Goal: Task Accomplishment & Management: Manage account settings

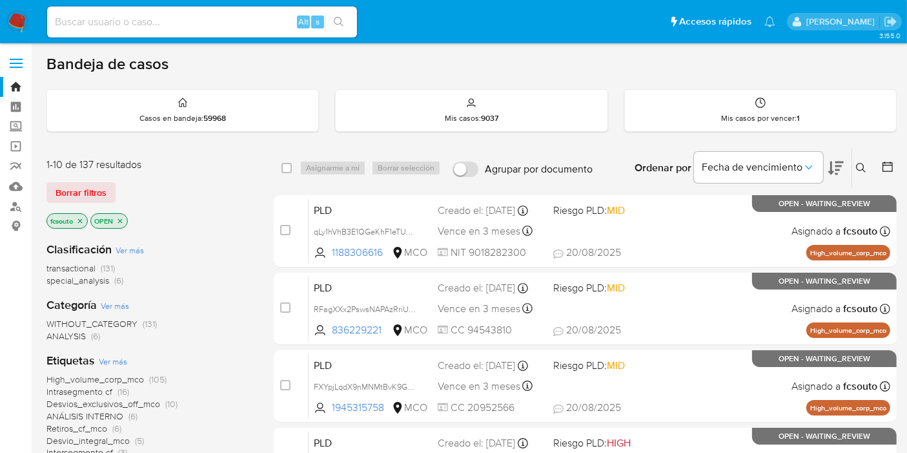
click at [176, 16] on input at bounding box center [202, 22] width 310 height 17
paste input "1690490885"
type input "1690490885"
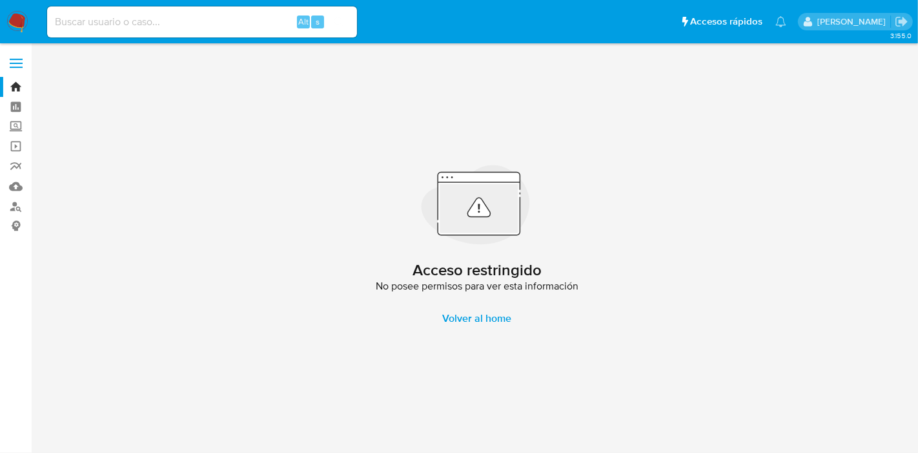
click at [94, 14] on input at bounding box center [202, 22] width 310 height 17
paste input "1690490885"
click at [163, 24] on input "1690490885" at bounding box center [202, 22] width 310 height 17
drag, startPoint x: 194, startPoint y: 27, endPoint x: 118, endPoint y: 19, distance: 76.7
click at [118, 19] on input "1690490885" at bounding box center [202, 22] width 310 height 17
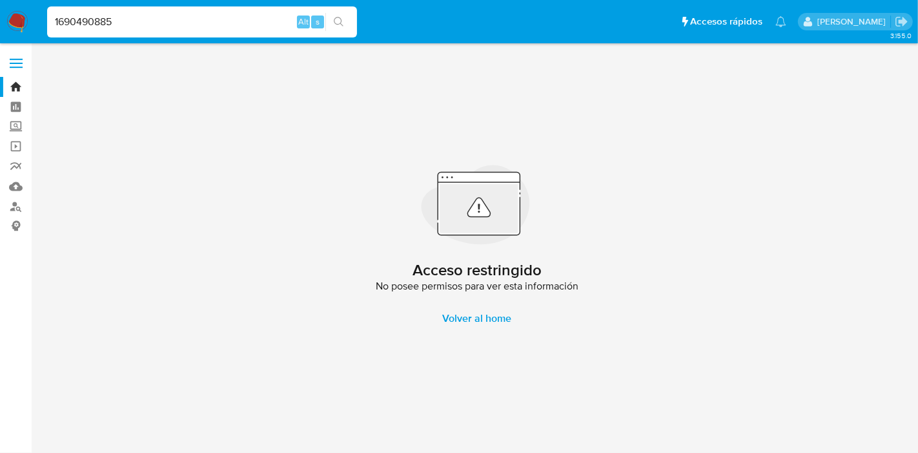
click at [107, 25] on input "1690490885" at bounding box center [202, 22] width 310 height 17
paste input "2454256606"
type input "2454256606"
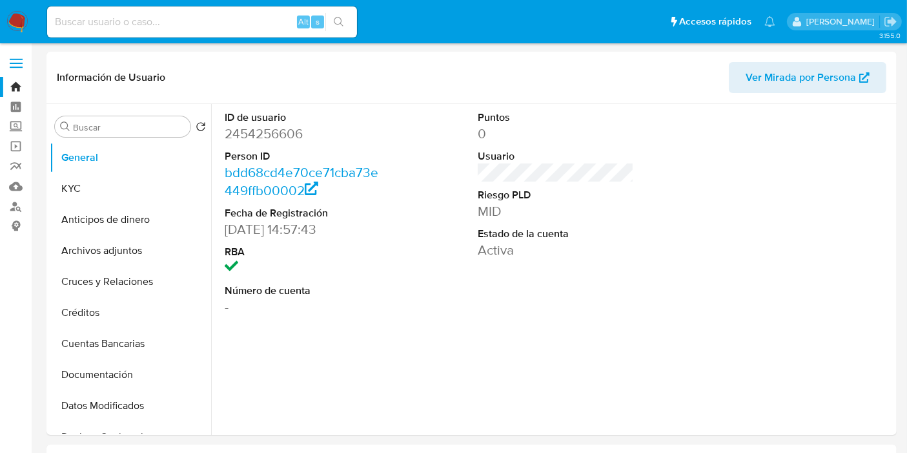
select select "10"
click at [289, 125] on dd "2454256606" at bounding box center [303, 134] width 156 height 18
copy dd "2454256606"
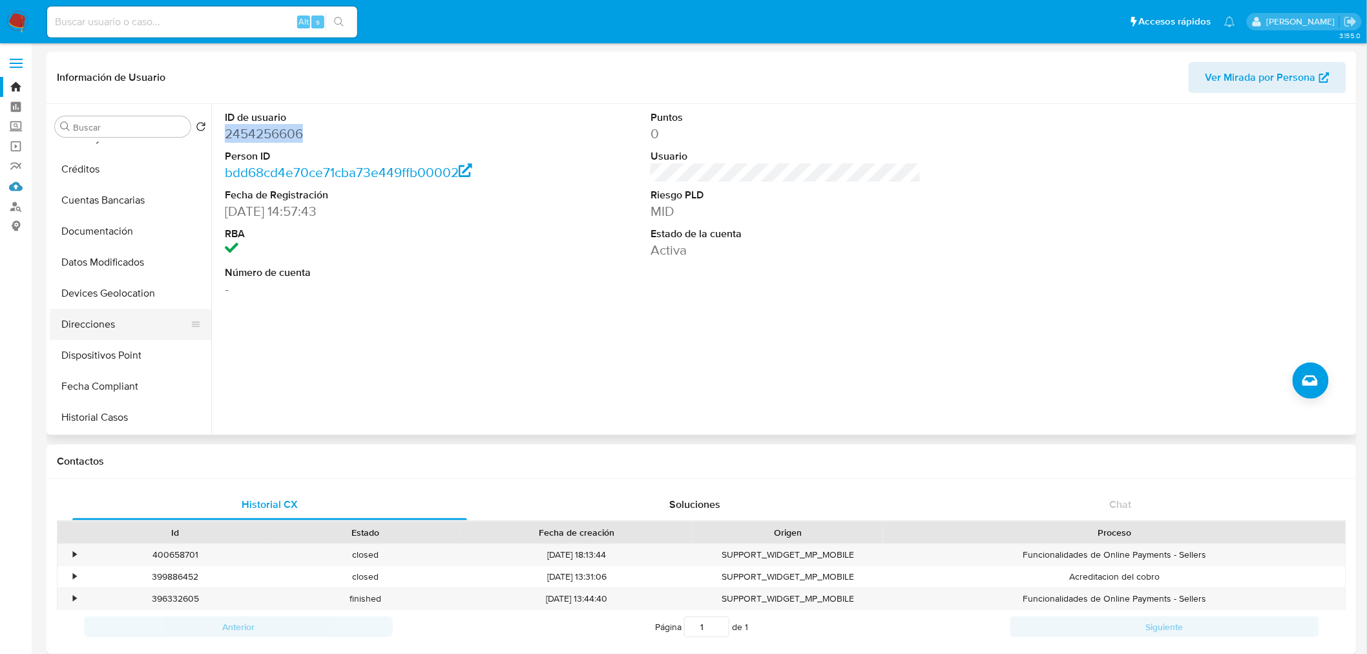
scroll to position [143, 0]
click at [136, 415] on button "Historial Casos" at bounding box center [125, 417] width 151 height 31
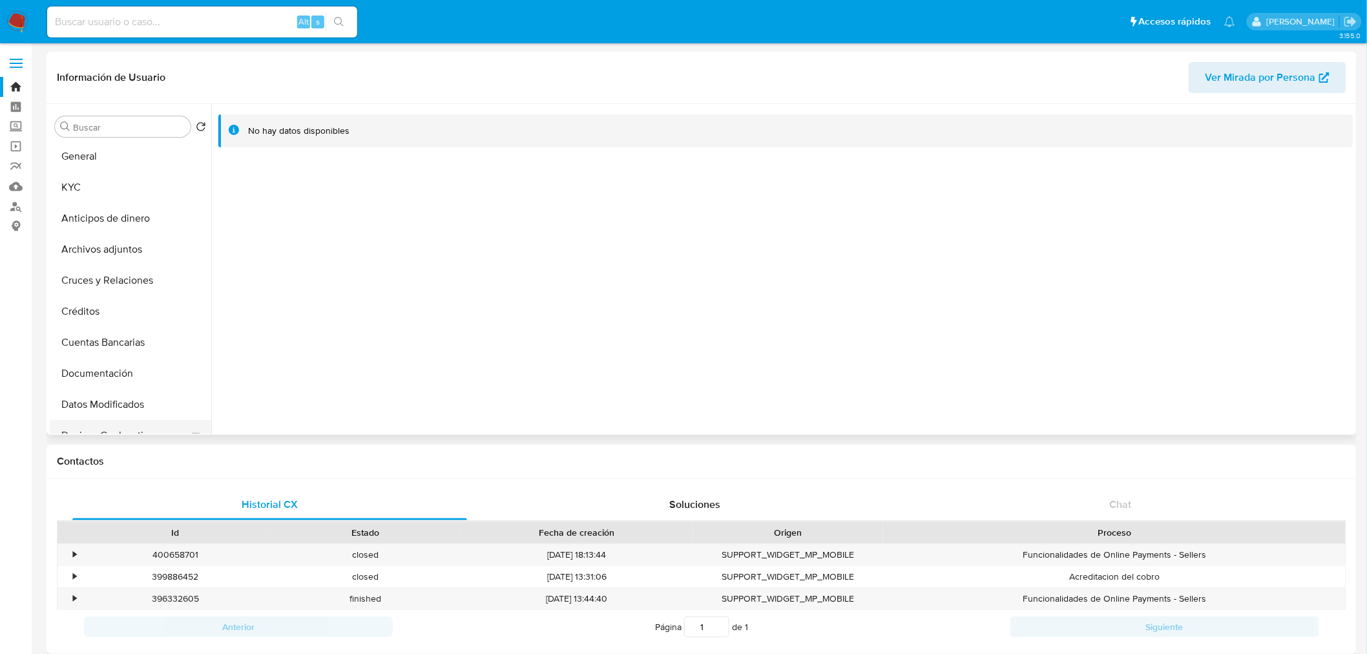
scroll to position [0, 0]
click at [120, 163] on button "General" at bounding box center [125, 157] width 151 height 31
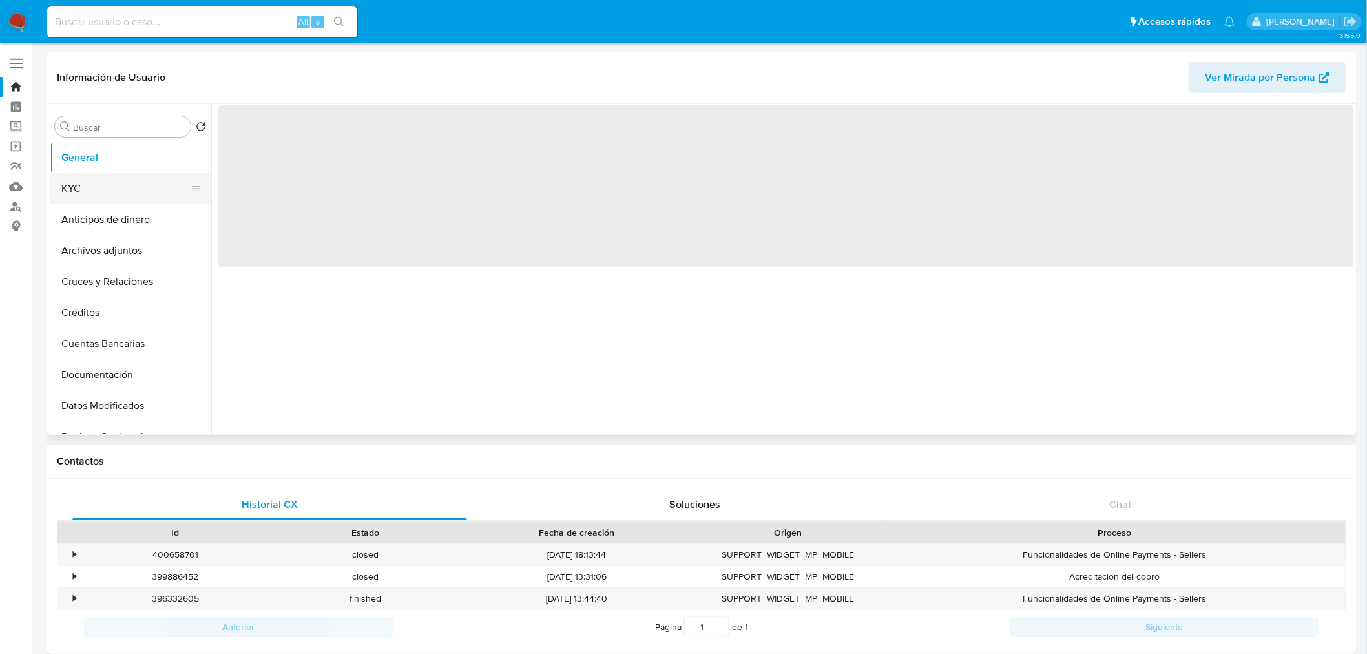
click at [127, 202] on button "KYC" at bounding box center [125, 188] width 151 height 31
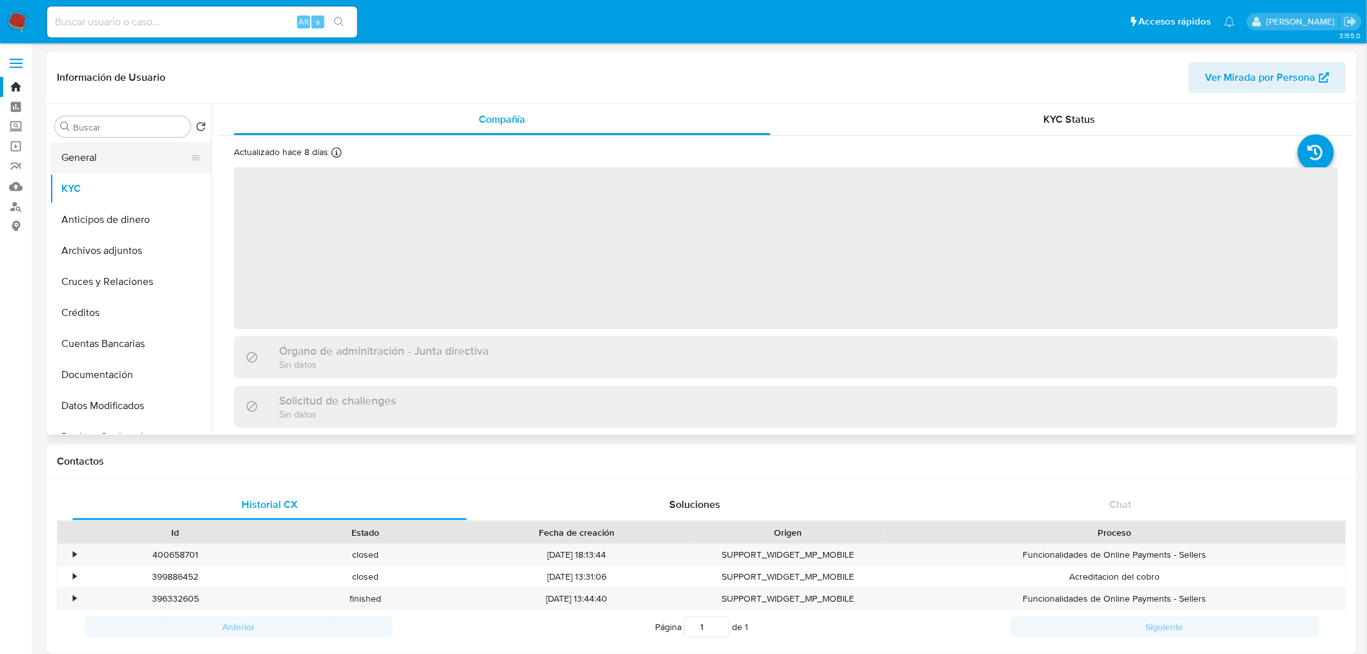
click at [112, 158] on button "General" at bounding box center [125, 157] width 151 height 31
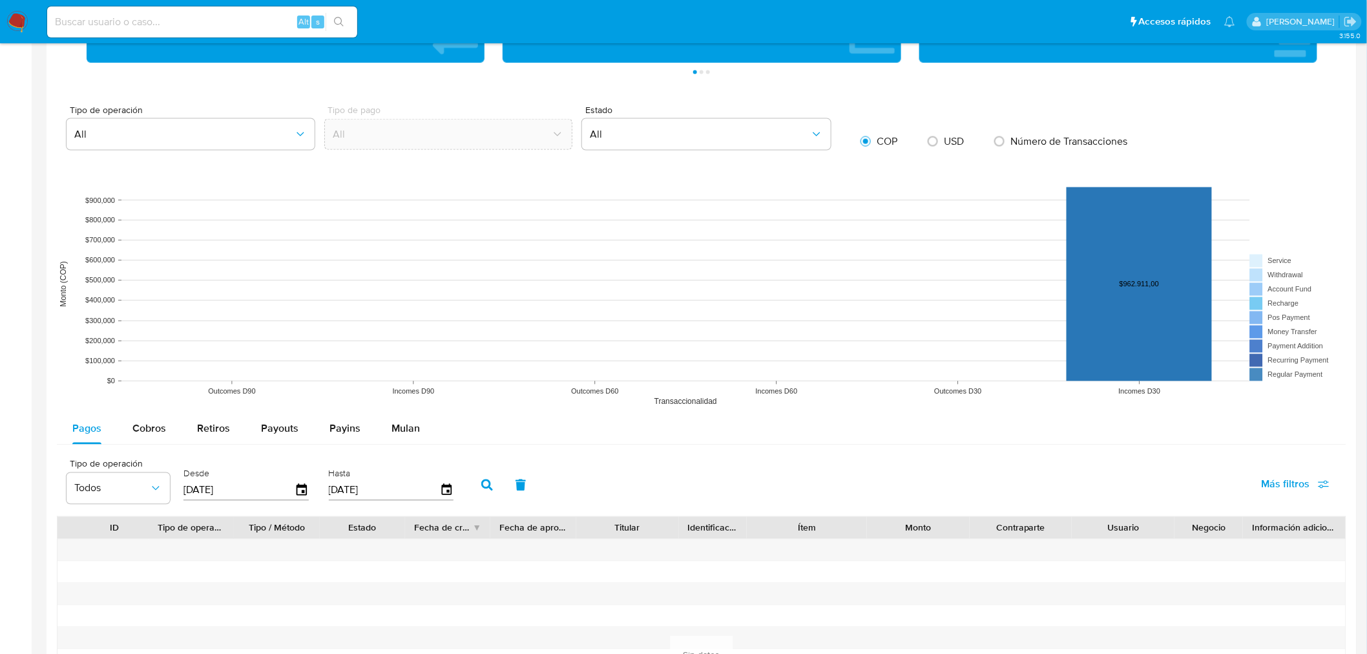
scroll to position [1004, 0]
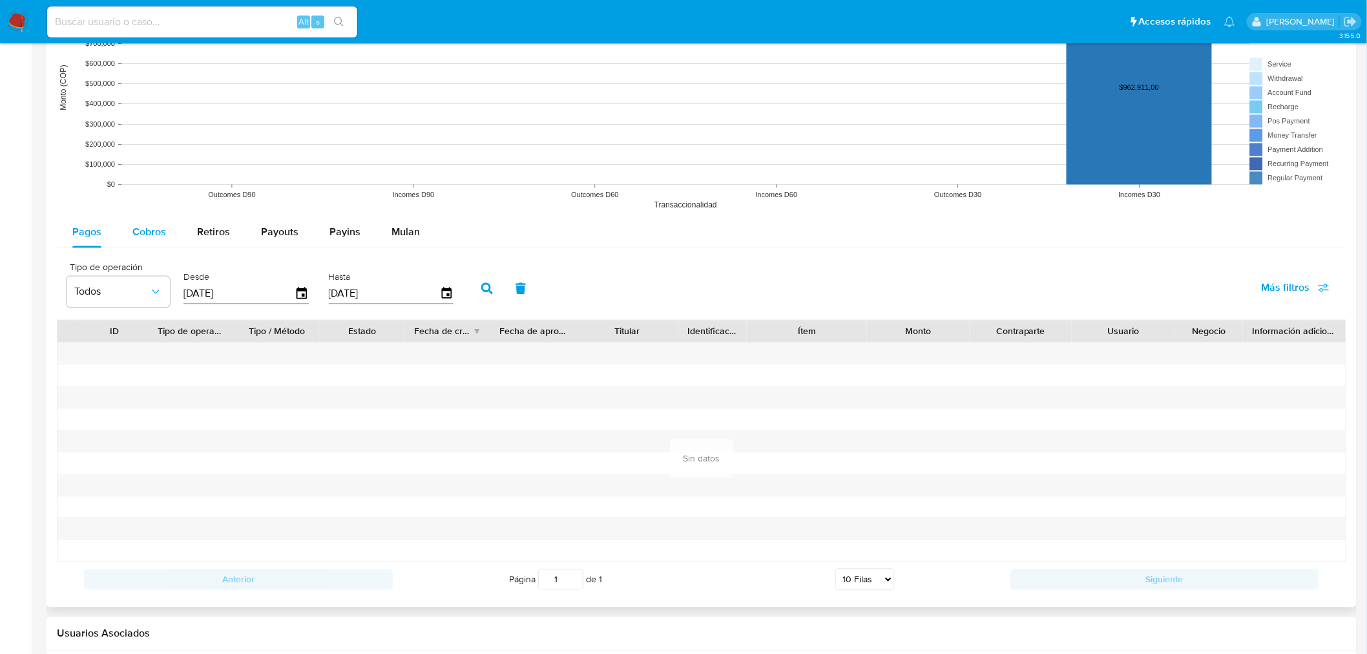
click at [140, 231] on span "Cobros" at bounding box center [149, 232] width 34 height 15
select select "10"
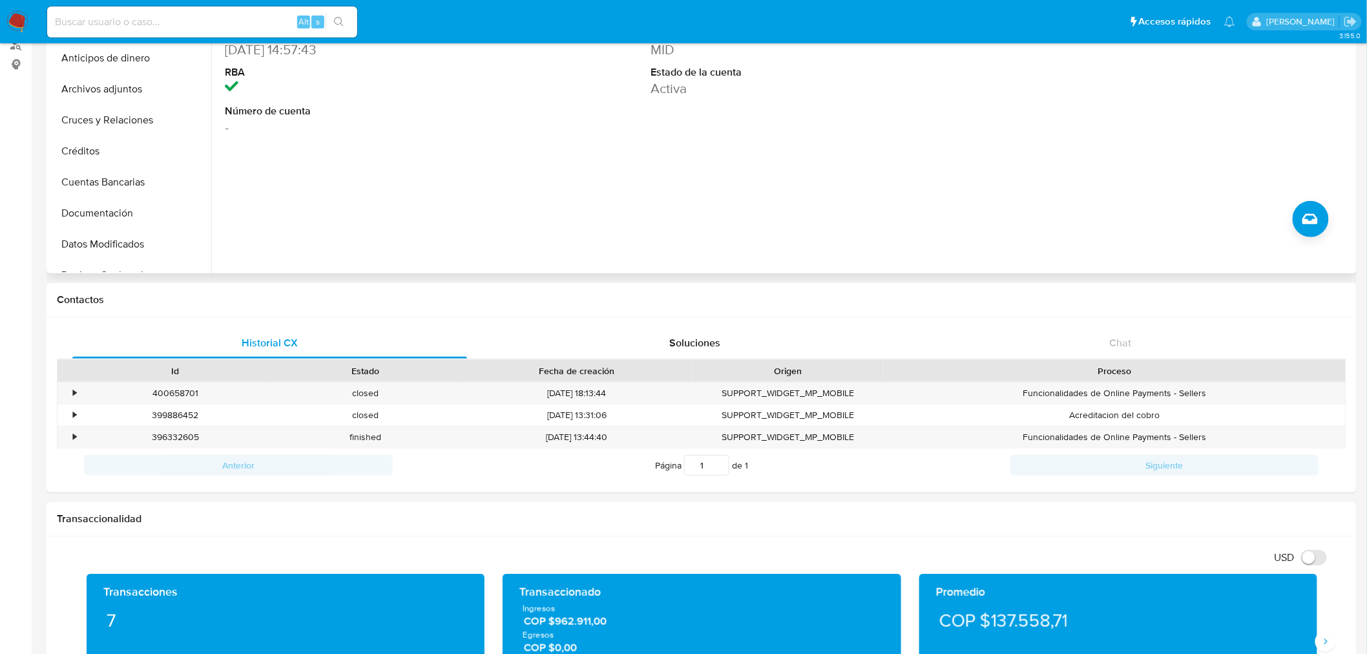
scroll to position [0, 0]
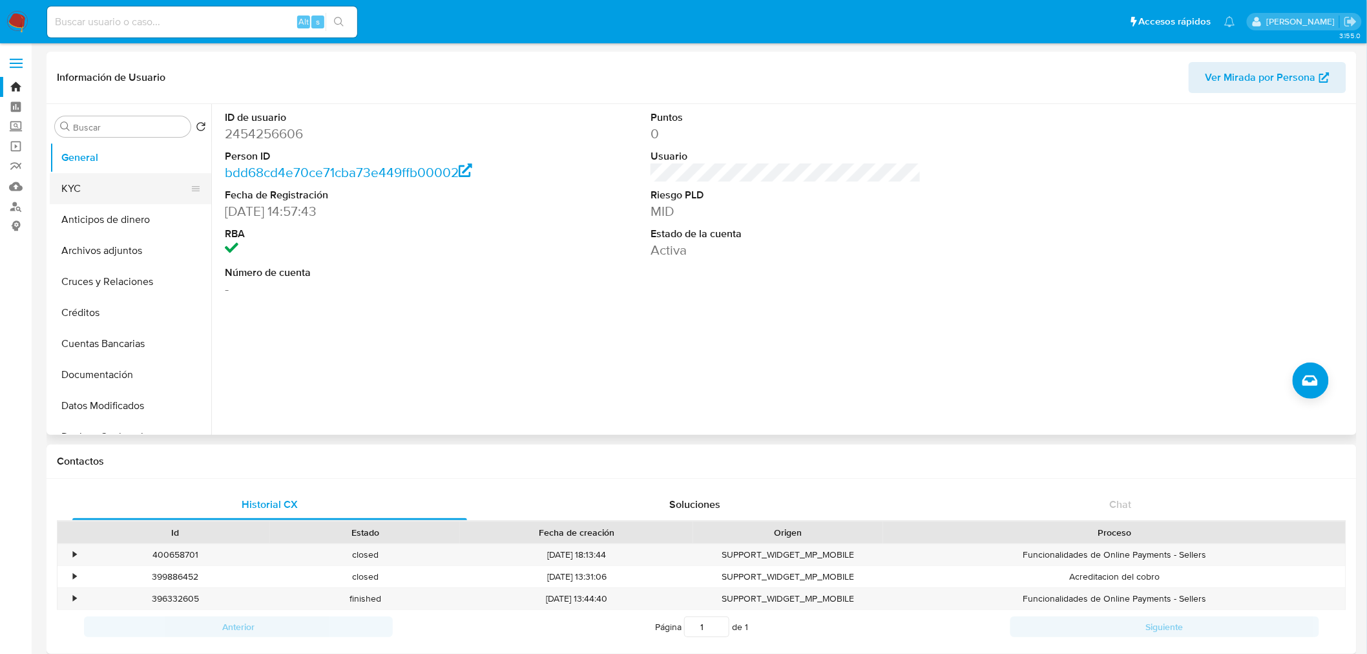
click at [147, 192] on button "KYC" at bounding box center [125, 188] width 151 height 31
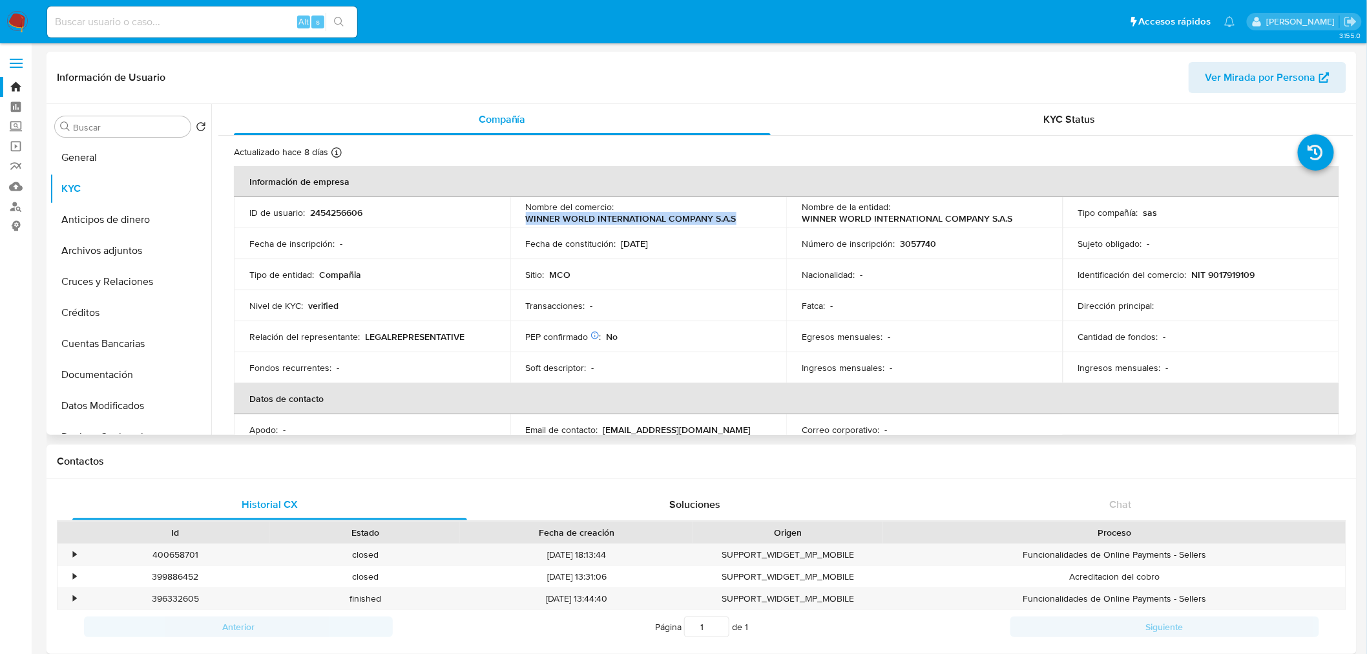
drag, startPoint x: 740, startPoint y: 218, endPoint x: 527, endPoint y: 218, distance: 213.1
click at [527, 218] on div "Nombre del comercio : WINNER WORLD INTERNATIONAL COMPANY S.A.S" at bounding box center [648, 212] width 245 height 23
copy p "WINNER WORLD INTERNATIONAL COMPANY S.A.S"
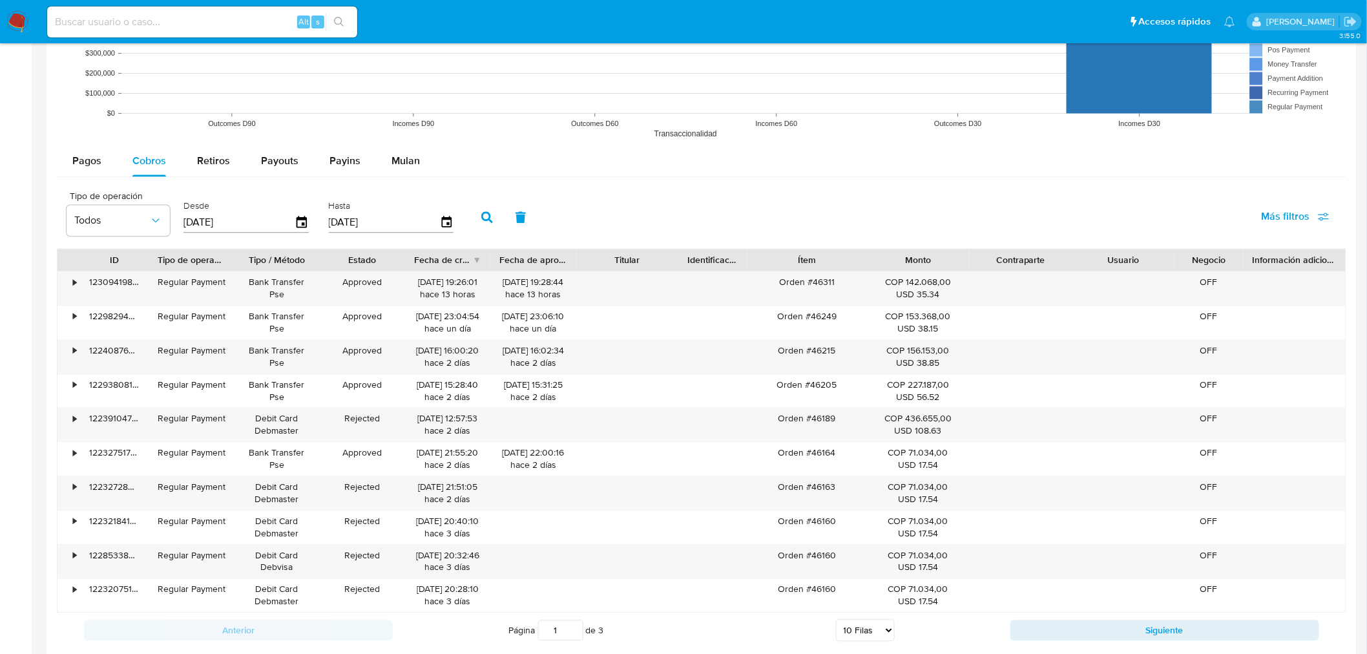
scroll to position [1148, 0]
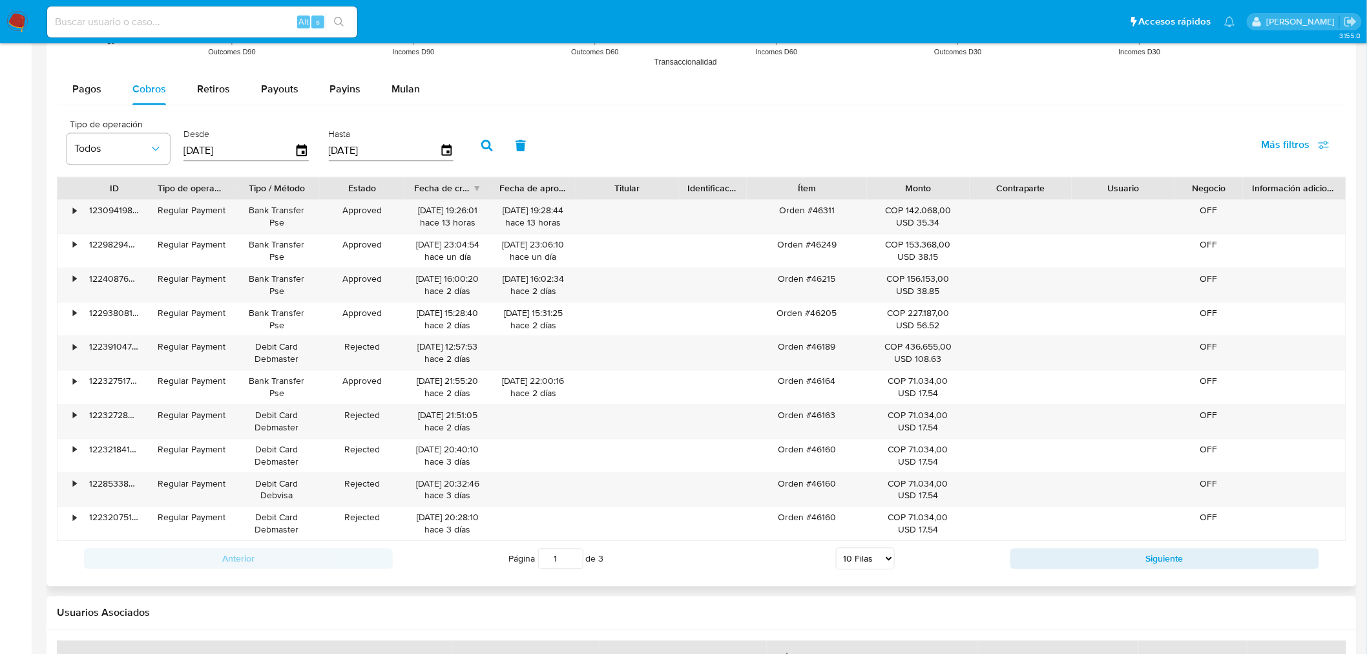
click at [918, 452] on div "Anterior Página 1 de 3 5 Filas 10 Filas 20 Filas 25 Filas 50 Filas 100 Filas Si…" at bounding box center [701, 558] width 1289 height 35
click at [918, 452] on button "Siguiente" at bounding box center [1164, 558] width 309 height 21
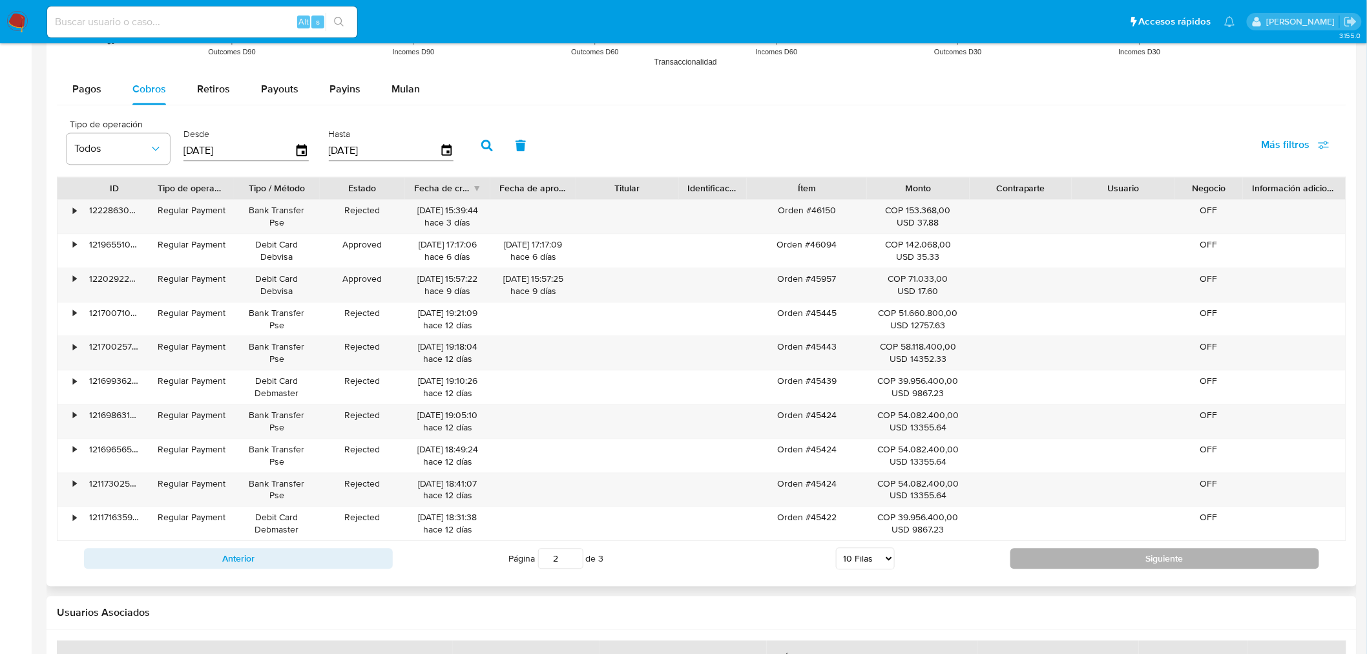
click at [918, 452] on button "Siguiente" at bounding box center [1164, 558] width 309 height 21
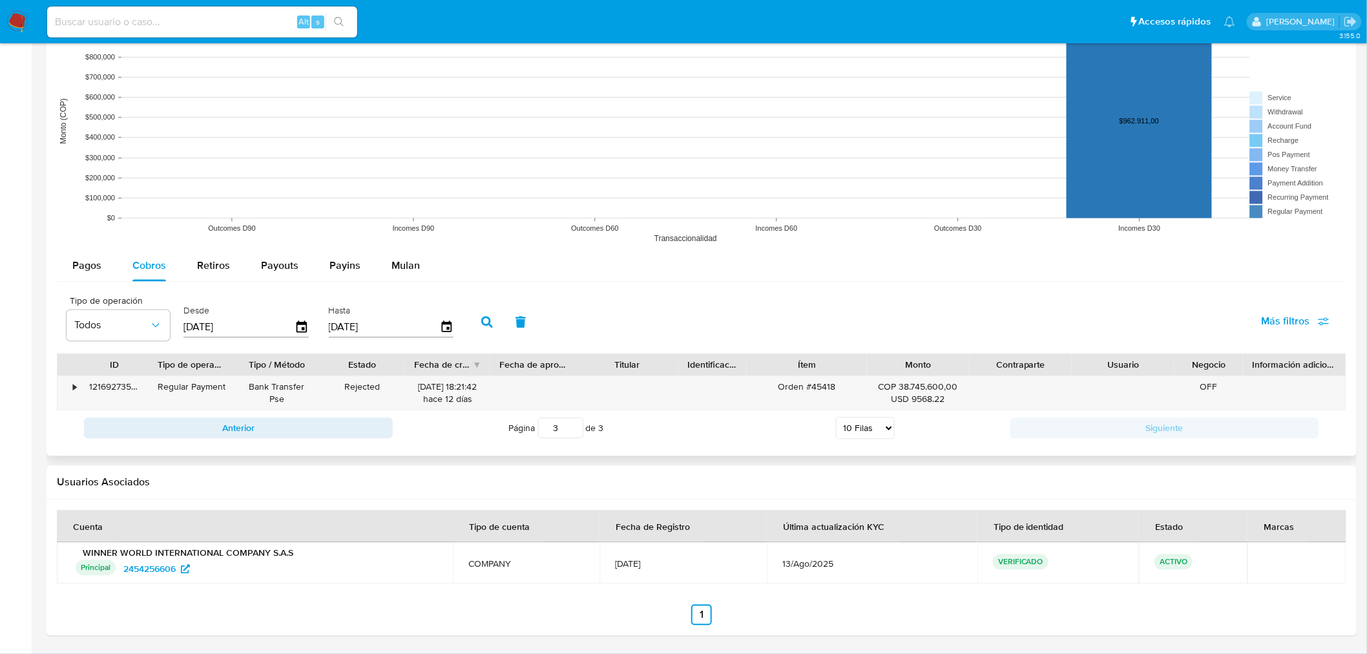
scroll to position [971, 0]
click at [331, 437] on button "Anterior" at bounding box center [238, 428] width 309 height 21
type input "2"
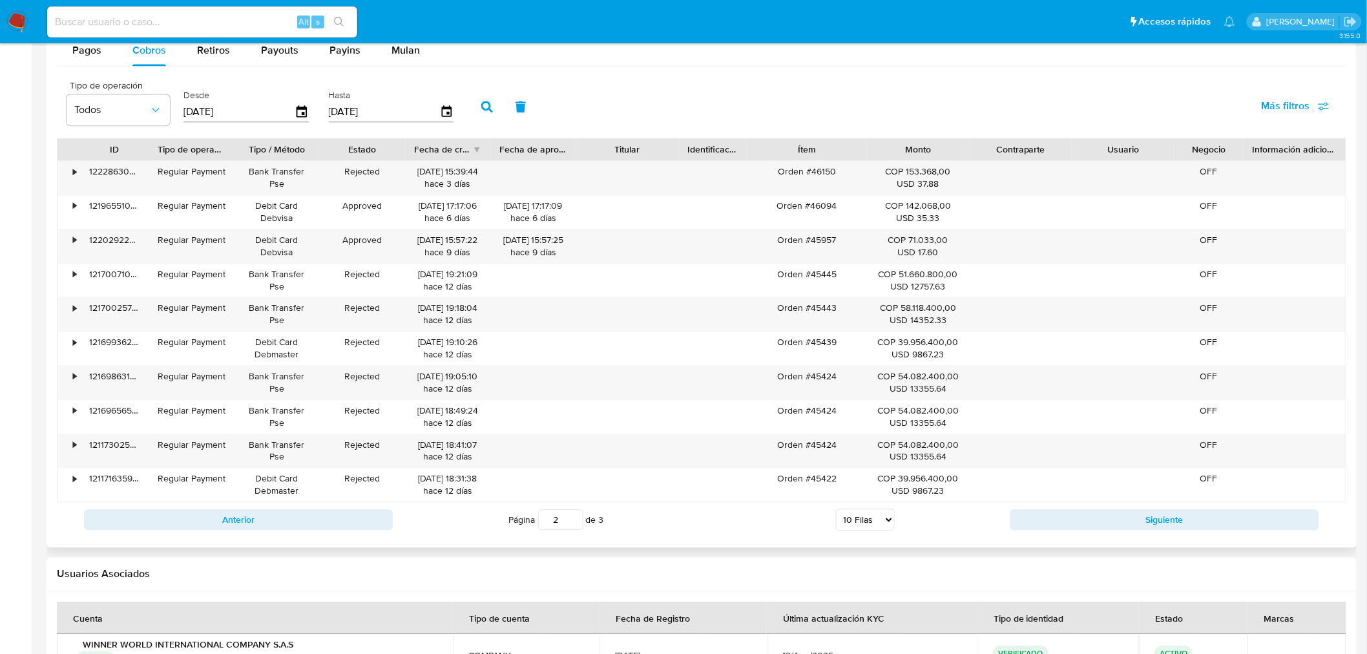
scroll to position [1043, 0]
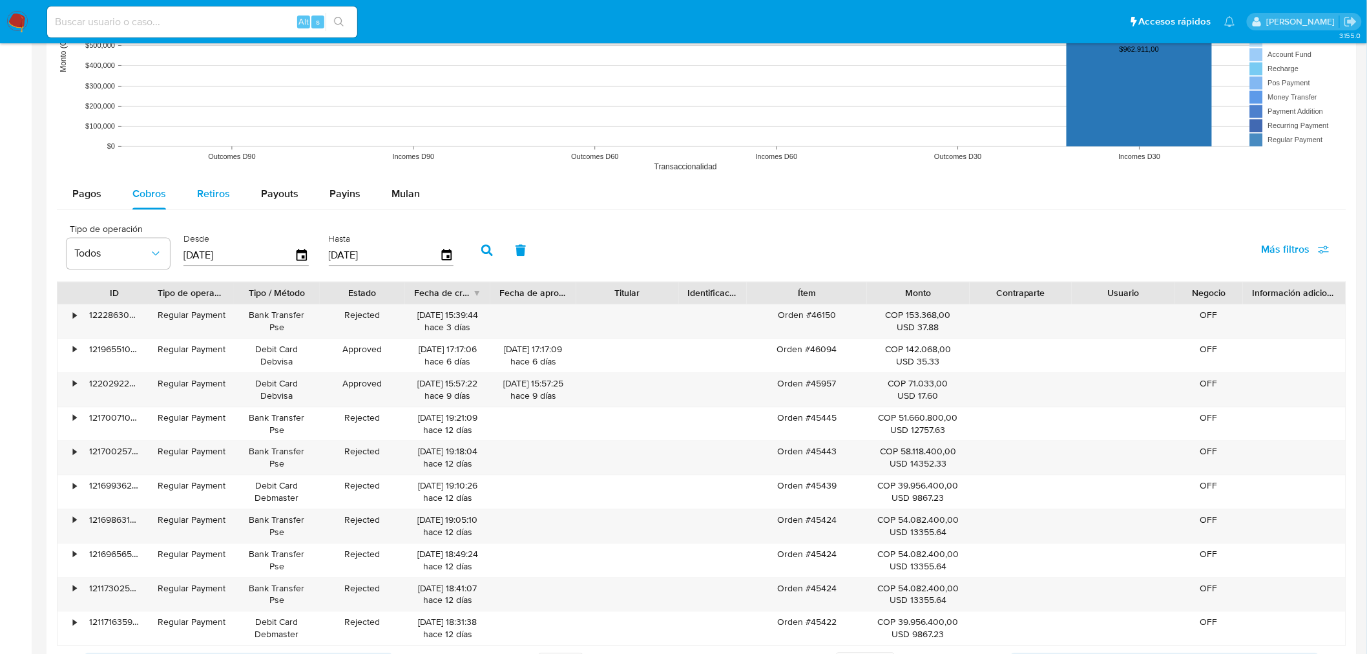
click at [195, 189] on button "Retiros" at bounding box center [213, 193] width 64 height 31
select select "10"
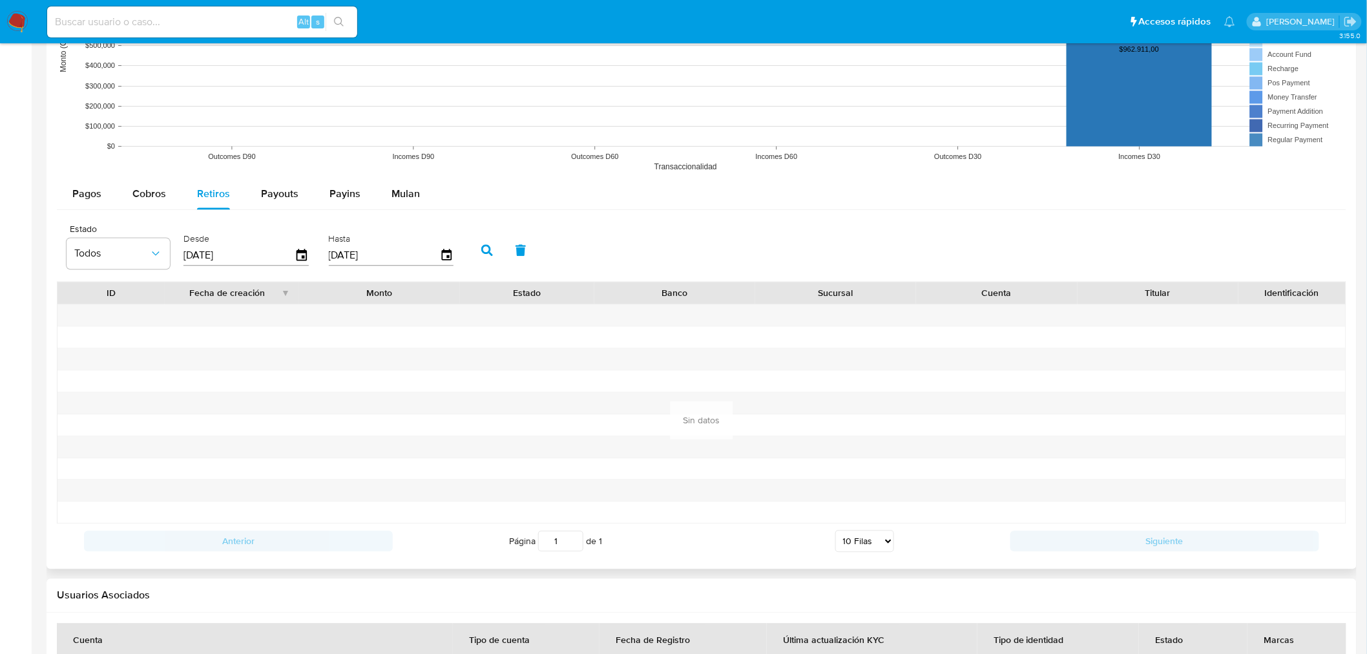
drag, startPoint x: 133, startPoint y: 181, endPoint x: 182, endPoint y: 210, distance: 56.7
click at [136, 181] on div "Cobros" at bounding box center [149, 193] width 34 height 31
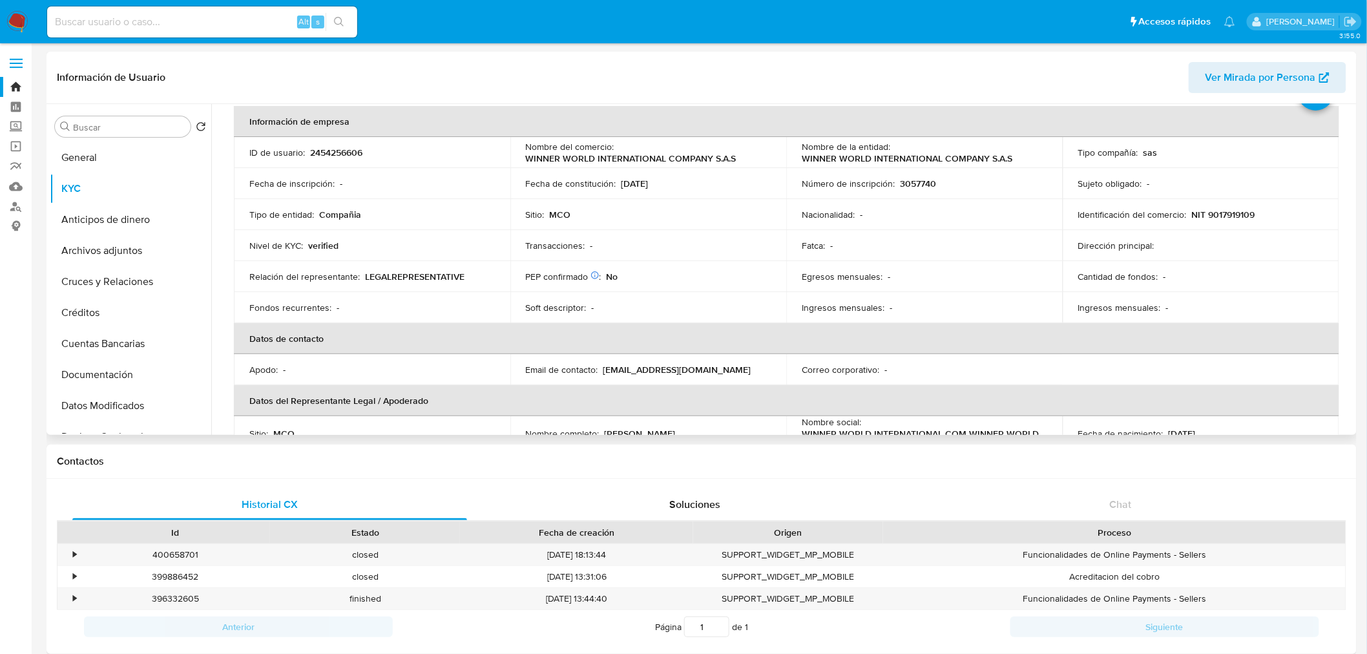
scroll to position [0, 0]
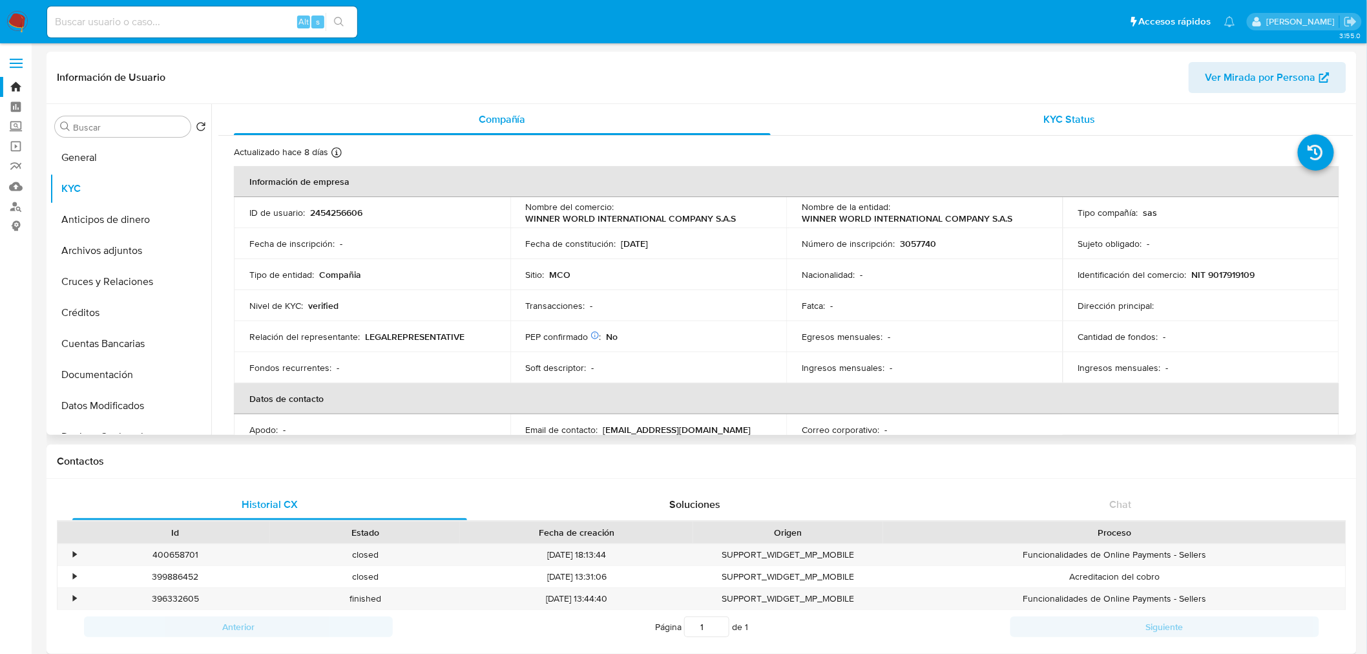
click at [918, 112] on span "KYC Status" at bounding box center [1070, 119] width 52 height 15
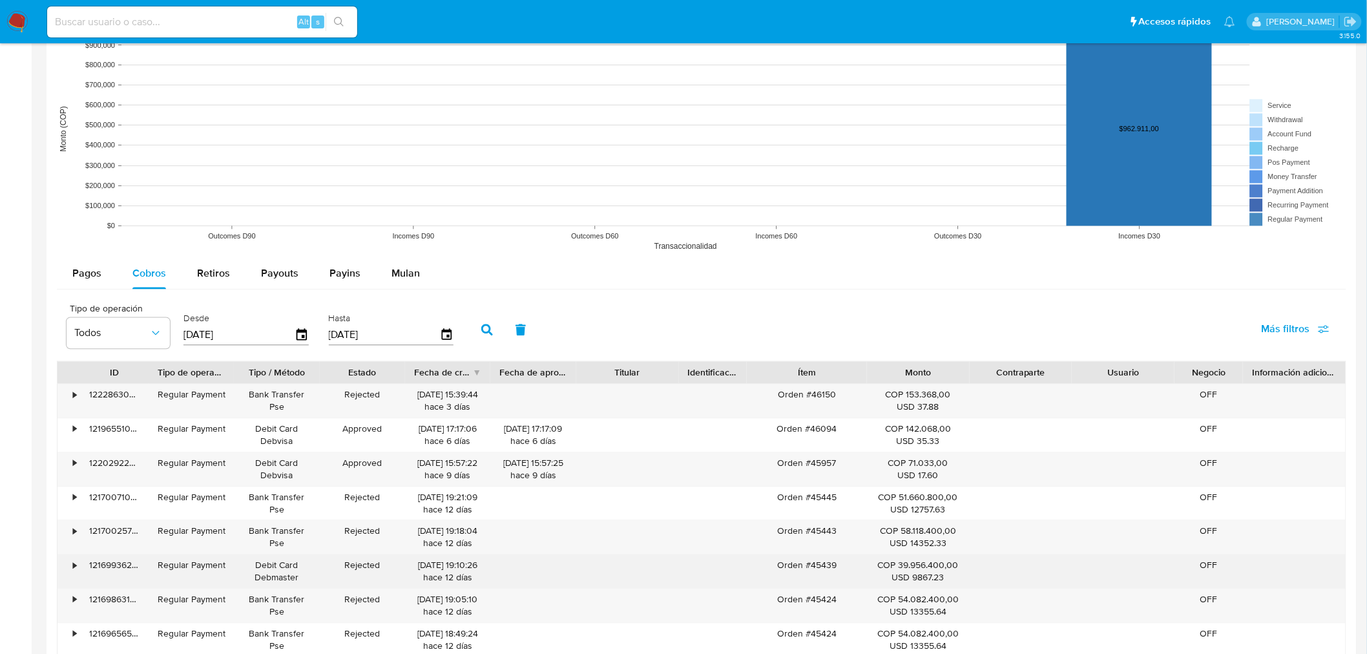
scroll to position [1076, 0]
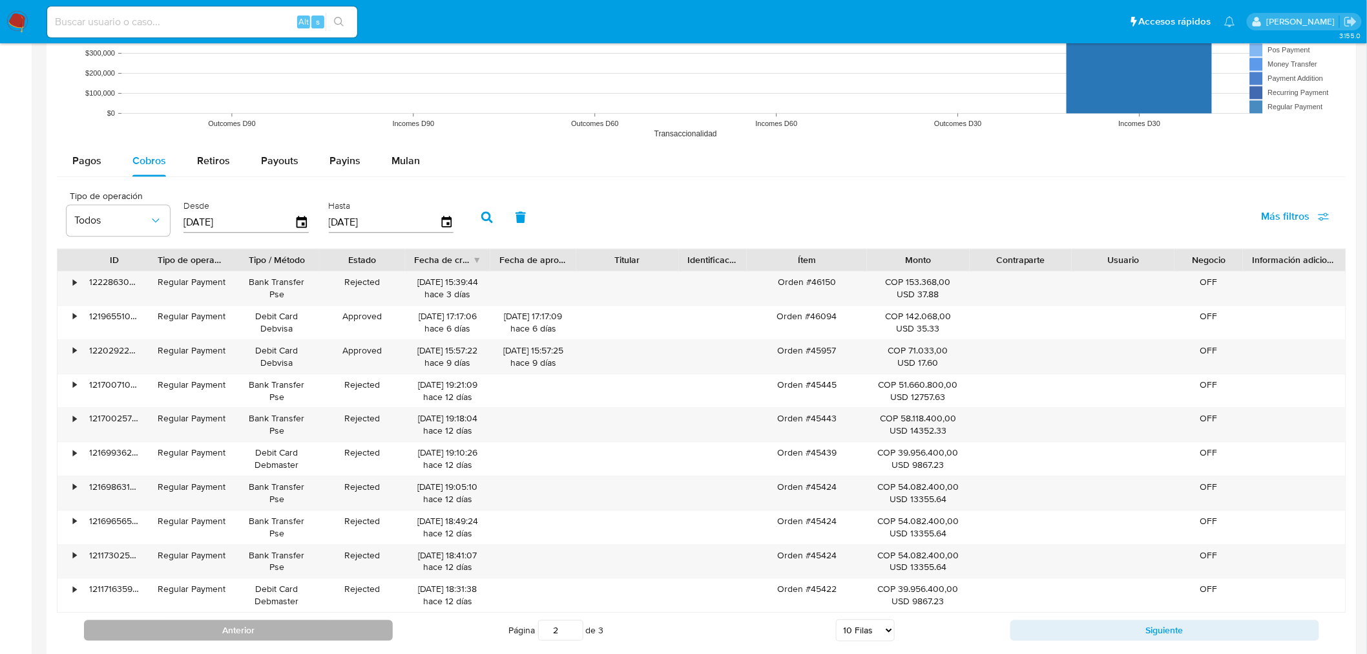
click at [353, 452] on button "Anterior" at bounding box center [238, 629] width 309 height 21
type input "1"
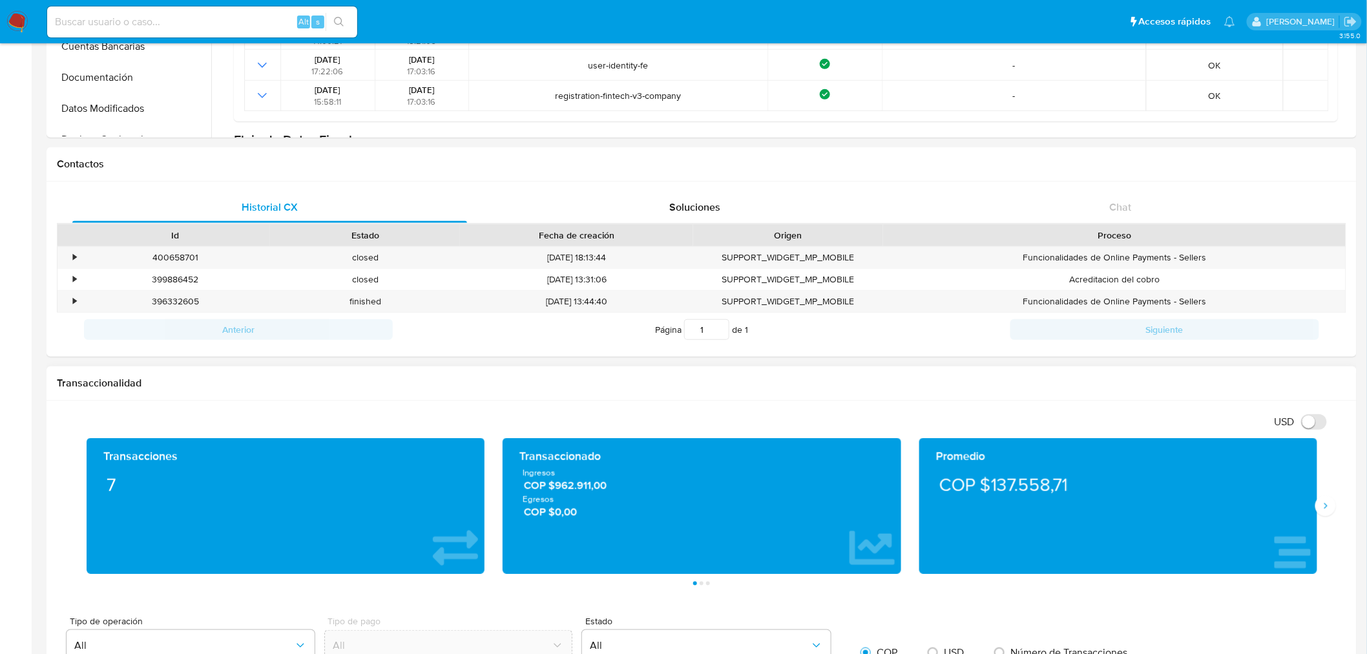
scroll to position [0, 0]
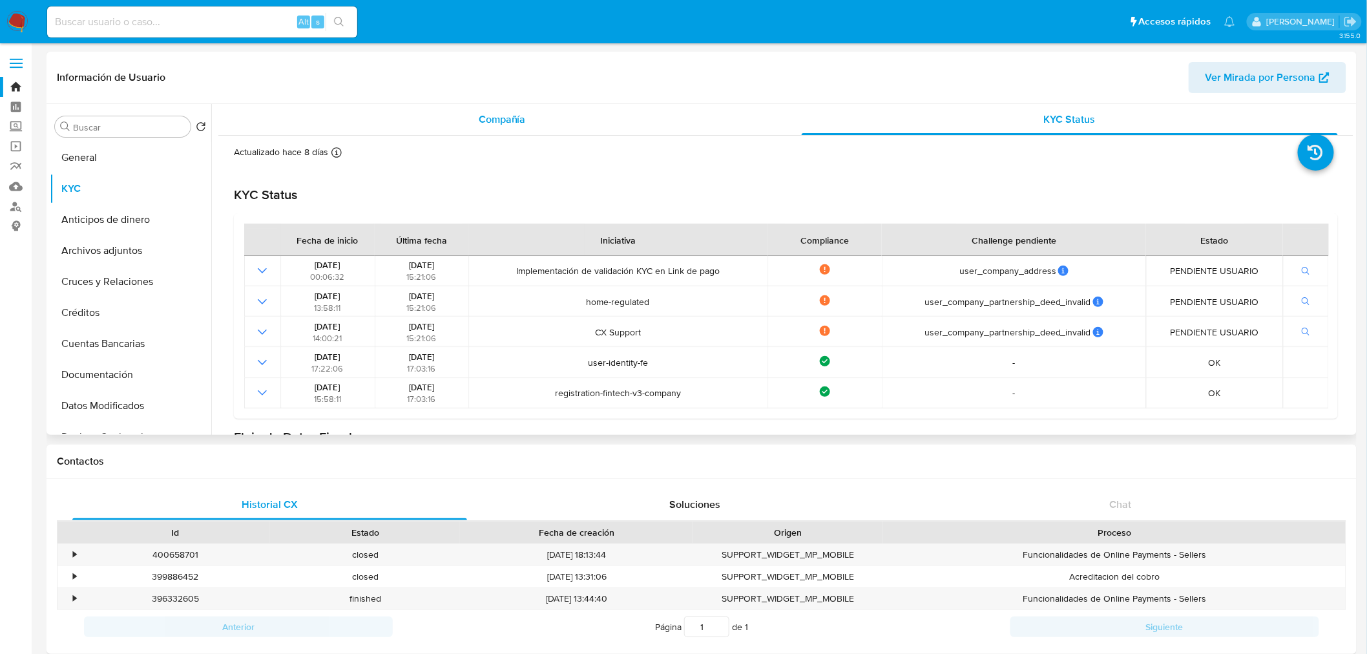
click at [481, 114] on span "Compañía" at bounding box center [502, 119] width 47 height 15
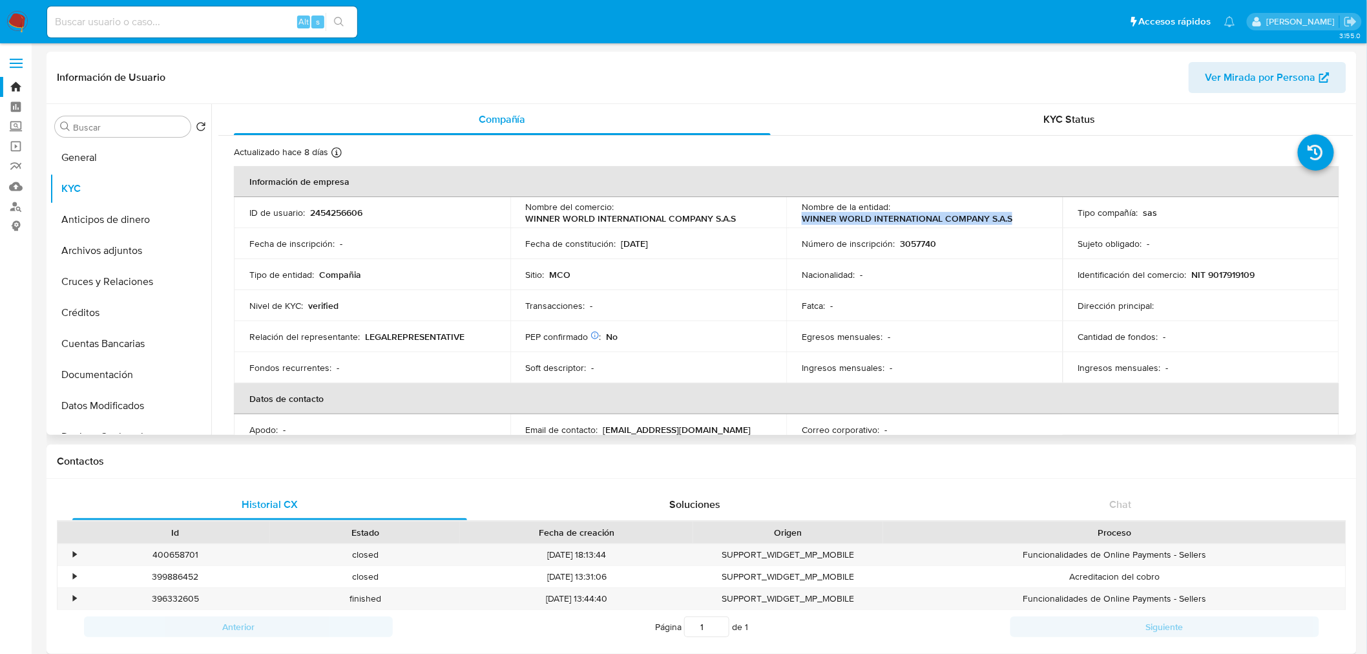
drag, startPoint x: 1021, startPoint y: 223, endPoint x: 802, endPoint y: 221, distance: 218.9
click at [802, 221] on div "Nombre de la entidad : WINNER WORLD INTERNATIONAL COMPANY S.A.S" at bounding box center [923, 212] width 245 height 23
copy p "WINNER WORLD INTERNATIONAL COMPANY S.A.S"
click at [124, 161] on button "General" at bounding box center [125, 157] width 151 height 31
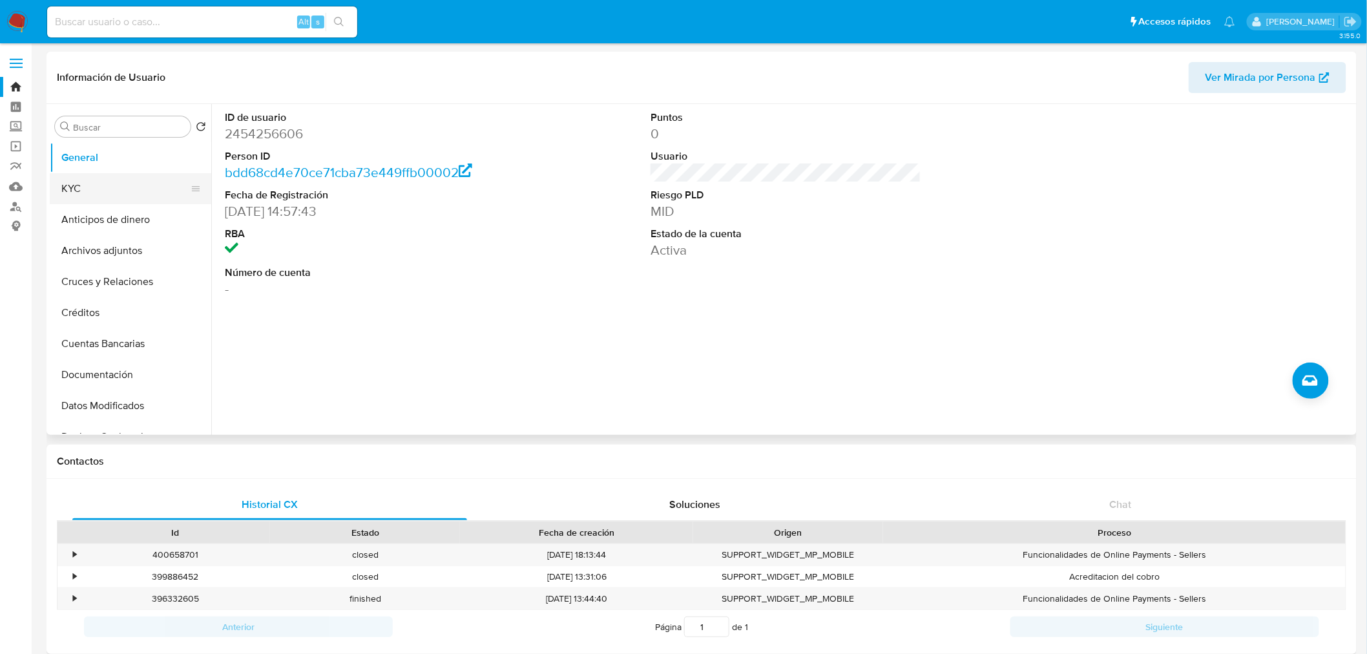
click at [140, 178] on button "KYC" at bounding box center [125, 188] width 151 height 31
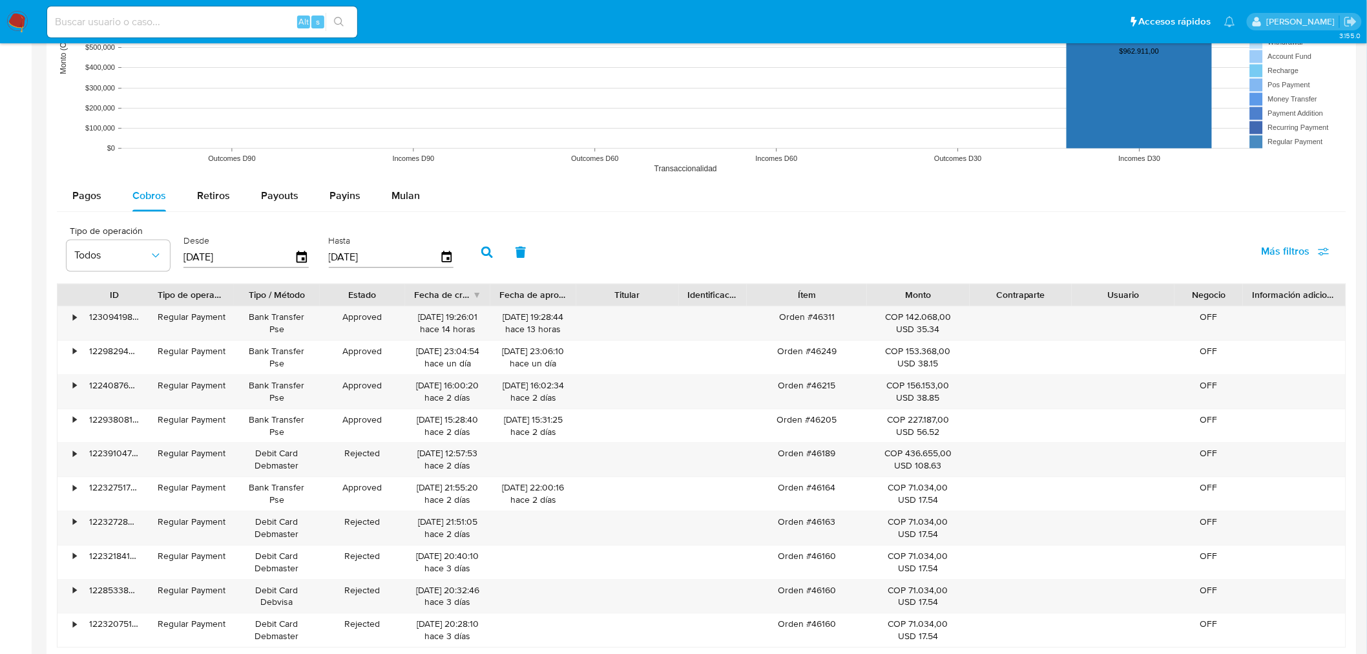
scroll to position [1076, 0]
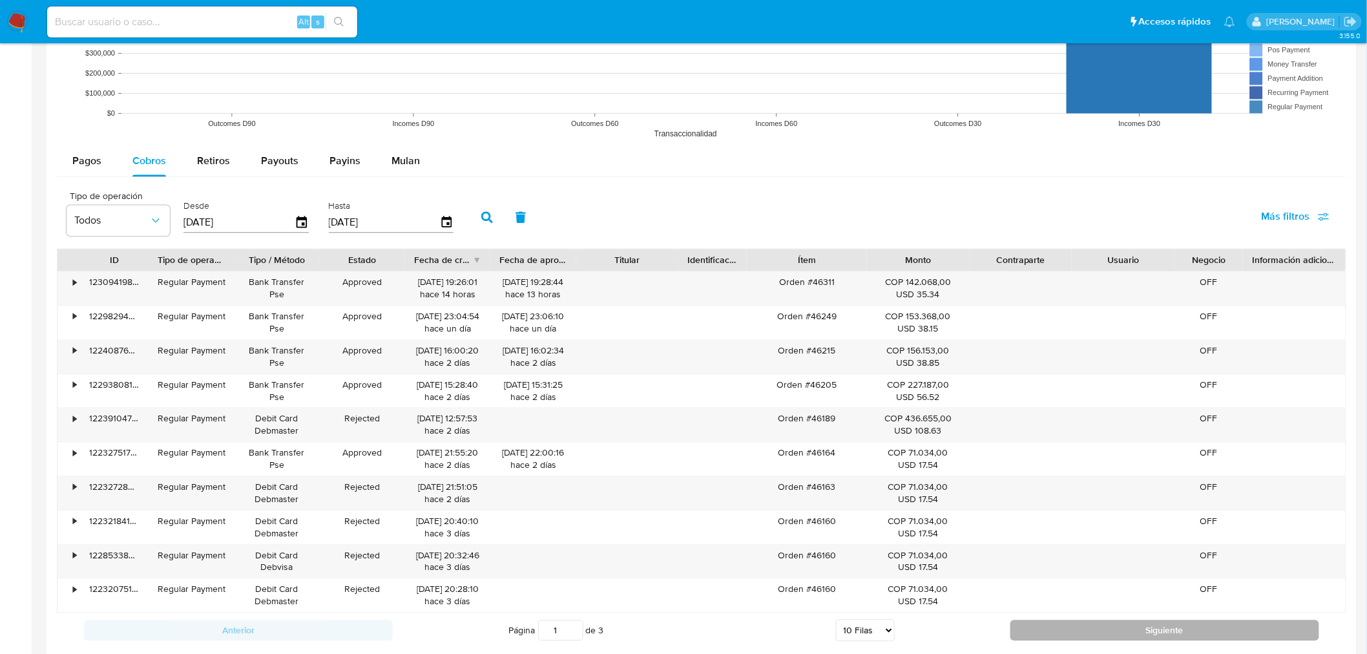
click at [918, 452] on div "Anterior Página 1 de 3 5 Filas 10 Filas 20 Filas 25 Filas 50 Filas 100 Filas Si…" at bounding box center [701, 629] width 1289 height 35
click at [918, 452] on button "Siguiente" at bounding box center [1164, 629] width 309 height 21
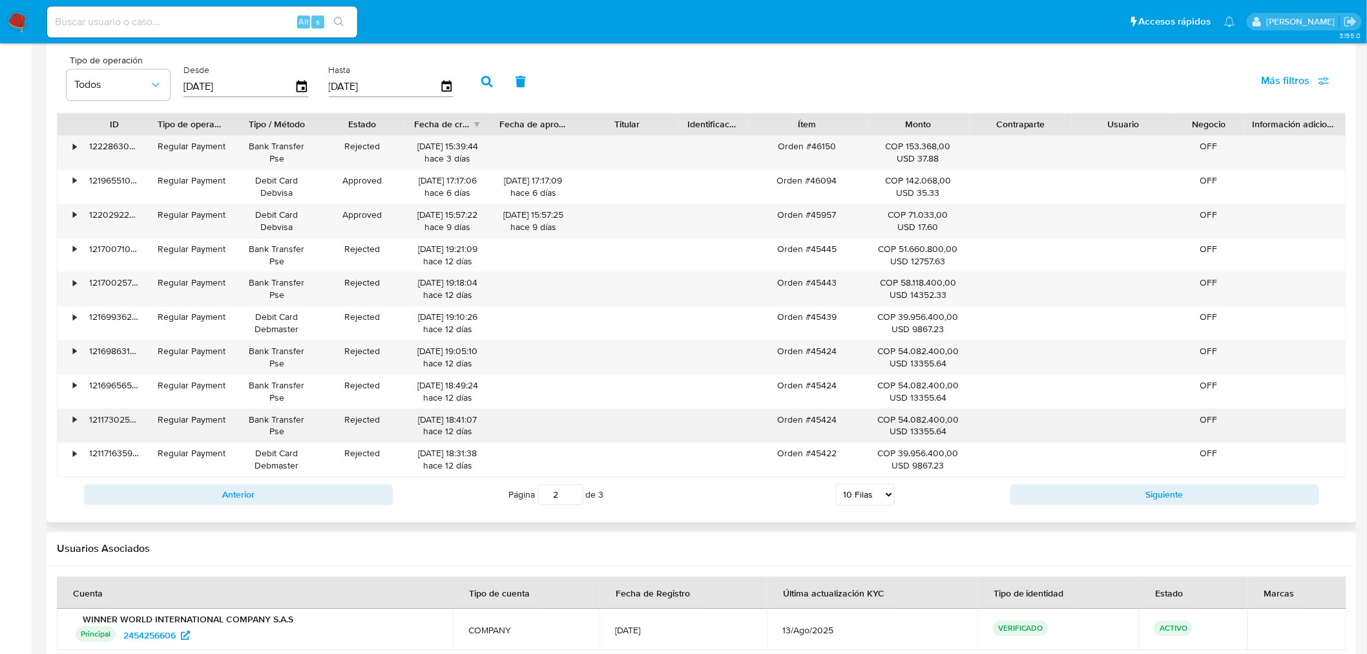
scroll to position [1219, 0]
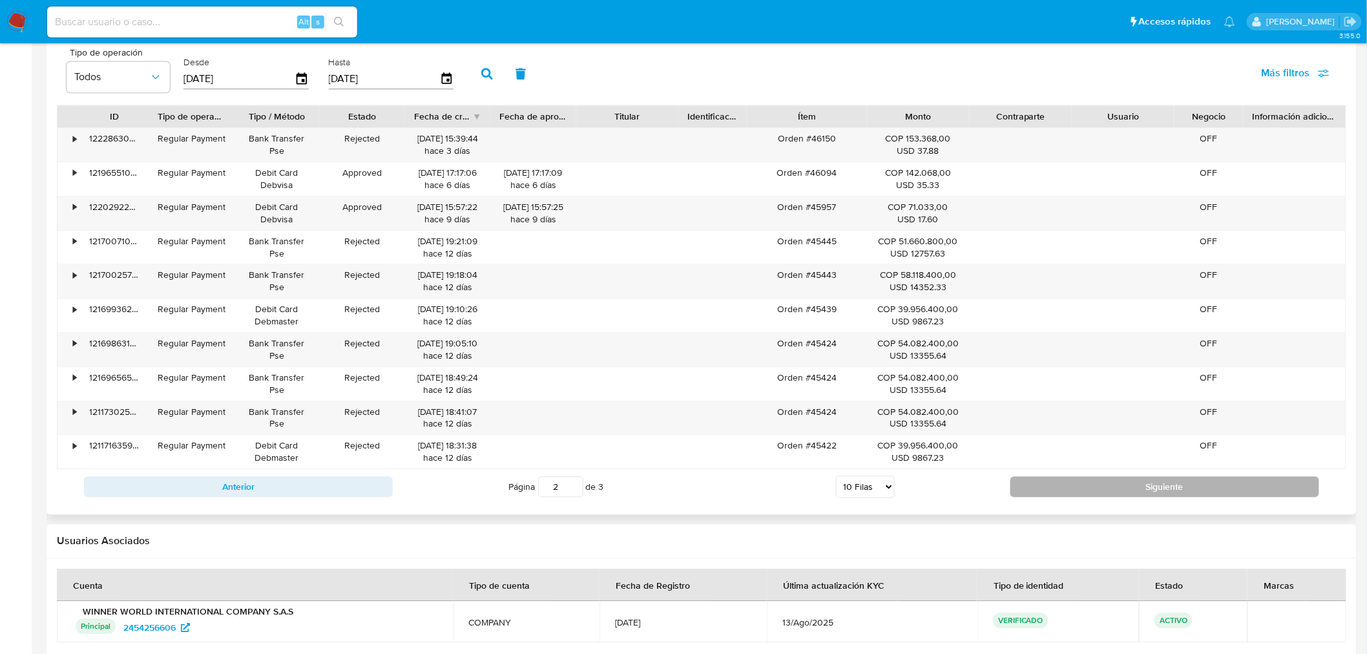
click at [918, 452] on button "Siguiente" at bounding box center [1164, 486] width 309 height 21
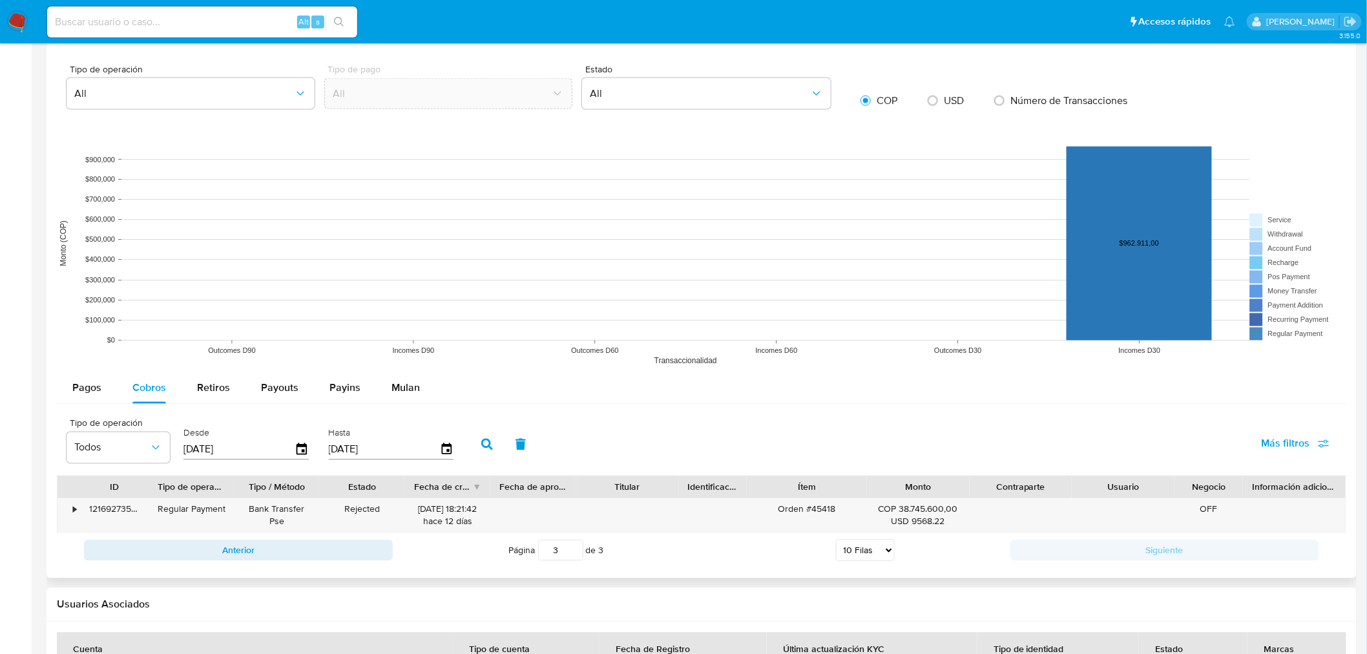
scroll to position [971, 0]
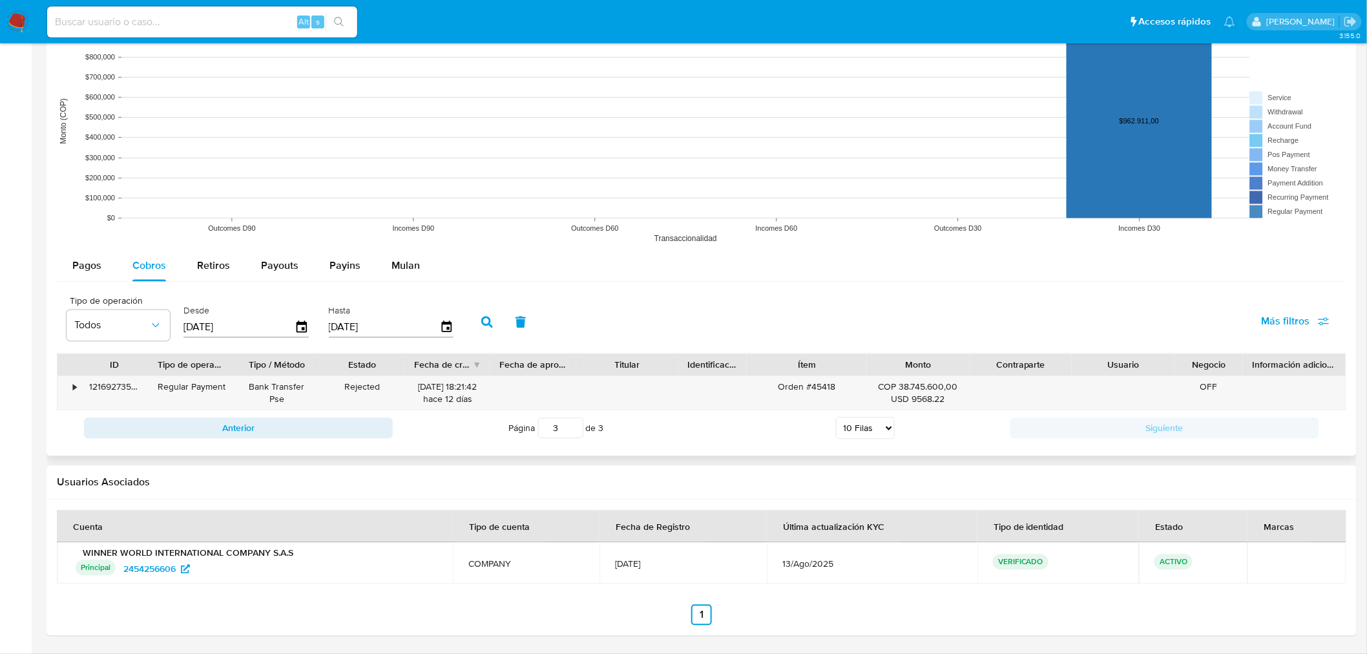
click at [273, 429] on button "Anterior" at bounding box center [238, 428] width 309 height 21
type input "2"
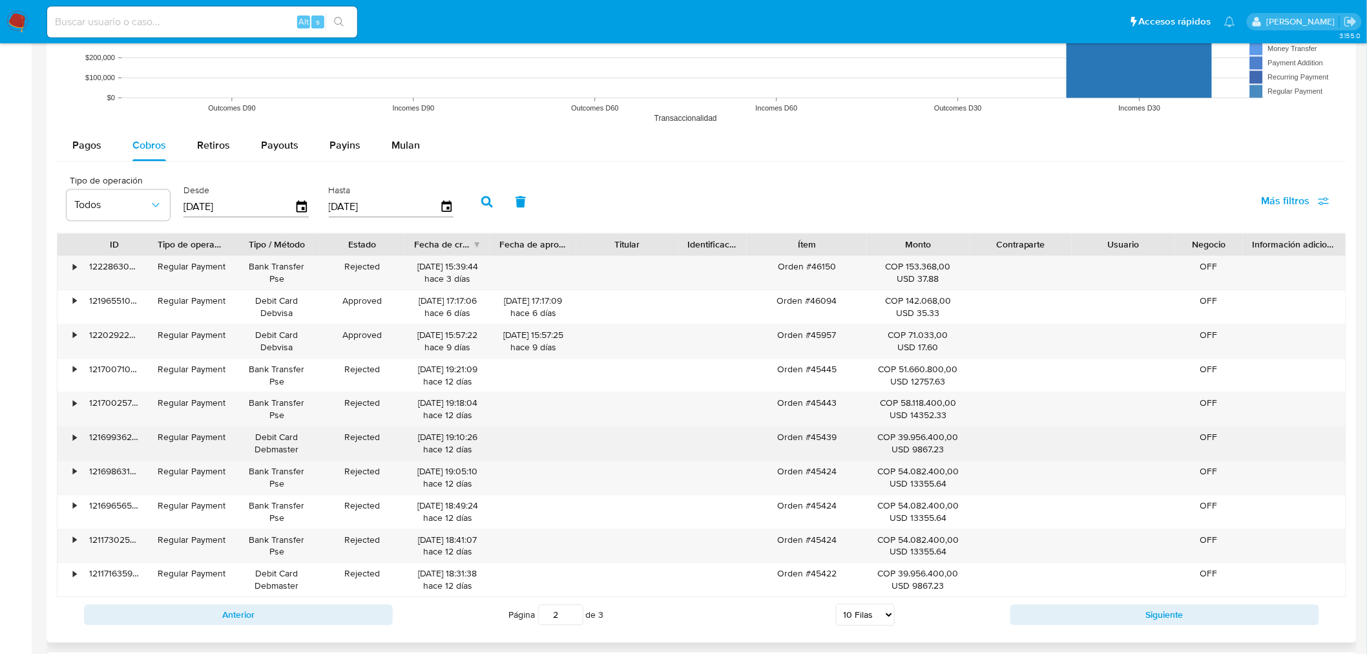
scroll to position [1115, 0]
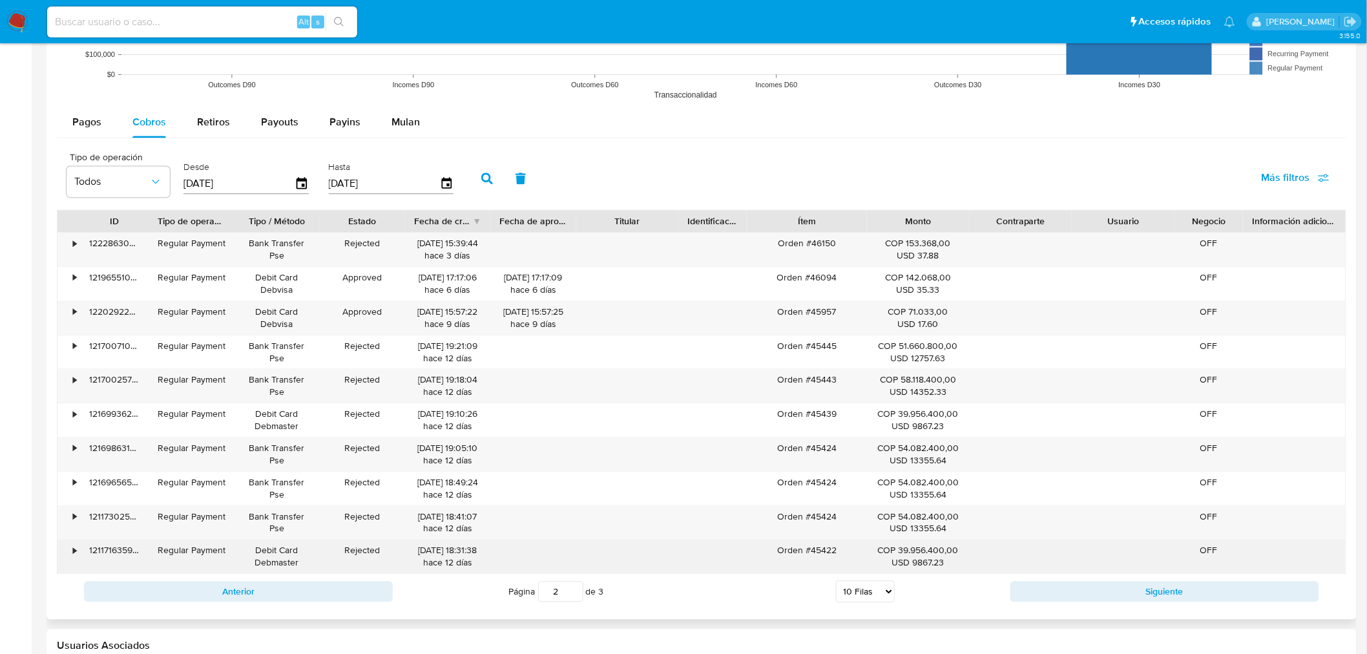
drag, startPoint x: 899, startPoint y: 551, endPoint x: 938, endPoint y: 552, distance: 38.8
click at [918, 452] on div "COP 39.956.400,00 USD 9867.23" at bounding box center [918, 556] width 85 height 25
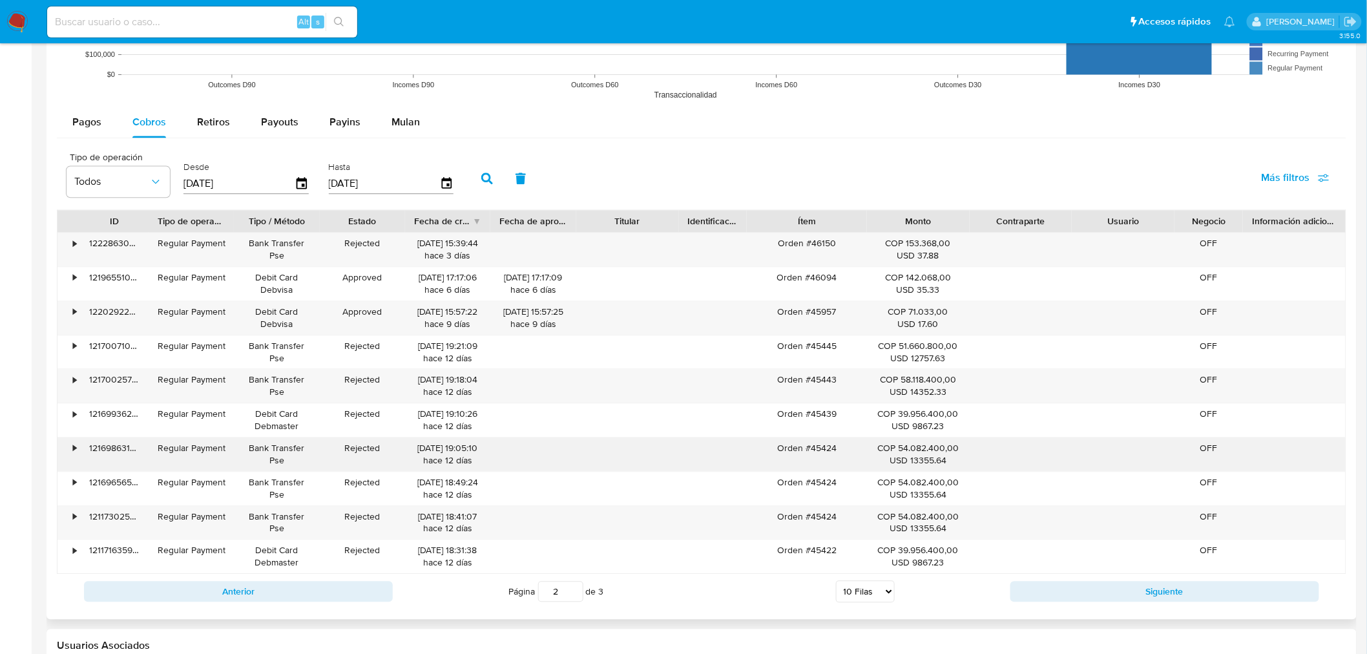
drag, startPoint x: 899, startPoint y: 451, endPoint x: 944, endPoint y: 447, distance: 45.4
click at [918, 447] on div "COP 54.082.400,00 USD 13355.64" at bounding box center [918, 454] width 85 height 25
drag, startPoint x: 904, startPoint y: 381, endPoint x: 919, endPoint y: 381, distance: 14.9
click at [918, 379] on div "COP 58.118.400,00 USD 14352.33" at bounding box center [918, 385] width 85 height 25
click at [917, 381] on div "COP 58.118.400,00 USD 14352.33" at bounding box center [918, 385] width 85 height 25
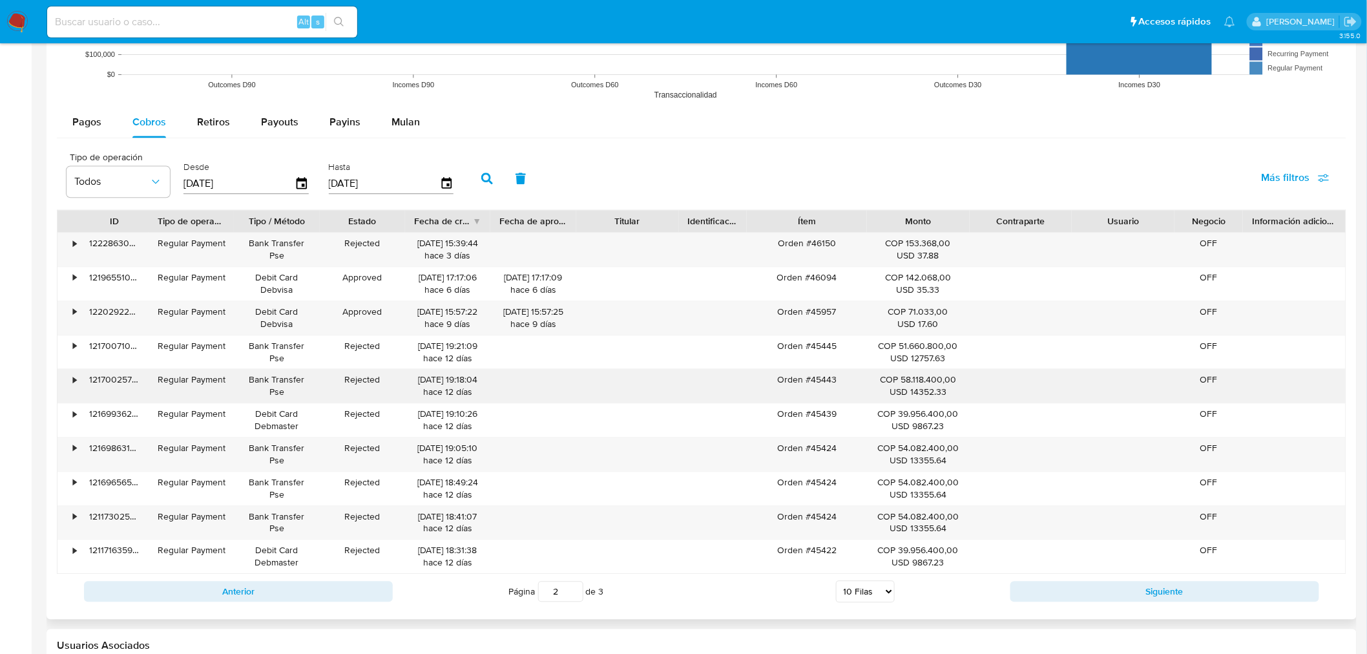
drag, startPoint x: 903, startPoint y: 379, endPoint x: 938, endPoint y: 384, distance: 35.8
click at [918, 381] on div "COP 58.118.400,00 USD 14352.33" at bounding box center [918, 385] width 85 height 25
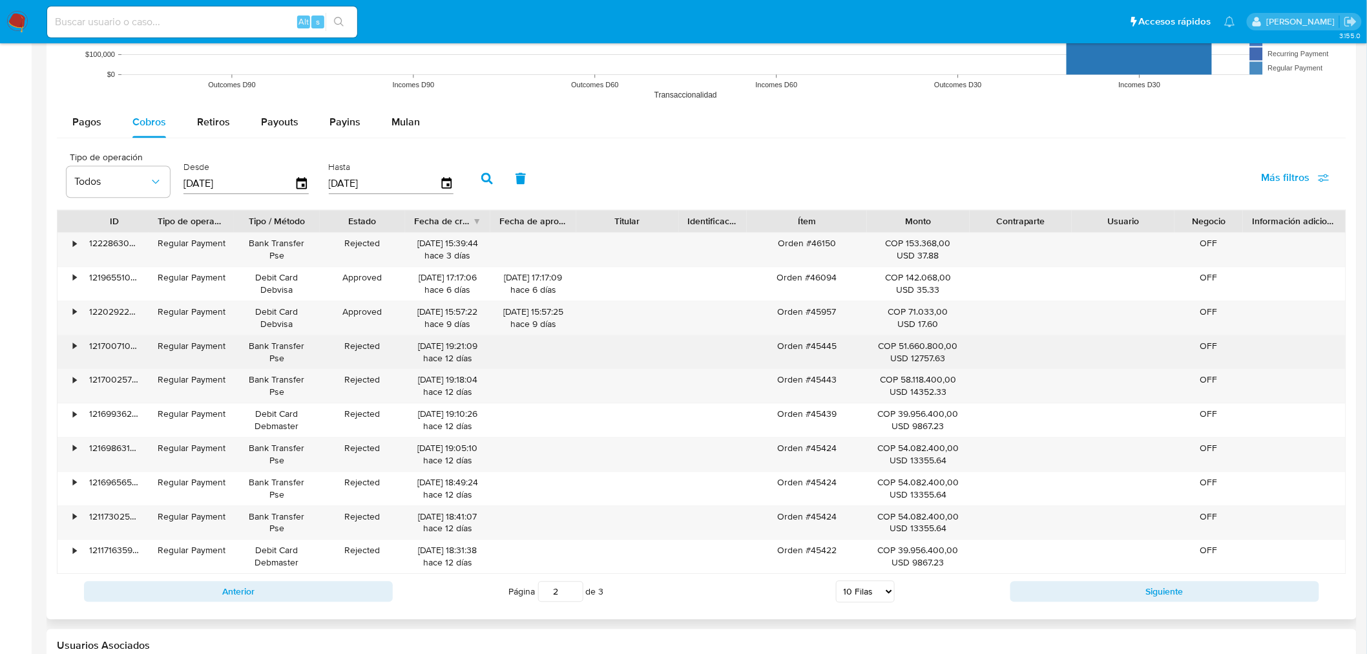
drag, startPoint x: 898, startPoint y: 346, endPoint x: 944, endPoint y: 345, distance: 46.5
click at [918, 345] on div "COP 51.660.800,00 USD 12757.63" at bounding box center [918, 352] width 85 height 25
click at [864, 368] on div "• 122286300213 Regular Payment Bank Transfer Pse Rejected 18/08/2025 15:39:44 h…" at bounding box center [701, 403] width 1289 height 342
click at [887, 341] on div "COP 51.660.800,00 USD 12757.63" at bounding box center [918, 352] width 85 height 25
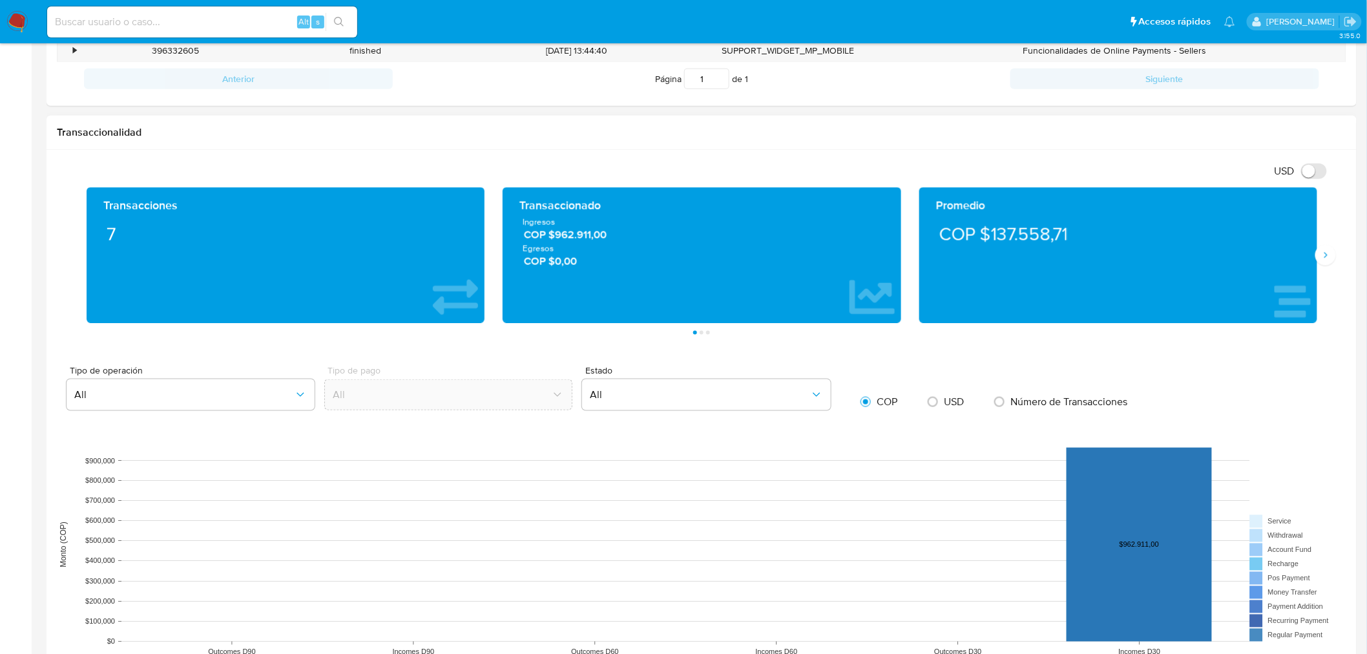
scroll to position [397, 0]
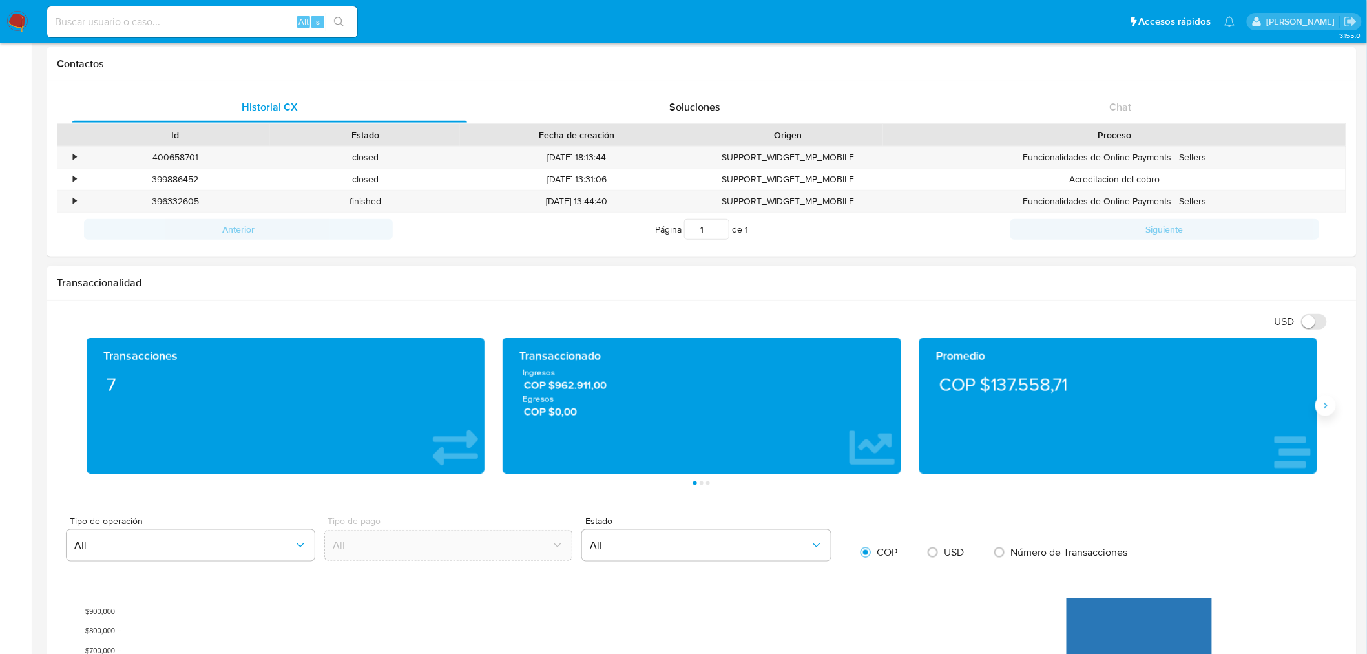
click at [918, 409] on icon "Siguiente" at bounding box center [1325, 405] width 10 height 10
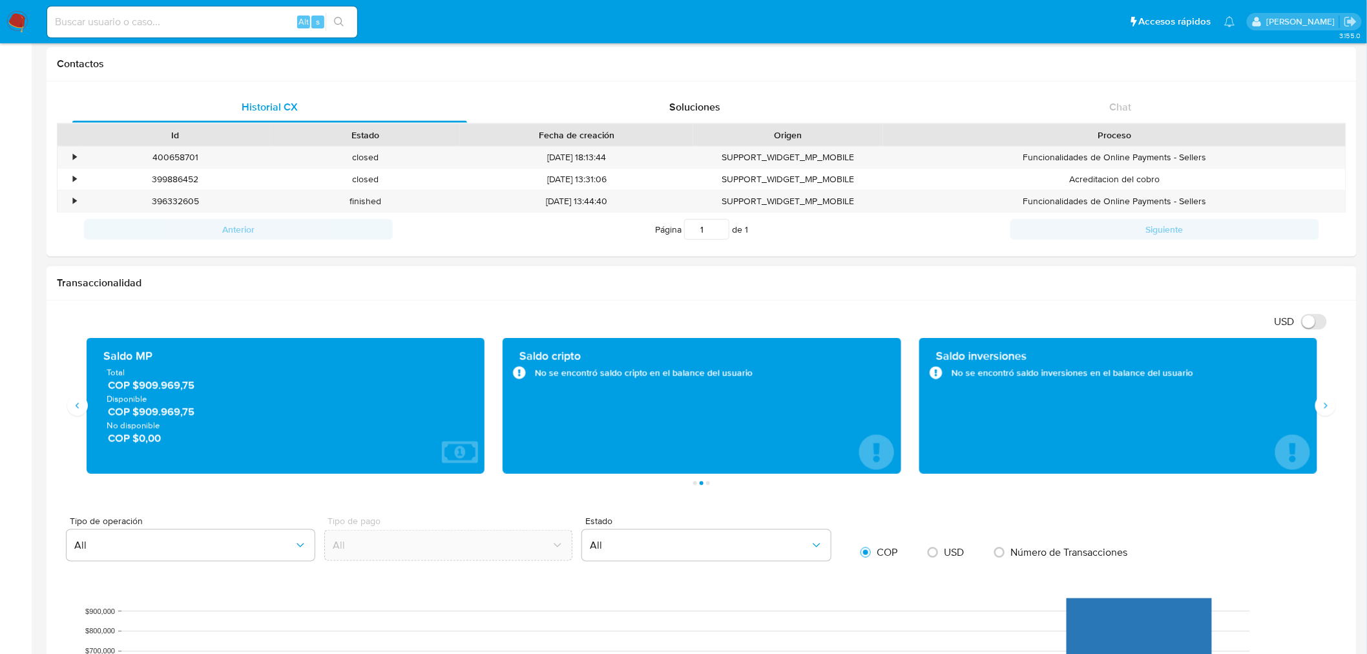
drag, startPoint x: 196, startPoint y: 386, endPoint x: 138, endPoint y: 388, distance: 57.5
click at [138, 388] on span "COP $909.969,75" at bounding box center [286, 385] width 357 height 15
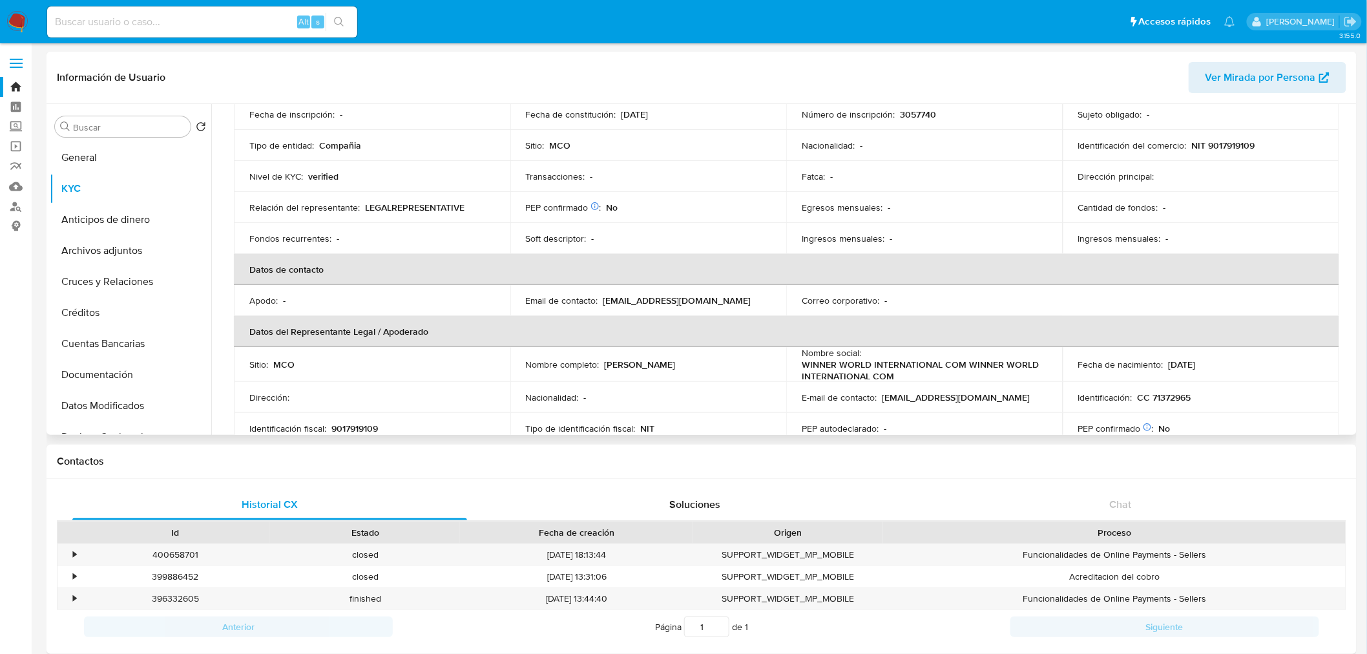
scroll to position [143, 0]
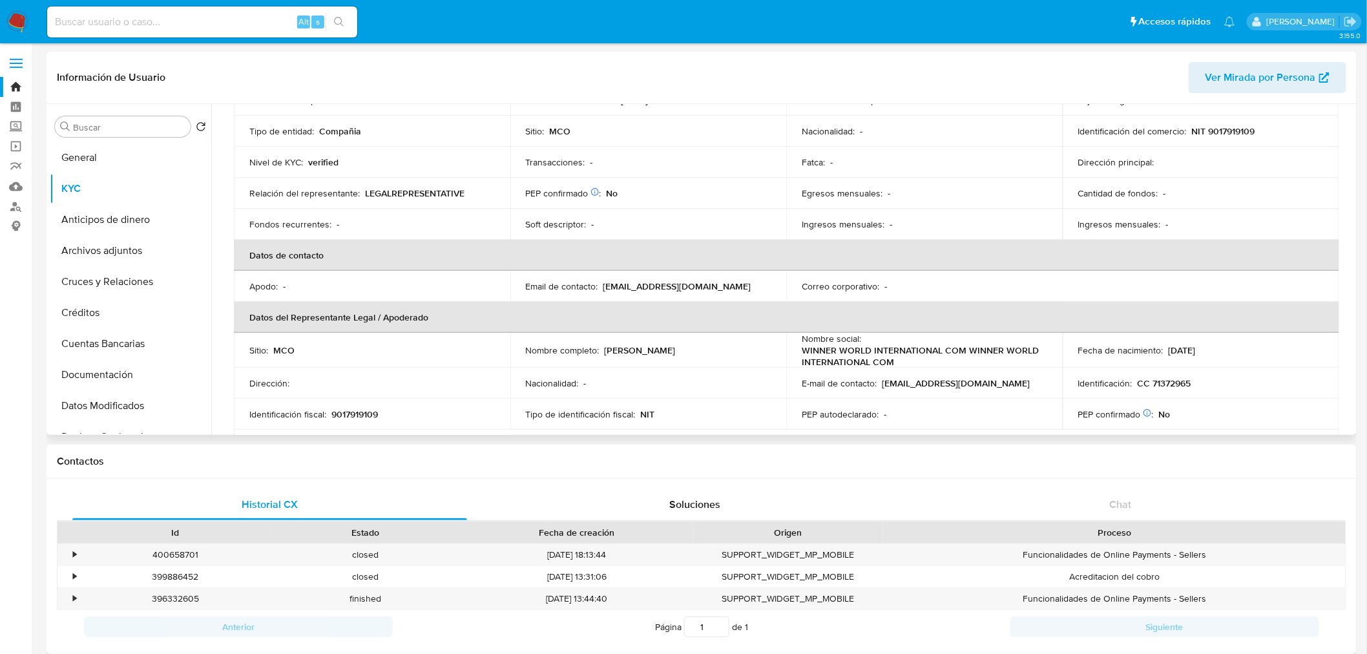
drag, startPoint x: 687, startPoint y: 351, endPoint x: 604, endPoint y: 353, distance: 83.4
click at [604, 353] on div "Nombre completo : Ernesto Prieto Quintana" at bounding box center [648, 350] width 245 height 12
copy p "Ernesto Prieto Quintana"
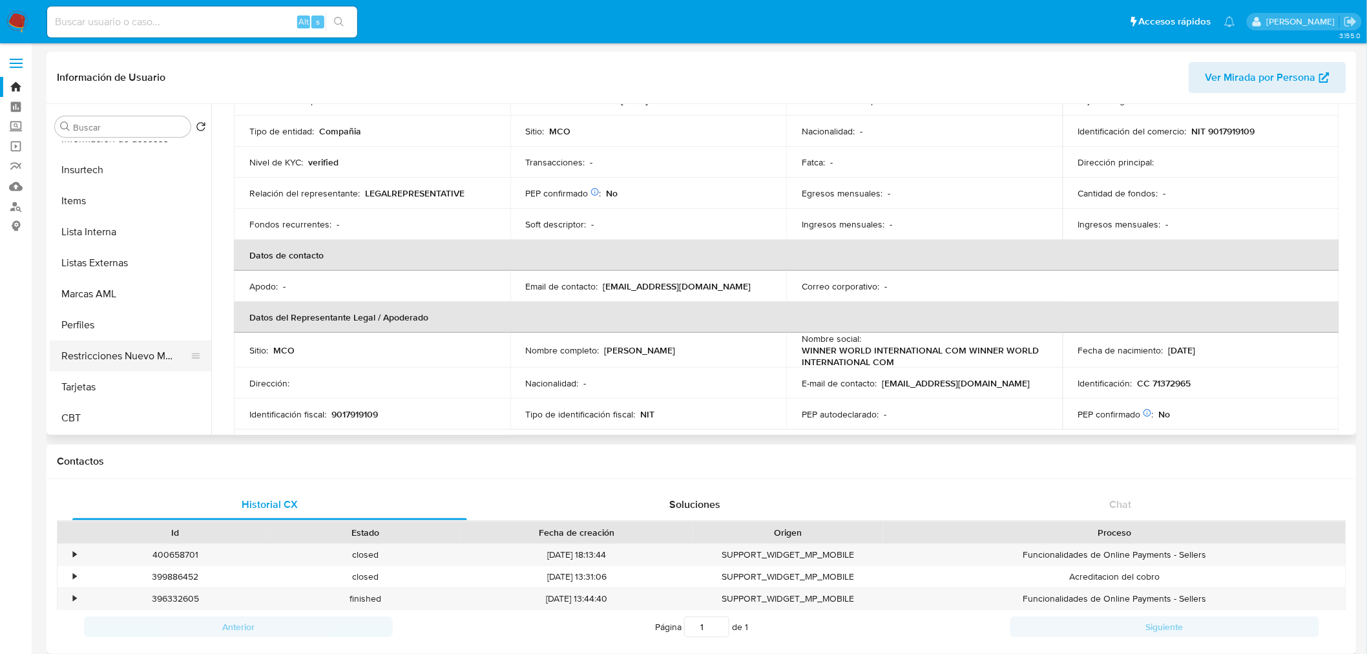
click at [140, 354] on button "Restricciones Nuevo Mundo" at bounding box center [125, 355] width 151 height 31
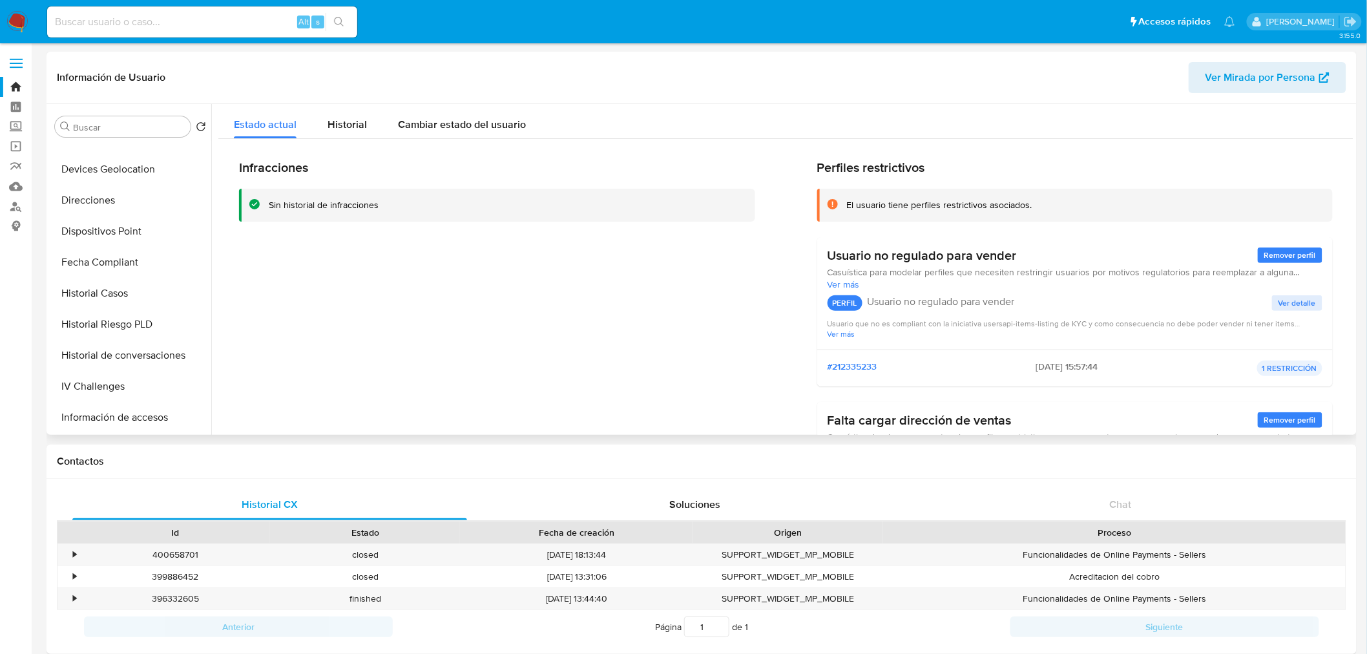
scroll to position [259, 0]
click at [145, 300] on button "Historial Casos" at bounding box center [125, 301] width 151 height 31
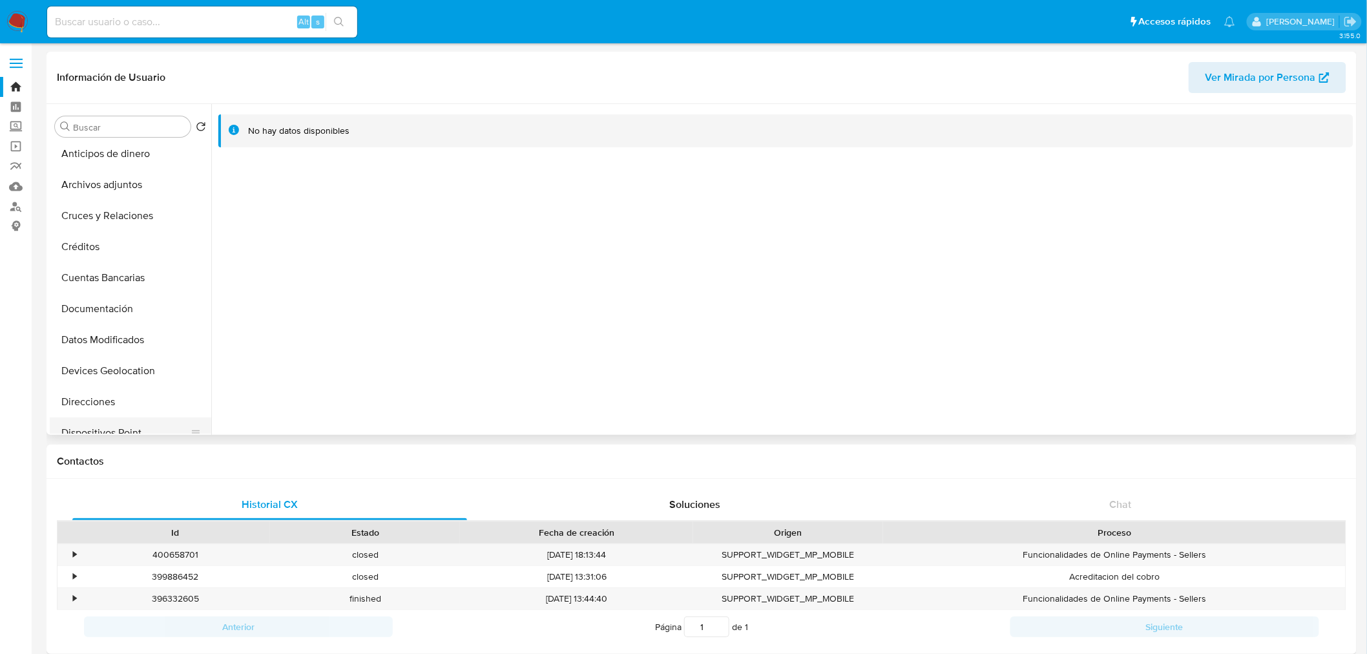
scroll to position [43, 0]
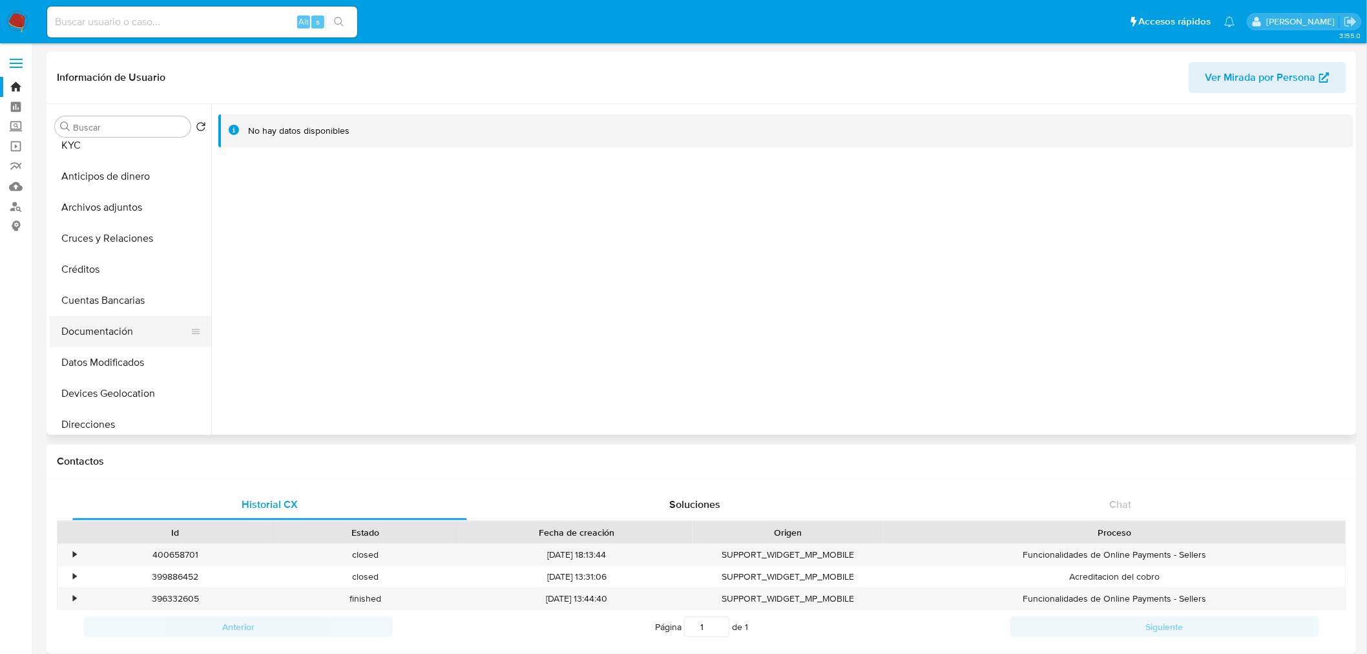
click at [141, 316] on button "Documentación" at bounding box center [125, 331] width 151 height 31
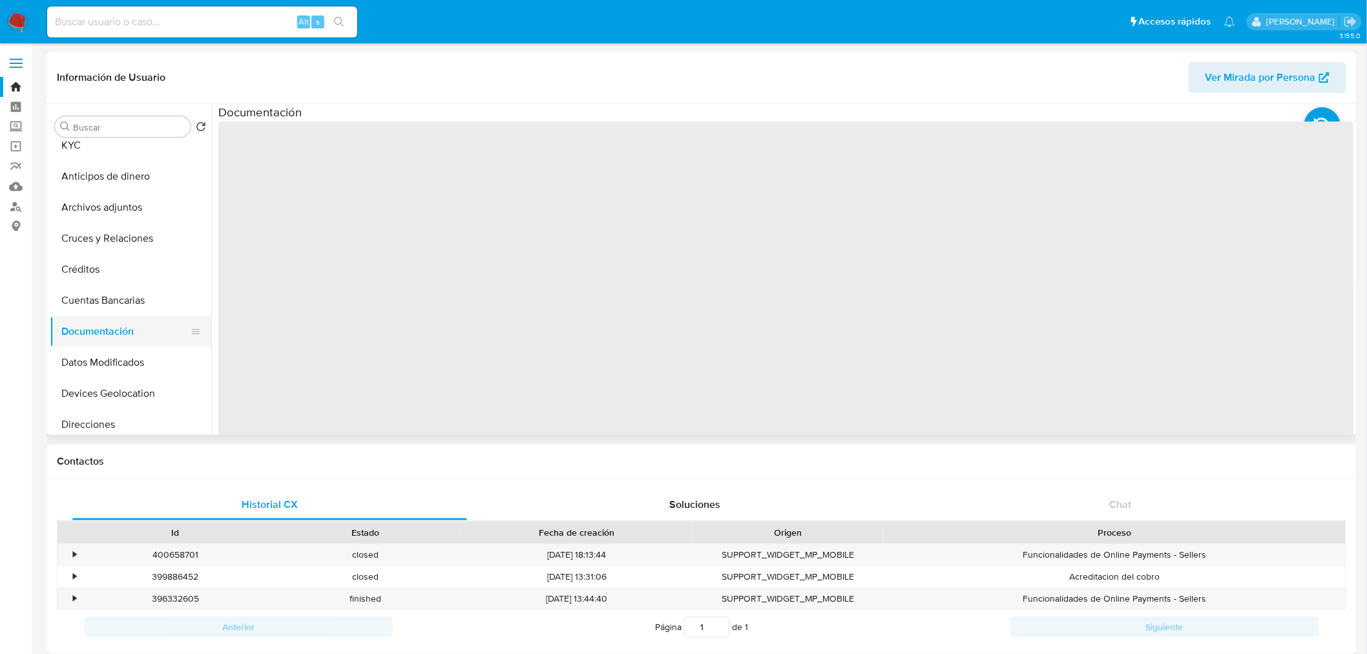
click at [142, 327] on button "Documentación" at bounding box center [125, 331] width 151 height 31
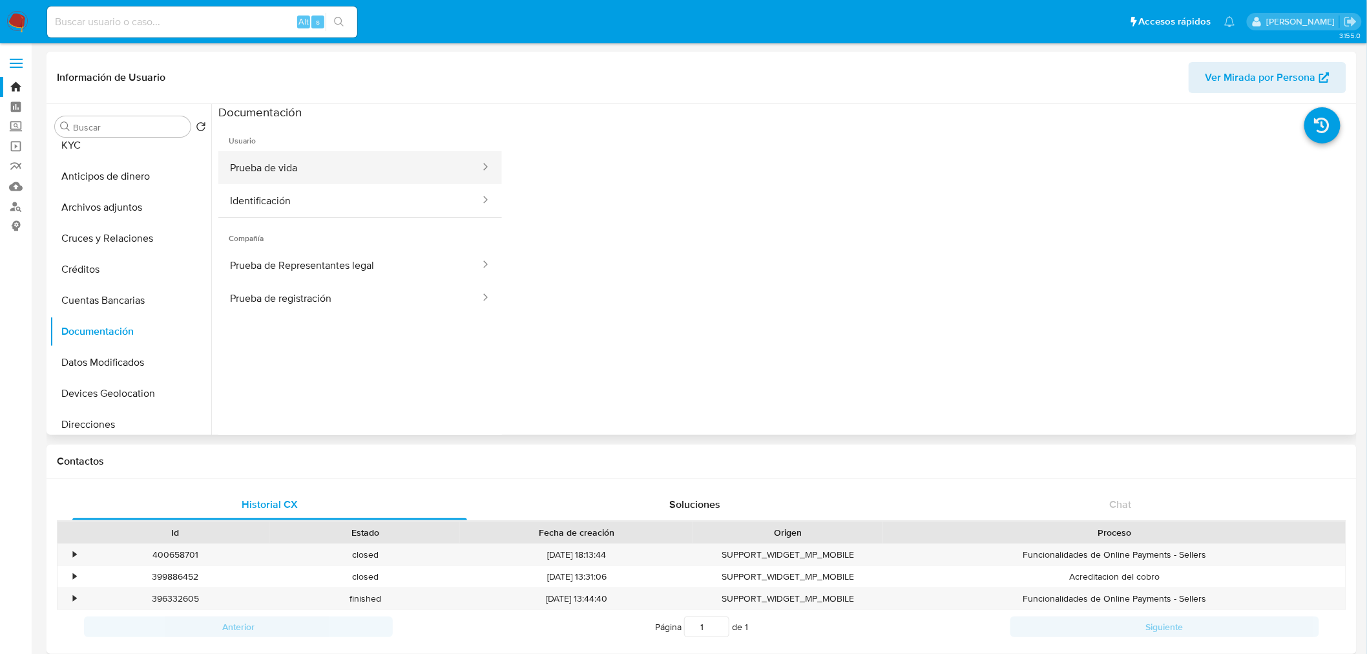
click at [330, 161] on button "Prueba de vida" at bounding box center [349, 167] width 263 height 33
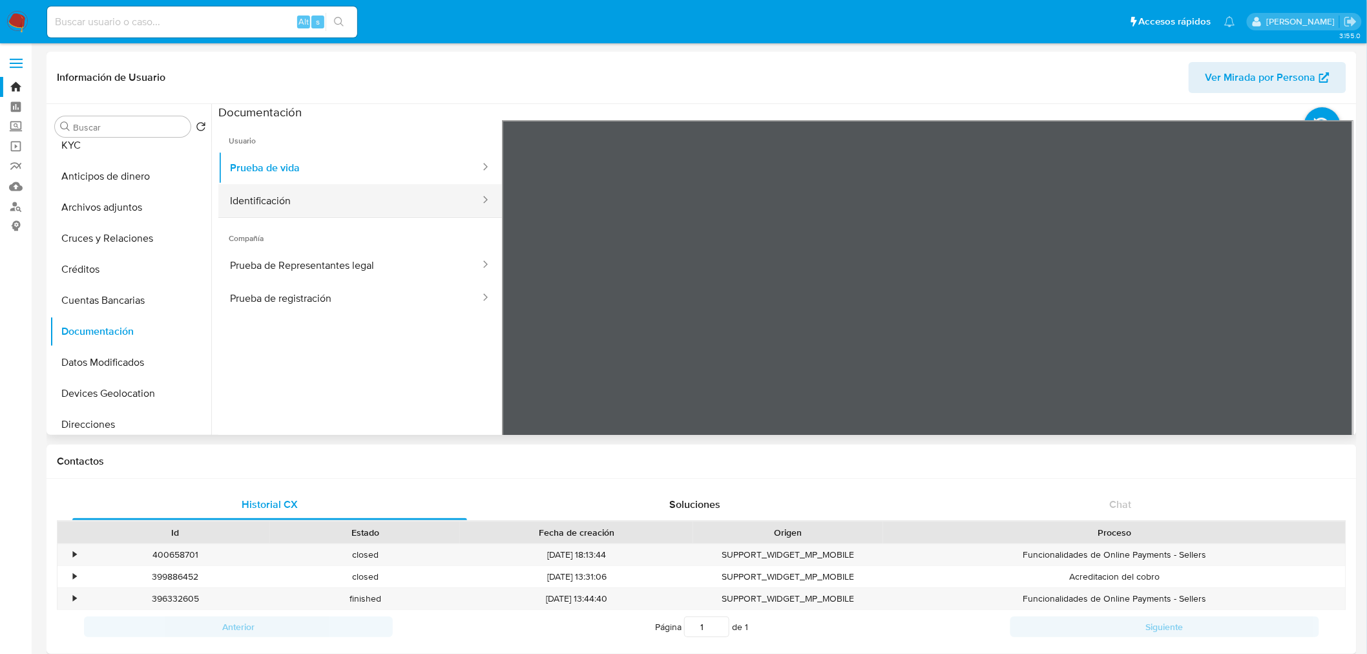
click at [355, 200] on button "Identificación" at bounding box center [349, 200] width 263 height 33
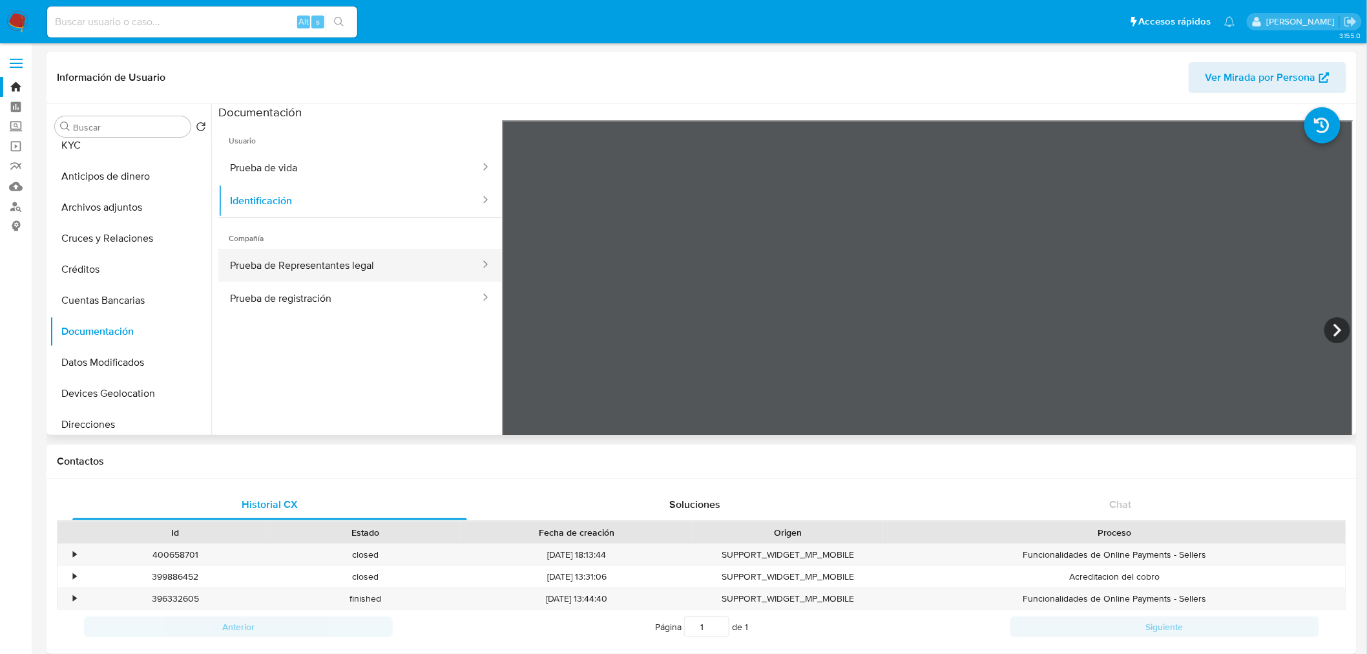
click at [392, 265] on button "Prueba de Representantes legal" at bounding box center [349, 265] width 263 height 33
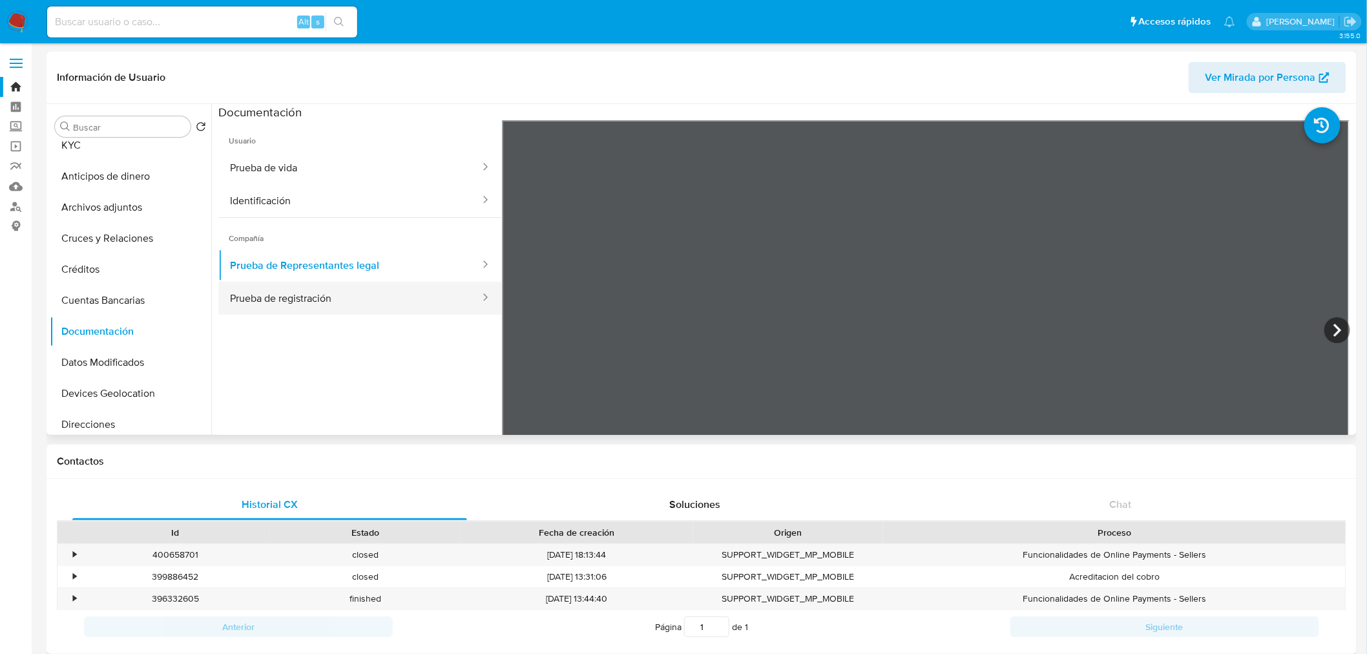
click at [337, 305] on button "Prueba de registración" at bounding box center [349, 298] width 263 height 33
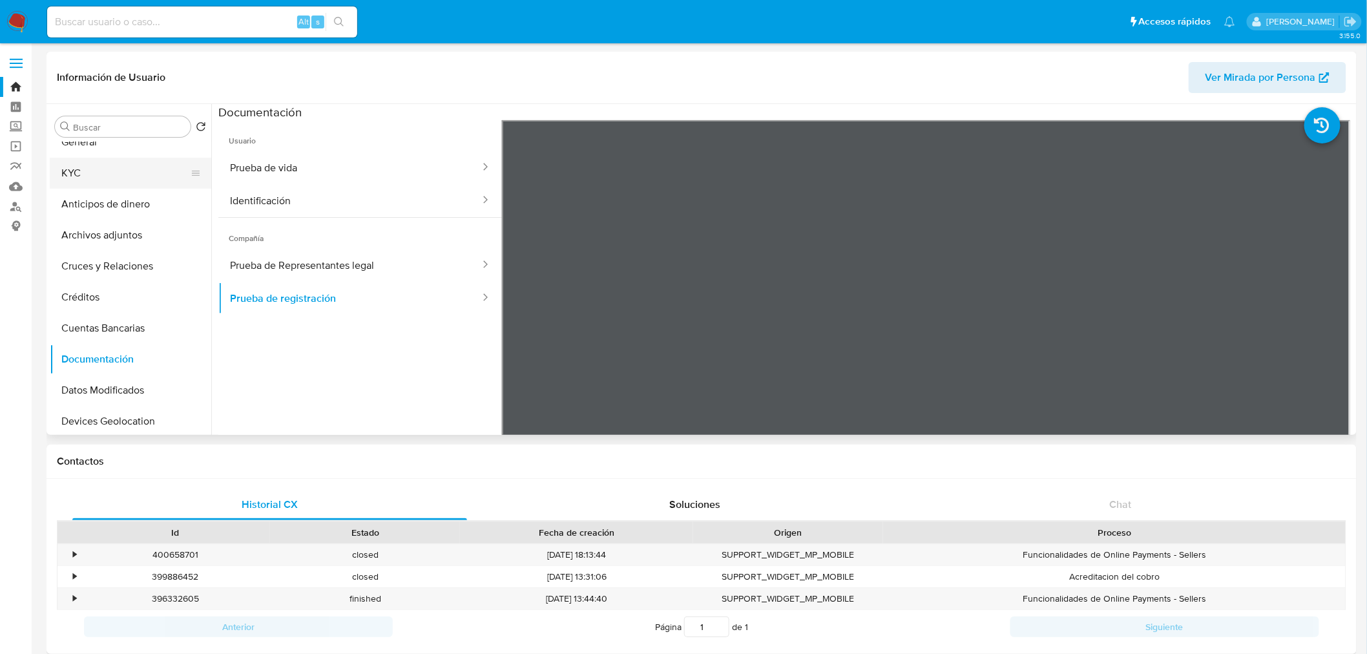
scroll to position [0, 0]
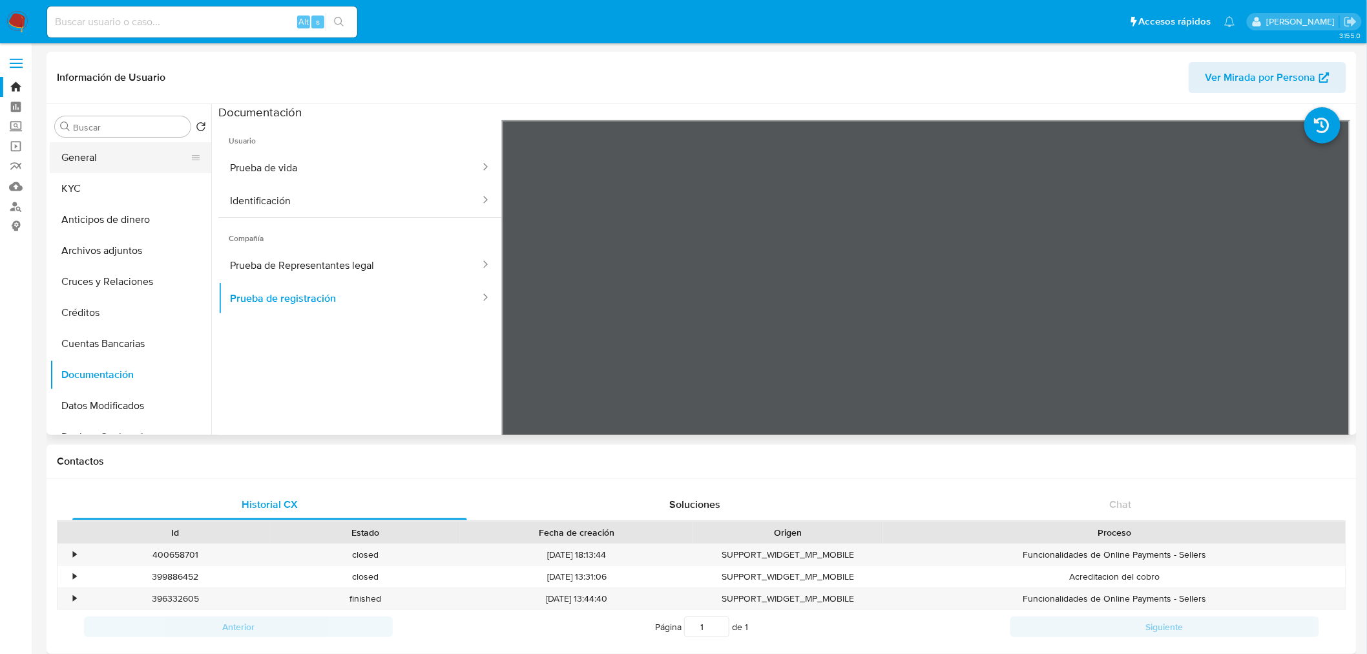
click at [123, 158] on button "General" at bounding box center [125, 157] width 151 height 31
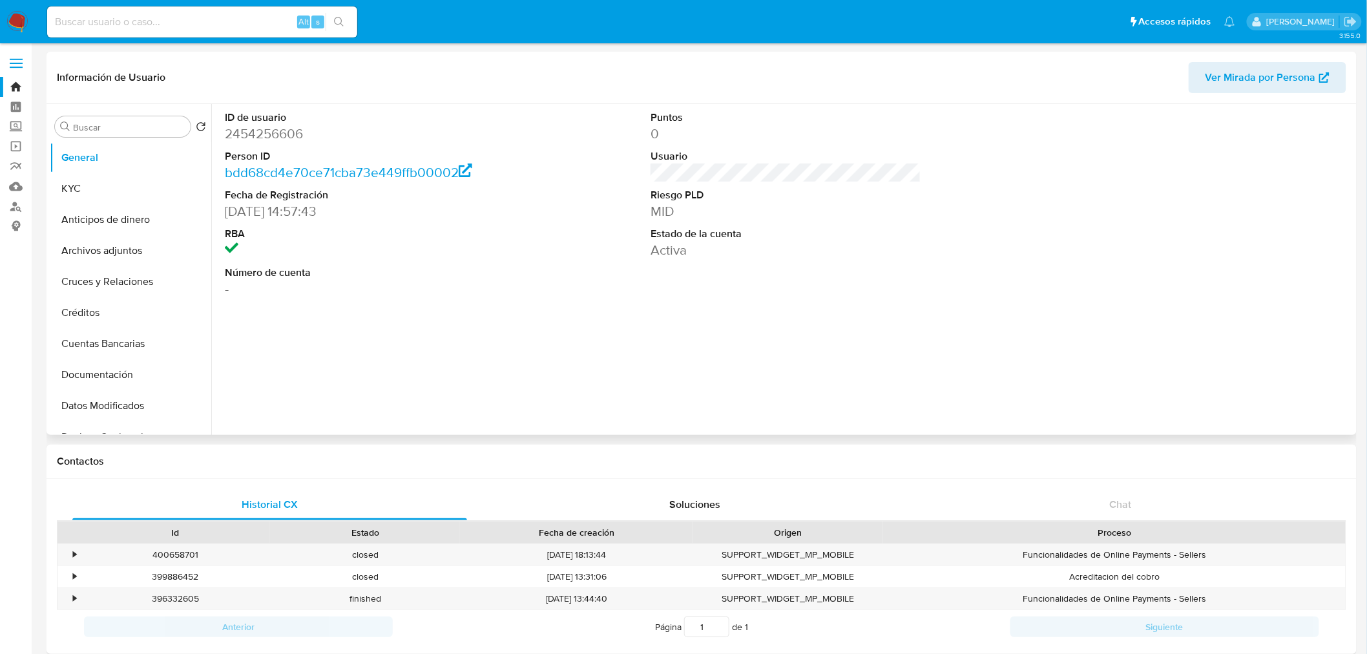
click at [279, 137] on dd "2454256606" at bounding box center [360, 134] width 271 height 18
copy dd "2454256606"
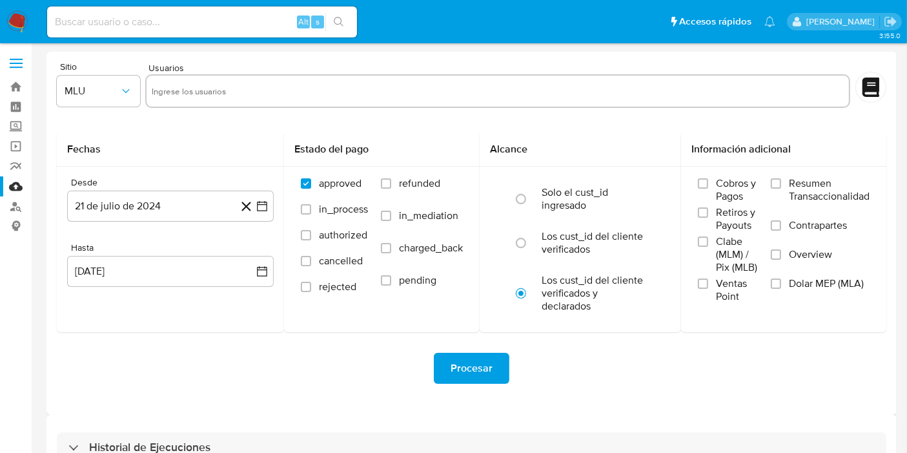
click at [234, 85] on input "text" at bounding box center [498, 91] width 692 height 21
paste input "2454256606"
type input "2454256606"
click at [125, 100] on button "MLU" at bounding box center [98, 91] width 83 height 31
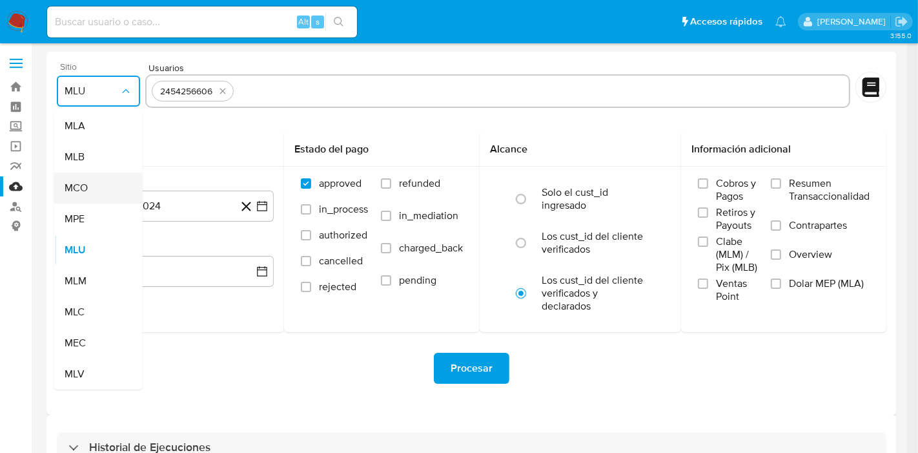
click at [117, 184] on div "MCO" at bounding box center [95, 187] width 60 height 31
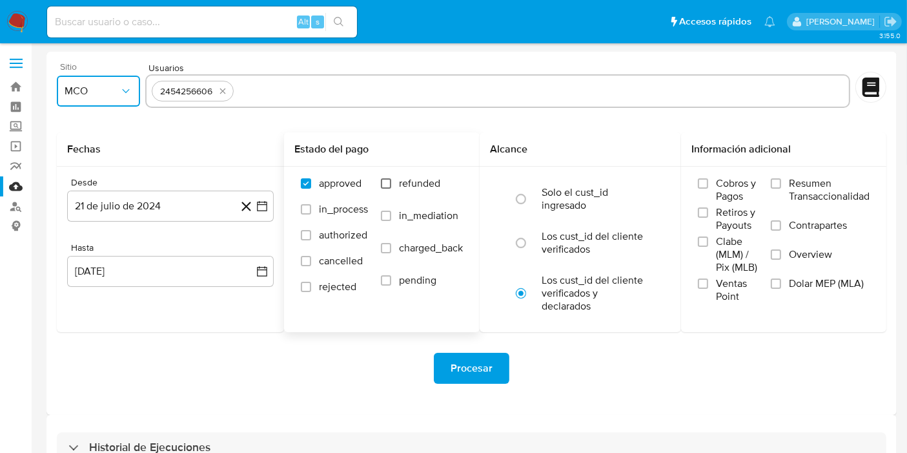
click at [389, 181] on input "refunded" at bounding box center [386, 183] width 10 height 10
checkbox input "true"
drag, startPoint x: 384, startPoint y: 251, endPoint x: 336, endPoint y: 242, distance: 48.6
click at [383, 251] on input "charged_back" at bounding box center [386, 248] width 10 height 10
checkbox input "true"
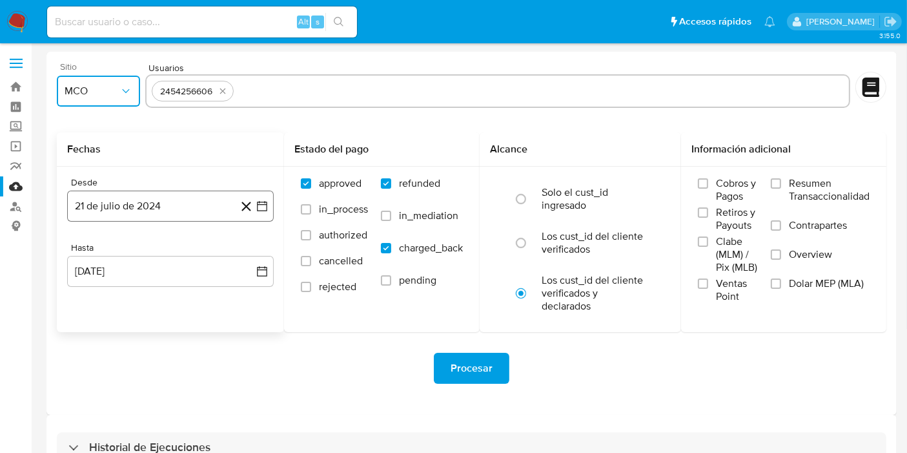
click at [265, 198] on button "21 de julio de 2024" at bounding box center [170, 206] width 207 height 31
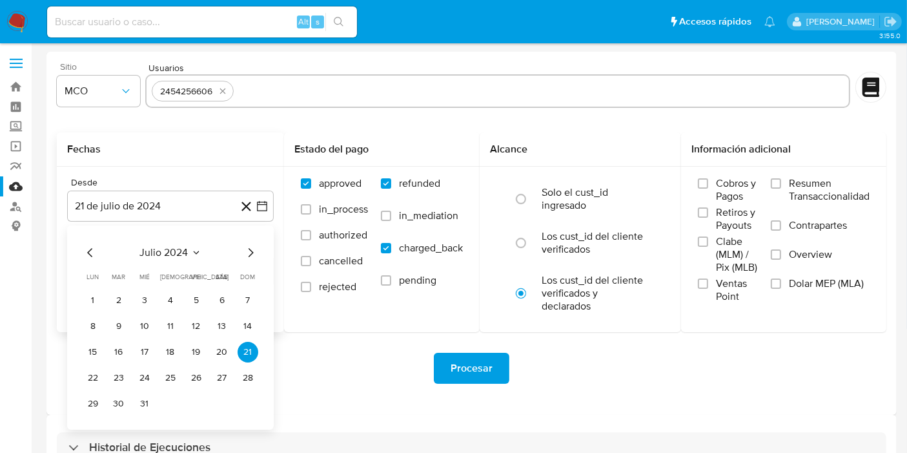
click at [258, 255] on div "julio 2024 julio 2024 lun lunes mar martes mié miércoles jue jueves vie viernes…" at bounding box center [170, 327] width 207 height 204
click at [250, 254] on icon "Mes siguiente" at bounding box center [251, 252] width 5 height 9
click at [134, 375] on button "21" at bounding box center [144, 377] width 21 height 21
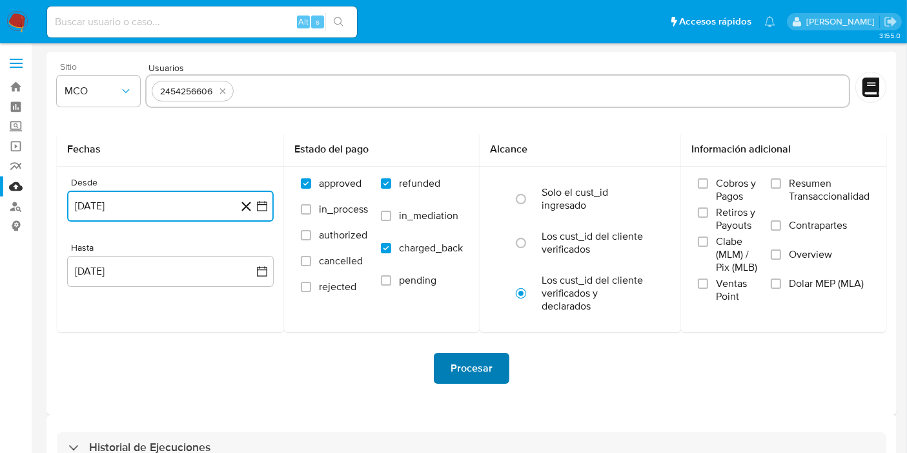
click at [480, 357] on span "Procesar" at bounding box center [472, 368] width 42 height 28
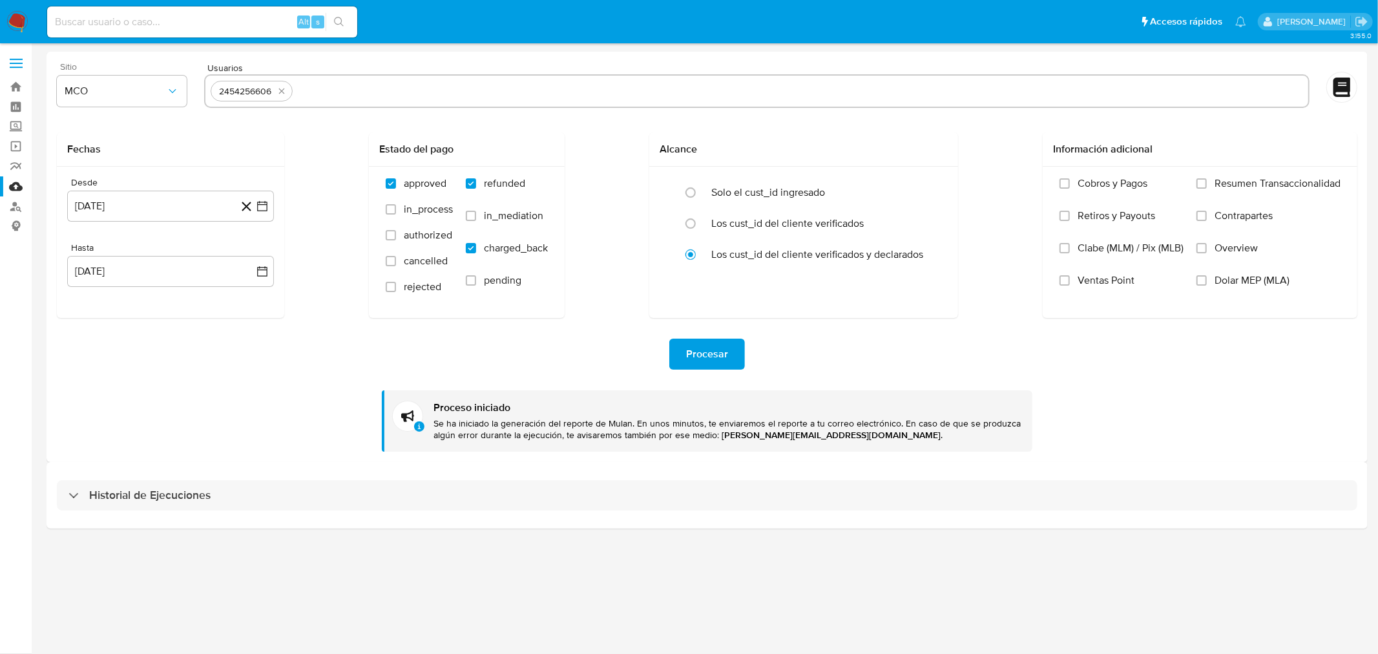
click at [17, 26] on img at bounding box center [17, 22] width 22 height 22
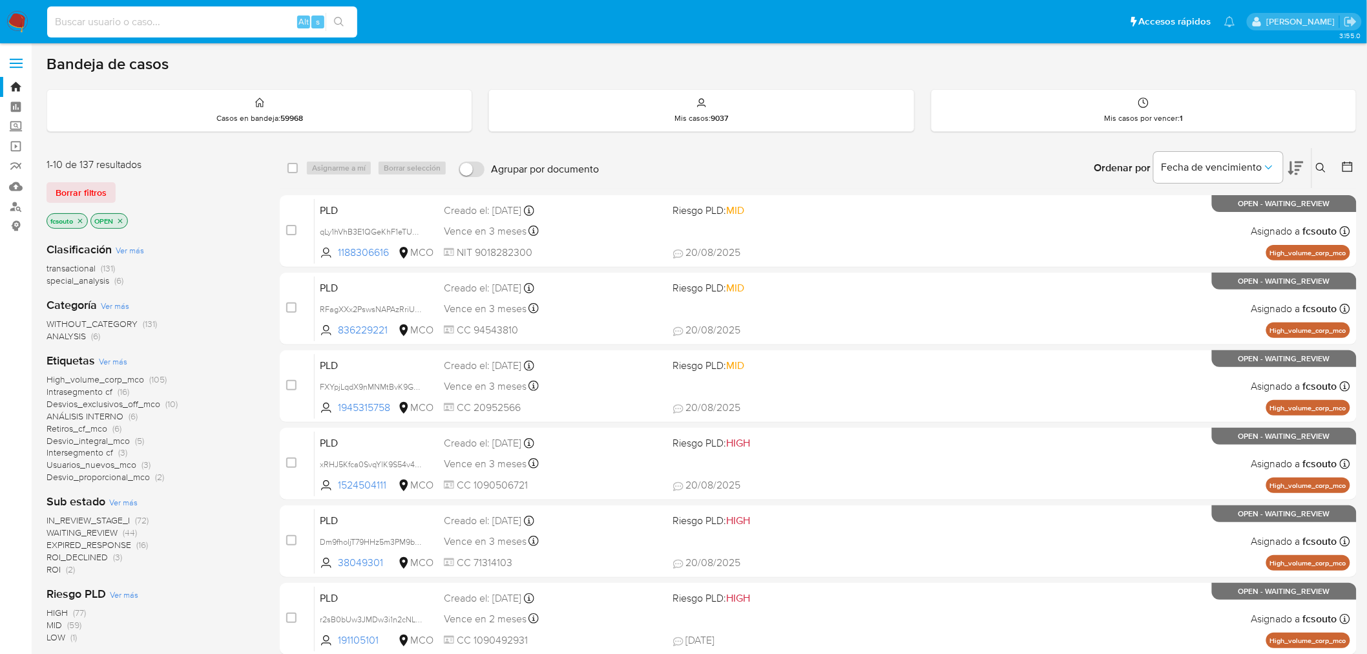
click at [162, 23] on input at bounding box center [202, 22] width 310 height 17
paste input "eDr8SbMnEYbbWJjZrRjmT6ZJ"
type input "eDr8SbMnEYbbWJjZrRjmT6ZJ"
click at [1323, 173] on button at bounding box center [1322, 168] width 21 height 16
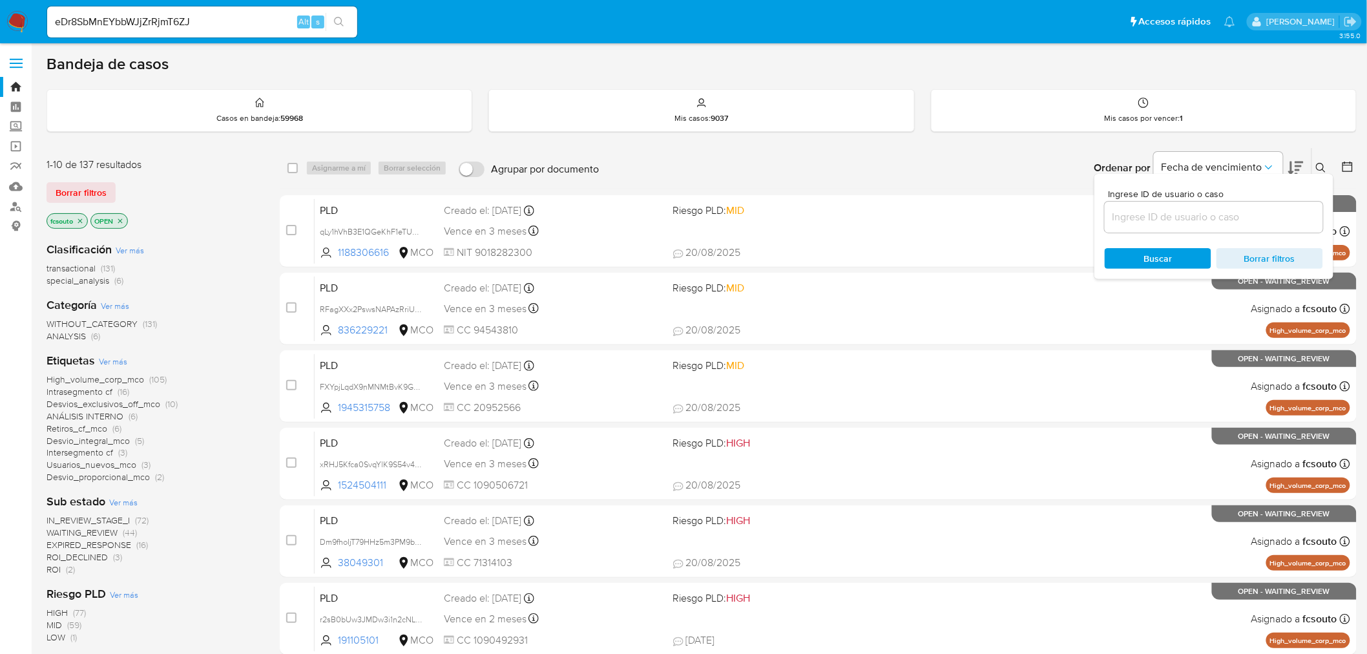
click at [69, 199] on span "Borrar filtros" at bounding box center [81, 192] width 51 height 18
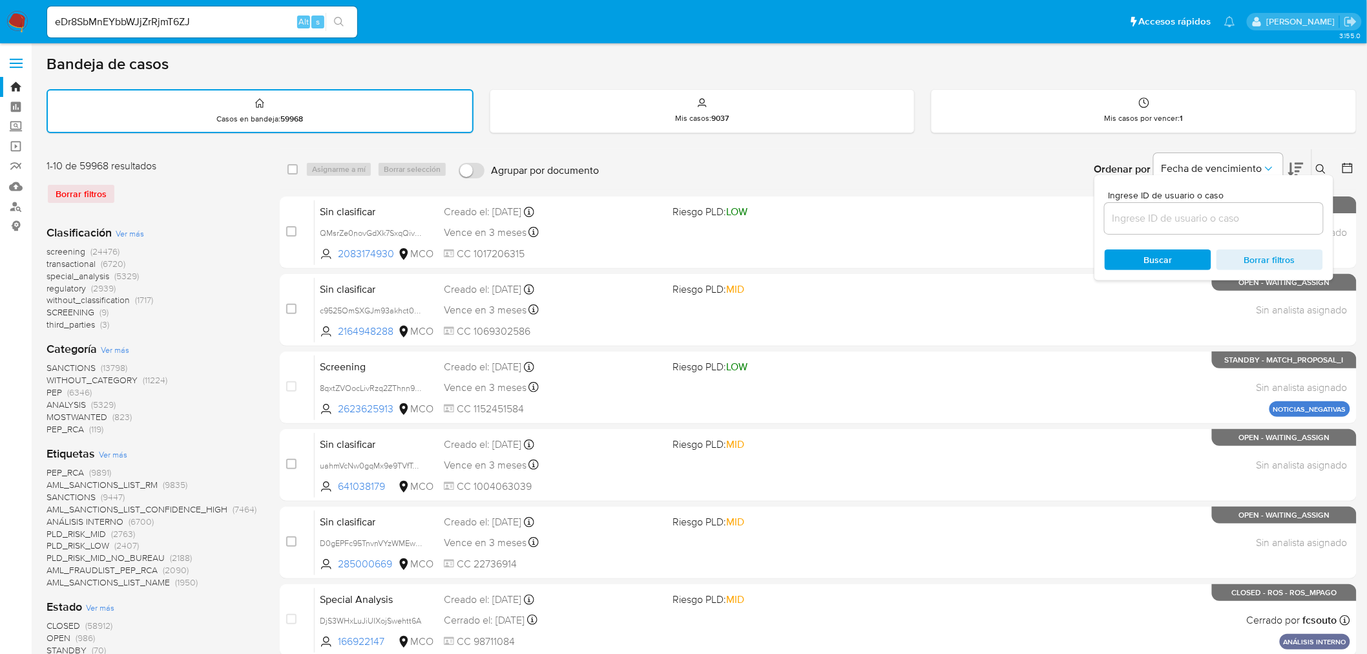
click at [1250, 218] on input at bounding box center [1213, 218] width 218 height 17
paste input "eDr8SbMnEYbbWJjZrRjmT6ZJ"
type input "eDr8SbMnEYbbWJjZrRjmT6ZJ"
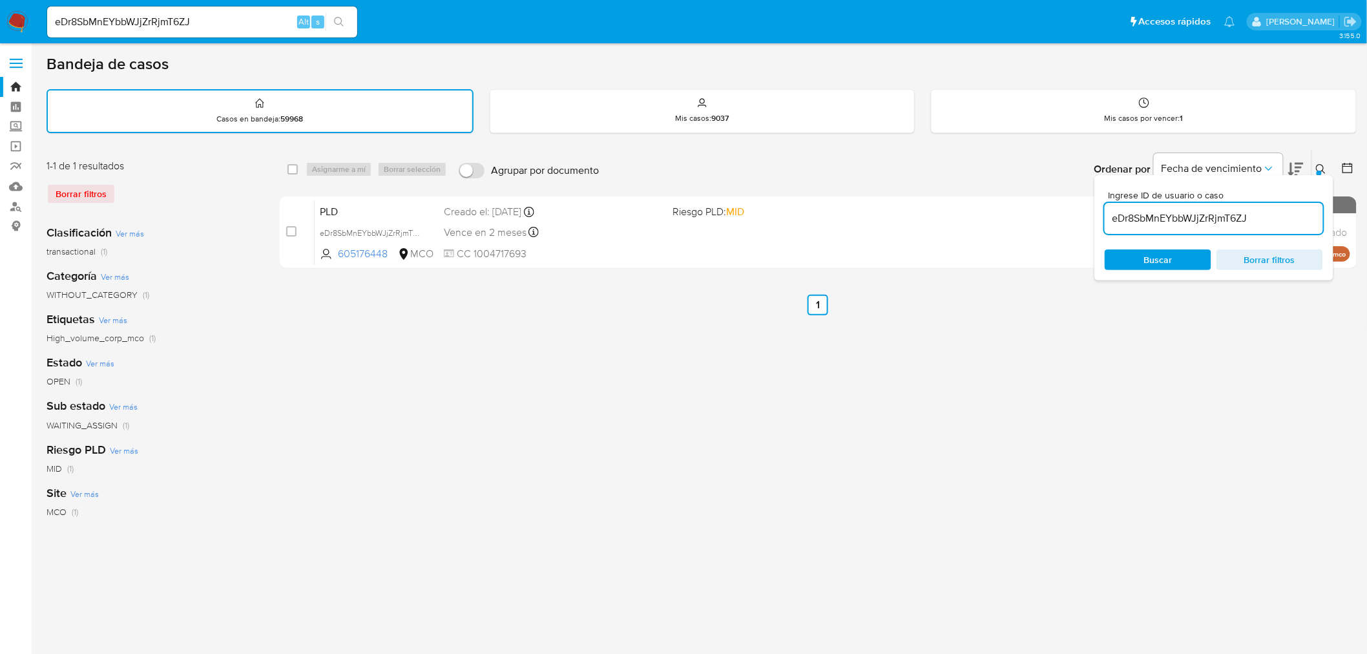
click at [1316, 164] on icon at bounding box center [1321, 169] width 10 height 10
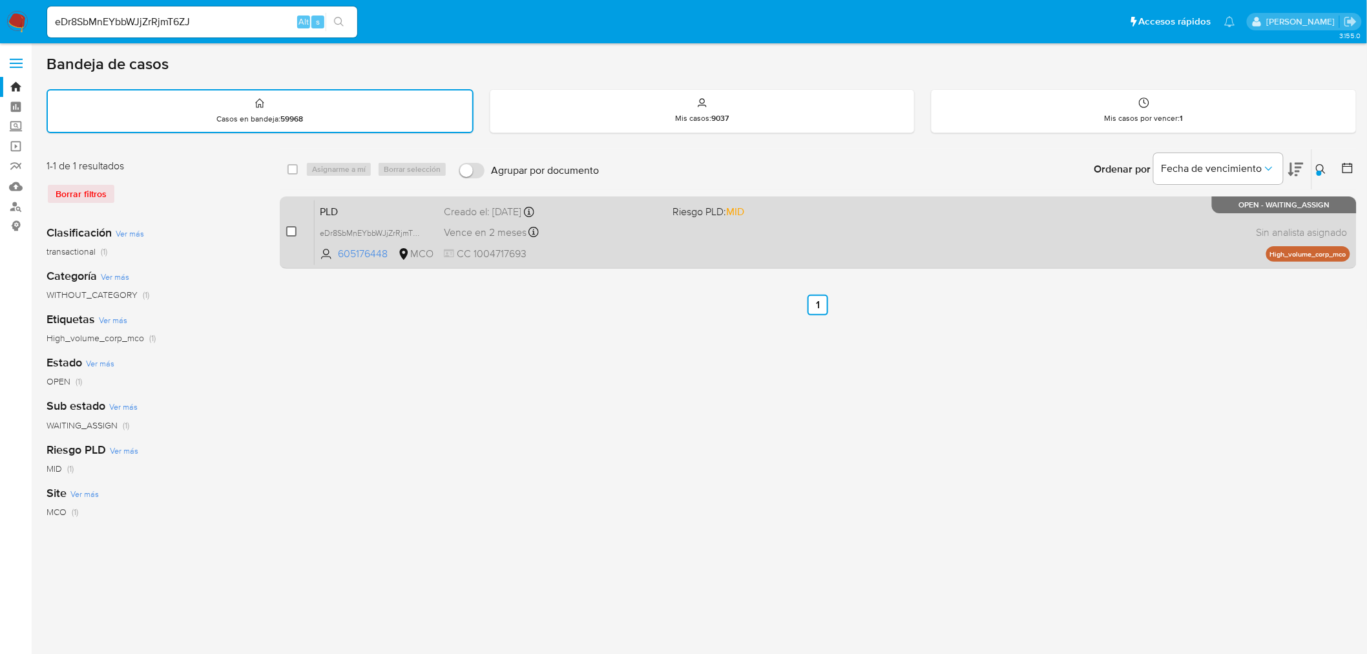
click at [289, 229] on input "checkbox" at bounding box center [291, 231] width 10 height 10
checkbox input "true"
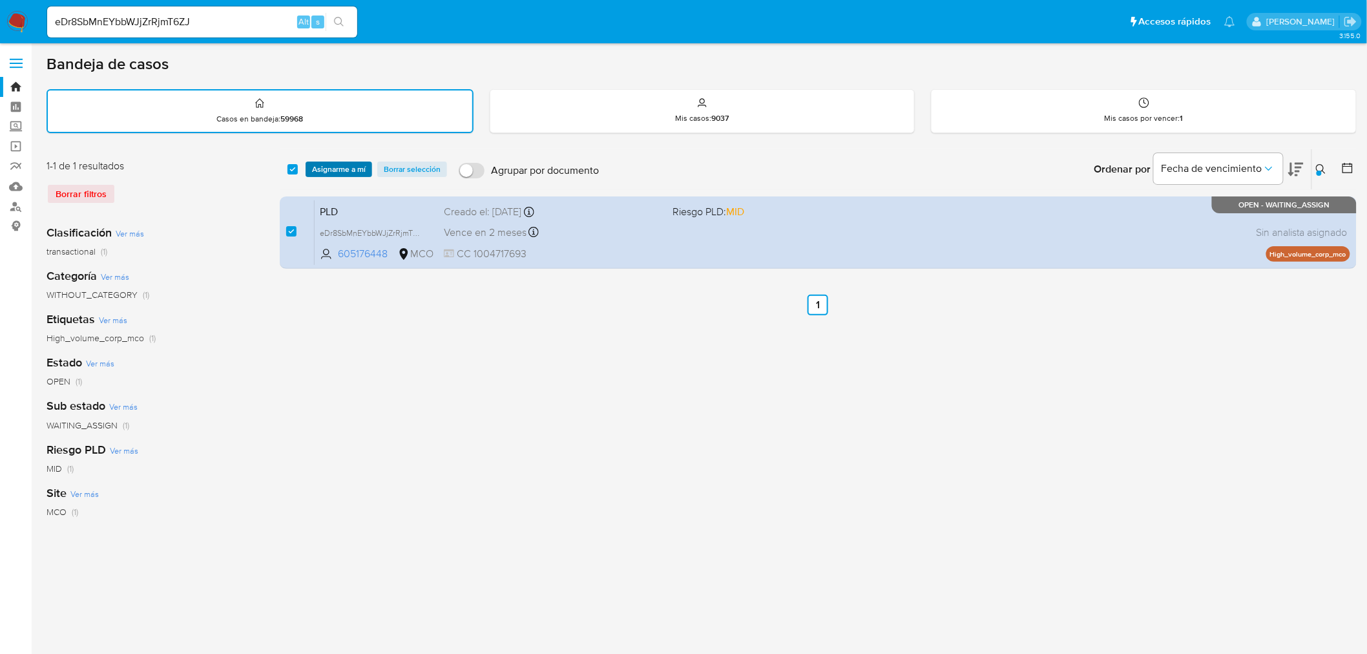
click at [344, 165] on span "Asignarme a mí" at bounding box center [339, 169] width 54 height 13
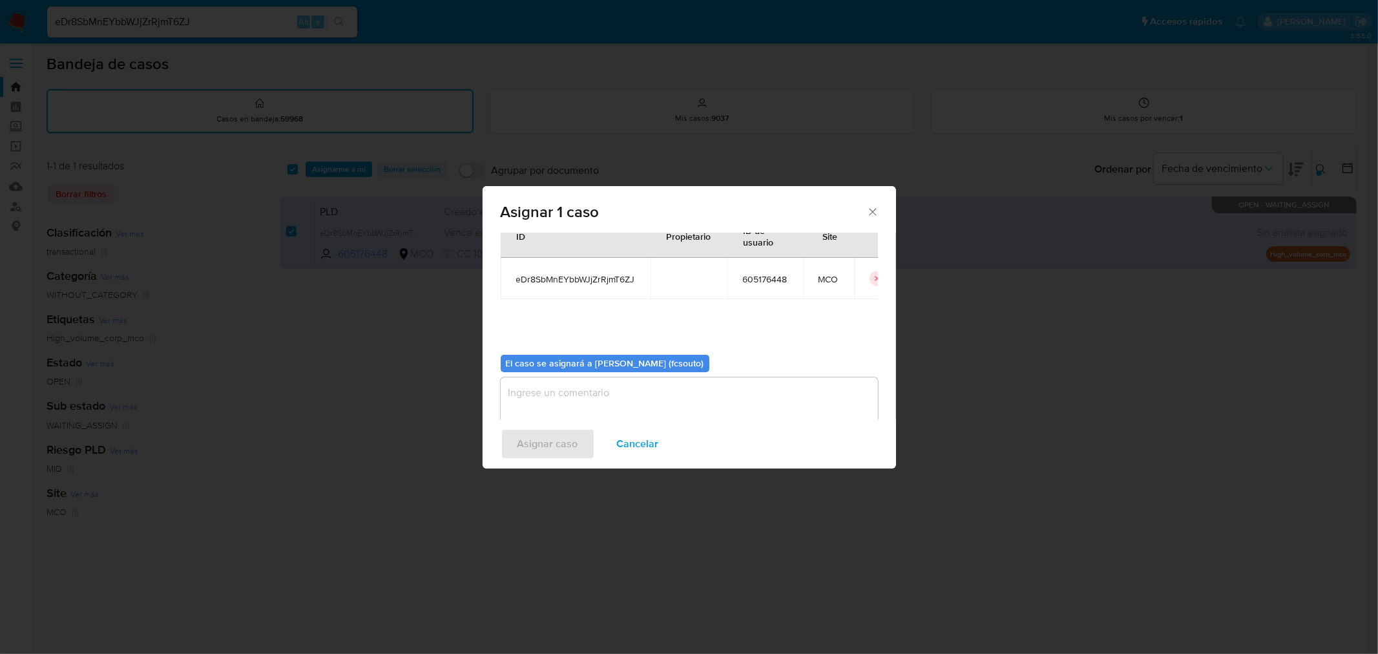
scroll to position [67, 0]
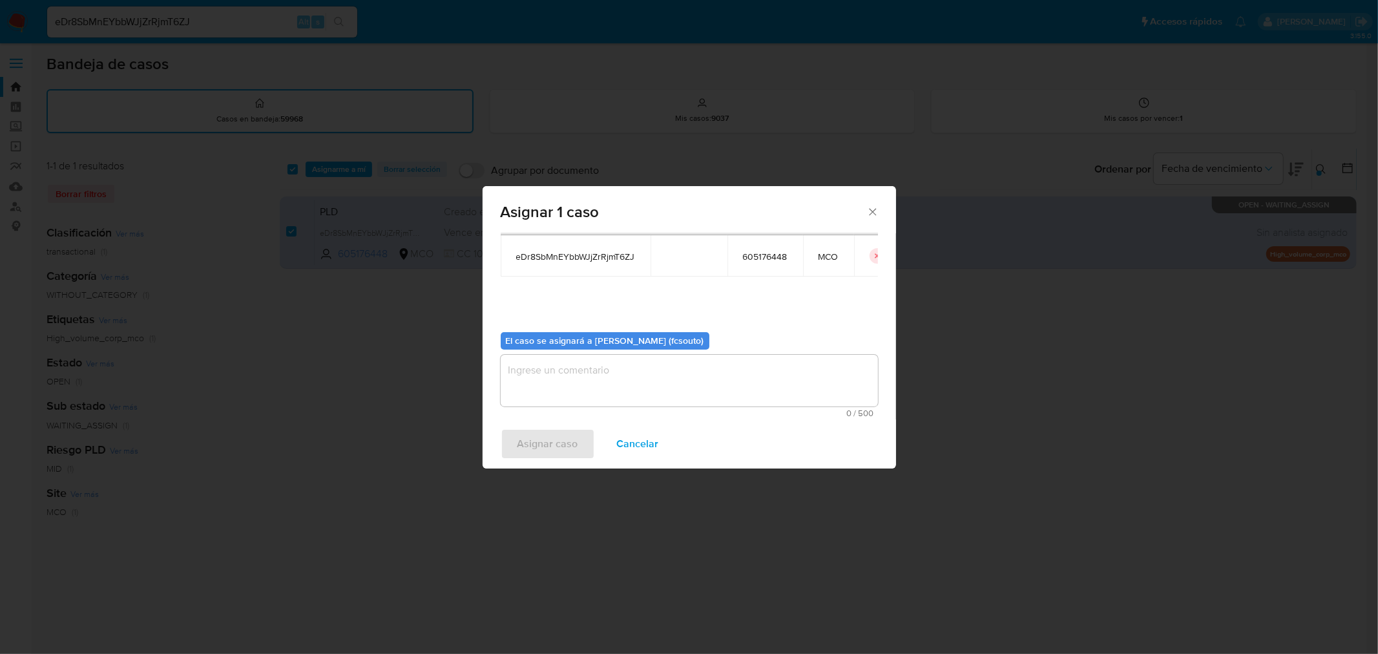
click at [628, 371] on textarea "assign-modal" at bounding box center [689, 381] width 377 height 52
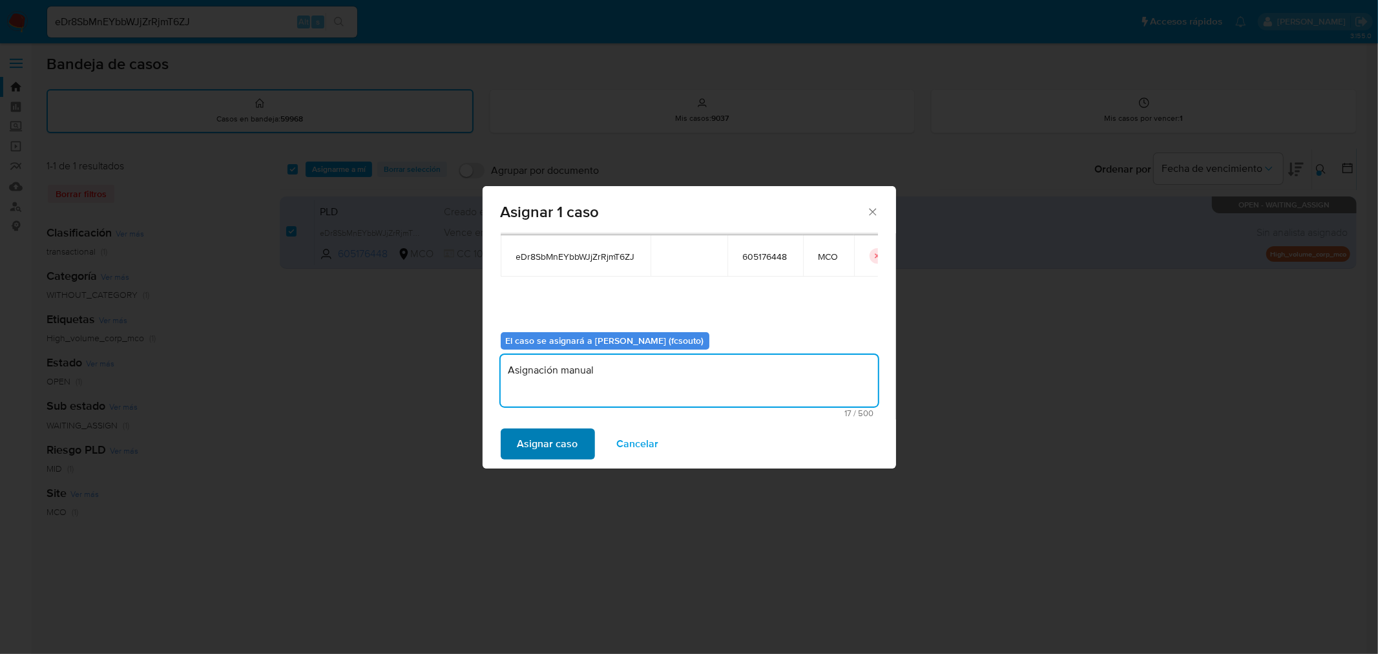
type textarea "Asignación manual"
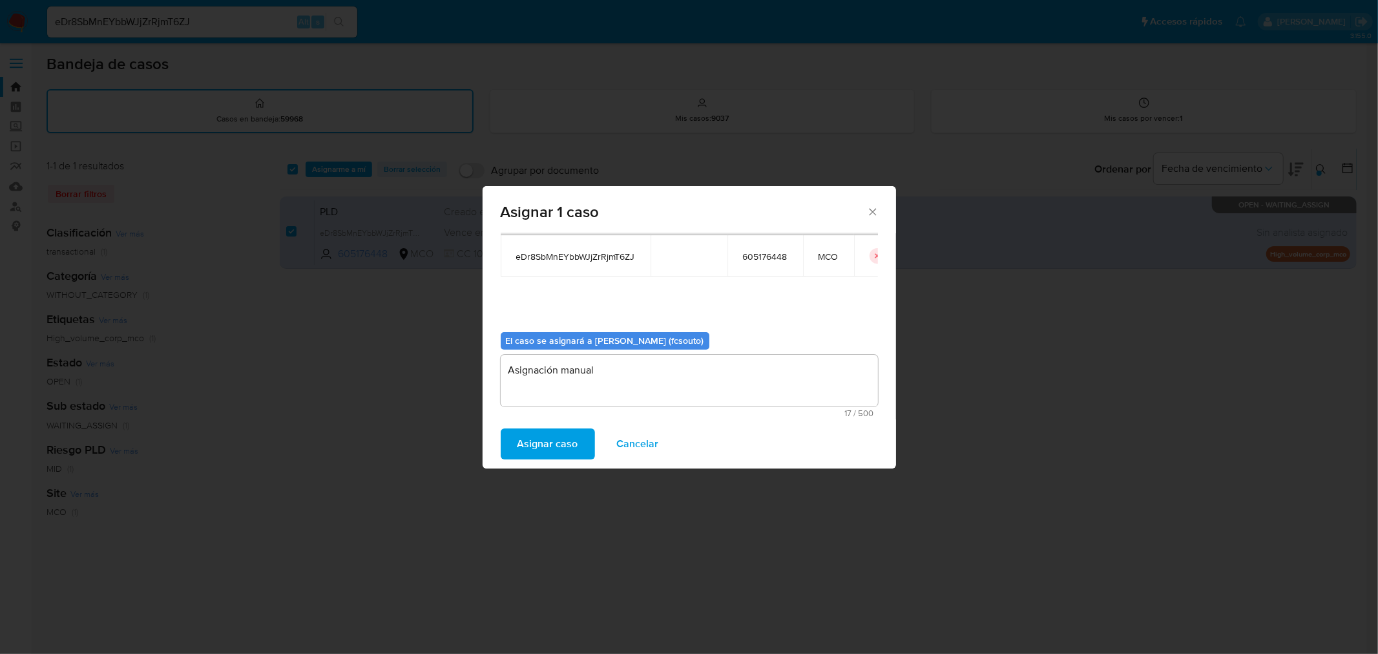
click at [570, 441] on span "Asignar caso" at bounding box center [547, 443] width 61 height 28
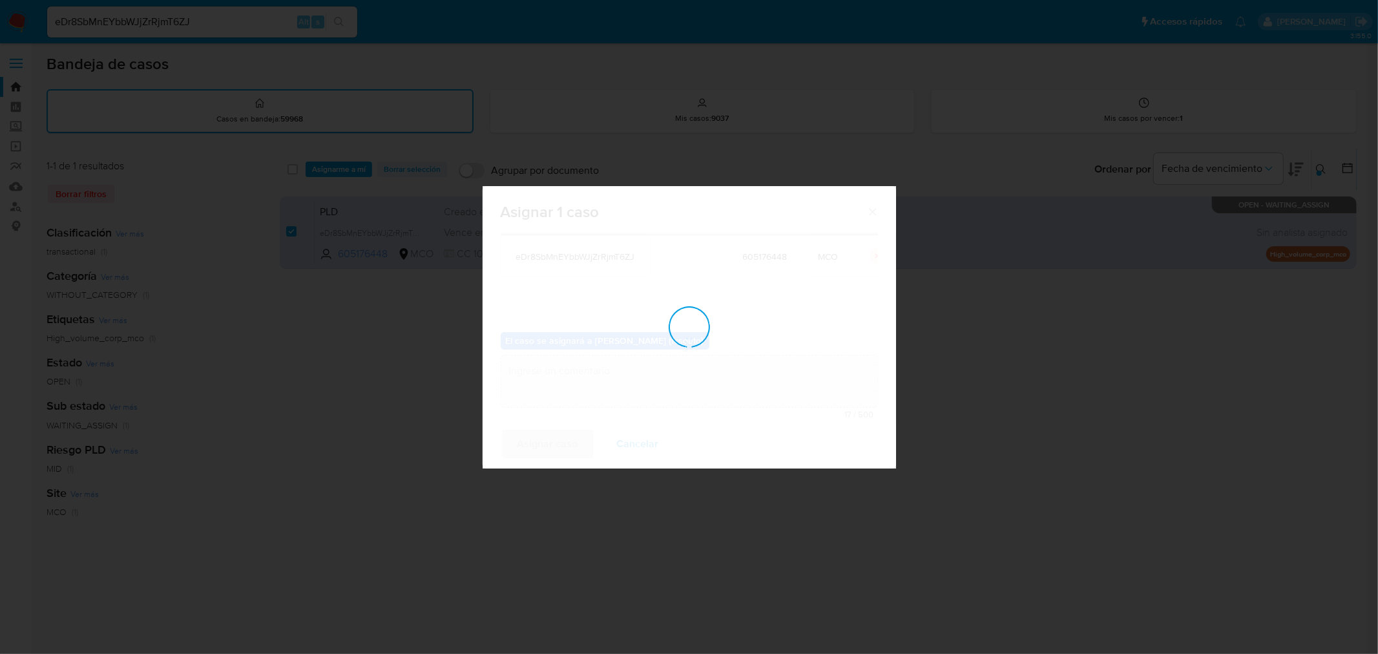
checkbox input "false"
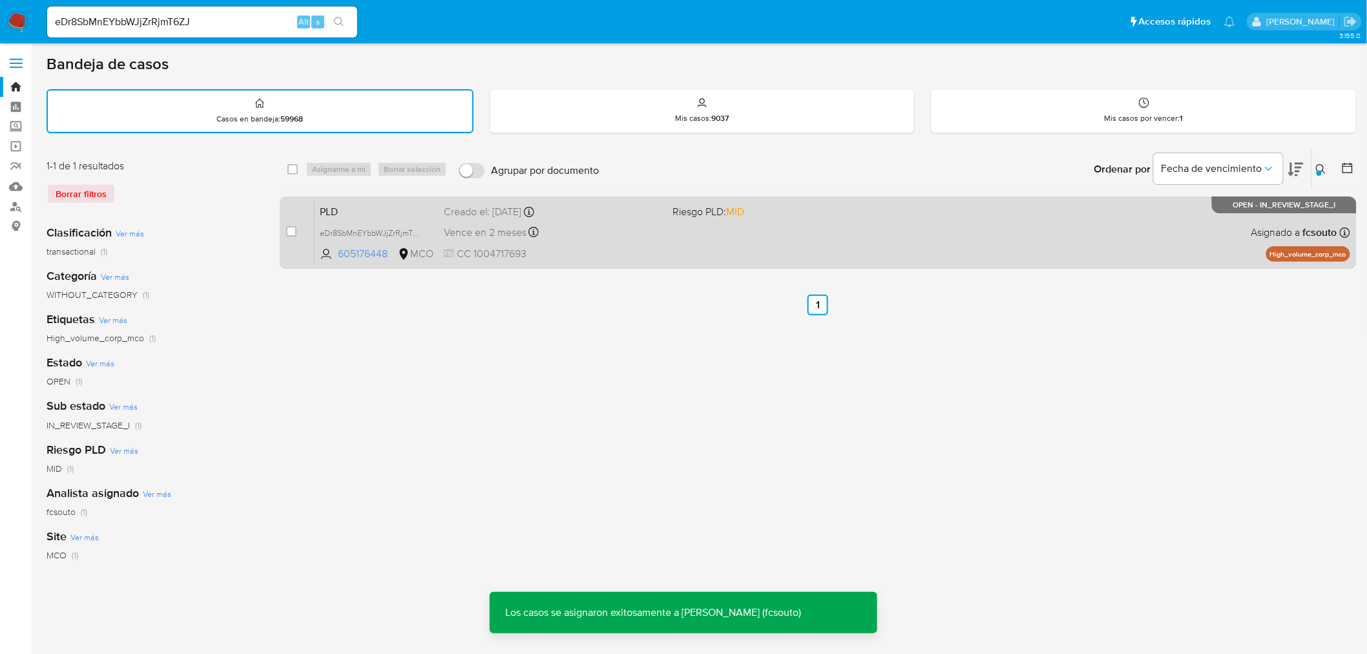
click at [743, 249] on div "PLD eDr8SbMnEYbbWJjZrRjmT6ZJ 605176448 MCO Riesgo PLD: MID Creado el: 12/07/202…" at bounding box center [832, 232] width 1035 height 65
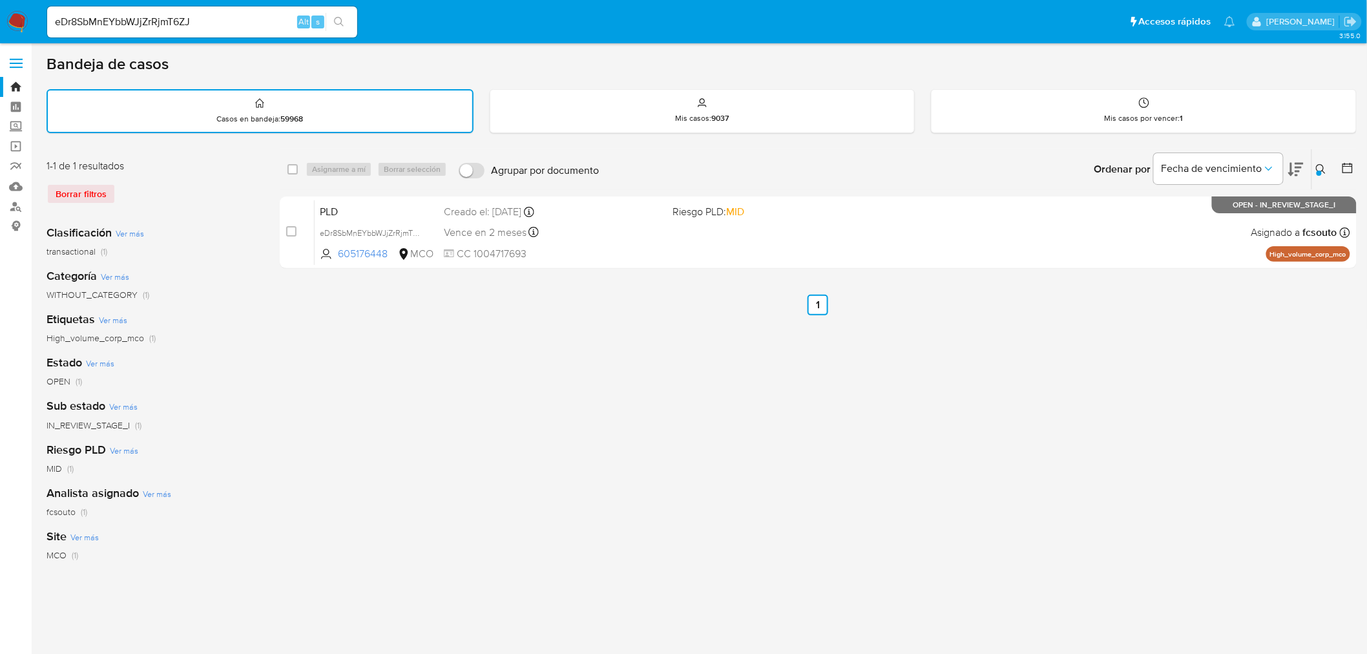
click at [1321, 164] on icon at bounding box center [1321, 169] width 10 height 10
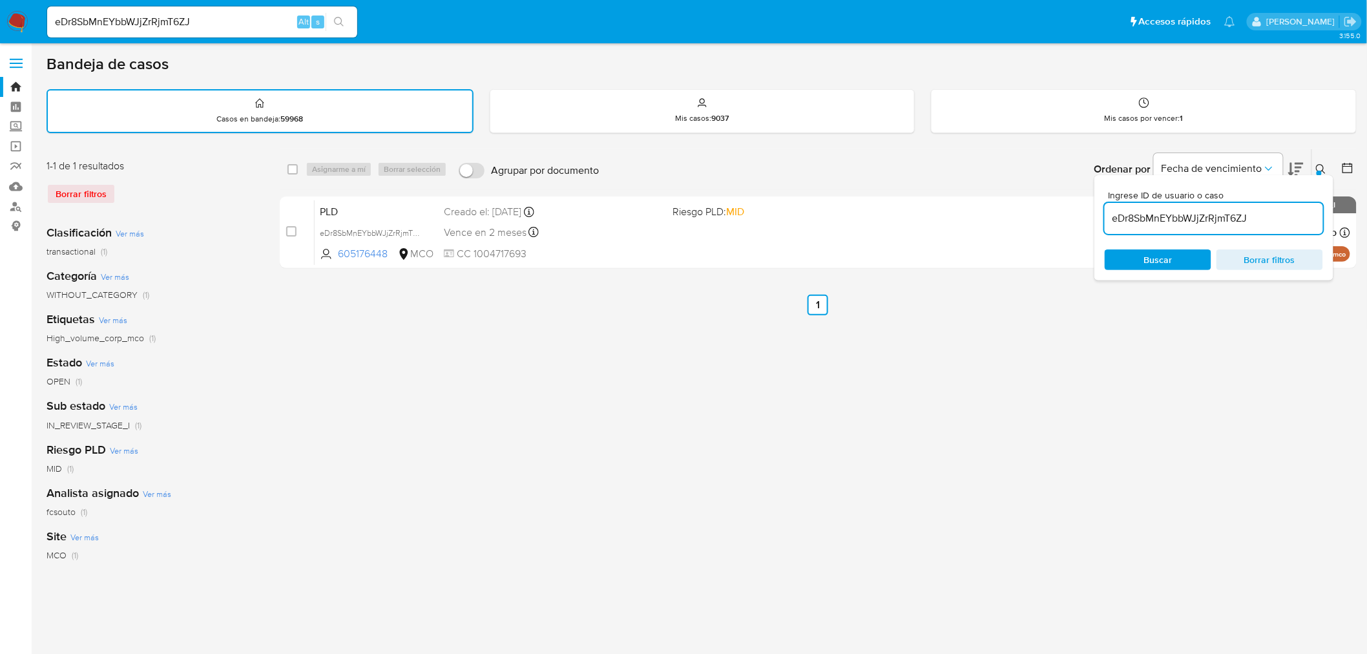
click at [1232, 221] on input "eDr8SbMnEYbbWJjZrRjmT6ZJ" at bounding box center [1213, 218] width 218 height 17
type input "DdkLexeEbGsz8Je8tyX1iqad"
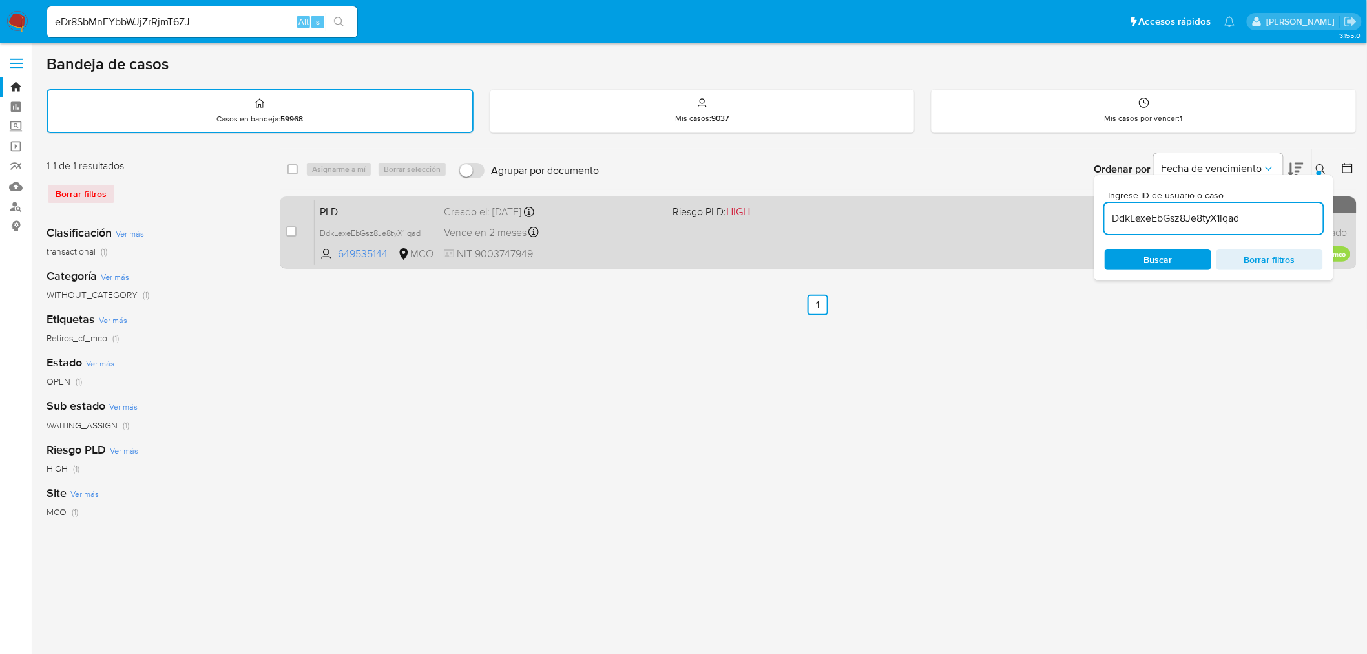
click at [285, 234] on div "case-item-checkbox No es posible asignar el caso PLD DdkLexeEbGsz8Je8tyX1iqad 6…" at bounding box center [818, 232] width 1077 height 72
click at [287, 231] on input "checkbox" at bounding box center [291, 231] width 10 height 10
checkbox input "true"
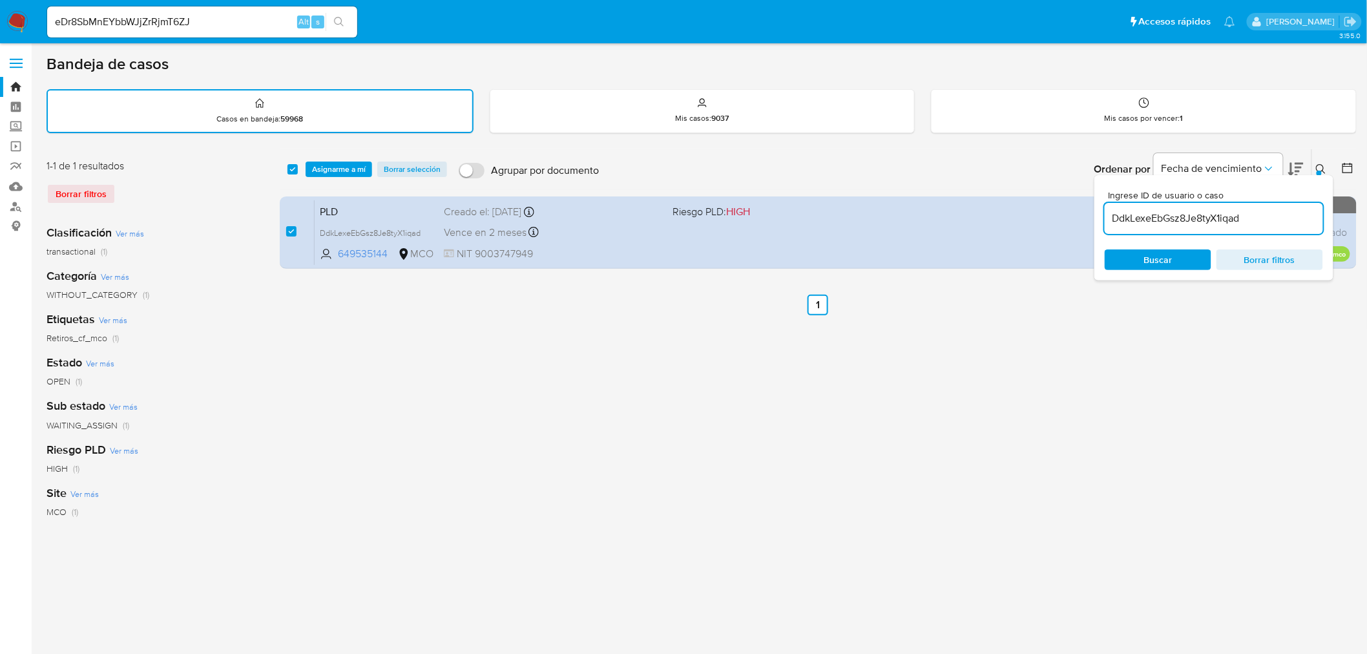
click at [333, 158] on div "select-all-cases-checkbox Asignarme a mí Borrar selección Agrupar por documento…" at bounding box center [818, 169] width 1077 height 40
click at [359, 163] on span "Asignarme a mí" at bounding box center [339, 169] width 54 height 13
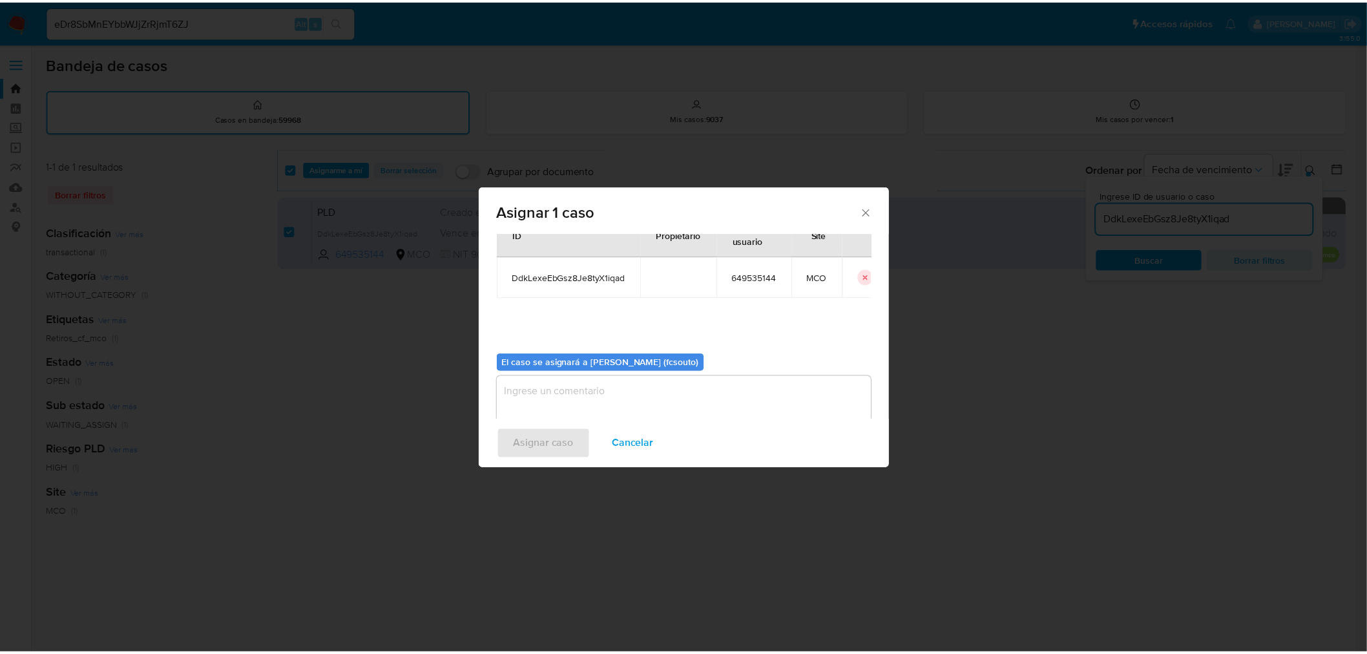
scroll to position [67, 0]
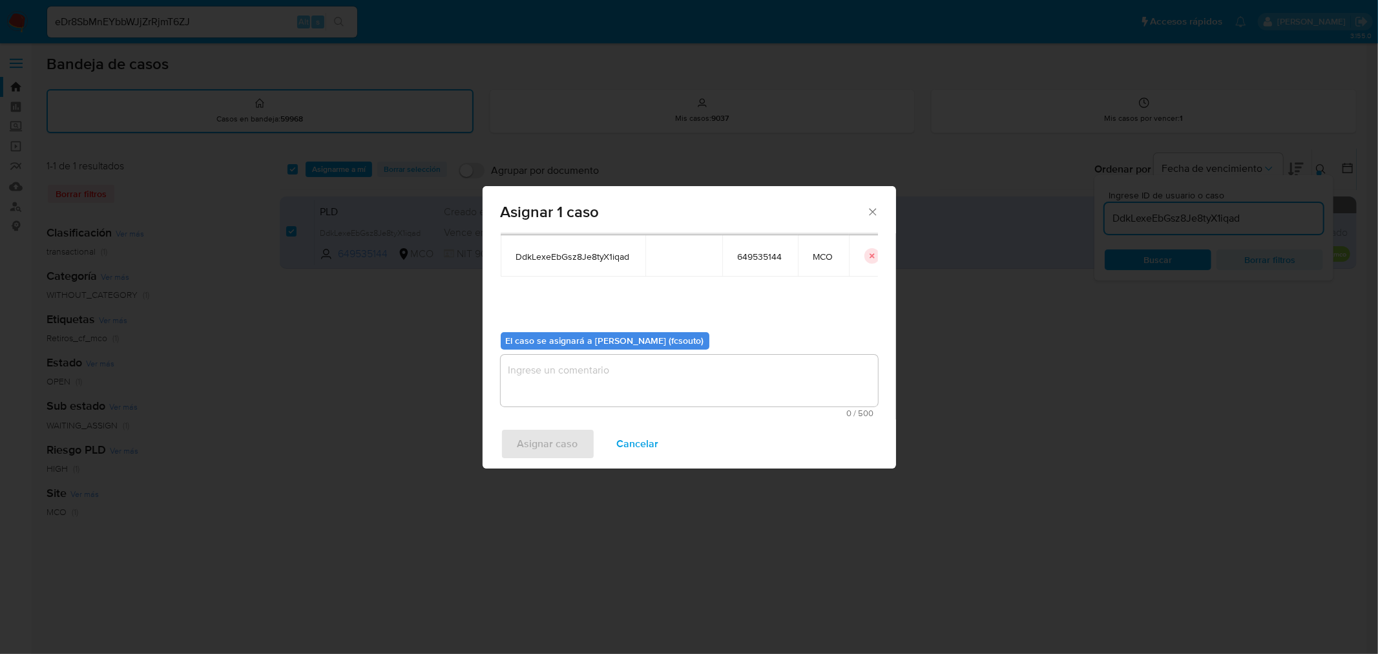
click at [737, 379] on textarea "assign-modal" at bounding box center [689, 381] width 377 height 52
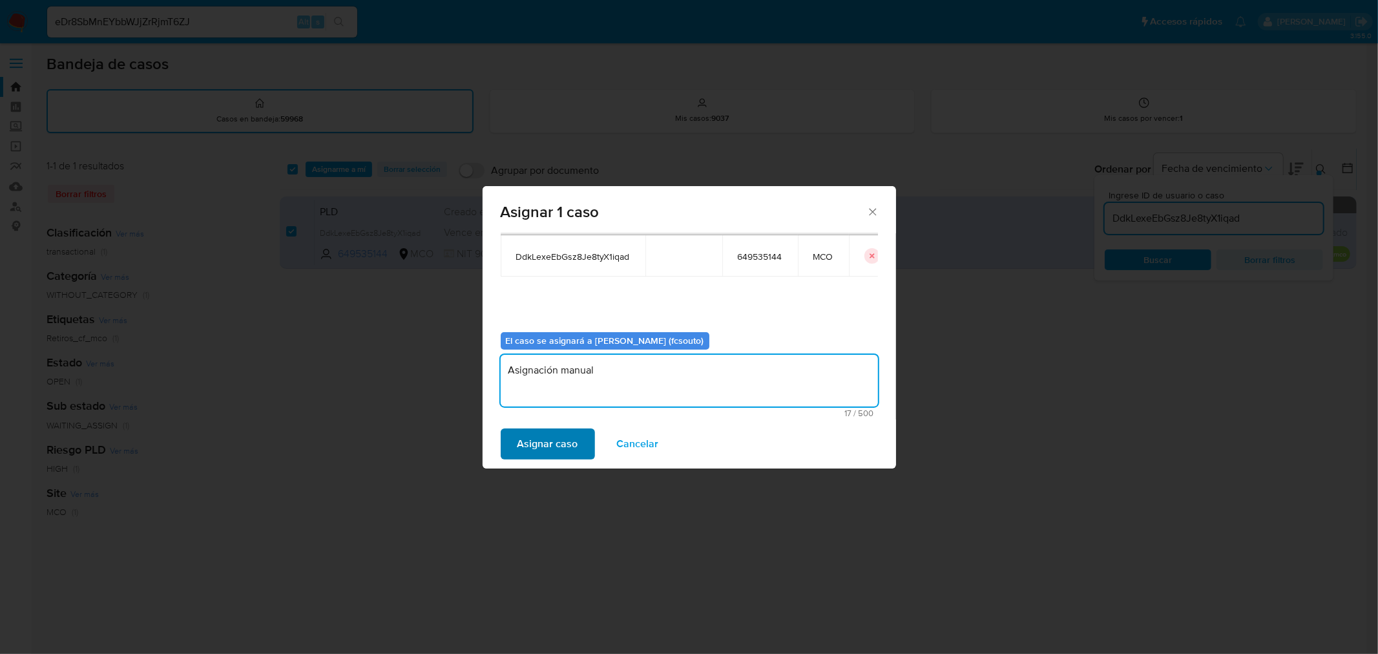
type textarea "Asignación manual"
click at [564, 441] on span "Asignar caso" at bounding box center [547, 443] width 61 height 28
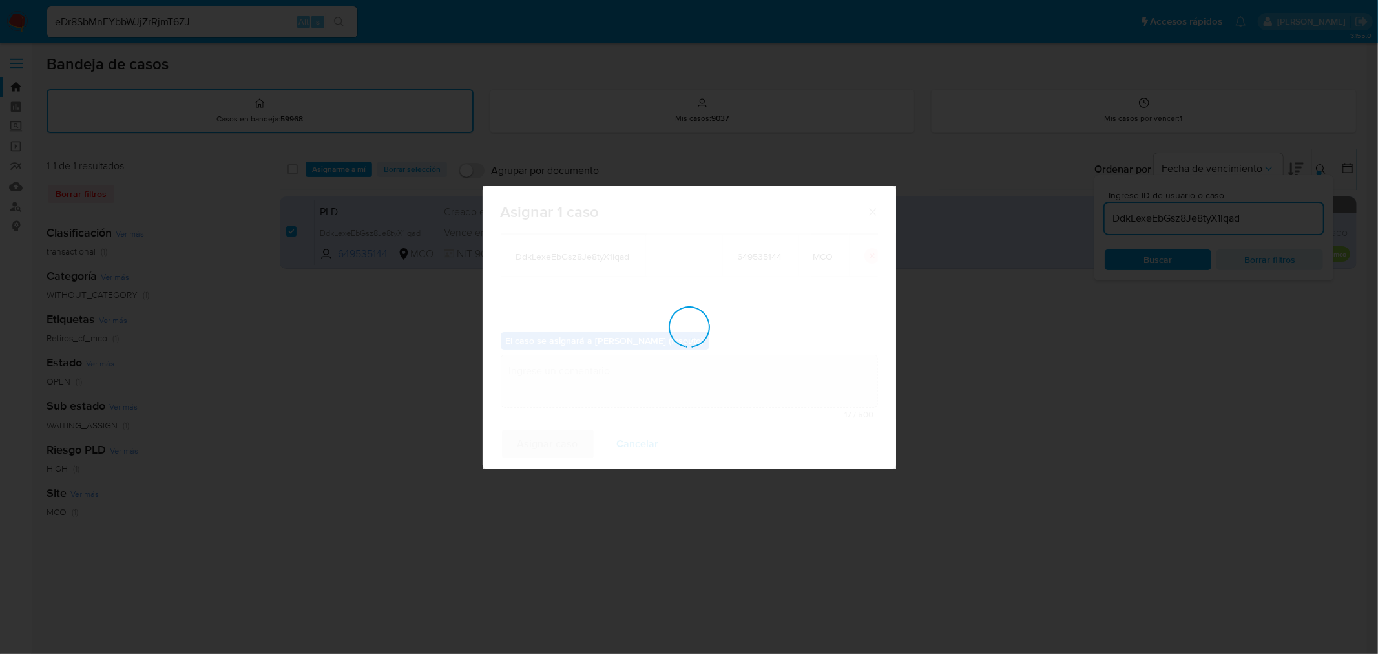
checkbox input "false"
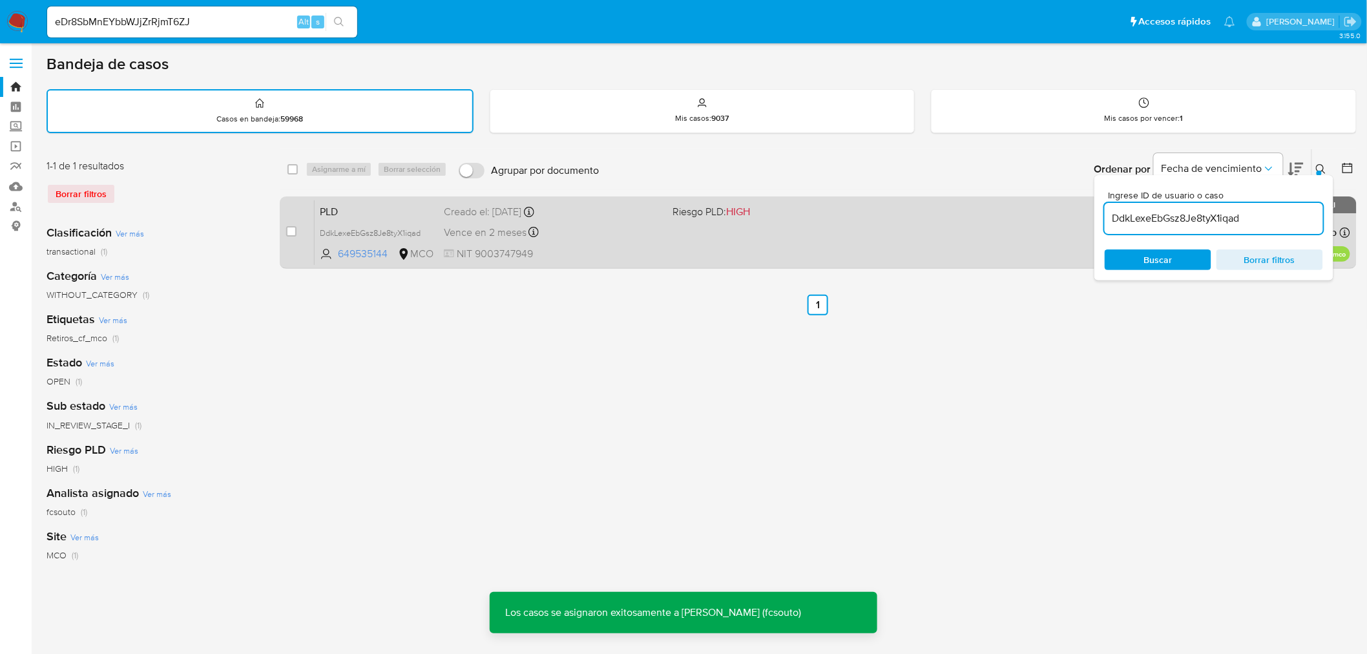
click at [695, 243] on div "PLD DdkLexeEbGsz8Je8tyX1iqad 649535144 MCO Riesgo PLD: HIGH Creado el: 12/07/20…" at bounding box center [832, 232] width 1035 height 65
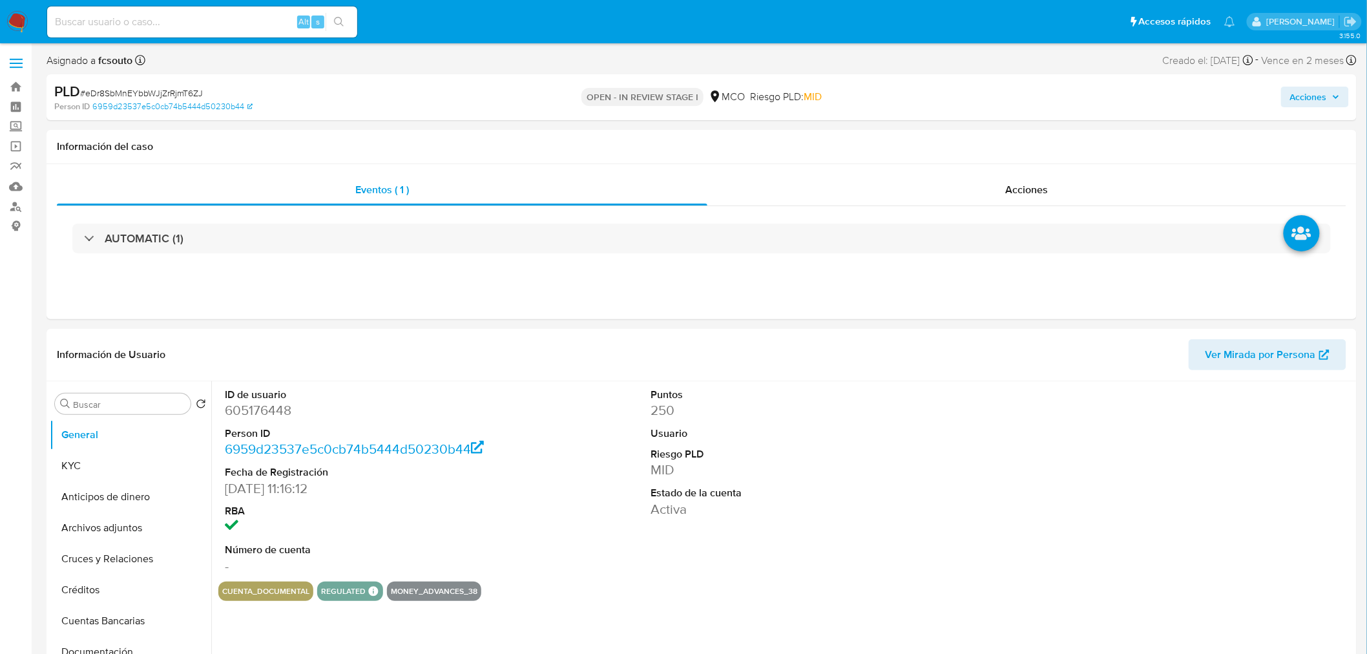
select select "10"
click at [995, 212] on div "AUTOMATIC (1)" at bounding box center [701, 238] width 1289 height 65
click at [1006, 194] on span "Acciones" at bounding box center [1026, 189] width 43 height 15
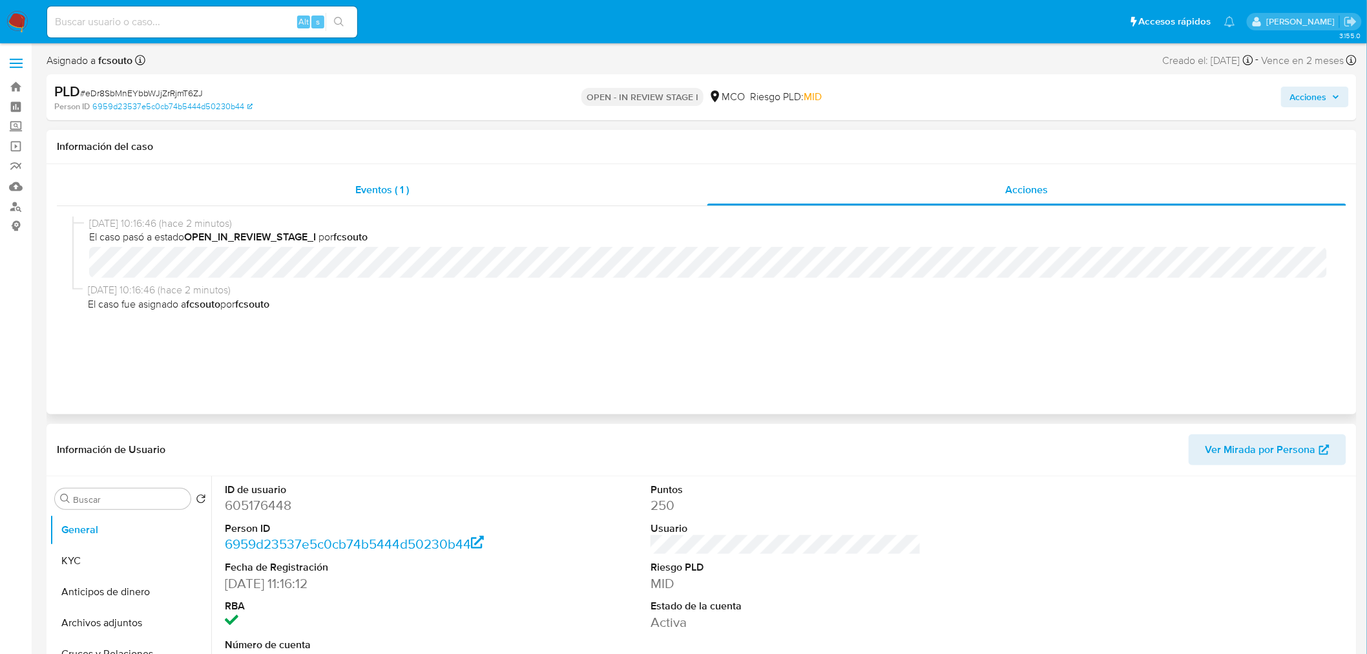
click at [440, 189] on div "Eventos ( 1 )" at bounding box center [382, 189] width 650 height 31
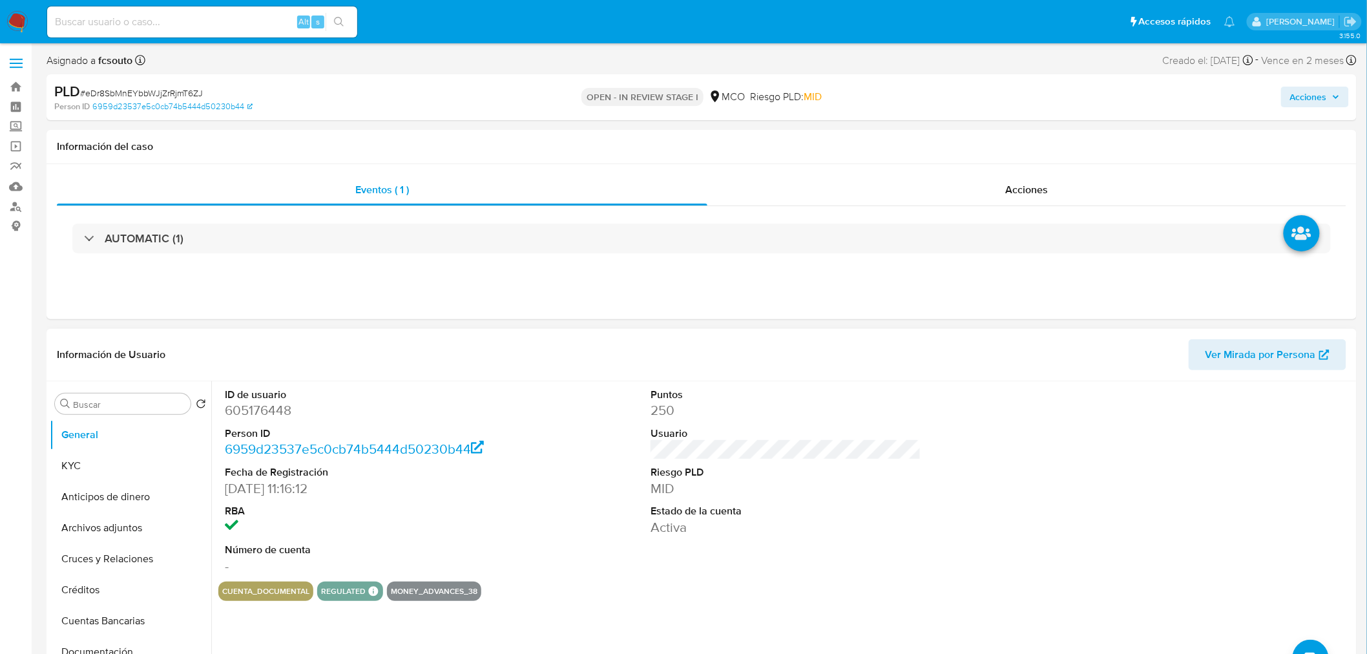
scroll to position [72, 0]
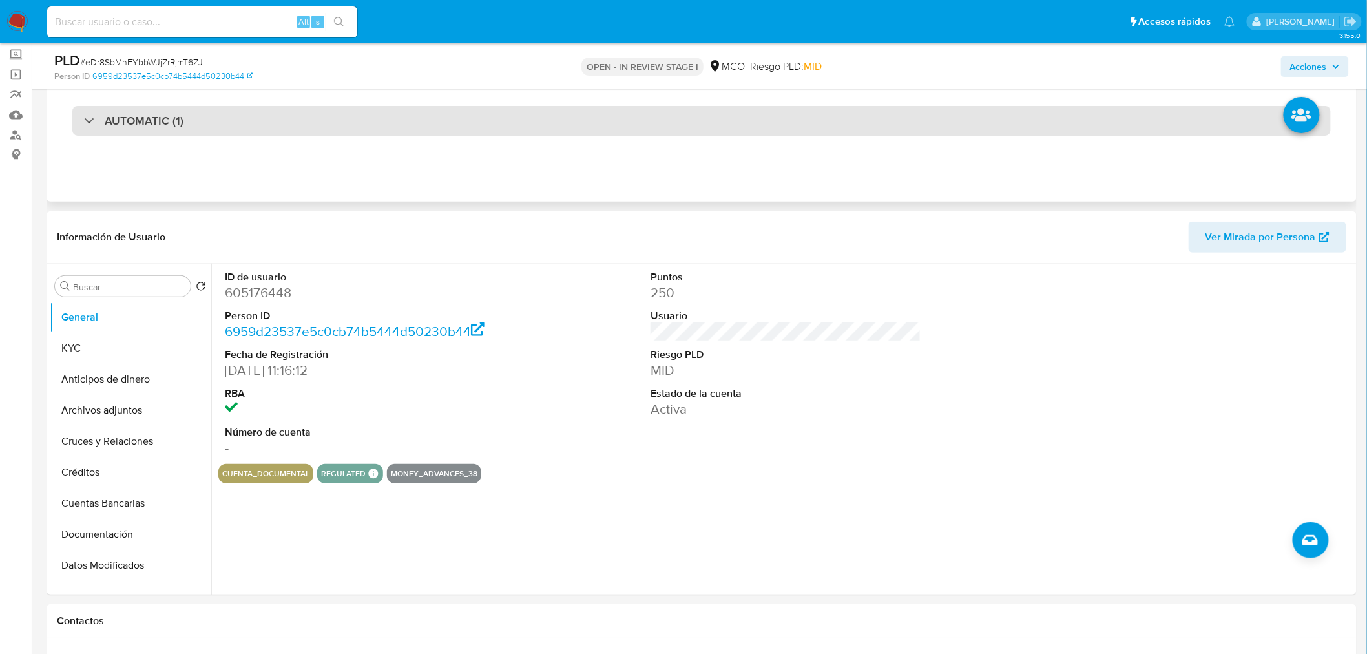
click at [378, 117] on div "AUTOMATIC (1)" at bounding box center [701, 121] width 1258 height 30
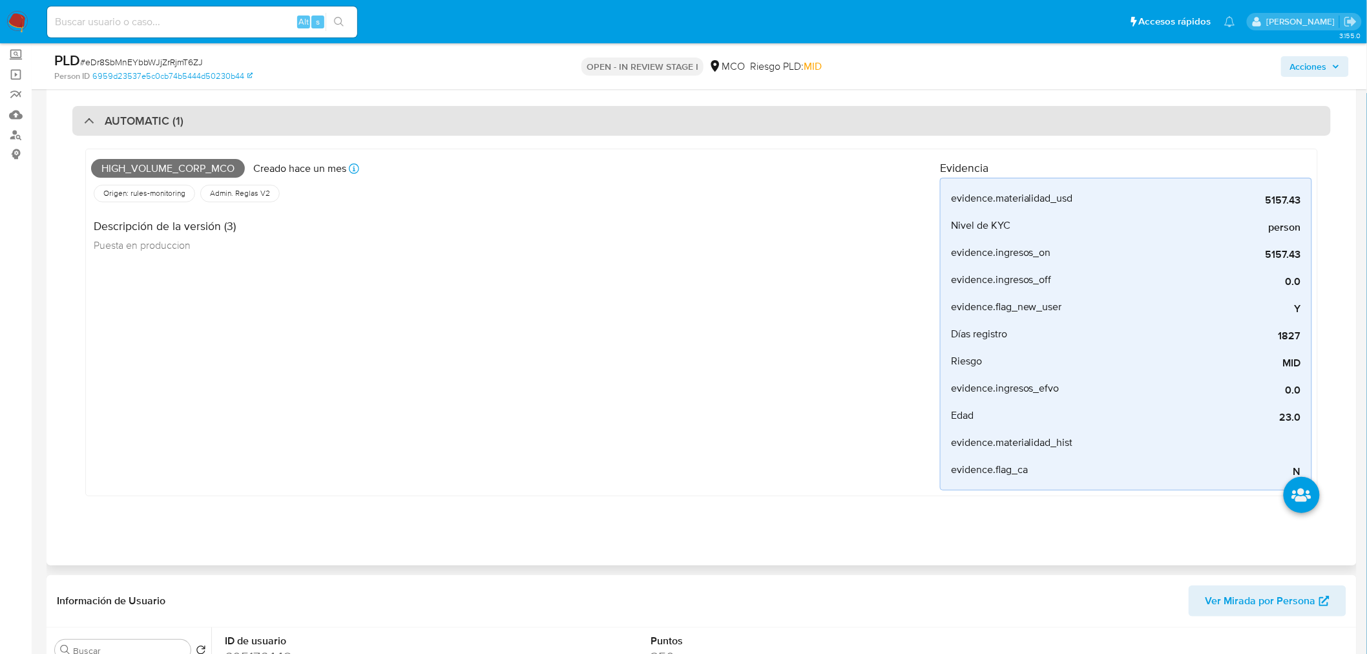
click at [289, 106] on div "AUTOMATIC (1)" at bounding box center [701, 121] width 1258 height 30
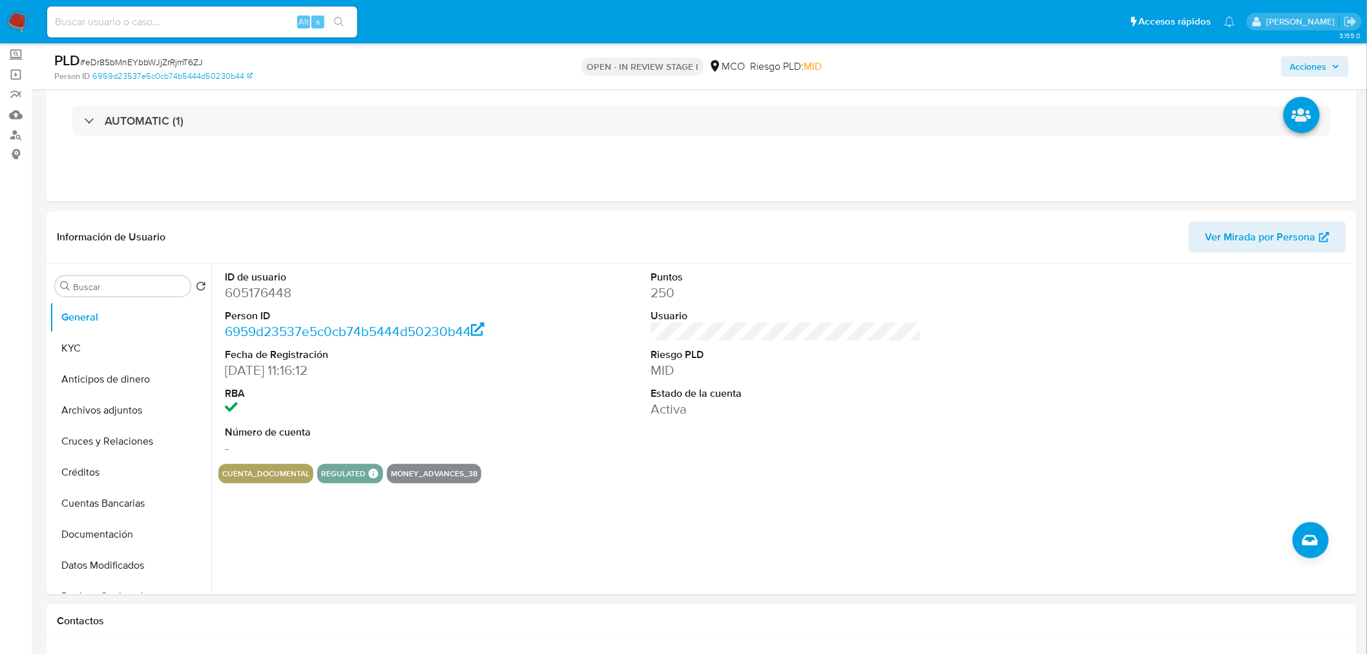
click at [1325, 59] on span "Acciones" at bounding box center [1308, 66] width 37 height 21
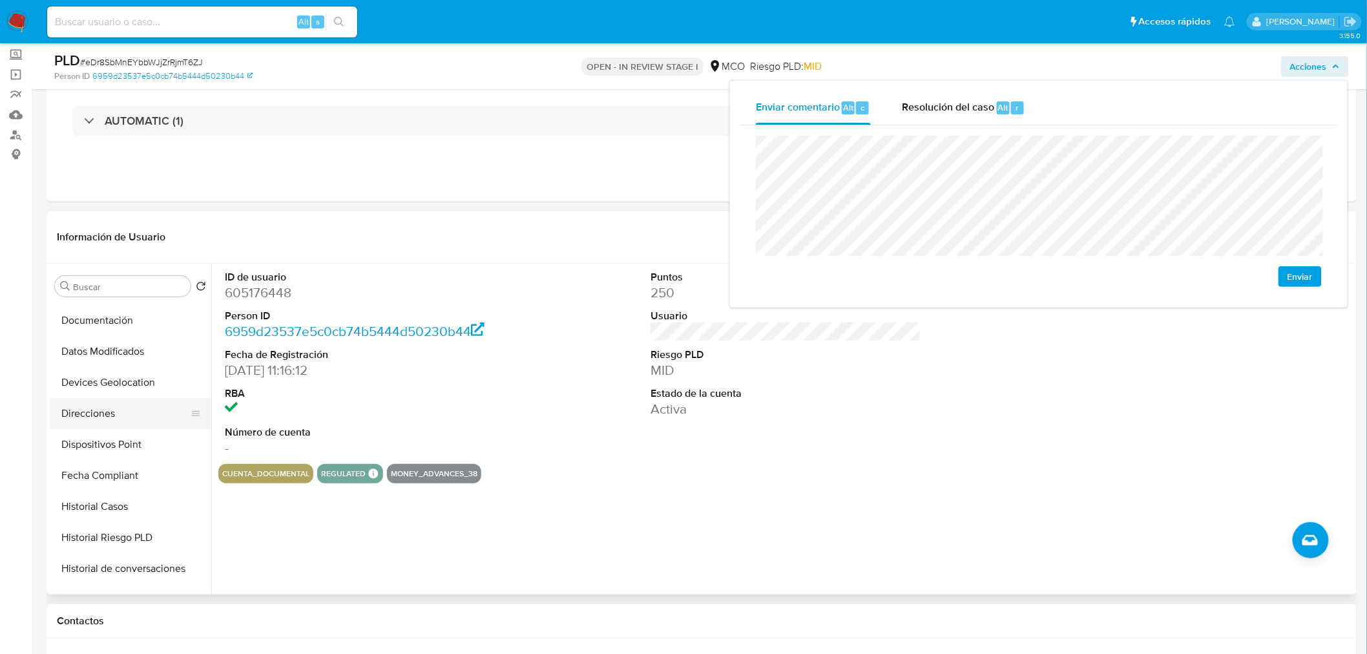
scroll to position [215, 0]
click at [136, 504] on button "Historial Casos" at bounding box center [125, 505] width 151 height 31
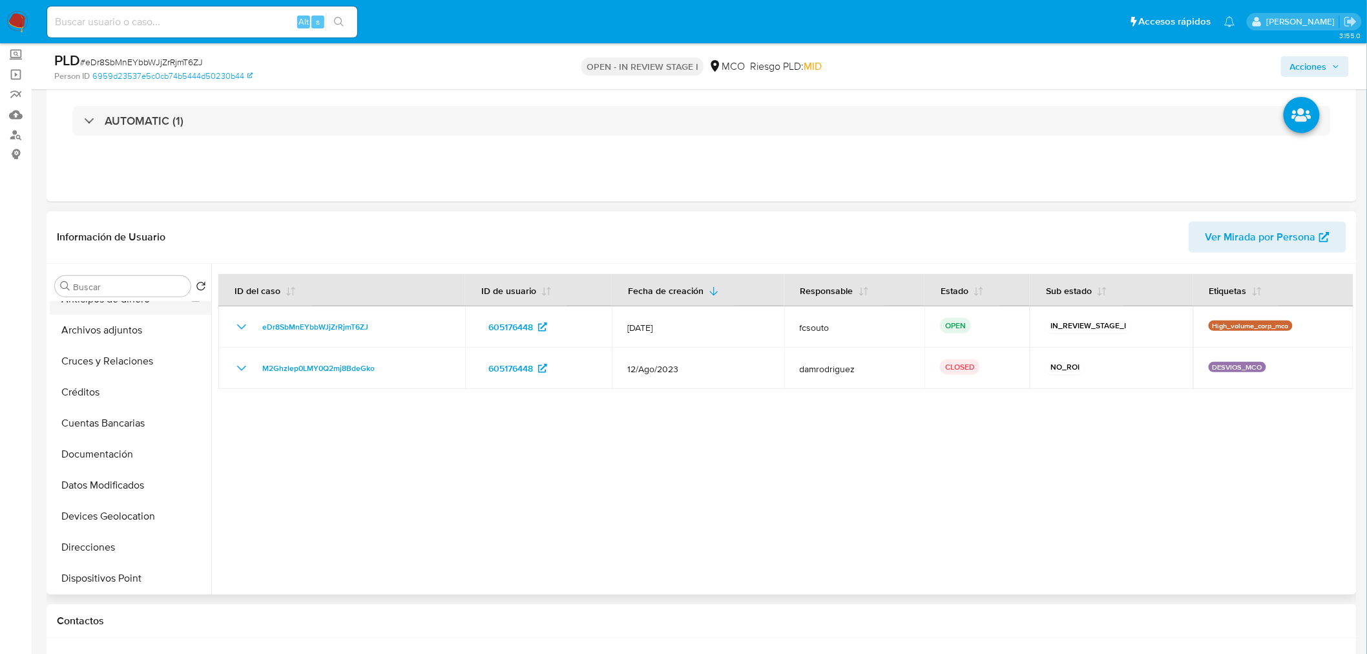
scroll to position [0, 0]
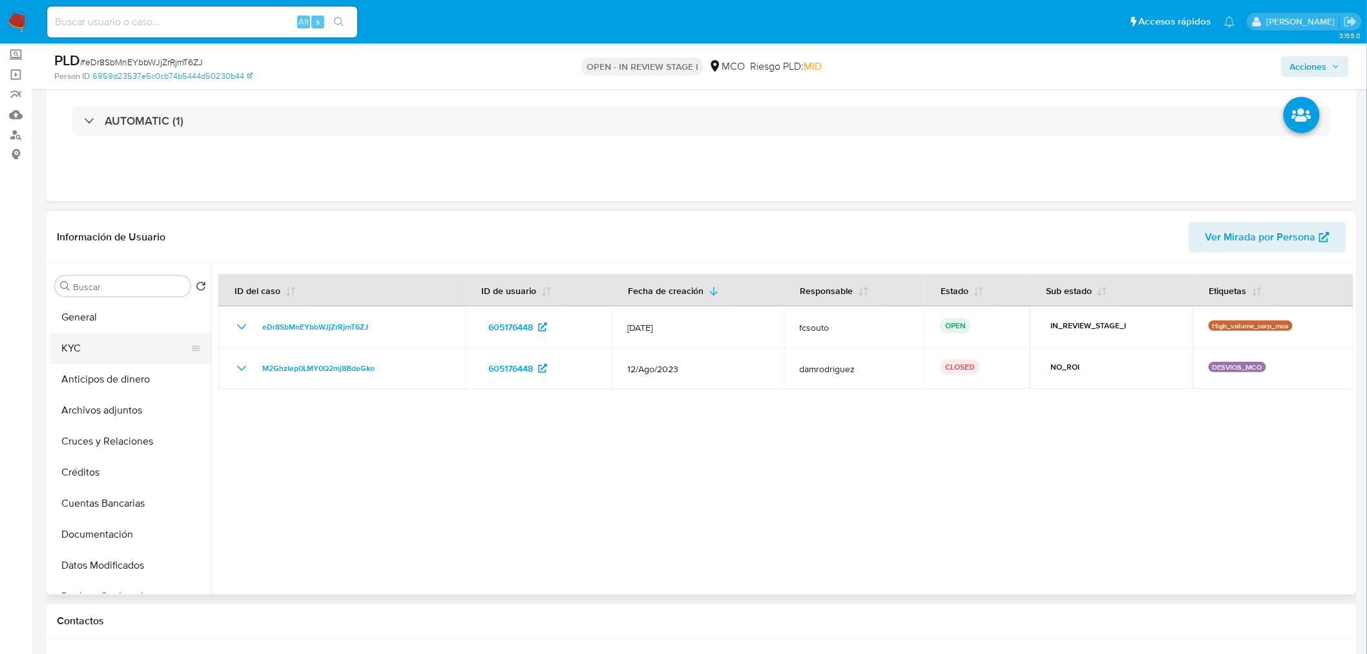
click at [112, 356] on button "KYC" at bounding box center [125, 348] width 151 height 31
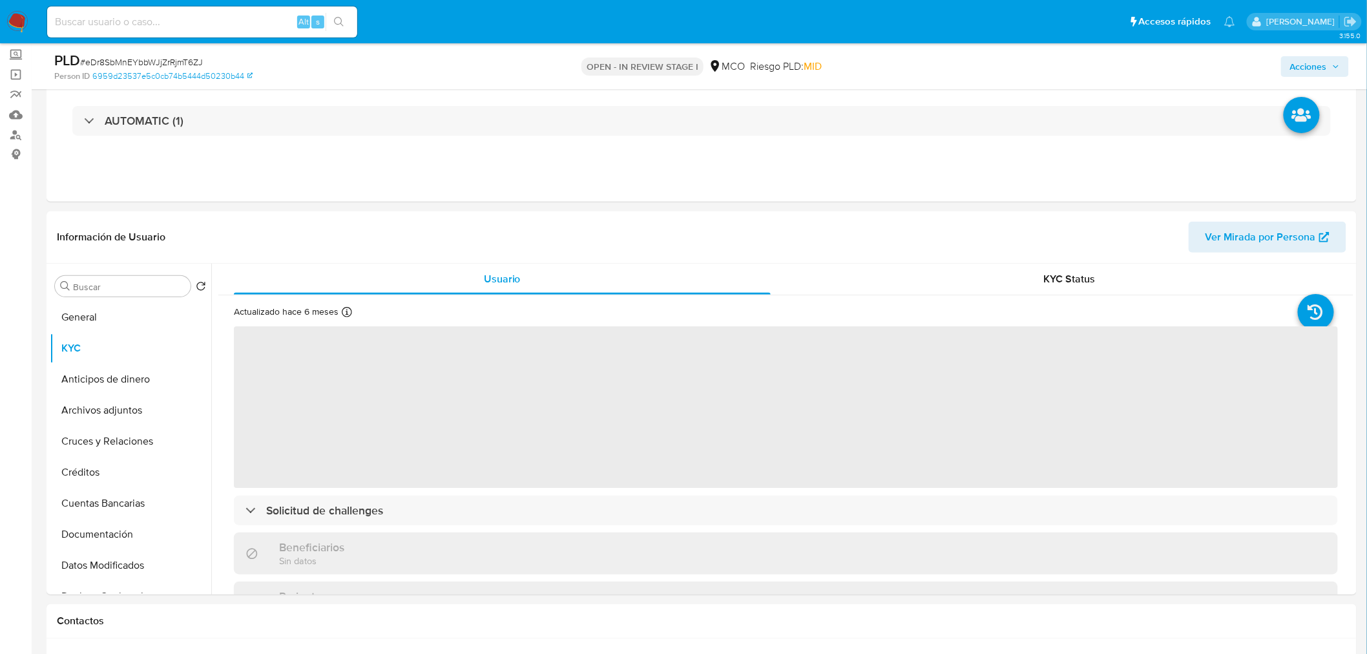
click at [1300, 63] on span "Acciones" at bounding box center [1308, 66] width 37 height 21
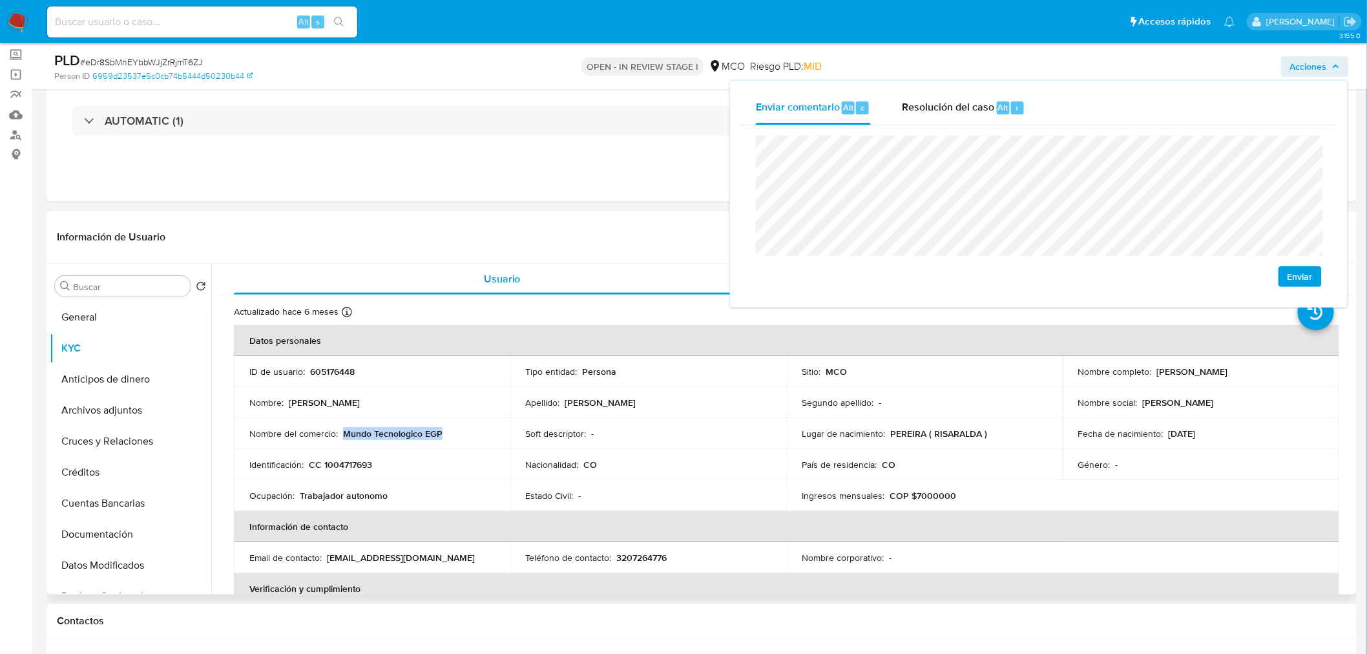
drag, startPoint x: 466, startPoint y: 435, endPoint x: 345, endPoint y: 428, distance: 121.7
click at [345, 428] on div "Nombre del comercio : Mundo Tecnologico EGP" at bounding box center [371, 434] width 245 height 12
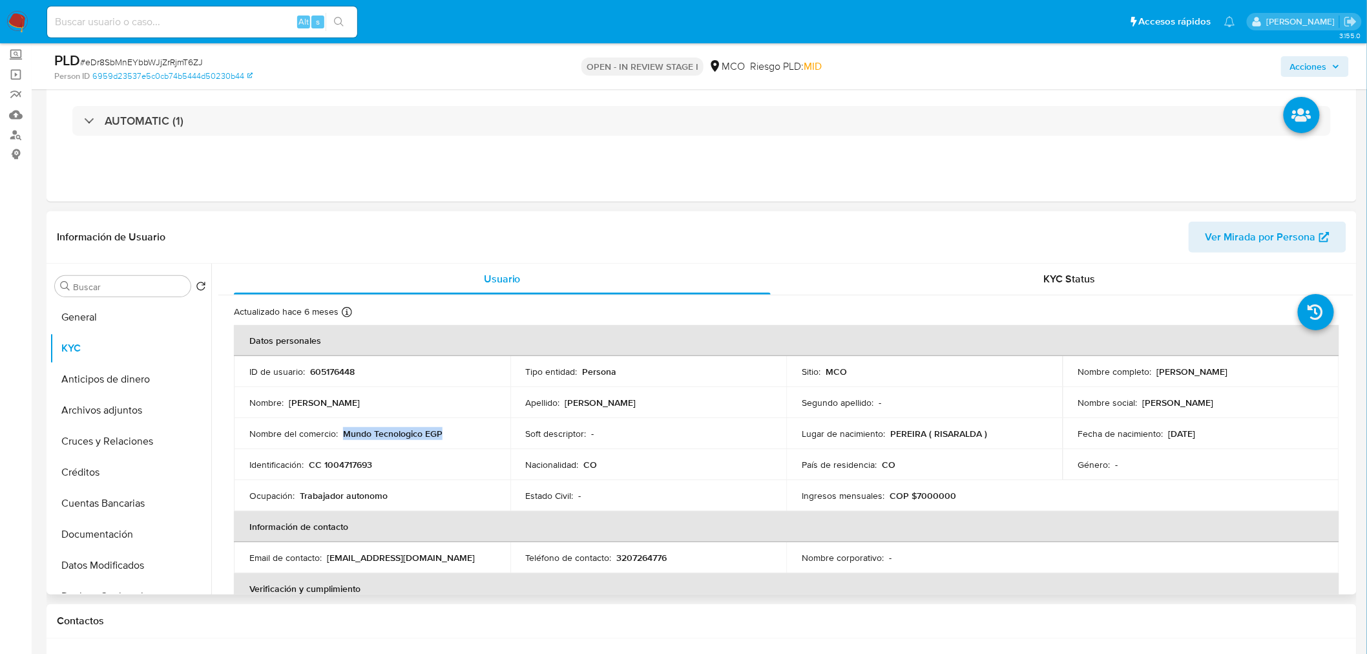
copy p "Mundo Tecnologico EGP"
click at [1330, 76] on button "Acciones" at bounding box center [1315, 66] width 68 height 21
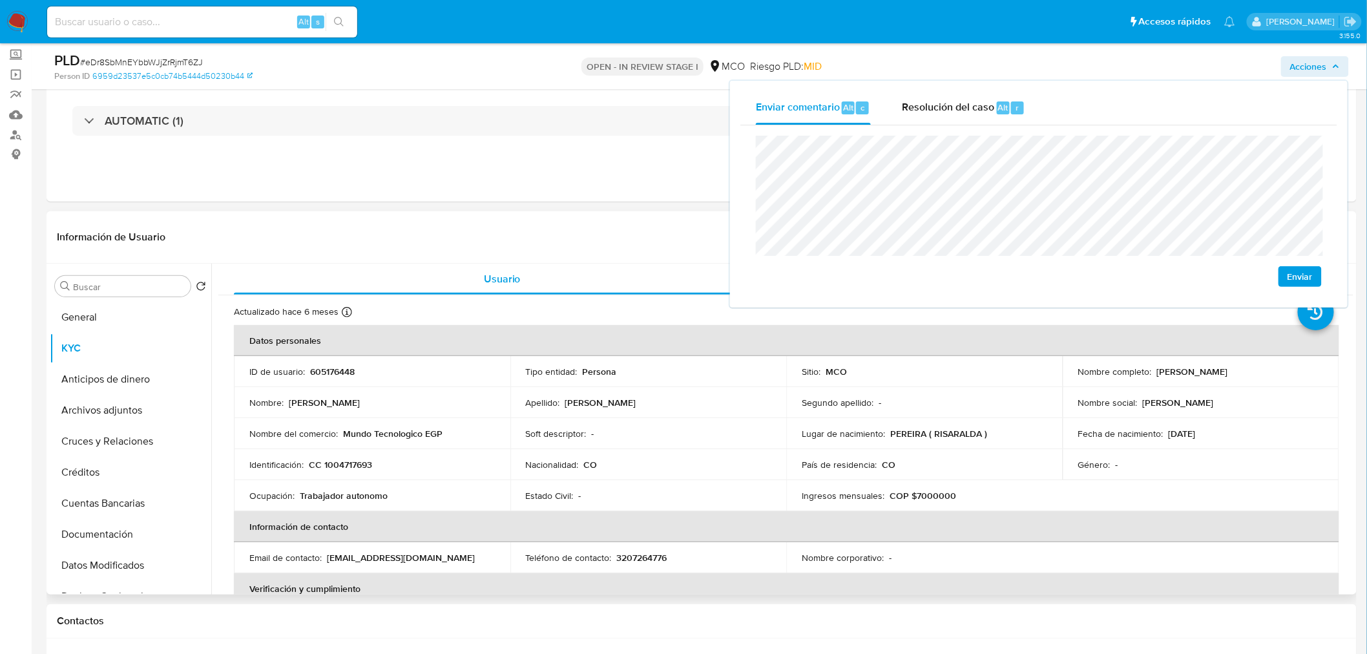
drag, startPoint x: 1151, startPoint y: 369, endPoint x: 1257, endPoint y: 375, distance: 106.1
click at [1257, 375] on div "Nombre completo : Emmanuel Gallego Perez" at bounding box center [1200, 372] width 245 height 12
copy div "Emmanuel Gallego Perez"
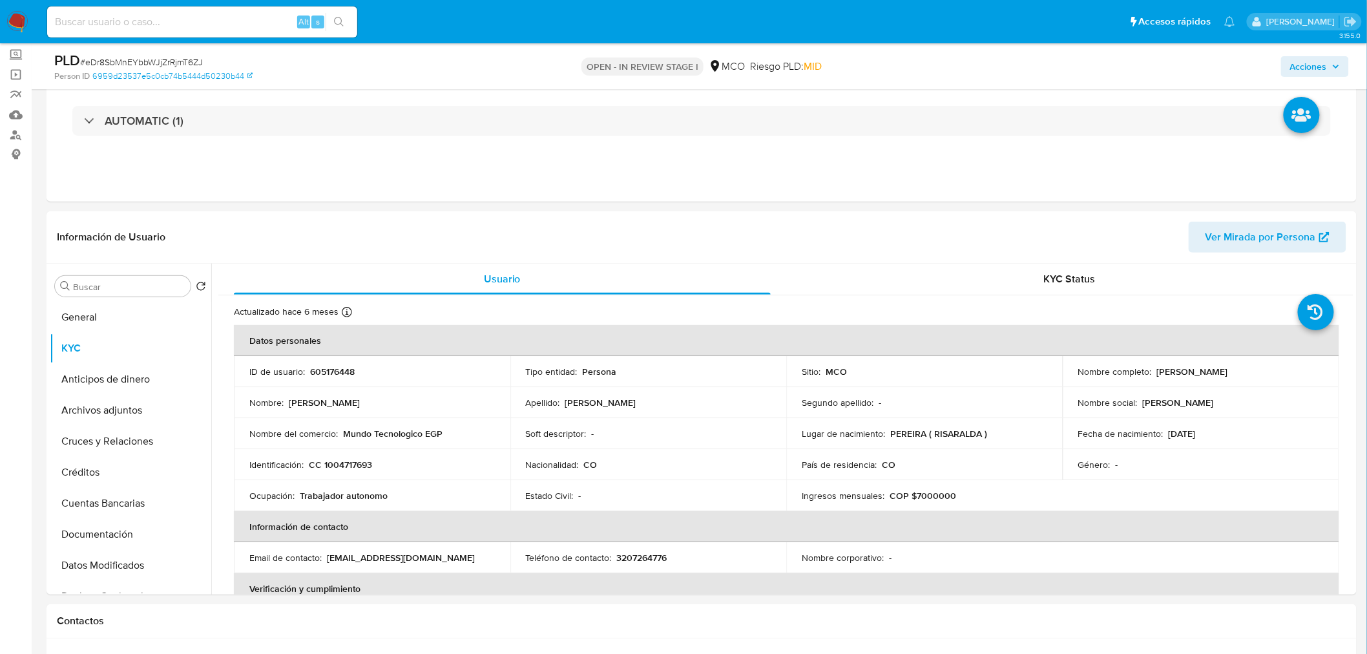
drag, startPoint x: 1312, startPoint y: 63, endPoint x: 1296, endPoint y: 68, distance: 16.3
click at [1303, 67] on span "Acciones" at bounding box center [1308, 66] width 37 height 21
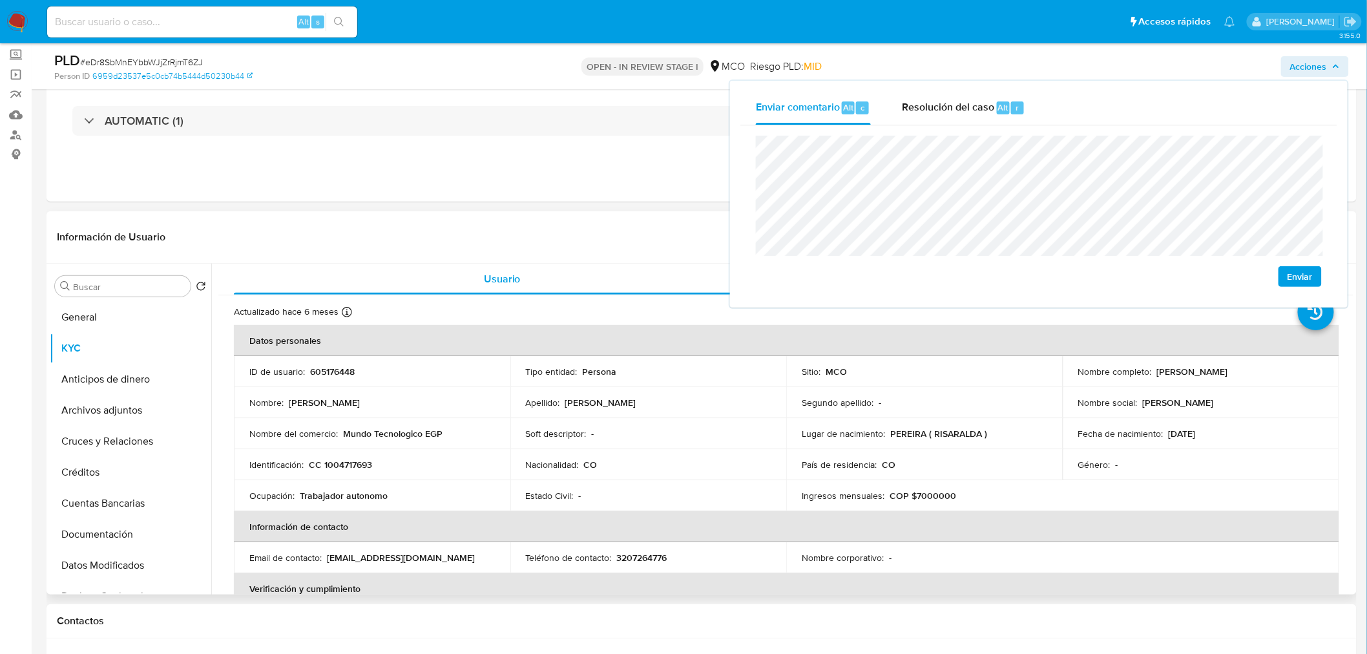
click at [358, 466] on p "CC 1004717693" at bounding box center [340, 465] width 63 height 12
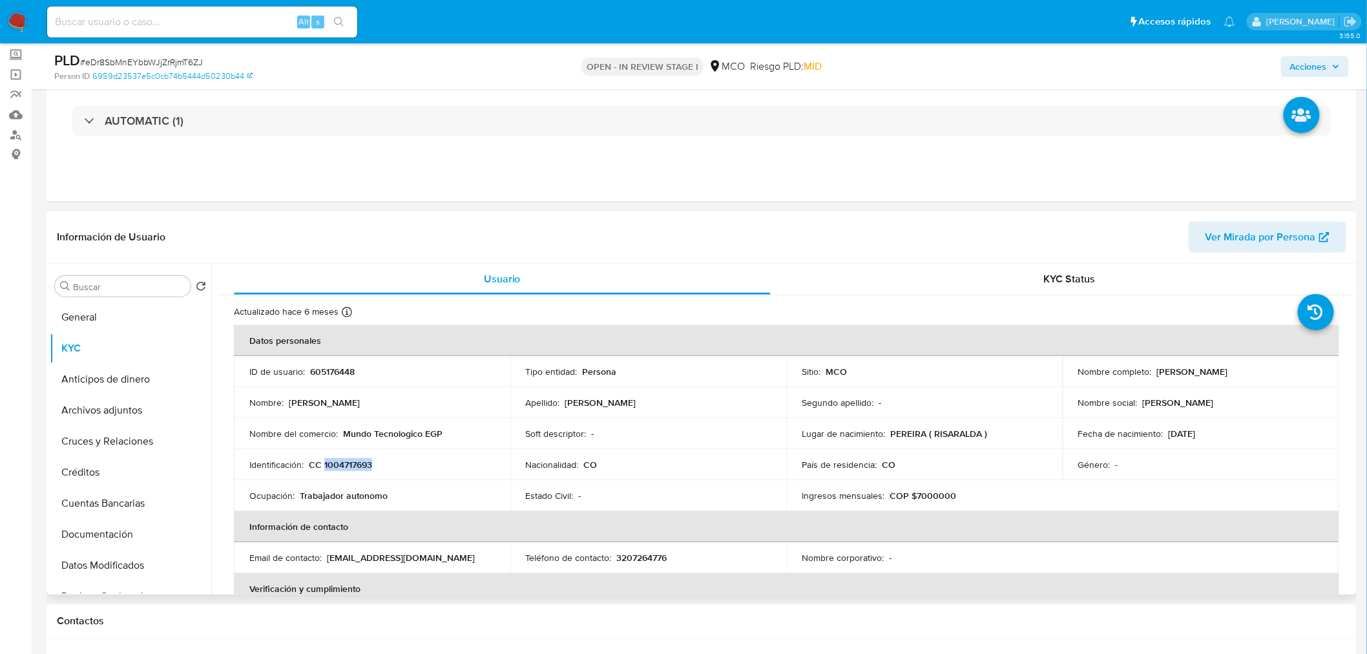
click at [358, 466] on p "CC 1004717693" at bounding box center [340, 465] width 63 height 12
copy p "1004717693"
click at [1315, 67] on span "Acciones" at bounding box center [1308, 66] width 37 height 21
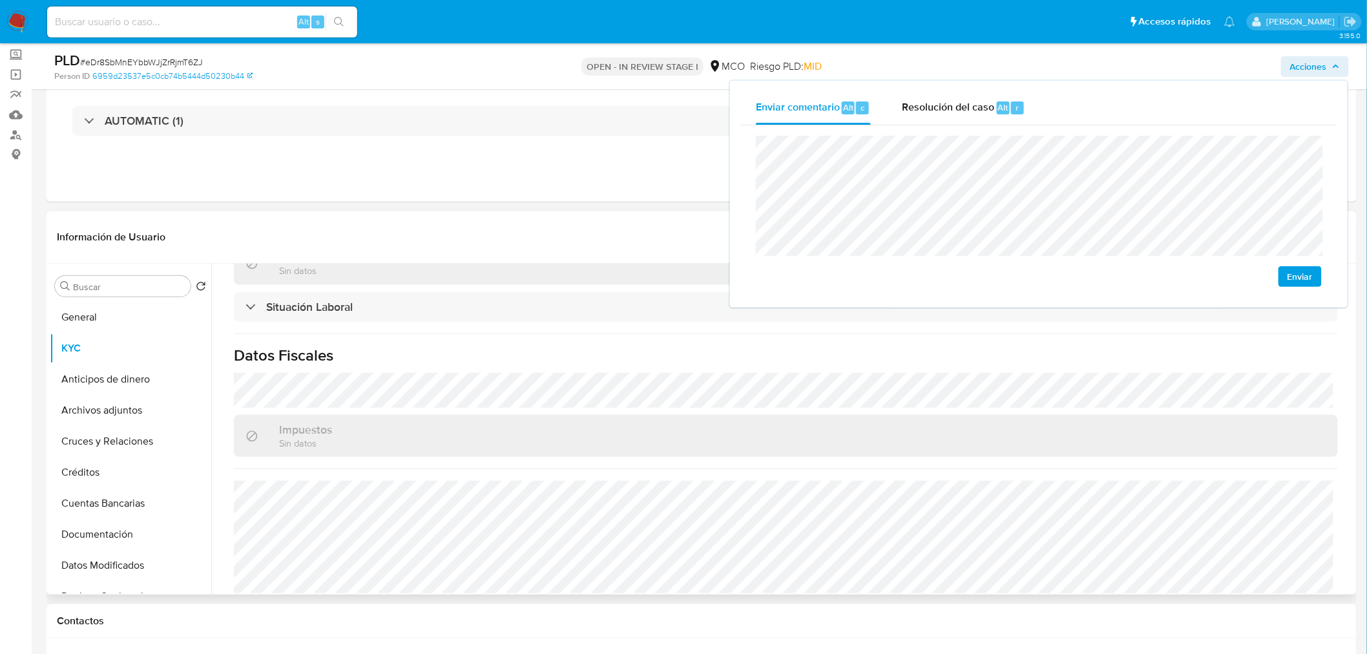
scroll to position [654, 0]
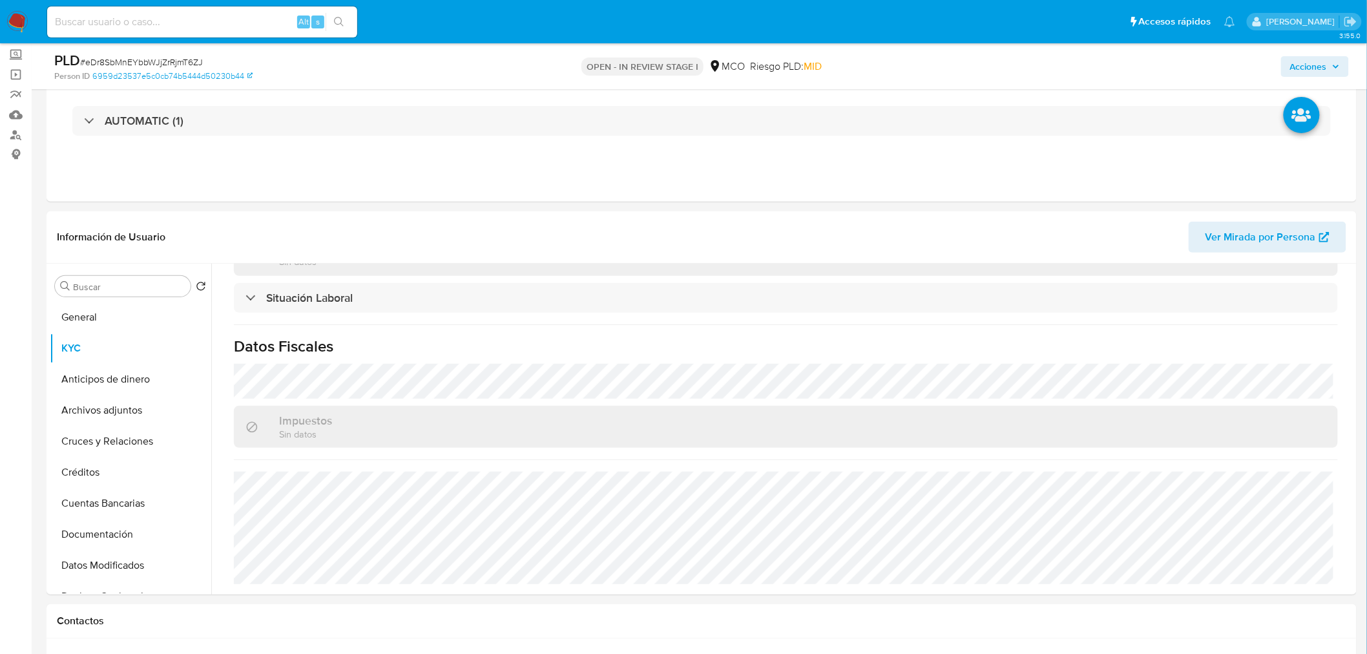
click at [1303, 61] on span "Acciones" at bounding box center [1308, 66] width 37 height 21
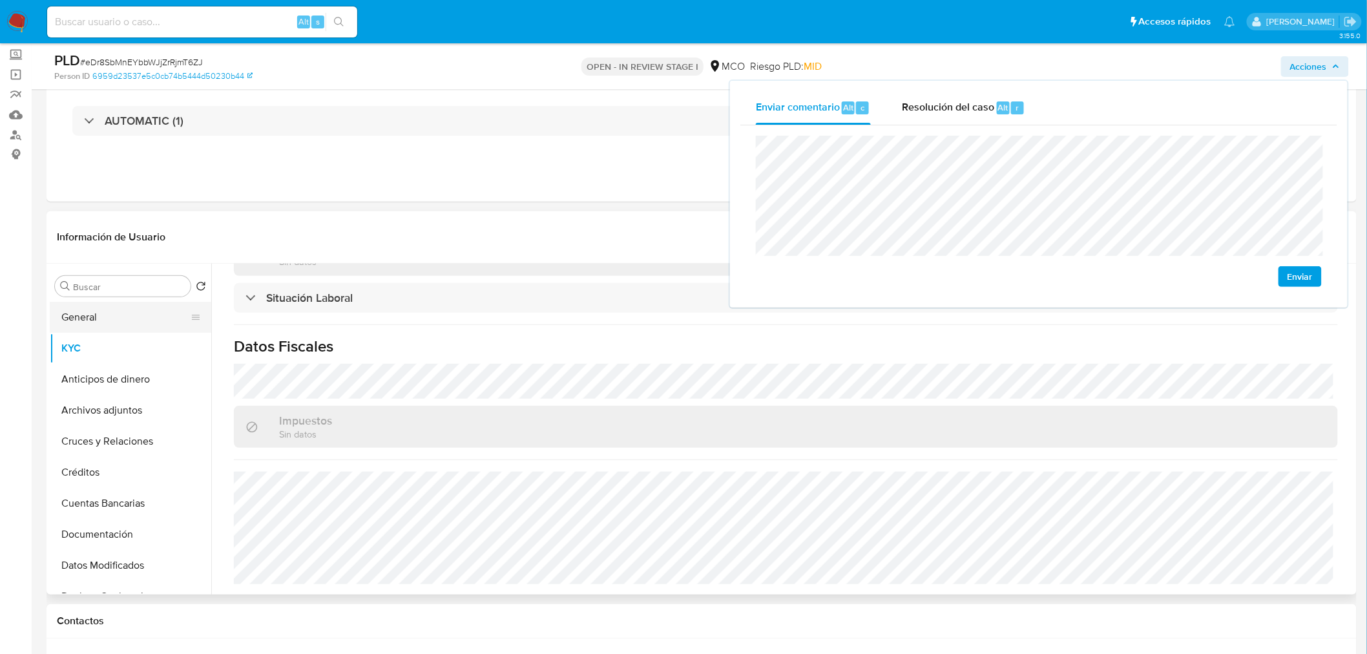
click at [103, 309] on button "General" at bounding box center [125, 317] width 151 height 31
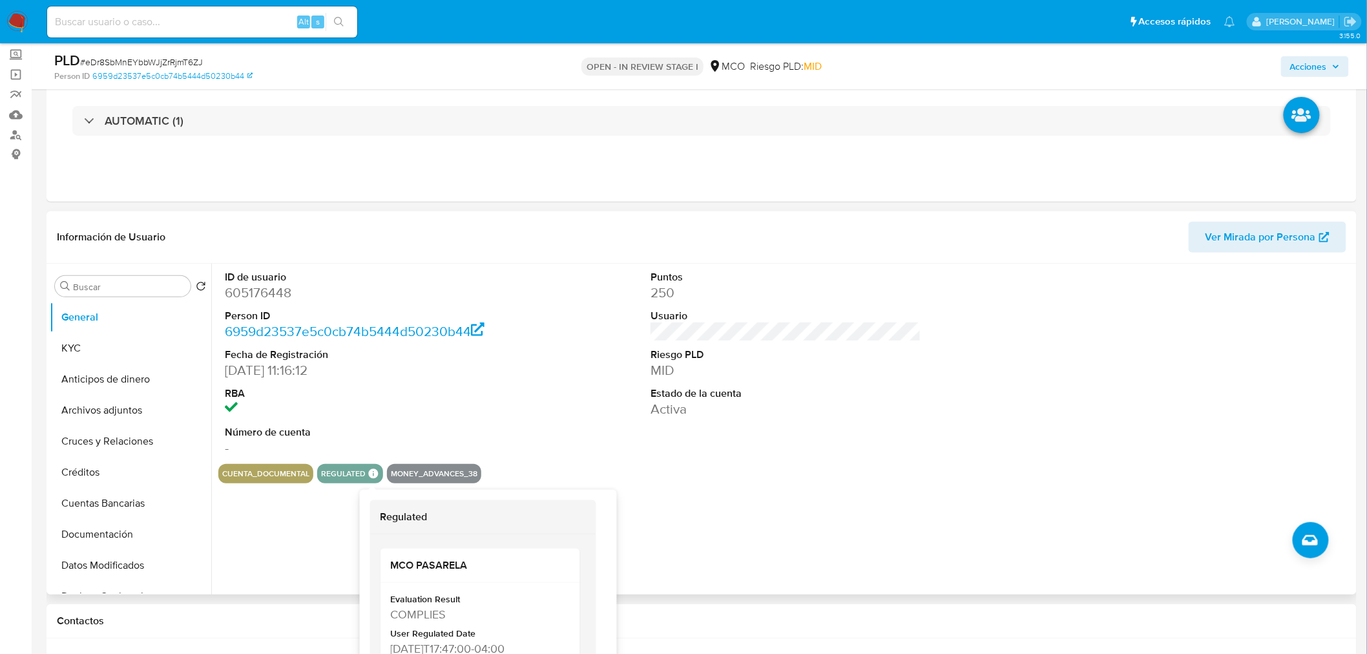
scroll to position [63, 0]
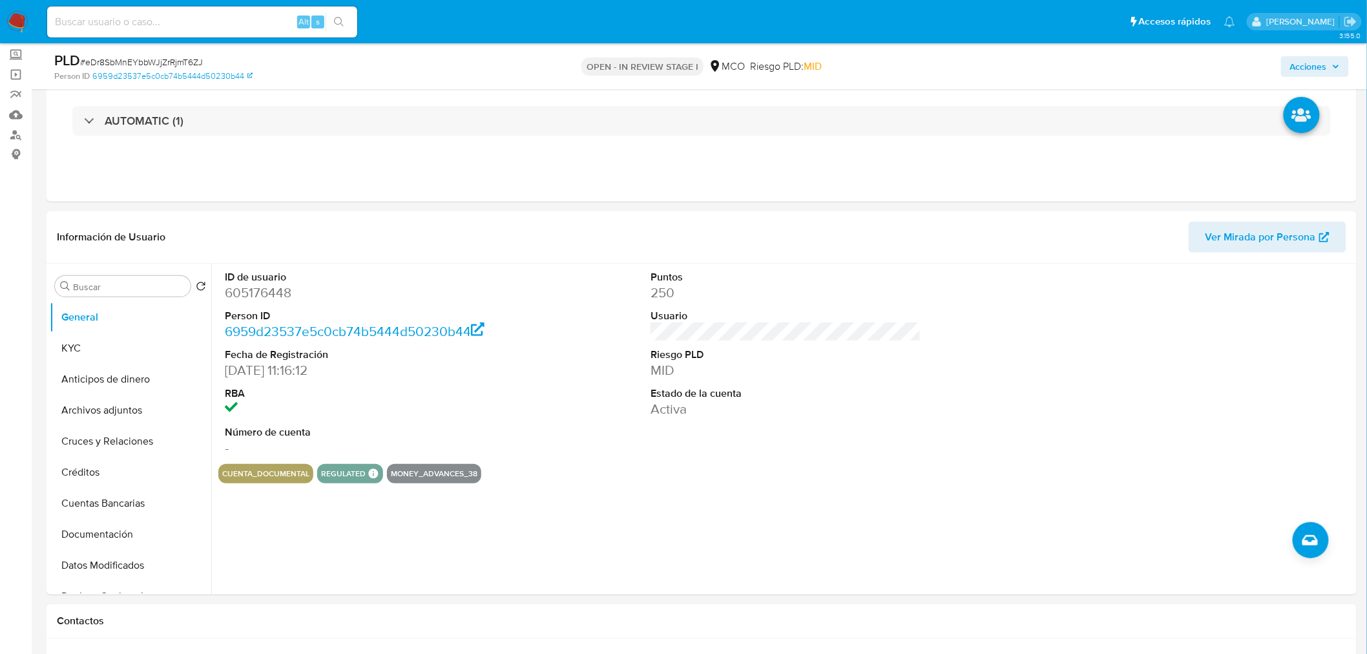
drag, startPoint x: 1330, startPoint y: 61, endPoint x: 1320, endPoint y: 71, distance: 14.2
click at [1330, 63] on span "Acciones" at bounding box center [1315, 66] width 50 height 18
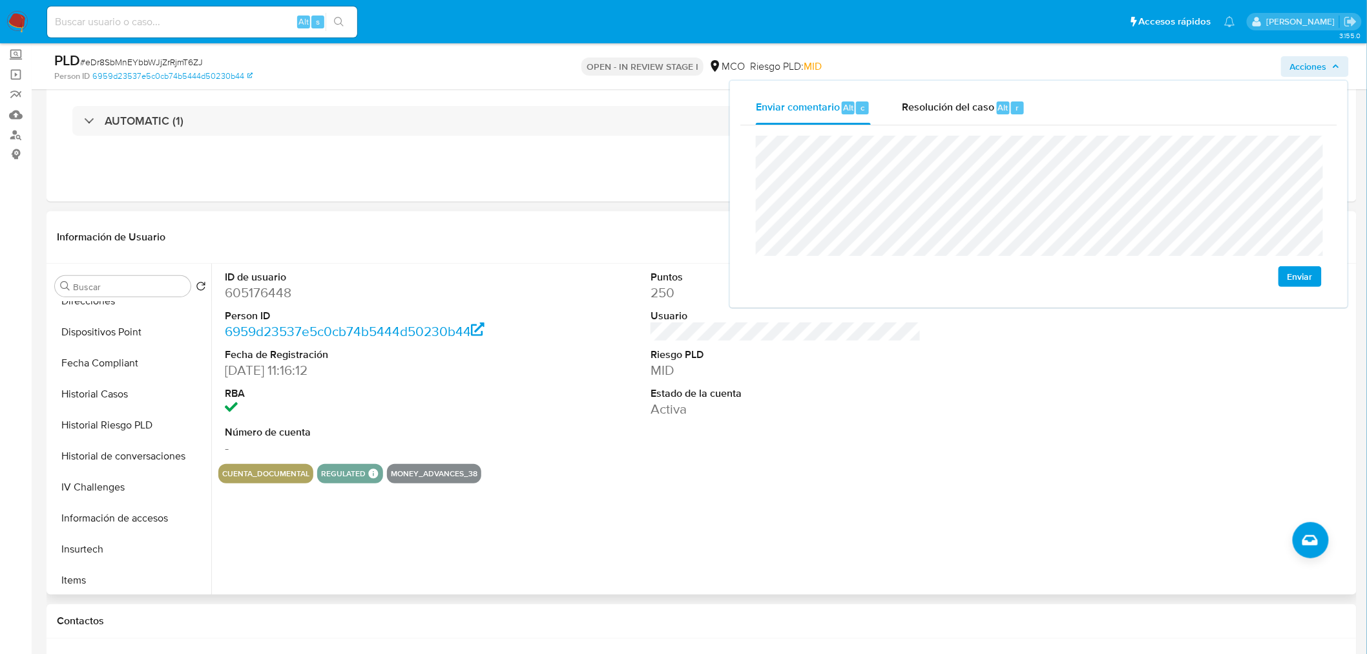
scroll to position [546, 0]
click at [130, 535] on button "Tarjetas" at bounding box center [125, 546] width 151 height 31
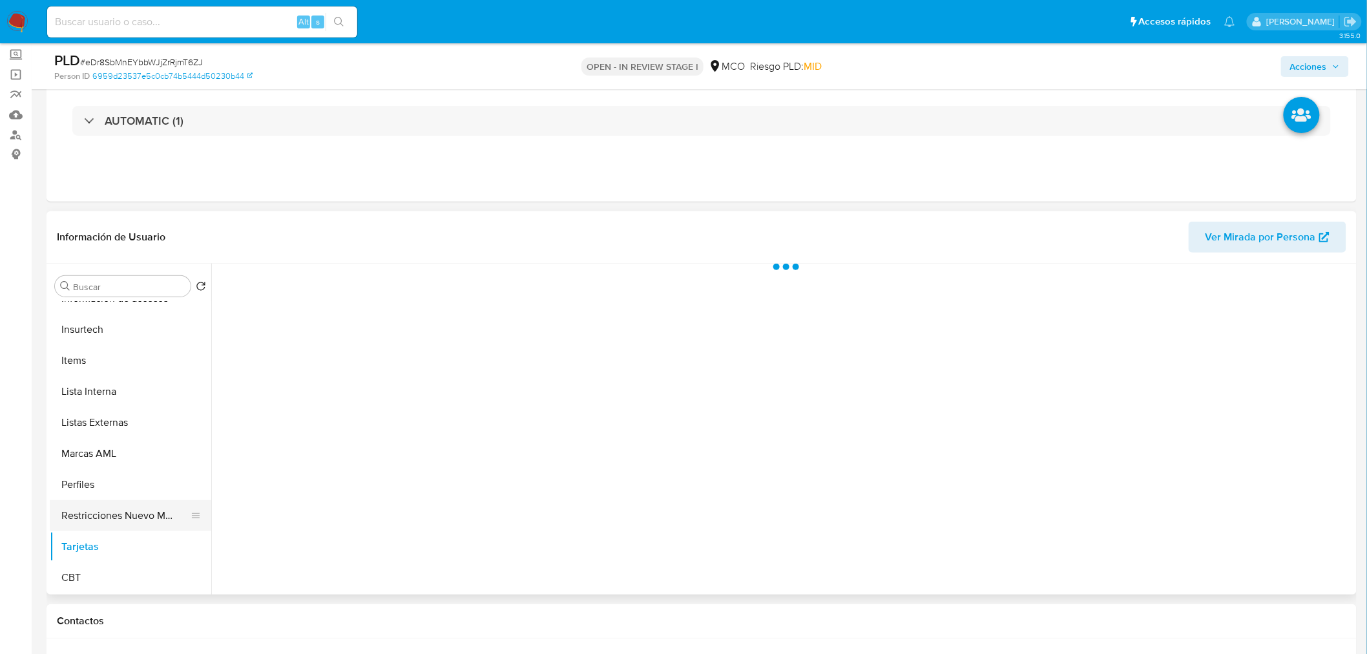
click at [136, 524] on button "Restricciones Nuevo Mundo" at bounding box center [125, 515] width 151 height 31
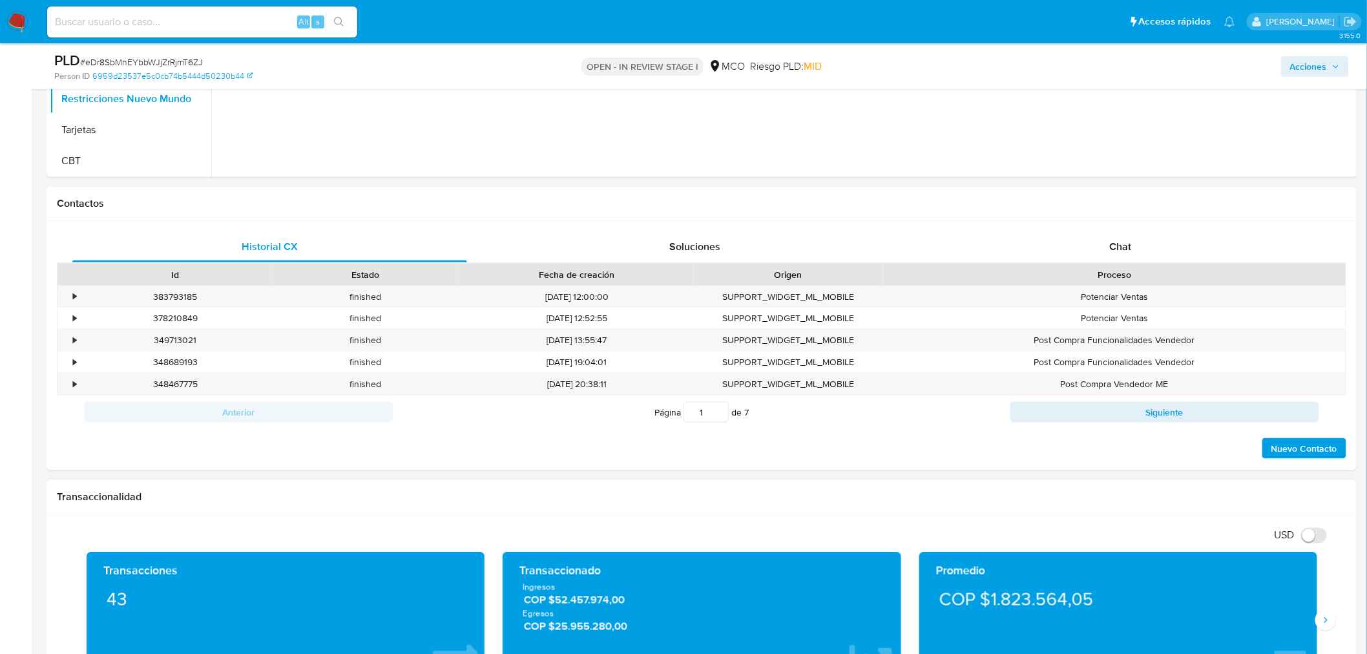
scroll to position [502, 0]
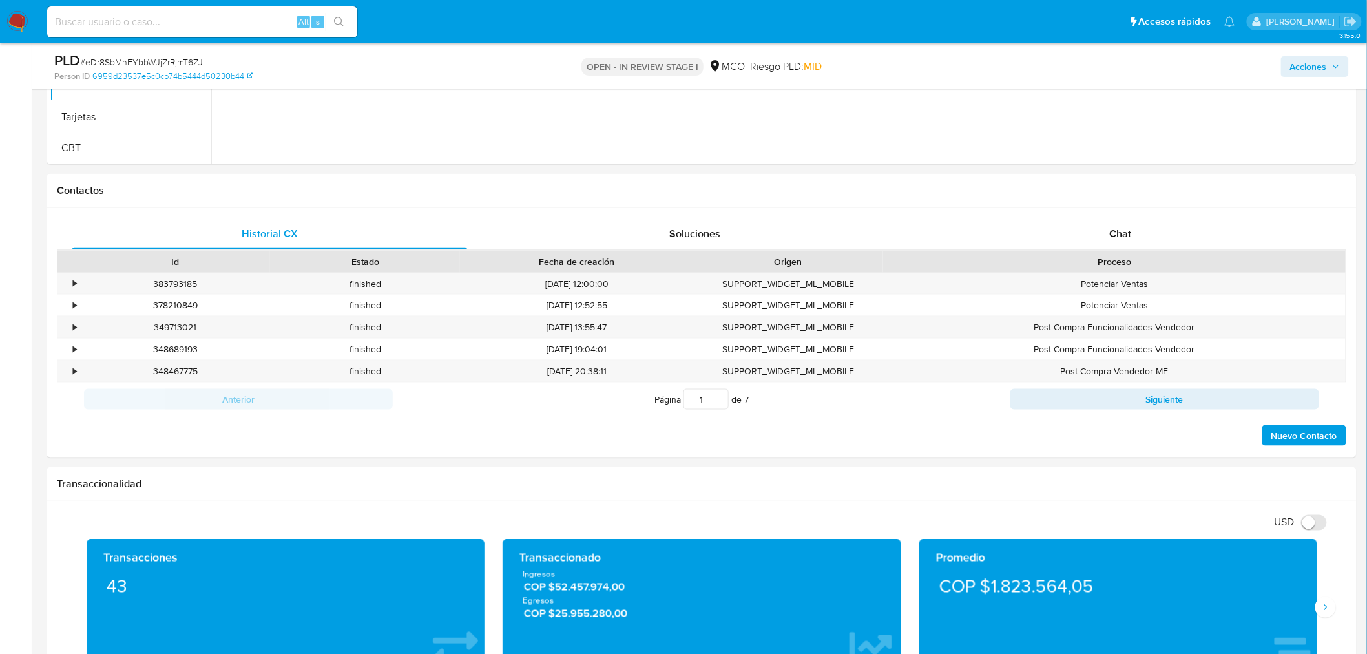
click at [1314, 65] on span "Acciones" at bounding box center [1308, 66] width 37 height 21
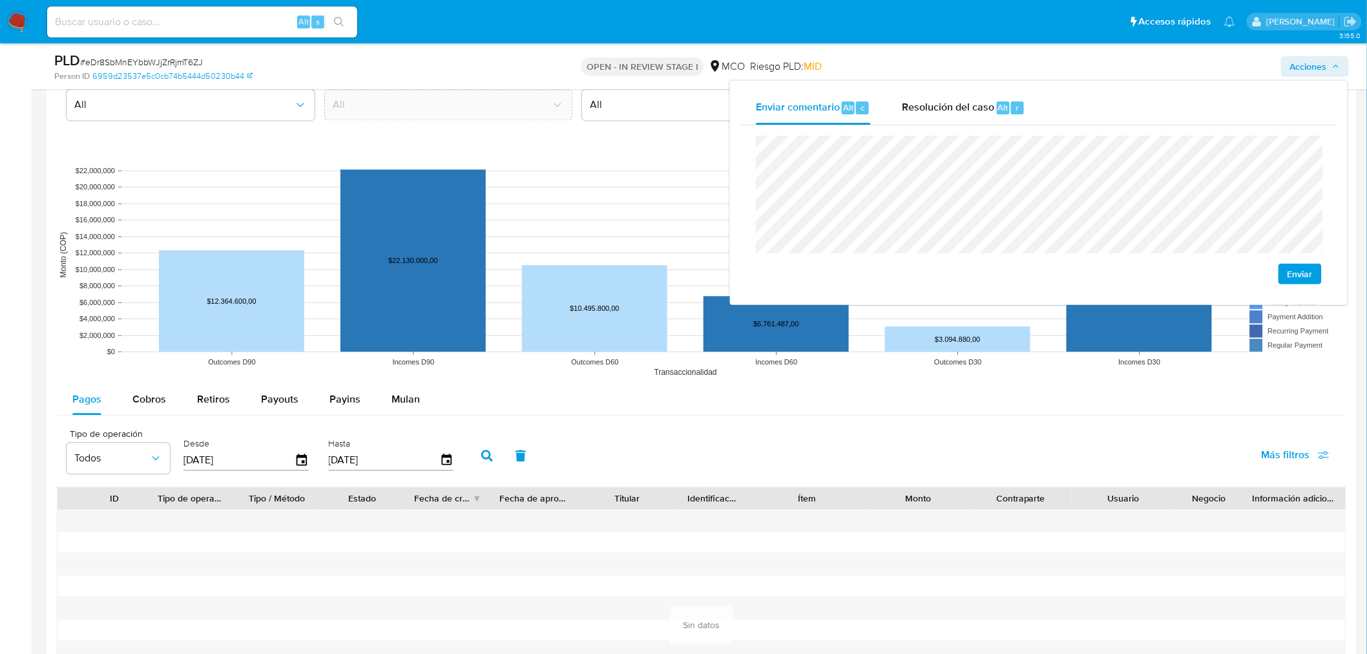
scroll to position [1148, 0]
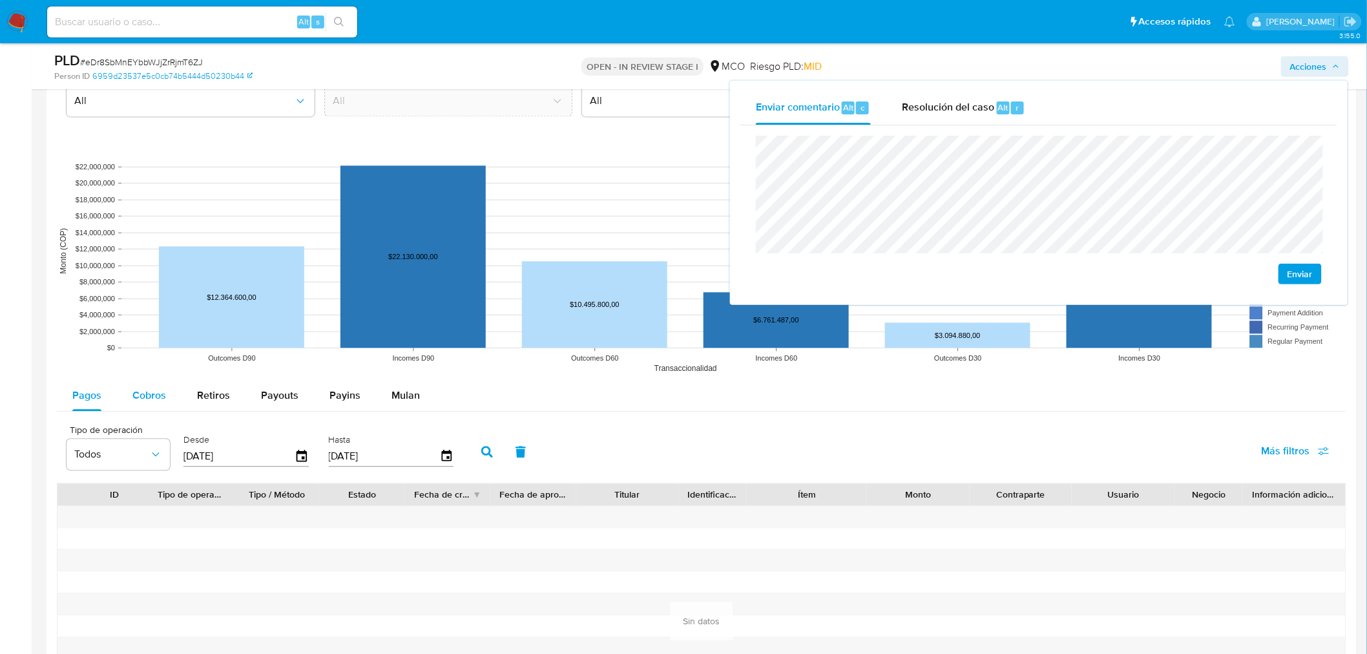
click at [160, 402] on span "Cobros" at bounding box center [149, 395] width 34 height 15
select select "10"
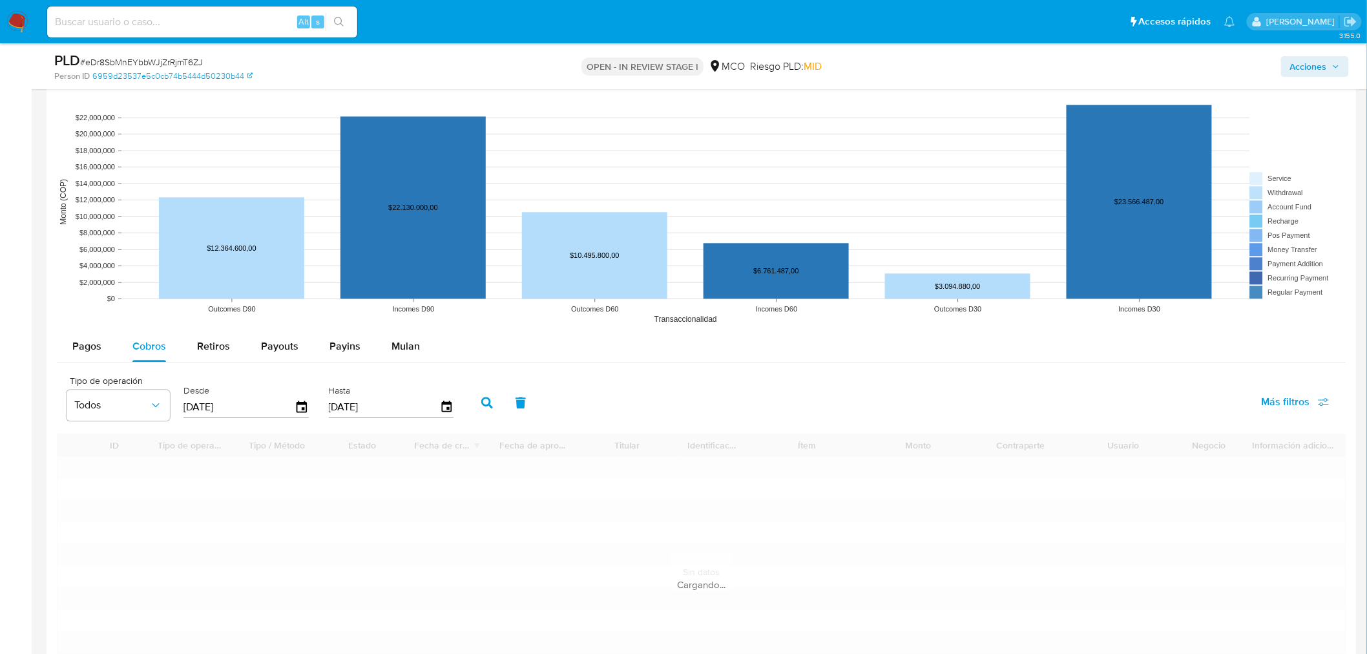
scroll to position [1292, 0]
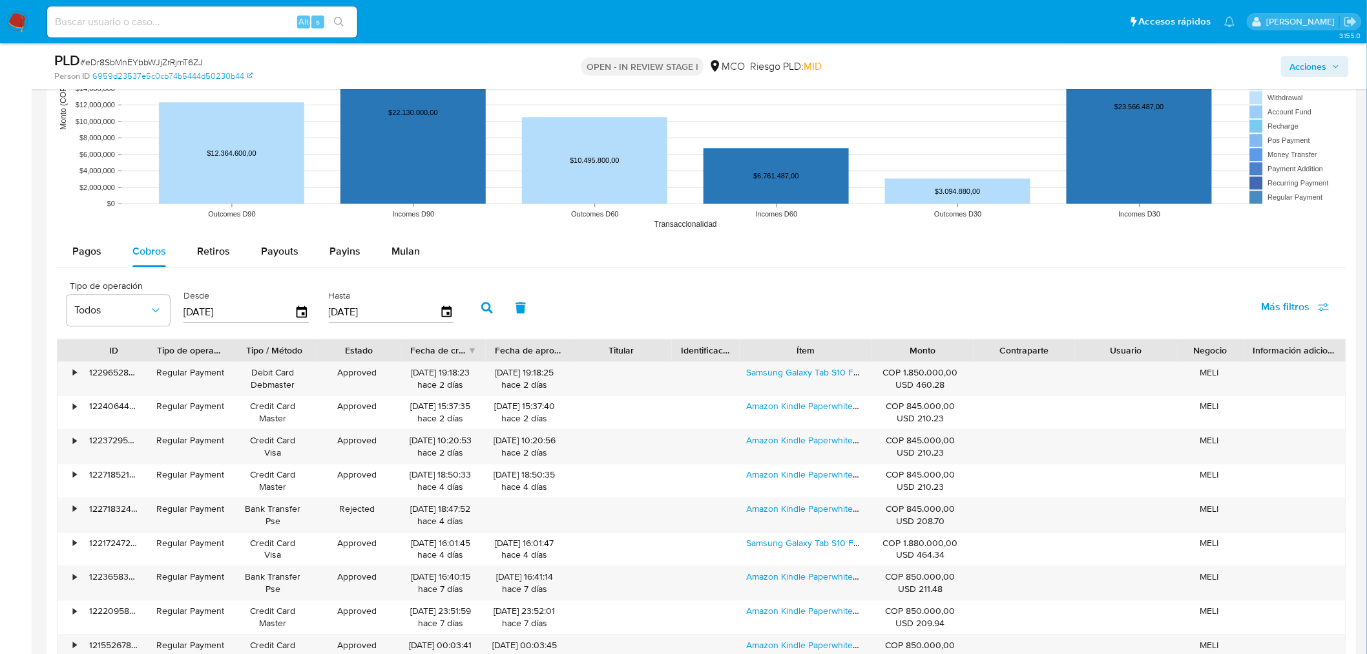
drag, startPoint x: 868, startPoint y: 352, endPoint x: 966, endPoint y: 352, distance: 98.2
click at [966, 352] on div "ID Tipo de operación Tipo / Método Estado Fecha de creación Fecha de aprobación…" at bounding box center [701, 350] width 1288 height 22
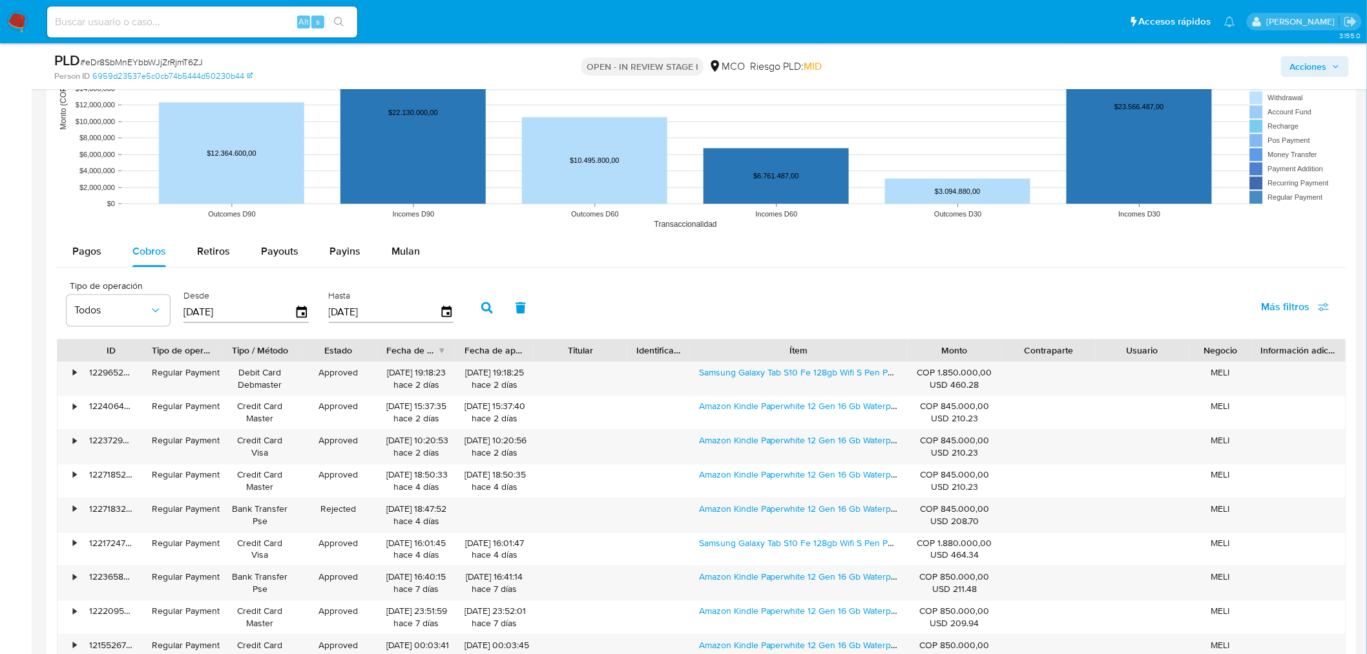
click at [1305, 66] on span "Acciones" at bounding box center [1308, 66] width 37 height 21
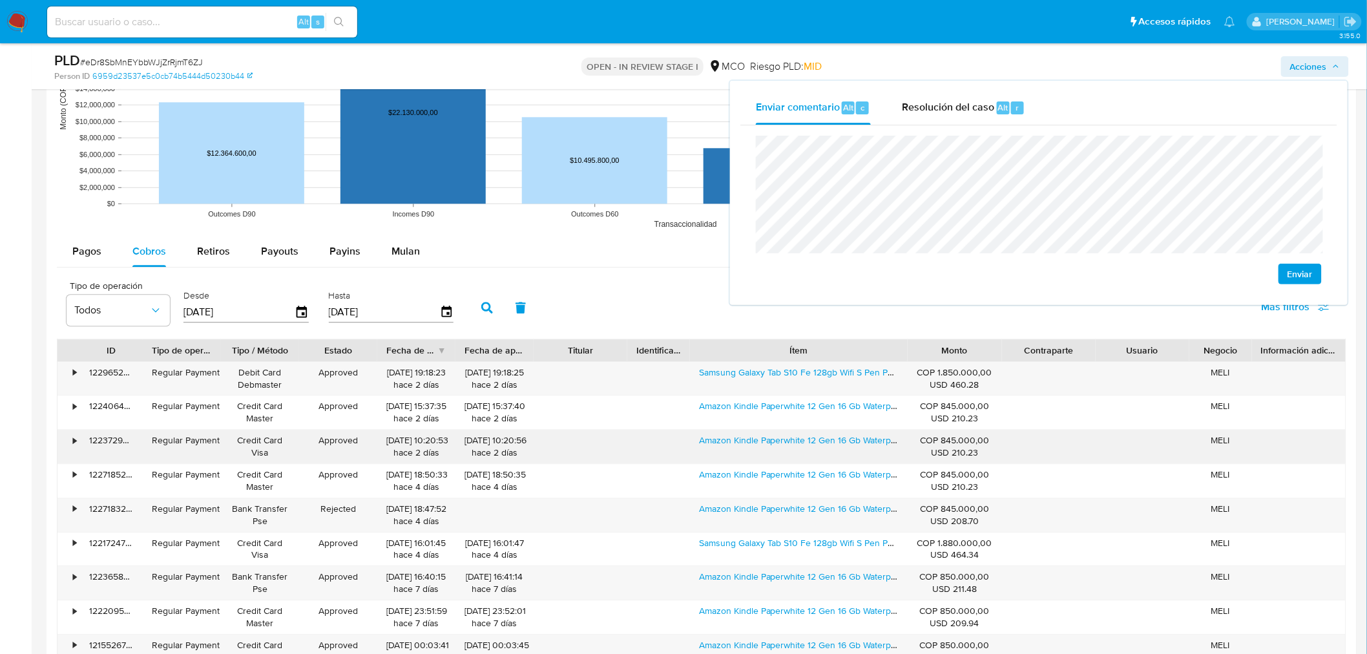
drag, startPoint x: 730, startPoint y: 450, endPoint x: 834, endPoint y: 455, distance: 104.1
click at [834, 455] on div "Amazon Kindle Paperwhite 12 Gen 16 Gb Waterproof 7 Negro" at bounding box center [799, 446] width 218 height 34
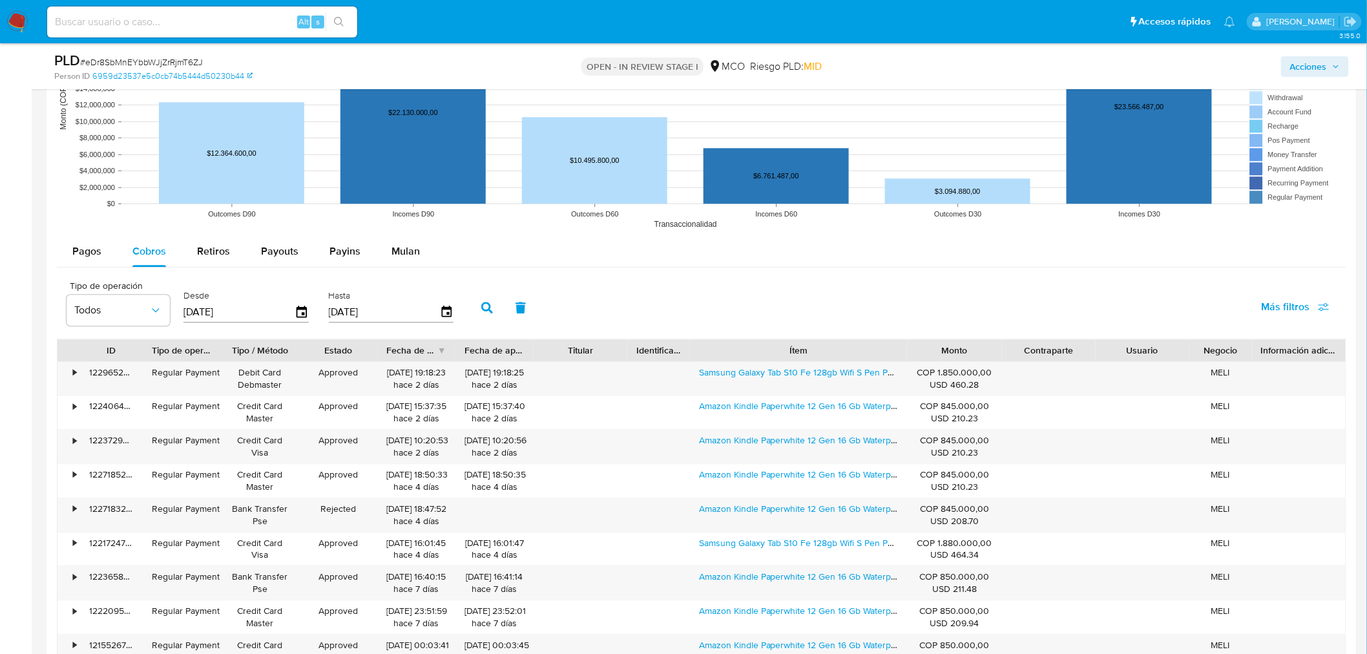
click at [1327, 59] on span "Acciones" at bounding box center [1315, 66] width 50 height 18
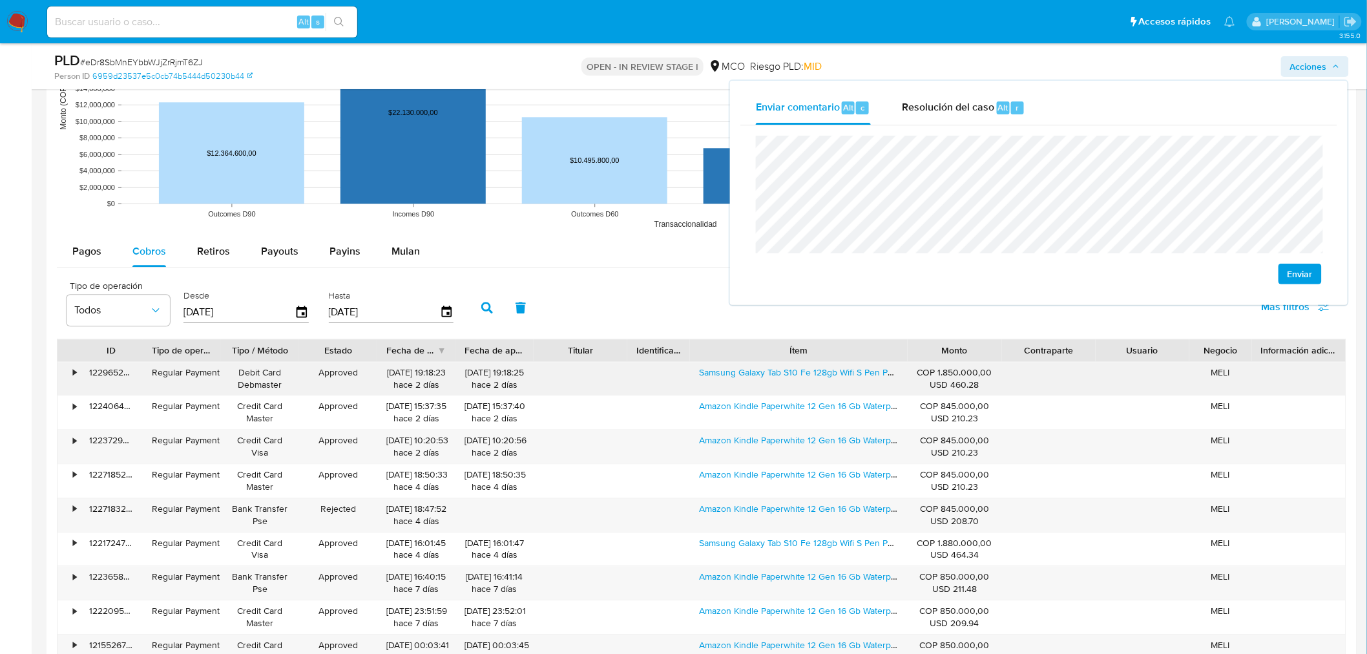
drag, startPoint x: 727, startPoint y: 384, endPoint x: 797, endPoint y: 388, distance: 69.8
click at [797, 388] on div "Samsung Galaxy Tab S10 Fe 128gb Wifi S Pen Pantalla 10.9'' Color Plateado" at bounding box center [799, 379] width 218 height 34
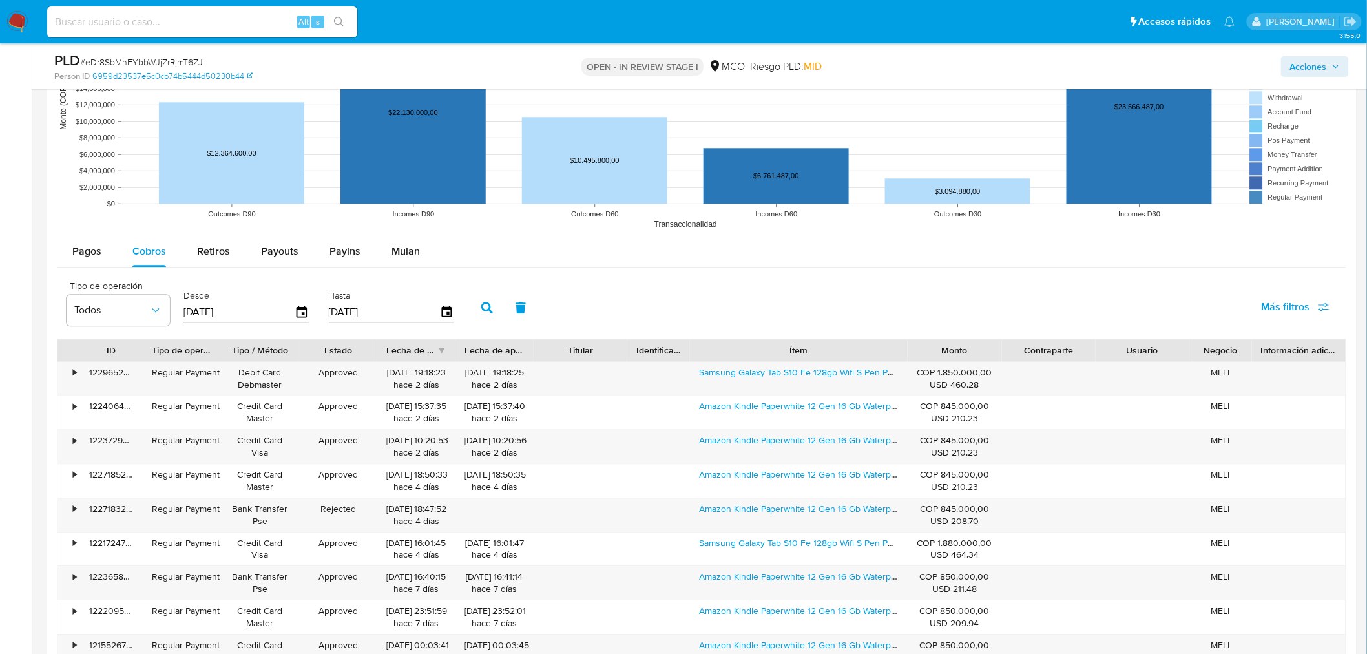
click at [1326, 78] on div "Acciones" at bounding box center [1134, 66] width 428 height 30
click at [1327, 72] on span "Acciones" at bounding box center [1308, 66] width 37 height 21
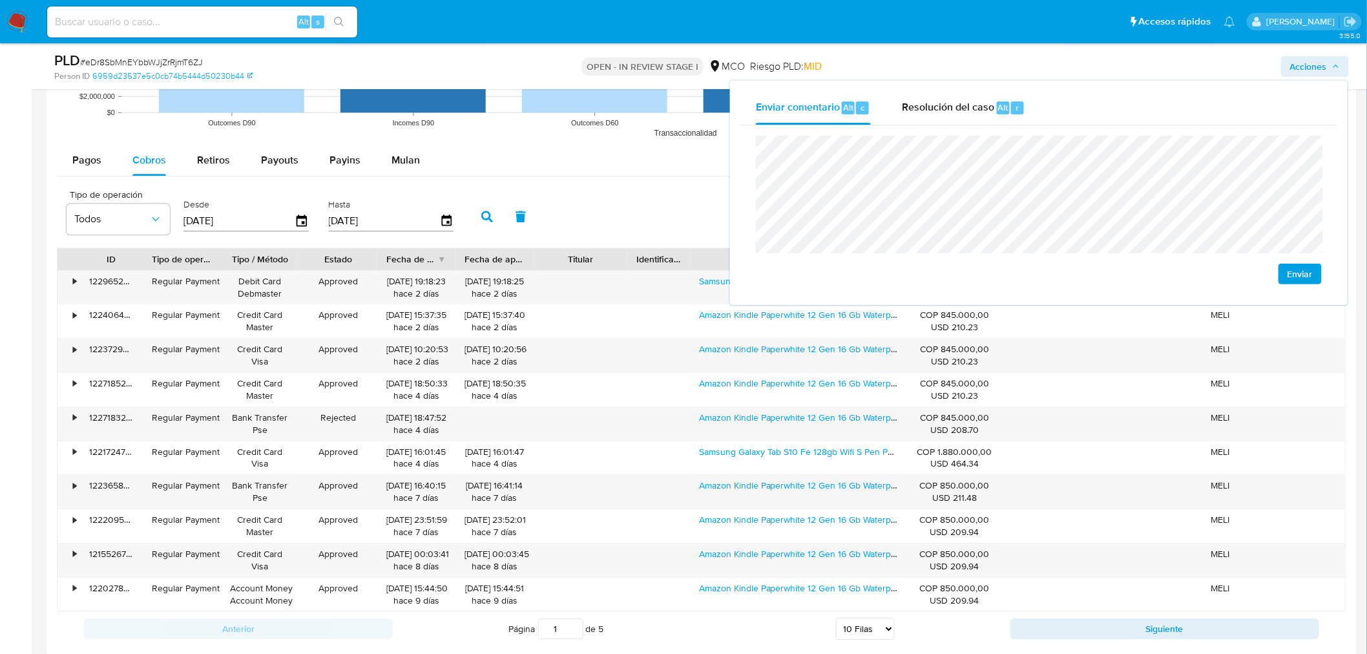
scroll to position [1507, 0]
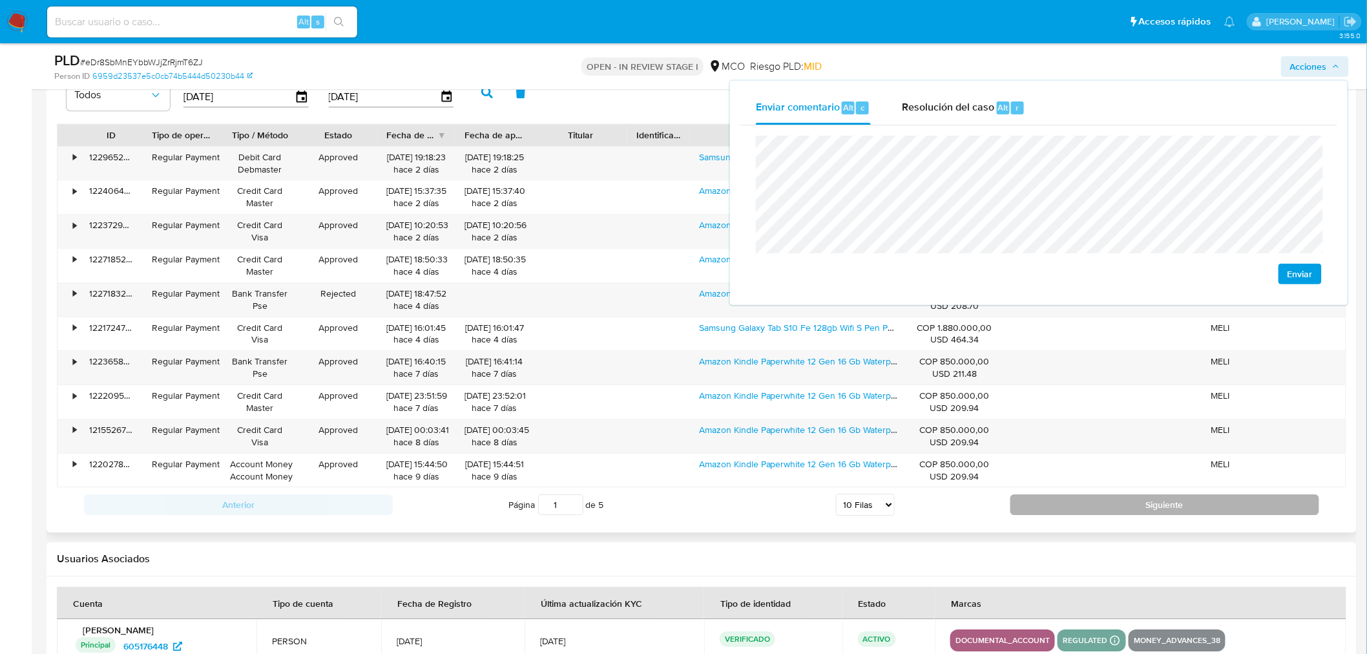
click at [1103, 501] on button "Siguiente" at bounding box center [1164, 504] width 309 height 21
type input "2"
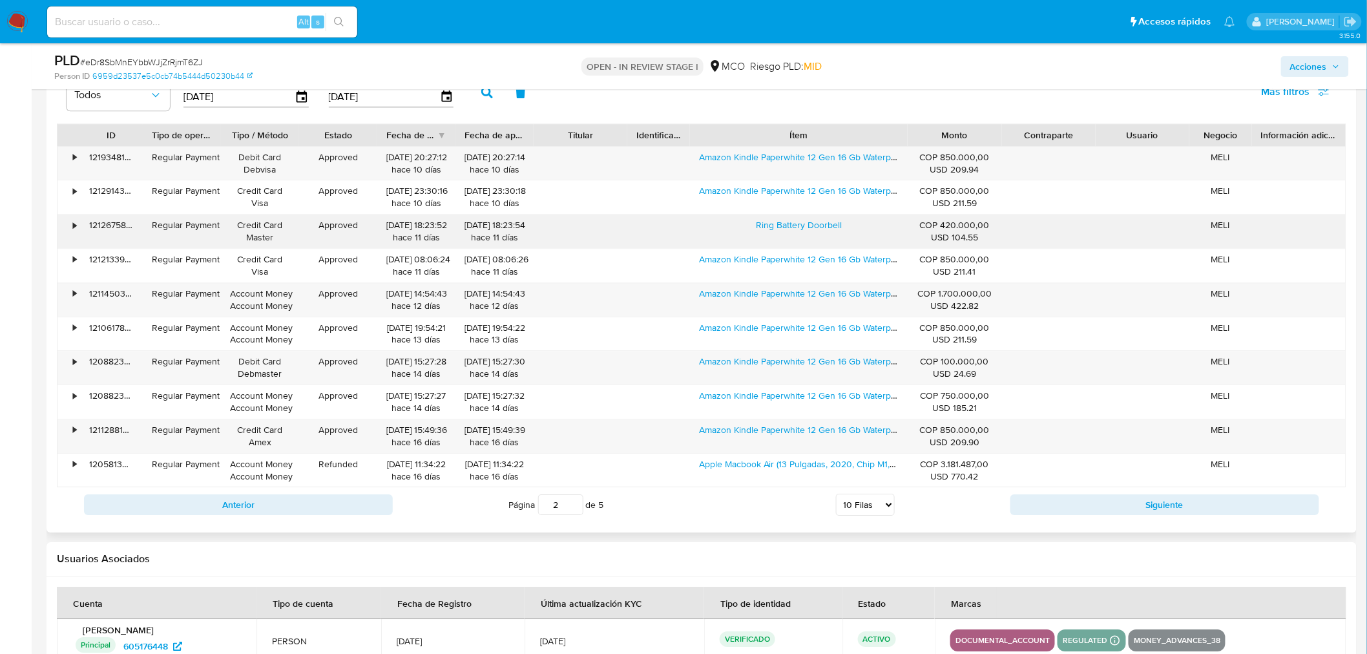
drag, startPoint x: 747, startPoint y: 231, endPoint x: 842, endPoint y: 246, distance: 96.1
click at [842, 246] on div "Ring Battery Doorbell" at bounding box center [799, 231] width 218 height 34
click at [1325, 63] on span "Acciones" at bounding box center [1308, 66] width 37 height 21
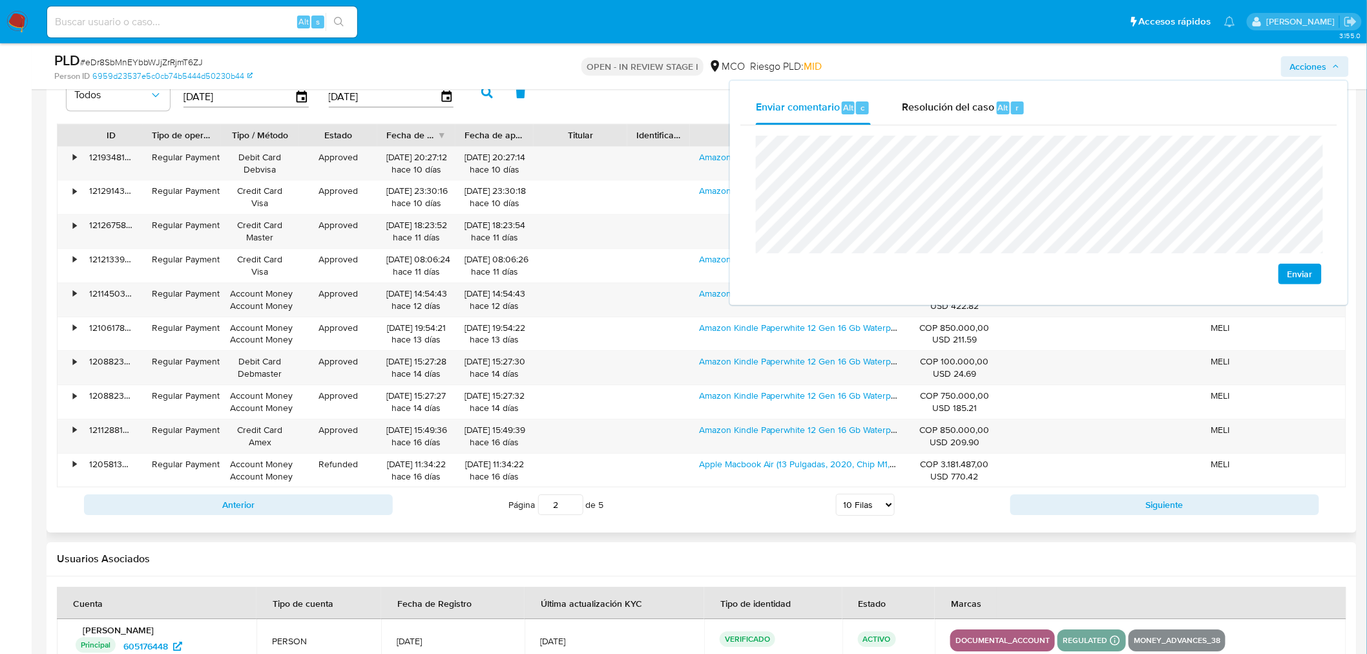
scroll to position [1435, 0]
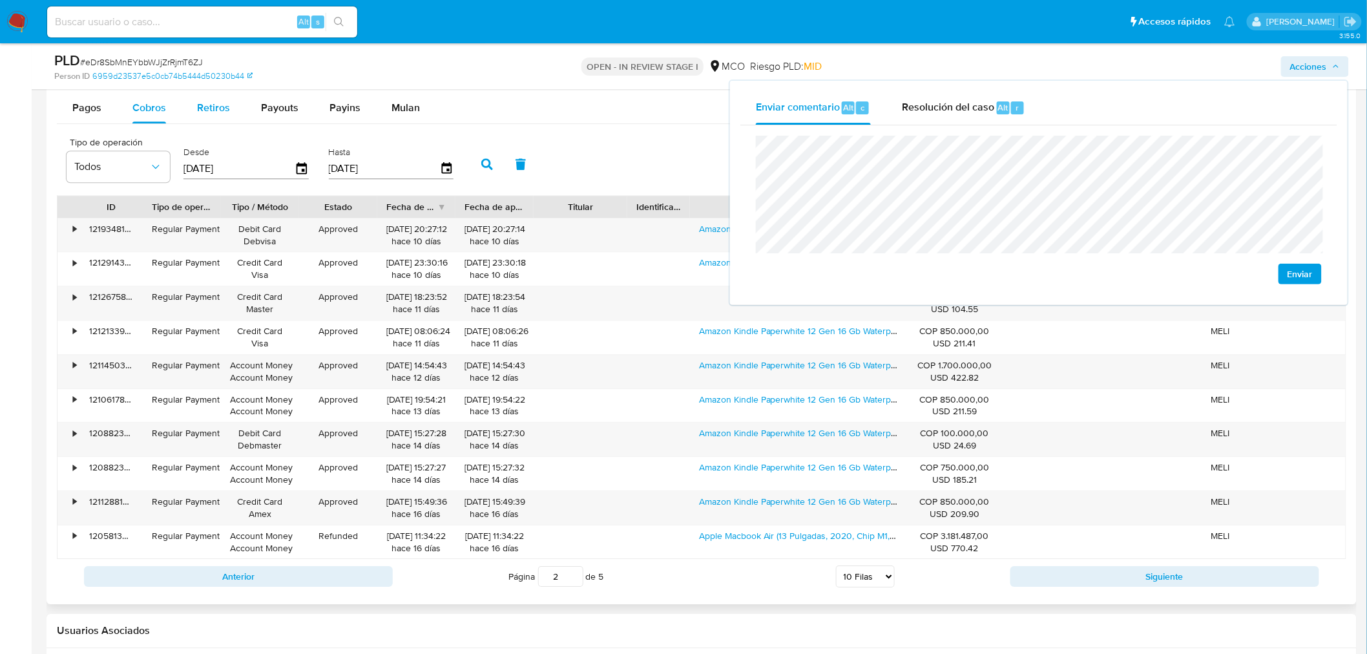
click at [220, 114] on span "Retiros" at bounding box center [213, 107] width 33 height 15
select select "10"
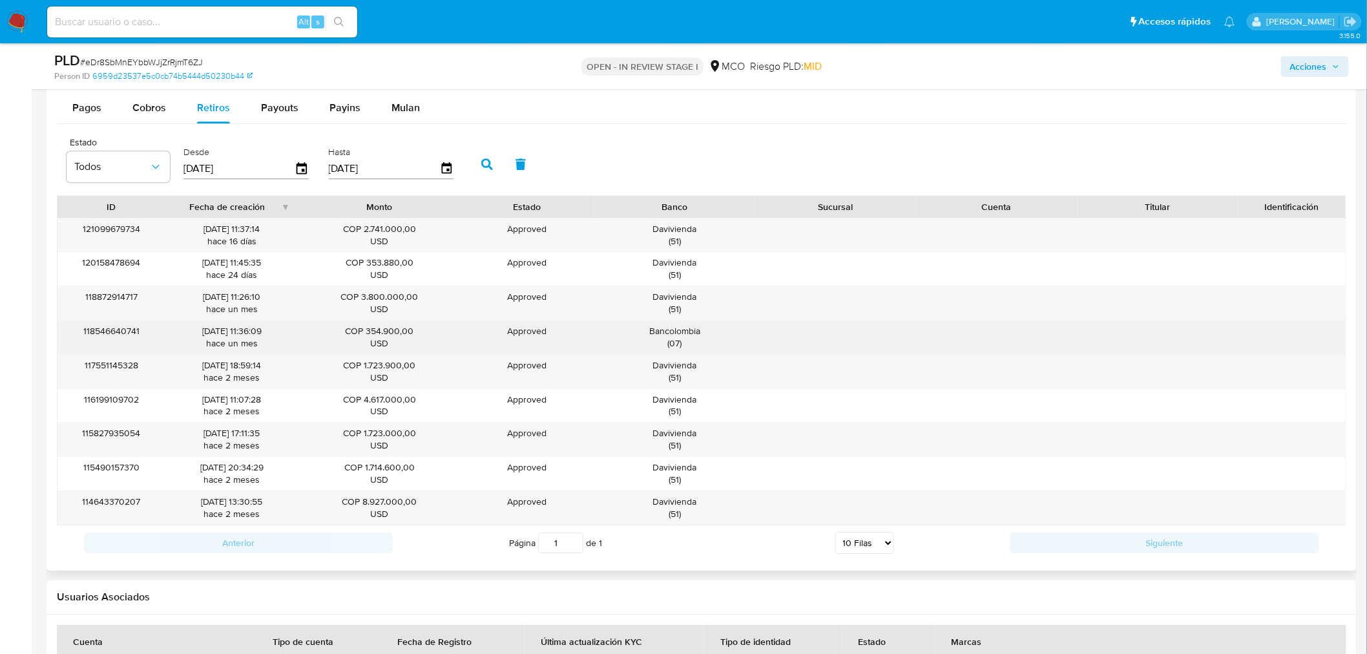
click at [683, 335] on div "Bancolombia ( 07 )" at bounding box center [674, 337] width 143 height 25
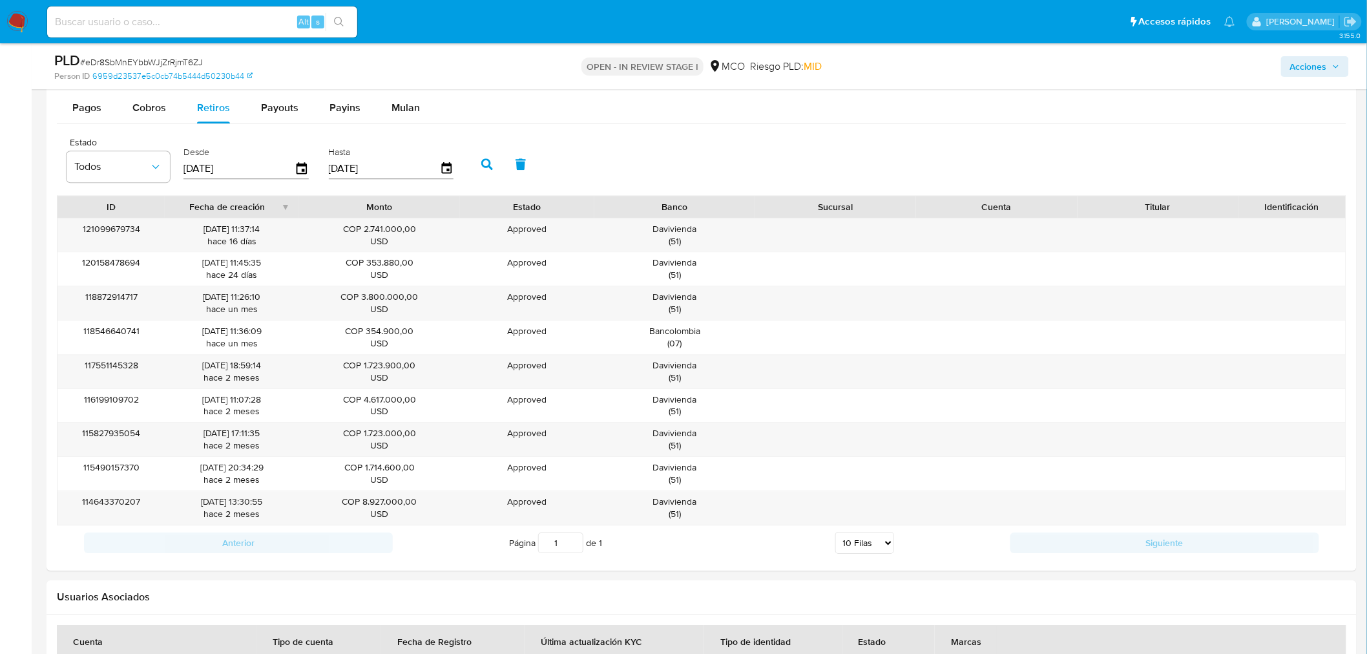
drag, startPoint x: 1316, startPoint y: 65, endPoint x: 1280, endPoint y: 72, distance: 36.4
click at [1312, 66] on span "Acciones" at bounding box center [1308, 66] width 37 height 21
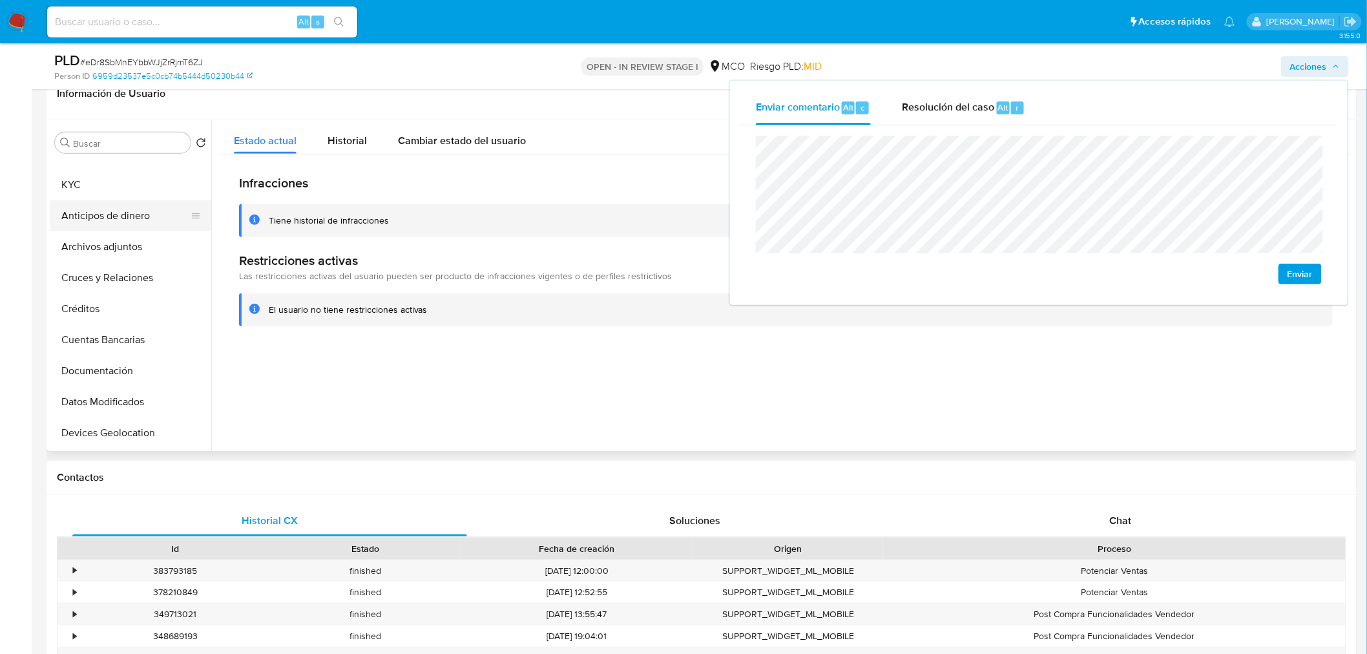
scroll to position [0, 0]
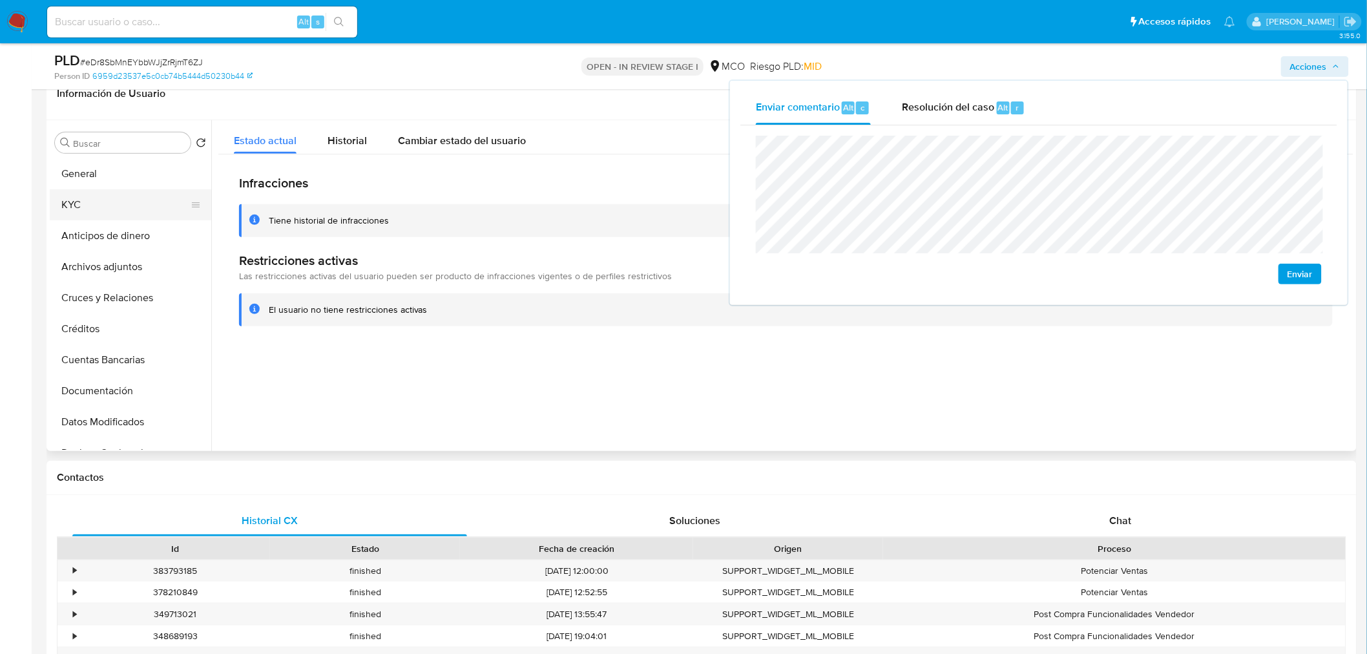
click at [94, 207] on button "KYC" at bounding box center [125, 204] width 151 height 31
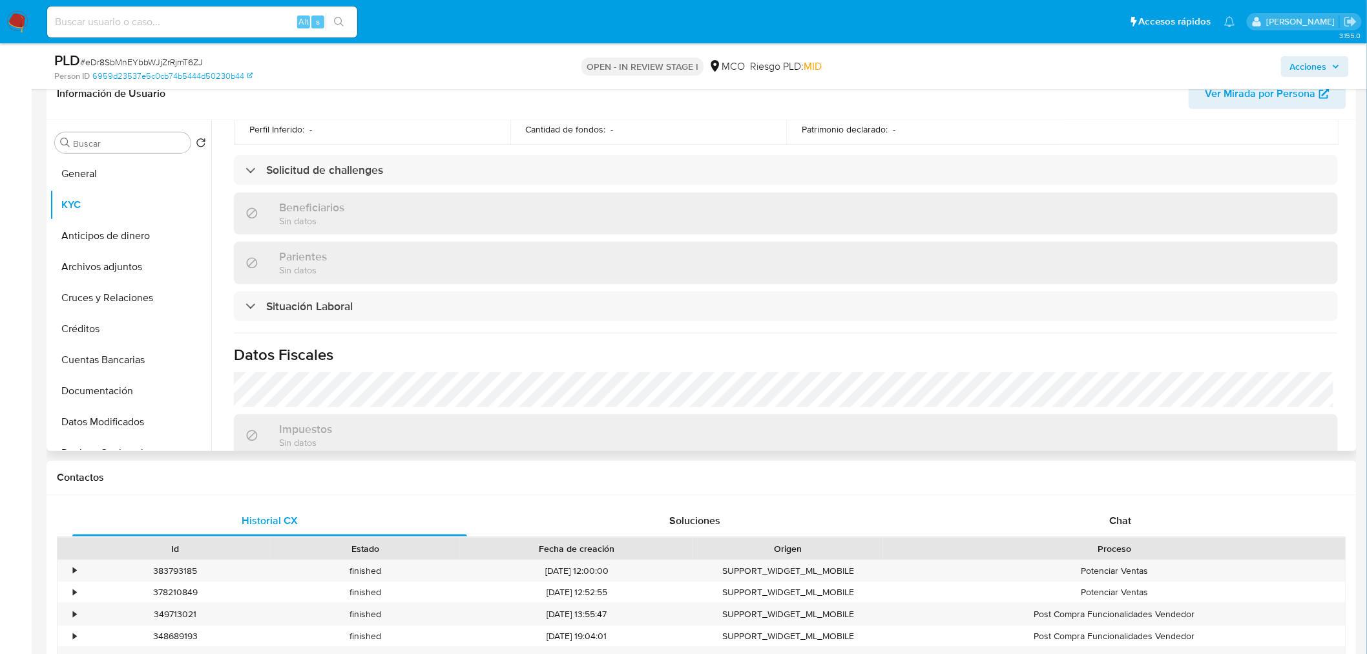
scroll to position [654, 0]
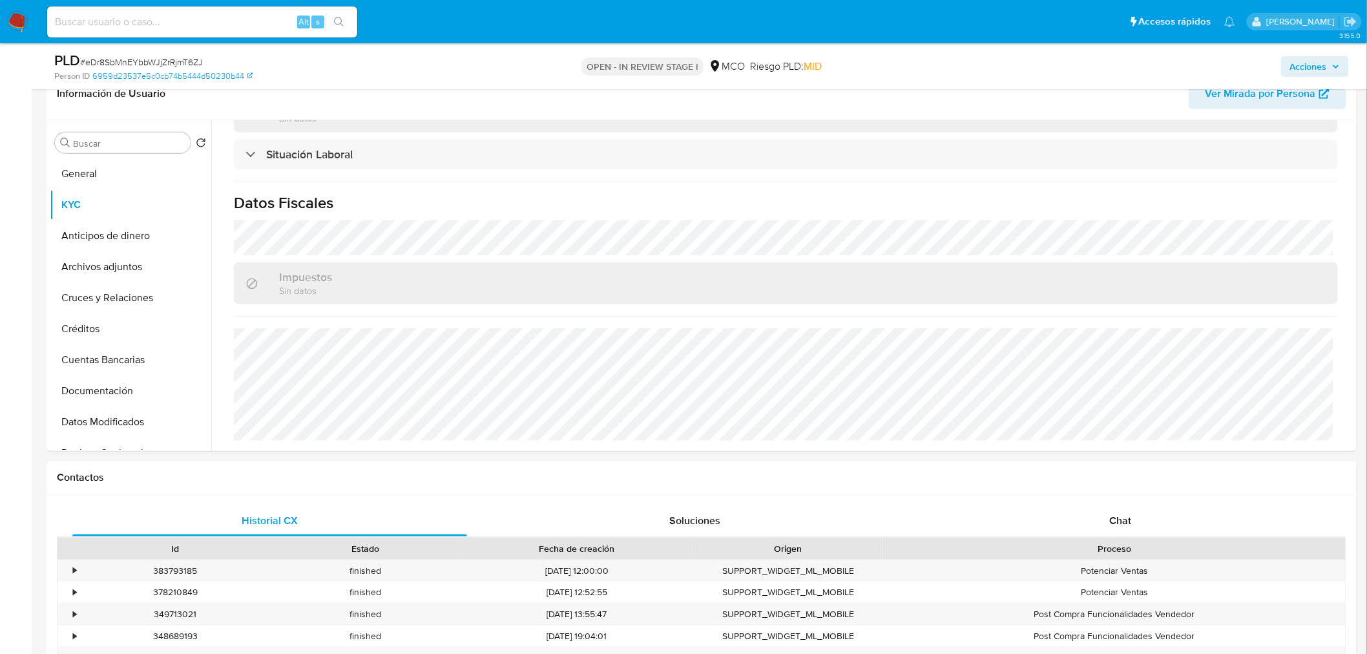
click at [1306, 61] on span "Acciones" at bounding box center [1308, 66] width 37 height 21
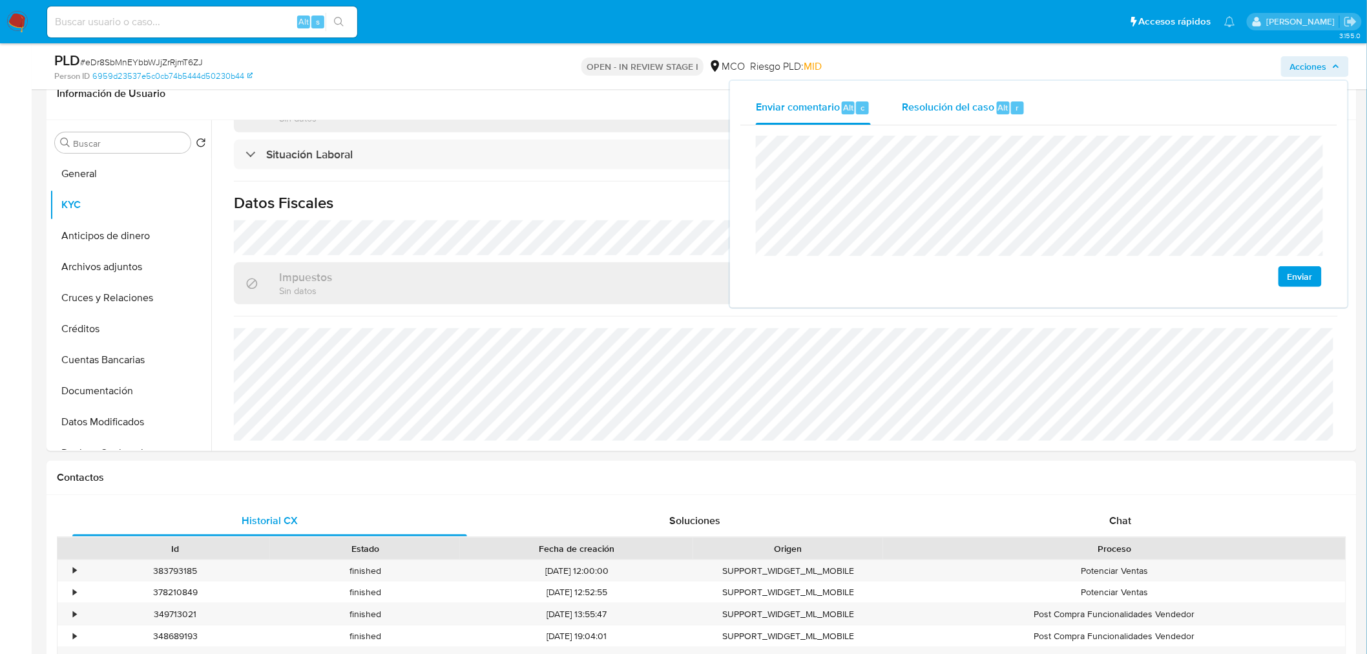
drag, startPoint x: 967, startPoint y: 113, endPoint x: 954, endPoint y: 123, distance: 17.1
click at [967, 113] on span "Resolución del caso" at bounding box center [948, 106] width 92 height 15
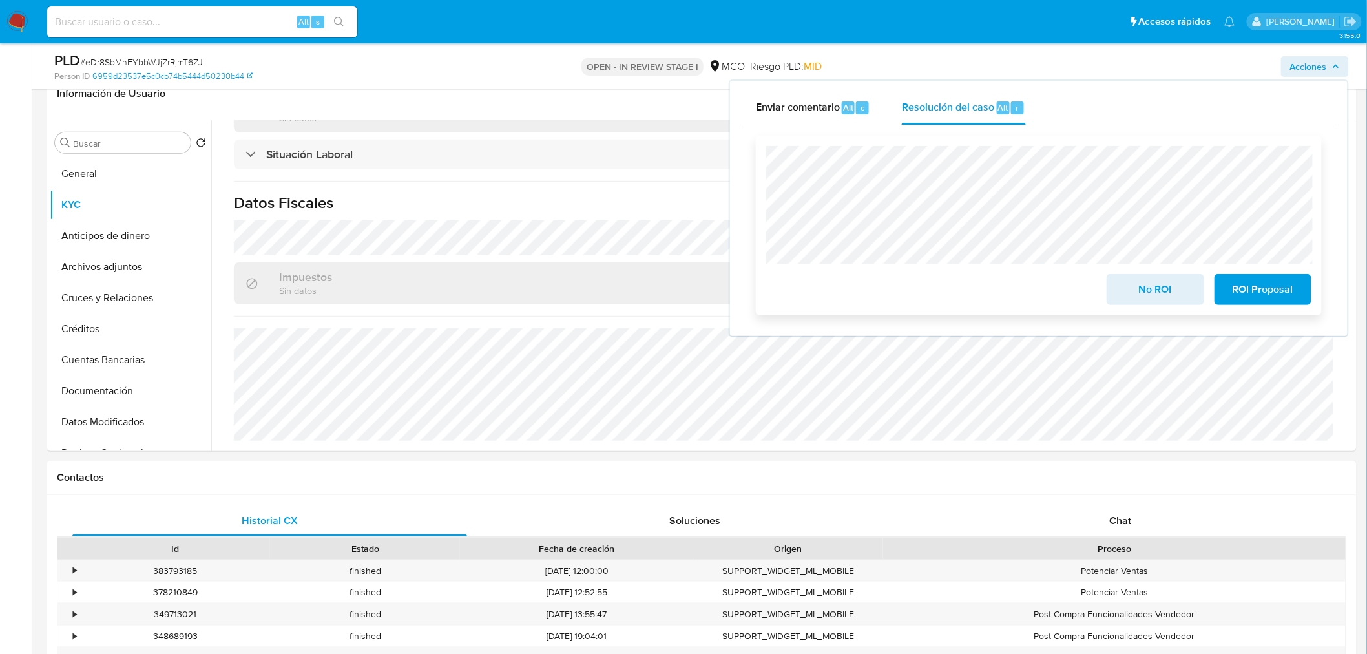
click at [1127, 291] on span "No ROI" at bounding box center [1154, 289] width 63 height 28
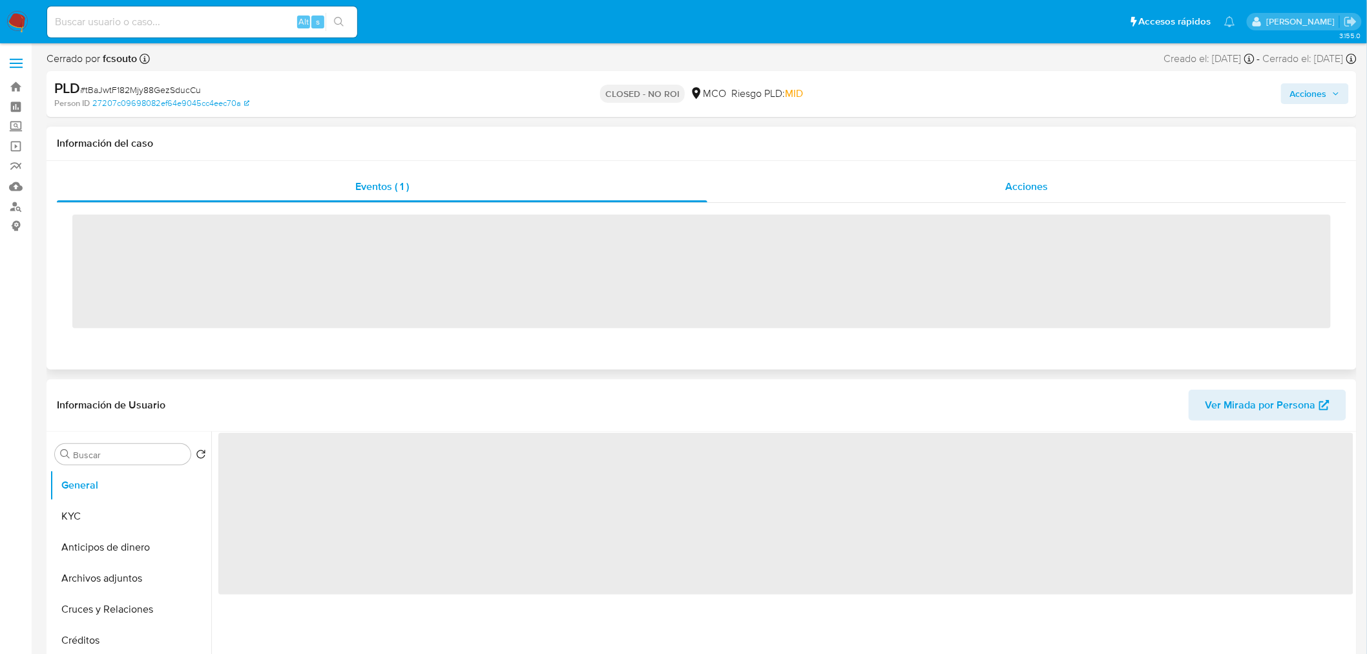
click at [1006, 180] on span "Acciones" at bounding box center [1026, 186] width 43 height 15
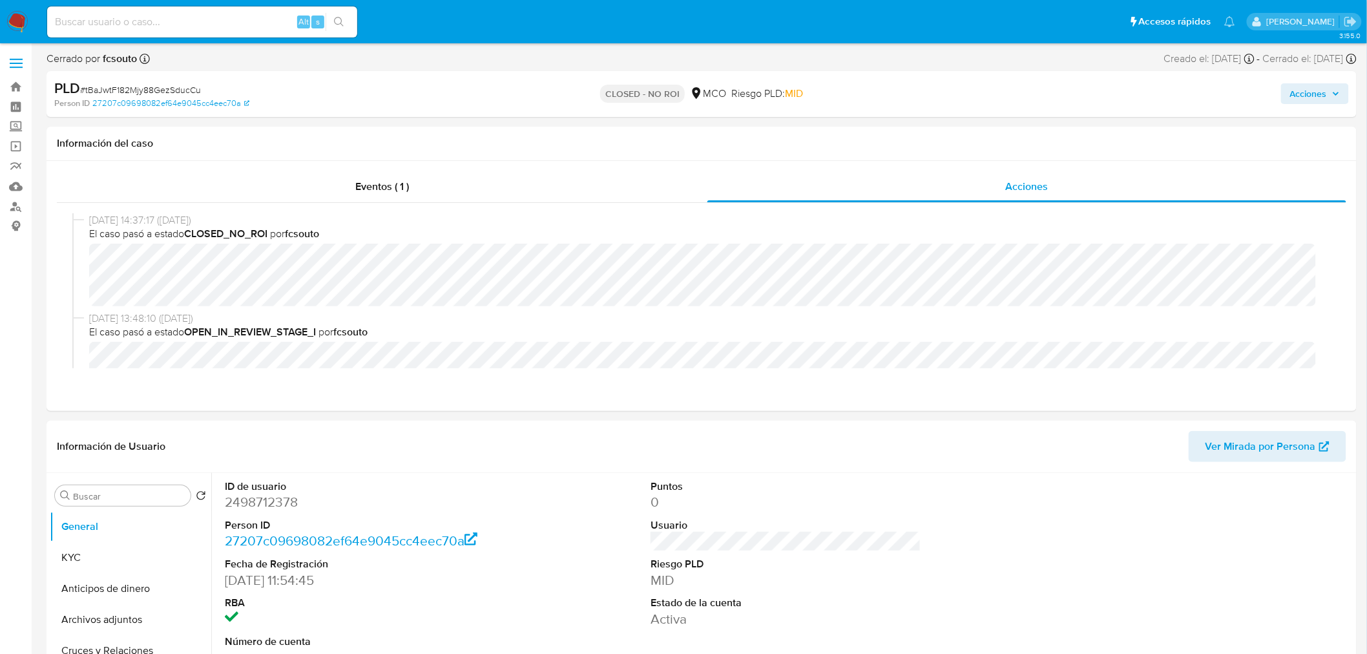
click at [1283, 87] on button "Acciones" at bounding box center [1315, 93] width 68 height 21
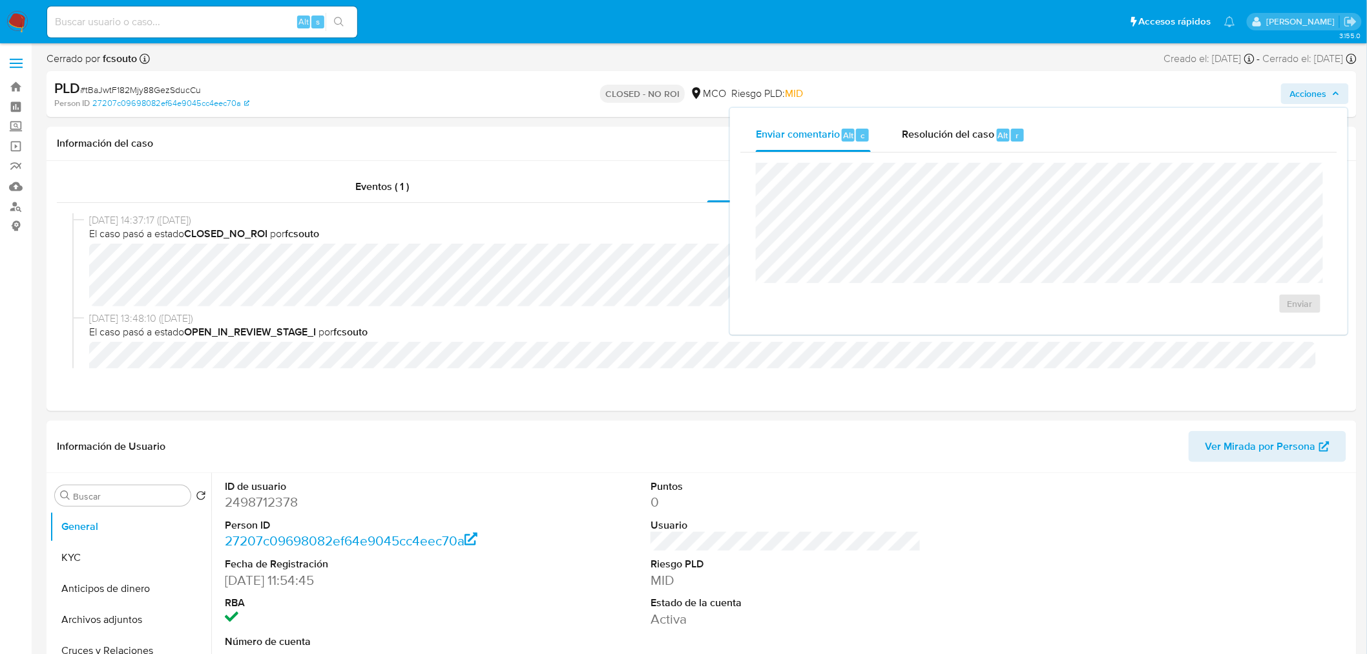
click at [1311, 87] on span "Acciones" at bounding box center [1308, 93] width 37 height 21
select select "10"
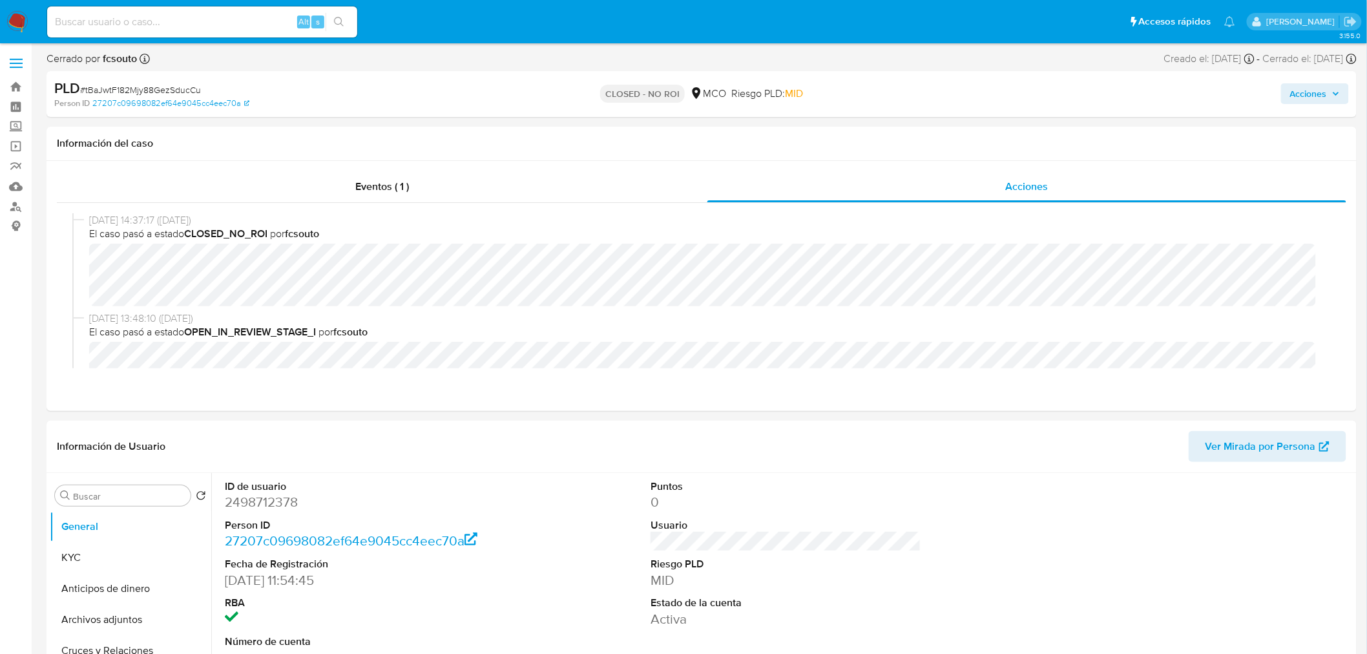
click at [1299, 94] on span "Acciones" at bounding box center [1308, 93] width 37 height 21
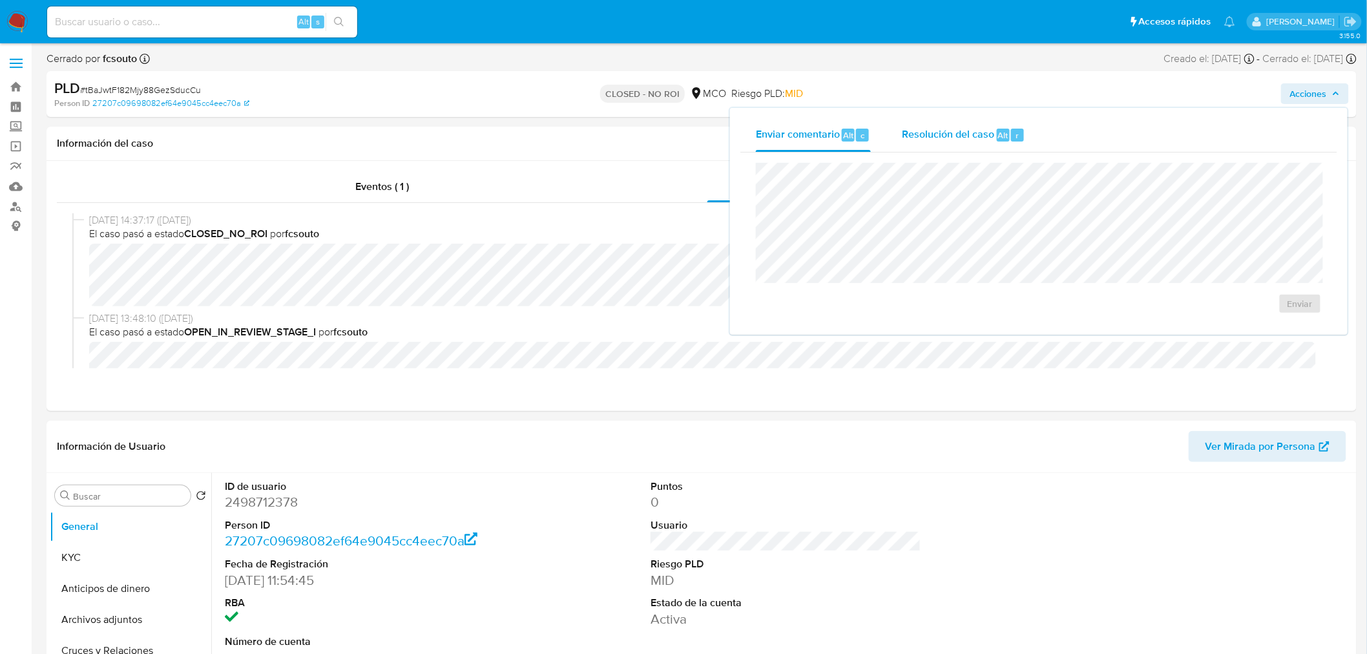
click at [980, 133] on span "Resolución del caso" at bounding box center [948, 134] width 92 height 15
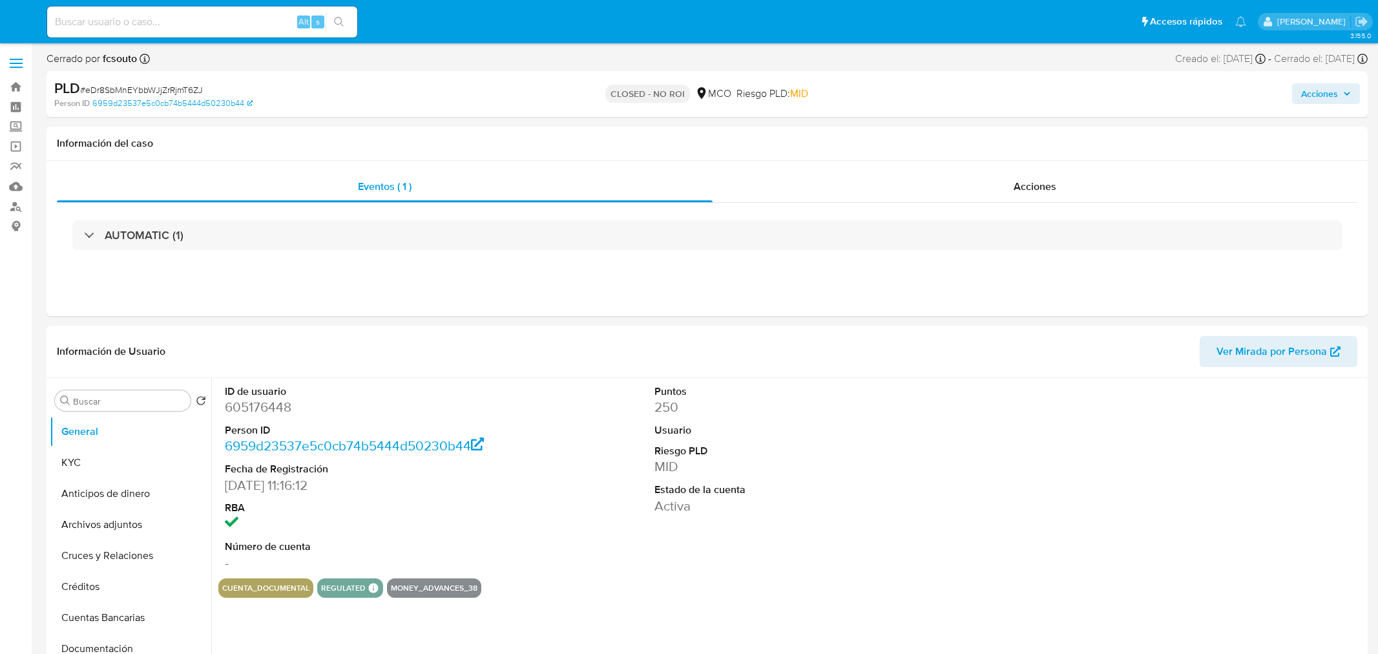
select select "10"
click at [1328, 84] on button "Acciones" at bounding box center [1315, 93] width 68 height 21
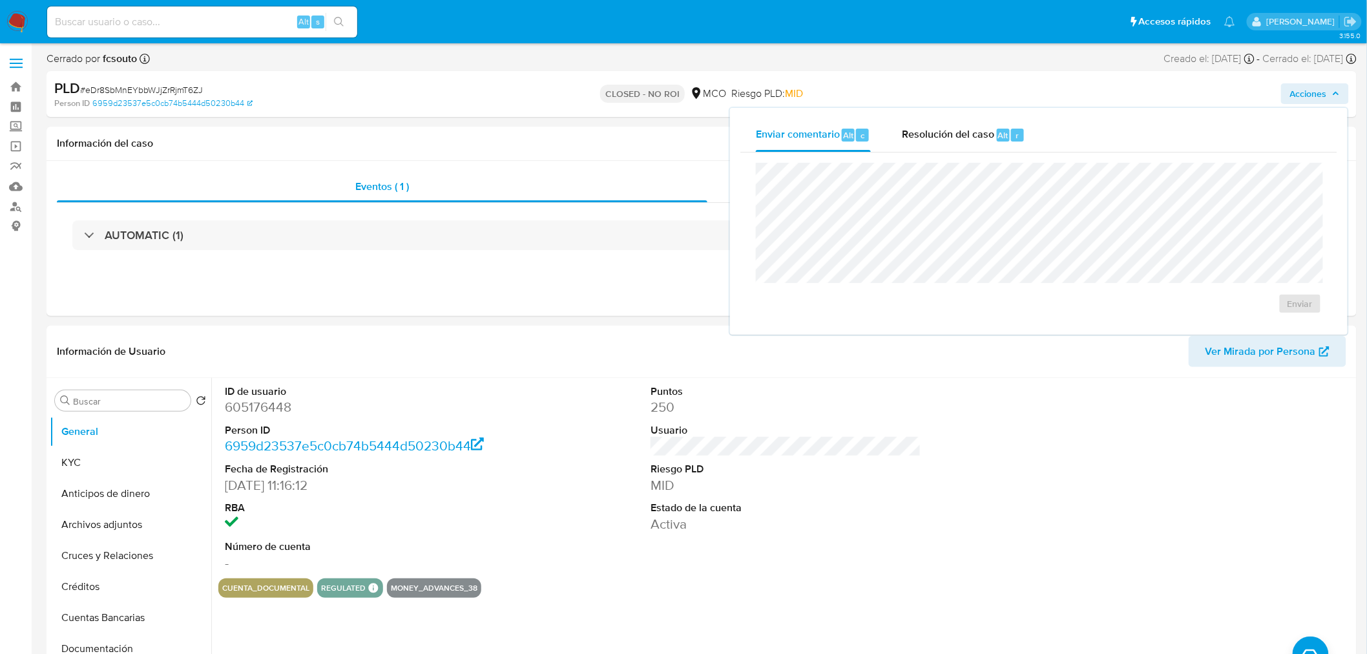
drag, startPoint x: 940, startPoint y: 138, endPoint x: 863, endPoint y: 157, distance: 79.7
click at [937, 138] on span "Resolución del caso" at bounding box center [948, 134] width 92 height 15
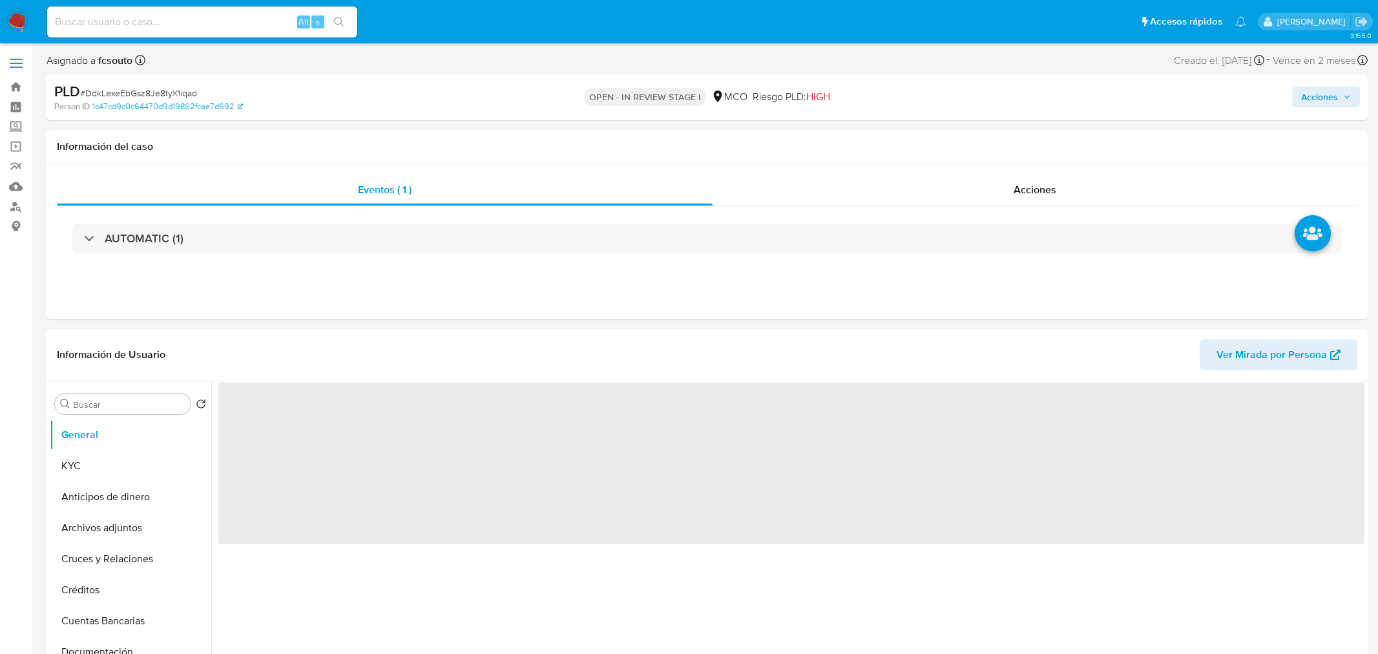
select select "10"
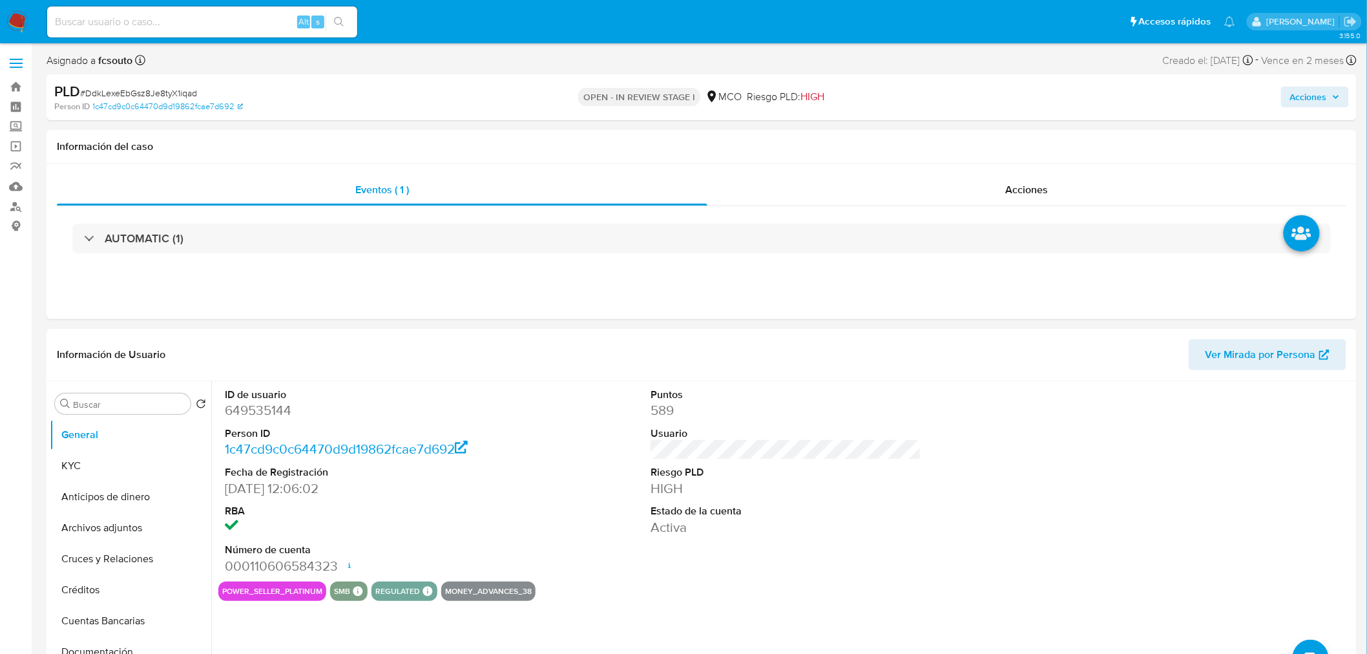
click at [1300, 99] on span "Acciones" at bounding box center [1308, 97] width 37 height 21
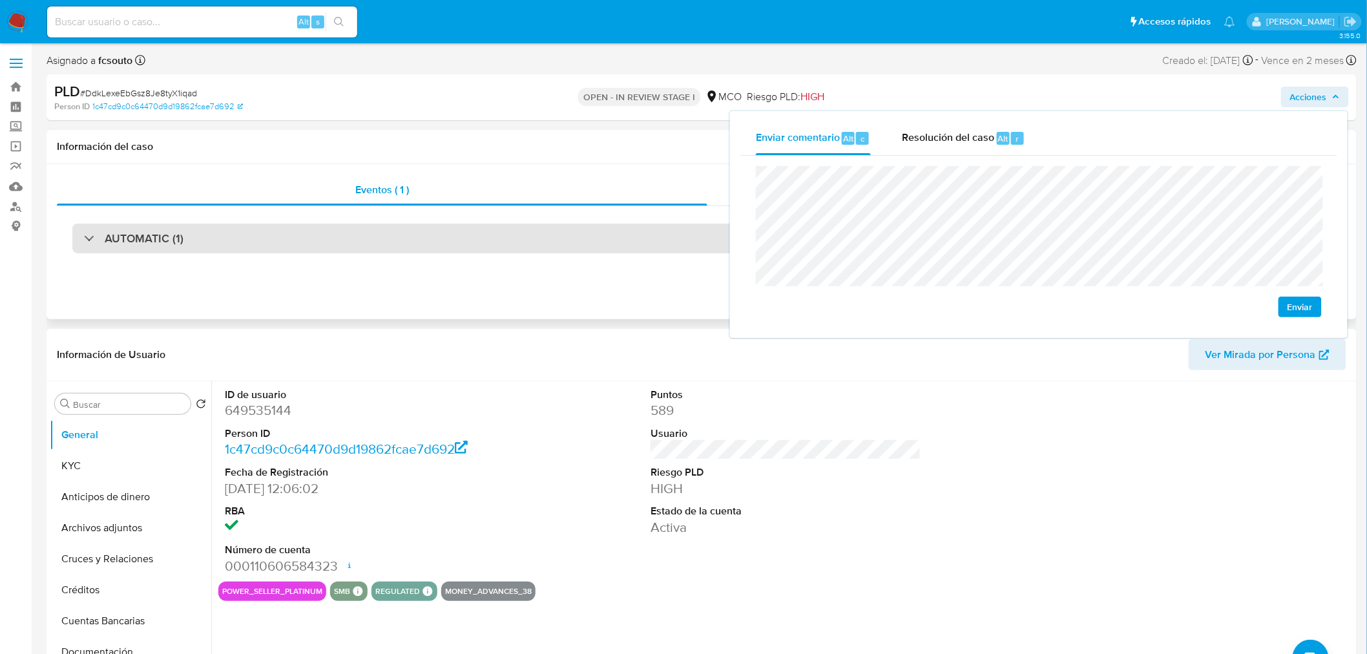
click at [476, 231] on div "AUTOMATIC (1)" at bounding box center [701, 238] width 1258 height 30
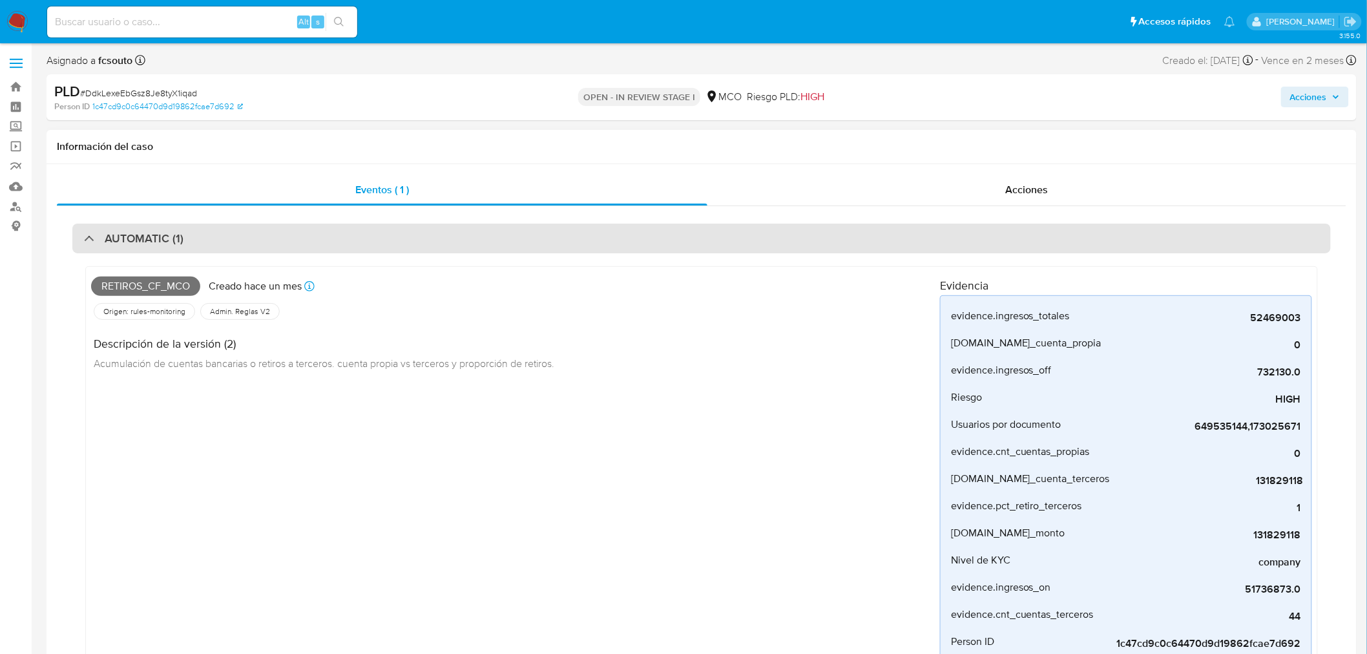
click at [537, 238] on div "AUTOMATIC (1)" at bounding box center [701, 238] width 1258 height 30
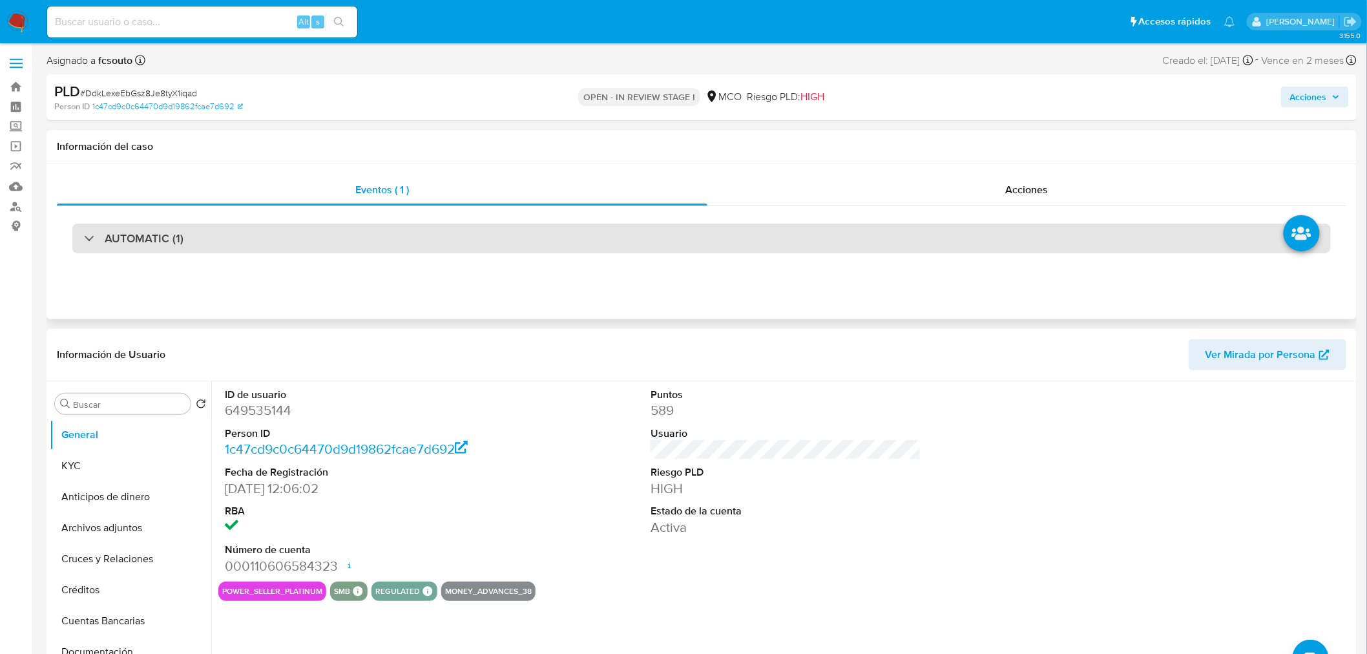
click at [534, 238] on div "AUTOMATIC (1)" at bounding box center [701, 238] width 1258 height 30
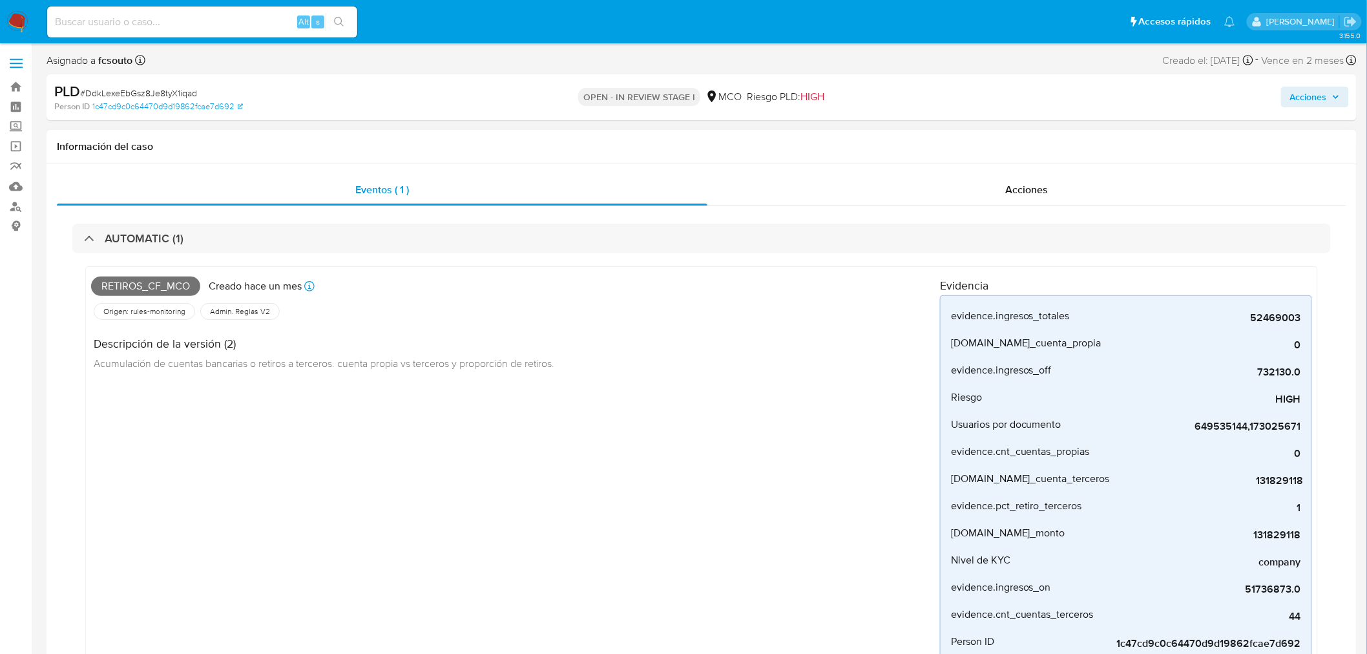
click at [158, 283] on span "Retiros_cf_mco" at bounding box center [145, 285] width 109 height 19
copy span "Retiros_cf_mco"
drag, startPoint x: 1308, startPoint y: 91, endPoint x: 1250, endPoint y: 107, distance: 60.3
click at [1306, 92] on span "Acciones" at bounding box center [1308, 97] width 37 height 21
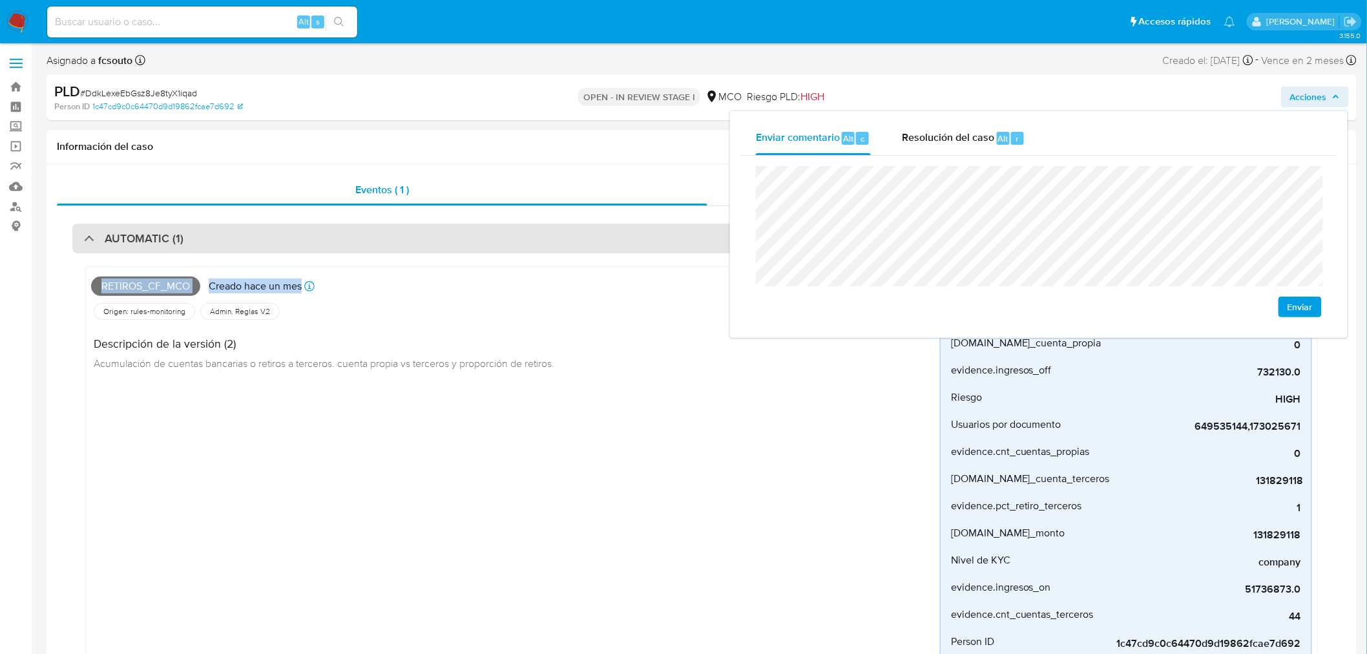
drag, startPoint x: 377, startPoint y: 254, endPoint x: 360, endPoint y: 233, distance: 28.0
click at [363, 226] on div "AUTOMATIC (1)" at bounding box center [701, 238] width 1258 height 30
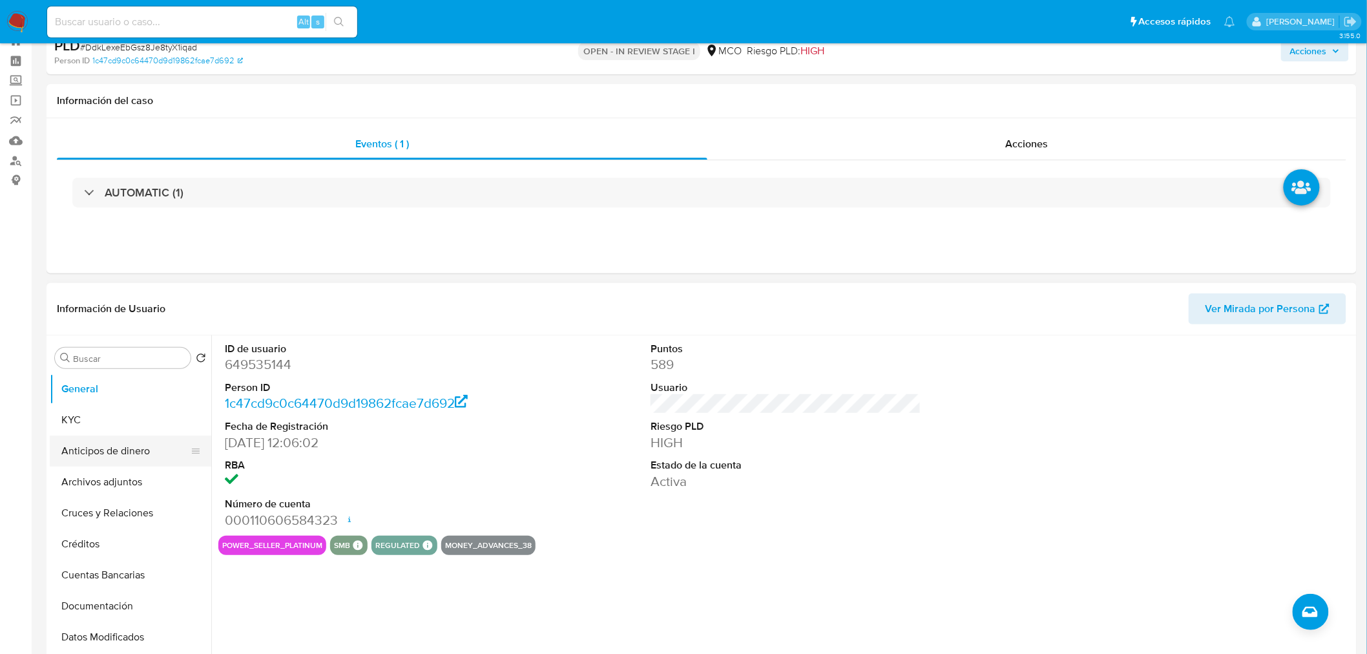
scroll to position [72, 0]
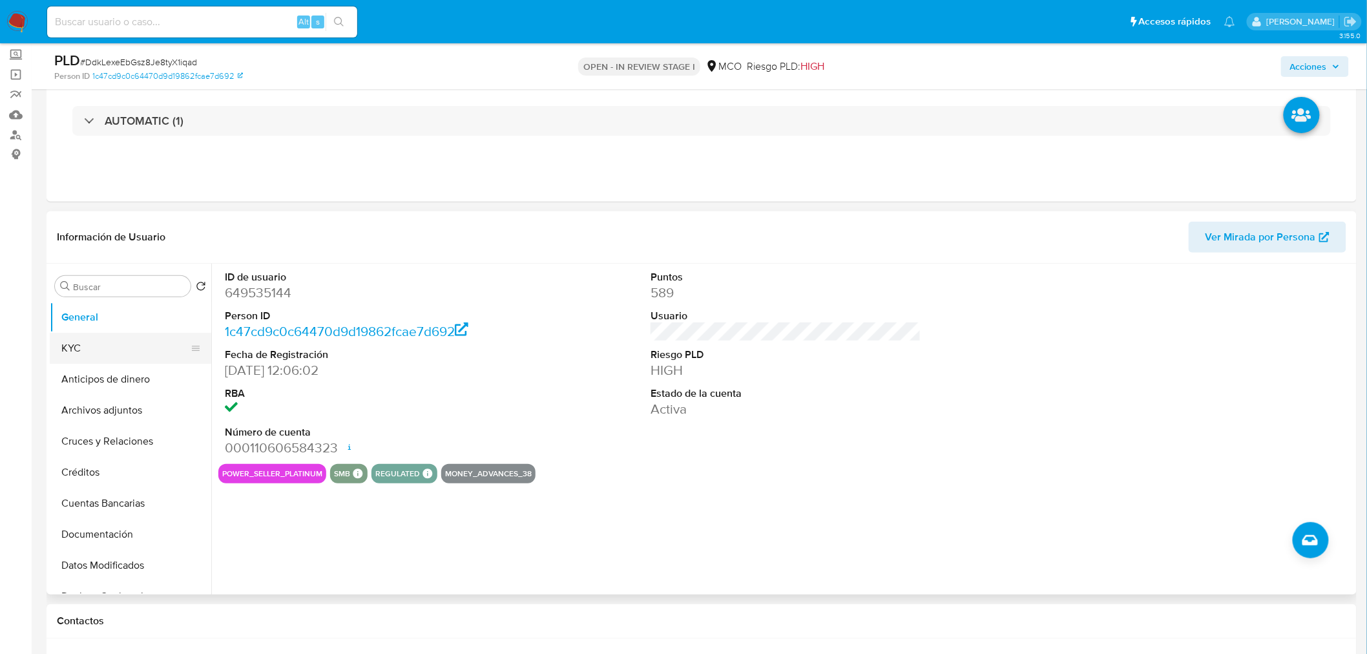
click at [89, 347] on button "KYC" at bounding box center [125, 348] width 151 height 31
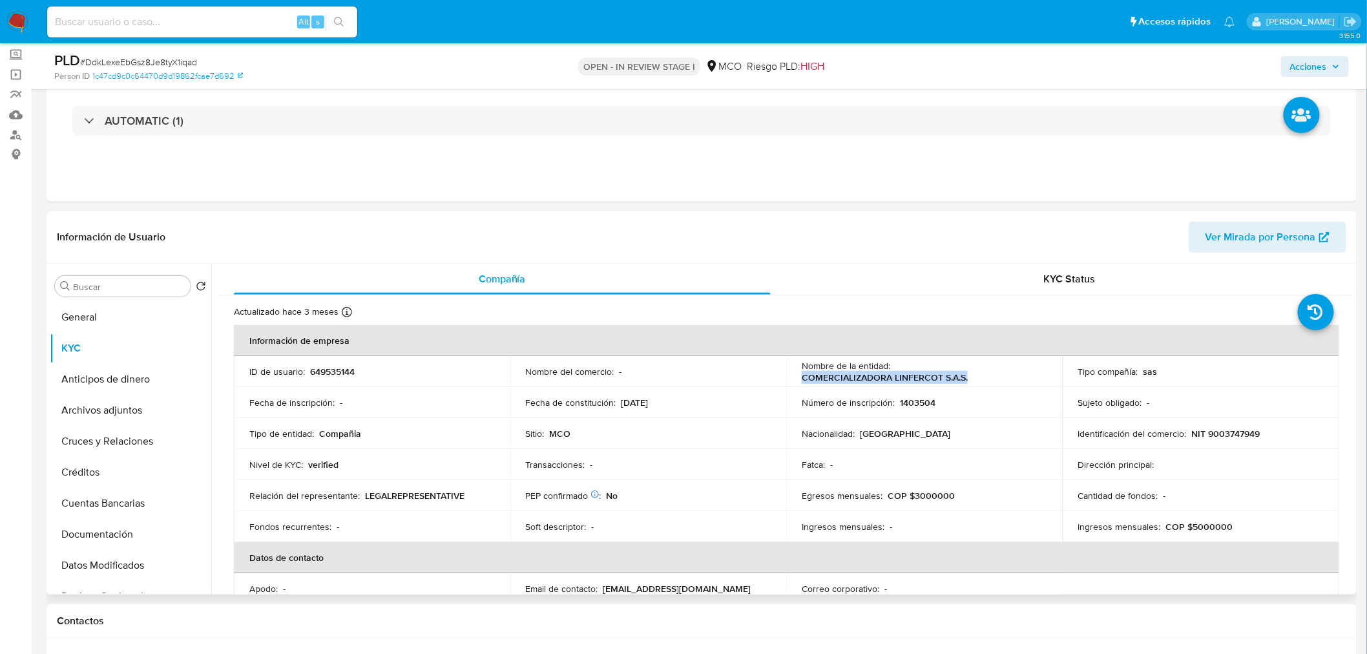
drag, startPoint x: 971, startPoint y: 375, endPoint x: 801, endPoint y: 375, distance: 170.5
click at [801, 375] on div "Nombre de la entidad : COMERCIALIZADORA LINFERCOT S.A.S." at bounding box center [923, 371] width 245 height 23
copy p "COMERCIALIZADORA LINFERCOT S.A.S."
click at [1320, 72] on span "Acciones" at bounding box center [1308, 66] width 37 height 21
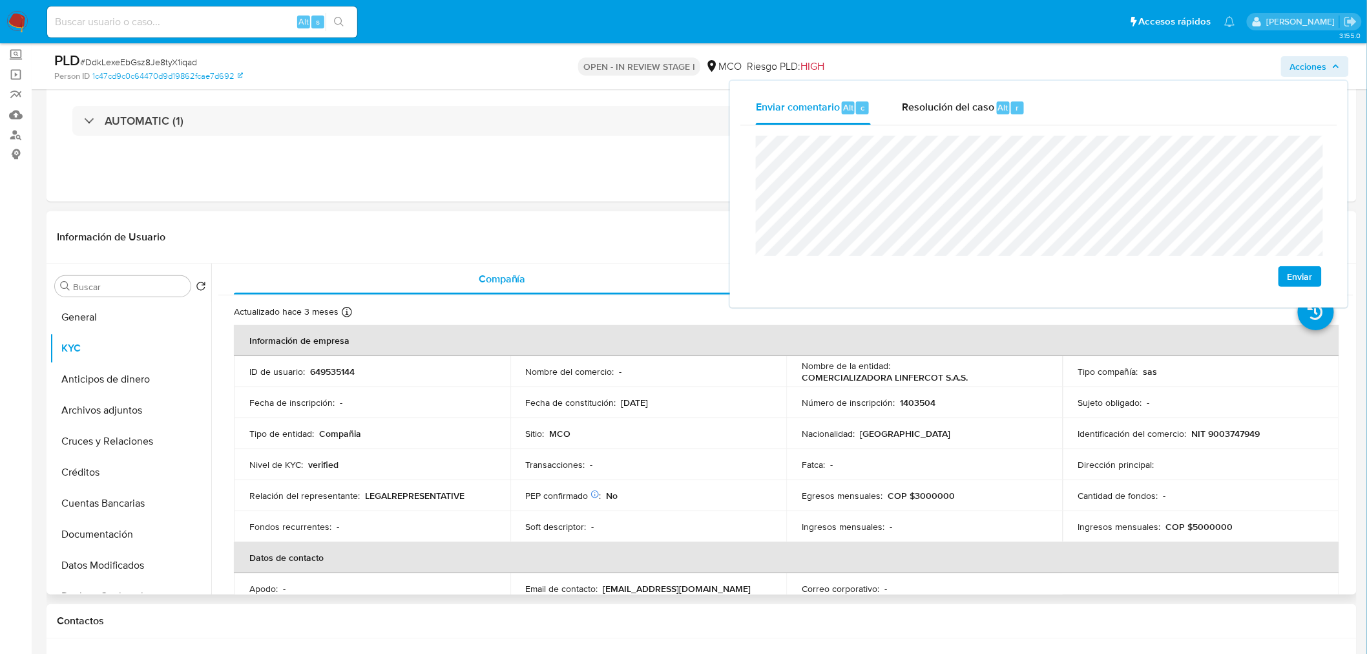
click at [1225, 428] on p "NIT 9003747949" at bounding box center [1226, 434] width 68 height 12
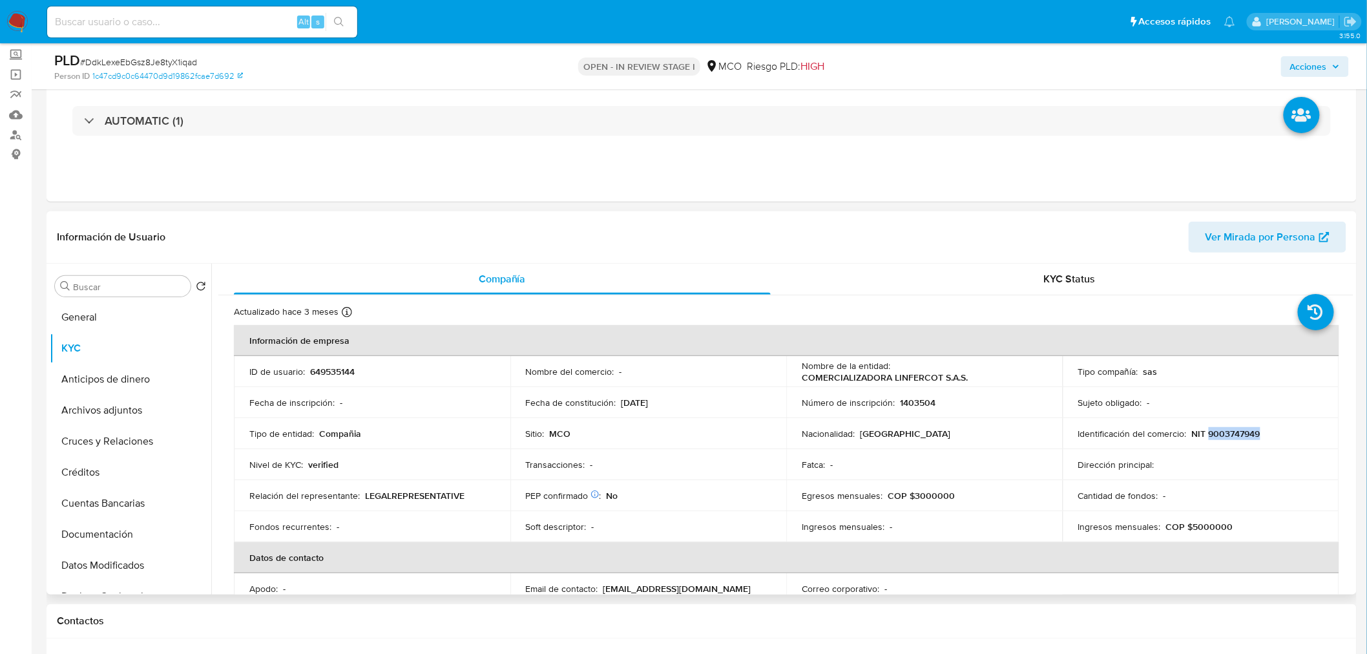
click at [1225, 428] on p "NIT 9003747949" at bounding box center [1226, 434] width 68 height 12
click at [1247, 438] on p "NIT 9003747949" at bounding box center [1226, 434] width 68 height 12
drag, startPoint x: 1265, startPoint y: 433, endPoint x: 1190, endPoint y: 429, distance: 74.3
click at [1190, 429] on div "Identificación del comercio : NIT 9003747949" at bounding box center [1200, 434] width 245 height 12
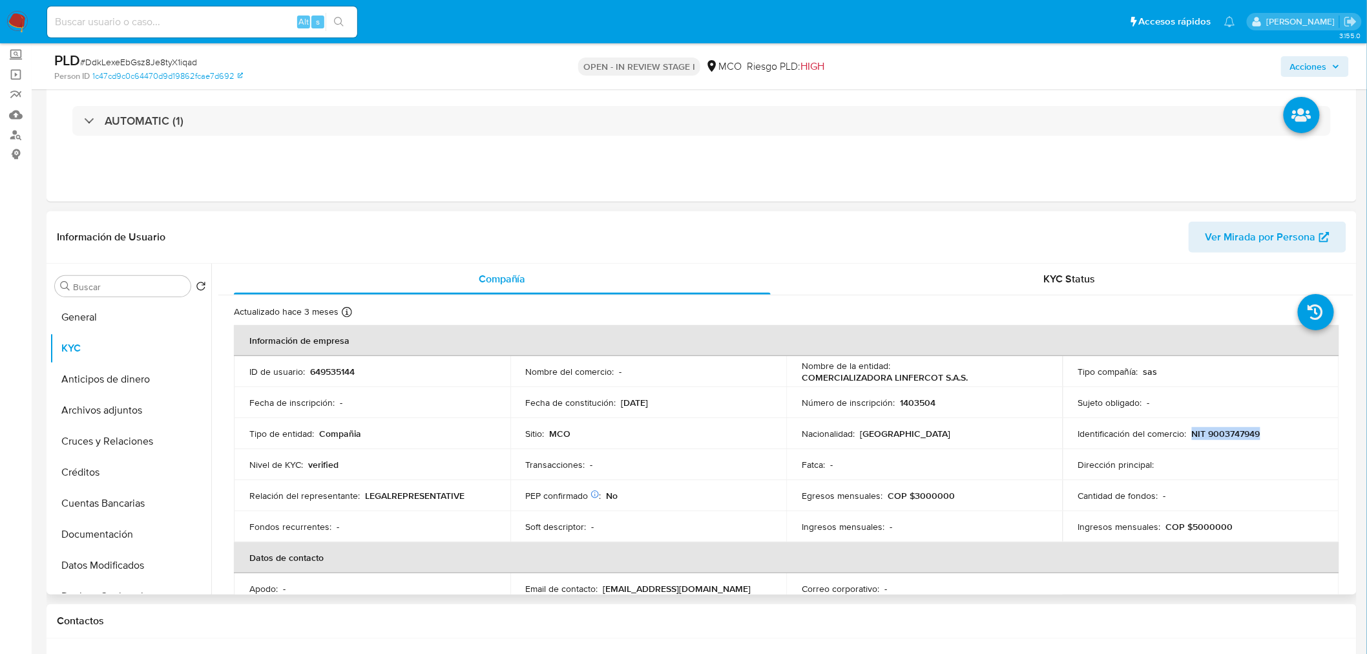
copy p "NIT 9003747949"
click at [1314, 73] on span "Acciones" at bounding box center [1308, 66] width 37 height 21
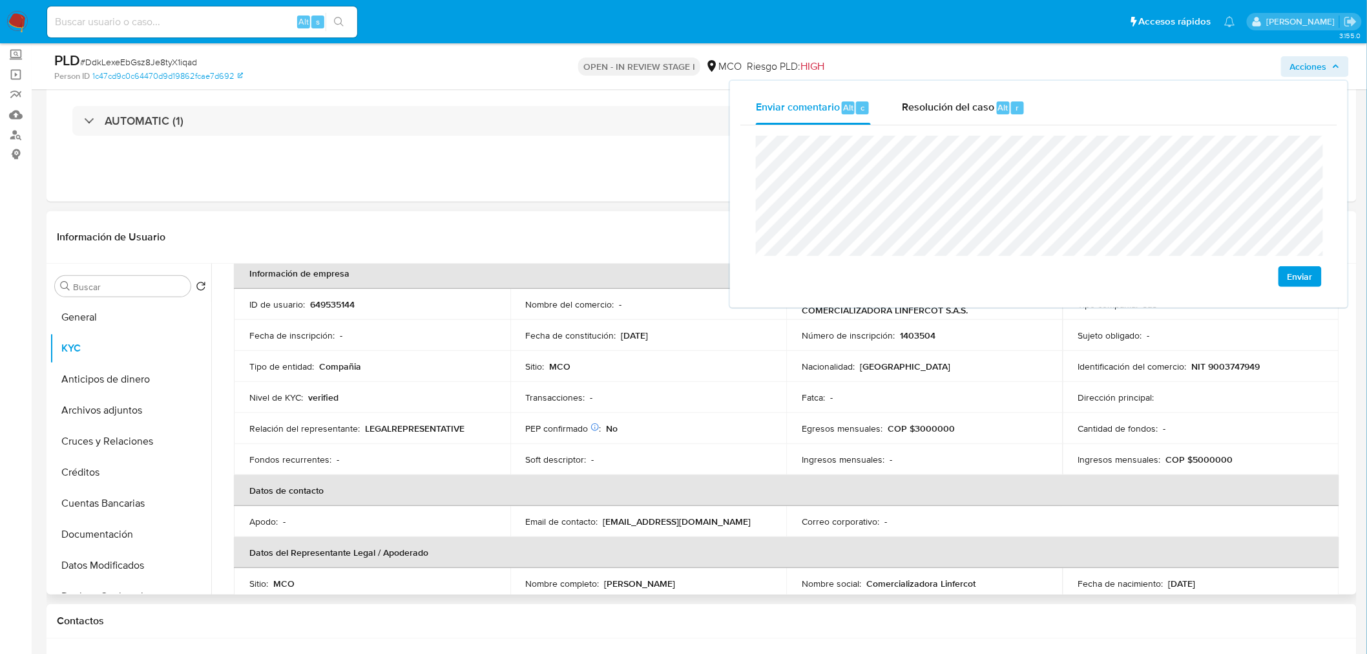
scroll to position [0, 0]
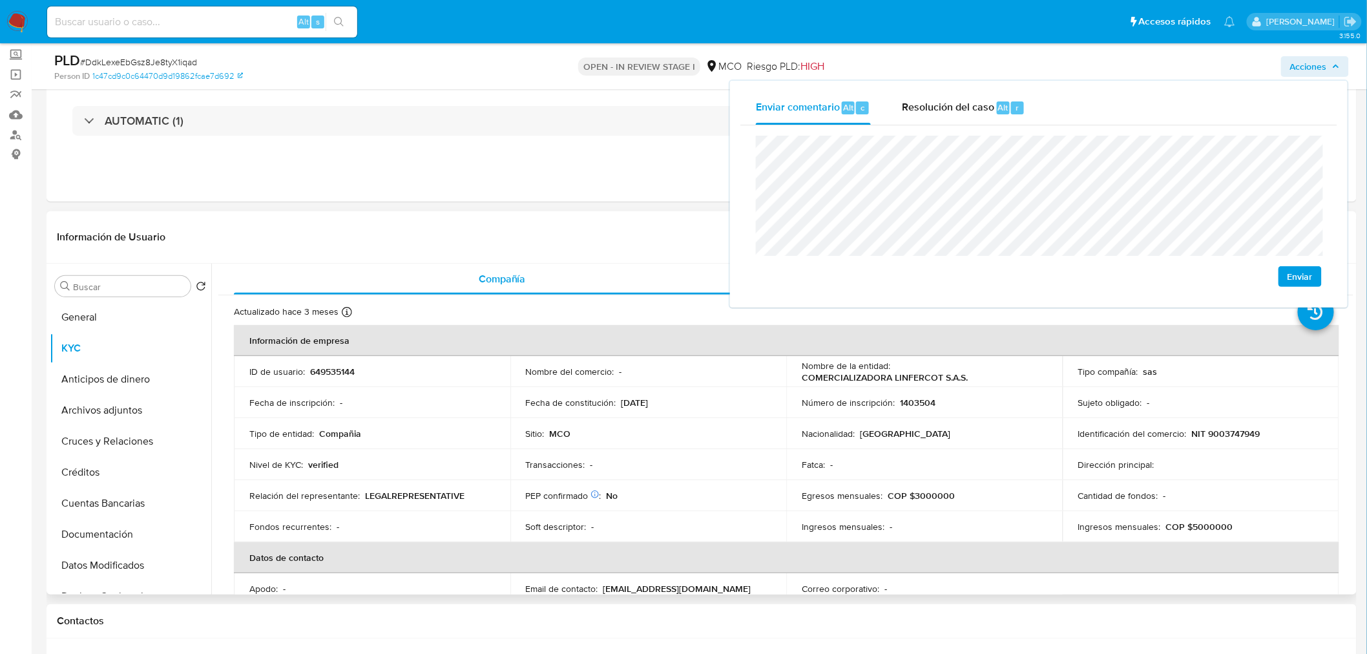
click at [931, 379] on p "COMERCIALIZADORA LINFERCOT S.A.S." at bounding box center [884, 377] width 166 height 12
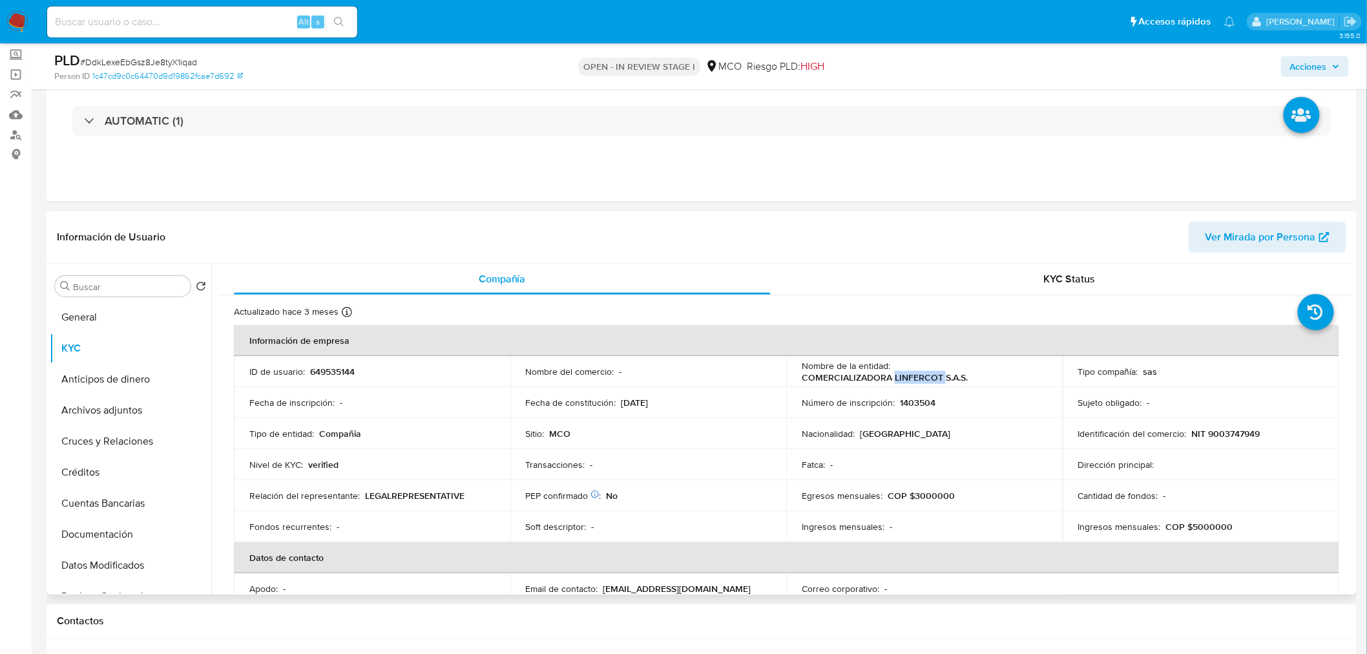
click at [931, 379] on p "COMERCIALIZADORA LINFERCOT S.A.S." at bounding box center [884, 377] width 166 height 12
copy div "Nombre de la entidad : COMERCIALIZADORA LINFERCOT S.A.S."
click at [922, 363] on div "Nombre de la entidad : COMERCIALIZADORA LINFERCOT S.A.S." at bounding box center [923, 371] width 245 height 23
click at [965, 372] on div "Nombre de la entidad : COMERCIALIZADORA LINFERCOT S.A.S." at bounding box center [923, 371] width 245 height 23
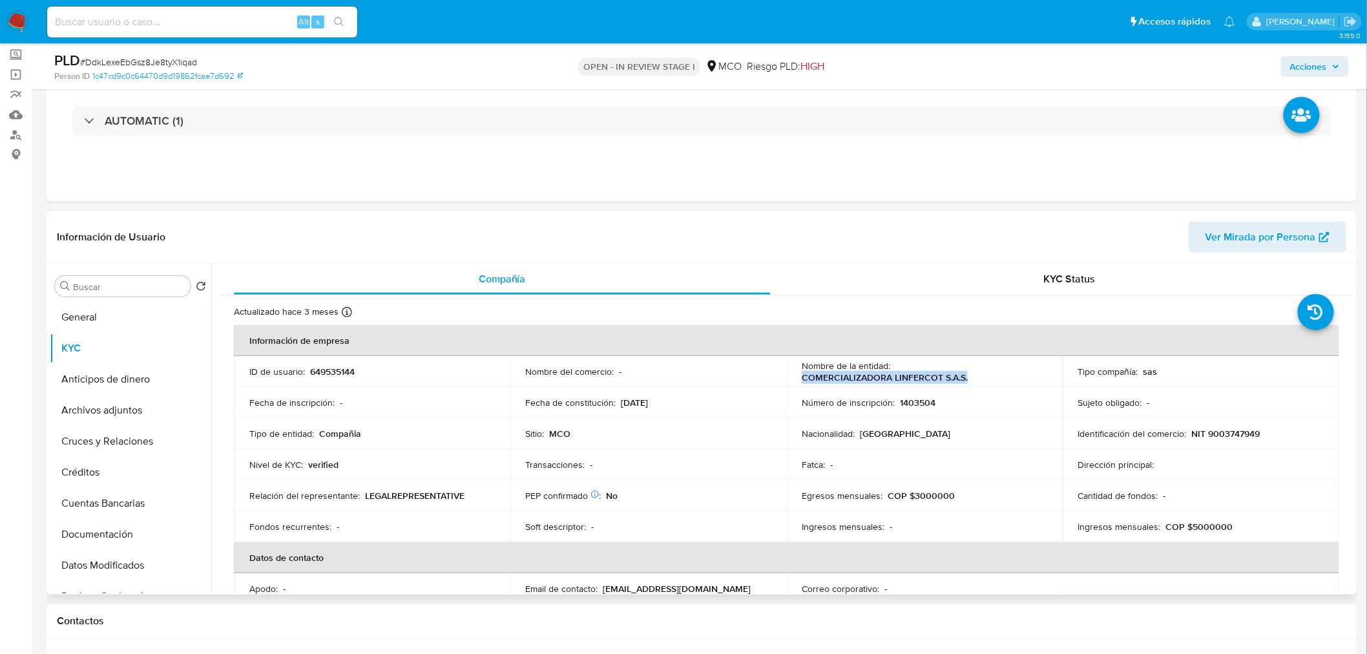
drag, startPoint x: 977, startPoint y: 381, endPoint x: 801, endPoint y: 383, distance: 176.3
click at [801, 383] on div "Nombre de la entidad : COMERCIALIZADORA LINFERCOT S.A.S." at bounding box center [923, 371] width 245 height 23
copy p "COMERCIALIZADORA LINFERCOT S.A.S."
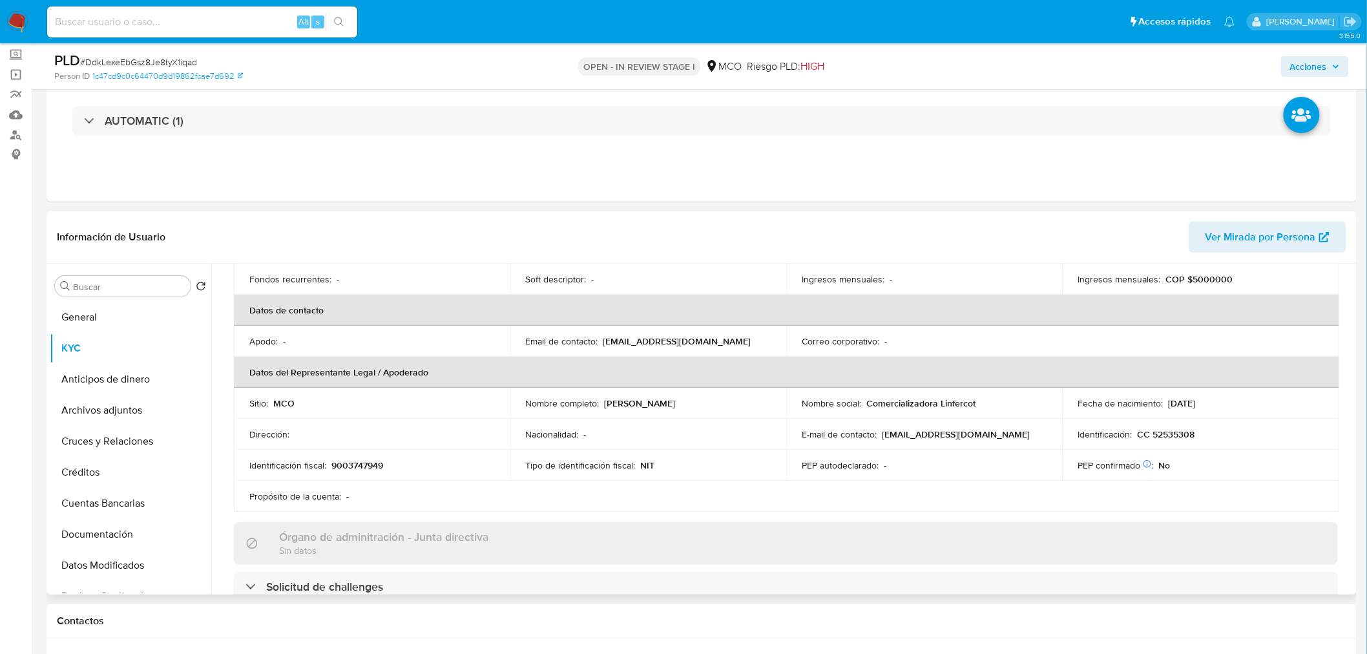
scroll to position [287, 0]
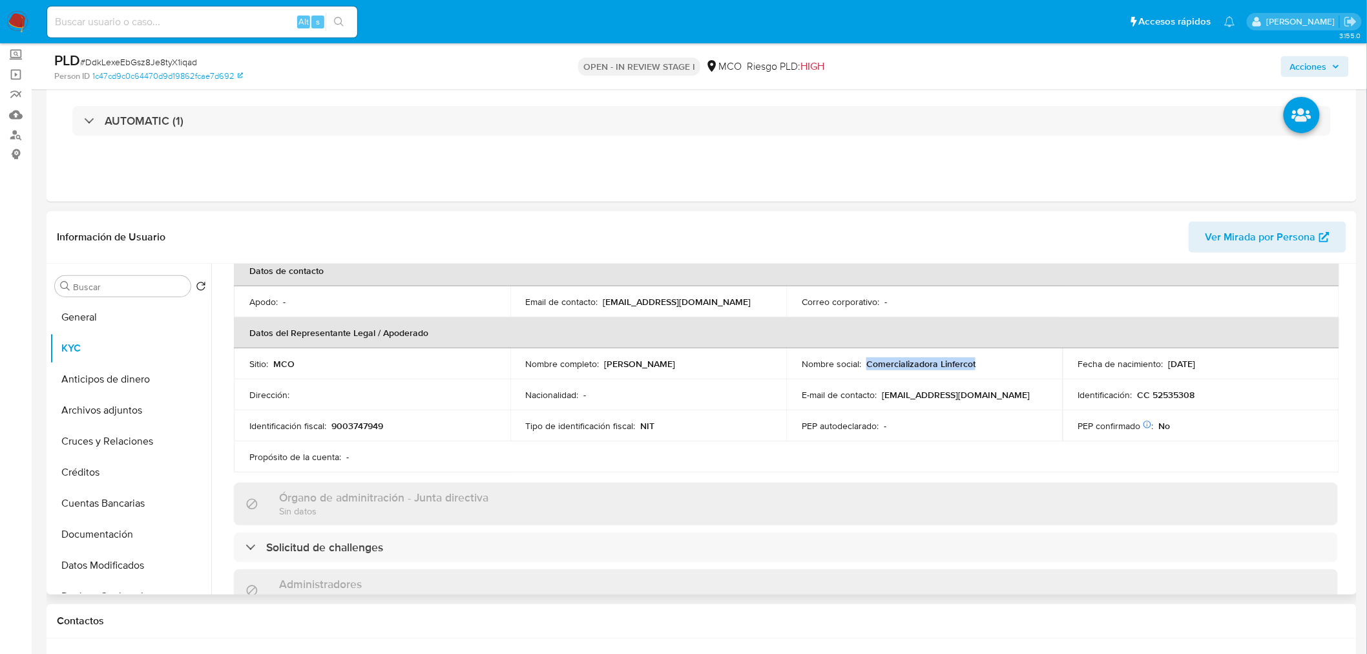
drag, startPoint x: 862, startPoint y: 366, endPoint x: 970, endPoint y: 375, distance: 108.2
click at [970, 375] on td "Nombre social : Comercializadora Linfercot" at bounding box center [924, 363] width 276 height 31
copy p "Comercializadora Linfercot"
click at [1316, 65] on span "Acciones" at bounding box center [1308, 66] width 37 height 21
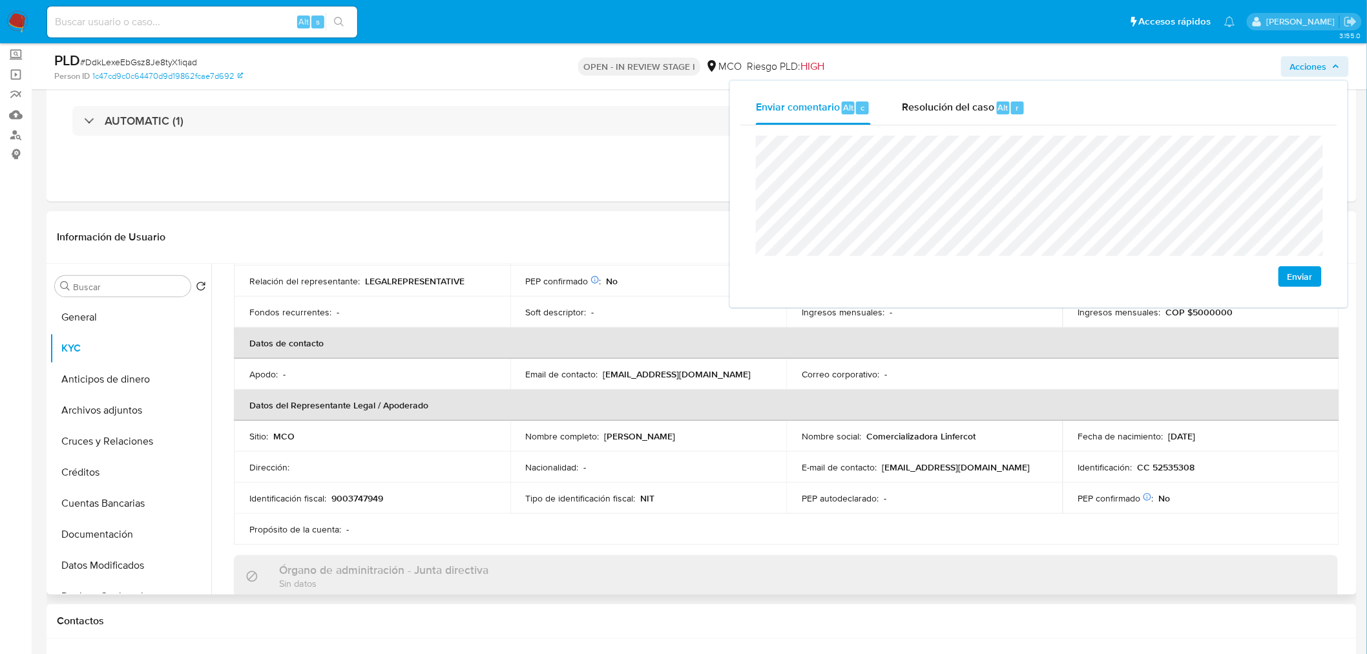
scroll to position [215, 0]
drag, startPoint x: 710, startPoint y: 433, endPoint x: 603, endPoint y: 433, distance: 107.2
click at [603, 433] on div "Nombre completo : [PERSON_NAME]" at bounding box center [648, 435] width 245 height 12
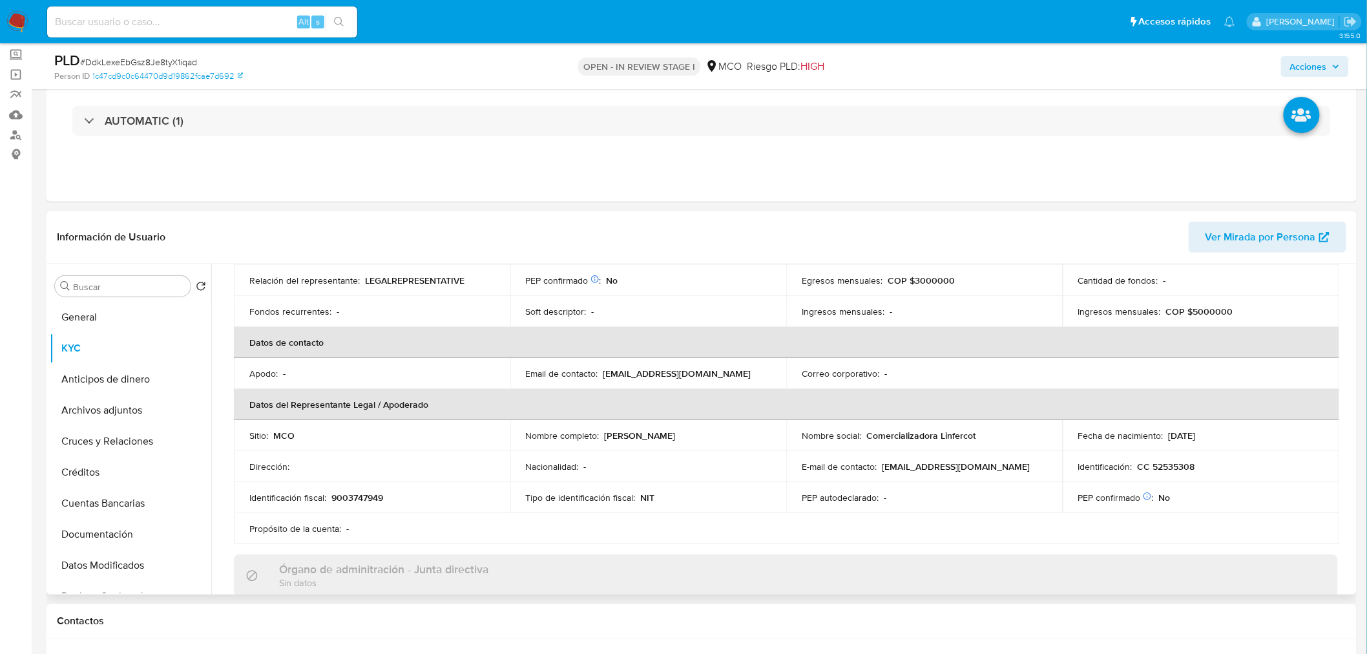
copy p "[PERSON_NAME]"
click at [1308, 66] on span "Acciones" at bounding box center [1308, 66] width 37 height 21
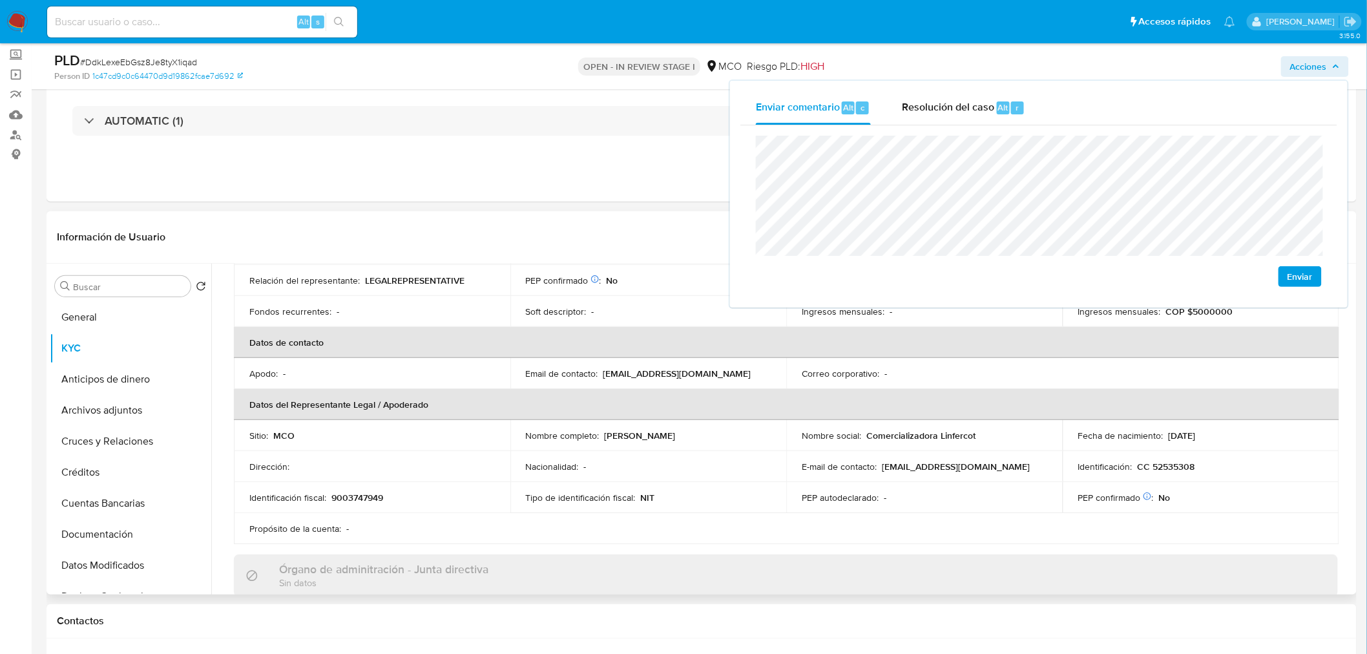
click at [1168, 471] on p "CC 52535308" at bounding box center [1165, 466] width 57 height 12
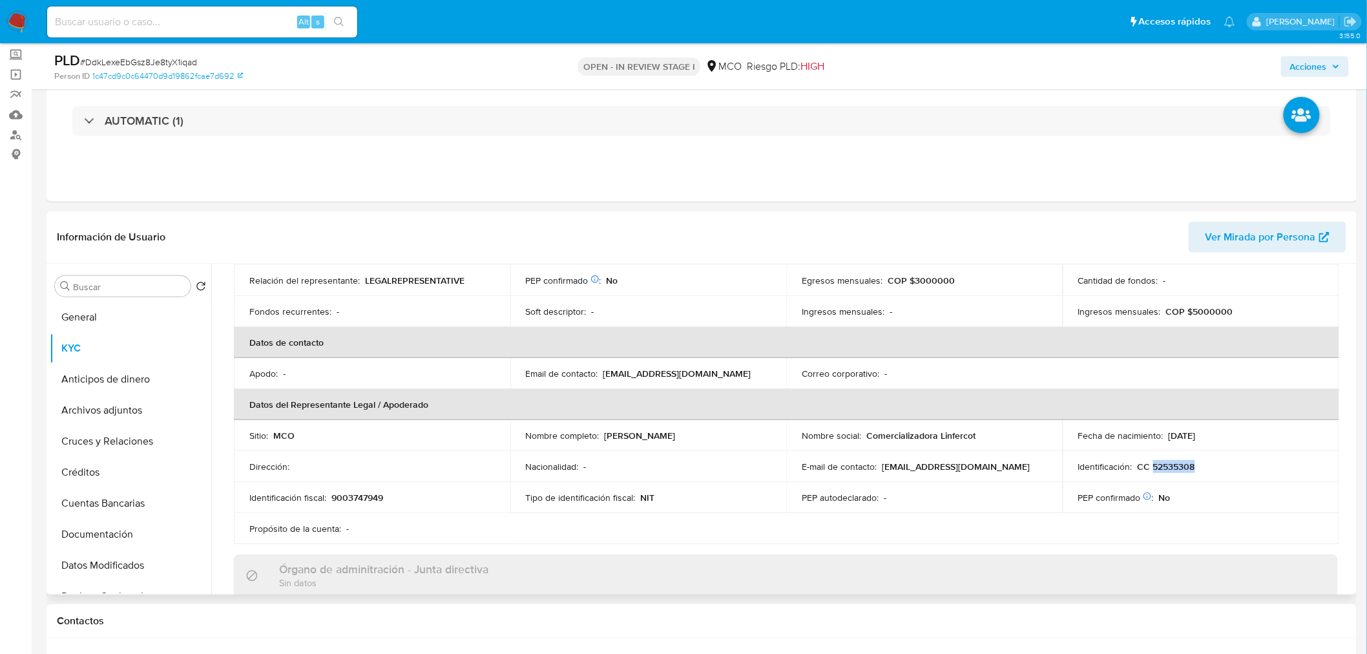
click at [1168, 471] on p "CC 52535308" at bounding box center [1165, 466] width 57 height 12
copy p "52535308"
click at [1321, 49] on div "PLD # DdkLexeEbGsz8Je8tyX1iqad Person ID 1c47cd9c0c64470d9d19862fcae7d692 OPEN …" at bounding box center [702, 66] width 1310 height 46
click at [1324, 68] on span "Acciones" at bounding box center [1308, 66] width 37 height 21
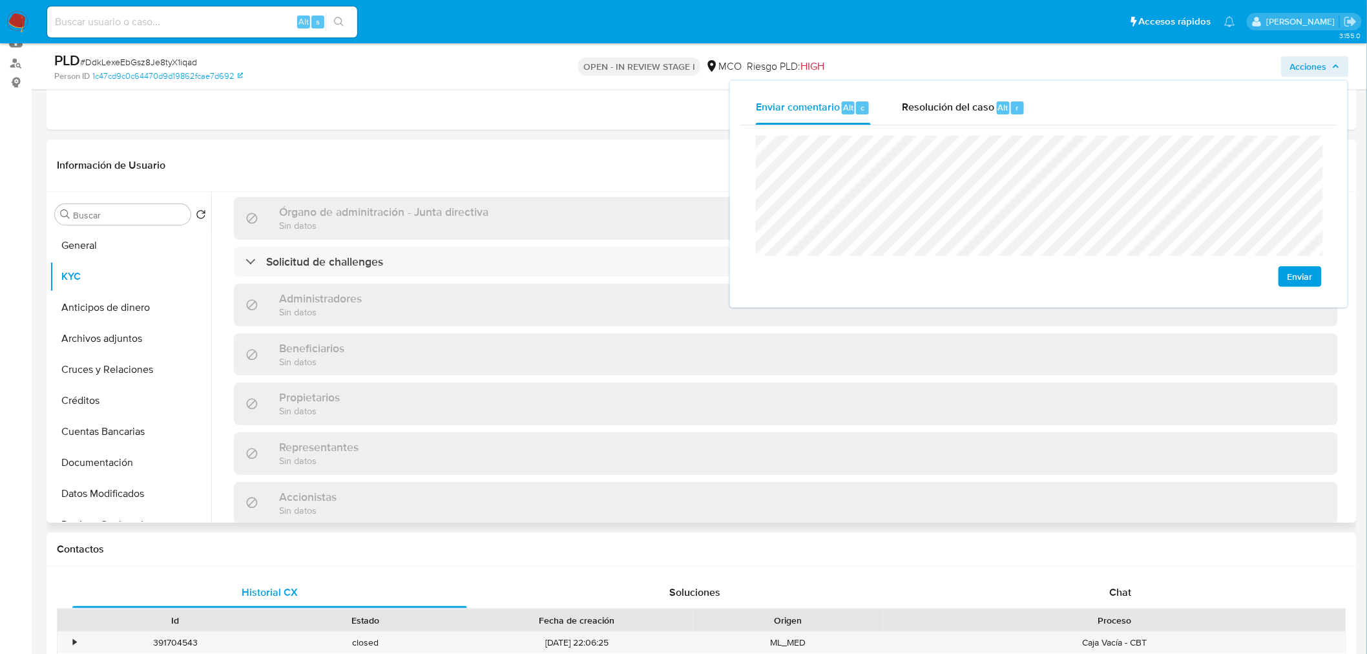
scroll to position [822, 0]
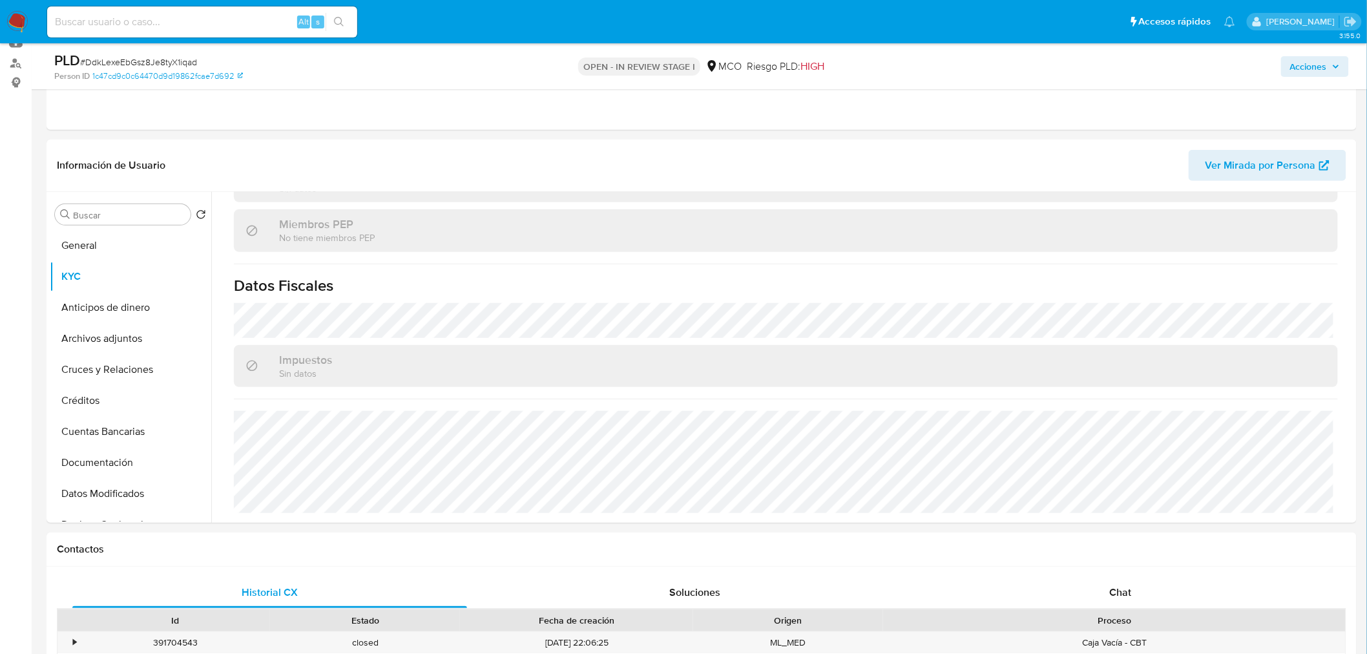
click at [1319, 70] on span "Acciones" at bounding box center [1308, 66] width 37 height 21
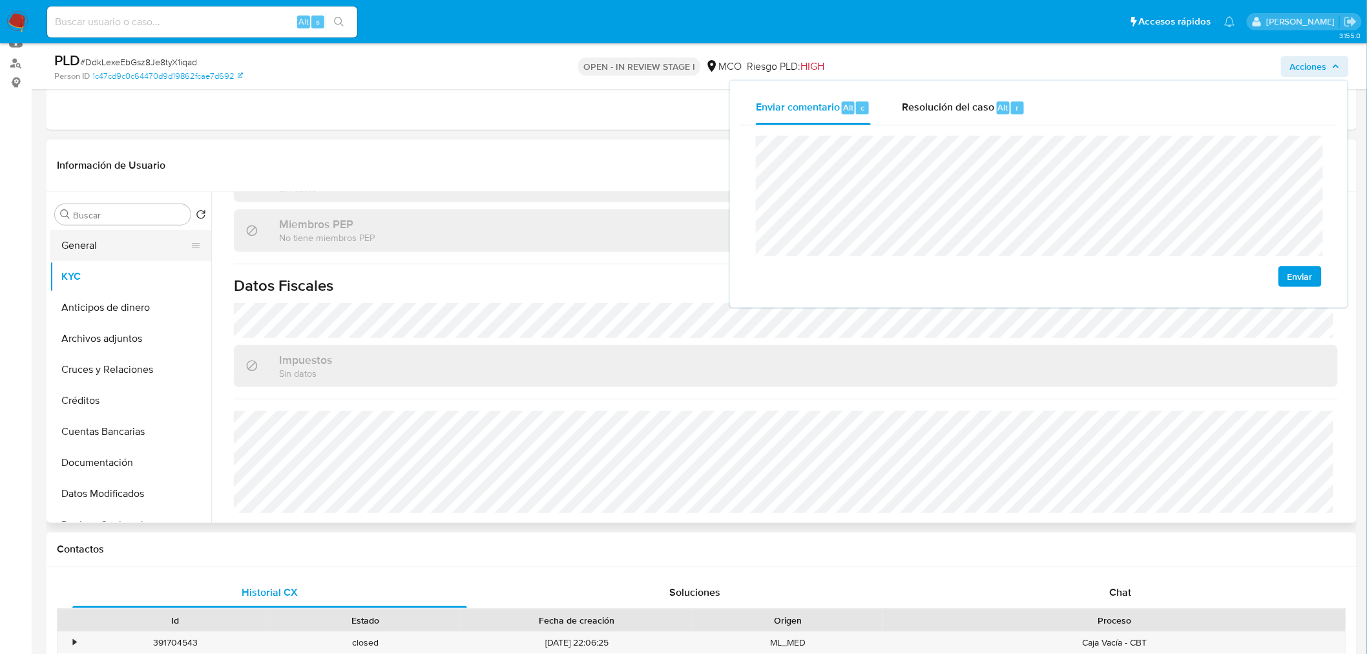
click at [100, 251] on button "General" at bounding box center [125, 245] width 151 height 31
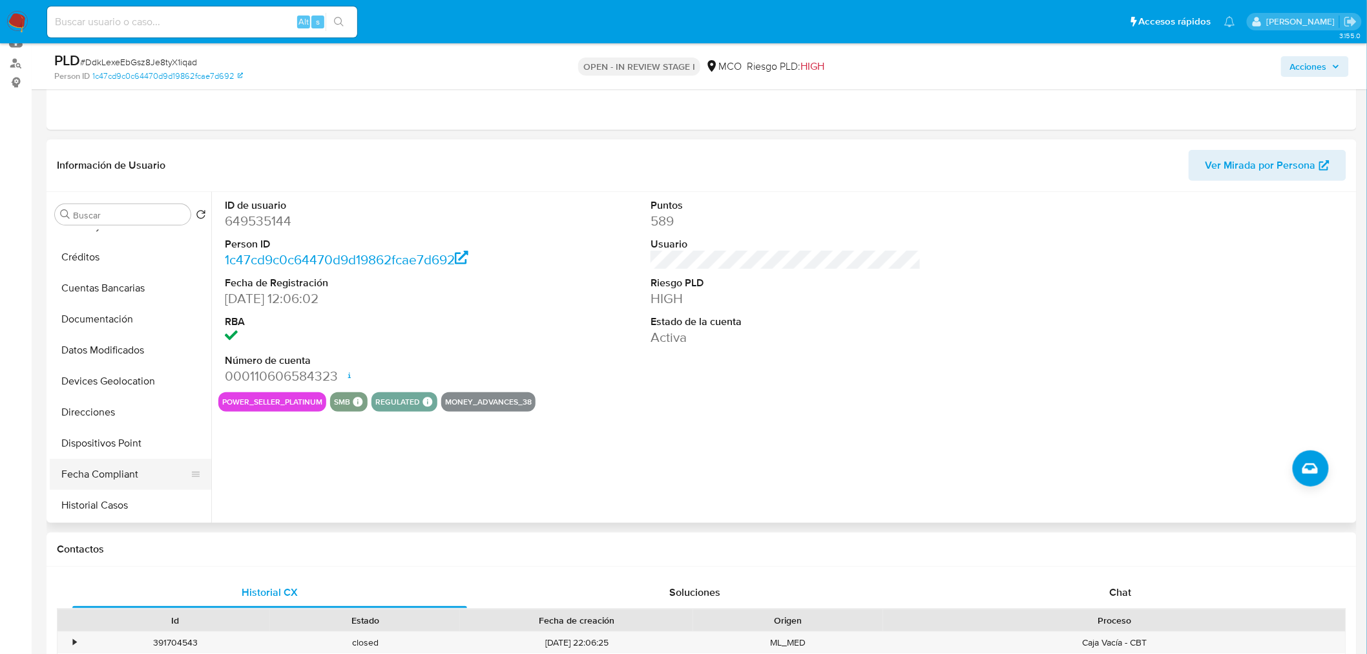
scroll to position [215, 0]
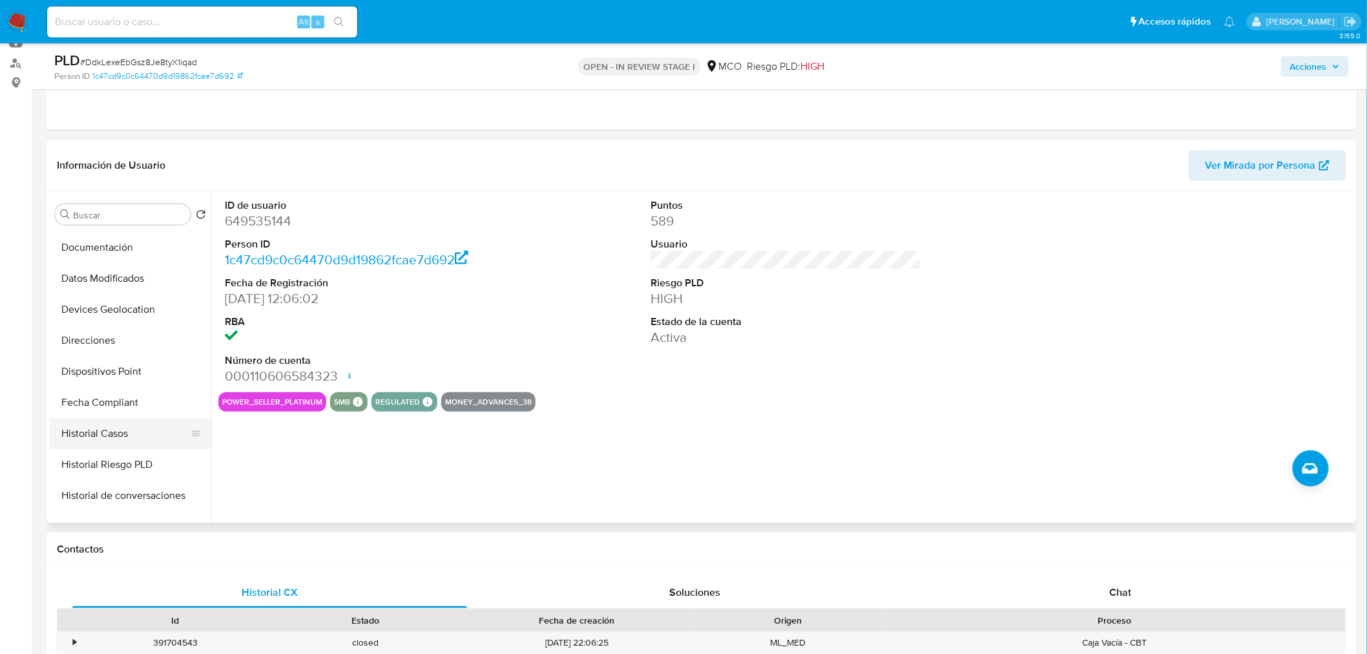
click at [123, 440] on button "Historial Casos" at bounding box center [125, 433] width 151 height 31
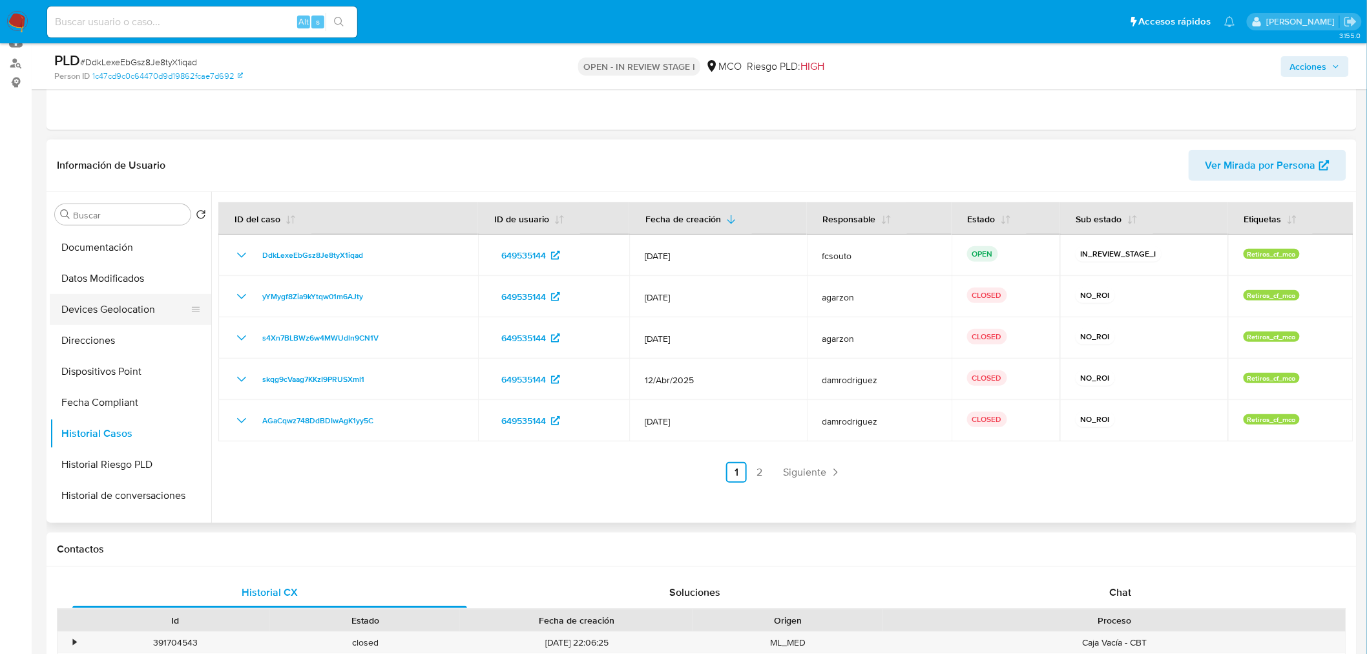
scroll to position [0, 0]
click at [114, 281] on button "KYC" at bounding box center [125, 276] width 151 height 31
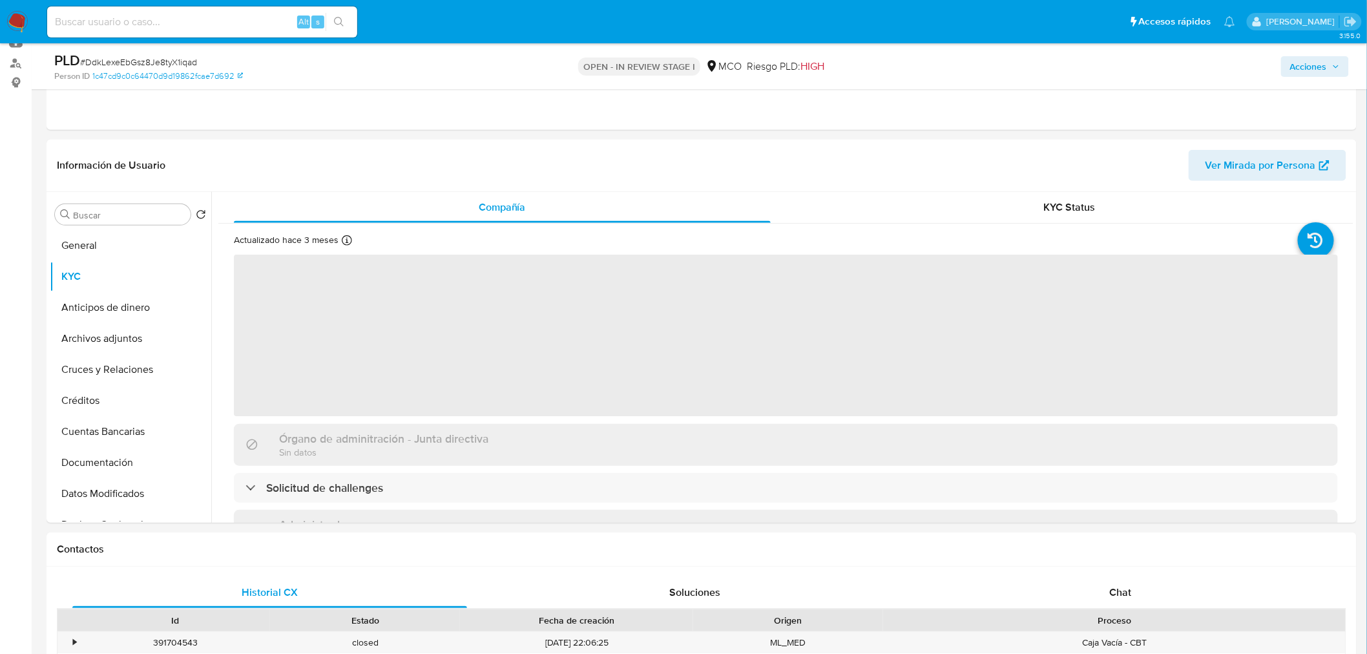
click at [1306, 69] on span "Acciones" at bounding box center [1308, 66] width 37 height 21
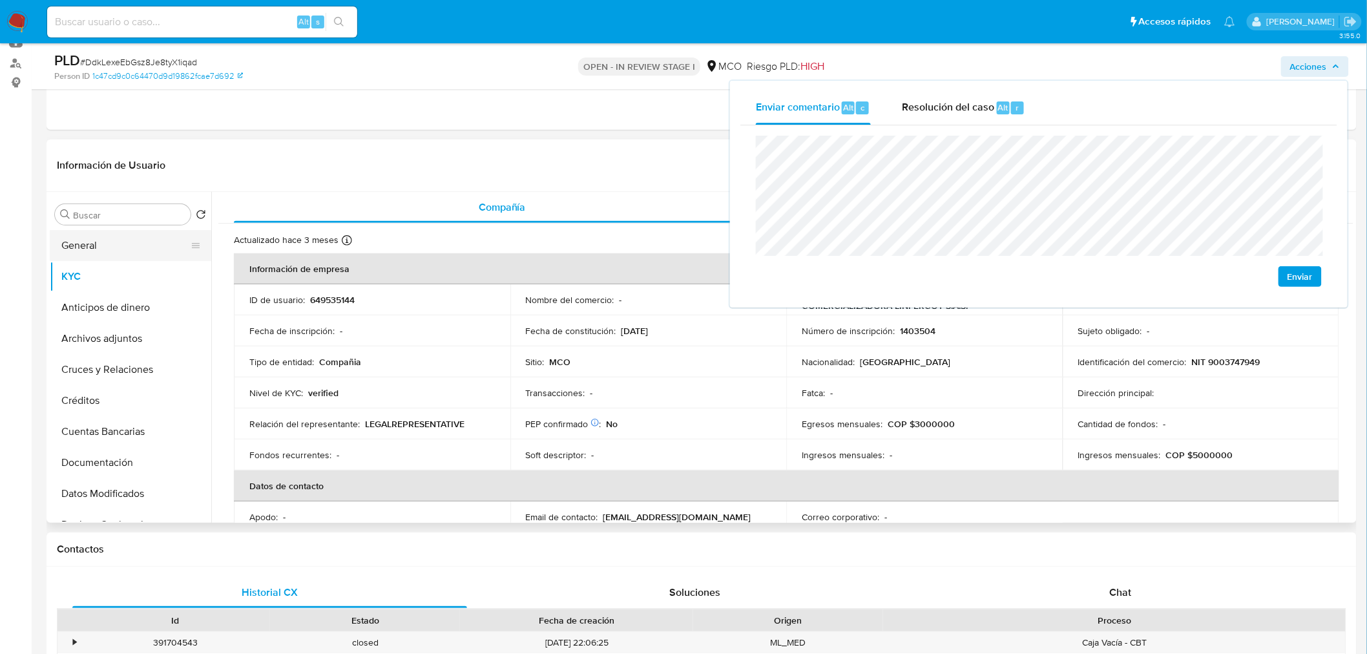
click at [95, 244] on button "General" at bounding box center [125, 245] width 151 height 31
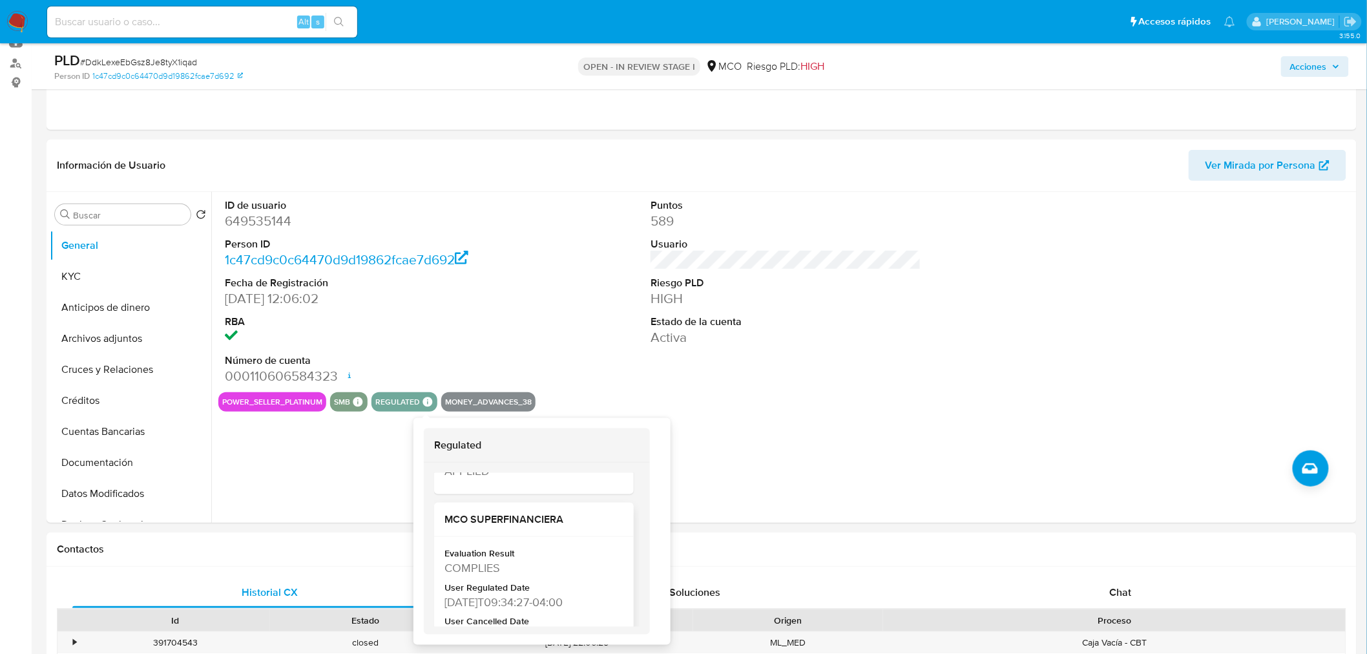
scroll to position [215, 0]
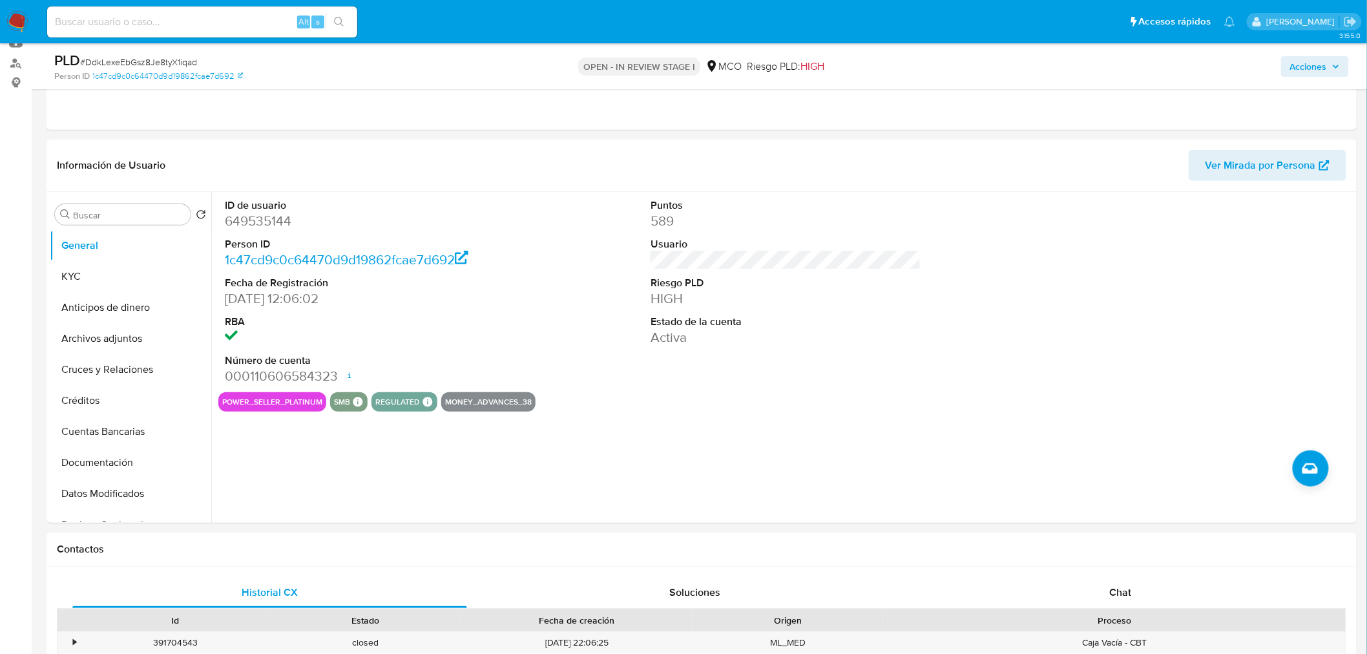
drag, startPoint x: 1303, startPoint y: 68, endPoint x: 1297, endPoint y: 74, distance: 9.1
click at [1301, 72] on span "Acciones" at bounding box center [1308, 66] width 37 height 21
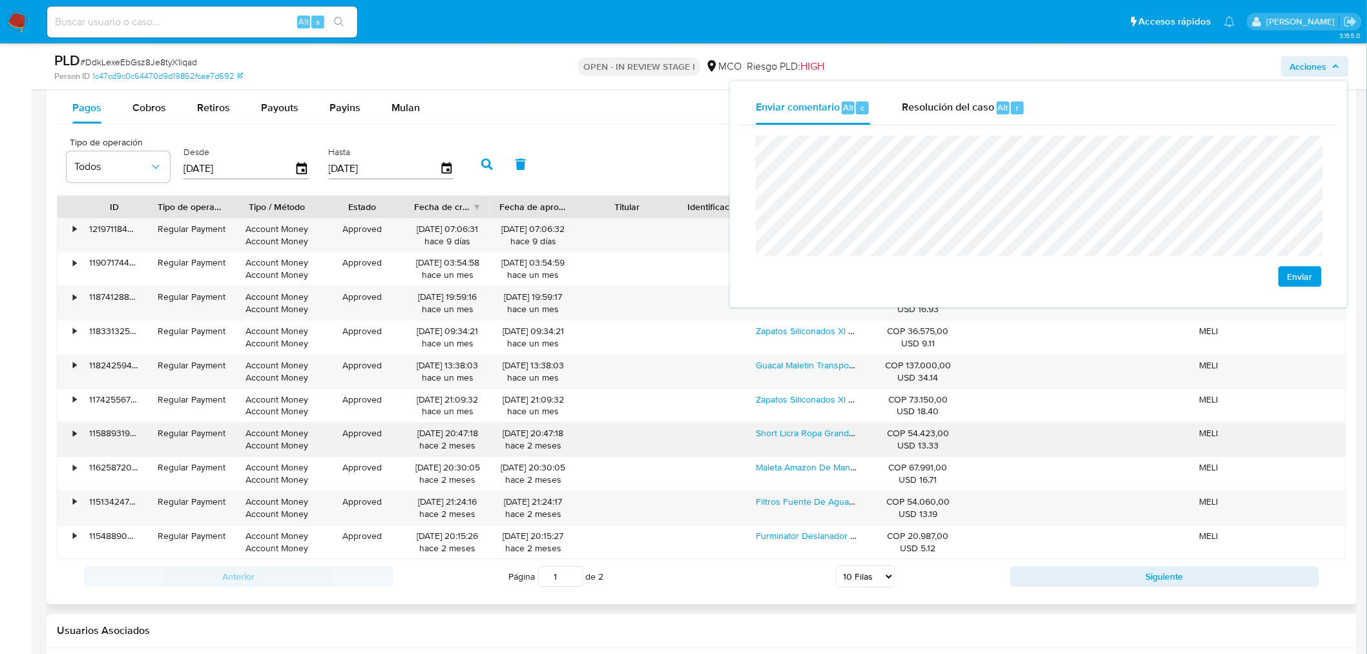
scroll to position [1292, 0]
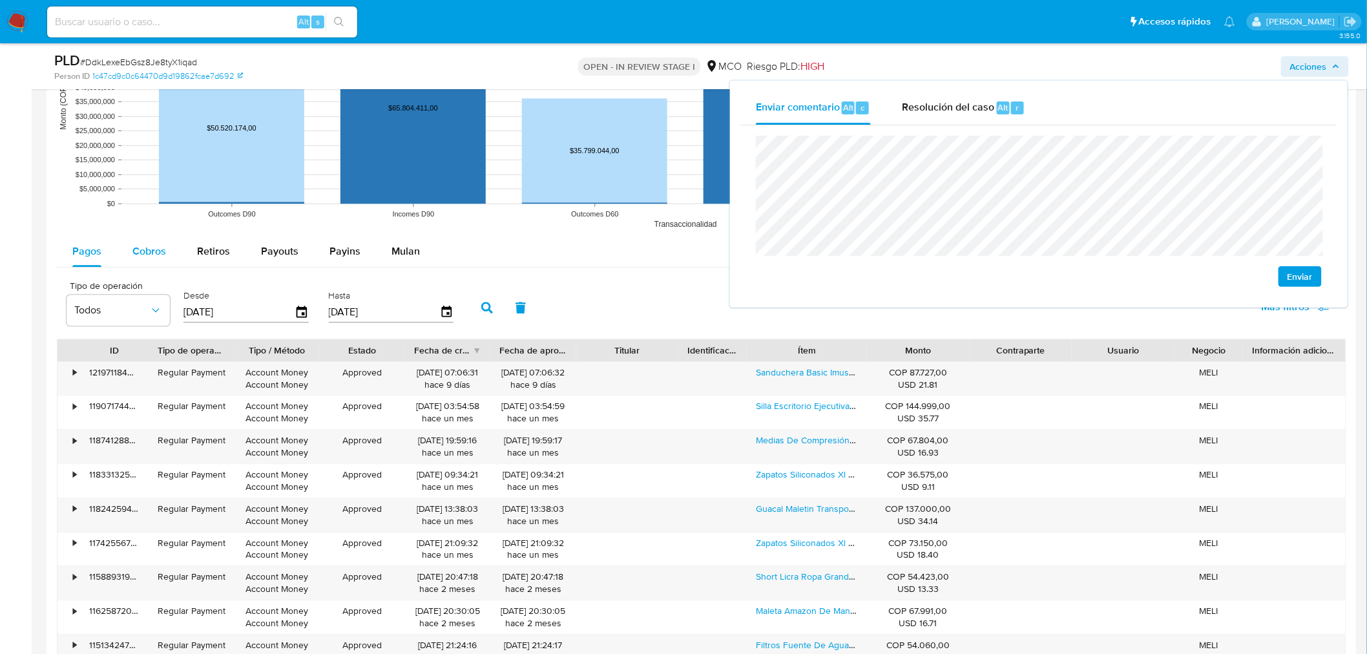
click at [156, 254] on span "Cobros" at bounding box center [149, 250] width 34 height 15
select select "10"
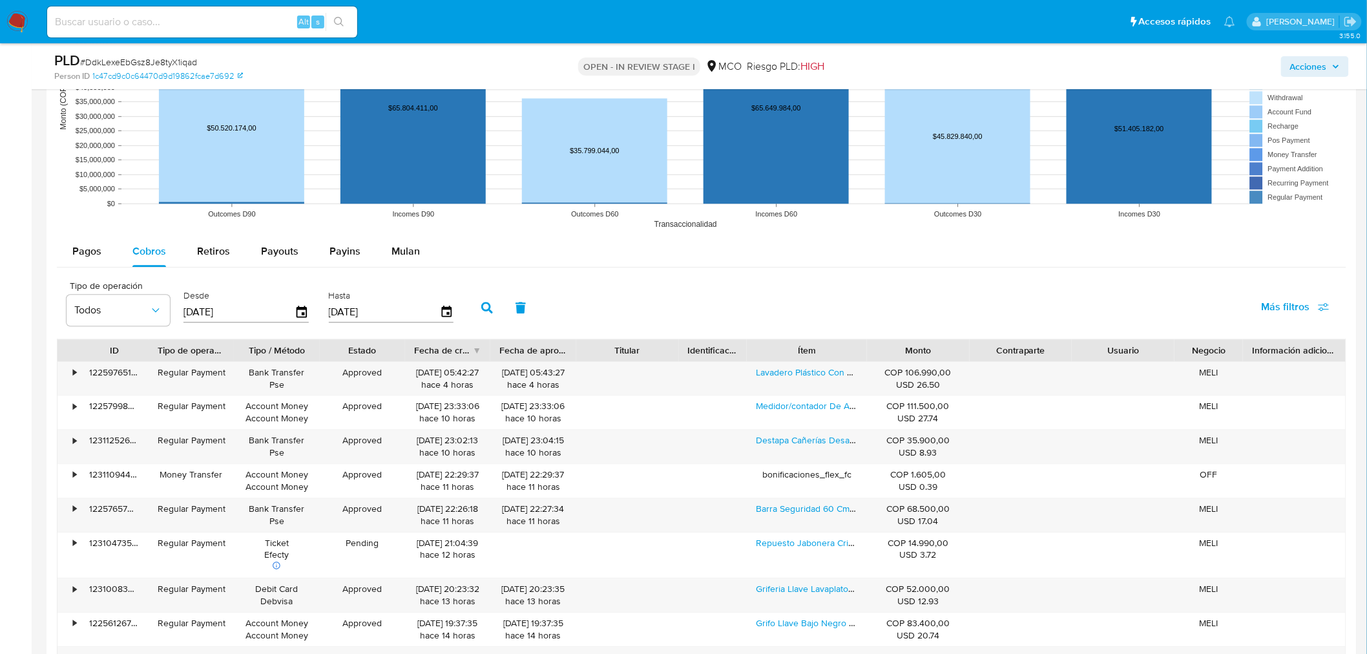
click at [880, 341] on div "Monto" at bounding box center [918, 350] width 103 height 22
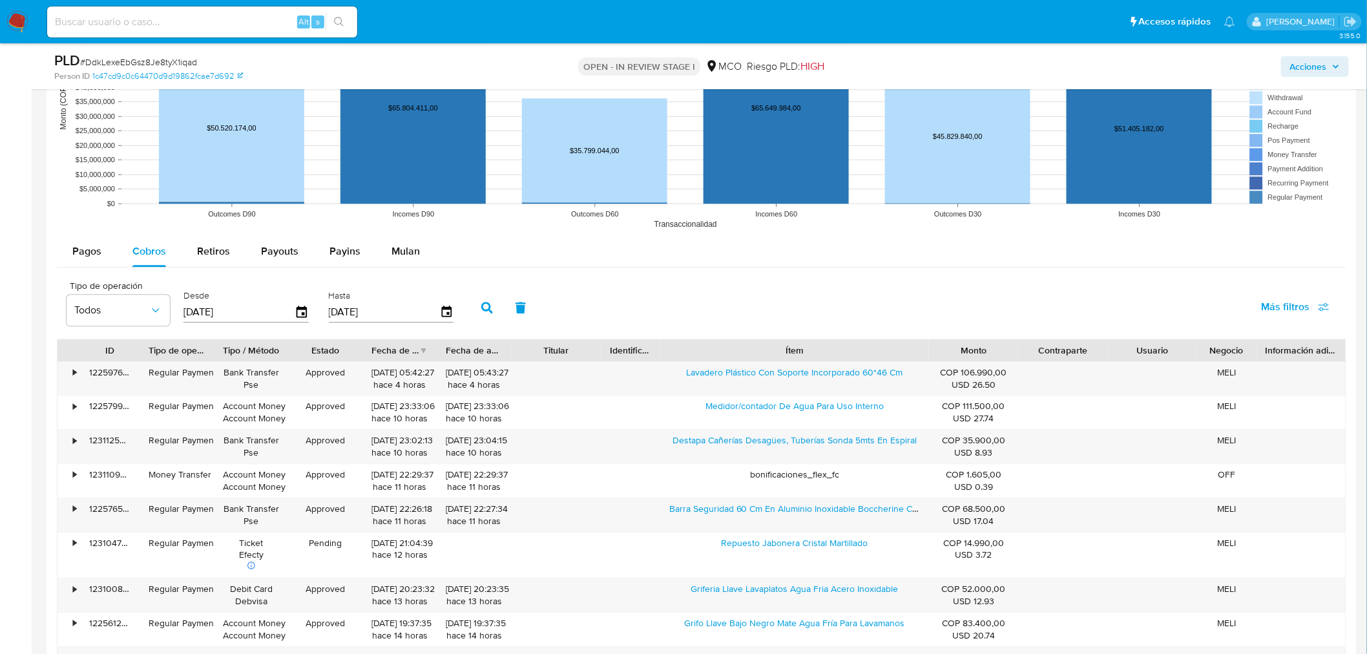
drag, startPoint x: 873, startPoint y: 349, endPoint x: 1022, endPoint y: 341, distance: 149.4
click at [1022, 341] on div "ID Tipo de operación Tipo / Método Estado Fecha de creación Fecha de aprobación…" at bounding box center [701, 350] width 1288 height 22
drag, startPoint x: 674, startPoint y: 377, endPoint x: 860, endPoint y: 390, distance: 185.8
click at [860, 390] on div "Lavadero Plástico Con Soporte Incorporado 60*46 Cm" at bounding box center [794, 379] width 269 height 34
drag, startPoint x: 1321, startPoint y: 67, endPoint x: 1270, endPoint y: 74, distance: 51.5
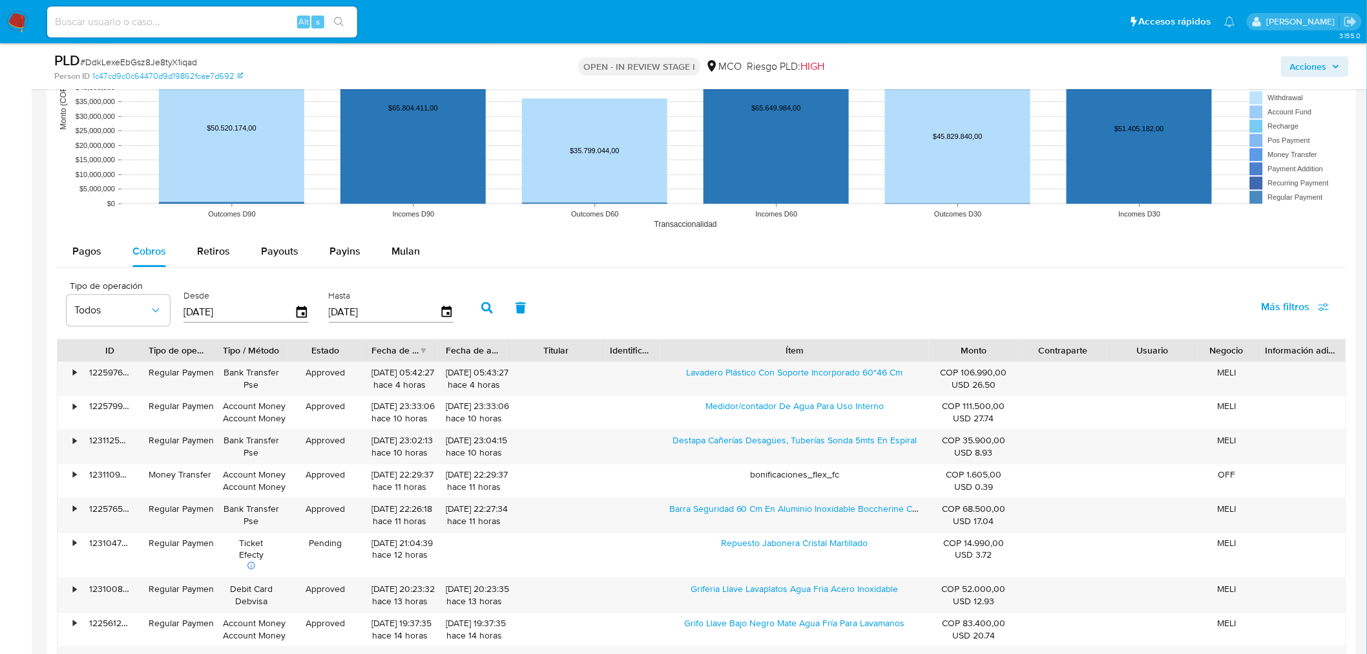
click at [1319, 68] on span "Acciones" at bounding box center [1308, 66] width 37 height 21
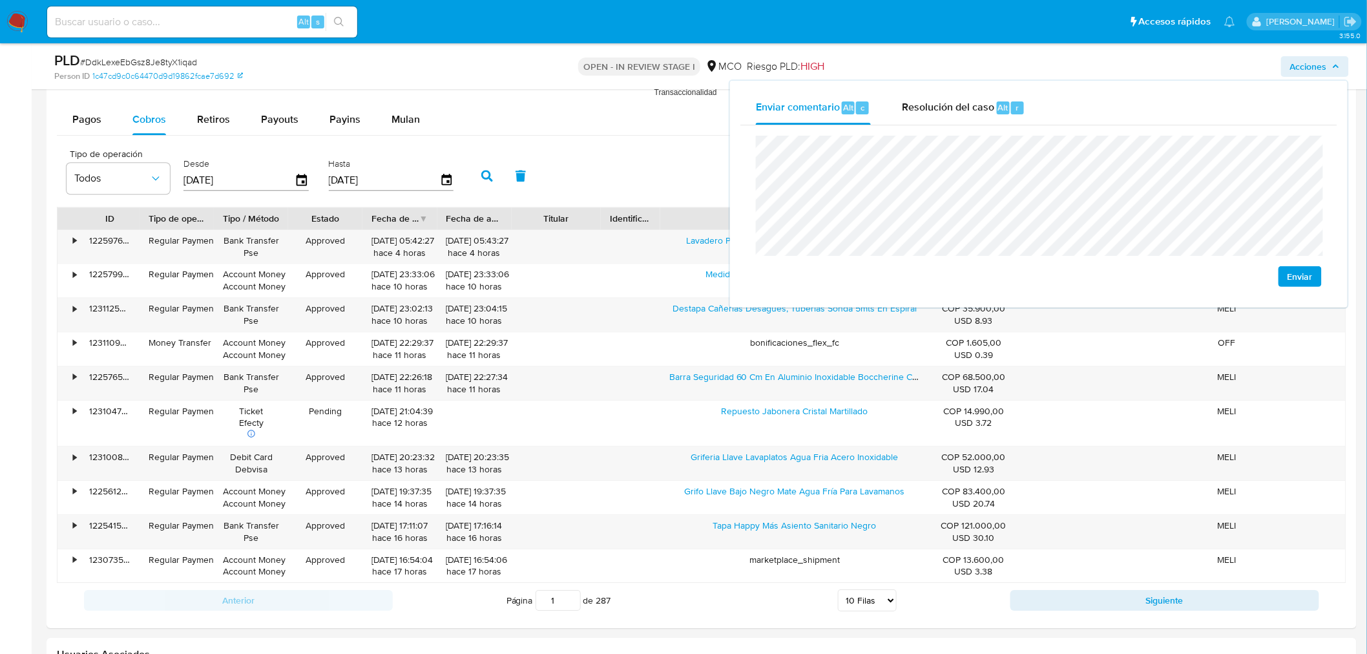
scroll to position [1435, 0]
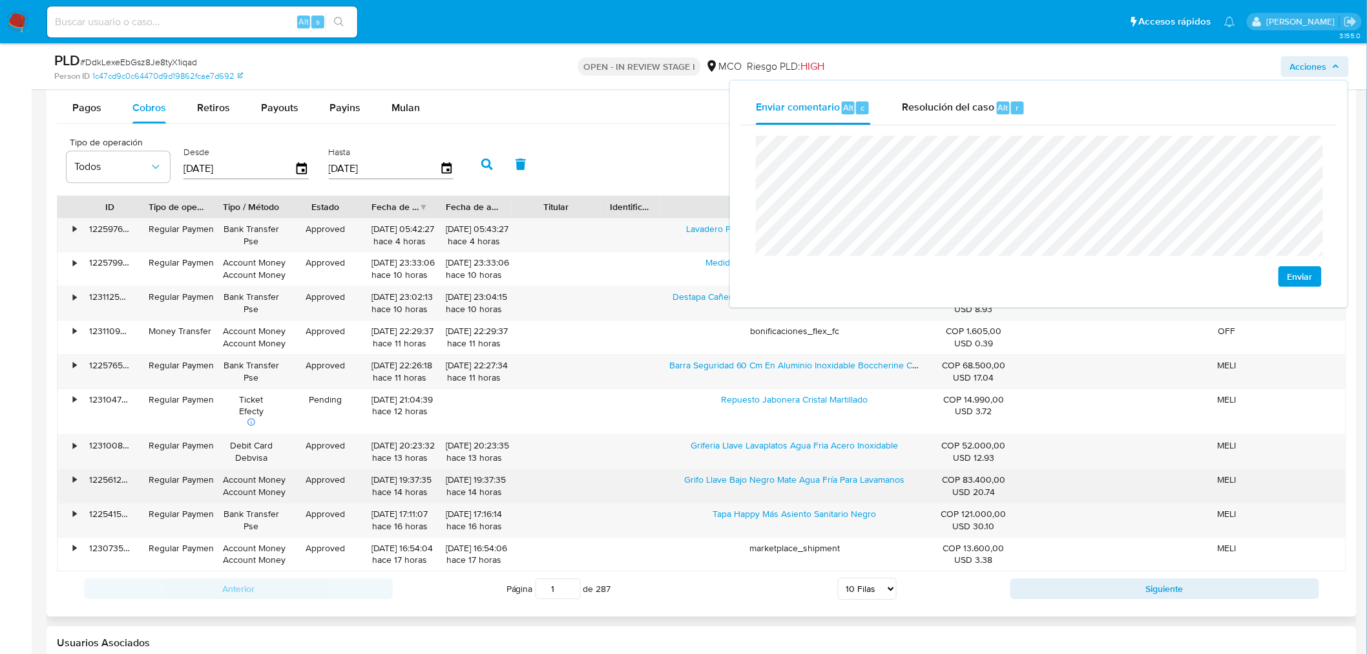
drag, startPoint x: 681, startPoint y: 482, endPoint x: 818, endPoint y: 493, distance: 137.4
click at [818, 493] on div "Grifo Llave Bajo Negro Mate Agua Fría Para Lavamanos" at bounding box center [794, 486] width 269 height 34
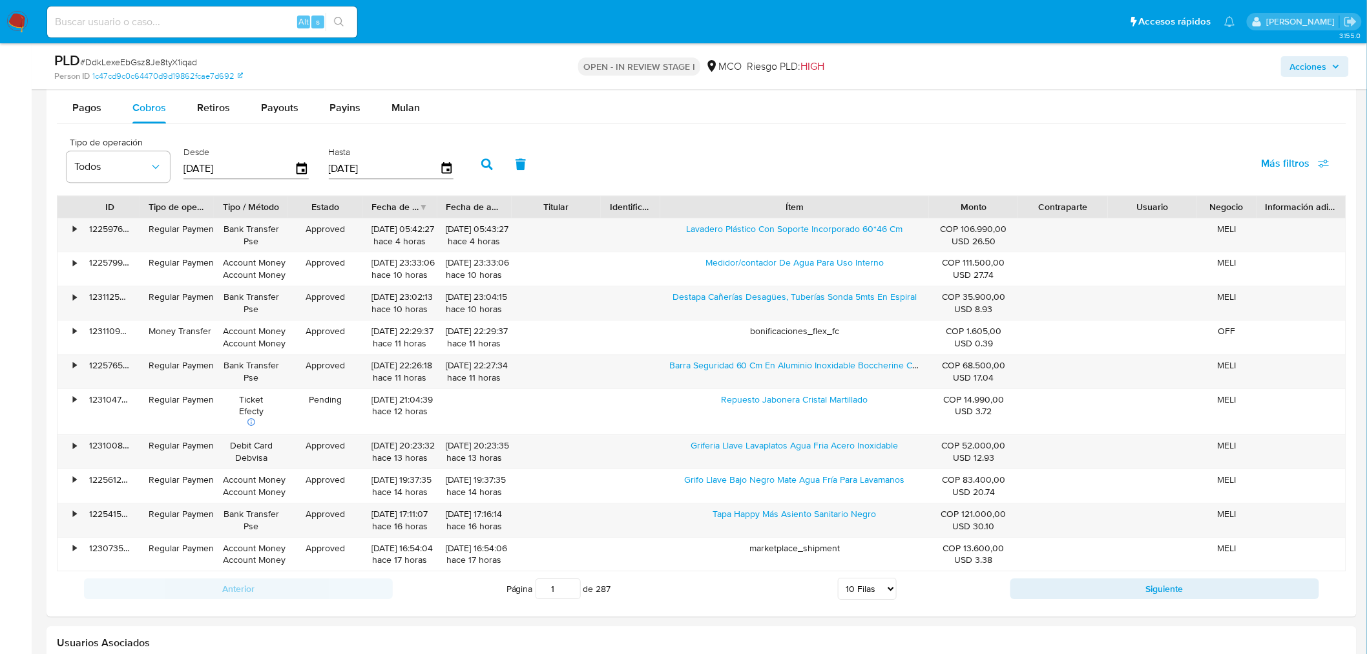
drag, startPoint x: 1312, startPoint y: 67, endPoint x: 1287, endPoint y: 76, distance: 26.2
click at [1310, 68] on span "Acciones" at bounding box center [1308, 66] width 37 height 21
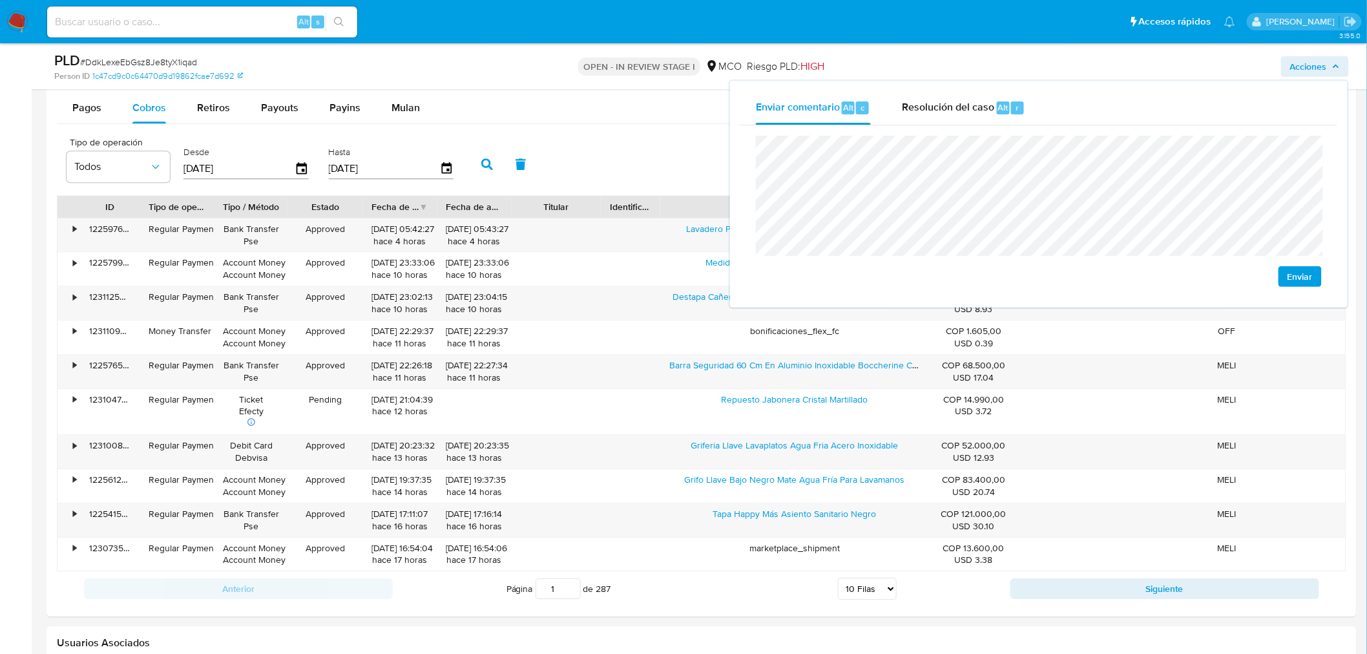
drag, startPoint x: 1062, startPoint y: 583, endPoint x: 1055, endPoint y: 580, distance: 7.0
click at [1062, 583] on button "Siguiente" at bounding box center [1164, 588] width 309 height 21
type input "2"
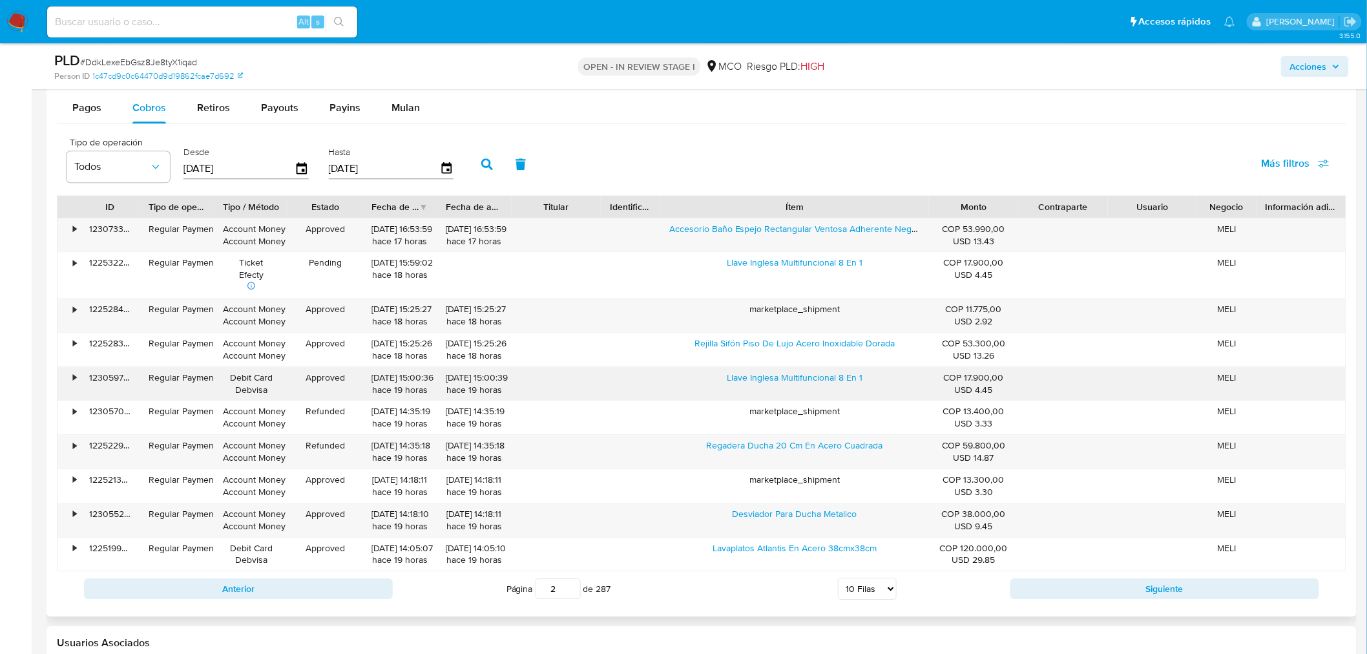
drag, startPoint x: 720, startPoint y: 383, endPoint x: 870, endPoint y: 384, distance: 149.8
click at [870, 384] on div "Llave Inglesa Multifuncional 8 En 1" at bounding box center [794, 384] width 269 height 34
click at [1338, 56] on button "Acciones" at bounding box center [1315, 66] width 68 height 21
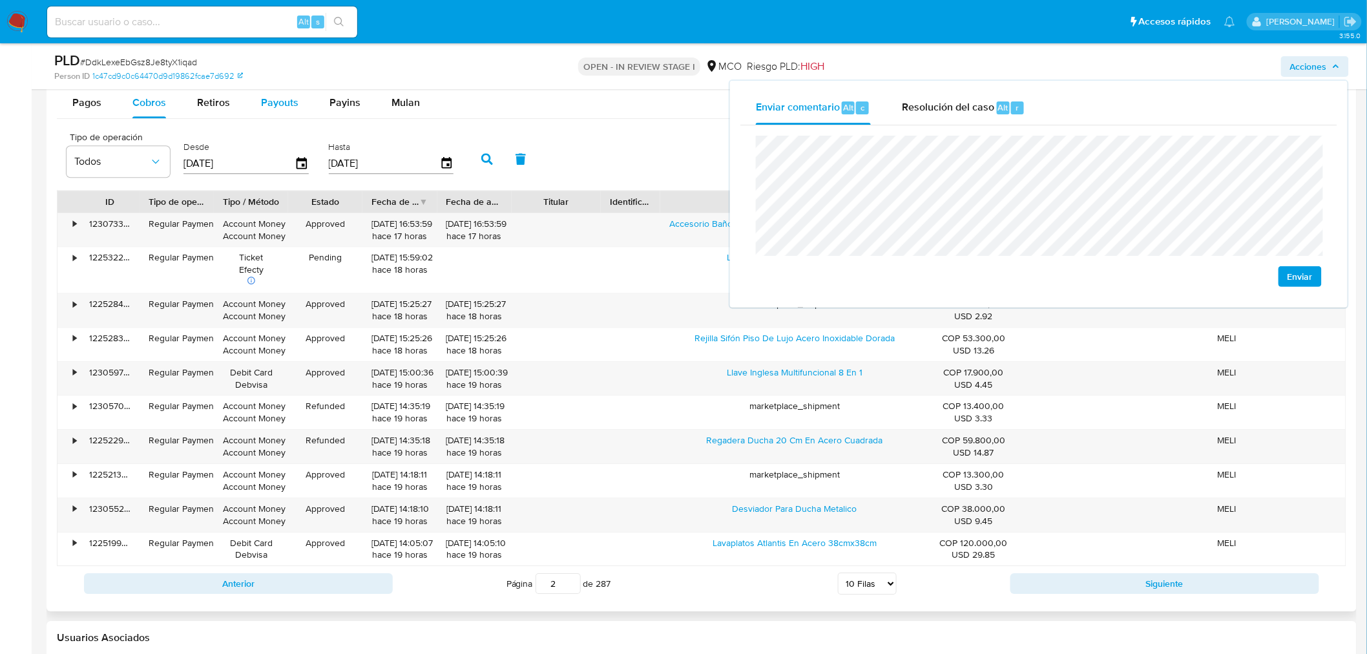
scroll to position [1363, 0]
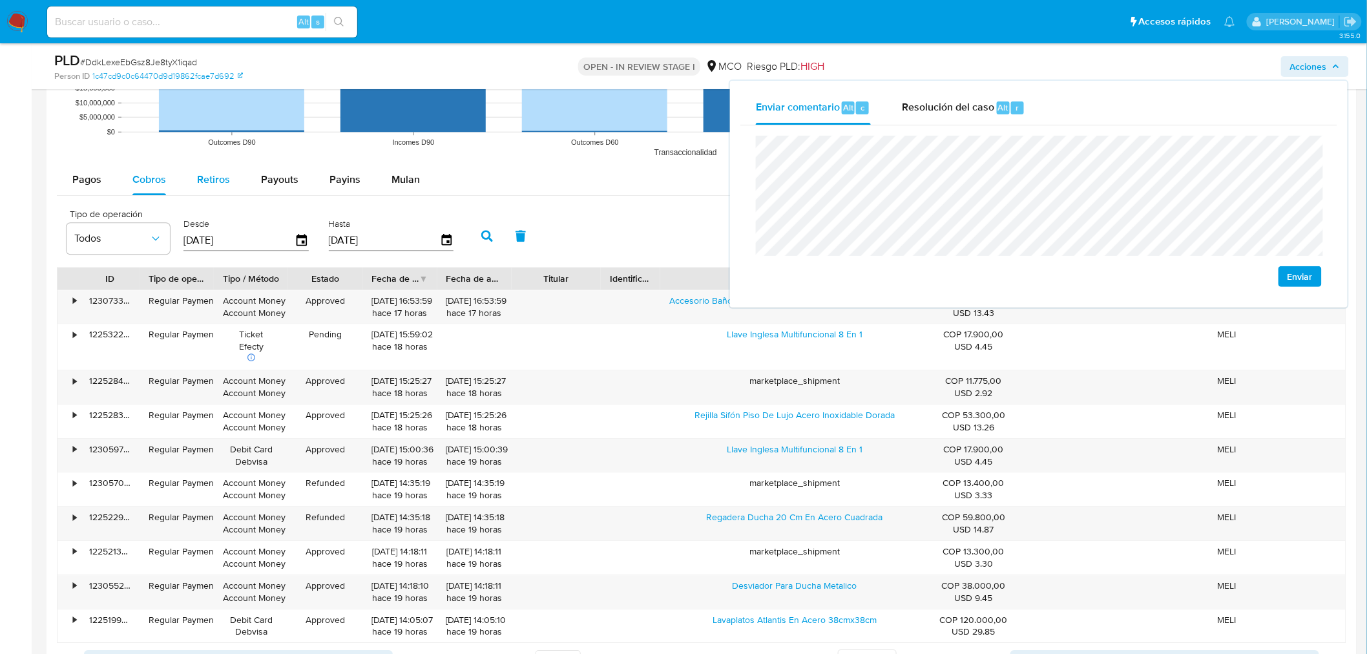
click at [225, 178] on span "Retiros" at bounding box center [213, 179] width 33 height 15
select select "10"
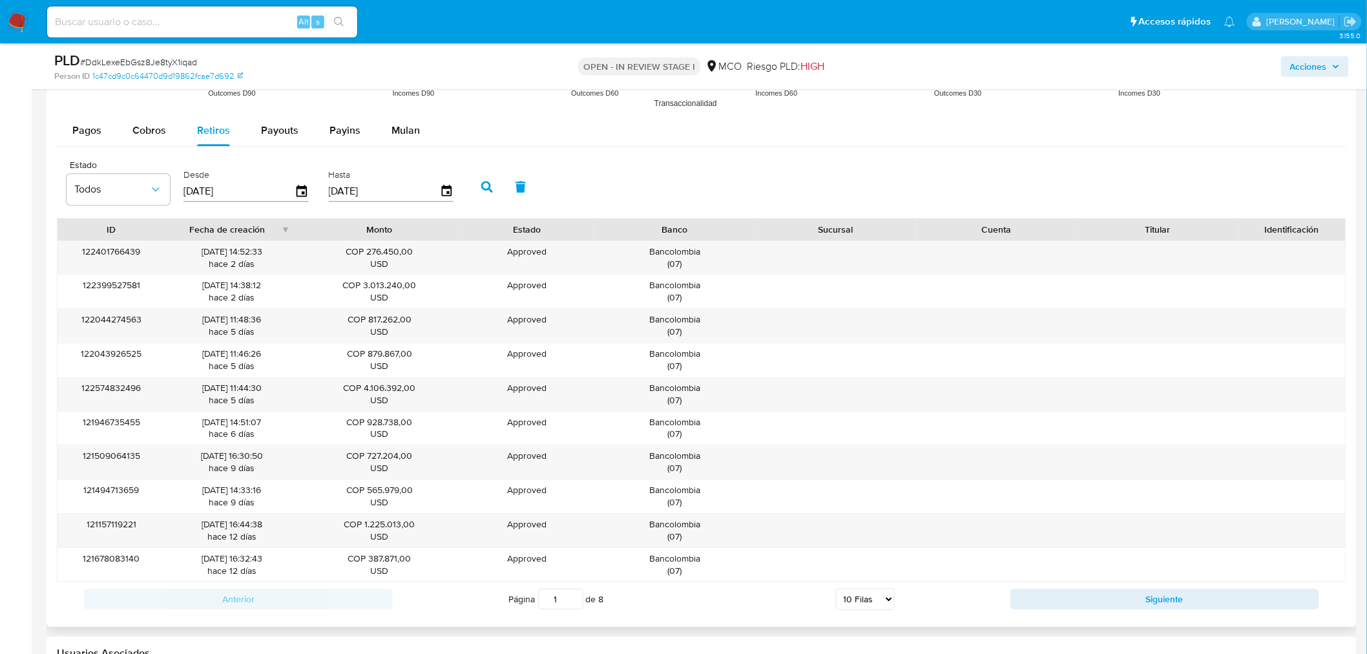
scroll to position [1435, 0]
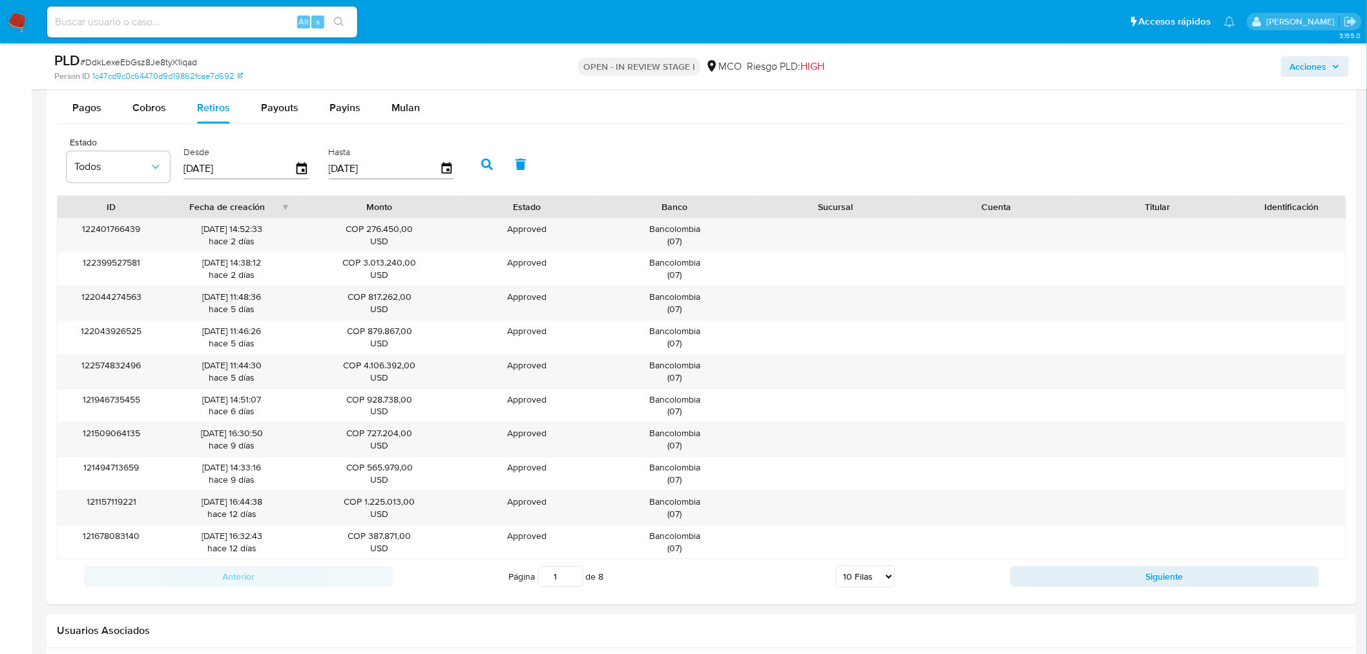
click at [1320, 71] on span "Acciones" at bounding box center [1308, 66] width 37 height 21
drag, startPoint x: 1307, startPoint y: 70, endPoint x: 1298, endPoint y: 72, distance: 9.4
click at [1303, 71] on span "Acciones" at bounding box center [1308, 66] width 37 height 21
click at [1312, 65] on span "Acciones" at bounding box center [1308, 66] width 37 height 21
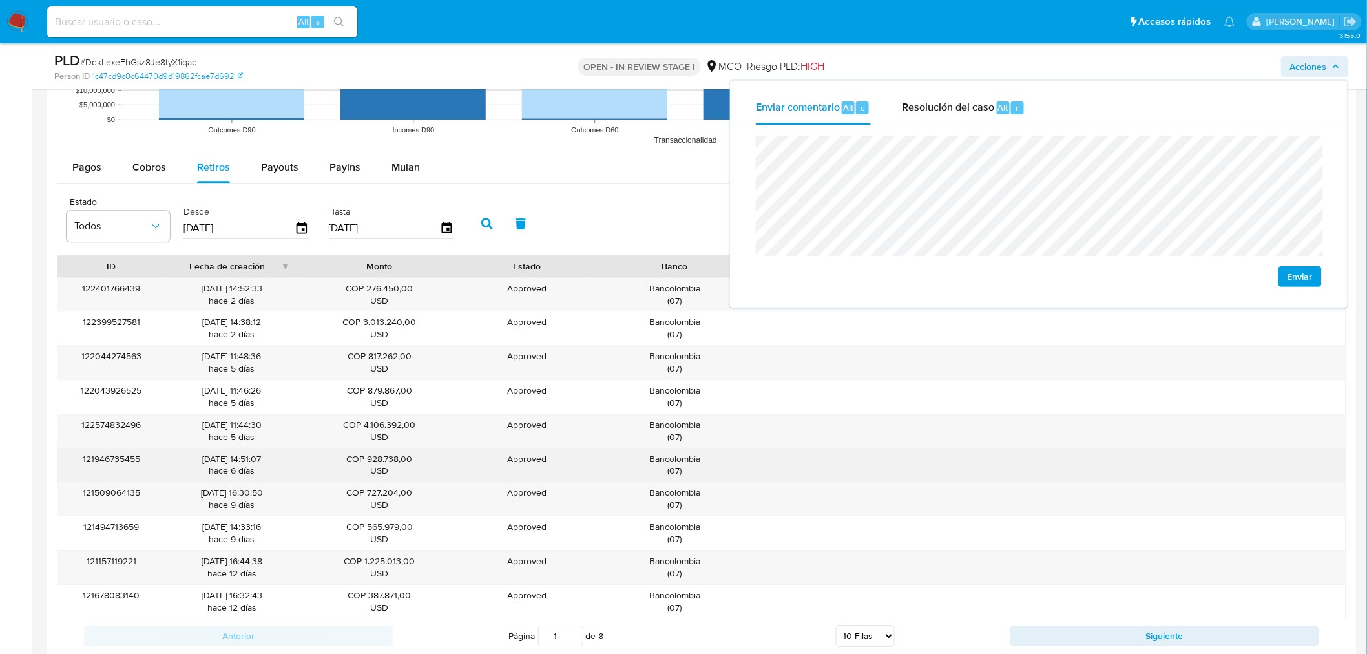
scroll to position [1363, 0]
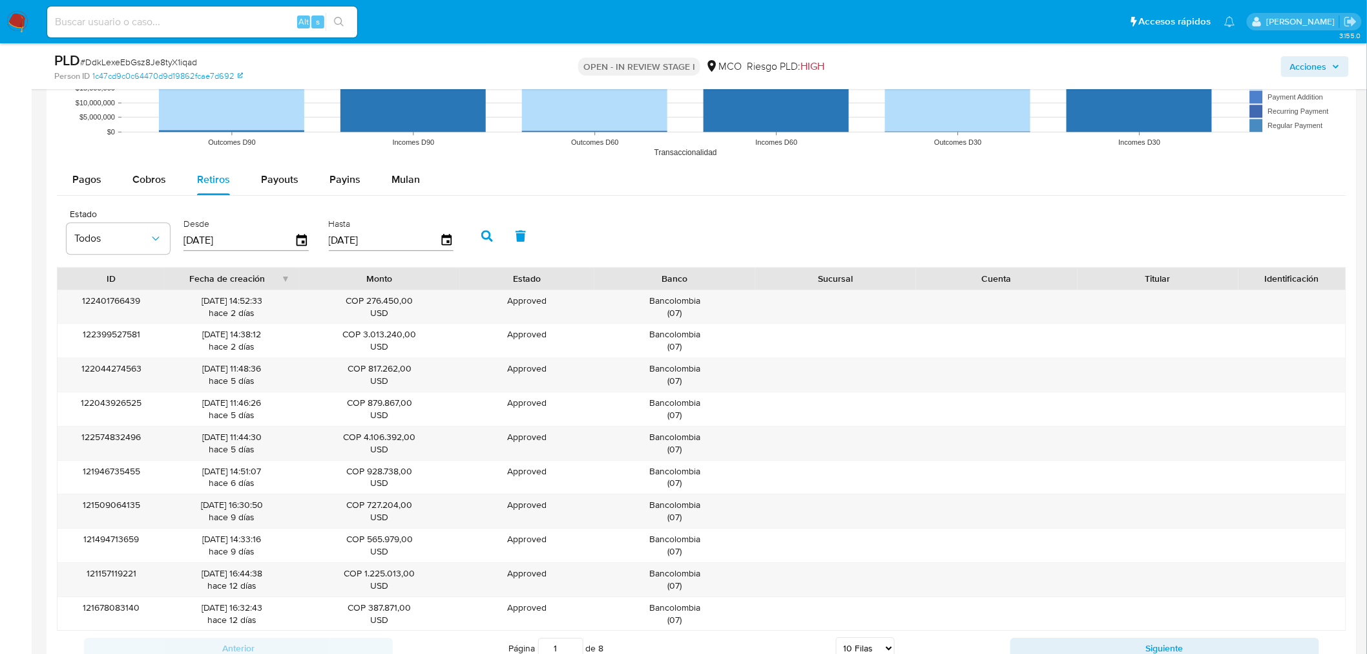
click at [1324, 70] on span "Acciones" at bounding box center [1308, 66] width 37 height 21
click at [1309, 61] on span "Acciones" at bounding box center [1308, 66] width 37 height 21
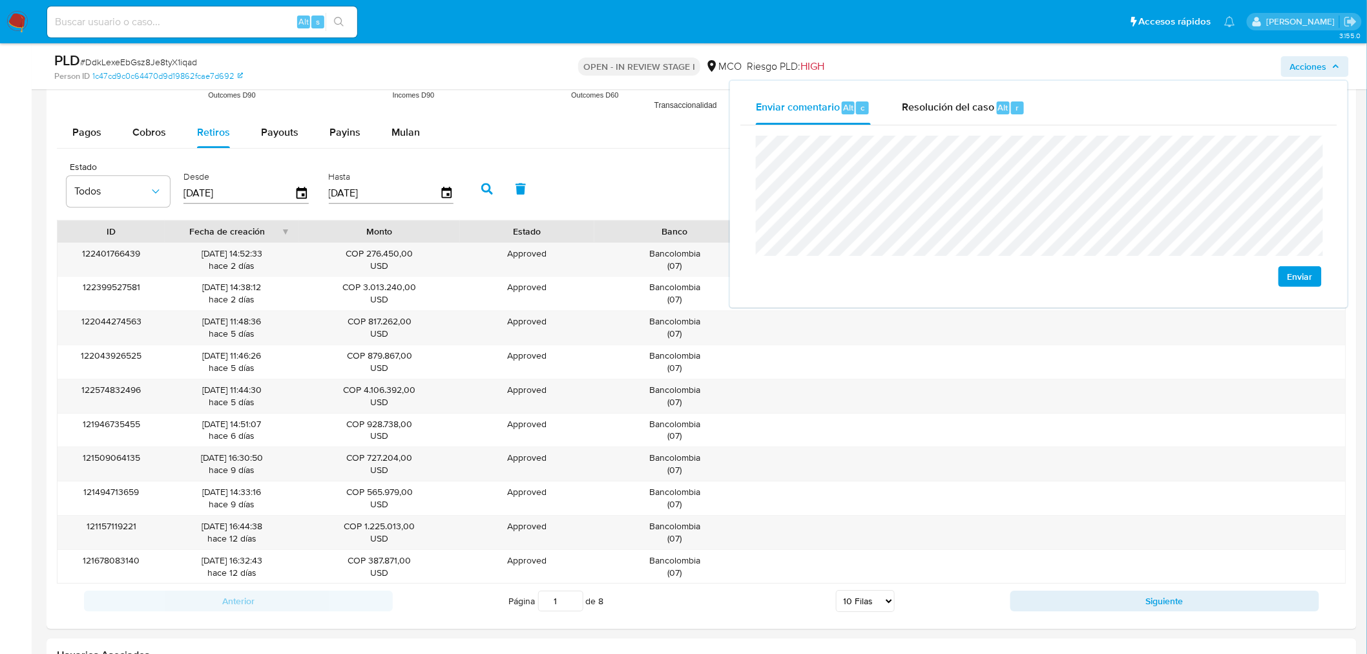
scroll to position [1435, 0]
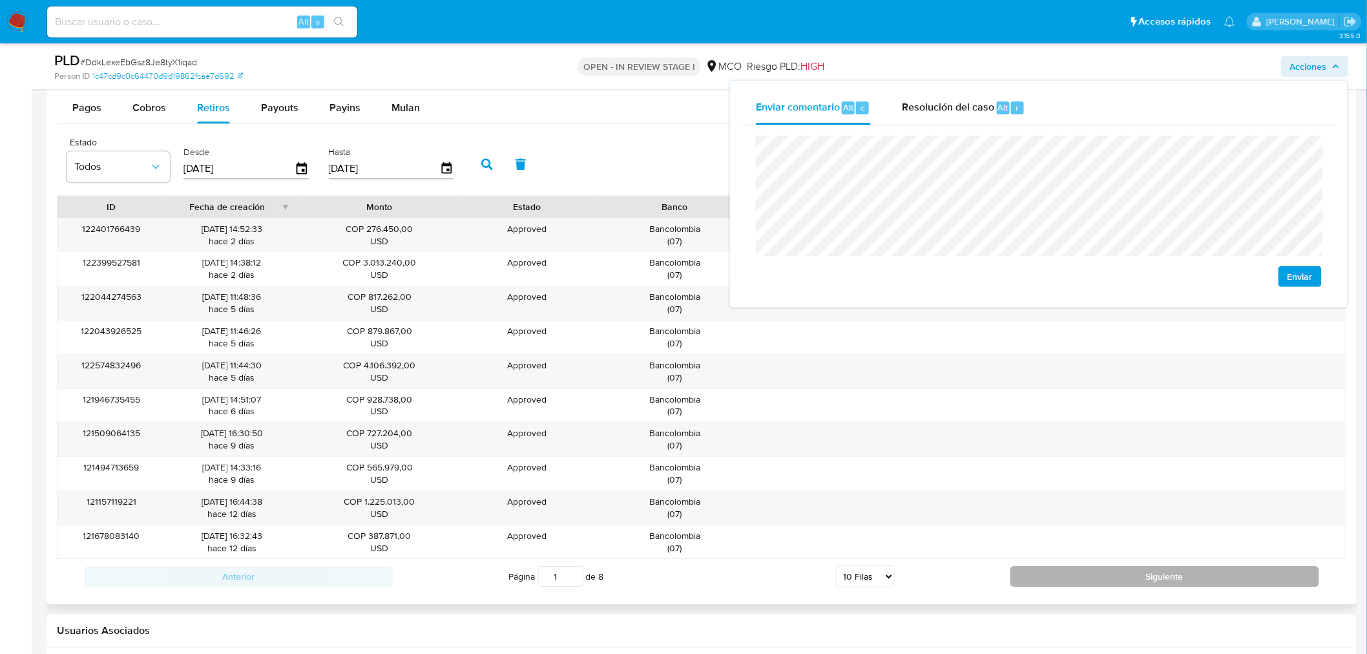
click at [1208, 579] on button "Siguiente" at bounding box center [1164, 576] width 309 height 21
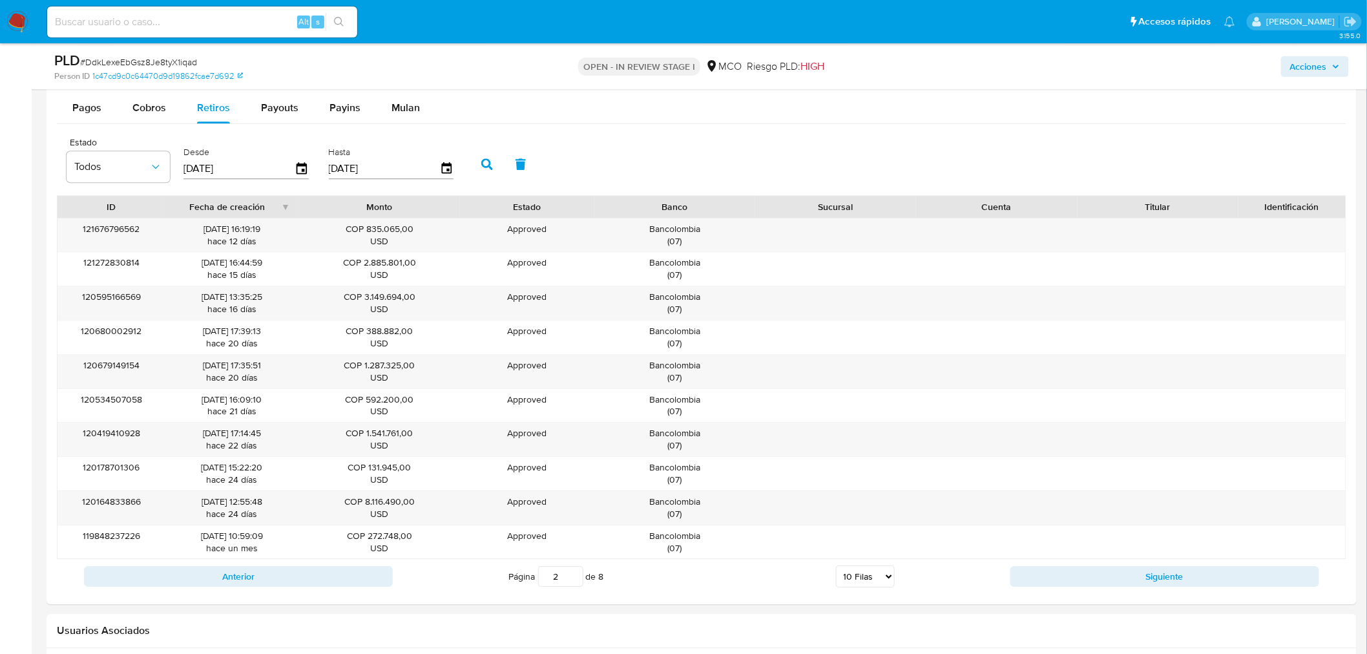
click at [1327, 65] on span "Acciones" at bounding box center [1315, 66] width 50 height 18
drag, startPoint x: 1321, startPoint y: 71, endPoint x: 1310, endPoint y: 73, distance: 11.1
click at [1319, 71] on span "Acciones" at bounding box center [1308, 66] width 37 height 21
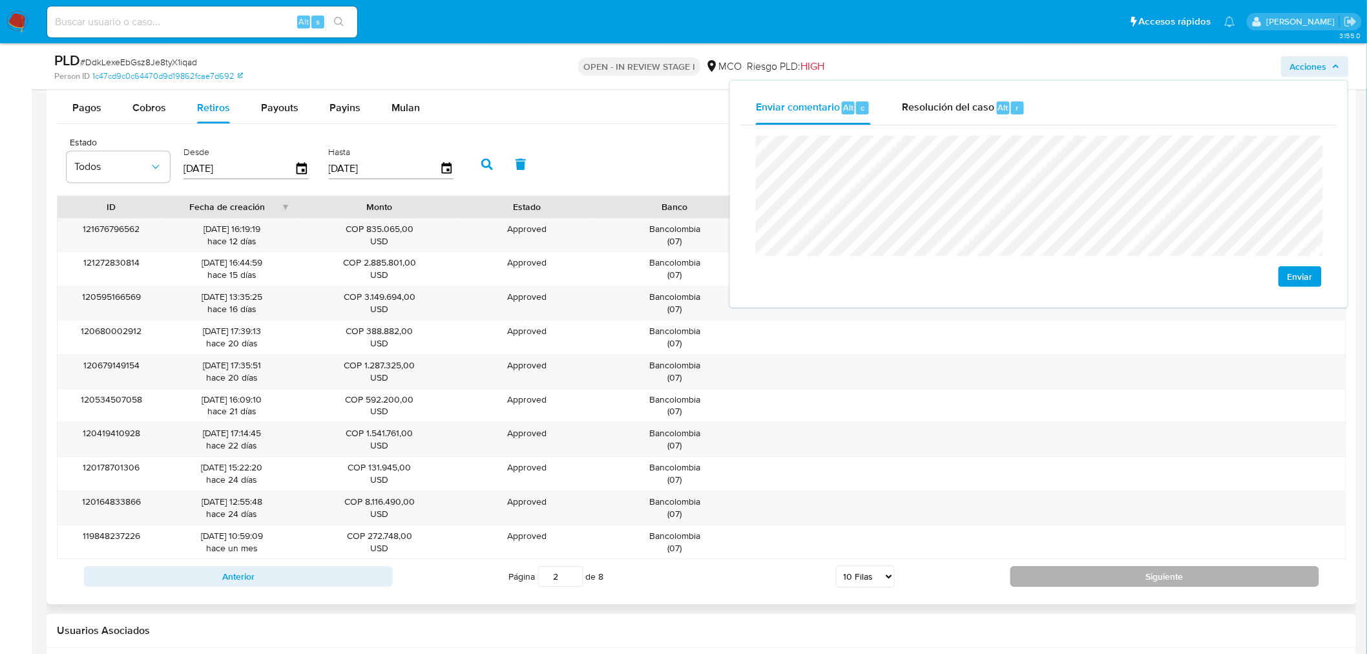
click at [1169, 577] on button "Siguiente" at bounding box center [1164, 576] width 309 height 21
type input "3"
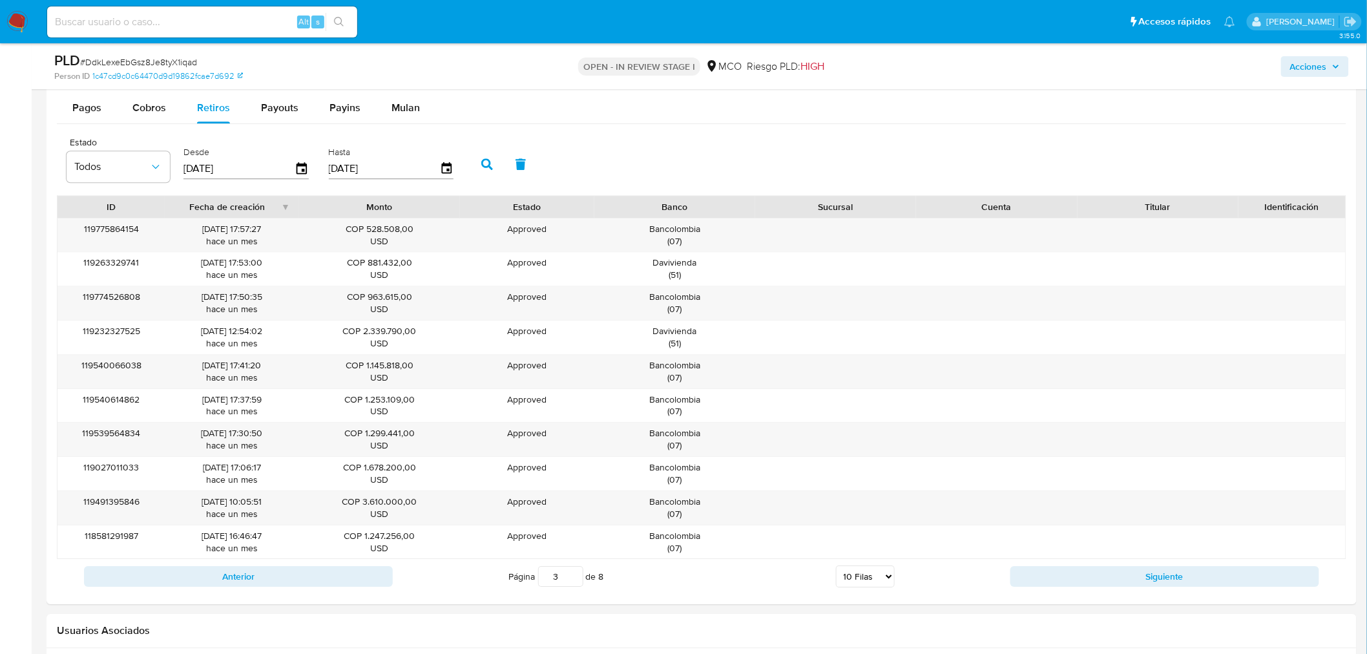
drag, startPoint x: 1316, startPoint y: 61, endPoint x: 1229, endPoint y: 74, distance: 88.0
click at [1316, 62] on span "Acciones" at bounding box center [1308, 66] width 37 height 21
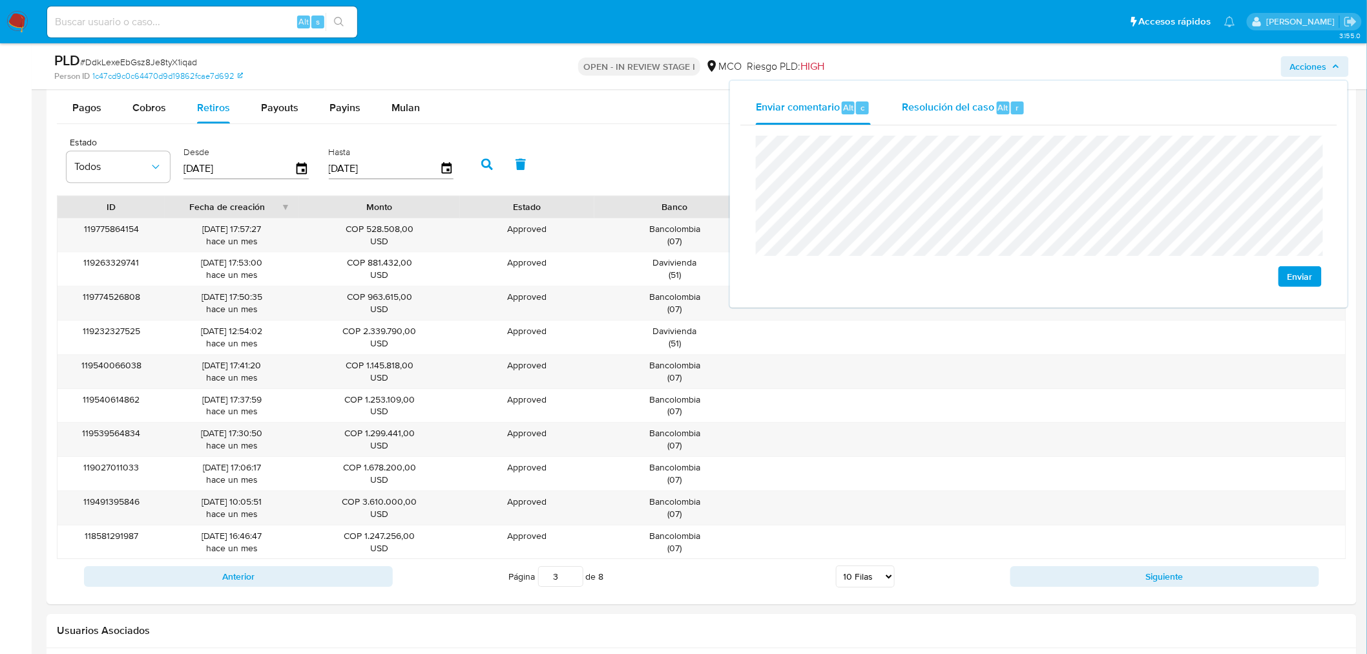
click at [966, 120] on div "Resolución del caso Alt r" at bounding box center [963, 108] width 123 height 34
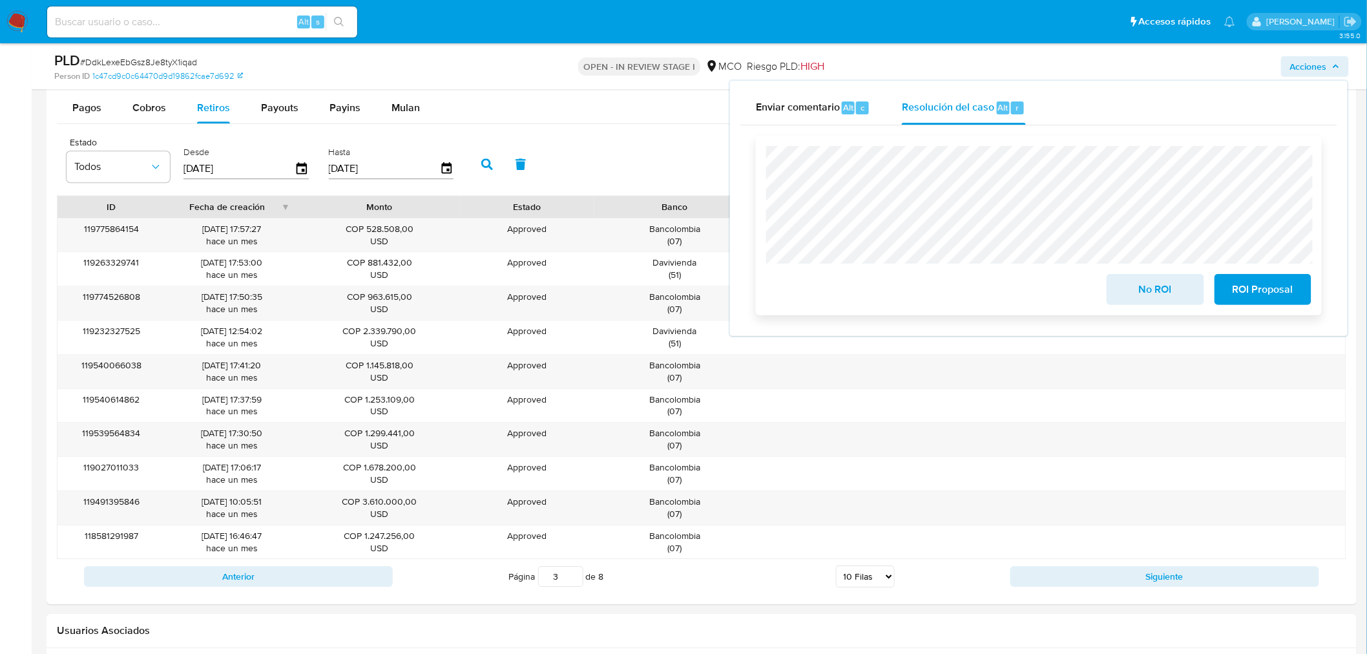
click at [1135, 289] on span "No ROI" at bounding box center [1154, 289] width 63 height 28
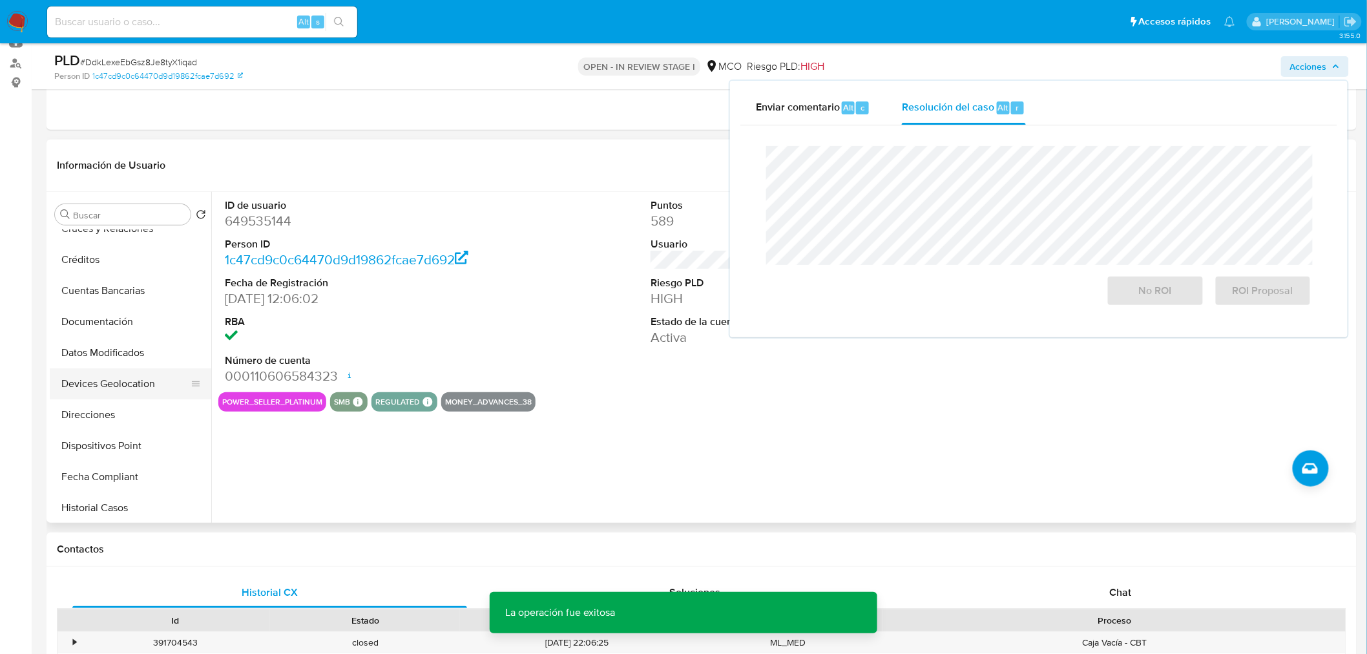
scroll to position [143, 0]
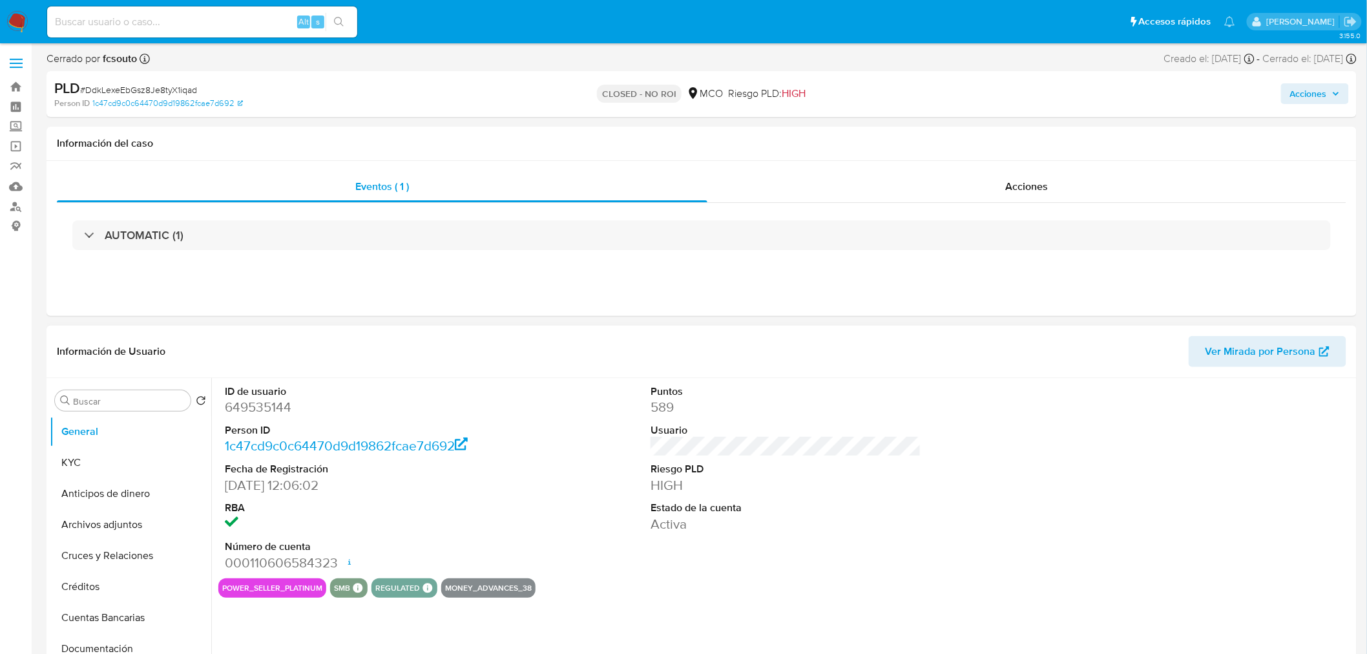
select select "10"
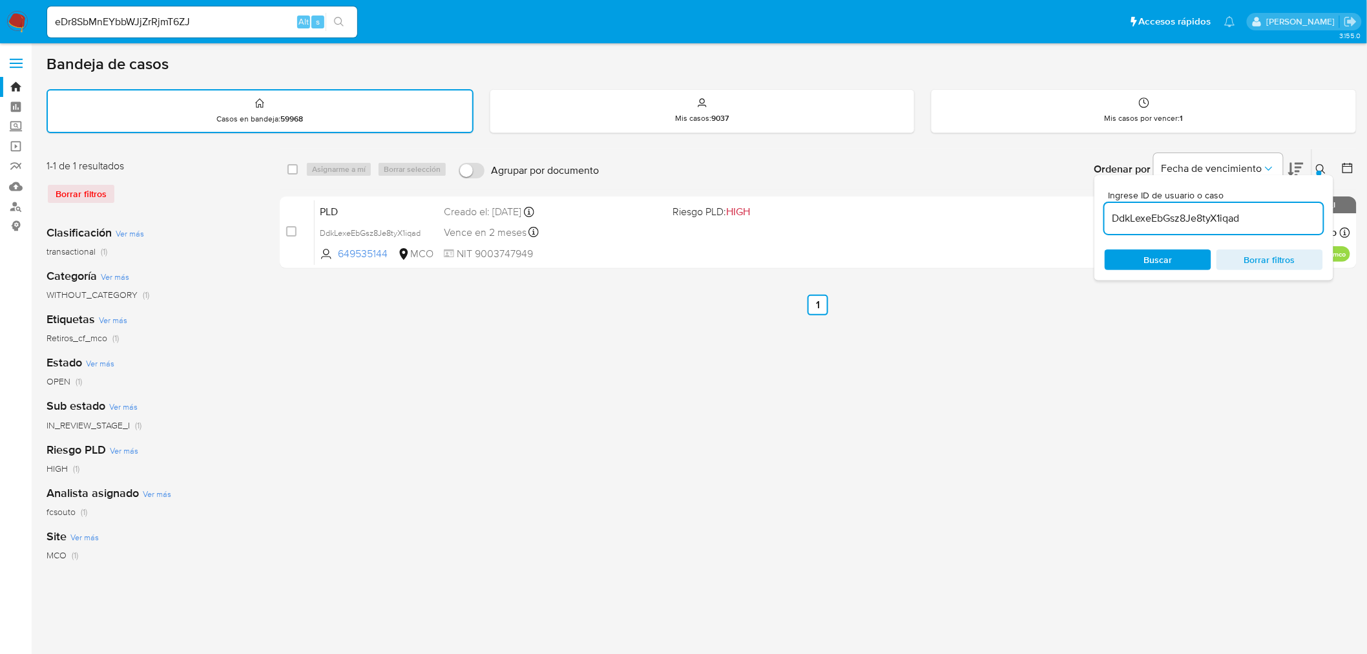
click at [182, 26] on input "eDr8SbMnEYbbWJjZrRjmT6ZJ" at bounding box center [202, 22] width 310 height 17
paste input "1188576157"
type input "1188576157"
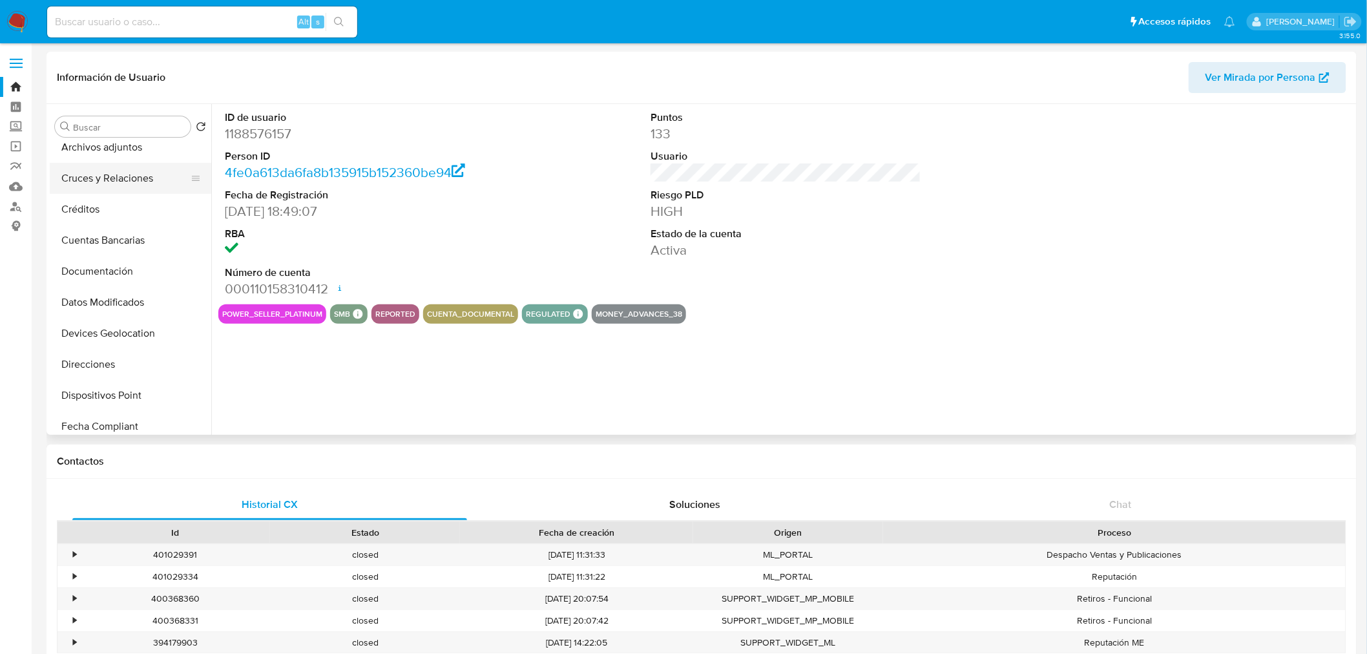
scroll to position [143, 0]
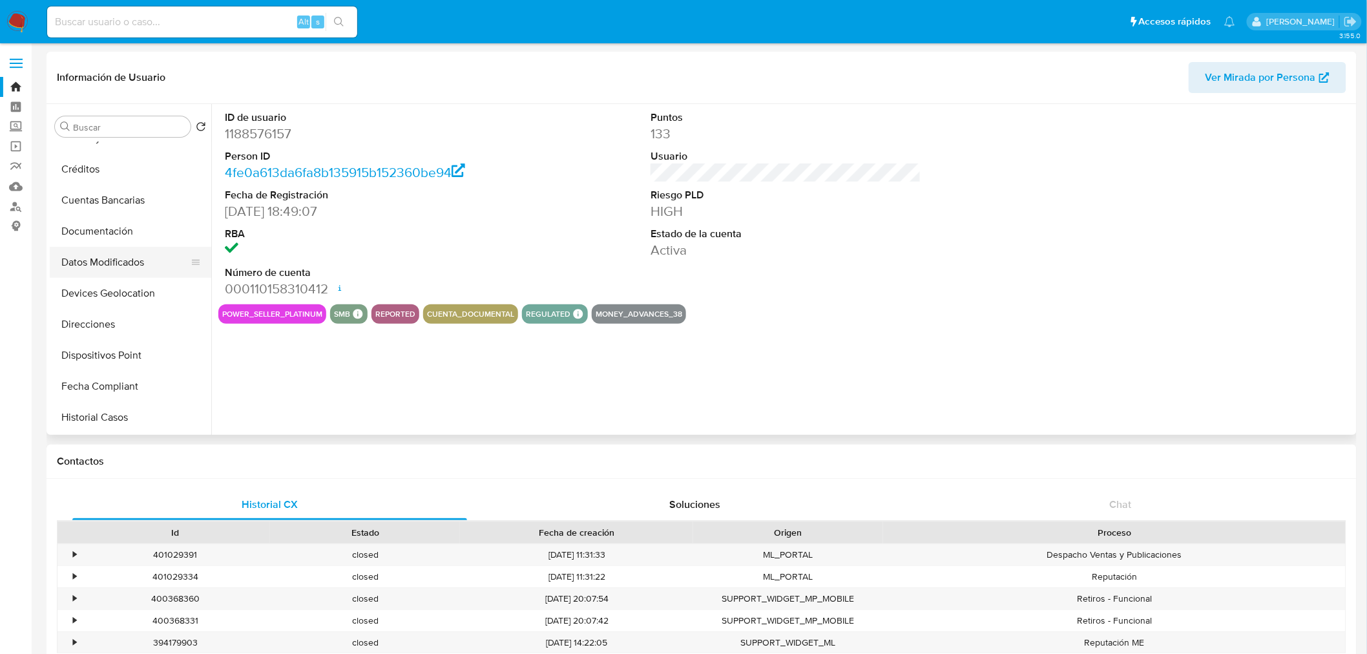
select select "10"
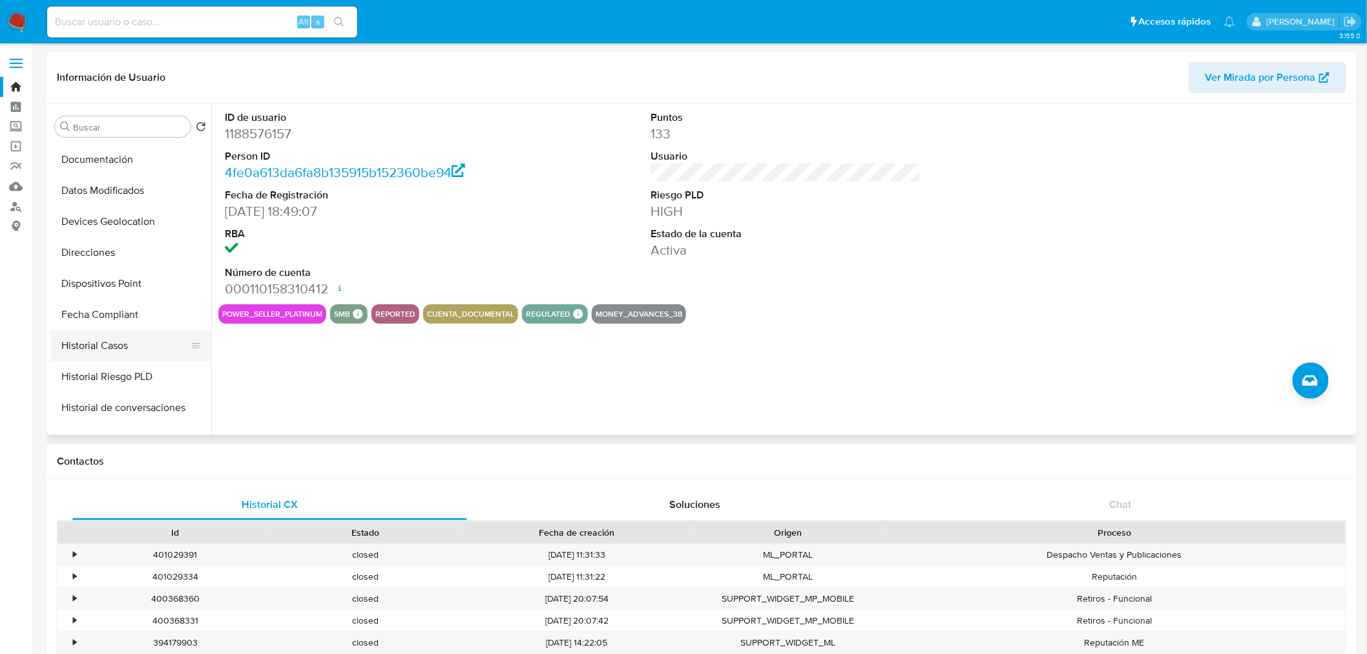
click at [124, 347] on button "Historial Casos" at bounding box center [125, 345] width 151 height 31
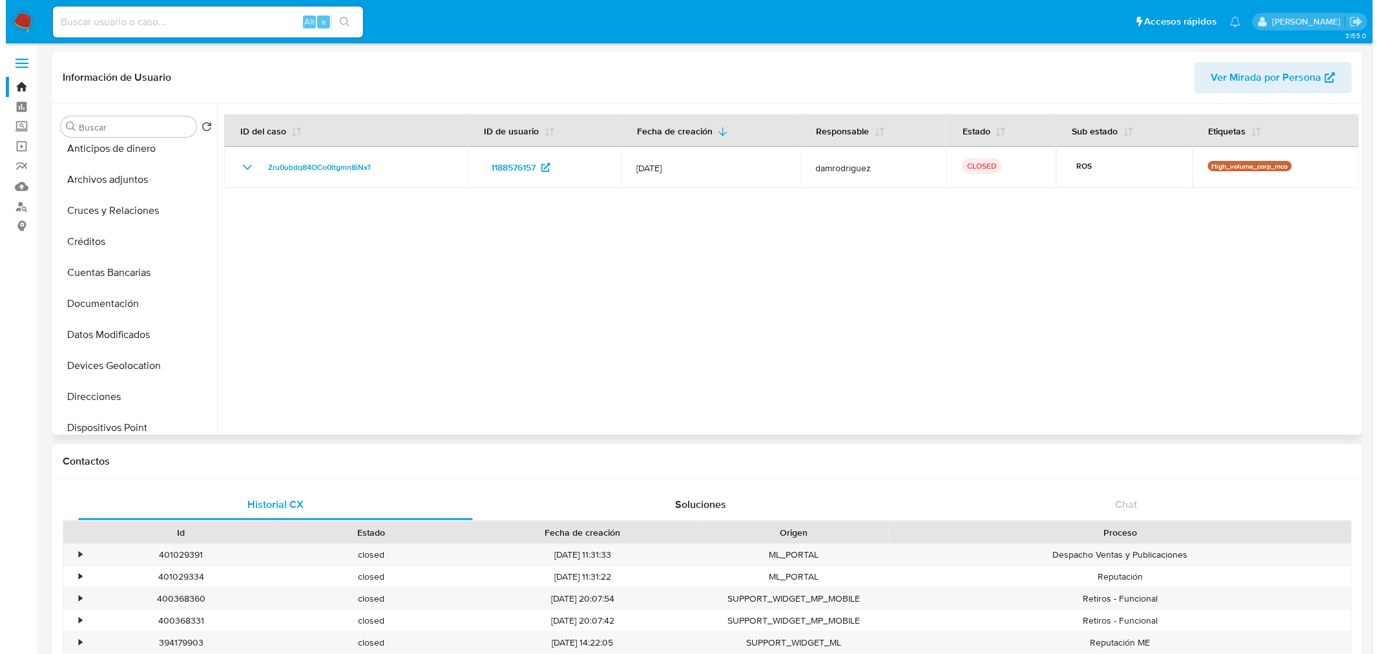
scroll to position [0, 0]
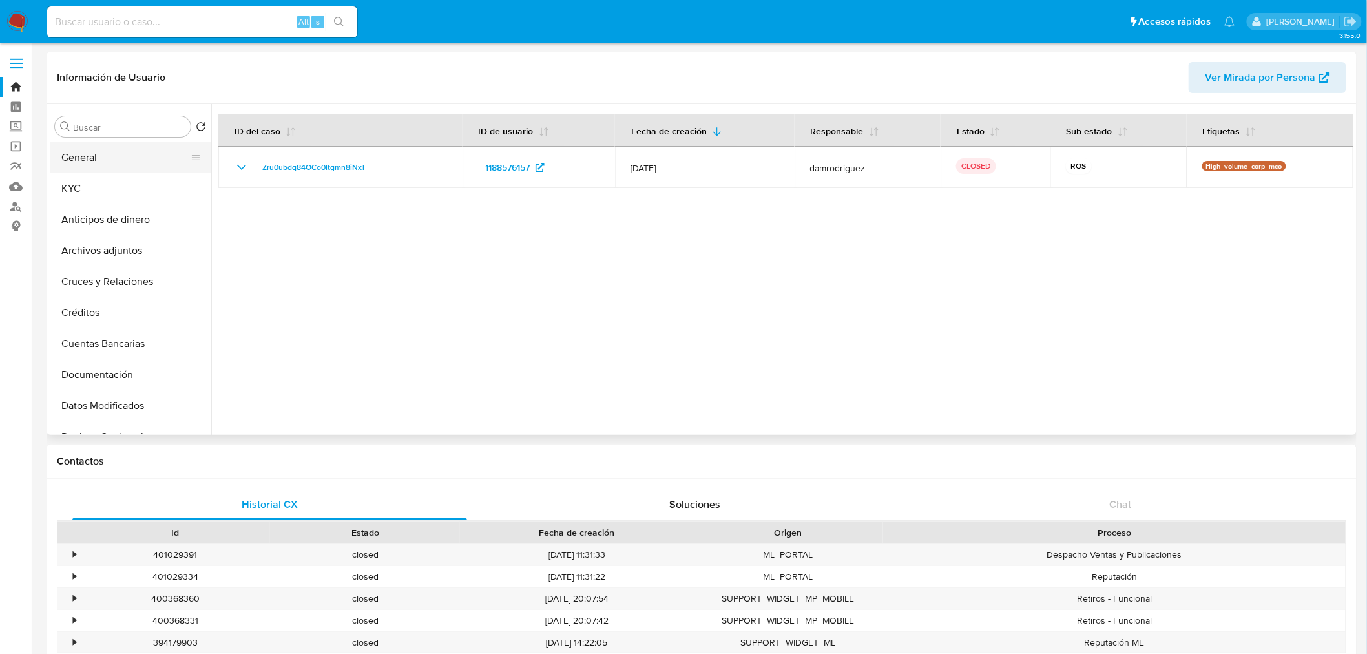
drag, startPoint x: 110, startPoint y: 162, endPoint x: 164, endPoint y: 166, distance: 53.7
click at [109, 163] on button "General" at bounding box center [125, 157] width 151 height 31
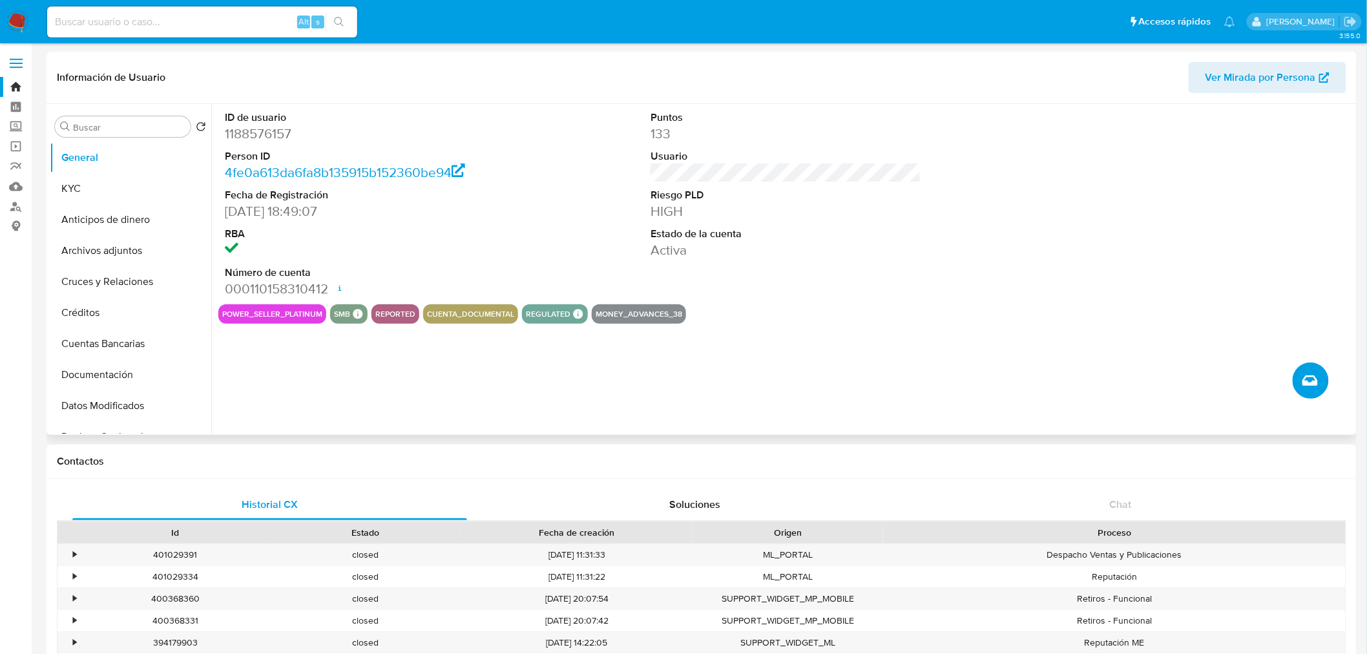
click at [1299, 378] on button "Crear caso manual" at bounding box center [1310, 380] width 36 height 36
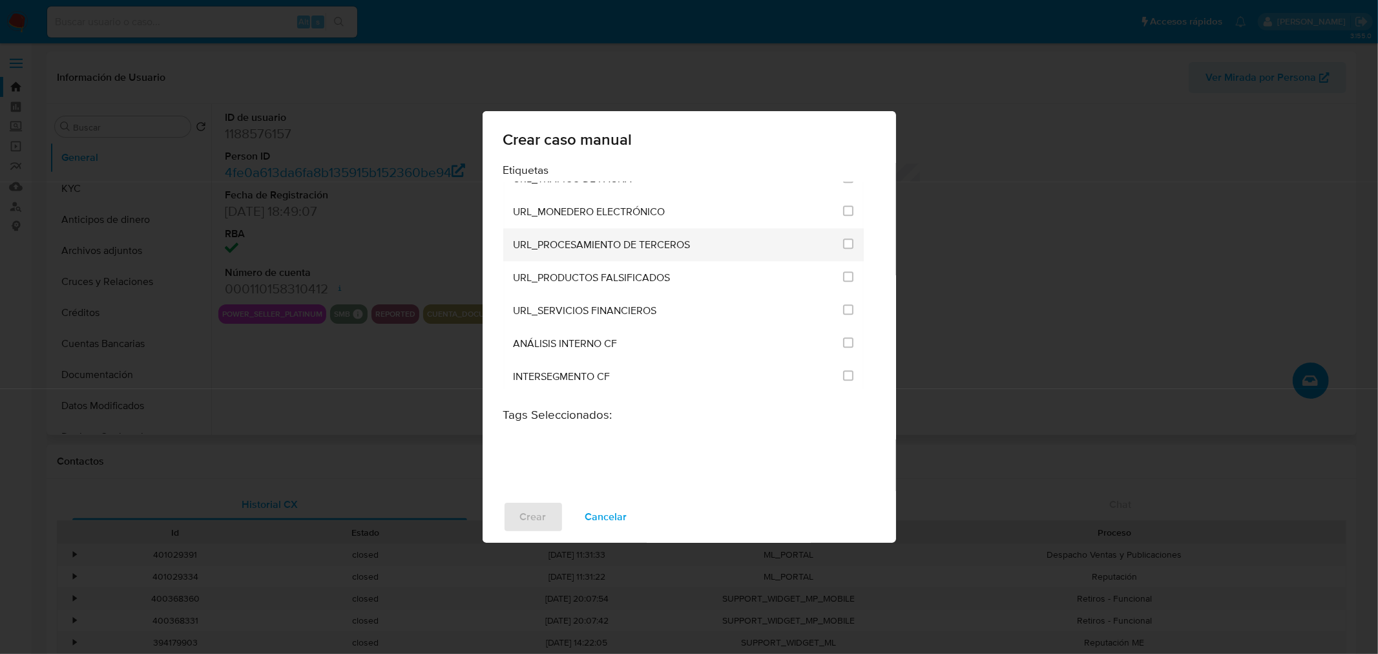
scroll to position [2658, 0]
click at [641, 324] on div "ANÁLISIS INTERNO CF" at bounding box center [674, 340] width 322 height 33
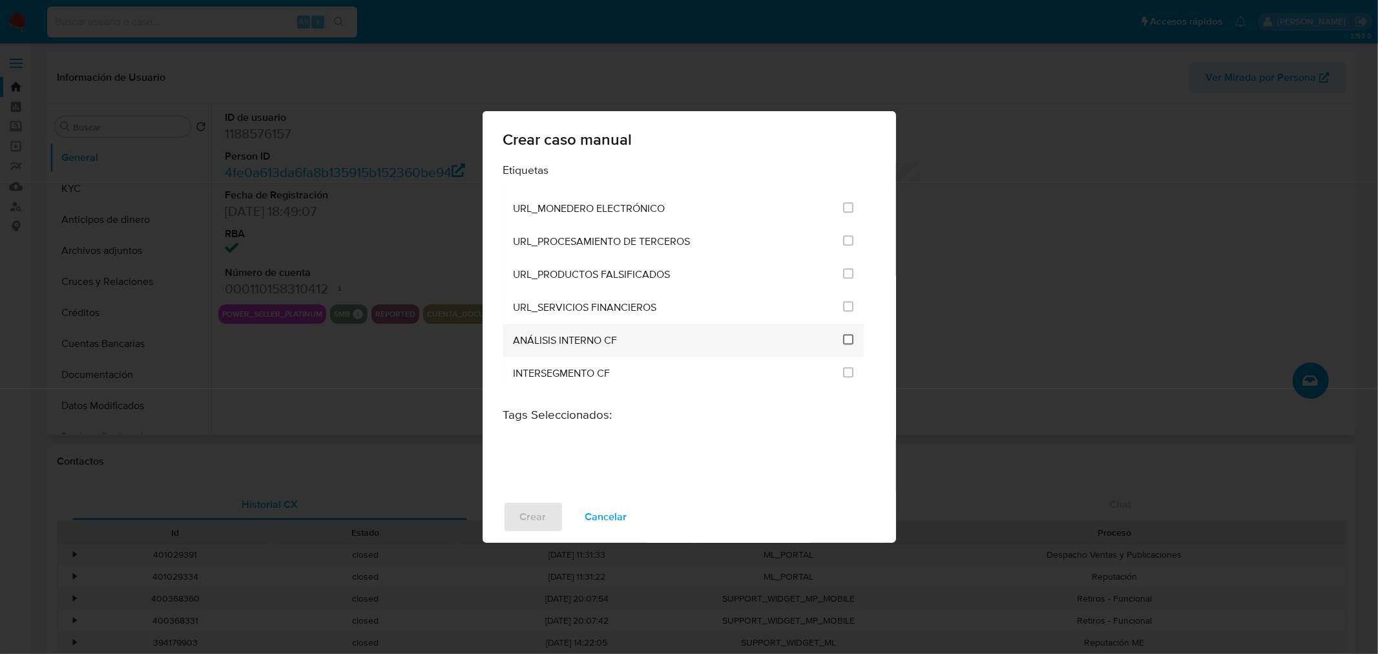
click at [843, 334] on input "3262" at bounding box center [848, 339] width 10 height 10
checkbox input "true"
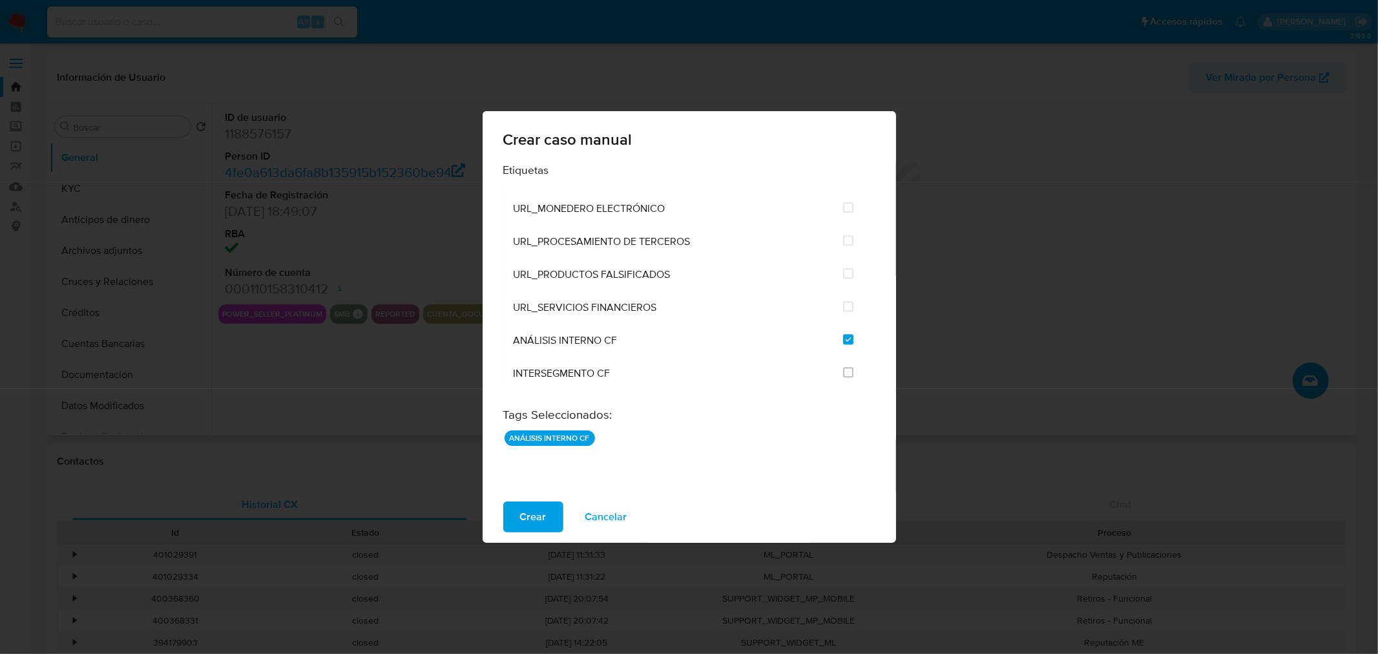
click at [535, 511] on span "Crear" at bounding box center [533, 516] width 26 height 28
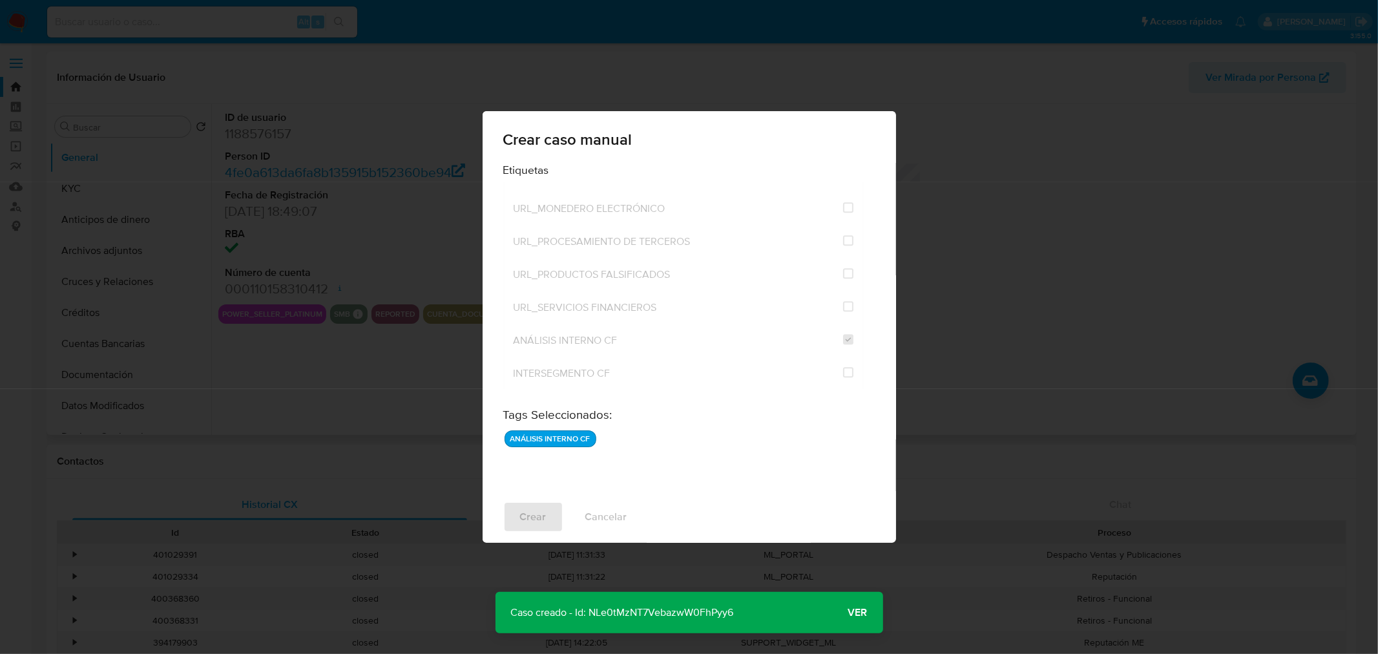
click at [863, 612] on span "Ver" at bounding box center [857, 612] width 19 height 0
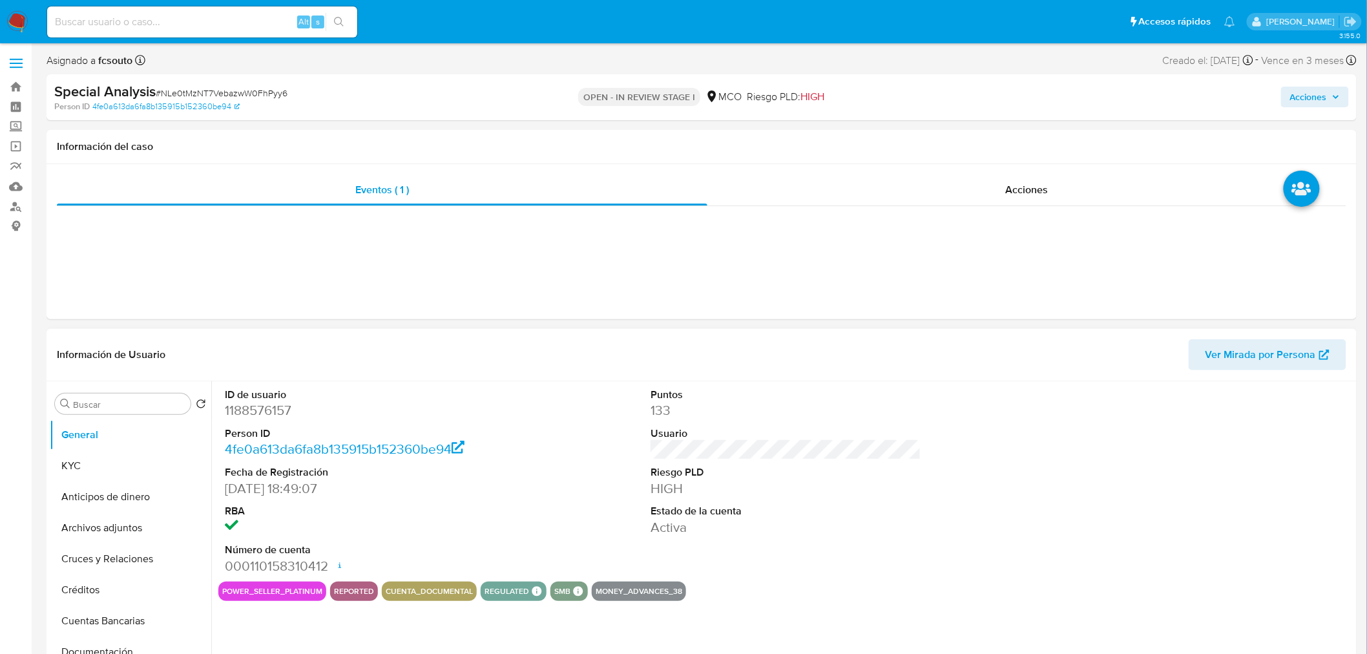
select select "10"
click at [443, 233] on div "Eventos ( 1 ) Acciones" at bounding box center [702, 241] width 1310 height 155
click at [453, 216] on div at bounding box center [701, 216] width 1289 height 21
click at [976, 183] on div "Acciones" at bounding box center [1026, 189] width 639 height 31
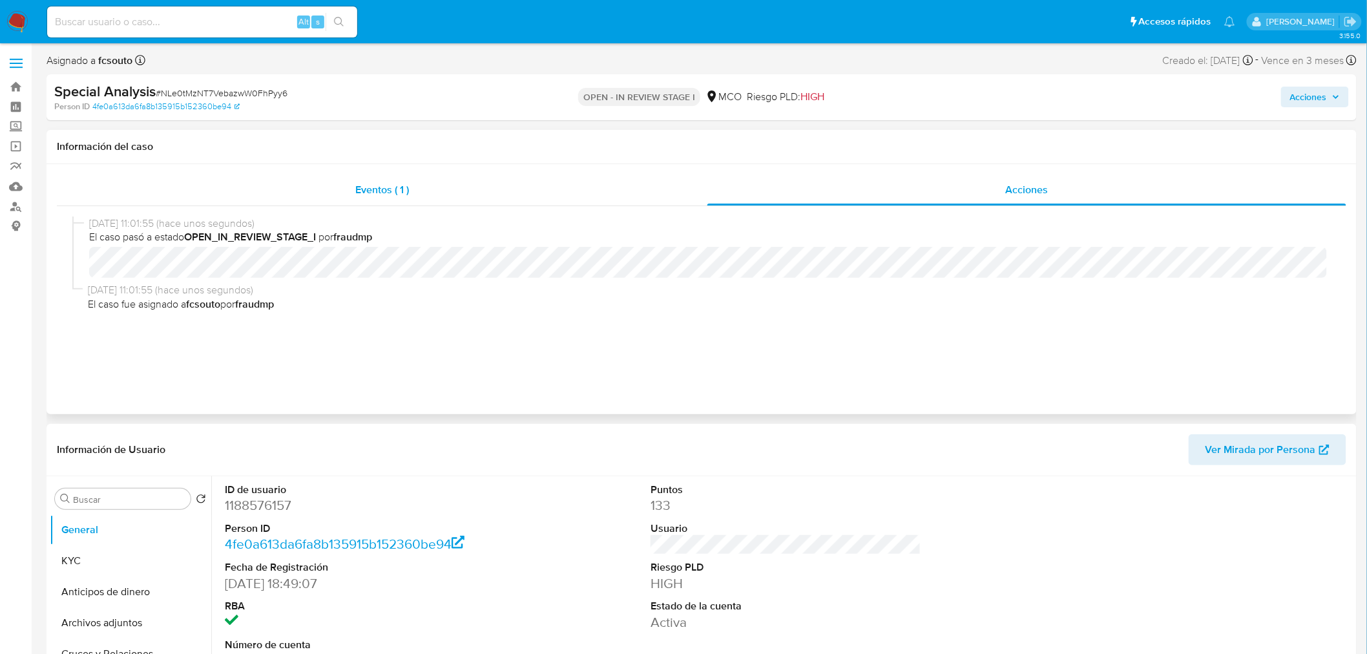
click at [488, 189] on div "Eventos ( 1 )" at bounding box center [382, 189] width 650 height 31
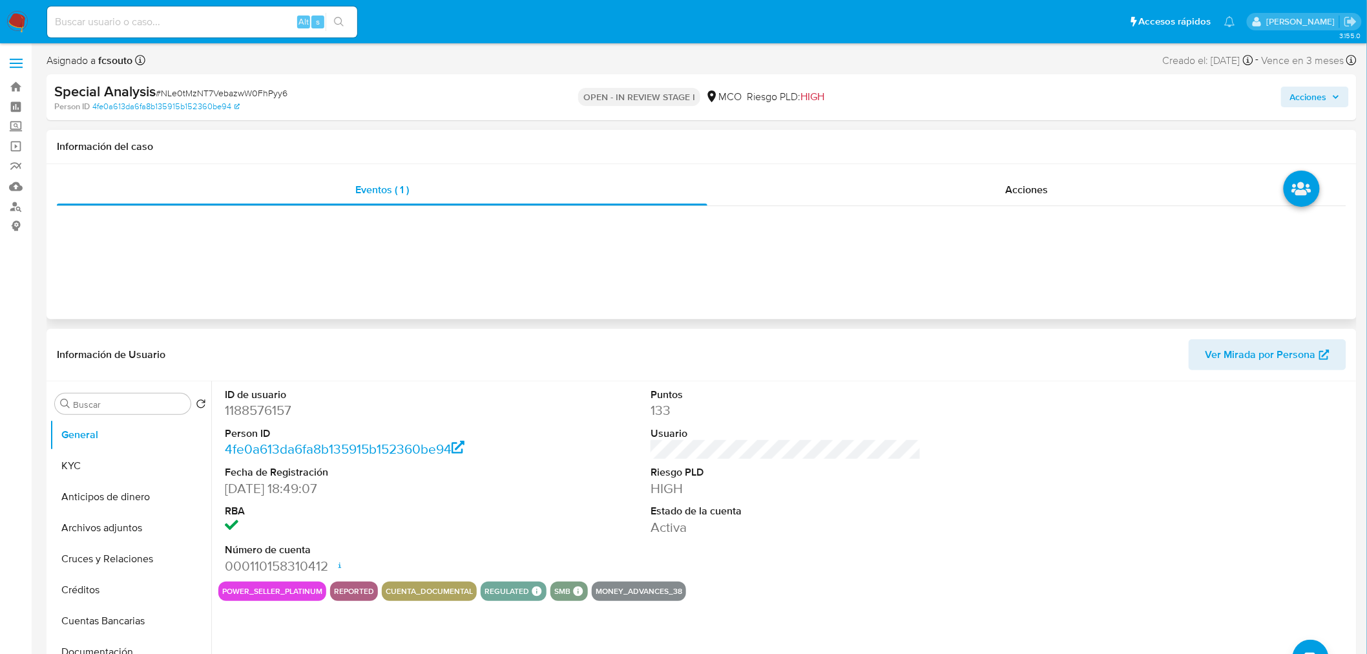
click at [297, 225] on div at bounding box center [701, 216] width 1289 height 21
select select "10"
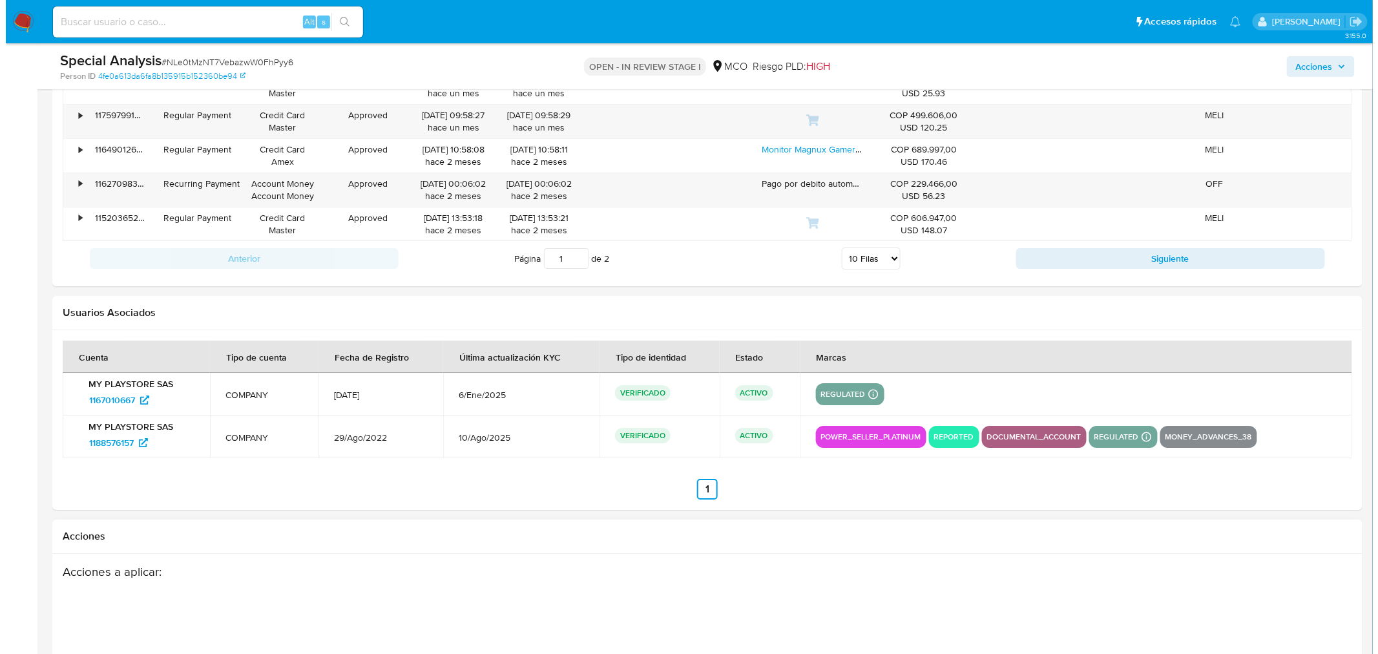
scroll to position [1958, 0]
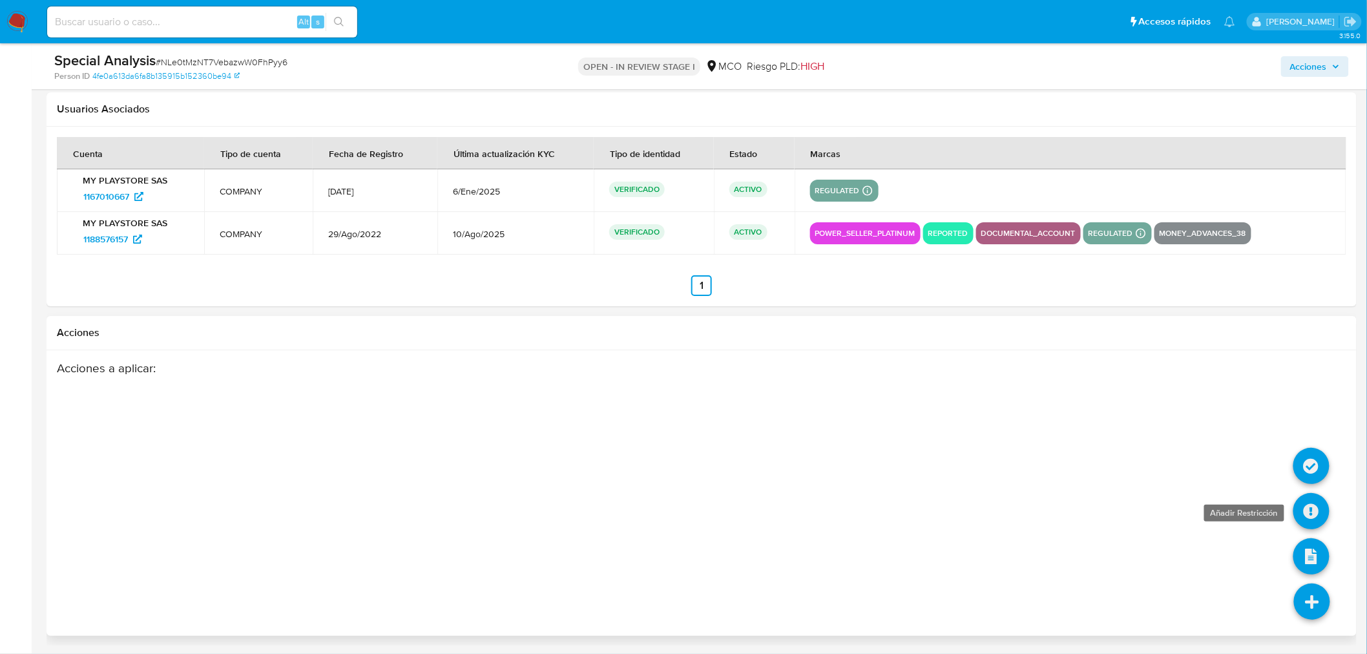
click at [1309, 512] on icon at bounding box center [1311, 511] width 36 height 36
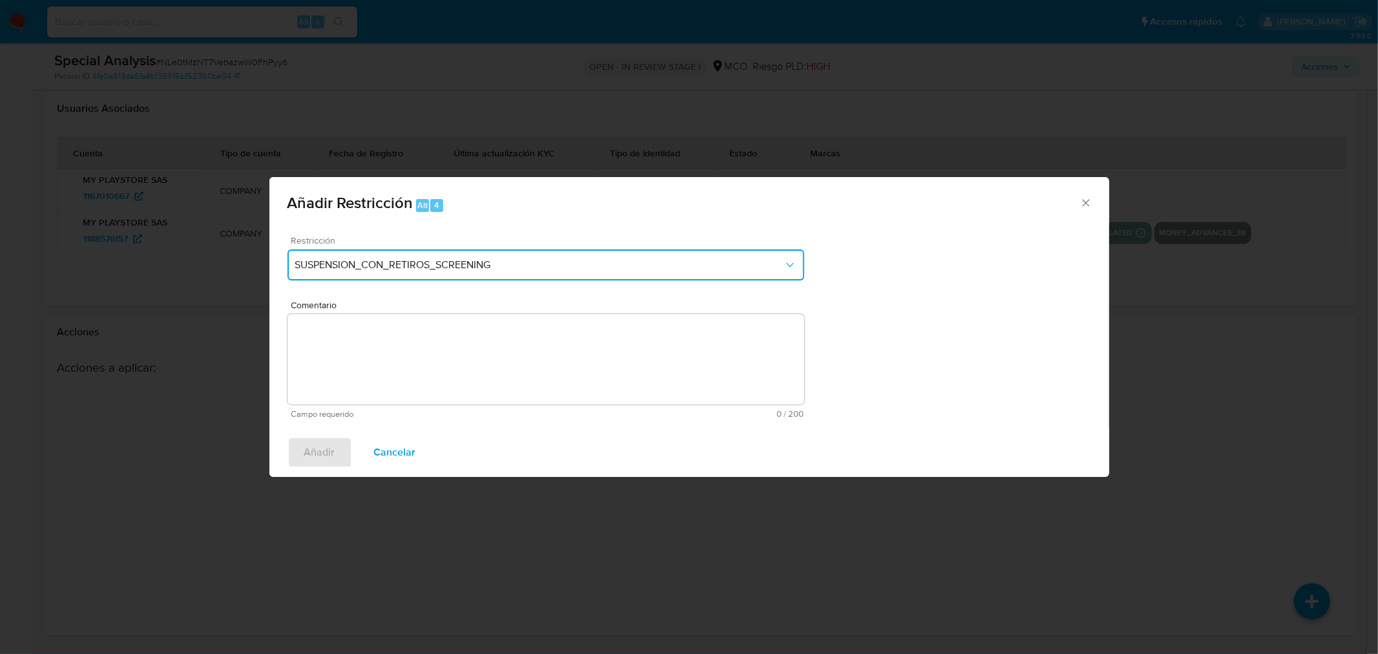
click at [572, 262] on span "SUSPENSION_CON_RETIROS_SCREENING" at bounding box center [539, 264] width 488 height 13
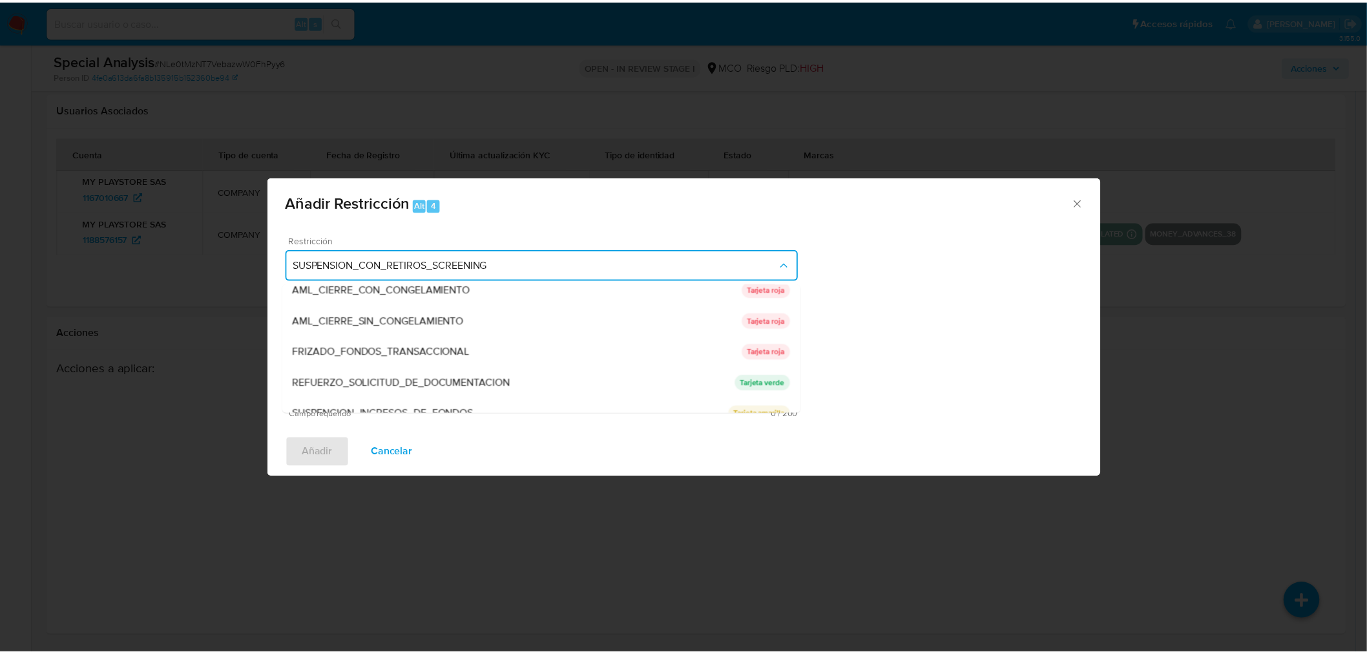
scroll to position [119, 0]
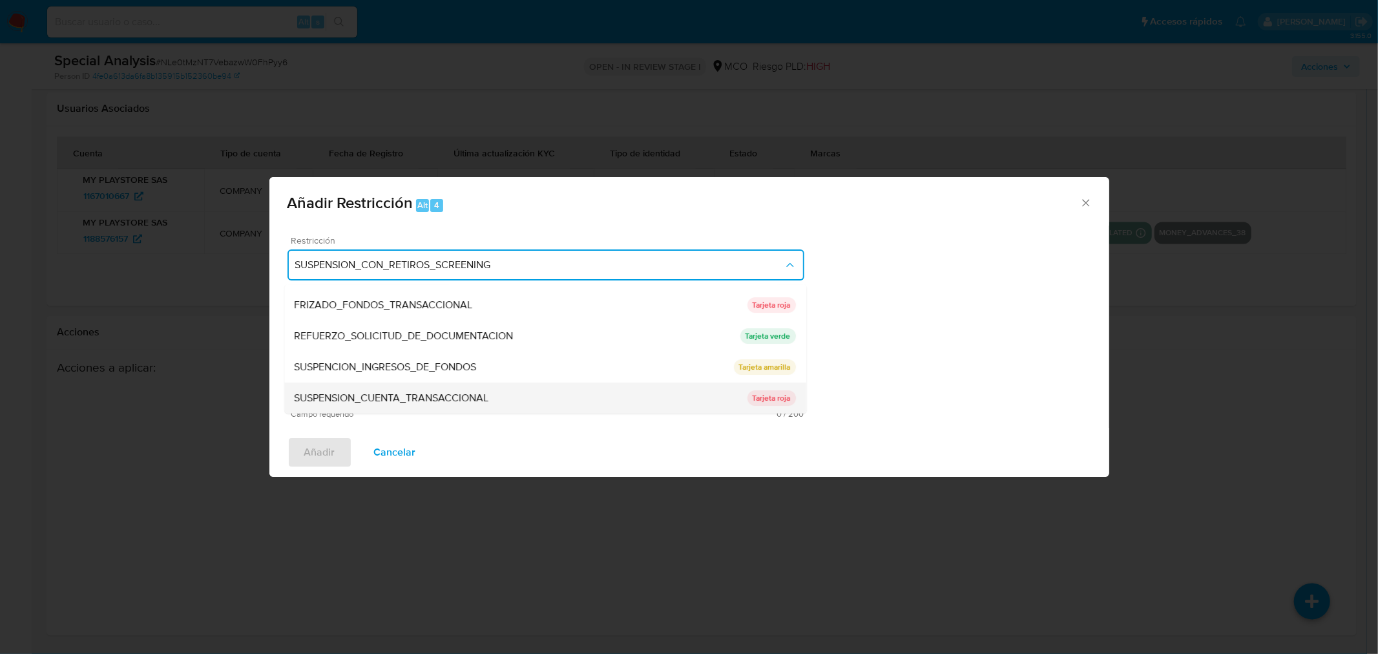
click at [639, 401] on div "SUSPENSION_CUENTA_TRANSACCIONAL" at bounding box center [521, 397] width 453 height 31
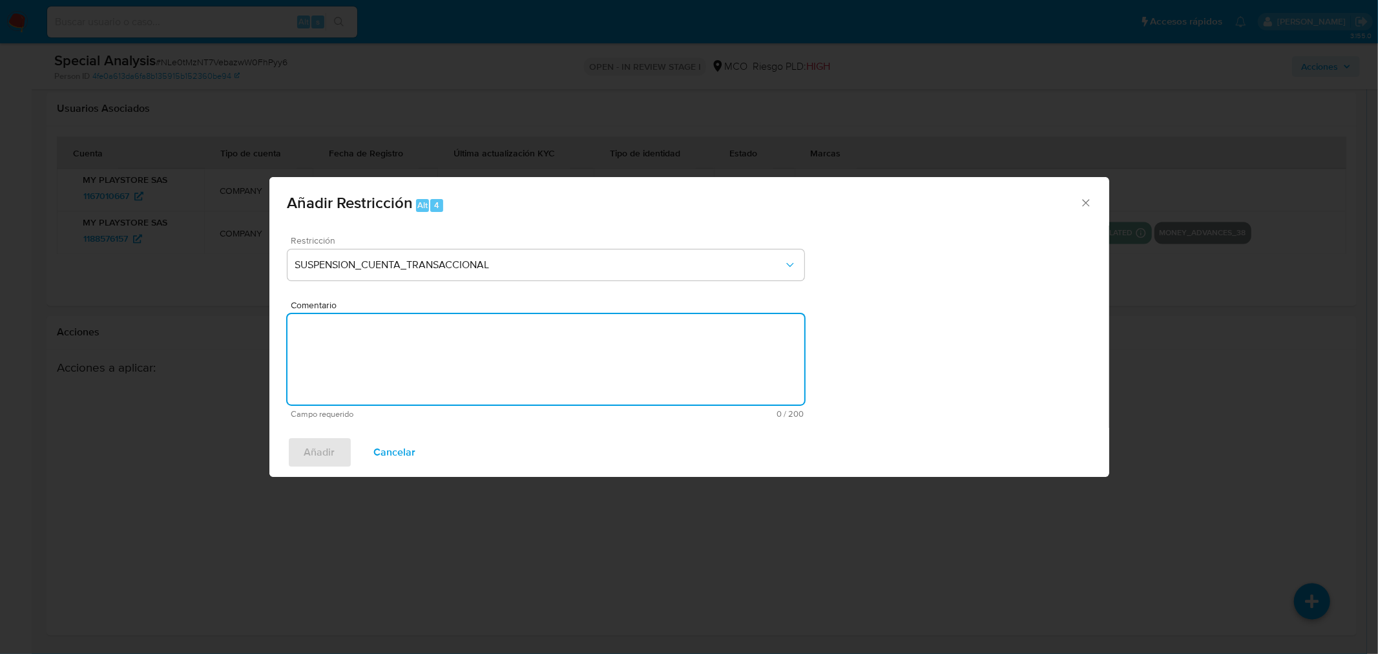
click at [452, 347] on textarea "Comentario" at bounding box center [545, 359] width 517 height 90
type textarea "AML se aplica restriccion"
click at [318, 440] on span "Añadir" at bounding box center [319, 452] width 31 height 28
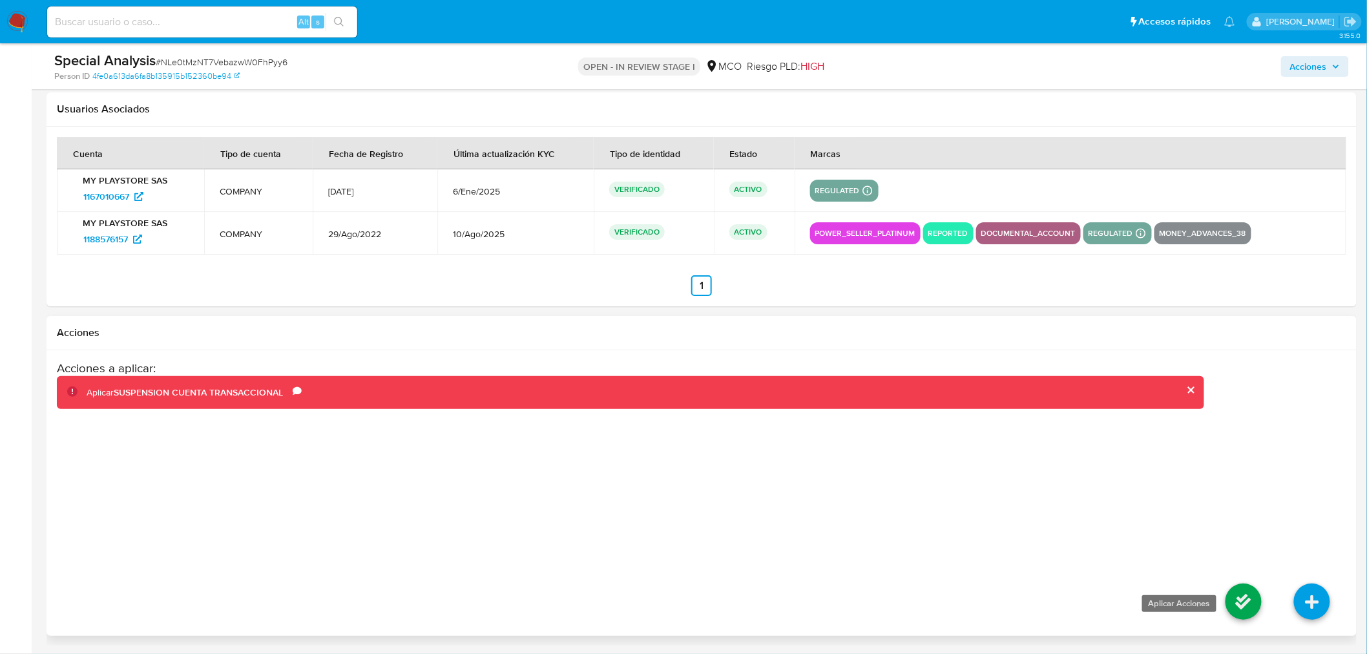
click at [1248, 605] on icon at bounding box center [1243, 601] width 36 height 36
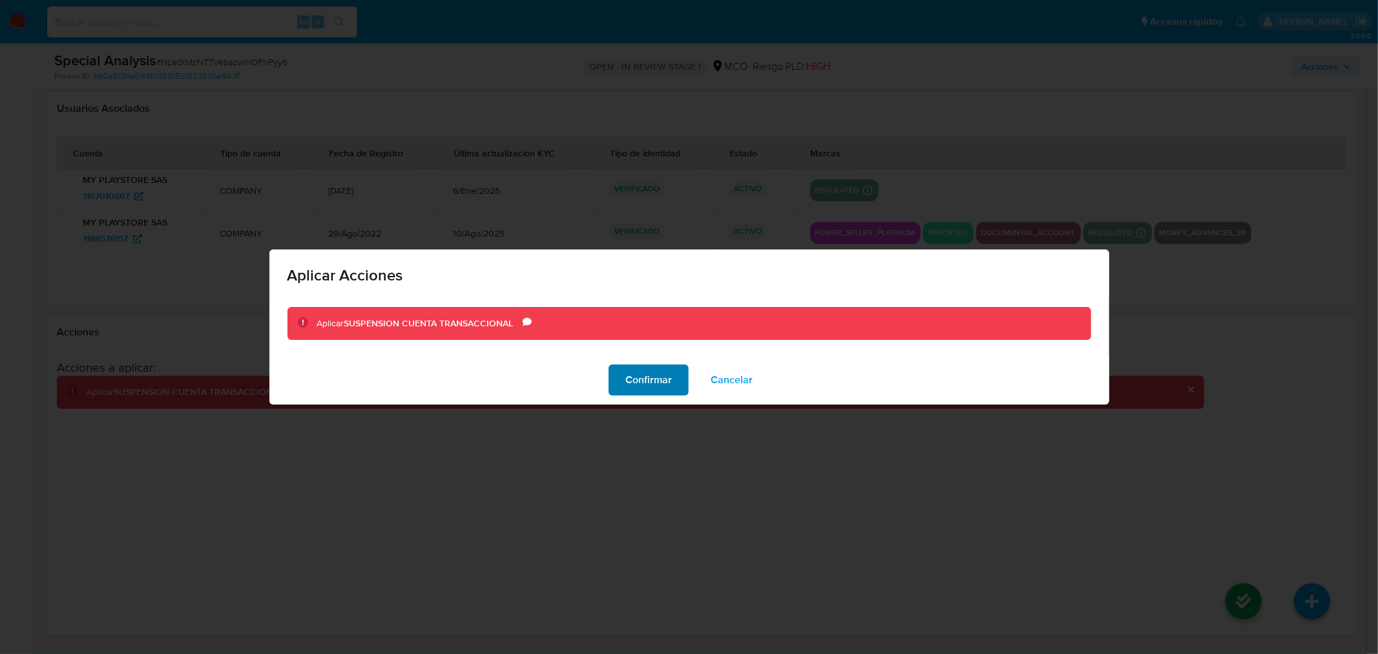
click at [629, 370] on span "Confirmar" at bounding box center [648, 380] width 47 height 28
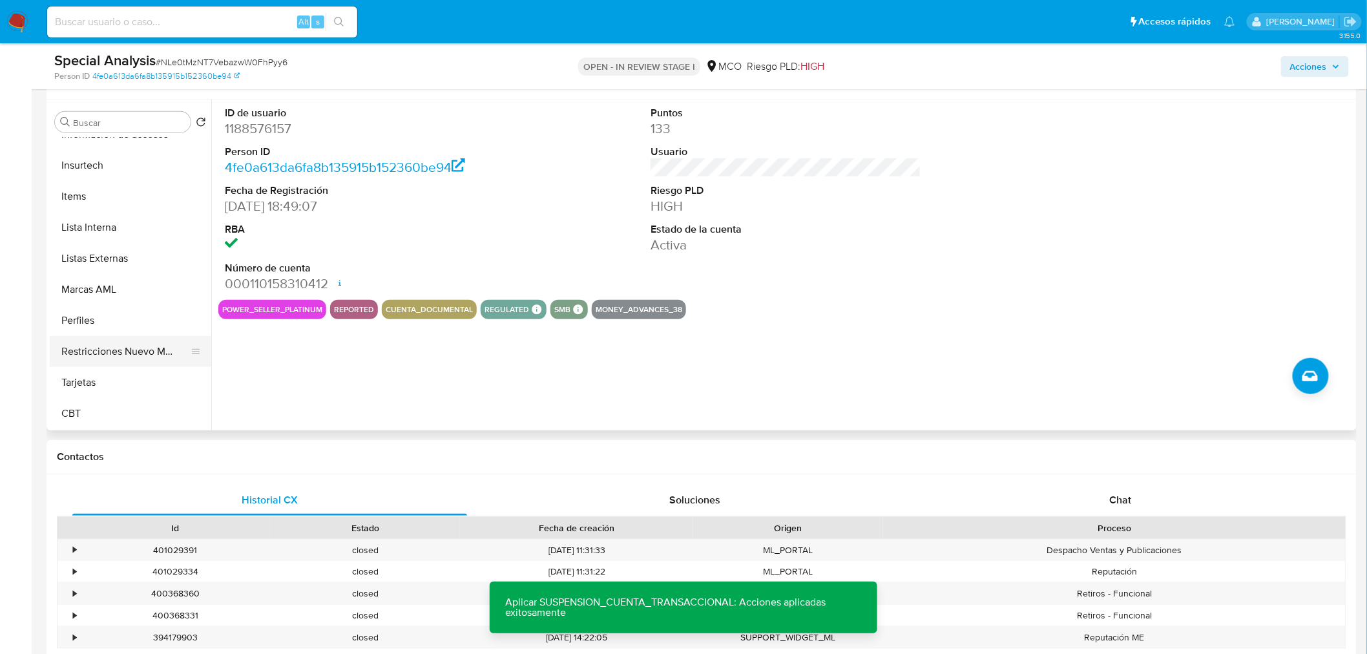
scroll to position [545, 0]
click at [112, 345] on button "Restricciones Nuevo Mundo" at bounding box center [125, 351] width 151 height 31
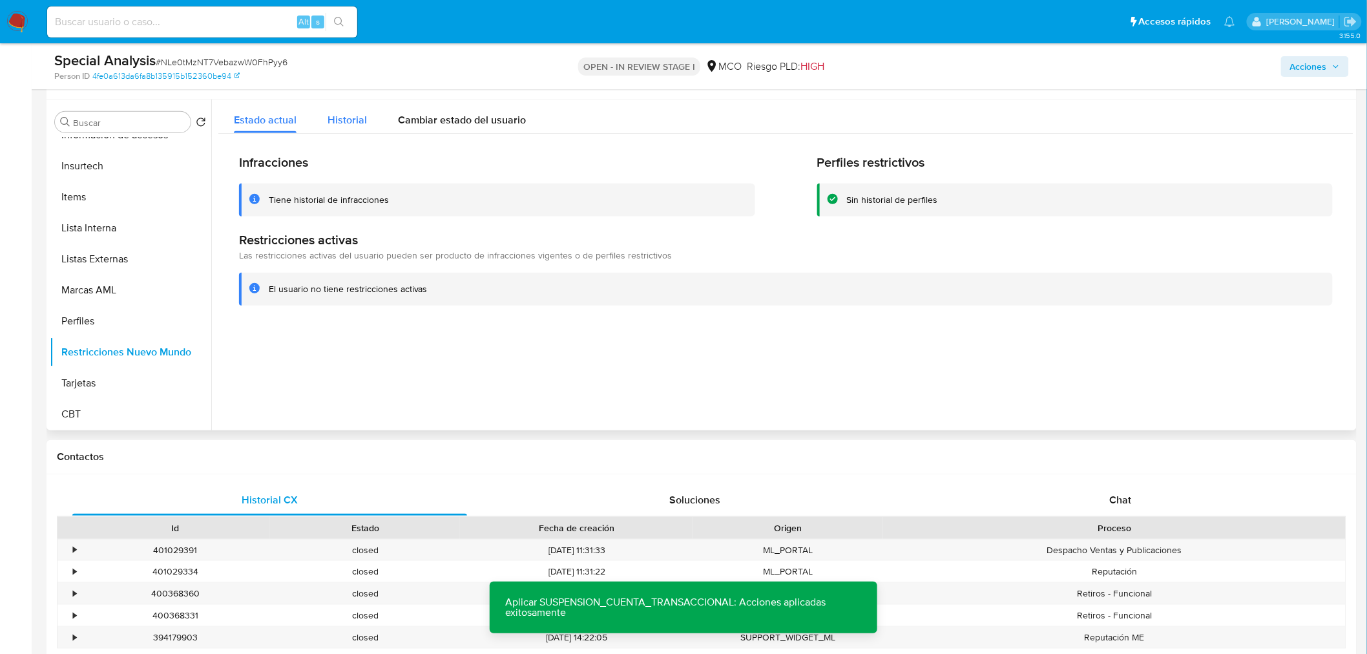
click at [367, 124] on button "Historial" at bounding box center [347, 116] width 70 height 34
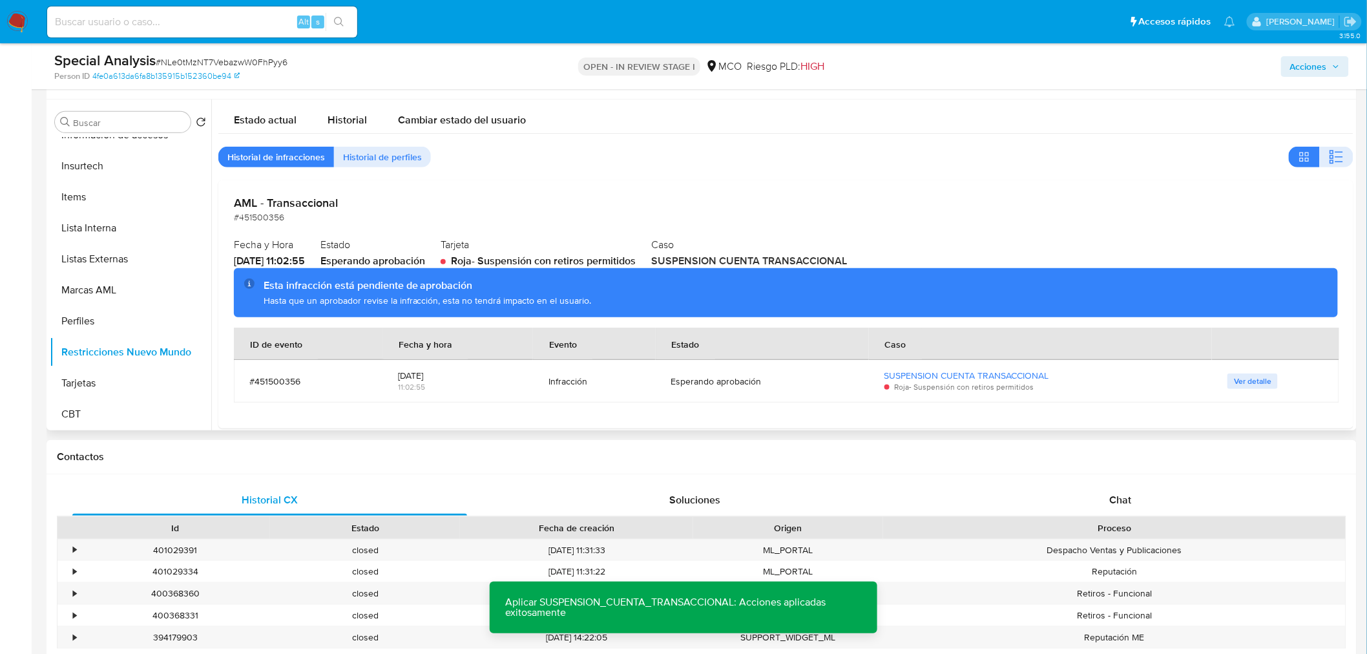
drag, startPoint x: 351, startPoint y: 289, endPoint x: 601, endPoint y: 300, distance: 250.2
click at [594, 301] on div "Esta infracción está pendiente de aprobación Hasta que un aprobador revise la i…" at bounding box center [796, 292] width 1064 height 28
click at [601, 300] on div "Hasta que un aprobador revise la infracción, esta no tendrá impacto en el usuar…" at bounding box center [796, 301] width 1064 height 12
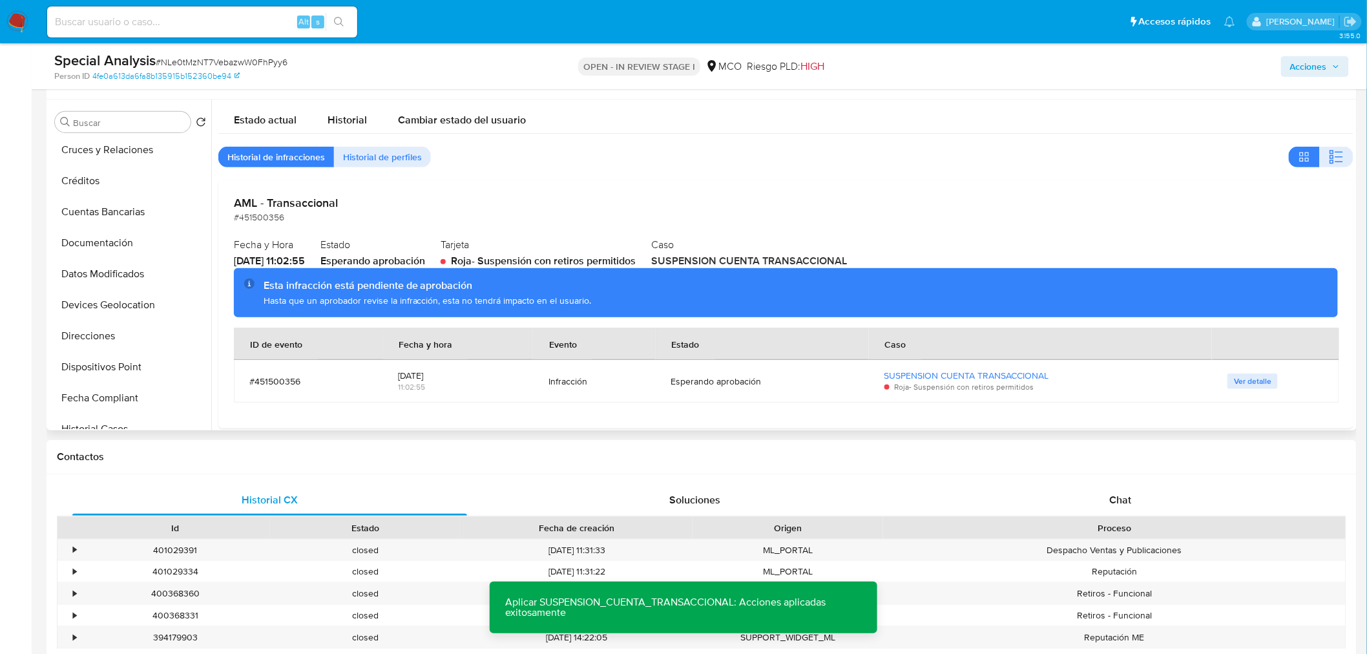
scroll to position [0, 0]
click at [101, 181] on button "KYC" at bounding box center [125, 184] width 151 height 31
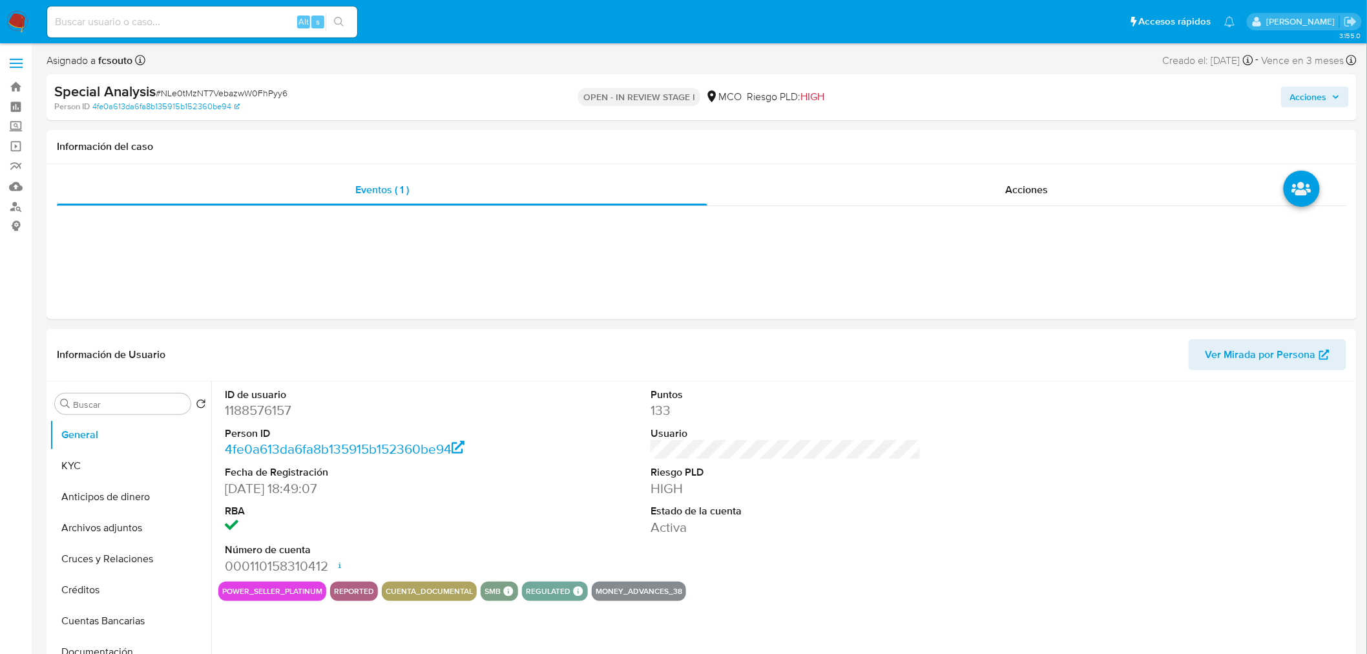
click at [14, 23] on img at bounding box center [17, 22] width 22 height 22
select select "10"
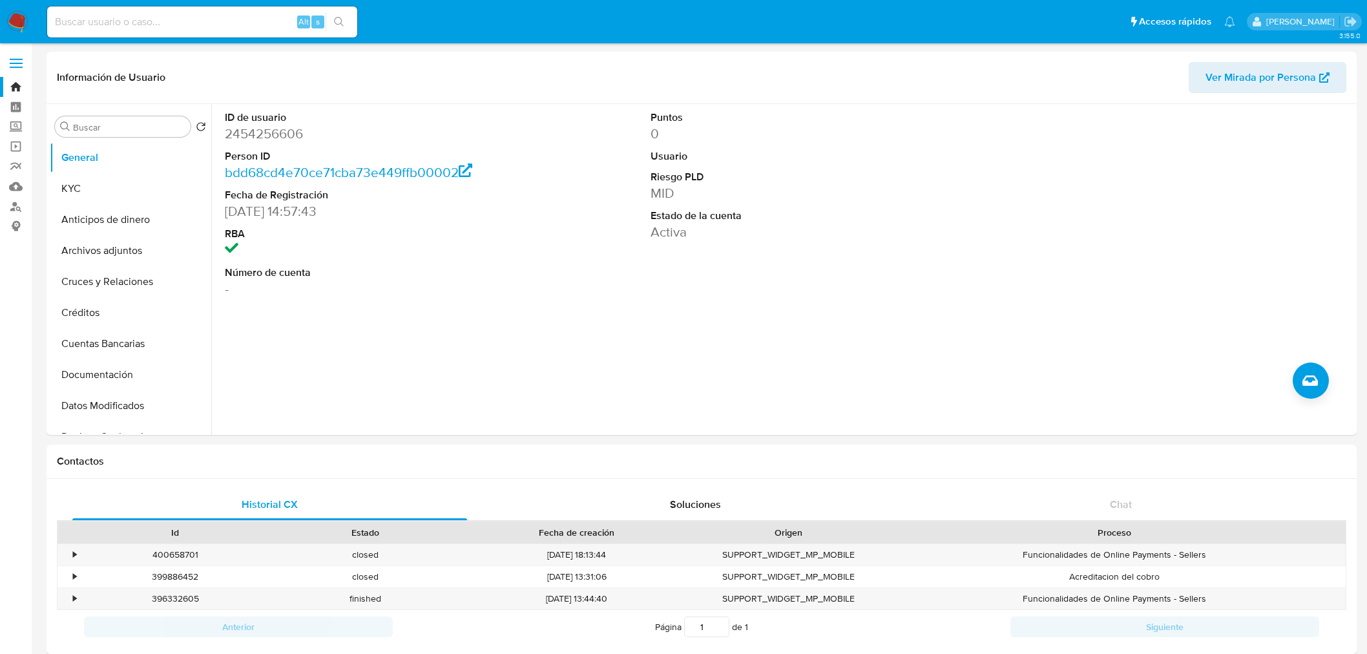
select select "10"
click at [68, 185] on button "KYC" at bounding box center [125, 188] width 151 height 31
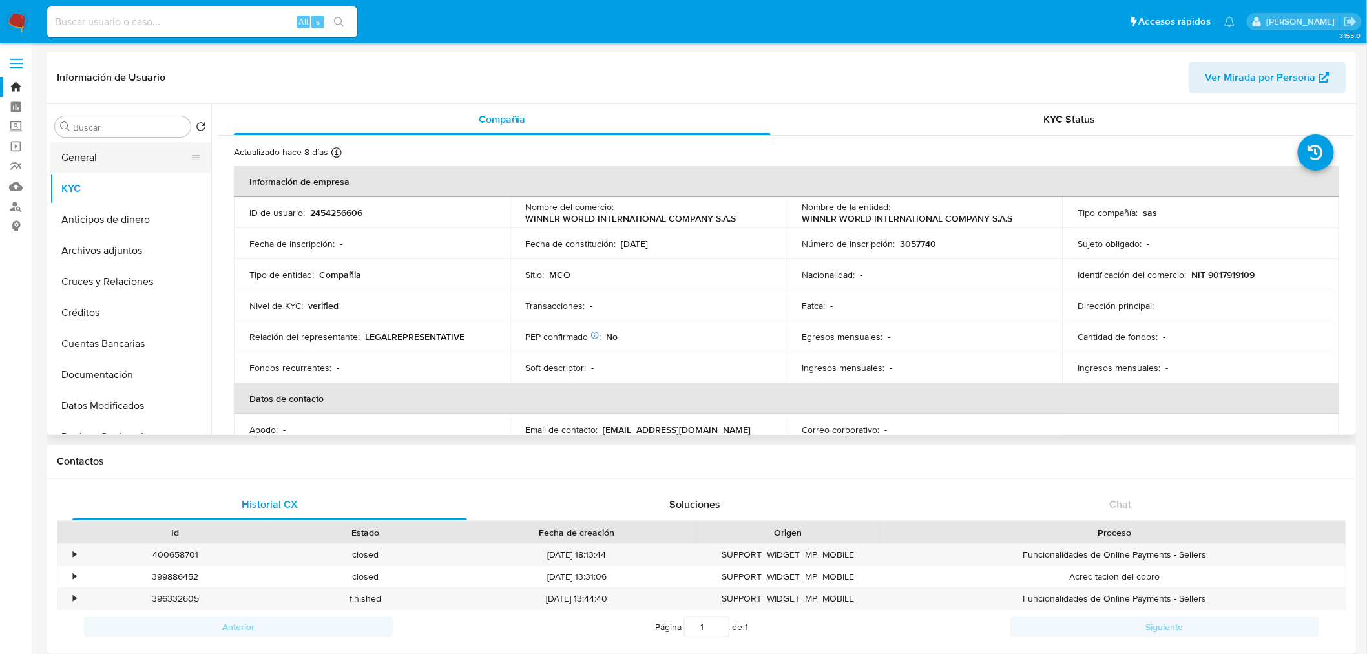
click at [108, 149] on button "General" at bounding box center [125, 157] width 151 height 31
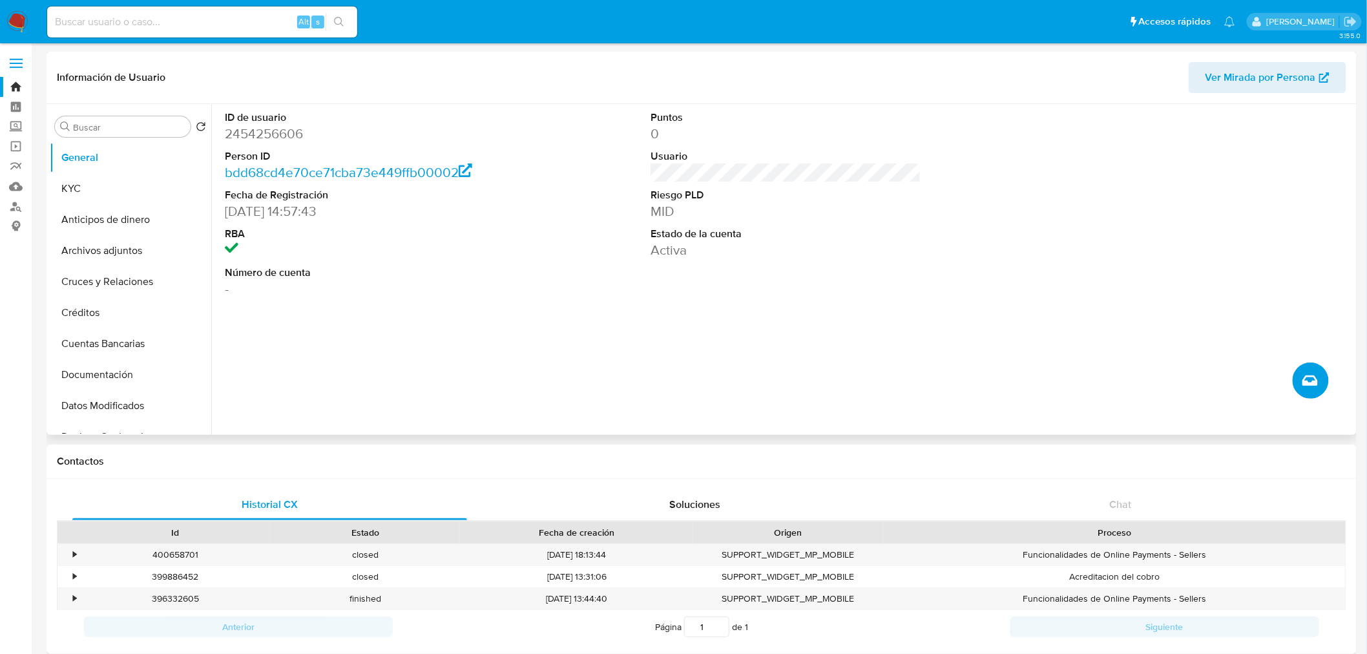
click at [1305, 382] on icon "Crear caso manual" at bounding box center [1310, 381] width 16 height 16
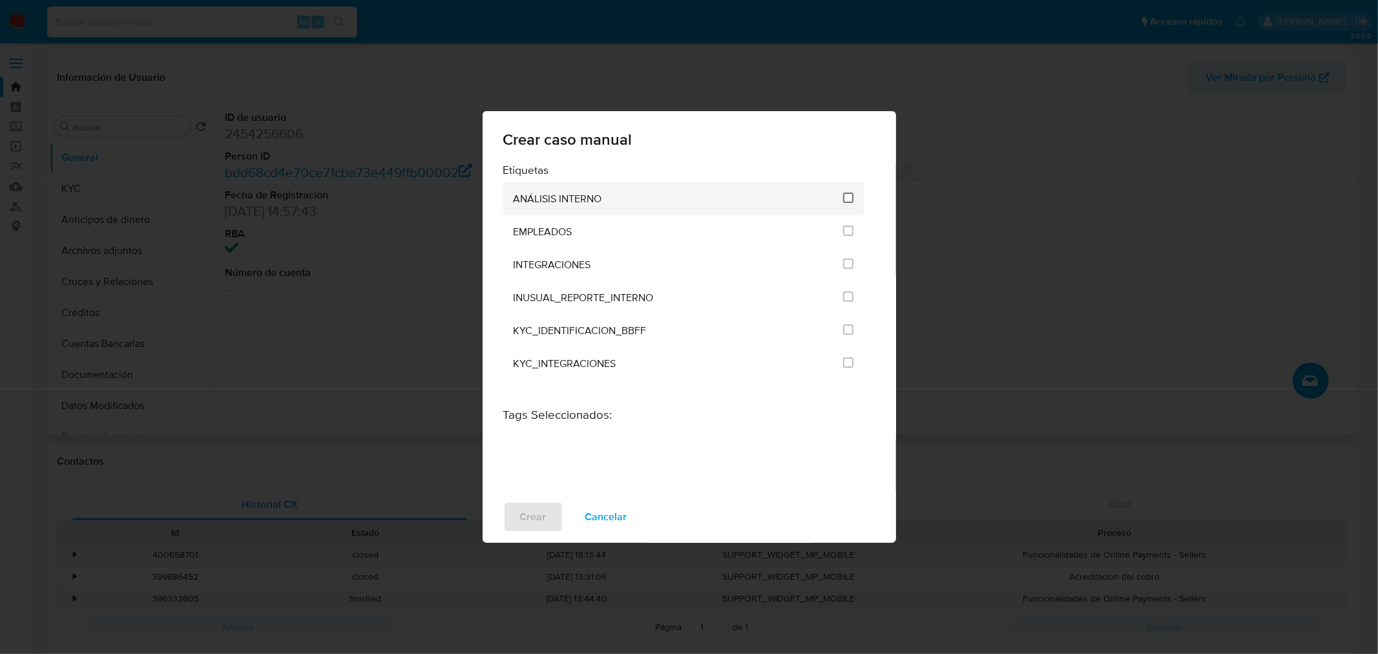
click at [843, 201] on input "1890" at bounding box center [848, 197] width 10 height 10
checkbox input "true"
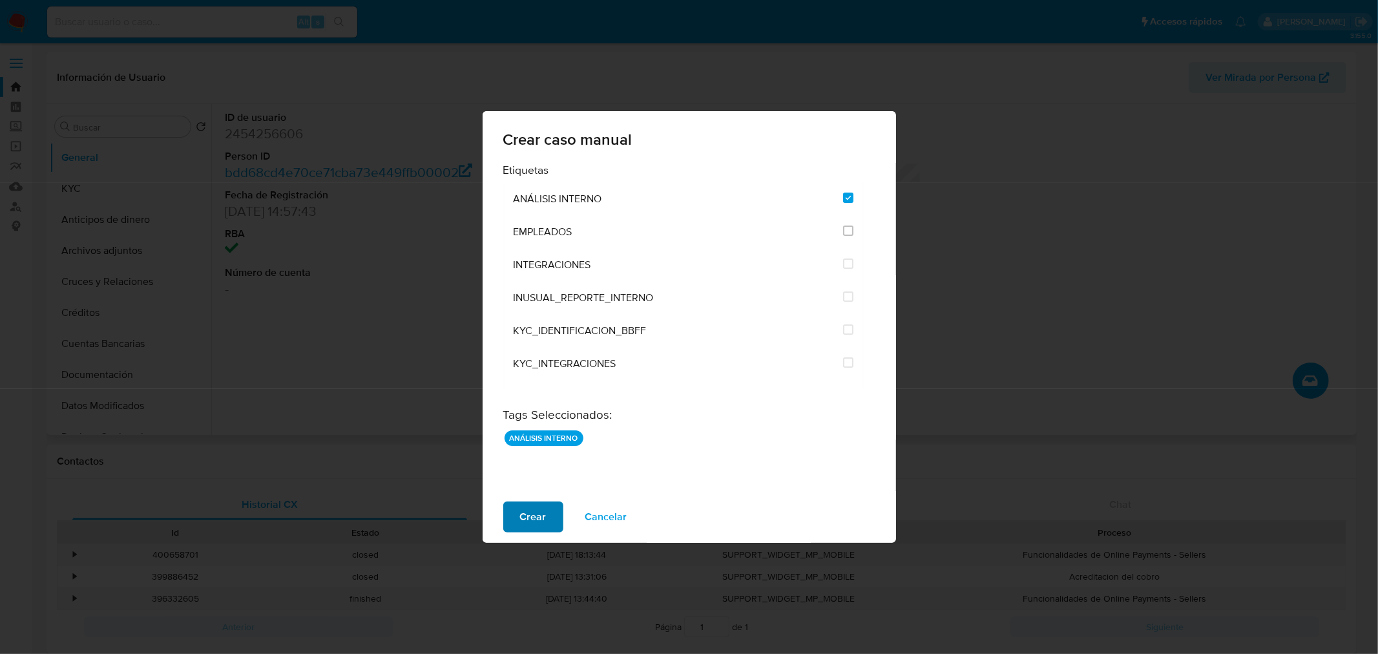
click at [546, 521] on button "Crear" at bounding box center [533, 516] width 60 height 31
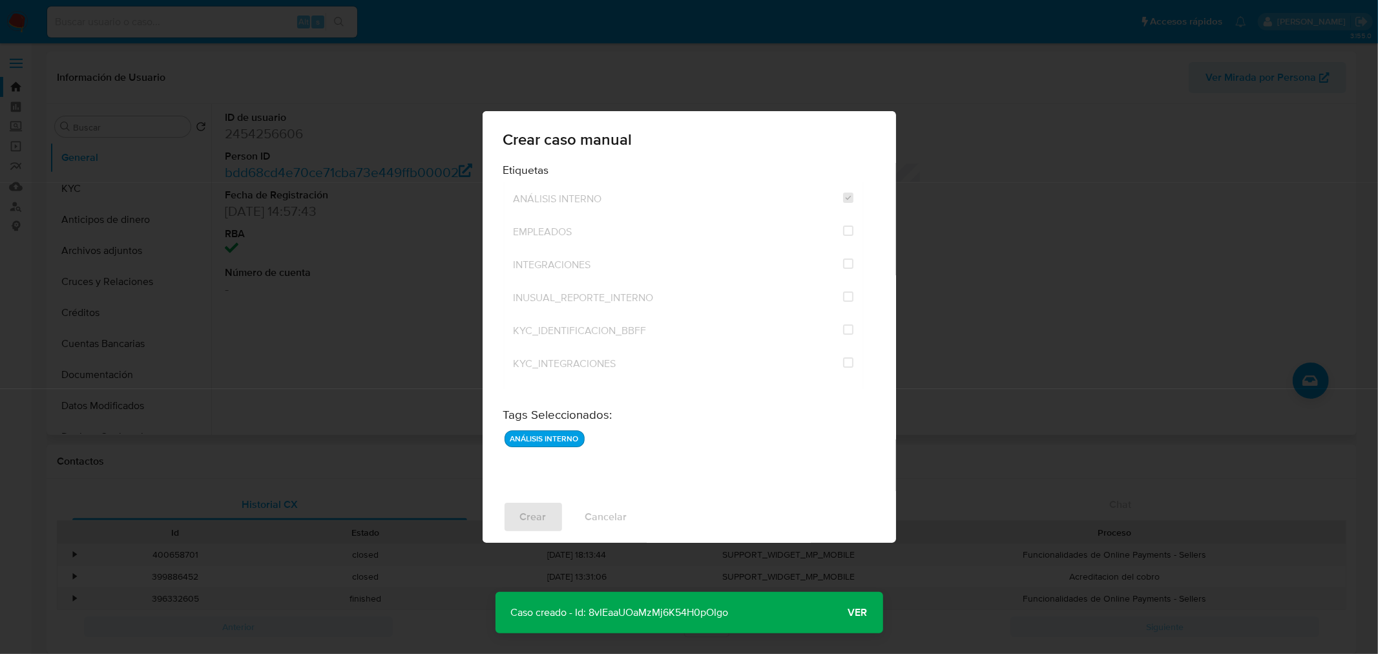
click at [857, 612] on span "Ver" at bounding box center [857, 612] width 19 height 0
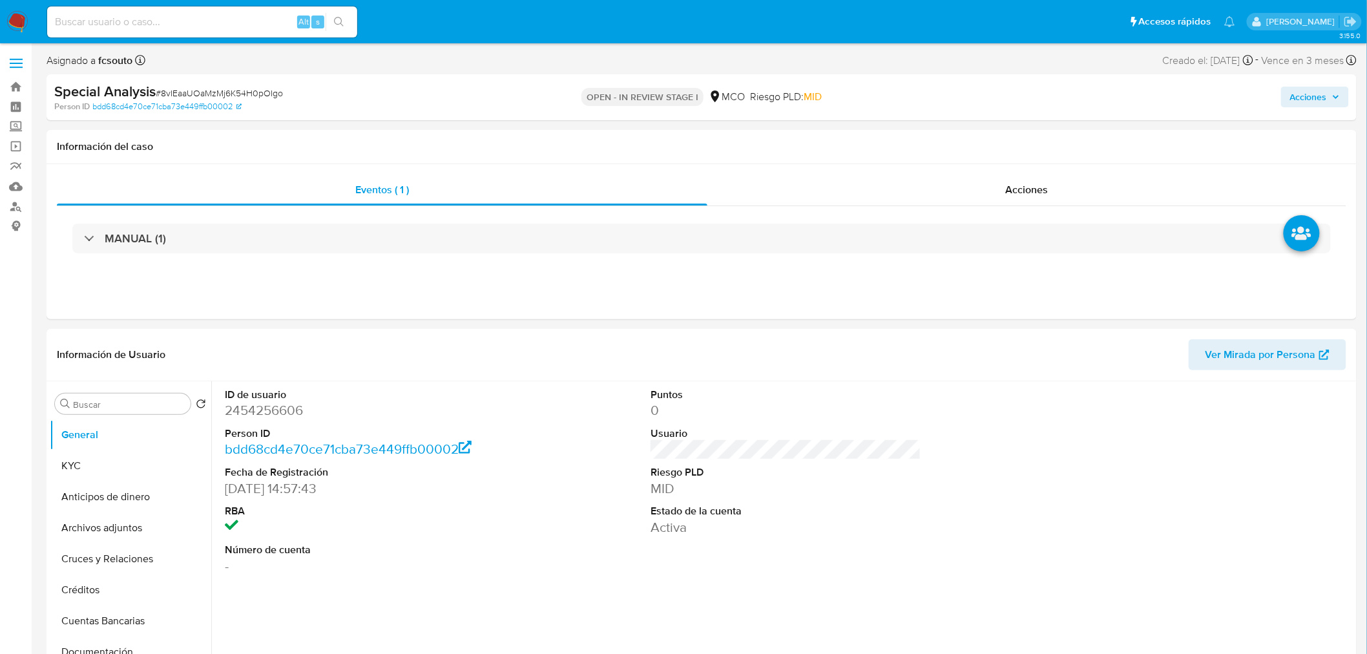
select select "10"
click at [124, 470] on button "KYC" at bounding box center [125, 465] width 151 height 31
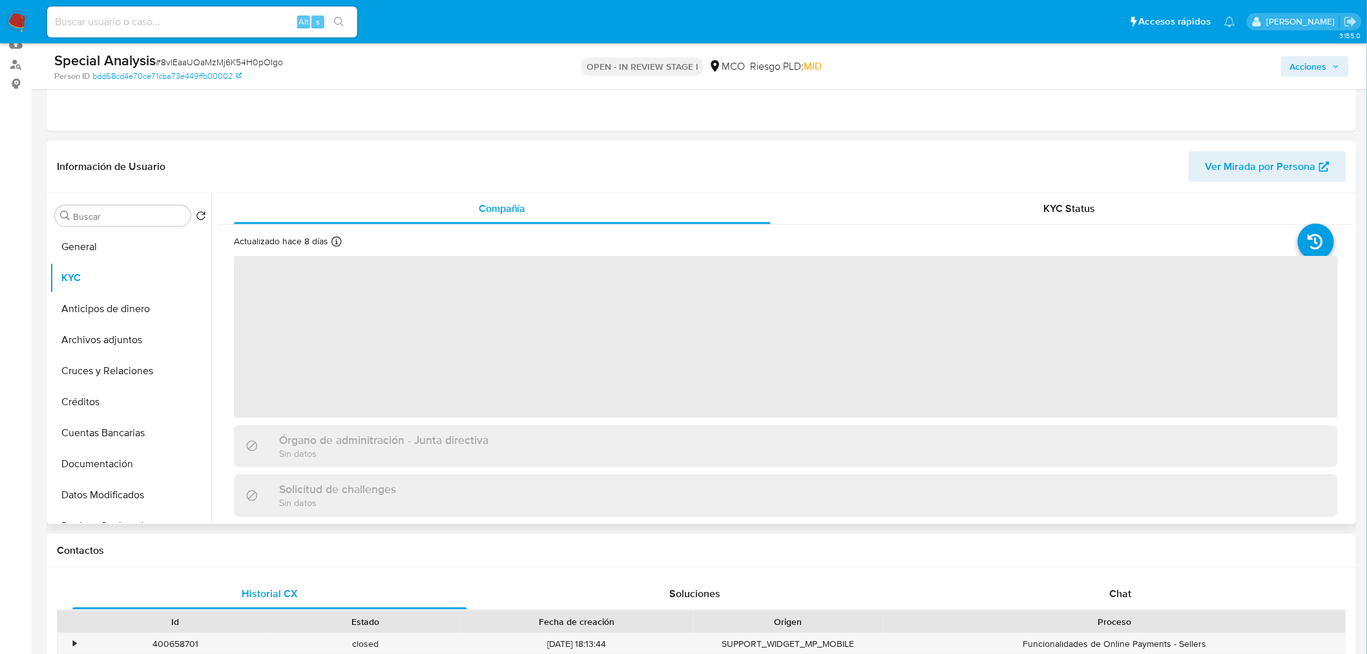
scroll to position [143, 0]
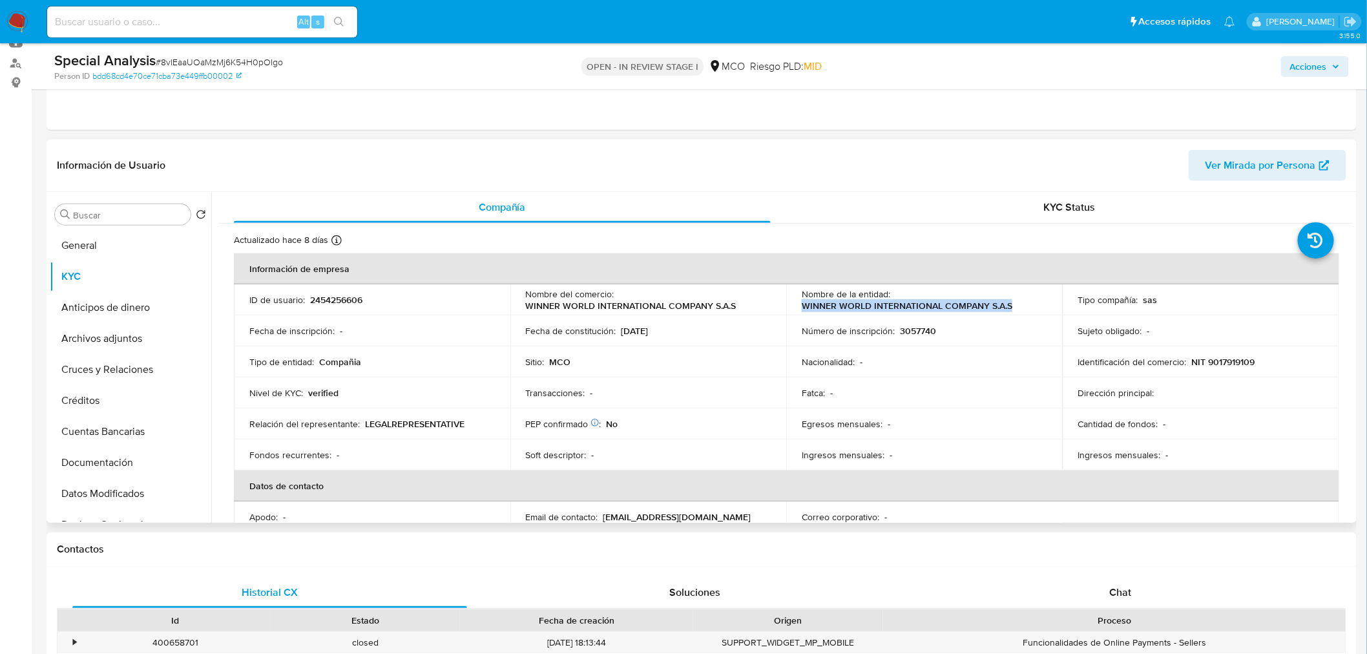
drag, startPoint x: 801, startPoint y: 307, endPoint x: 1011, endPoint y: 304, distance: 210.6
click at [1011, 304] on div "Nombre de la entidad : WINNER WORLD INTERNATIONAL COMPANY S.A.S" at bounding box center [923, 299] width 245 height 23
copy p "WINNER WORLD INTERNATIONAL COMPANY S.A.S"
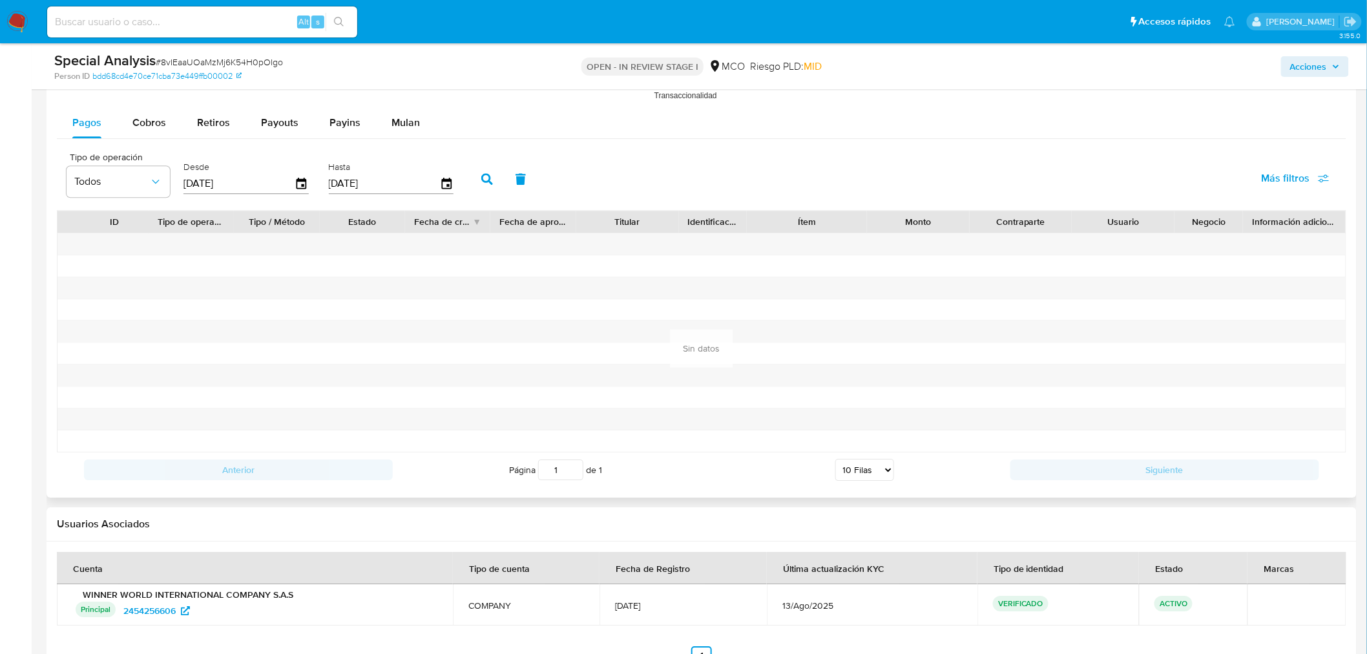
scroll to position [1219, 0]
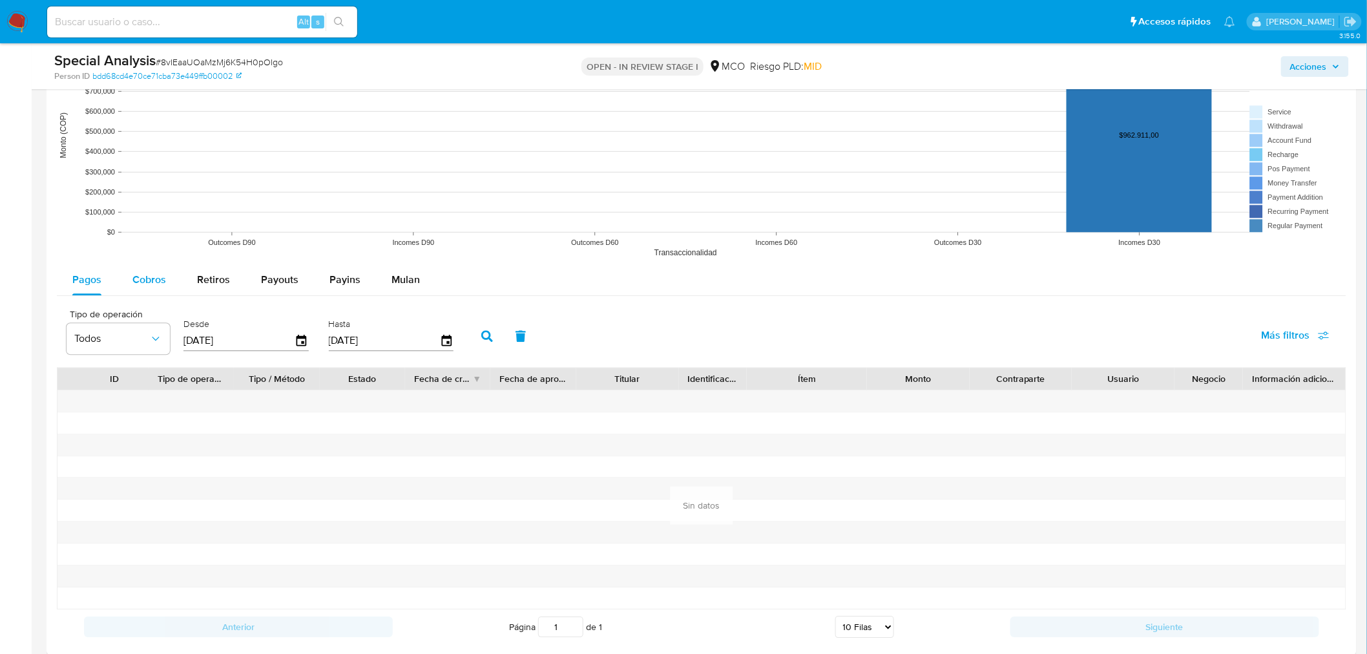
click at [149, 269] on div "Cobros" at bounding box center [149, 279] width 34 height 31
select select "10"
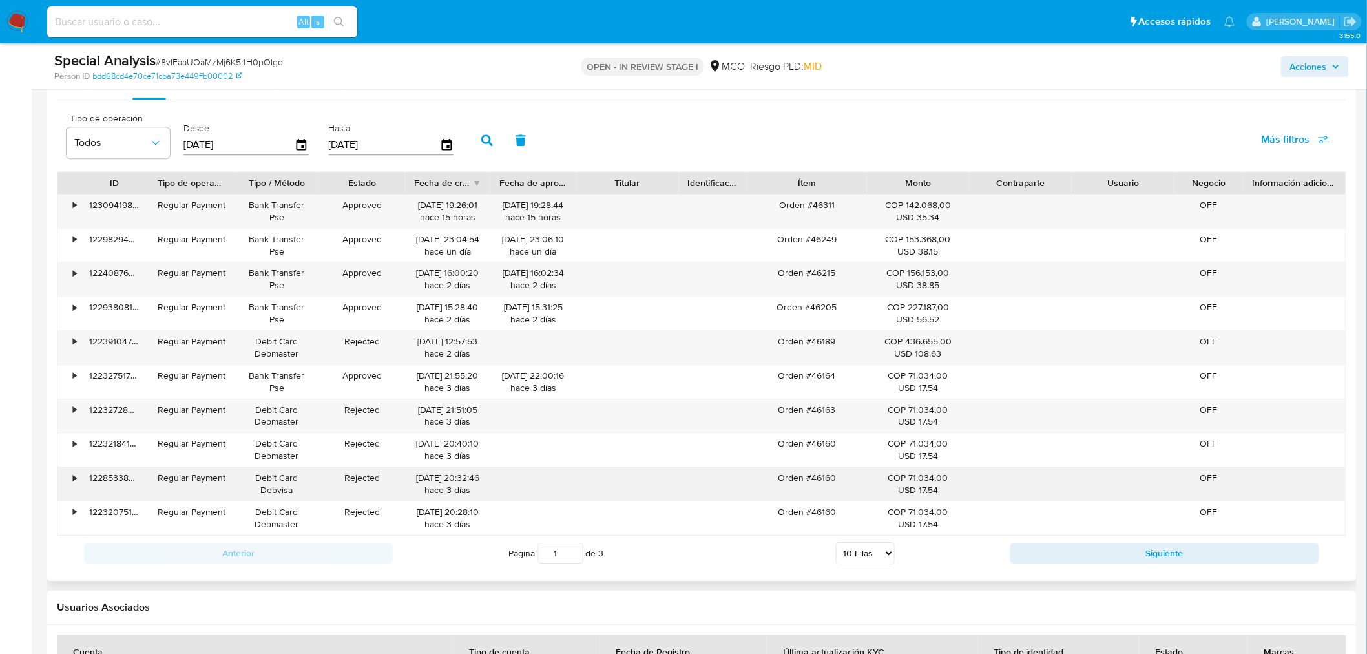
scroll to position [1435, 0]
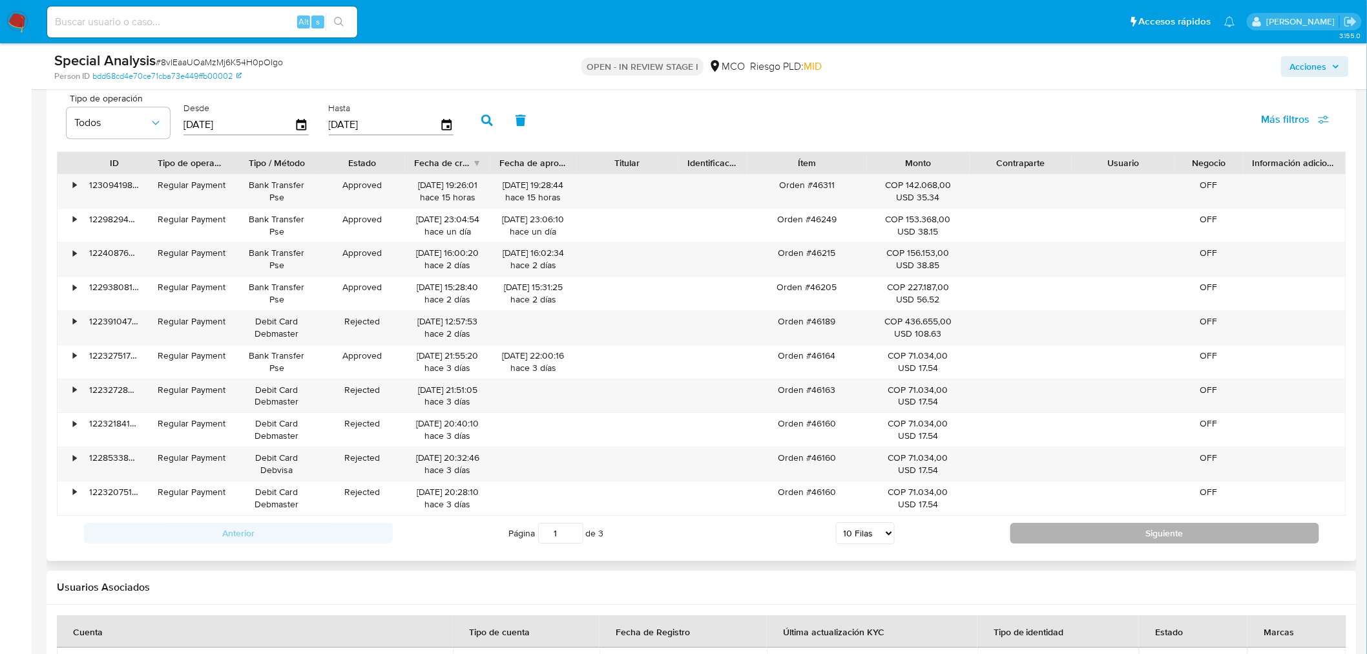
click at [1075, 532] on button "Siguiente" at bounding box center [1164, 532] width 309 height 21
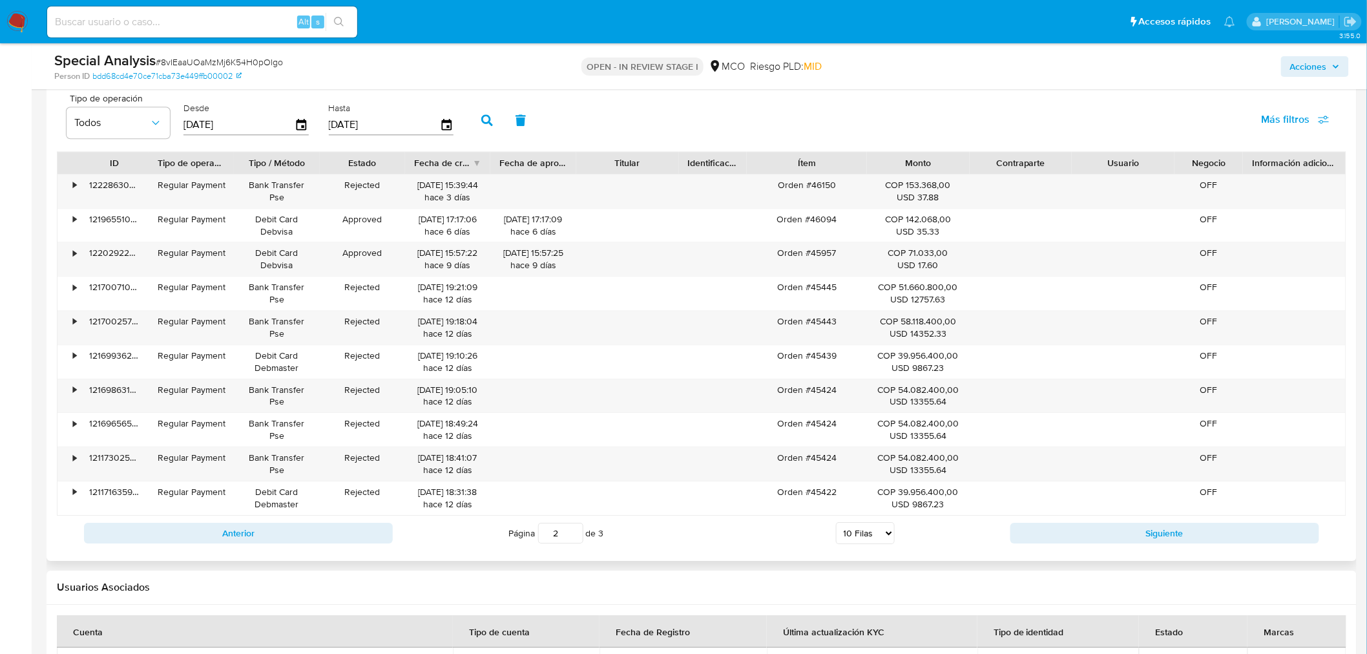
click at [1022, 495] on div "• 122286300213 Regular Payment Bank Transfer Pse Rejected [DATE] 15:39:44 hace …" at bounding box center [701, 345] width 1289 height 342
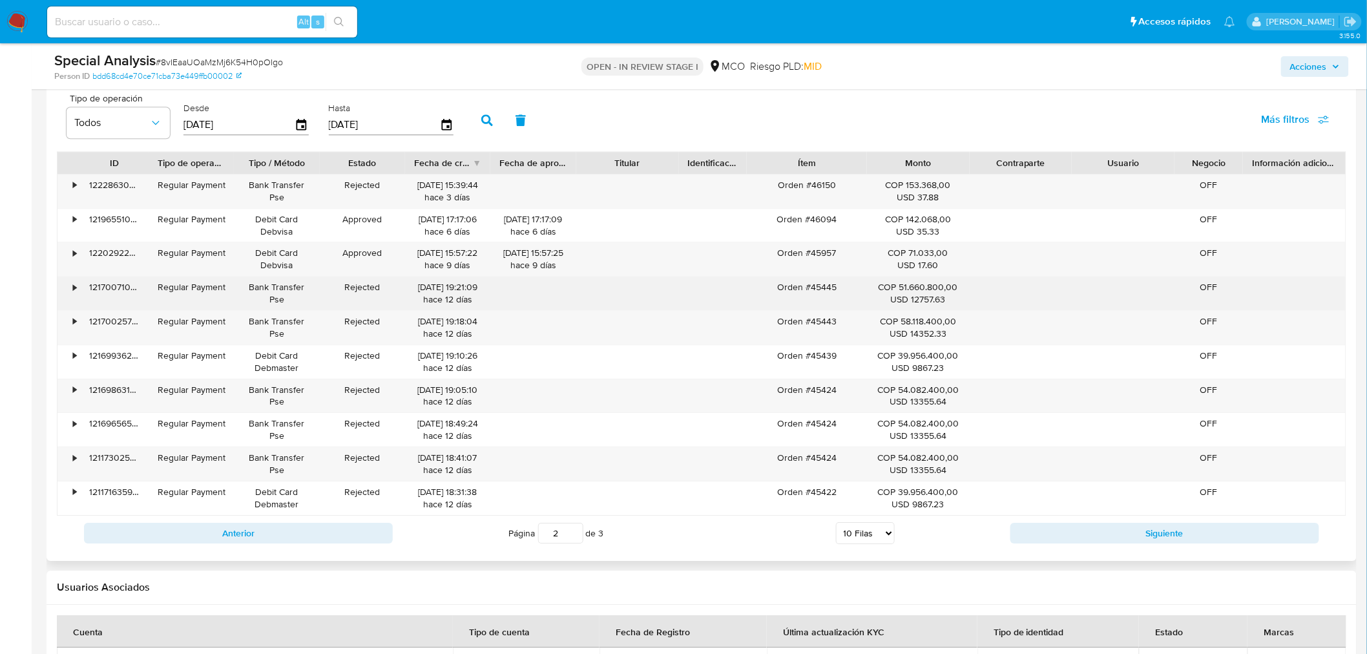
click at [904, 301] on div "USD 12757.63" at bounding box center [918, 299] width 85 height 12
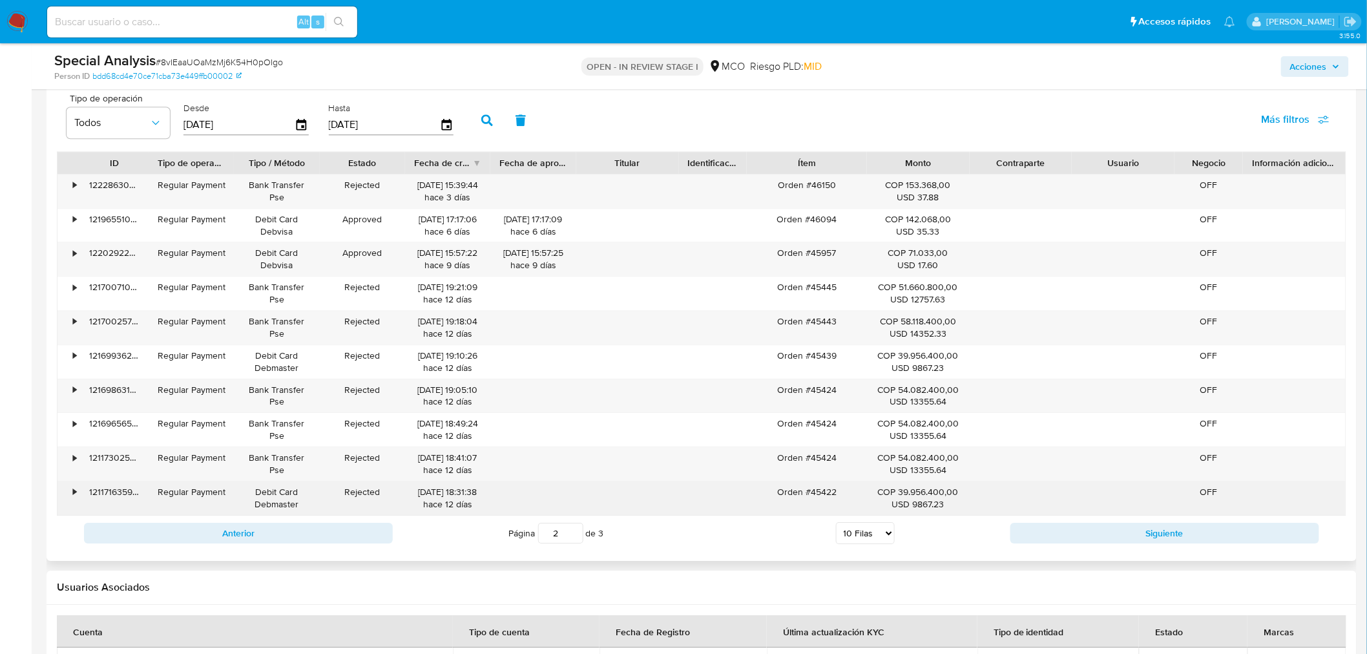
drag, startPoint x: 898, startPoint y: 293, endPoint x: 943, endPoint y: 499, distance: 211.6
click at [943, 499] on div "• 122286300213 Regular Payment Bank Transfer Pse Rejected [DATE] 15:39:44 hace …" at bounding box center [701, 345] width 1289 height 342
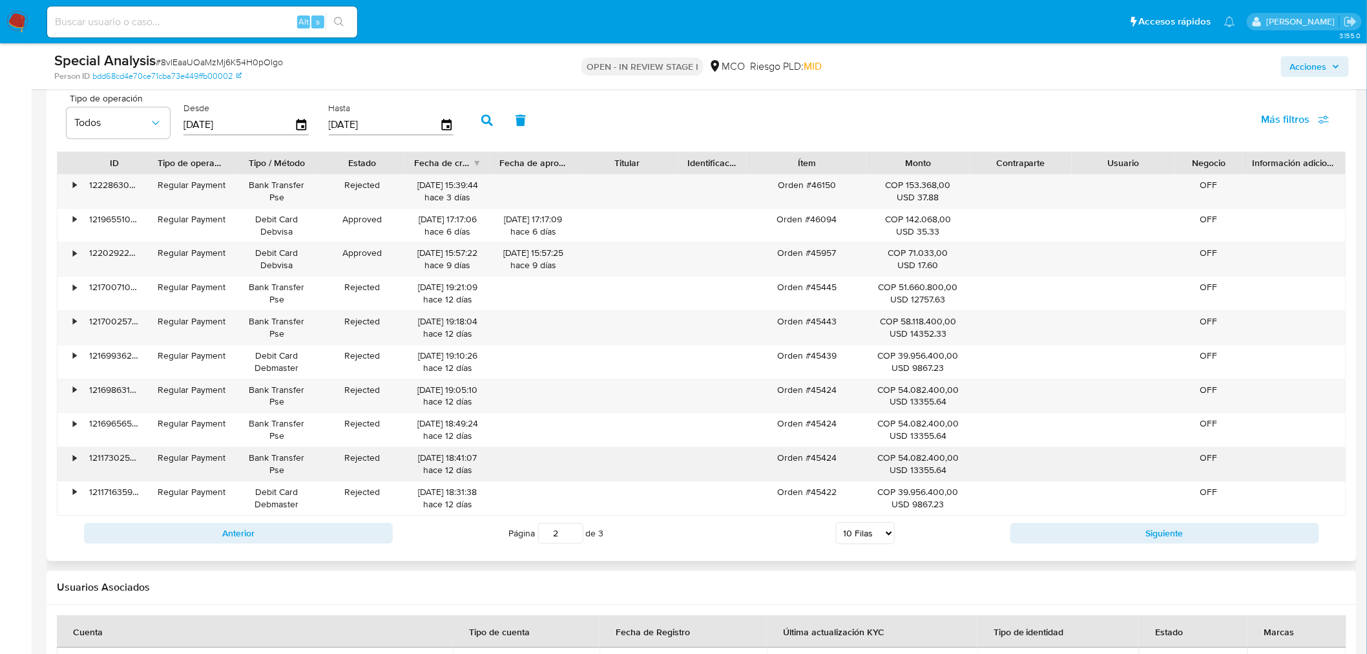
click at [919, 481] on div "COP 54.082.400,00 USD 13355.64" at bounding box center [918, 464] width 103 height 34
drag, startPoint x: 912, startPoint y: 254, endPoint x: 925, endPoint y: 250, distance: 14.3
click at [925, 250] on div "COP 71.033,00 USD 17.60" at bounding box center [918, 259] width 85 height 25
drag, startPoint x: 906, startPoint y: 220, endPoint x: 924, endPoint y: 201, distance: 25.6
click at [930, 222] on div "COP 142.068,00 USD 35.33" at bounding box center [918, 225] width 85 height 25
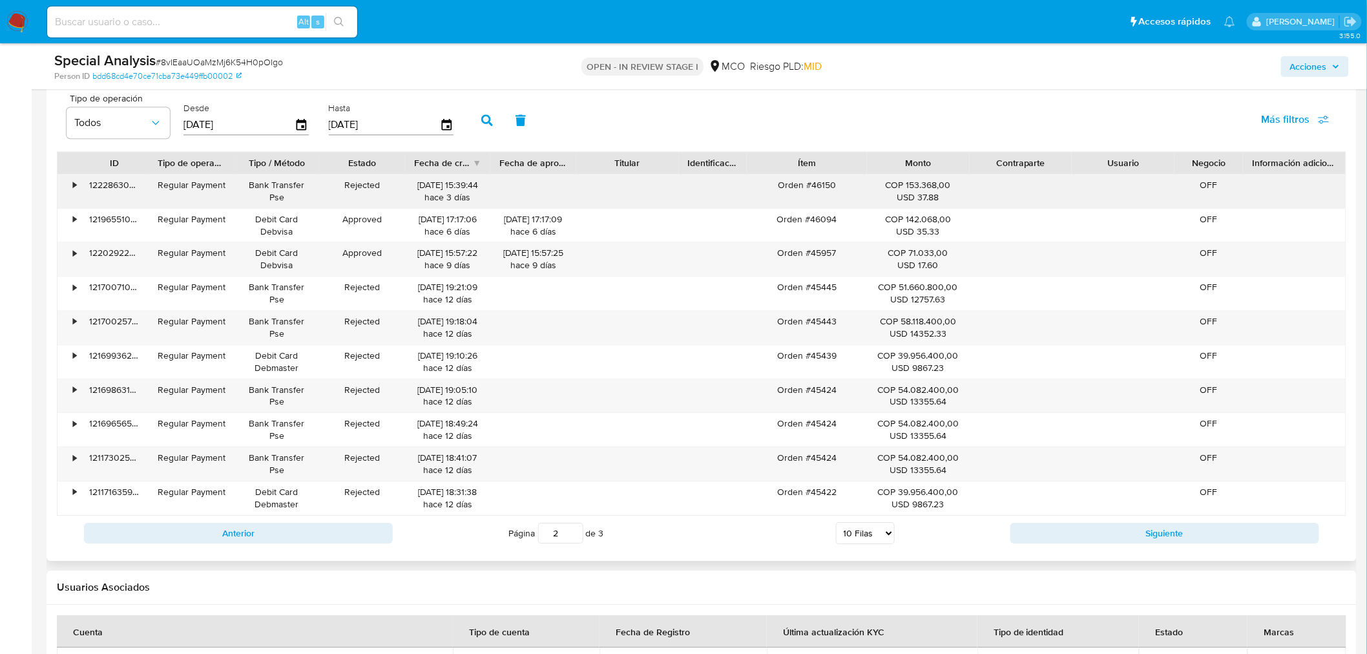
drag, startPoint x: 918, startPoint y: 194, endPoint x: 931, endPoint y: 197, distance: 13.3
click at [931, 197] on div "USD 37.88" at bounding box center [918, 197] width 85 height 12
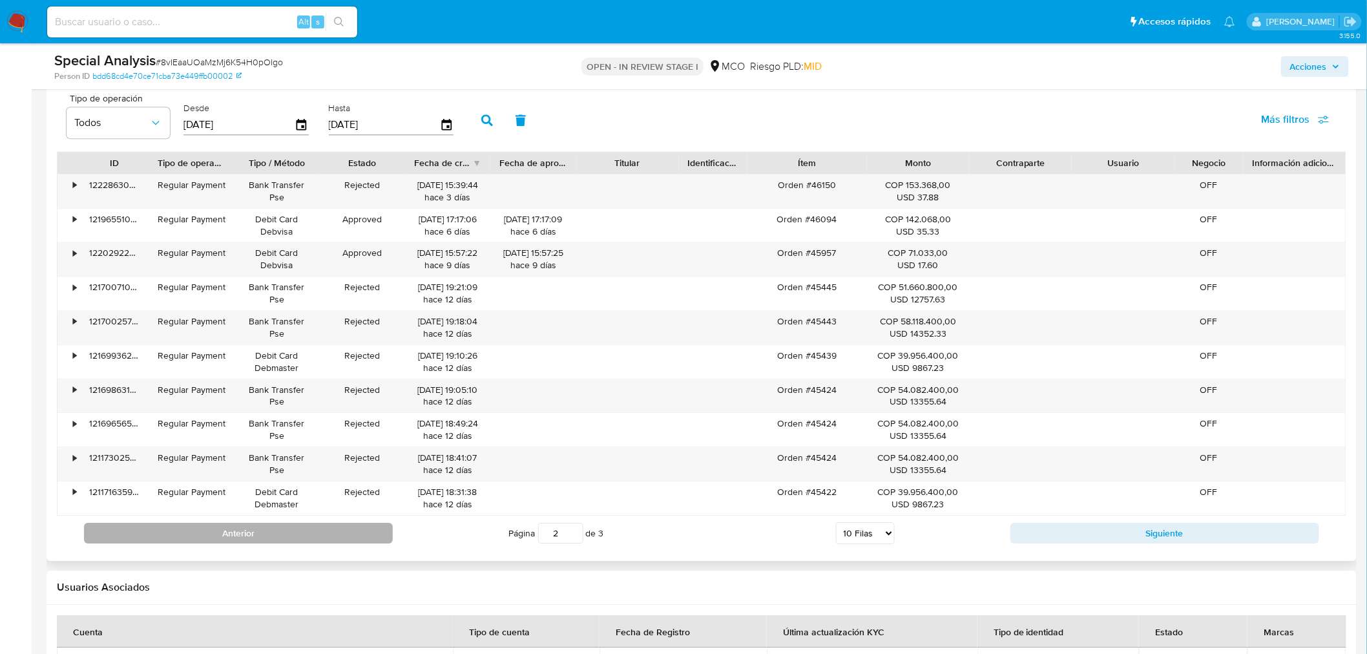
click at [358, 524] on button "Anterior" at bounding box center [238, 532] width 309 height 21
type input "1"
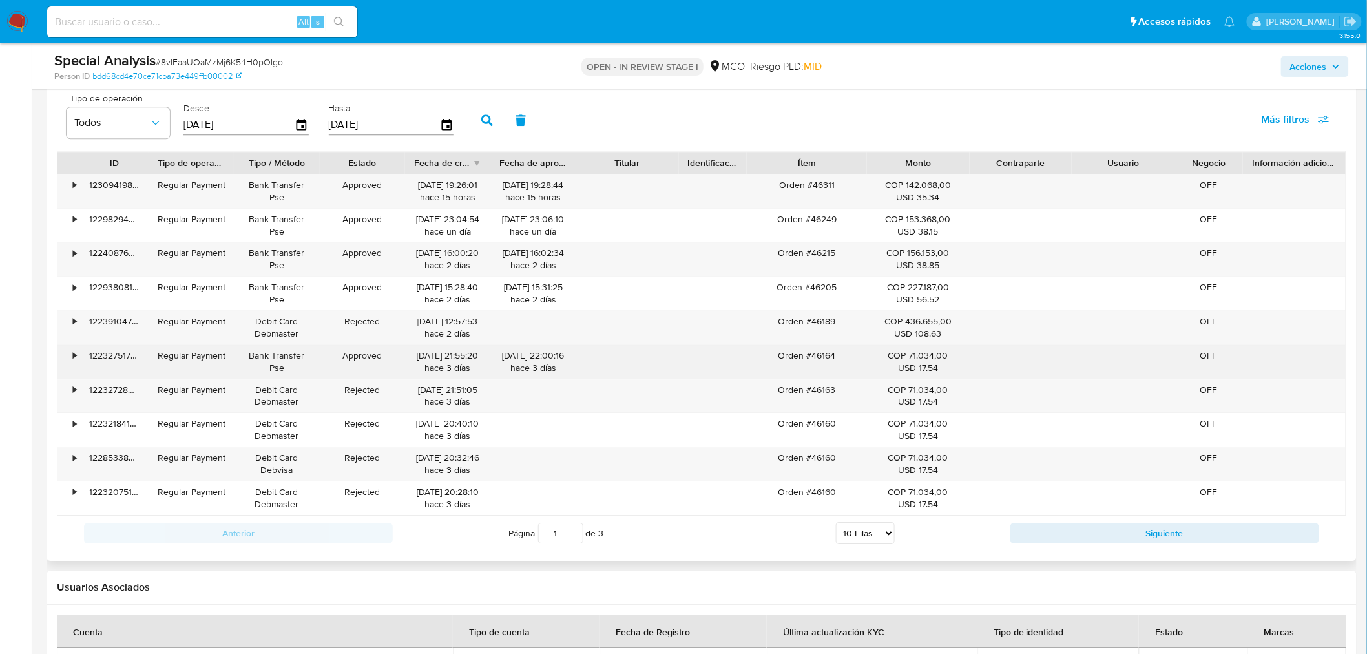
drag, startPoint x: 921, startPoint y: 338, endPoint x: 936, endPoint y: 351, distance: 20.6
click at [937, 351] on div "• 123094198592 Regular Payment Bank Transfer Pse Approved [DATE] 19:26:01 hace …" at bounding box center [701, 345] width 1289 height 342
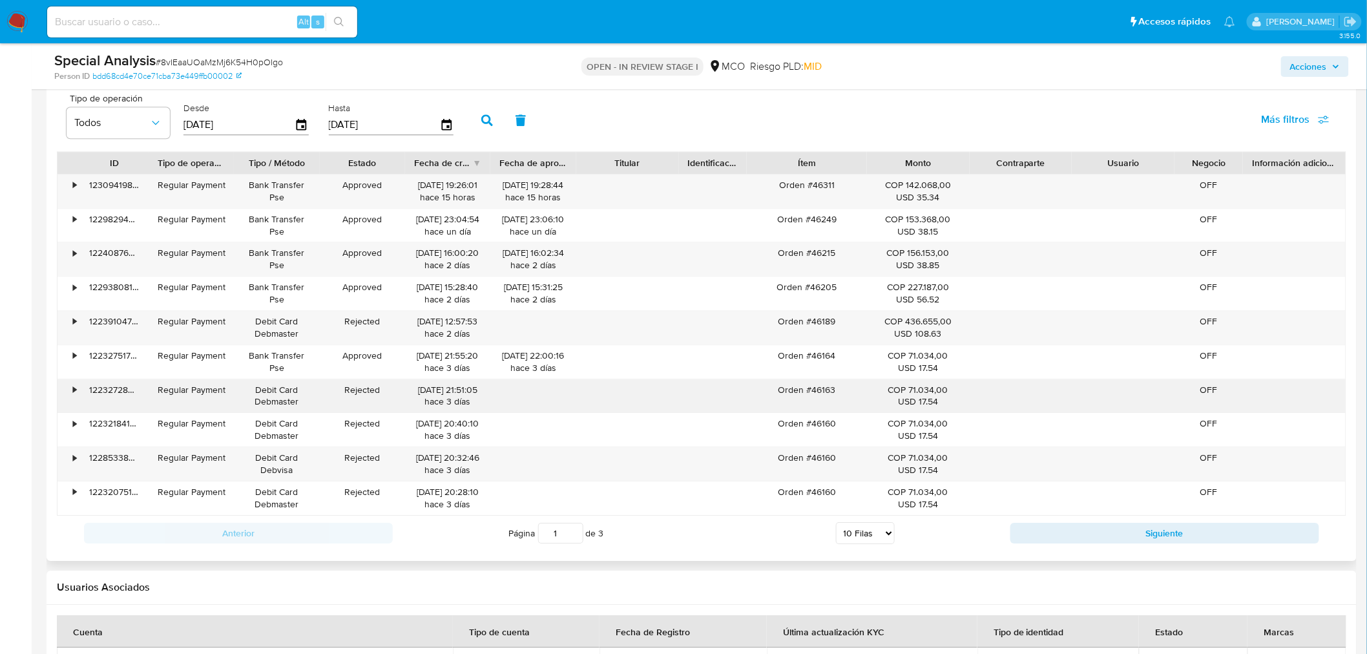
drag, startPoint x: 912, startPoint y: 390, endPoint x: 927, endPoint y: 403, distance: 20.2
click at [924, 401] on div "COP 71.034,00 USD 17.54" at bounding box center [918, 396] width 85 height 25
drag, startPoint x: 922, startPoint y: 440, endPoint x: 940, endPoint y: 460, distance: 27.0
click at [938, 459] on div "• 123094198592 Regular Payment Bank Transfer Pse Approved [DATE] 19:26:01 hace …" at bounding box center [701, 345] width 1289 height 342
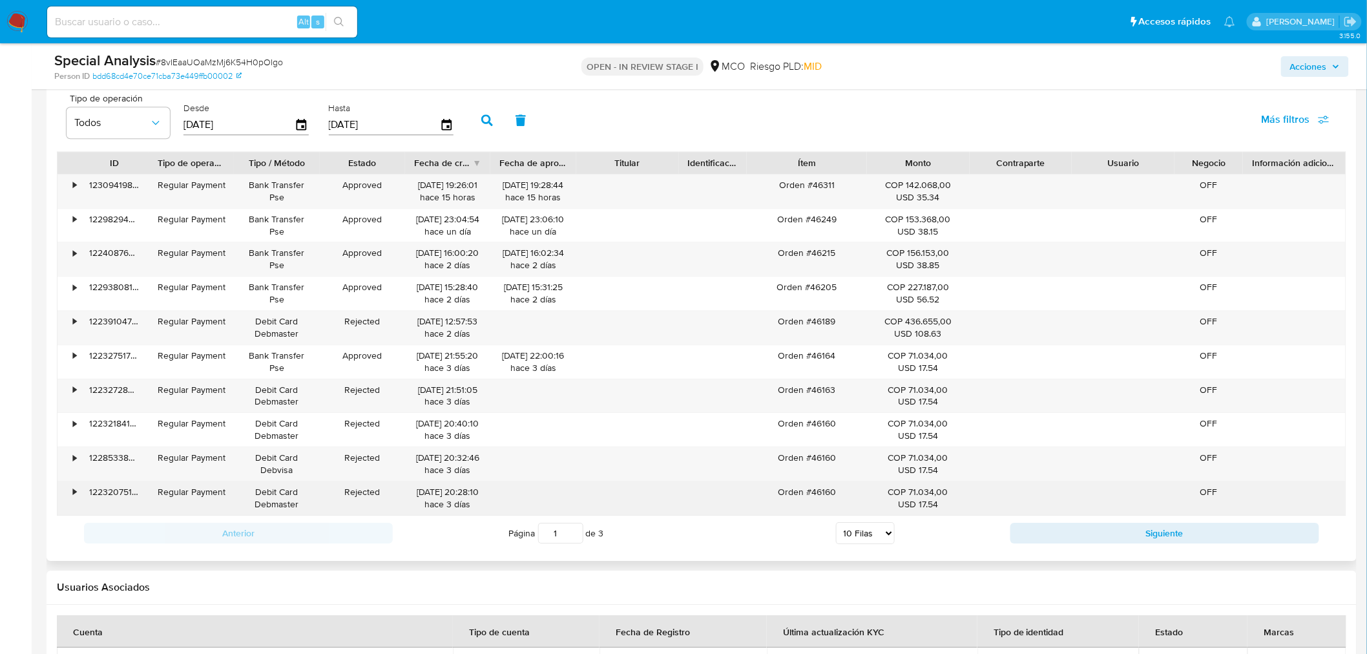
drag, startPoint x: 932, startPoint y: 500, endPoint x: 933, endPoint y: 485, distance: 14.9
click at [934, 501] on div "USD 17.54" at bounding box center [918, 504] width 85 height 12
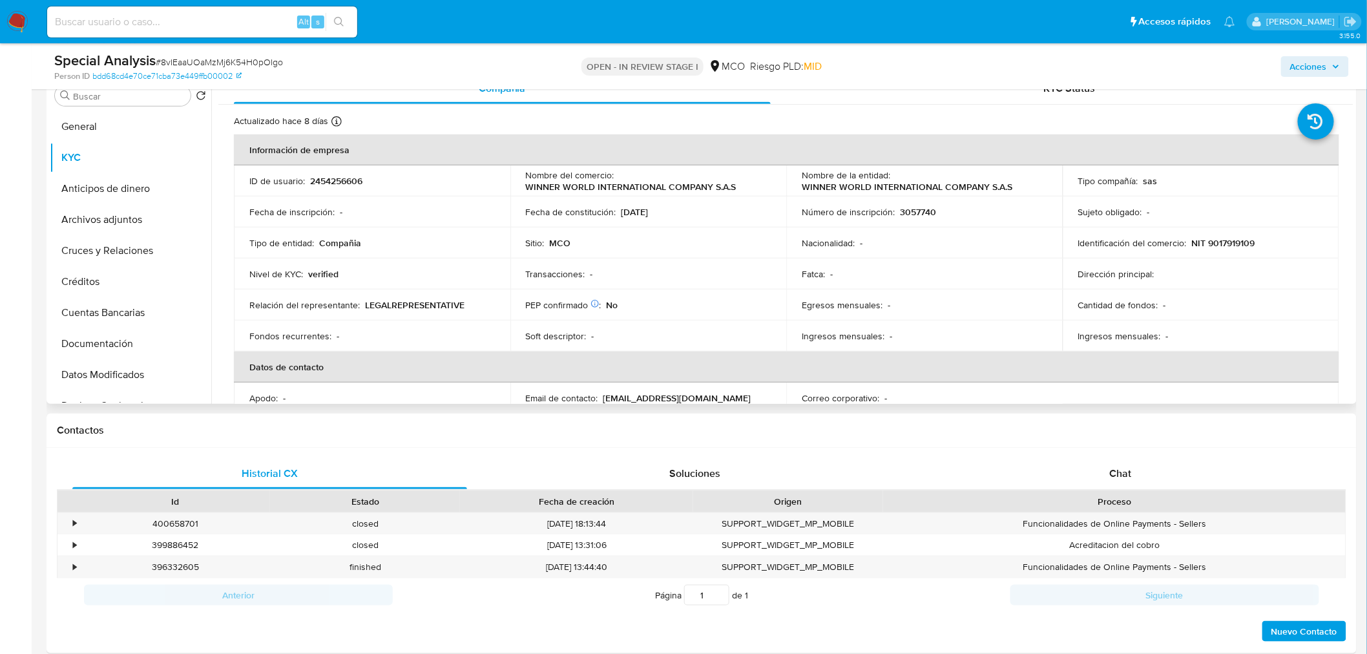
scroll to position [143, 0]
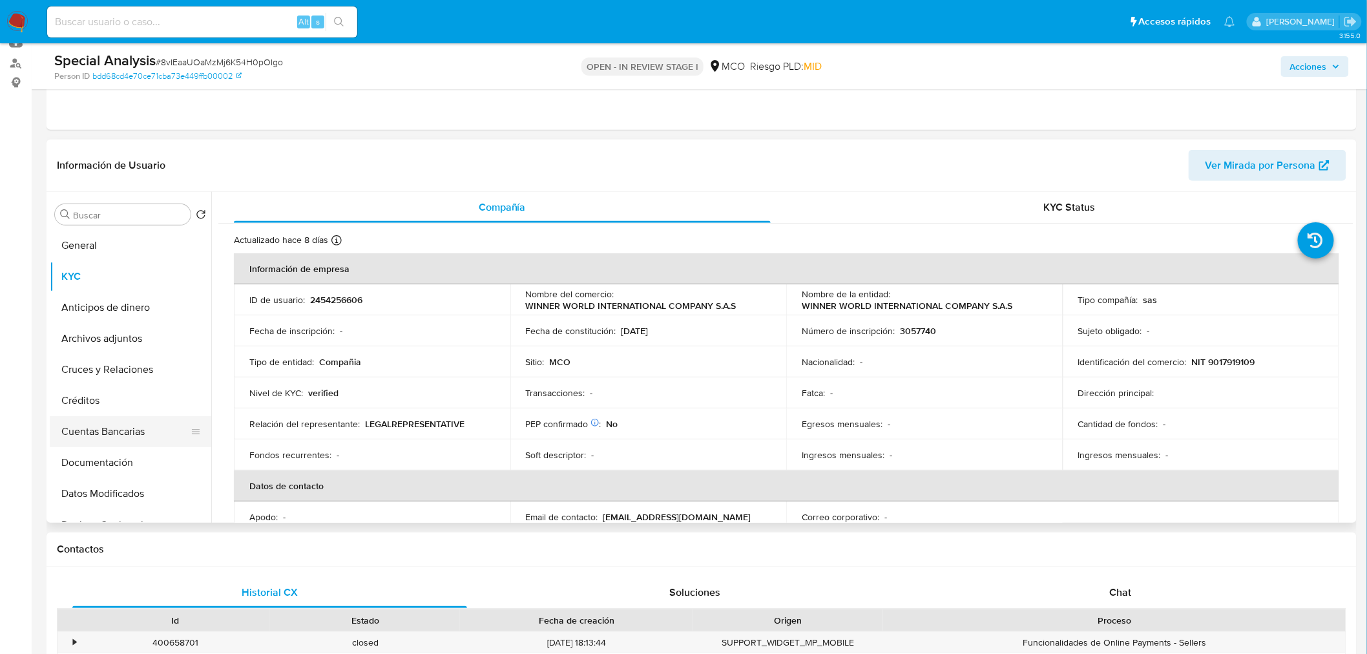
click at [127, 438] on button "Cuentas Bancarias" at bounding box center [125, 431] width 151 height 31
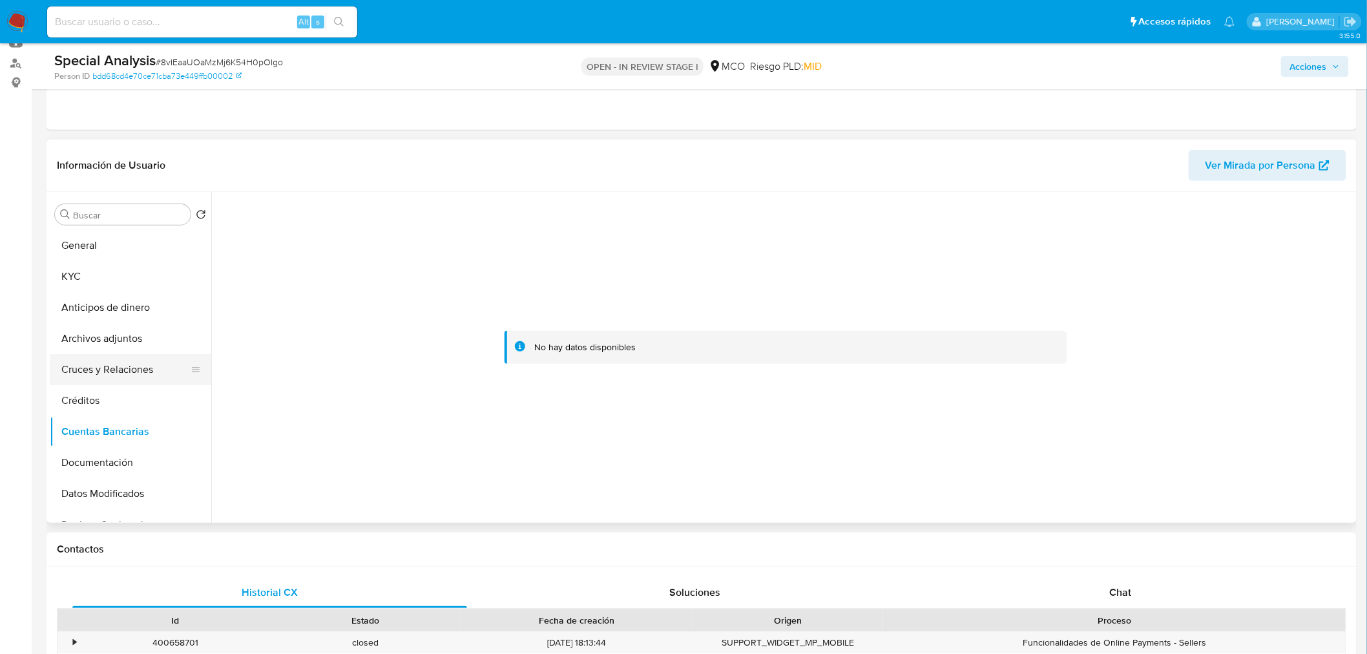
scroll to position [72, 0]
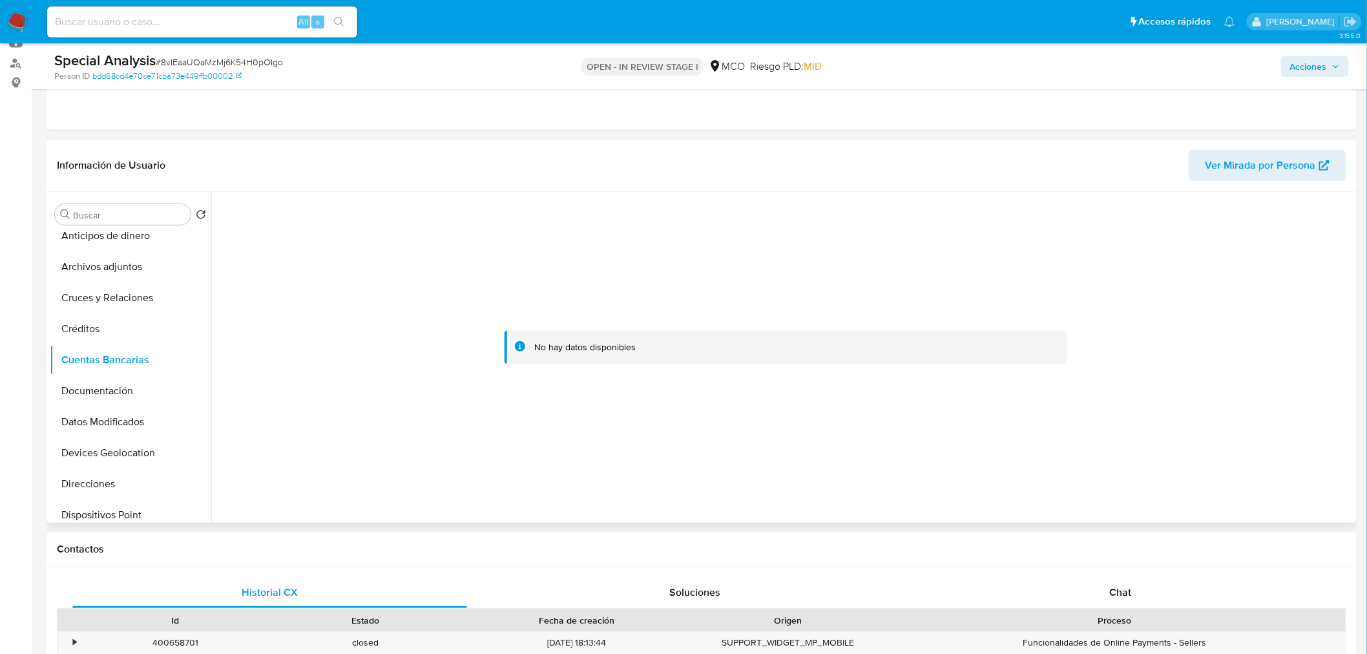
drag, startPoint x: 128, startPoint y: 395, endPoint x: 521, endPoint y: 404, distance: 393.4
click at [128, 394] on button "Documentación" at bounding box center [130, 390] width 161 height 31
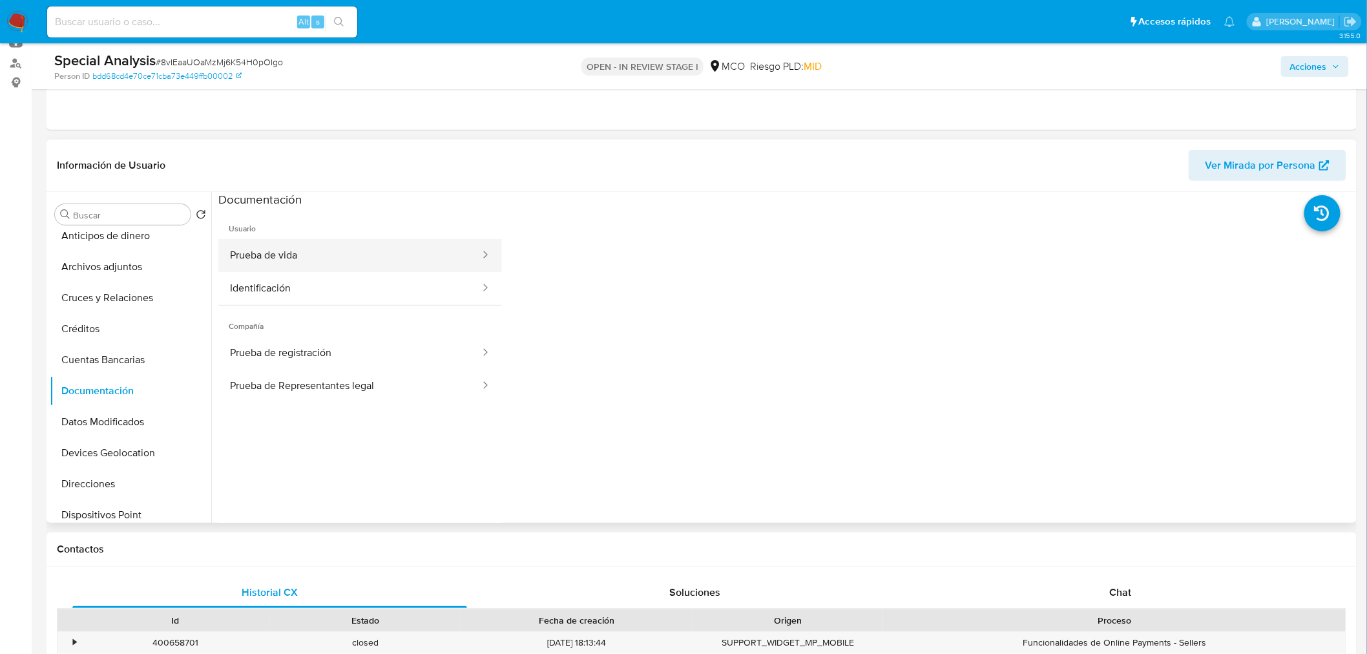
drag, startPoint x: 334, startPoint y: 248, endPoint x: 324, endPoint y: 239, distance: 13.7
click at [329, 244] on button "Prueba de vida" at bounding box center [349, 255] width 263 height 33
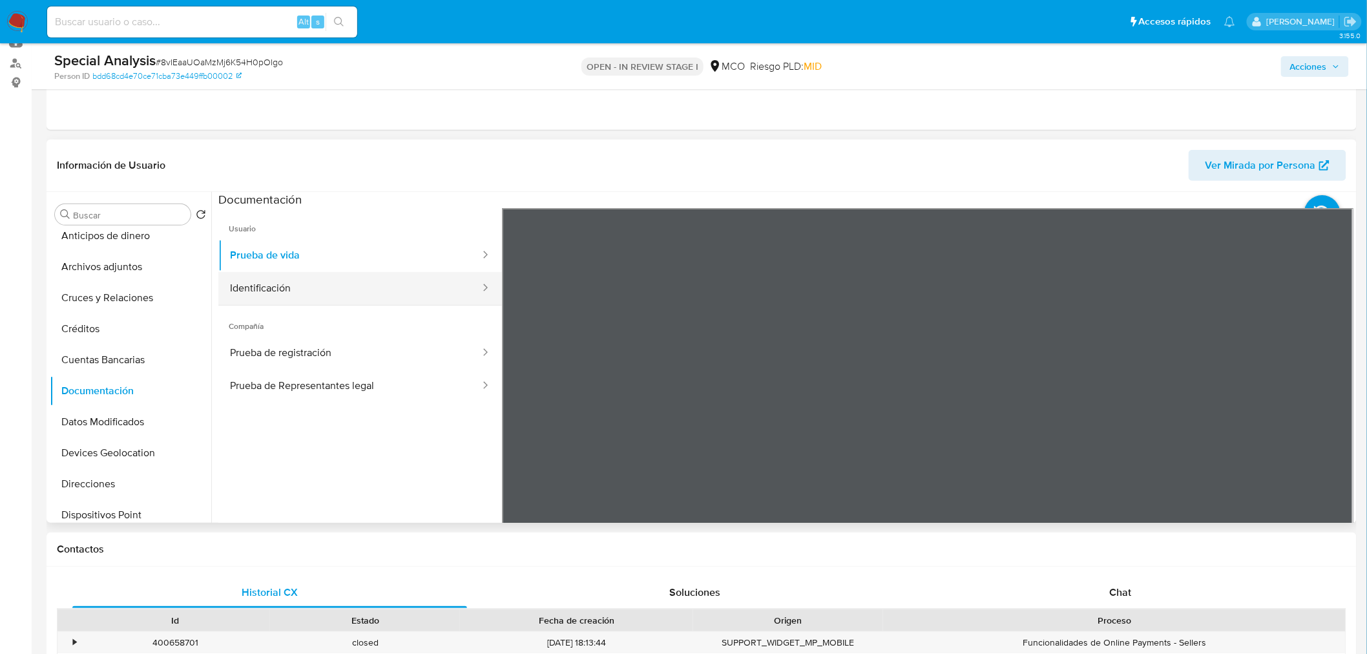
click at [369, 285] on button "Identificación" at bounding box center [349, 288] width 263 height 33
click at [1334, 421] on icon at bounding box center [1337, 418] width 26 height 26
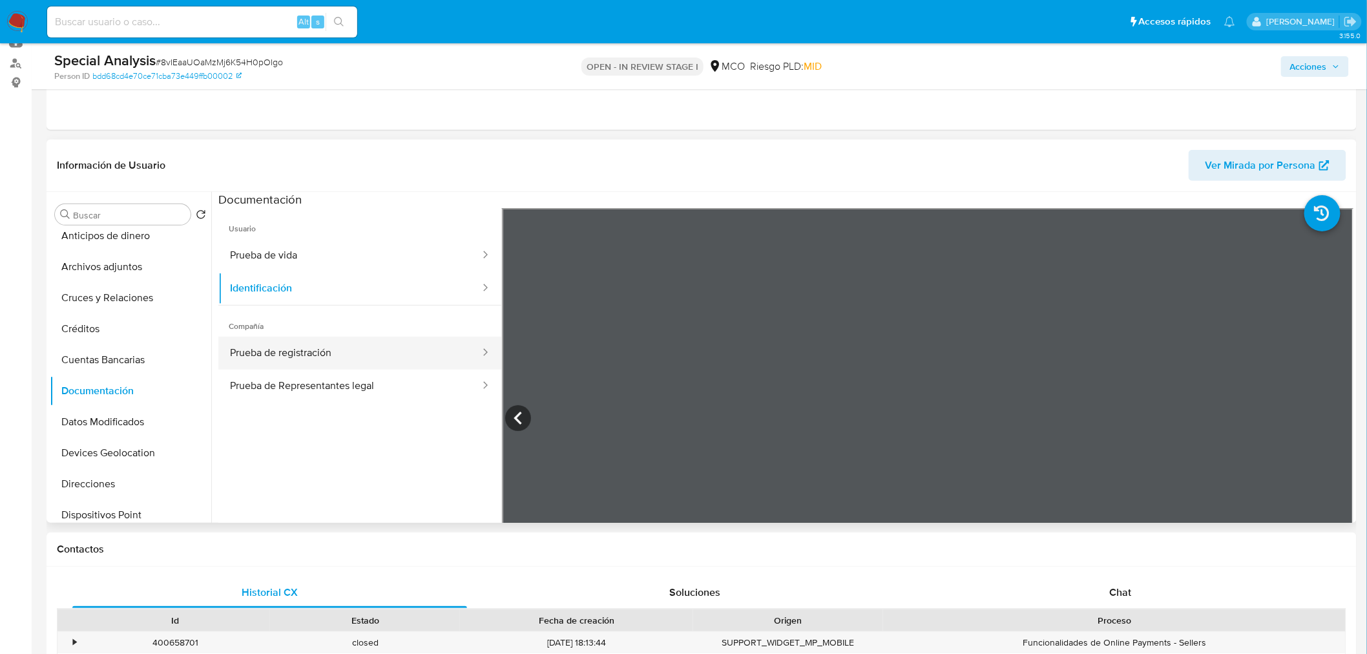
click at [410, 345] on button "Prueba de registración" at bounding box center [349, 352] width 263 height 33
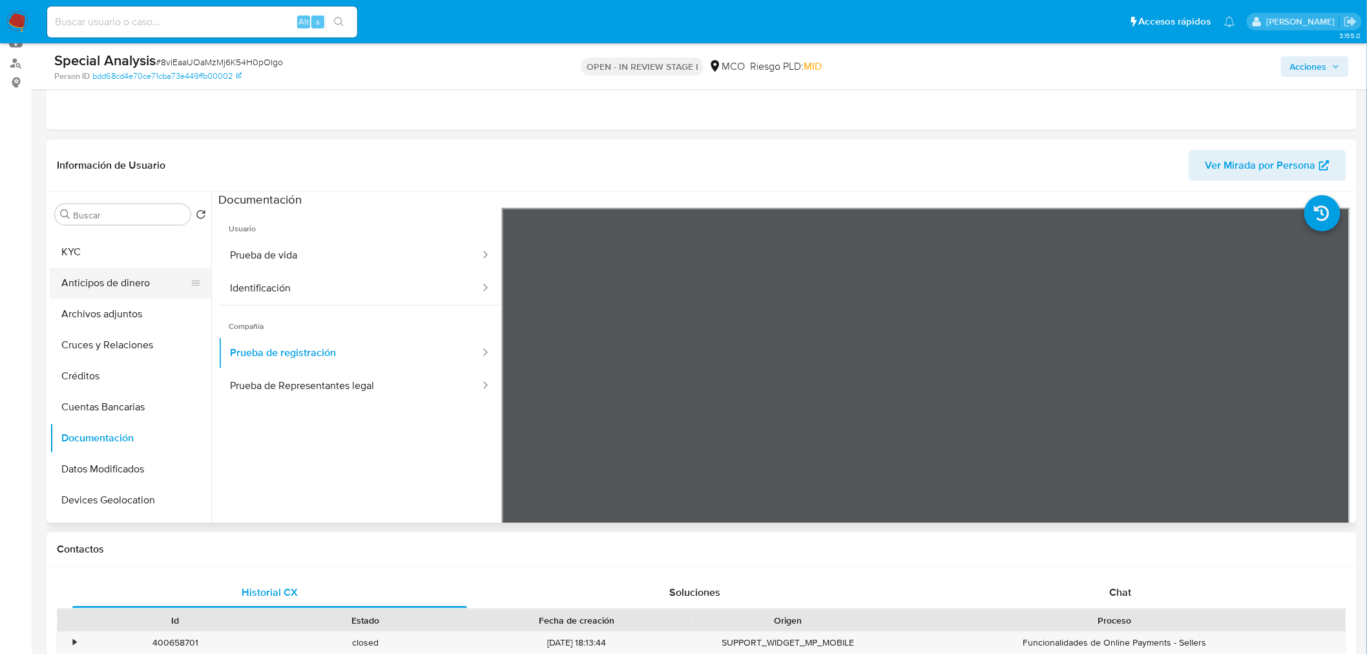
scroll to position [0, 0]
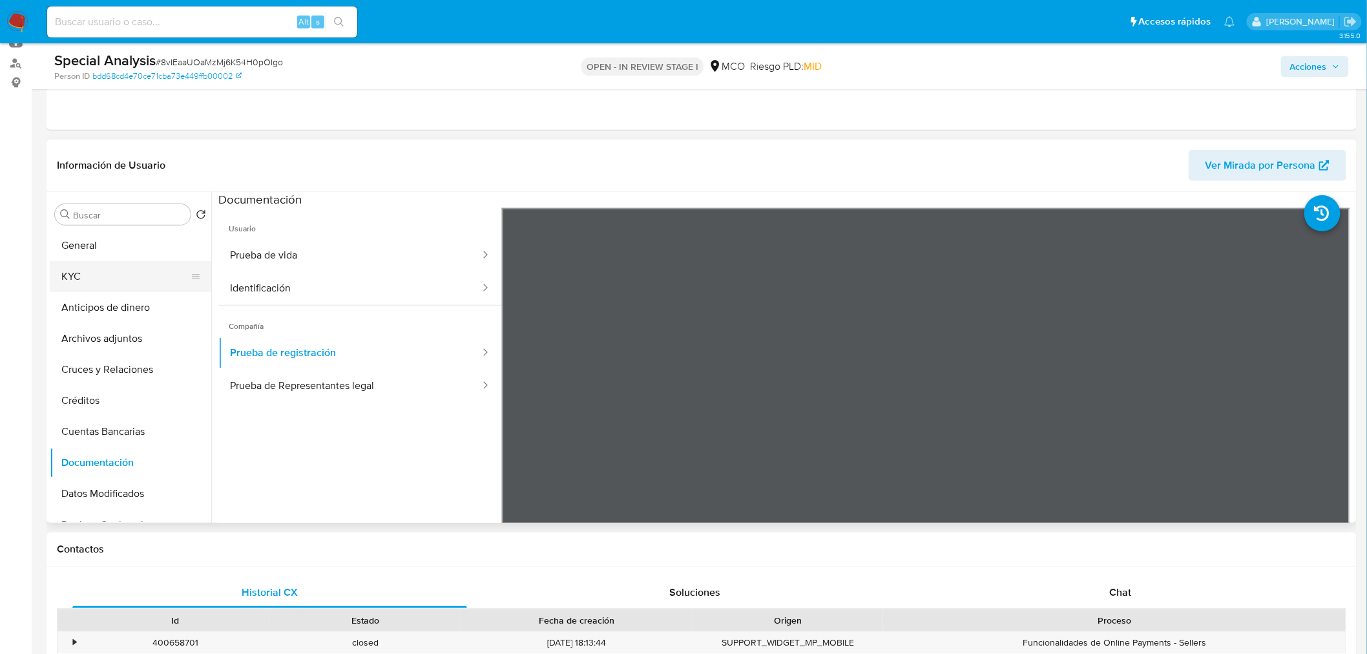
click at [128, 272] on button "KYC" at bounding box center [125, 276] width 151 height 31
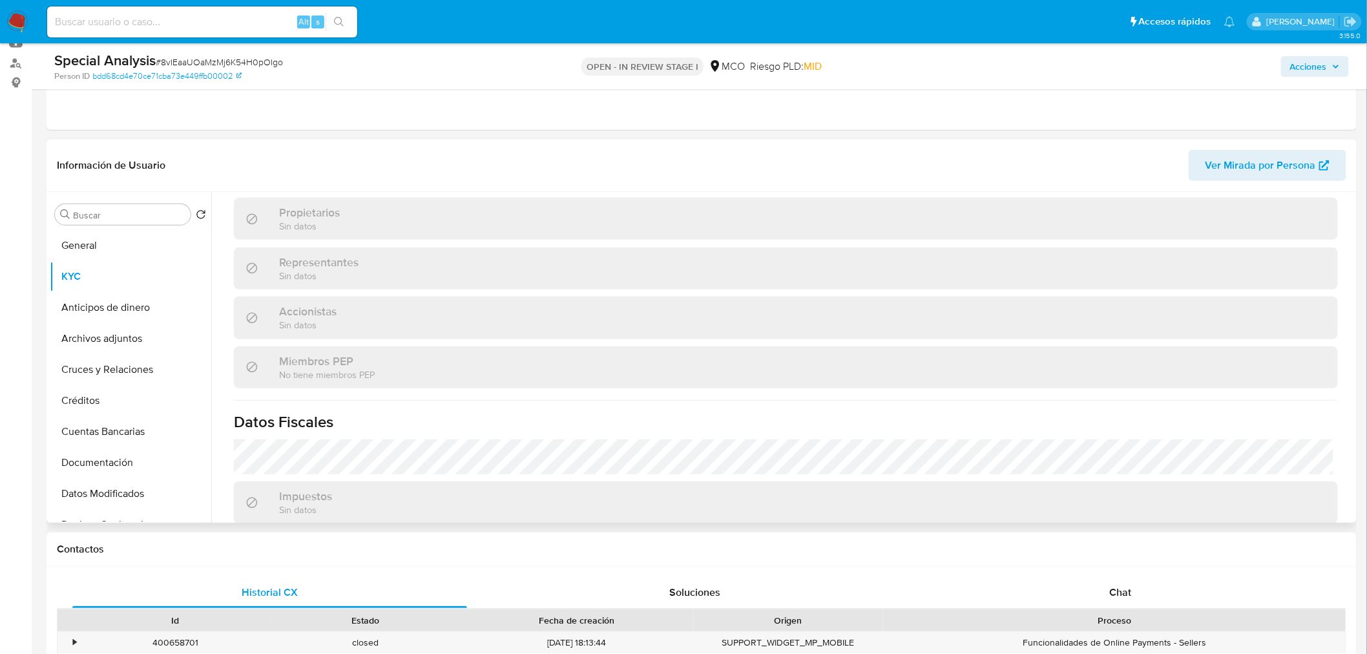
scroll to position [845, 0]
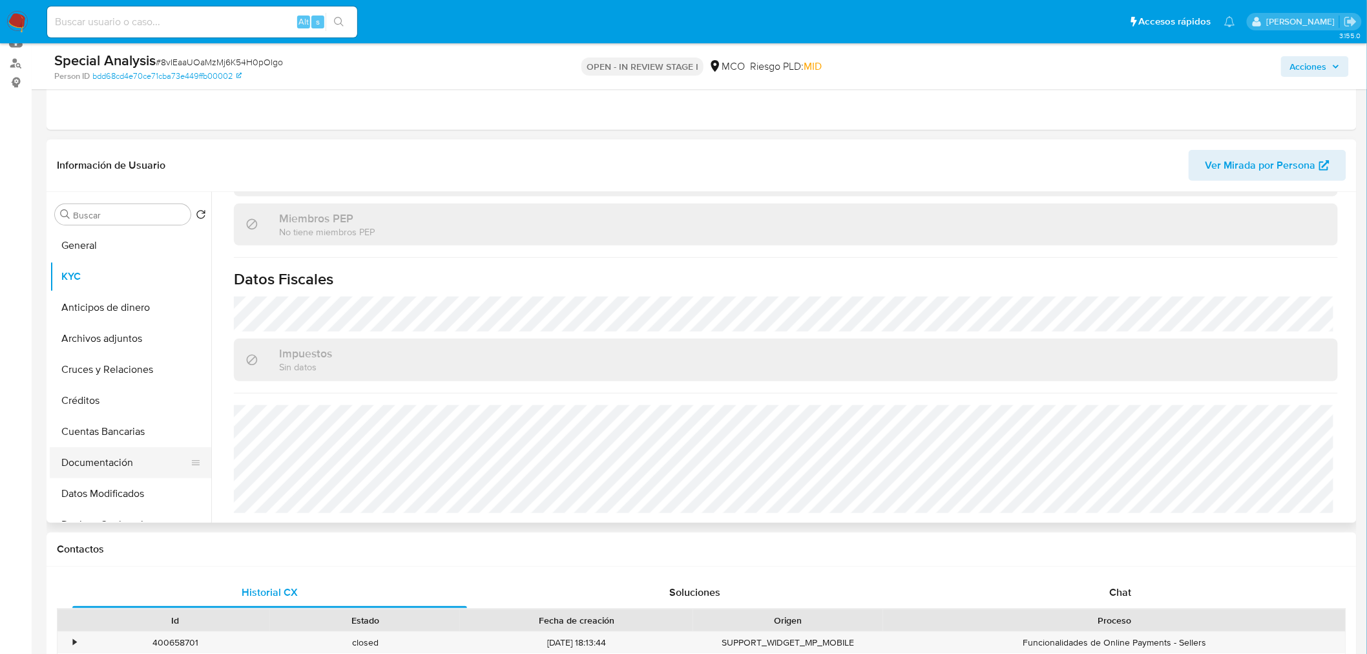
click at [115, 462] on button "Documentación" at bounding box center [125, 462] width 151 height 31
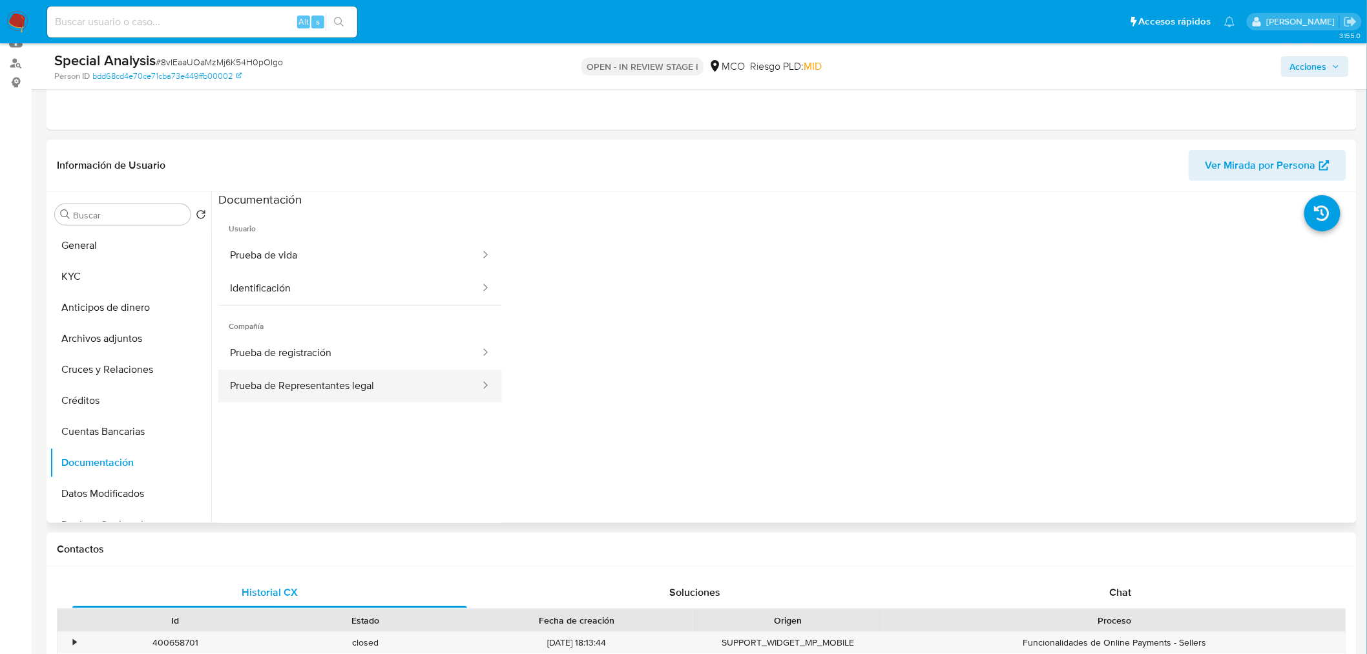
click at [362, 390] on button "Prueba de Representantes legal" at bounding box center [349, 385] width 263 height 33
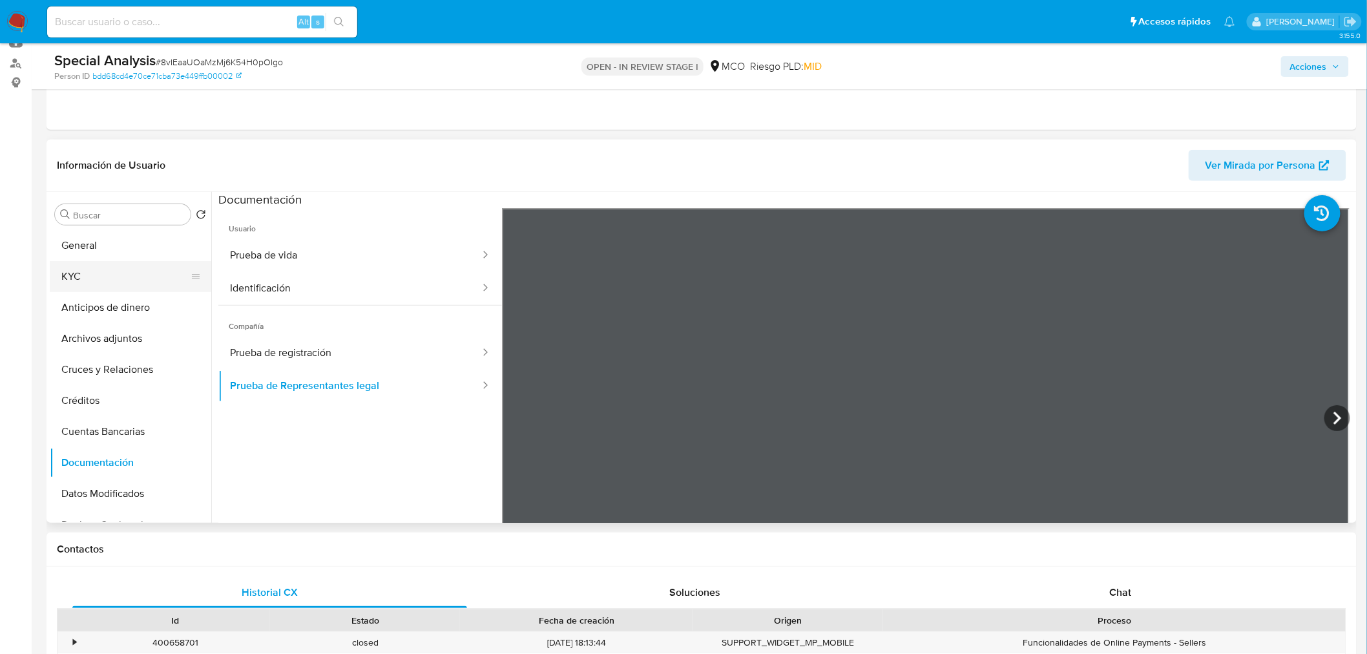
drag, startPoint x: 94, startPoint y: 271, endPoint x: 166, endPoint y: 282, distance: 72.5
click at [96, 271] on button "KYC" at bounding box center [125, 276] width 151 height 31
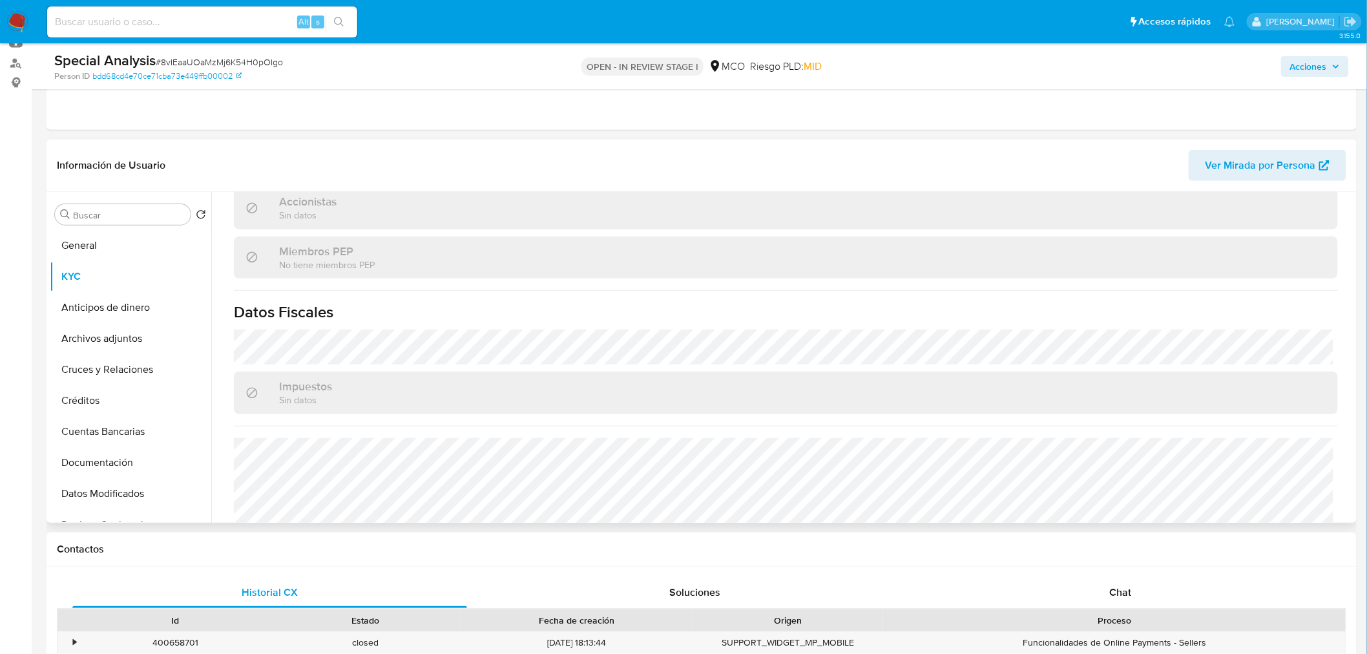
scroll to position [845, 0]
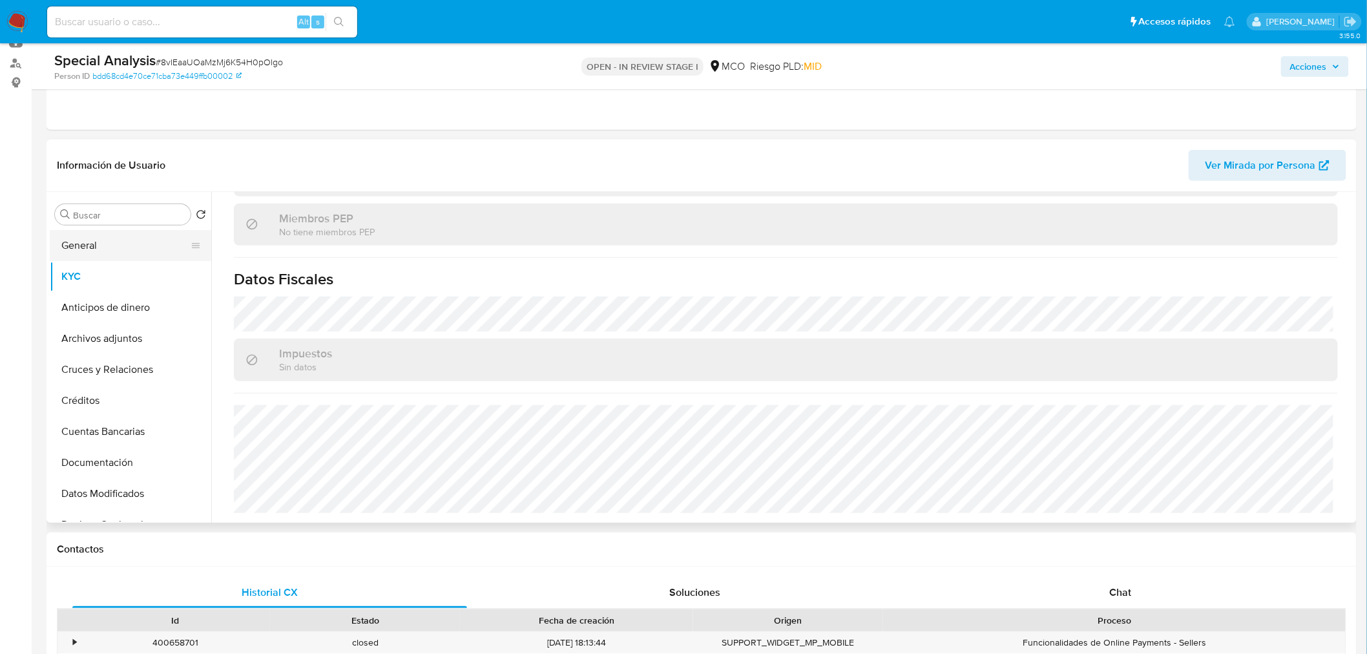
click at [83, 255] on button "General" at bounding box center [125, 245] width 151 height 31
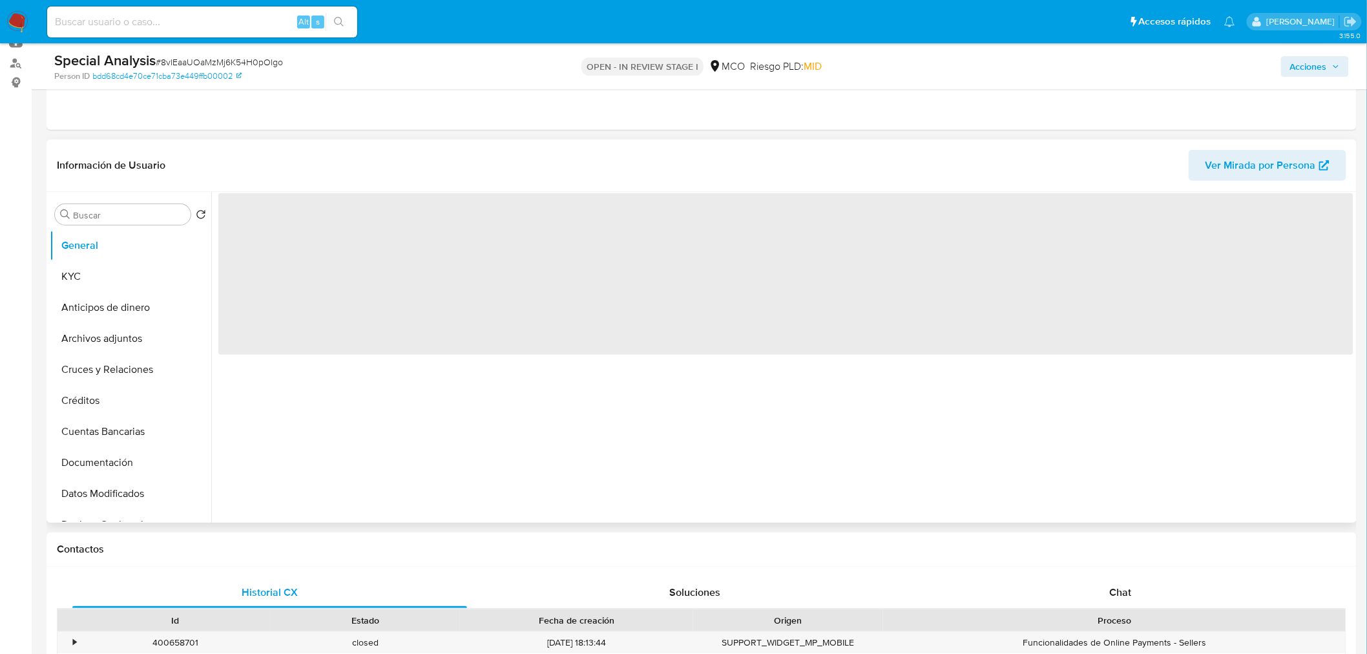
scroll to position [0, 0]
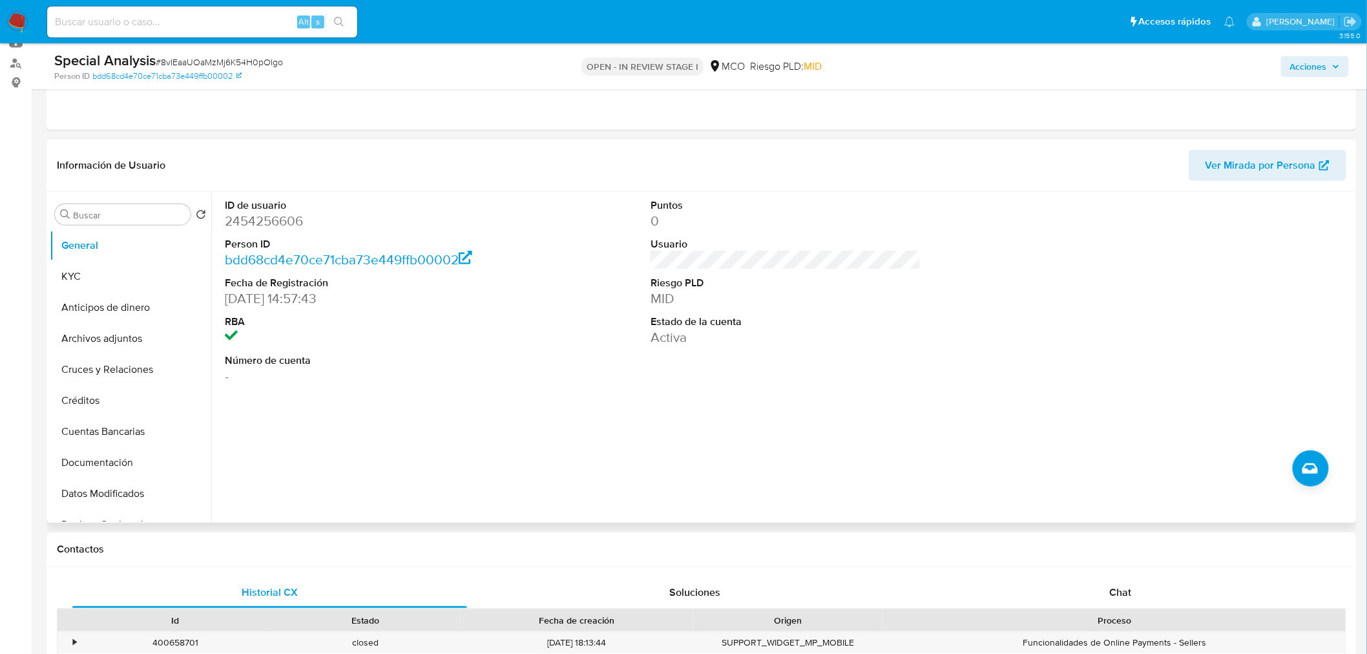
drag, startPoint x: 228, startPoint y: 293, endPoint x: 338, endPoint y: 301, distance: 110.1
click at [338, 301] on dd "[DATE] 14:57:43" at bounding box center [360, 298] width 271 height 18
drag, startPoint x: 246, startPoint y: 296, endPoint x: 300, endPoint y: 302, distance: 53.9
click at [300, 302] on dd "[DATE] 14:57:43" at bounding box center [360, 298] width 271 height 18
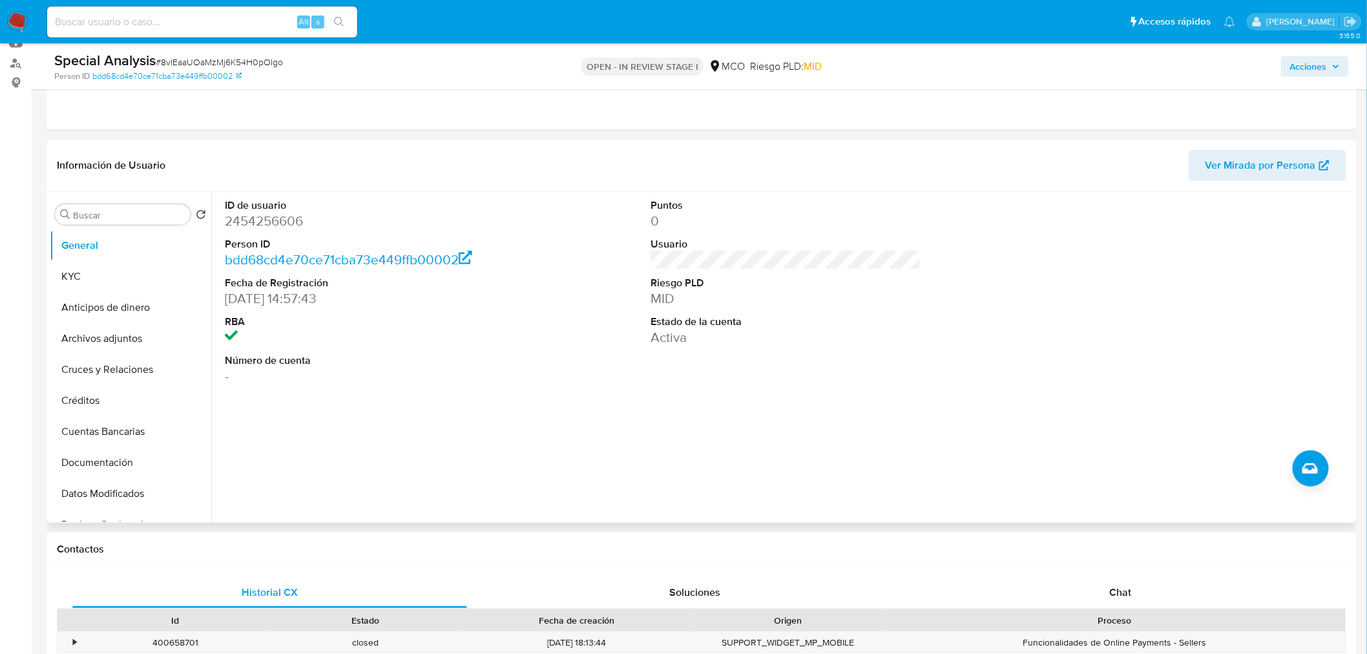
click at [339, 344] on dd at bounding box center [360, 337] width 271 height 18
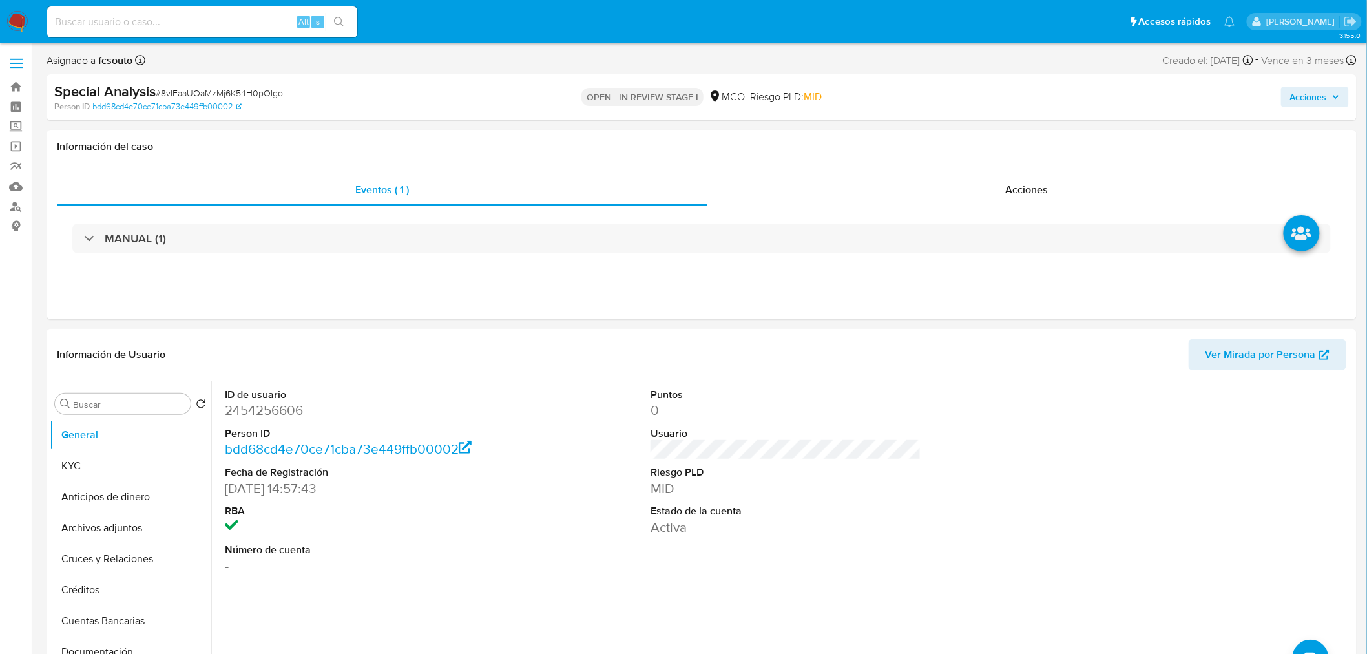
click at [1327, 101] on span "Acciones" at bounding box center [1308, 97] width 37 height 21
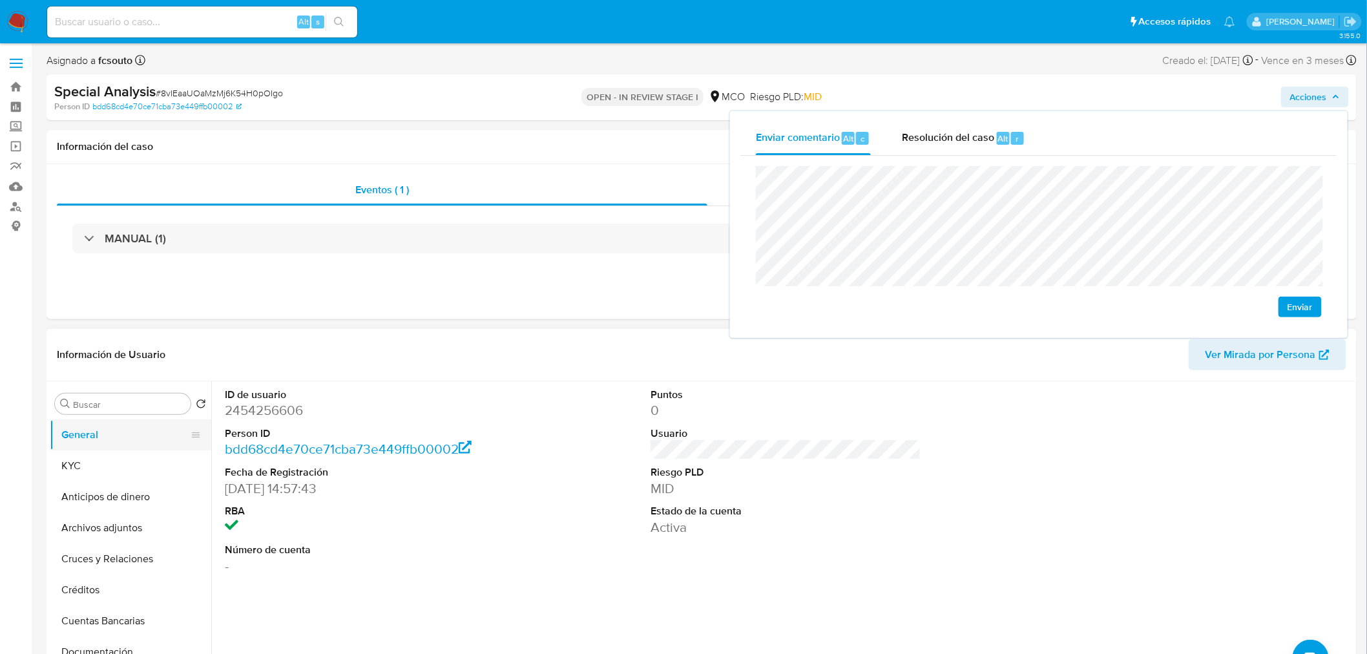
drag, startPoint x: 118, startPoint y: 461, endPoint x: 72, endPoint y: 448, distance: 47.0
click at [118, 463] on button "KYC" at bounding box center [130, 465] width 161 height 31
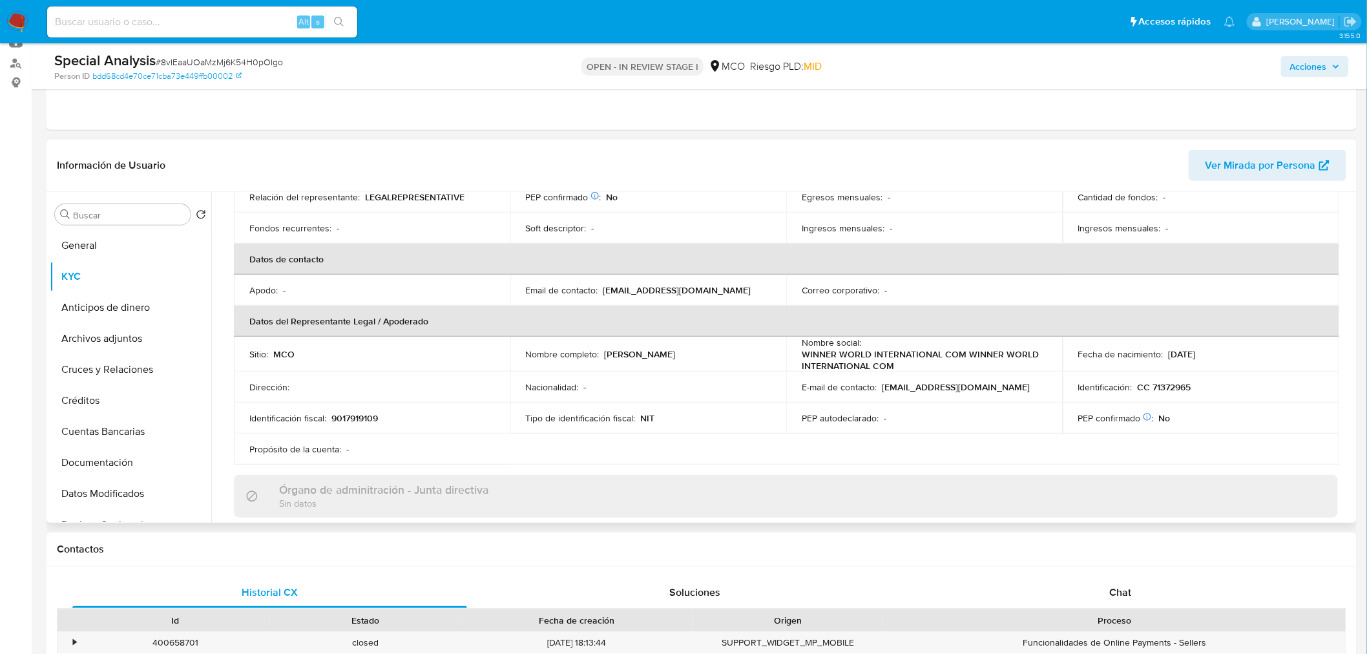
scroll to position [287, 0]
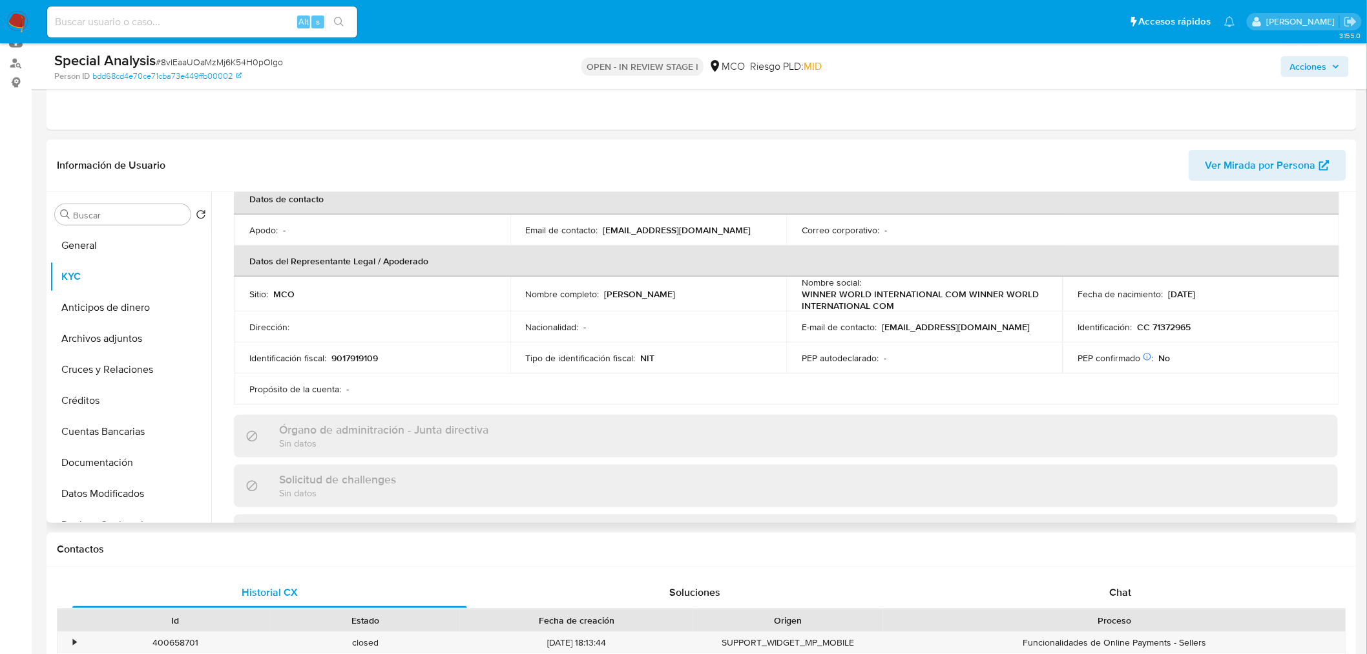
drag, startPoint x: 701, startPoint y: 298, endPoint x: 603, endPoint y: 297, distance: 97.5
click at [603, 297] on div "Nombre completo : [PERSON_NAME]" at bounding box center [648, 294] width 245 height 12
copy p "[PERSON_NAME]"
click at [1316, 59] on span "Acciones" at bounding box center [1308, 66] width 37 height 21
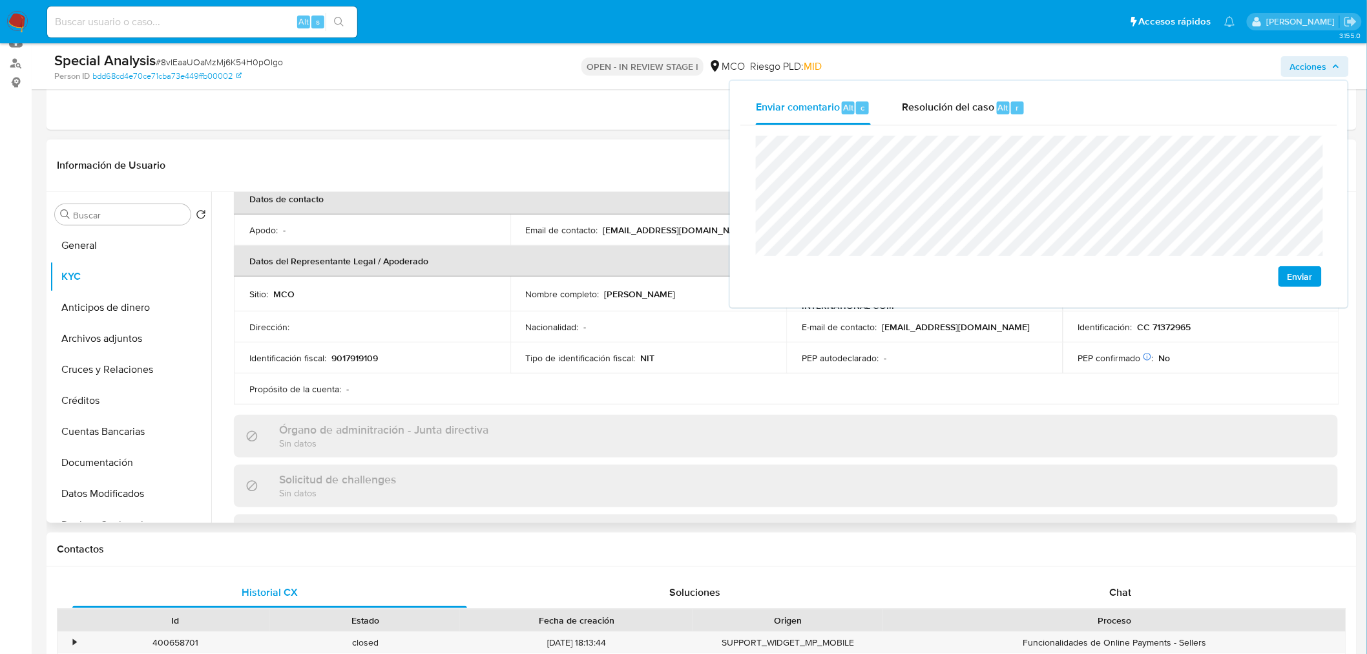
click at [1163, 324] on p "CC 71372965" at bounding box center [1164, 327] width 54 height 12
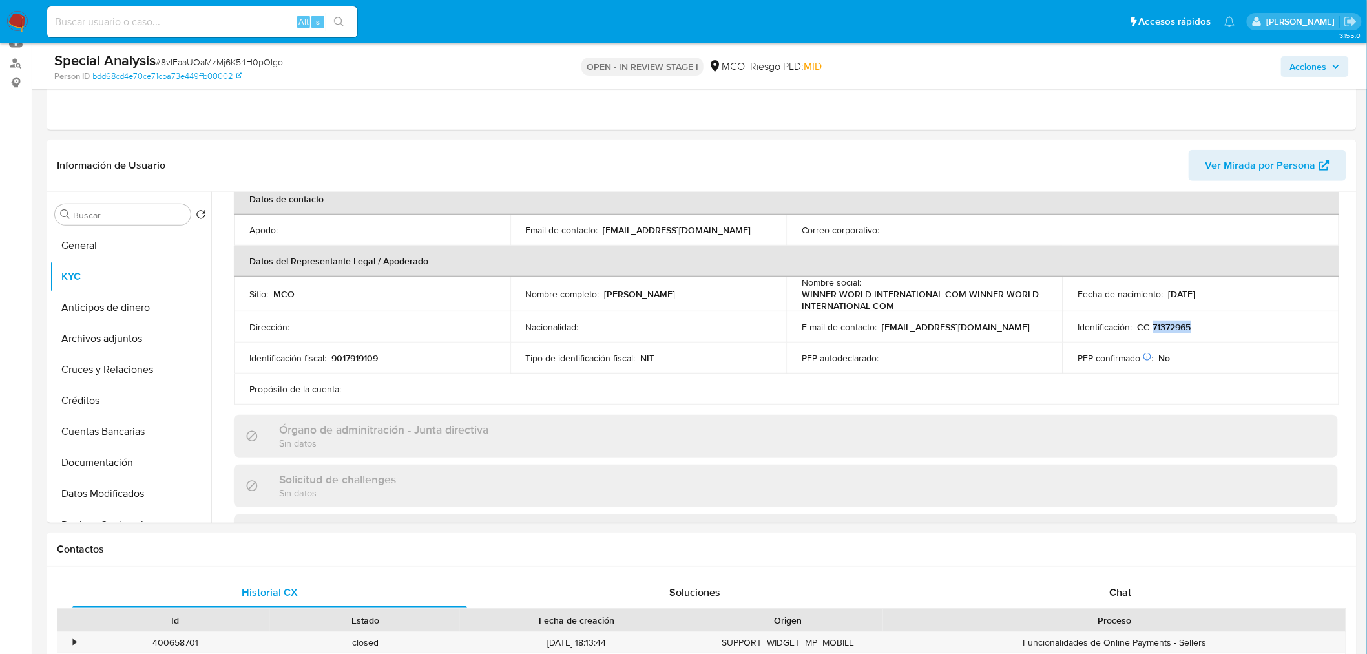
copy p "71372965"
drag, startPoint x: 1325, startPoint y: 61, endPoint x: 1315, endPoint y: 75, distance: 17.1
click at [1323, 63] on span "Acciones" at bounding box center [1308, 66] width 37 height 21
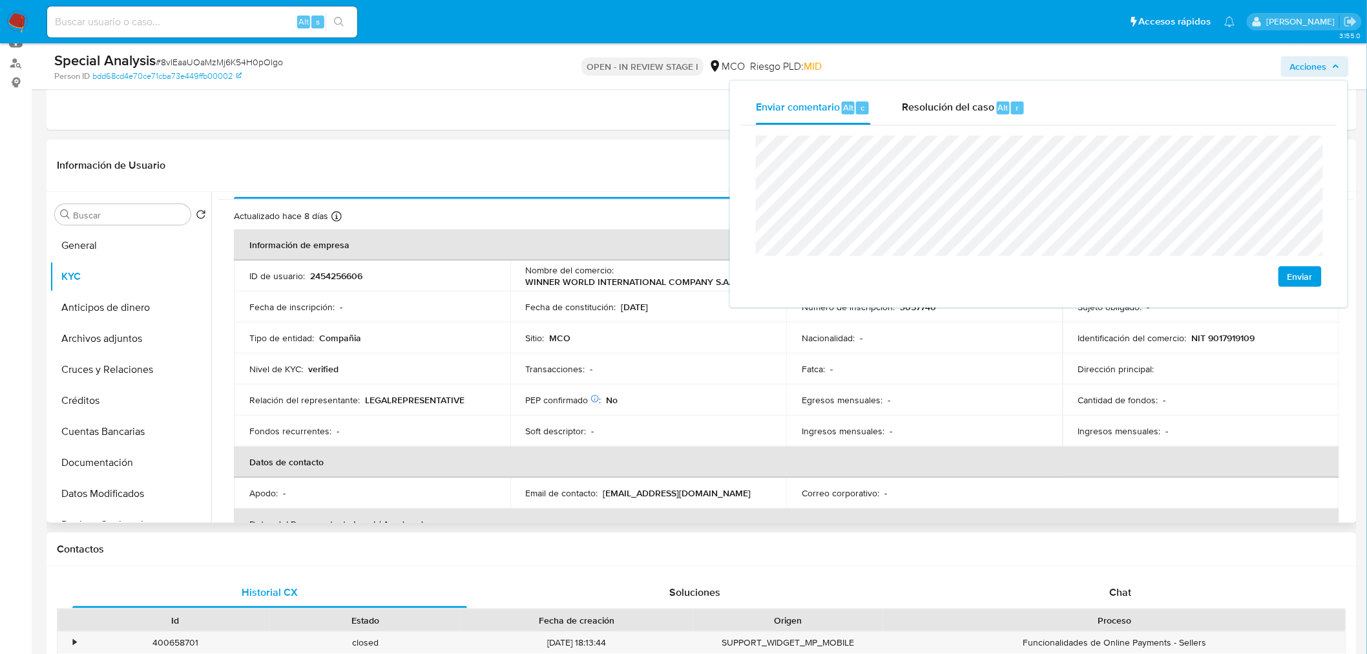
scroll to position [0, 0]
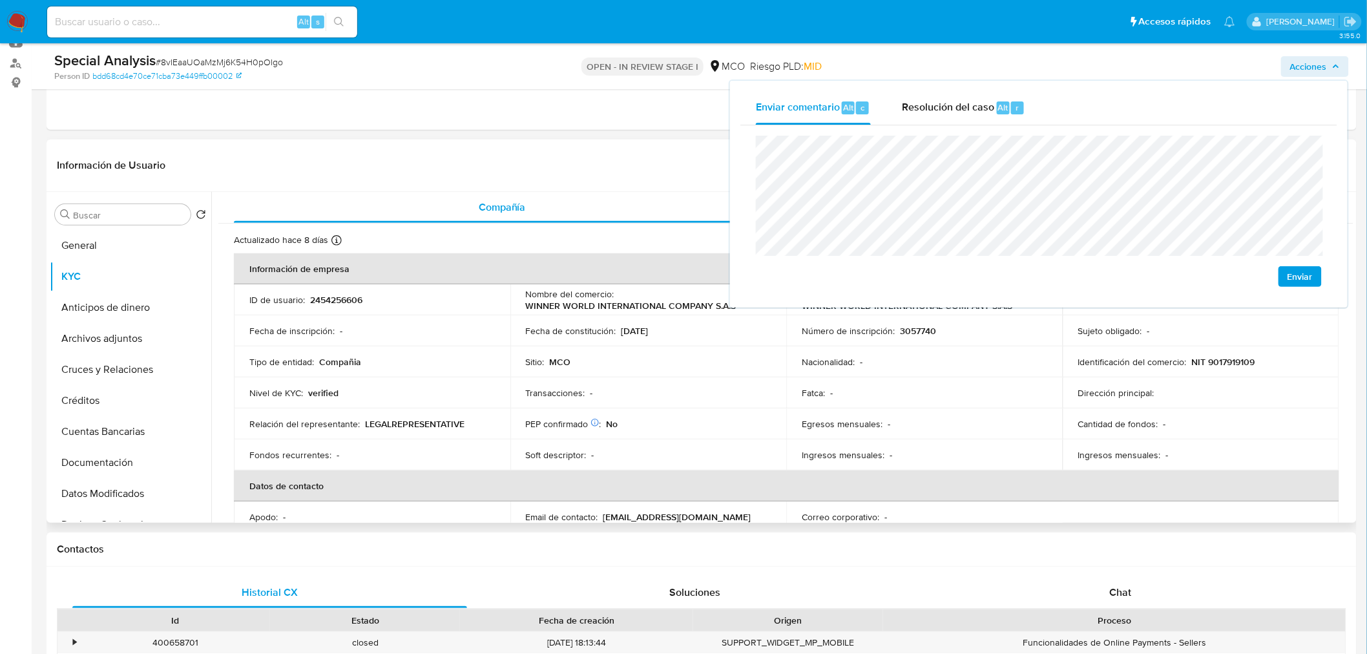
click at [1229, 356] on p "NIT 9017919109" at bounding box center [1223, 362] width 63 height 12
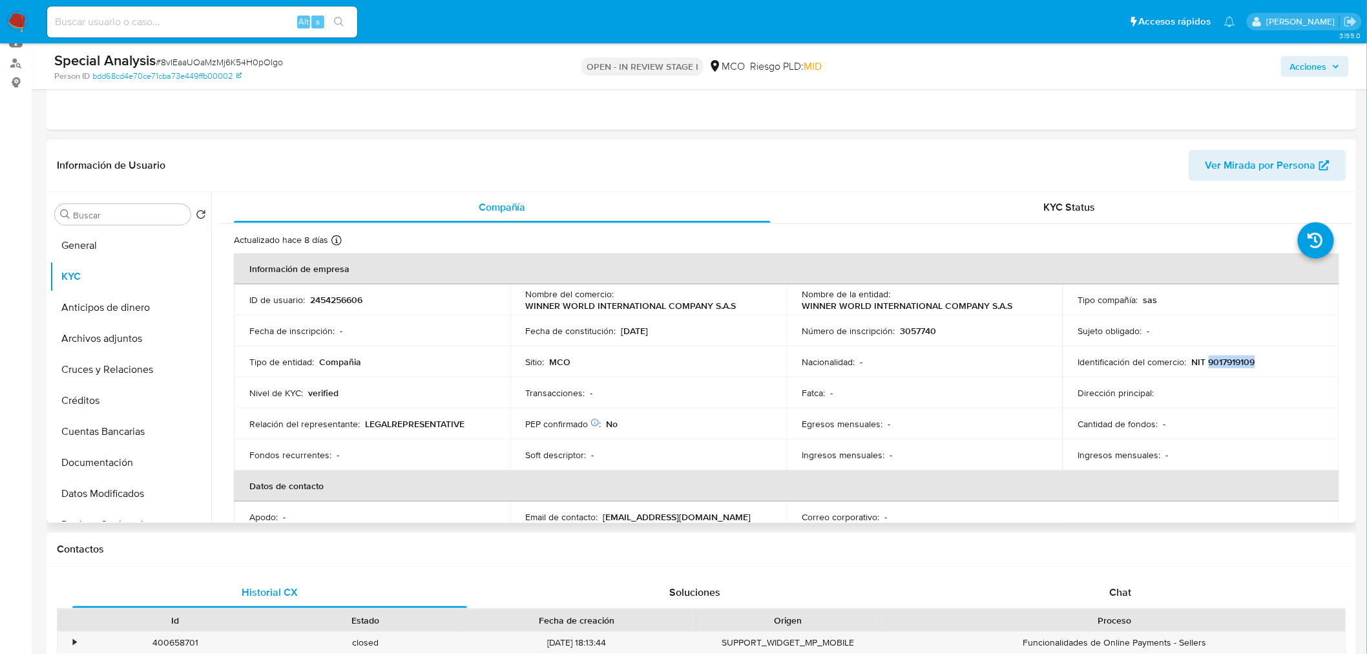
click at [1229, 356] on p "NIT 9017919109" at bounding box center [1223, 362] width 63 height 12
copy p "9017919109"
click at [1316, 67] on span "Acciones" at bounding box center [1308, 66] width 37 height 21
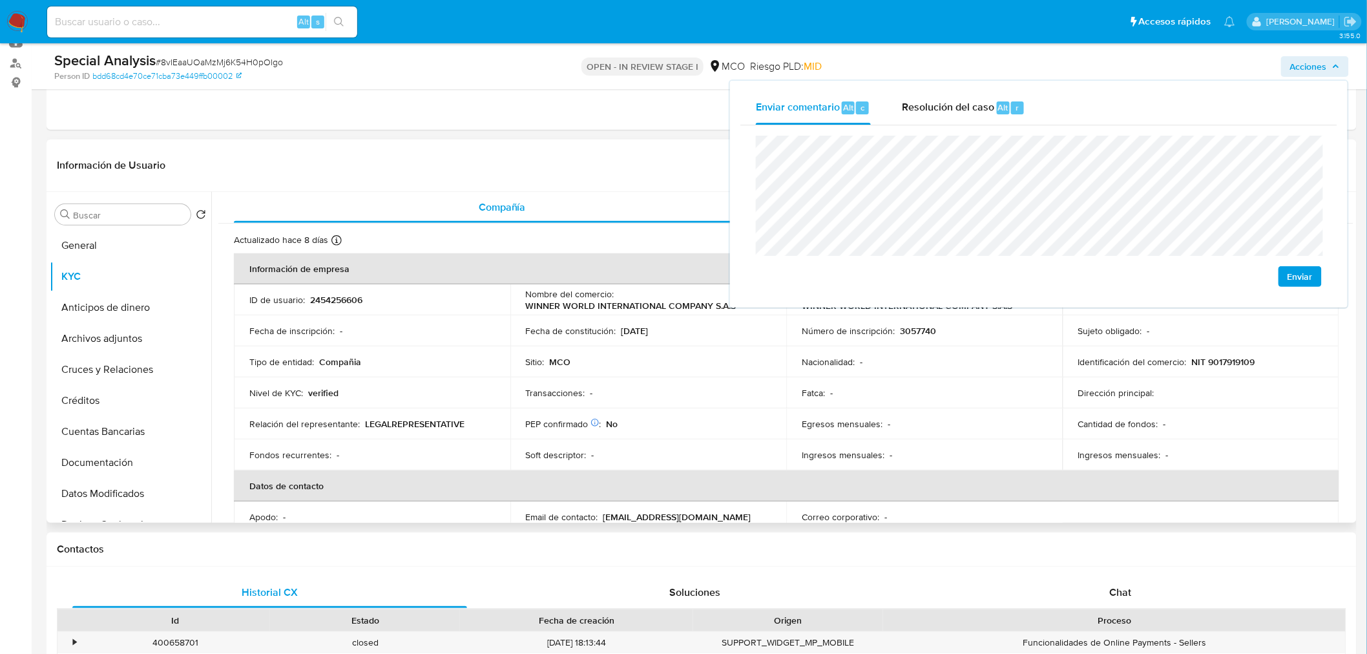
click at [335, 298] on p "2454256606" at bounding box center [336, 300] width 52 height 12
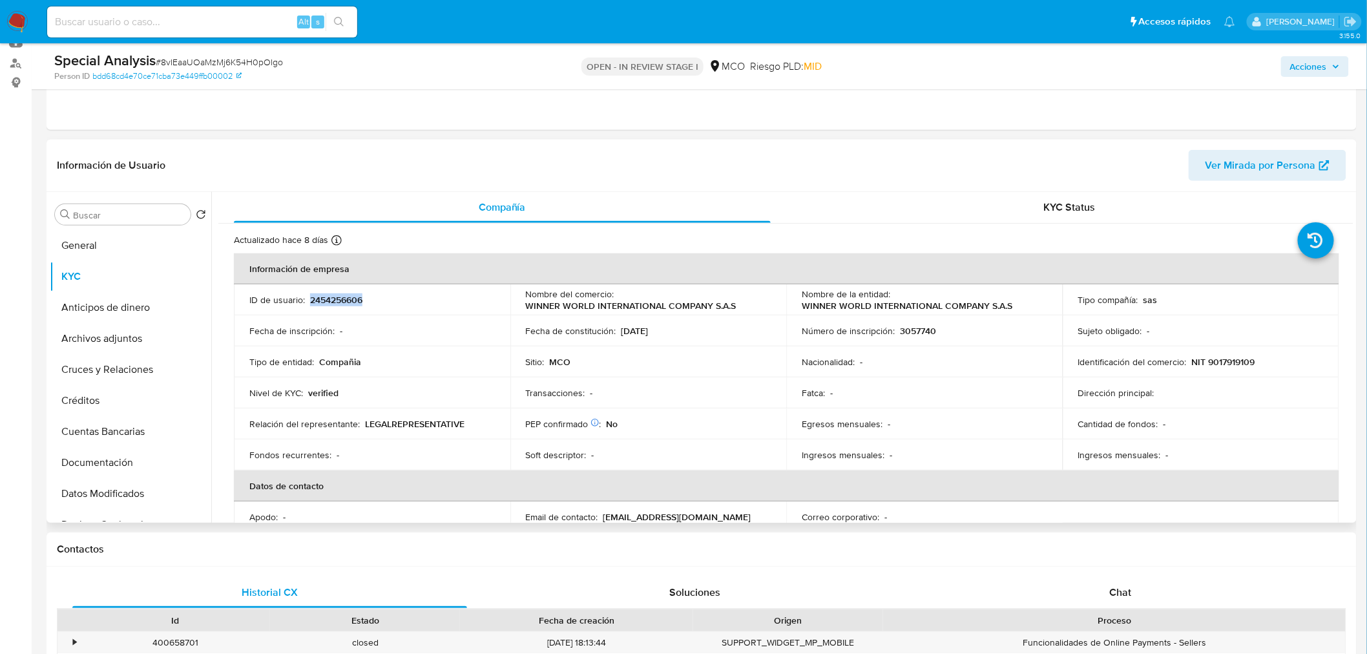
click at [335, 298] on p "2454256606" at bounding box center [336, 300] width 52 height 12
copy p "2454256606"
click at [351, 299] on p "2454256606" at bounding box center [336, 300] width 52 height 12
copy p "2454256606"
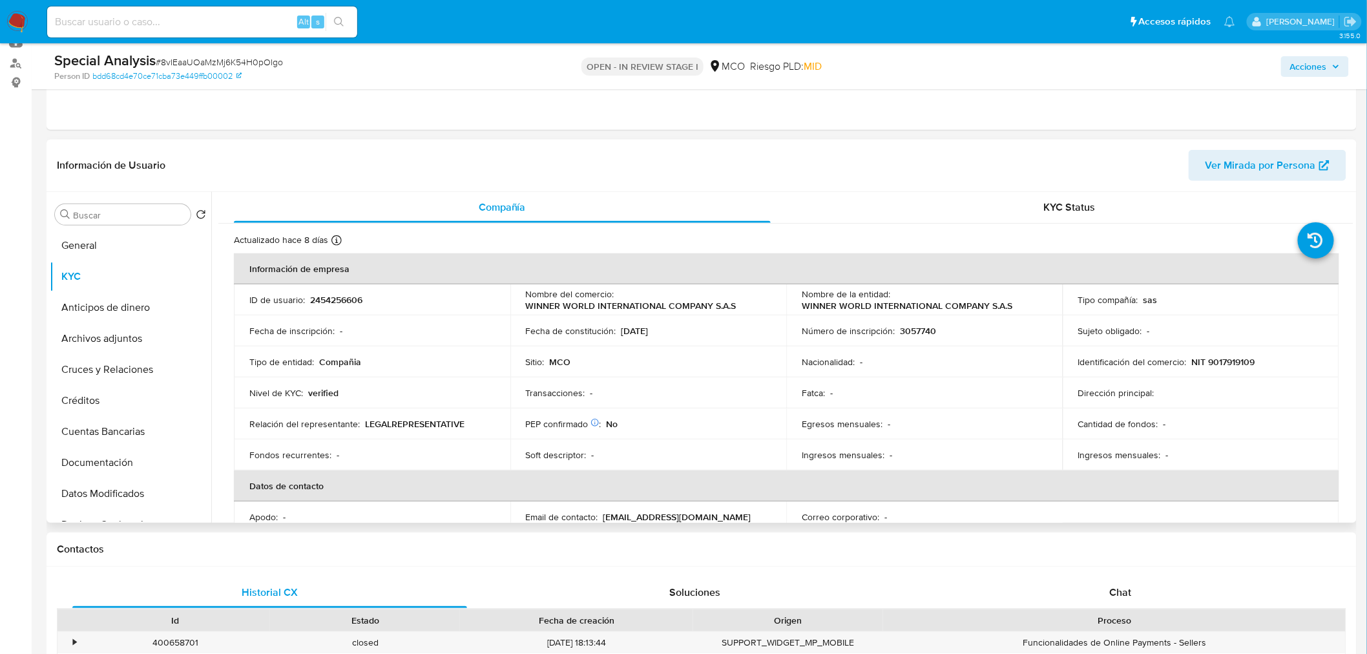
click at [627, 302] on p "WINNER WORLD INTERNATIONAL COMPANY S.A.S" at bounding box center [631, 306] width 211 height 12
copy div "Nombre del comercio : WINNER WORLD INTERNATIONAL COMPANY S.A.S"
click at [694, 315] on td "Fecha de constitución : 24/01/2024" at bounding box center [648, 330] width 276 height 31
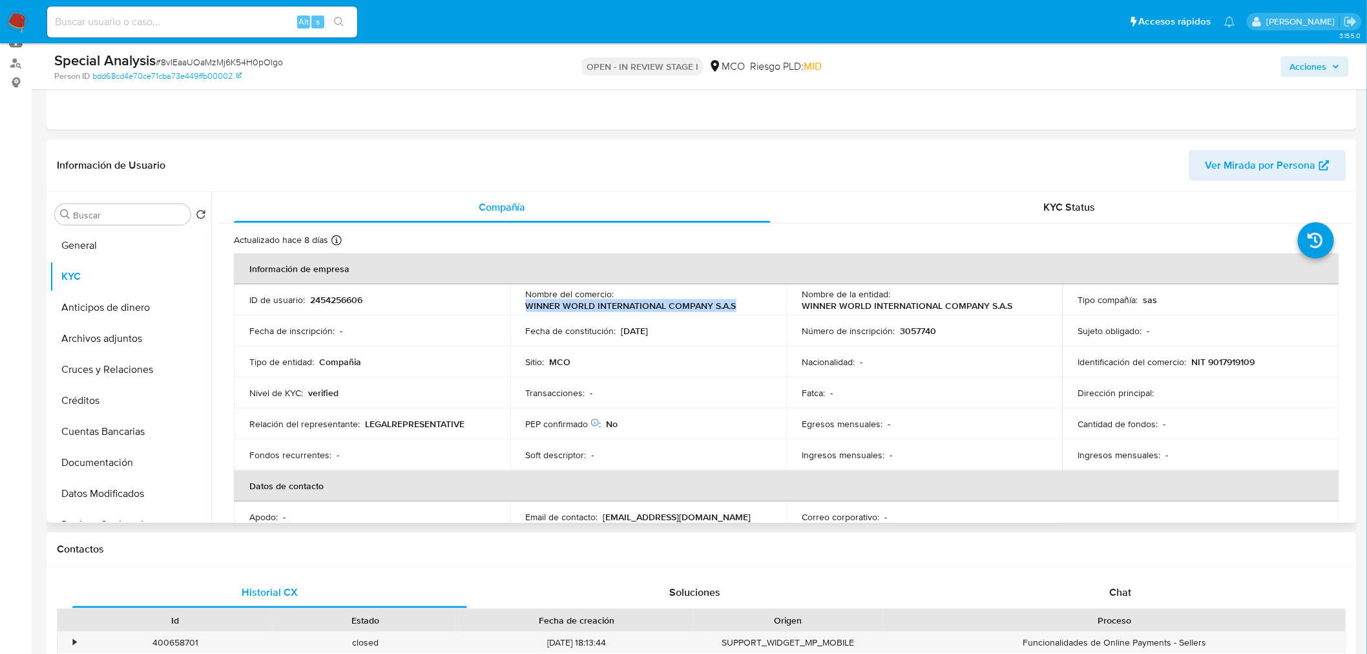
drag, startPoint x: 738, startPoint y: 310, endPoint x: 526, endPoint y: 310, distance: 212.5
click at [526, 310] on div "Nombre del comercio : WINNER WORLD INTERNATIONAL COMPANY S.A.S" at bounding box center [648, 299] width 245 height 23
copy p "WINNER WORLD INTERNATIONAL COMPANY S.A.S"
drag, startPoint x: 1236, startPoint y: 358, endPoint x: 1188, endPoint y: 364, distance: 48.1
click at [1188, 364] on div "Identificación del comercio : NIT 9017919109" at bounding box center [1200, 362] width 245 height 12
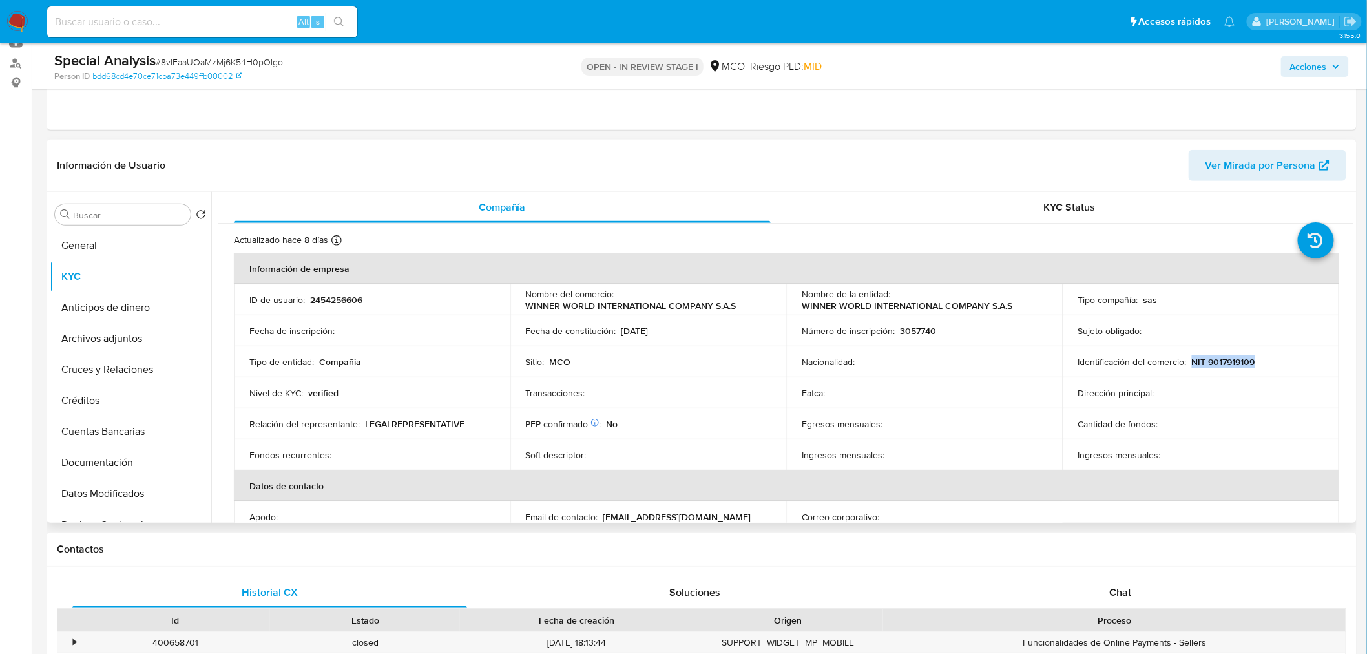
copy p "NIT 9017919109"
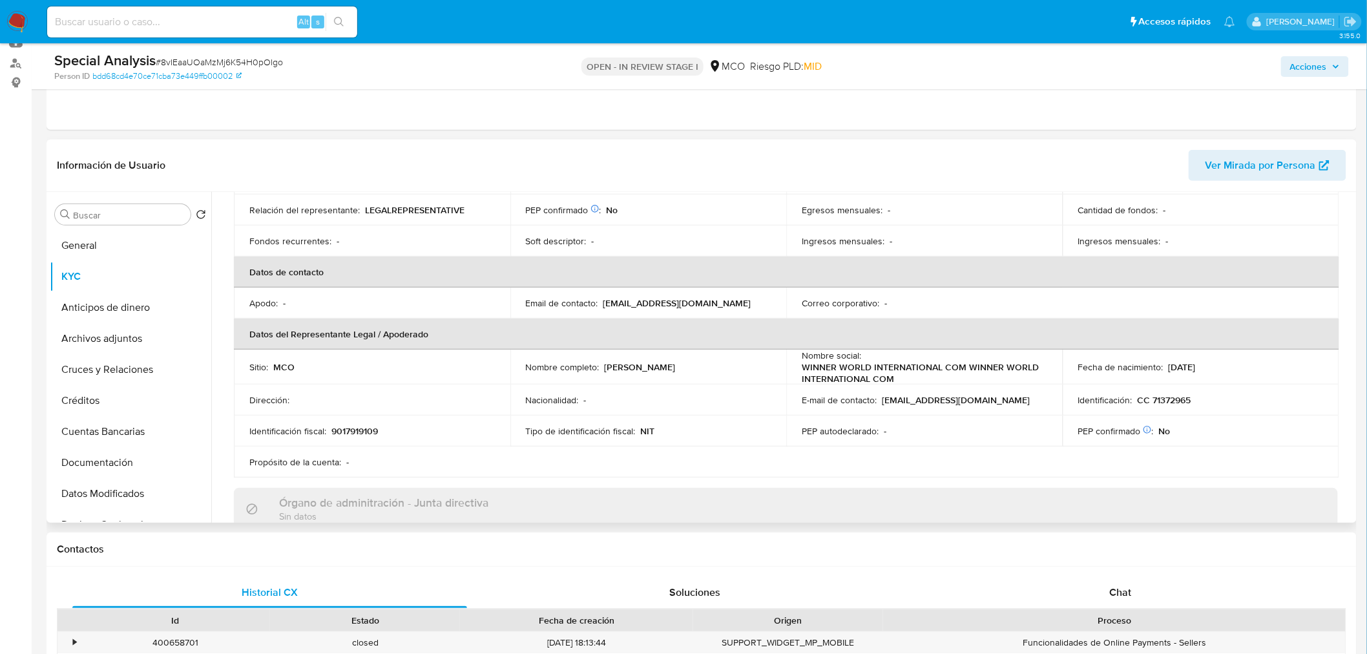
scroll to position [215, 0]
drag, startPoint x: 708, startPoint y: 366, endPoint x: 603, endPoint y: 363, distance: 105.9
click at [603, 363] on div "Nombre completo : Ernesto Prieto Quintana" at bounding box center [648, 366] width 245 height 12
copy p "Ernesto Prieto Quintana"
drag, startPoint x: 1192, startPoint y: 400, endPoint x: 1137, endPoint y: 398, distance: 55.6
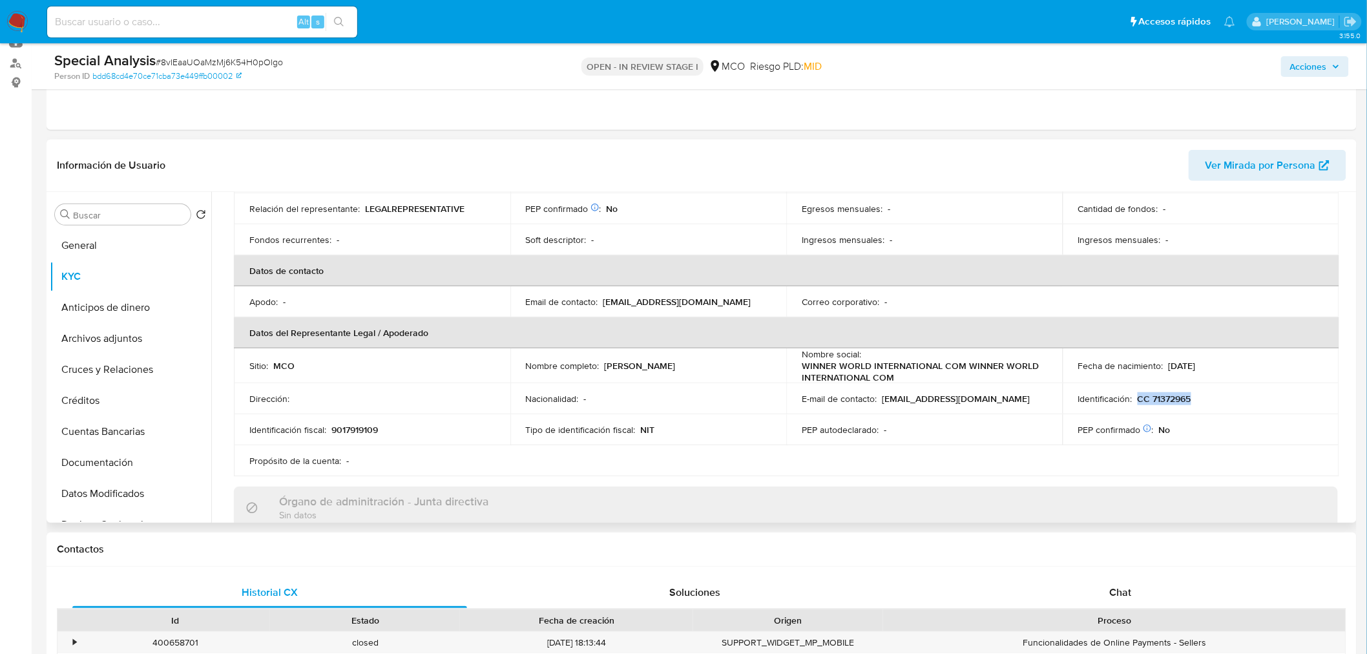
click at [1137, 398] on div "Identificación : CC 71372965" at bounding box center [1200, 399] width 245 height 12
click at [680, 424] on div "Tipo de identificación fiscal : NIT" at bounding box center [648, 430] width 245 height 12
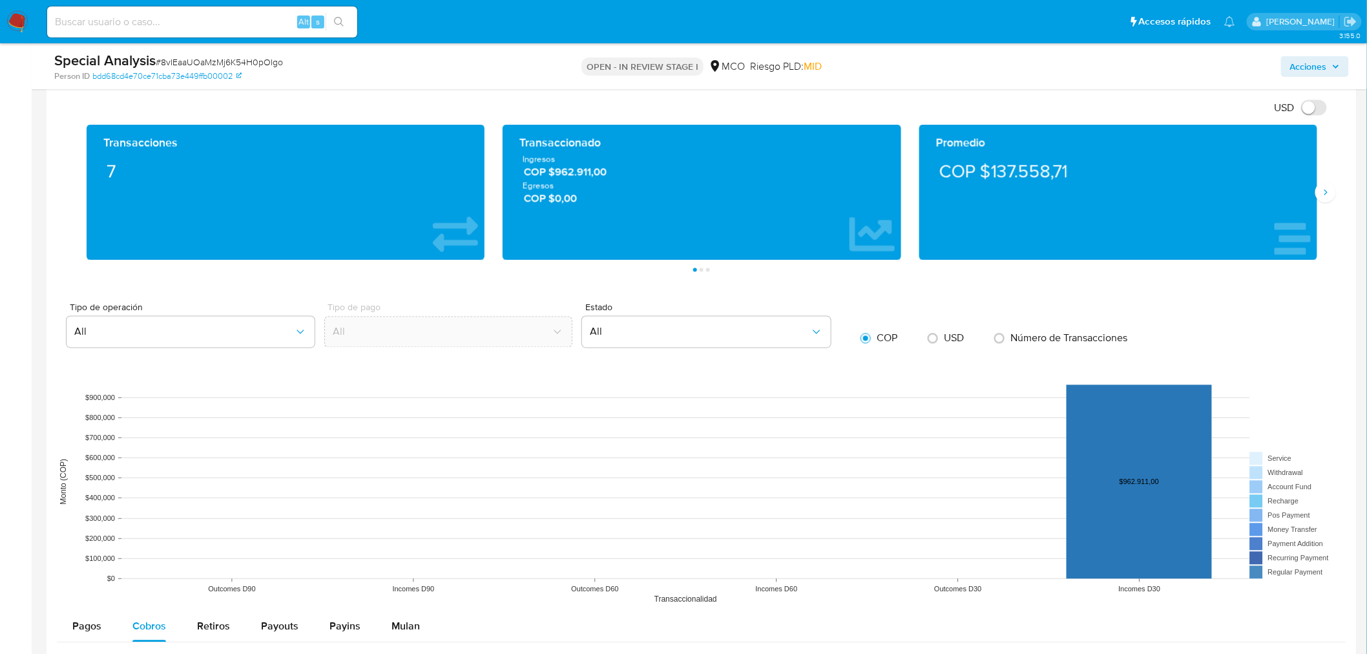
scroll to position [718, 0]
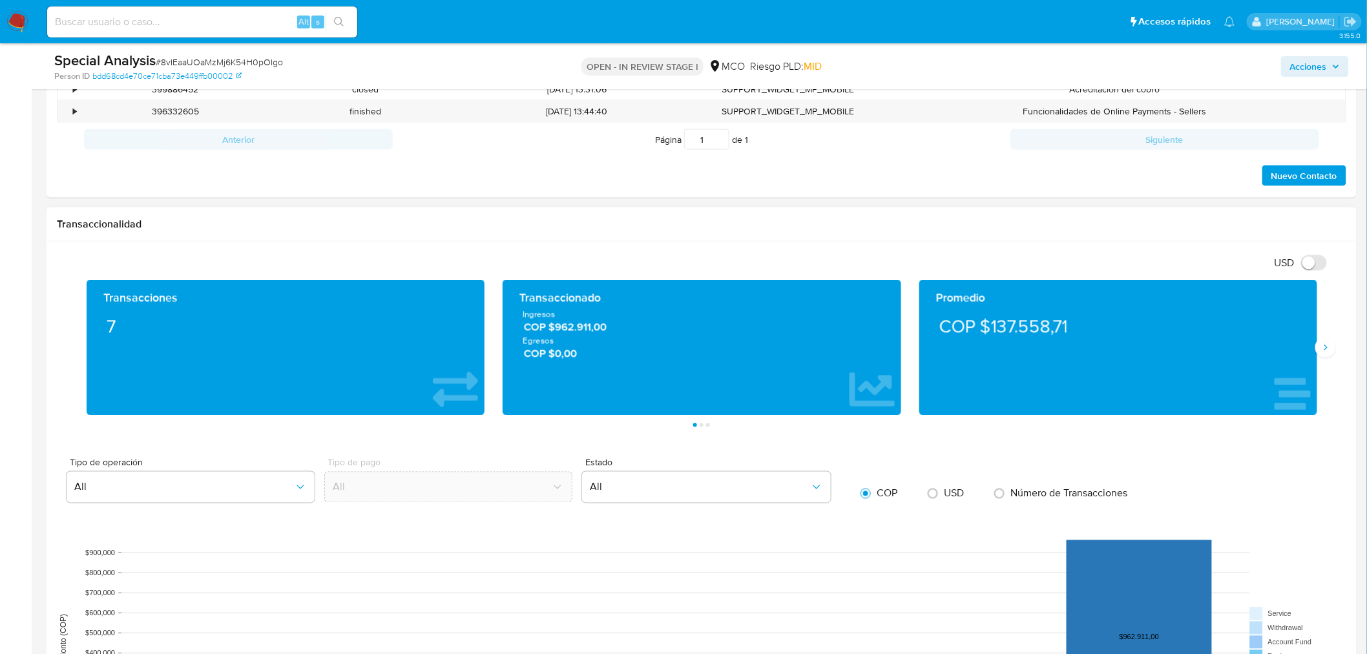
drag, startPoint x: 1328, startPoint y: 344, endPoint x: 767, endPoint y: 415, distance: 566.3
click at [1328, 344] on icon "Siguiente" at bounding box center [1325, 347] width 10 height 10
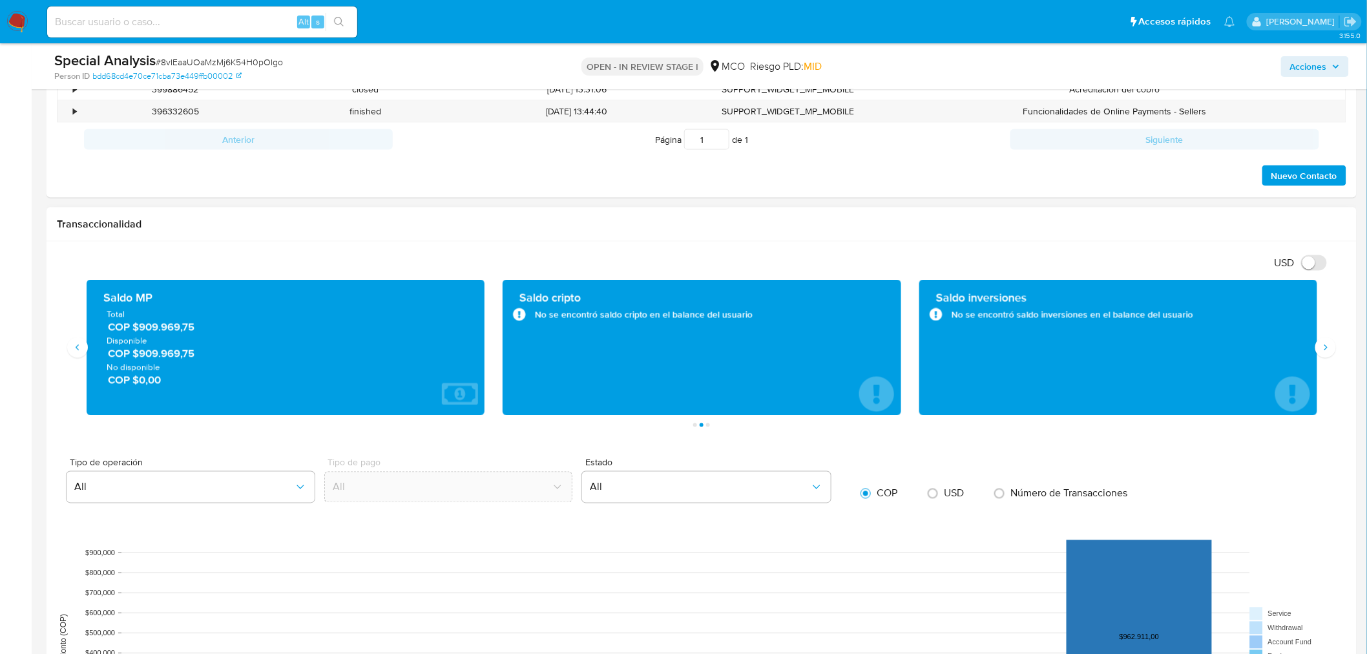
drag, startPoint x: 225, startPoint y: 360, endPoint x: 138, endPoint y: 357, distance: 86.6
click at [138, 357] on span "COP $909.969,75" at bounding box center [286, 353] width 357 height 15
click at [1307, 68] on span "Acciones" at bounding box center [1308, 66] width 37 height 21
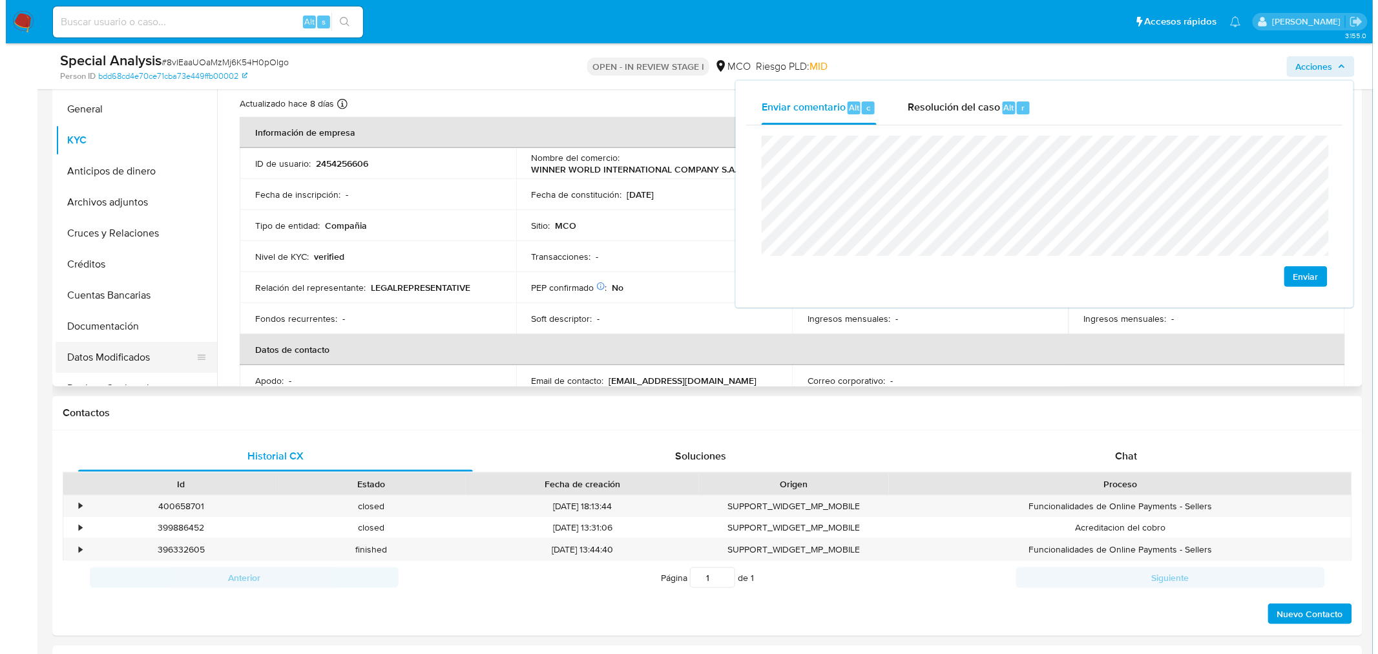
scroll to position [143, 0]
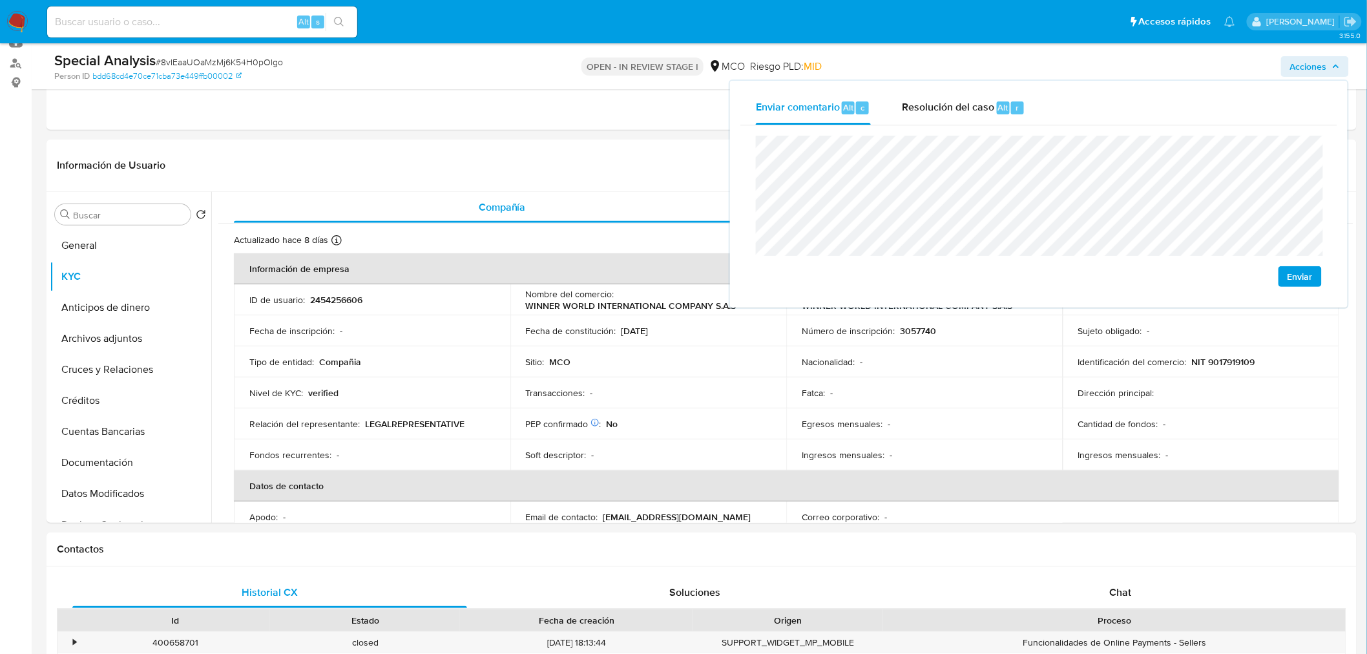
click at [1314, 275] on button "Enviar" at bounding box center [1299, 276] width 43 height 21
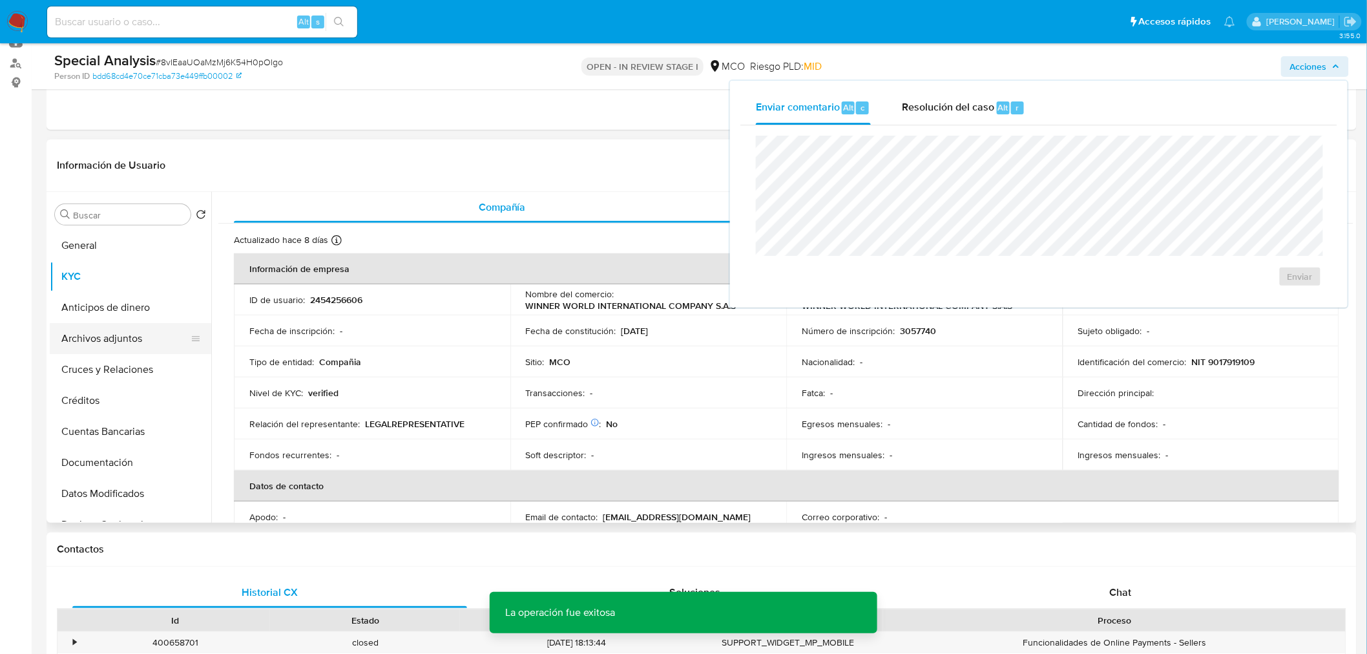
click at [92, 341] on button "Archivos adjuntos" at bounding box center [125, 338] width 151 height 31
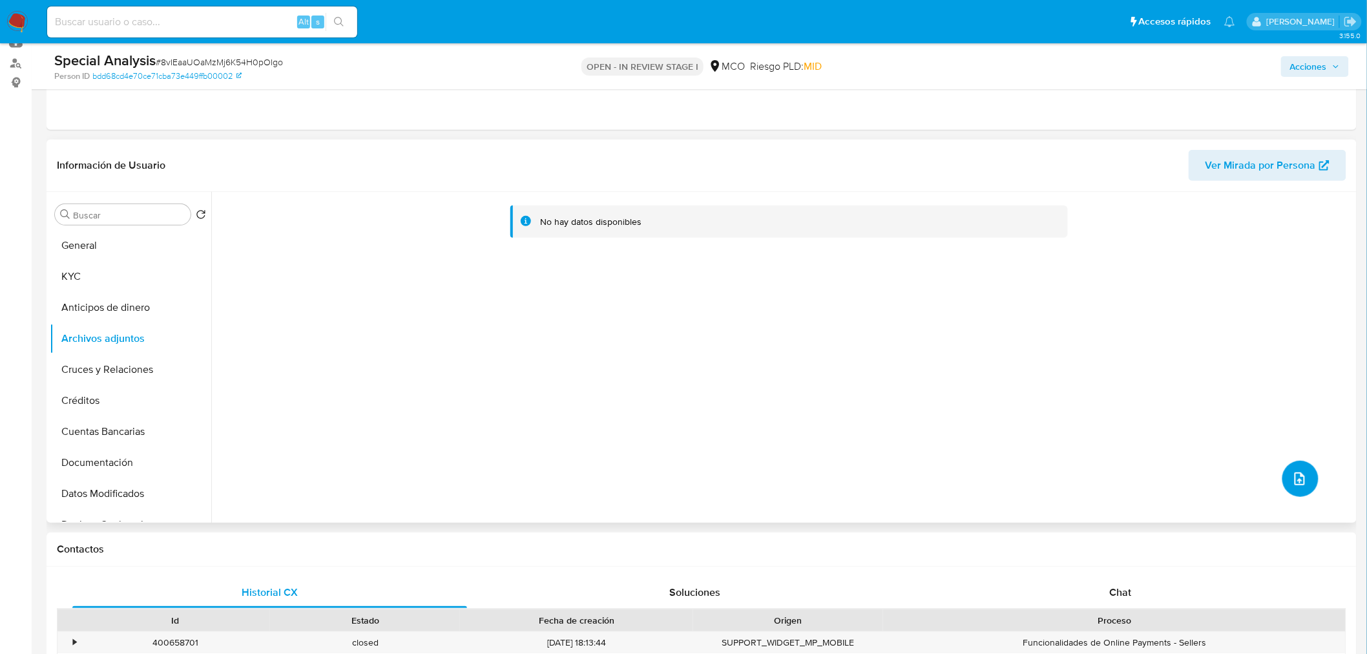
click at [1300, 473] on icon "upload-file" at bounding box center [1300, 479] width 16 height 16
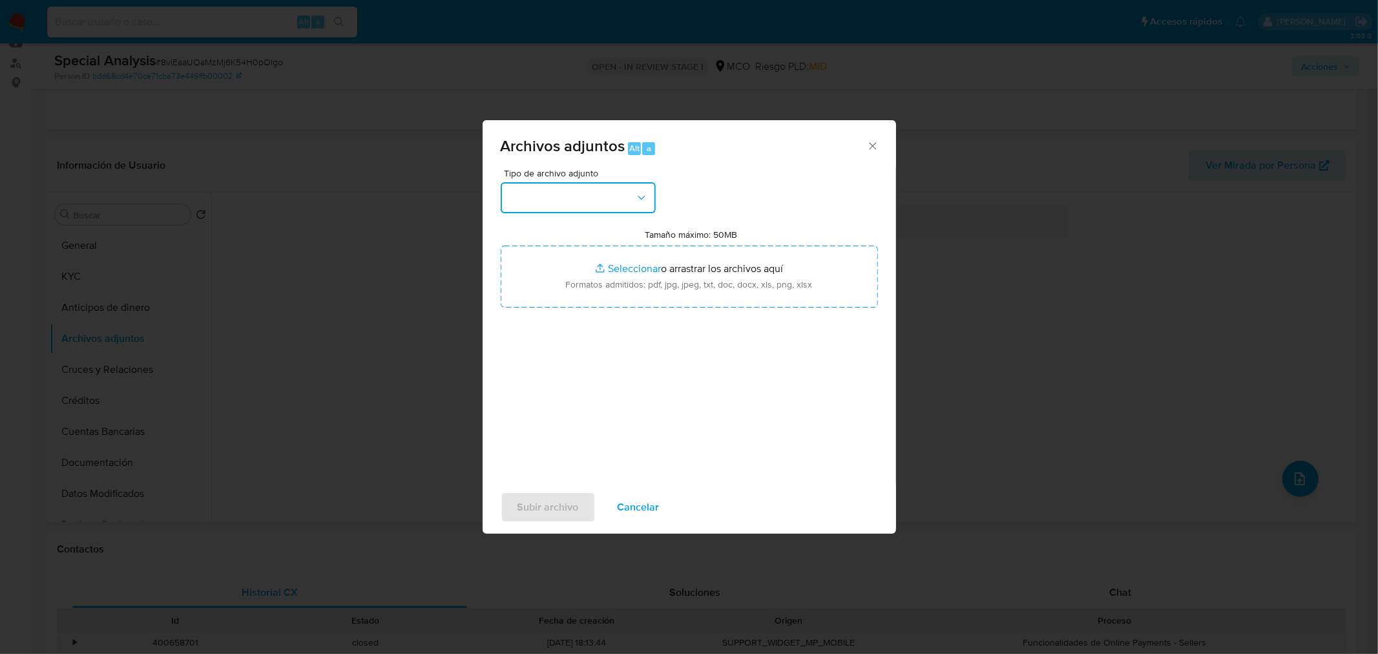
click at [616, 199] on button "button" at bounding box center [578, 197] width 155 height 31
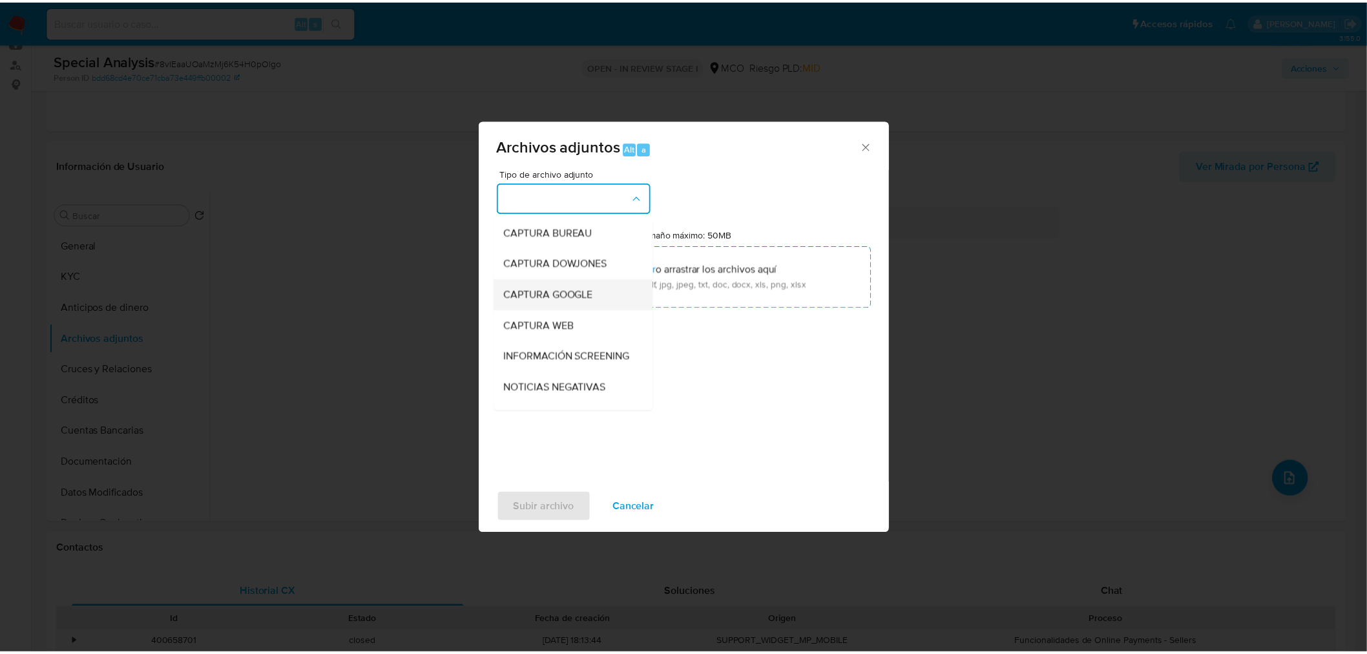
scroll to position [72, 0]
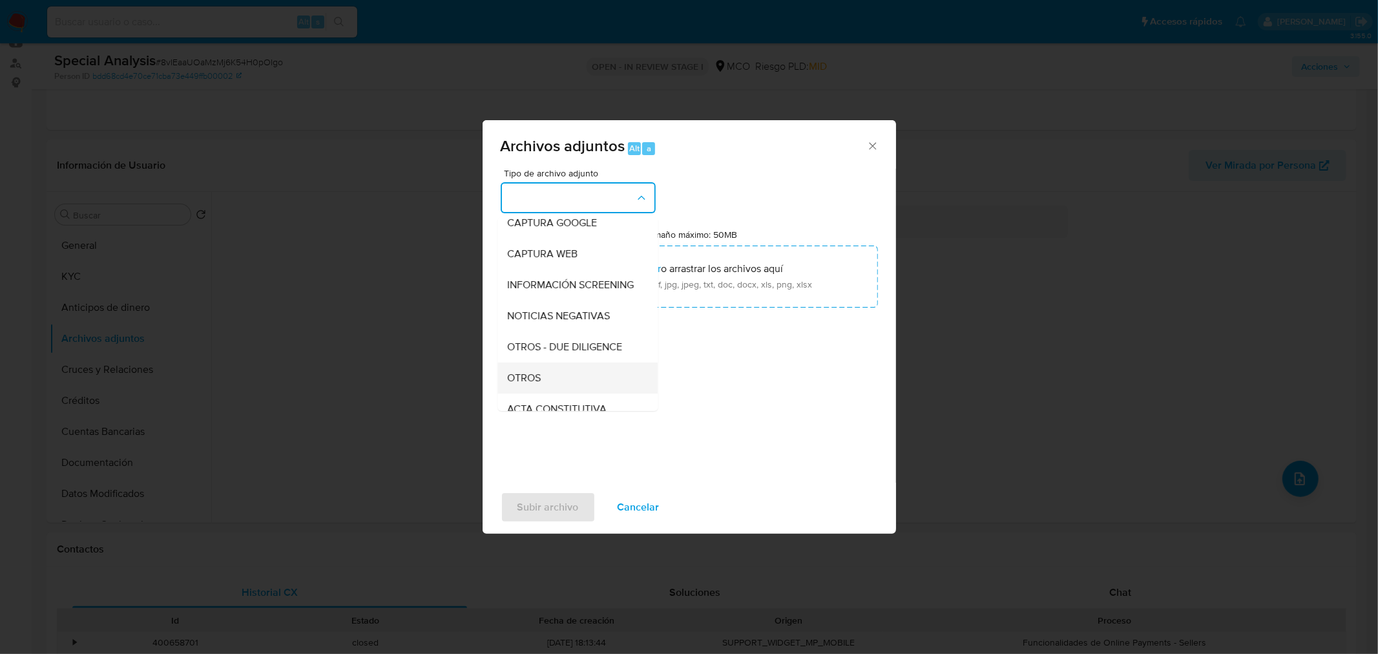
click at [563, 382] on div "OTROS" at bounding box center [574, 377] width 132 height 31
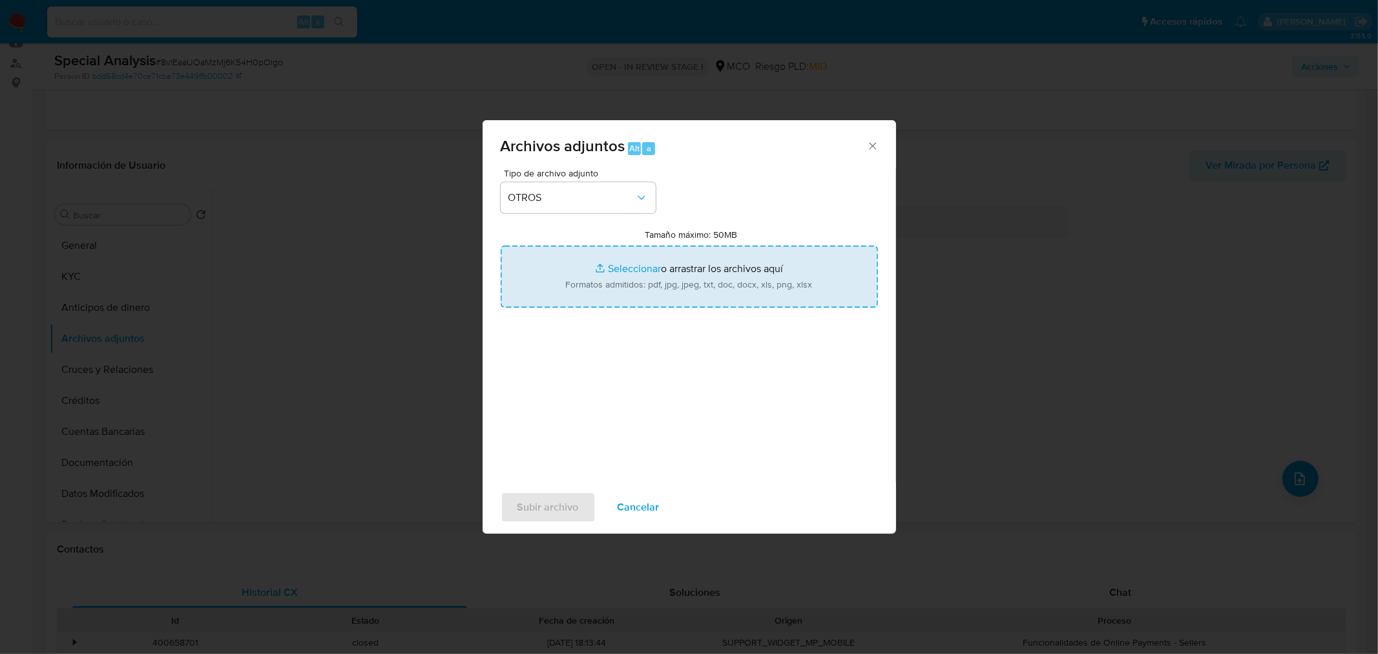
click at [663, 275] on input "Tamaño máximo: 50MB Seleccionar archivos" at bounding box center [689, 276] width 377 height 62
type input "C:\fakepath\2454256606 - 21_8_2025.pdf"
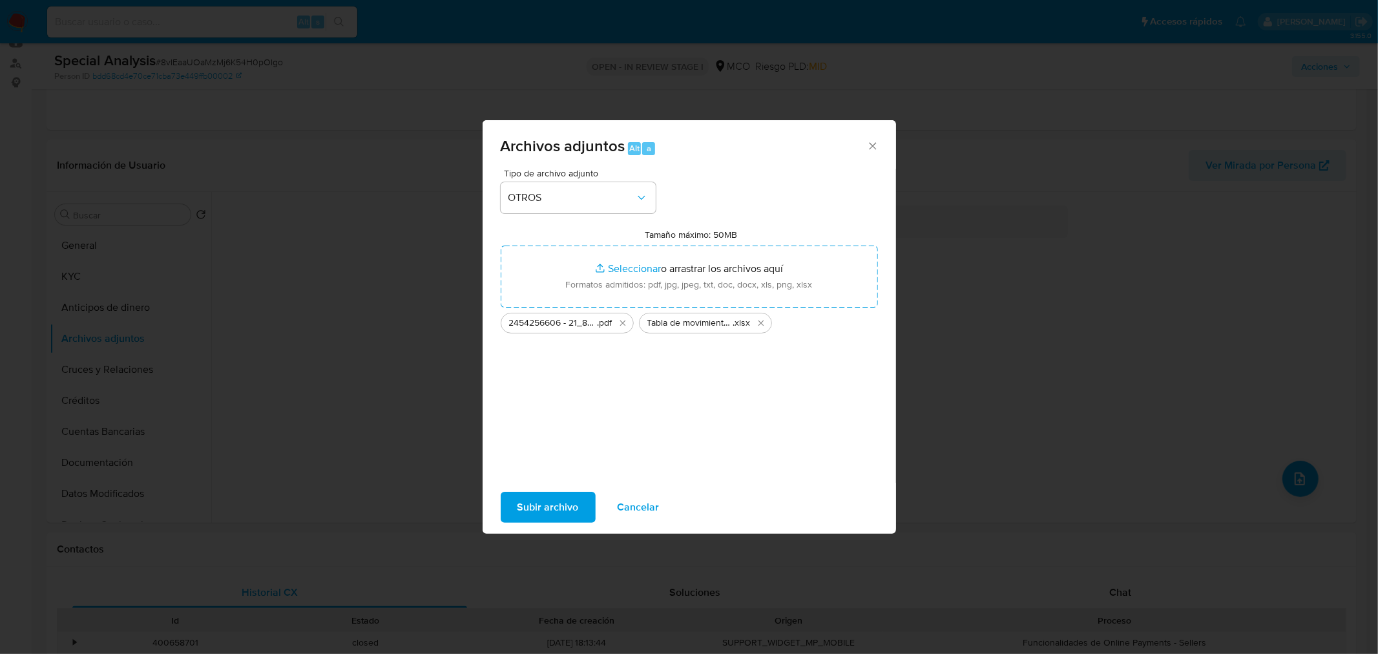
click at [557, 495] on span "Subir archivo" at bounding box center [547, 507] width 61 height 28
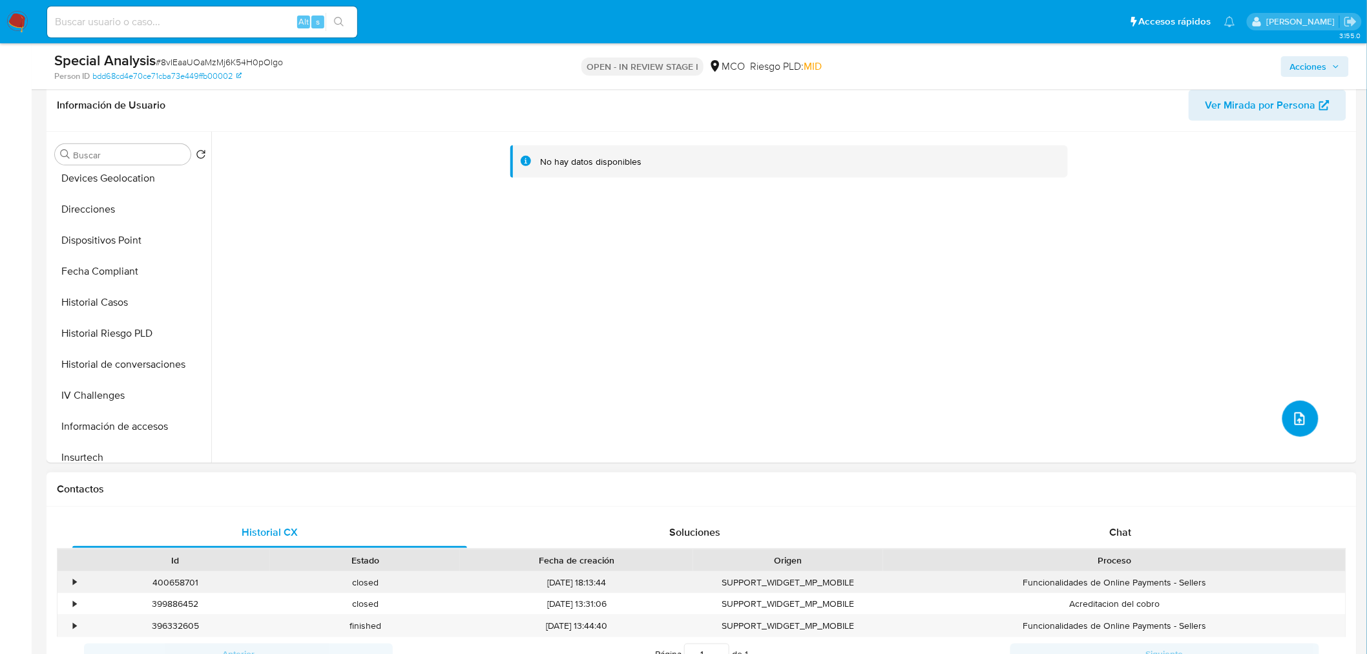
scroll to position [287, 0]
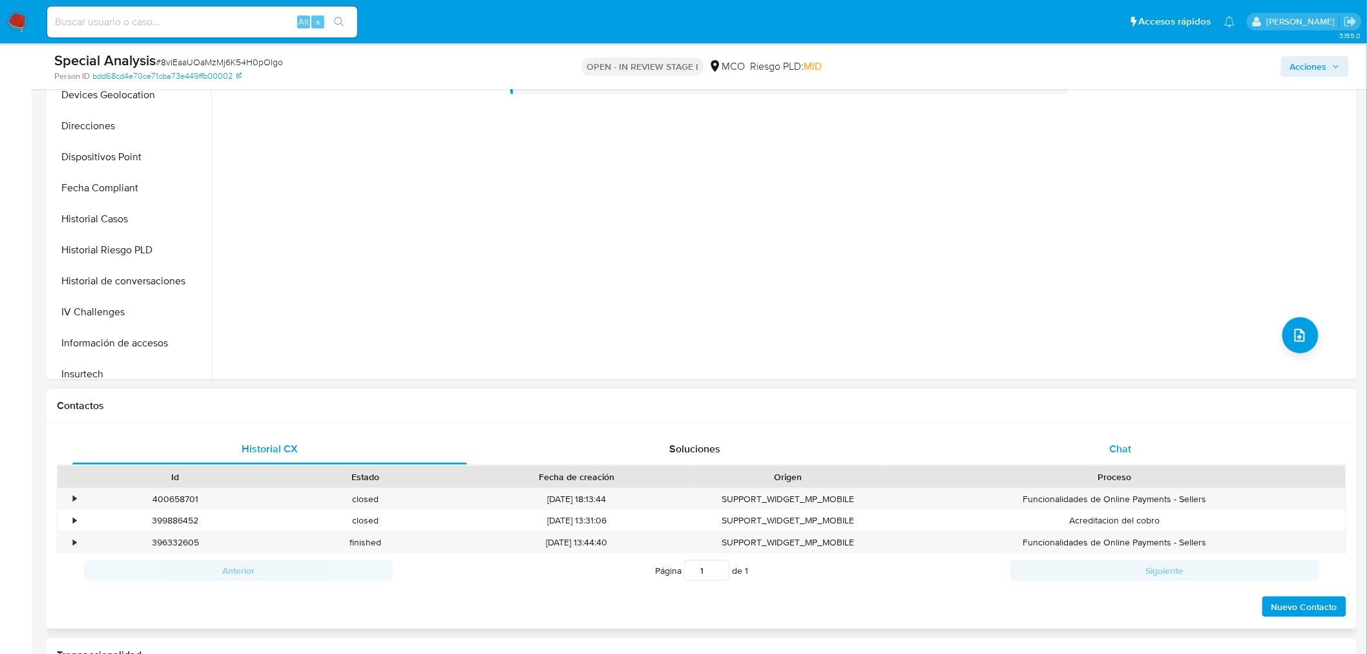
drag, startPoint x: 1109, startPoint y: 449, endPoint x: 1025, endPoint y: 448, distance: 84.0
click at [1105, 450] on div "Chat" at bounding box center [1120, 448] width 395 height 31
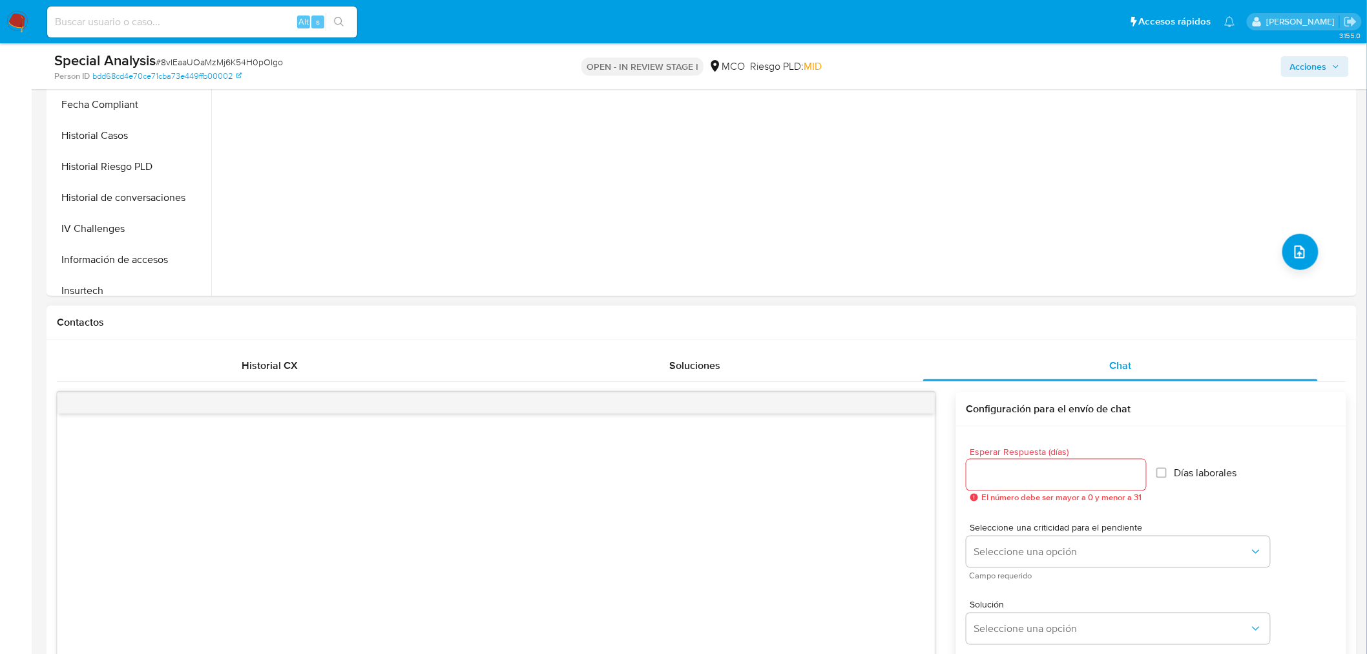
scroll to position [430, 0]
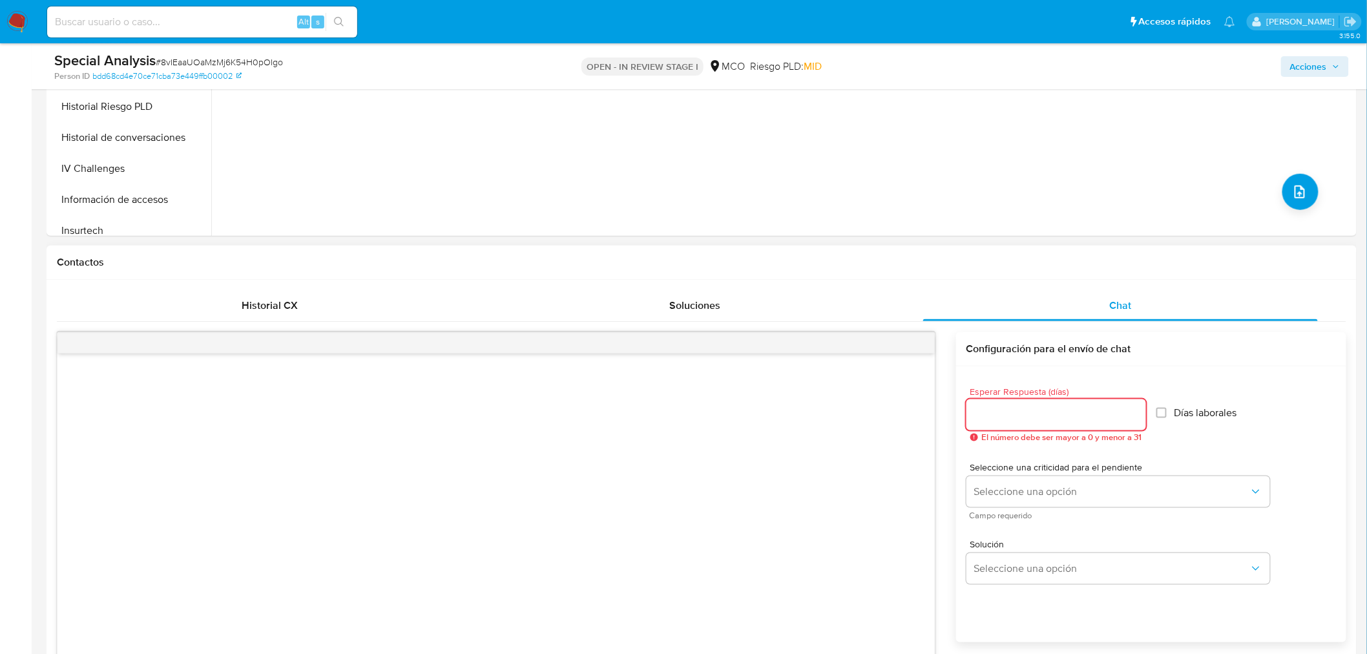
click at [1010, 408] on input "Esperar Respuesta (días)" at bounding box center [1056, 414] width 180 height 17
type input "3"
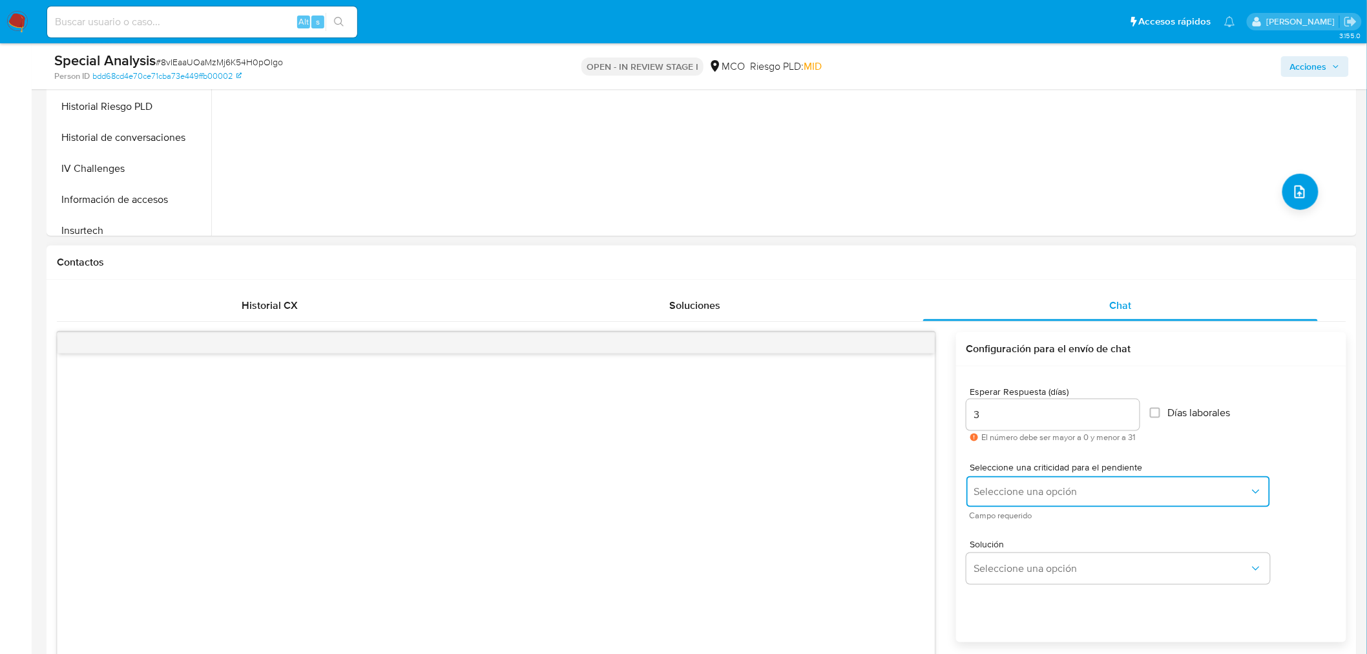
click at [1050, 490] on span "Seleccione una opción" at bounding box center [1111, 491] width 275 height 13
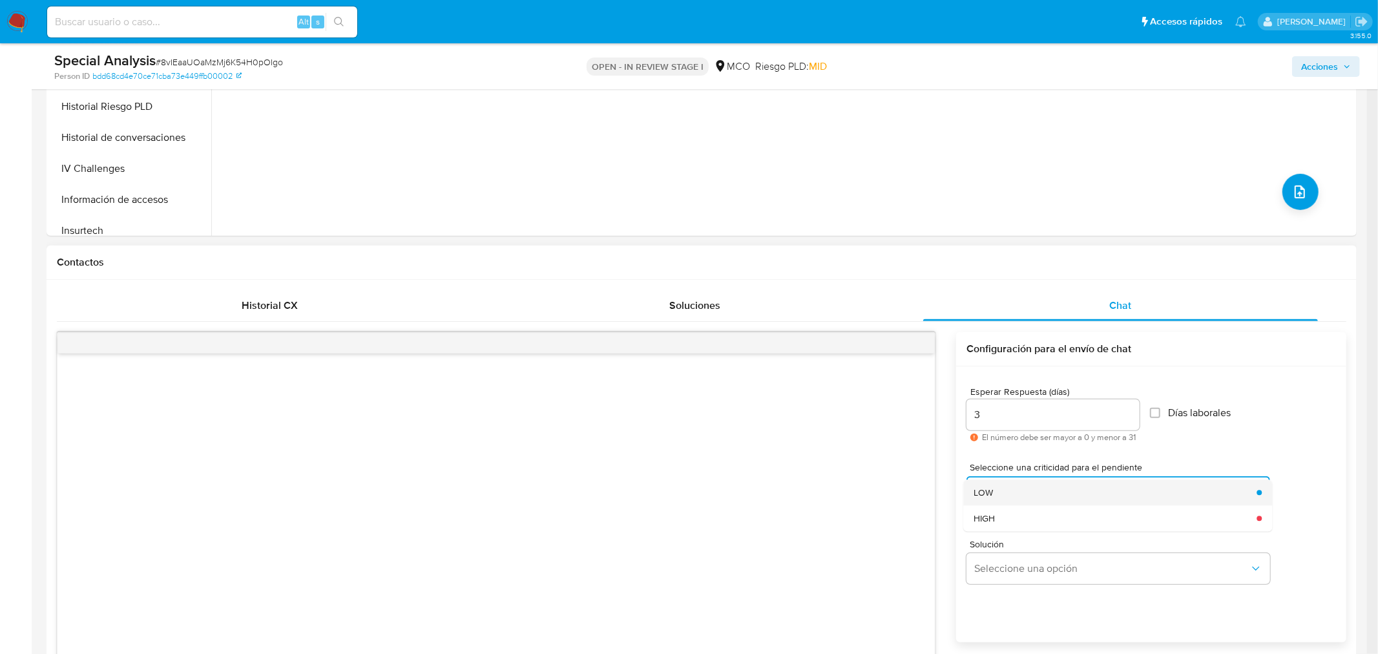
click at [1057, 486] on div "LOW" at bounding box center [1110, 492] width 275 height 26
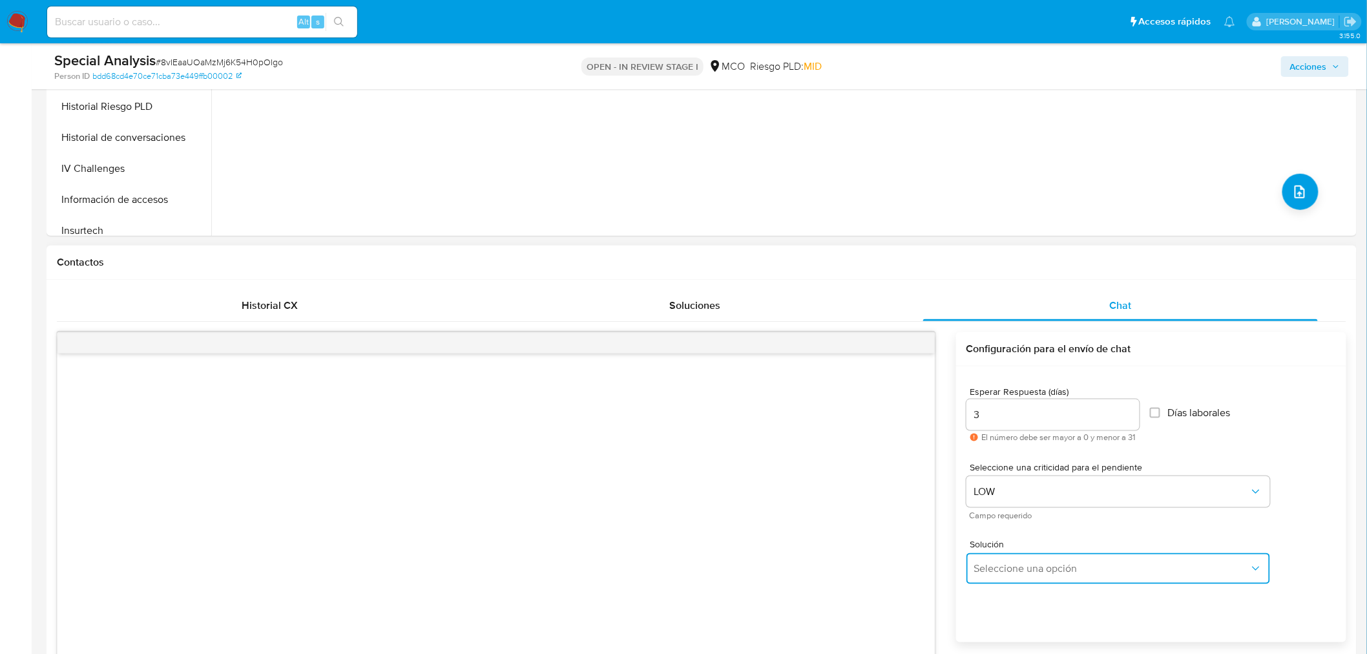
click at [1044, 559] on button "Seleccione una opción" at bounding box center [1118, 568] width 304 height 31
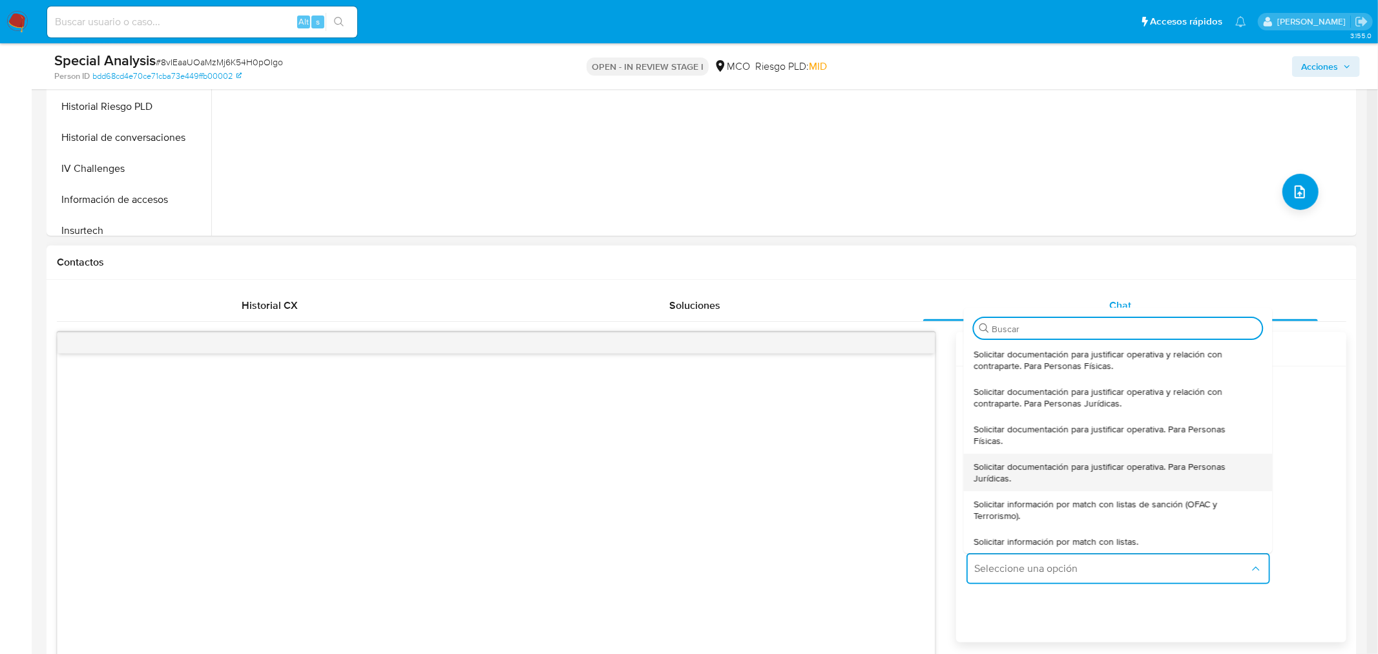
click at [1011, 485] on div "Solicitar documentación para justificar operativa. Para Personas Jurídicas." at bounding box center [1113, 471] width 280 height 37
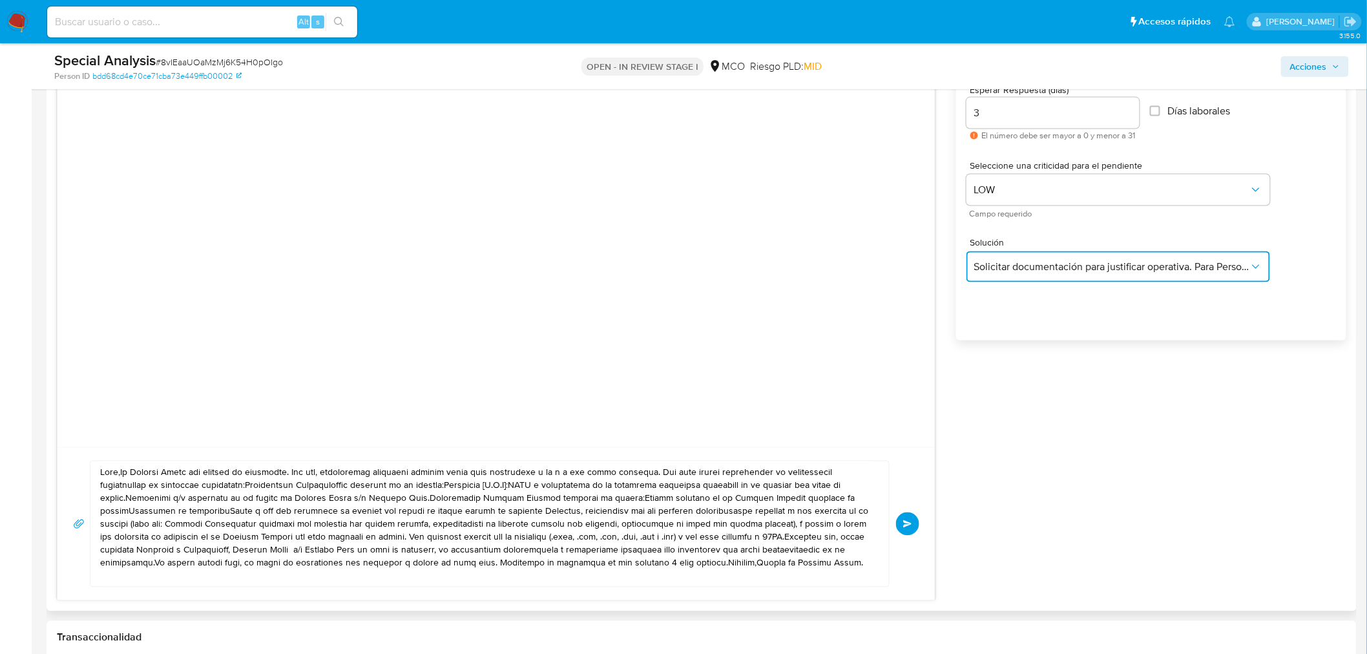
scroll to position [789, 0]
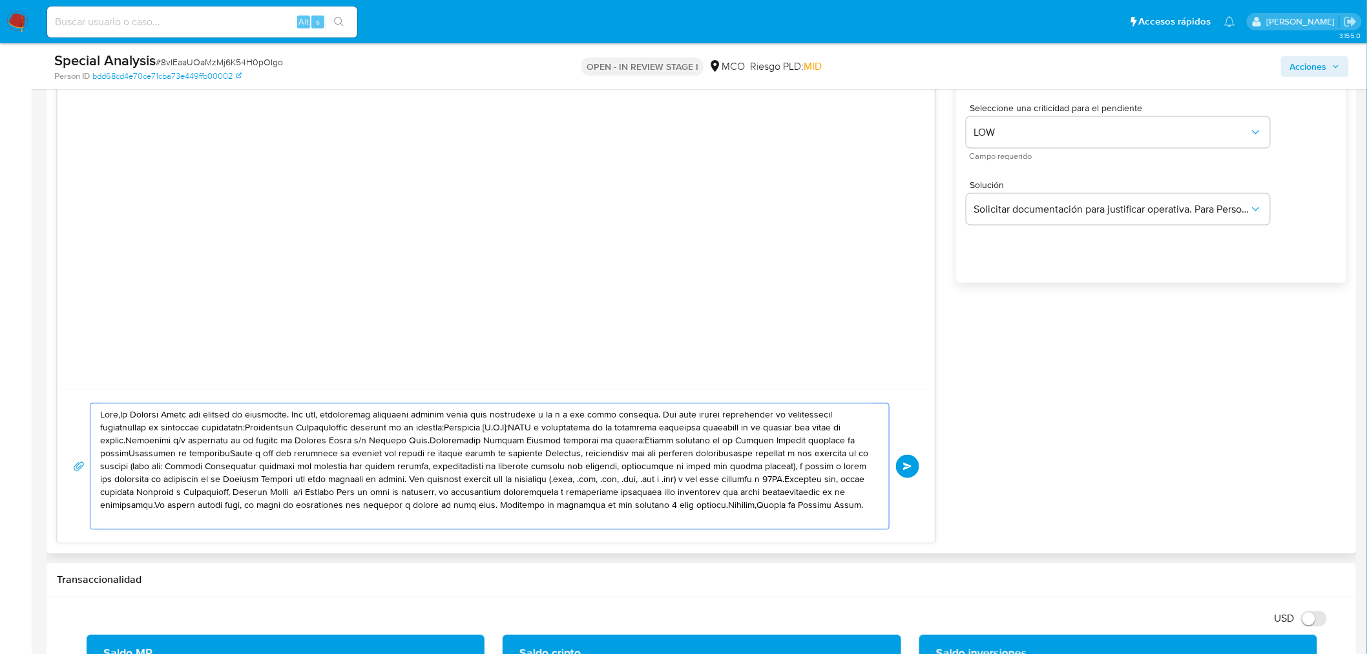
click at [120, 415] on textarea at bounding box center [486, 466] width 772 height 125
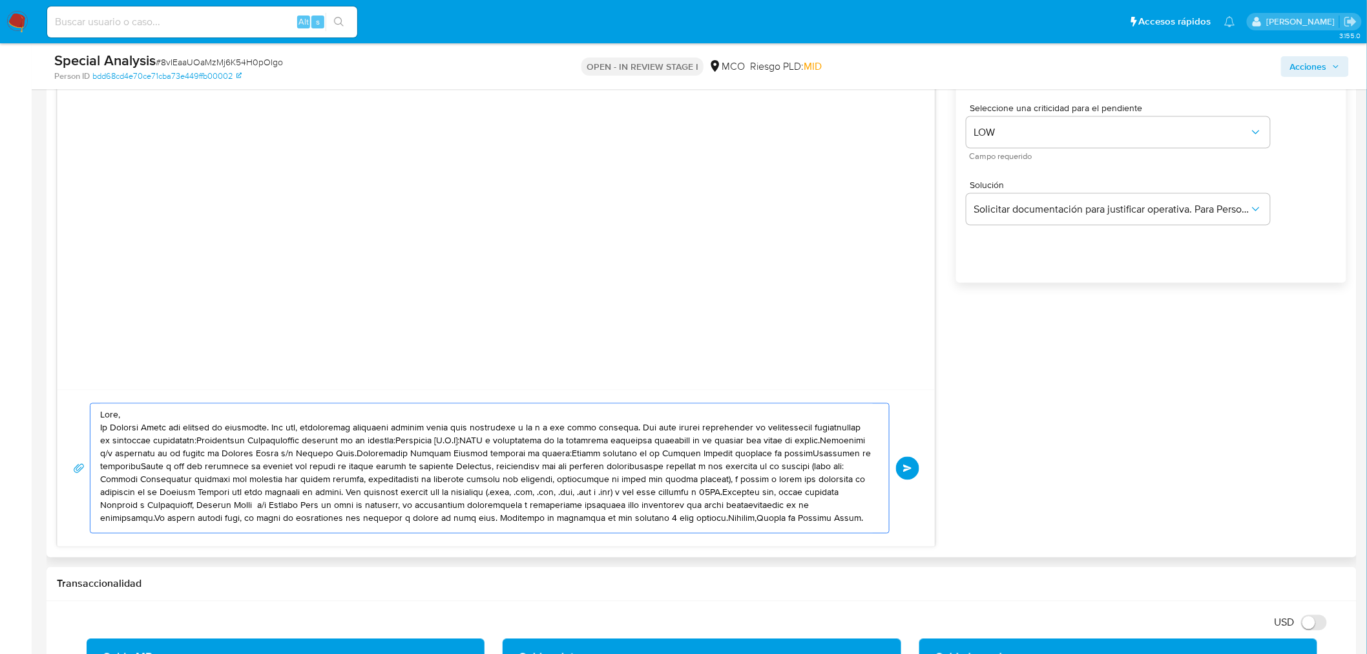
click at [628, 427] on textarea at bounding box center [486, 468] width 772 height 129
click at [420, 438] on textarea at bounding box center [486, 468] width 772 height 129
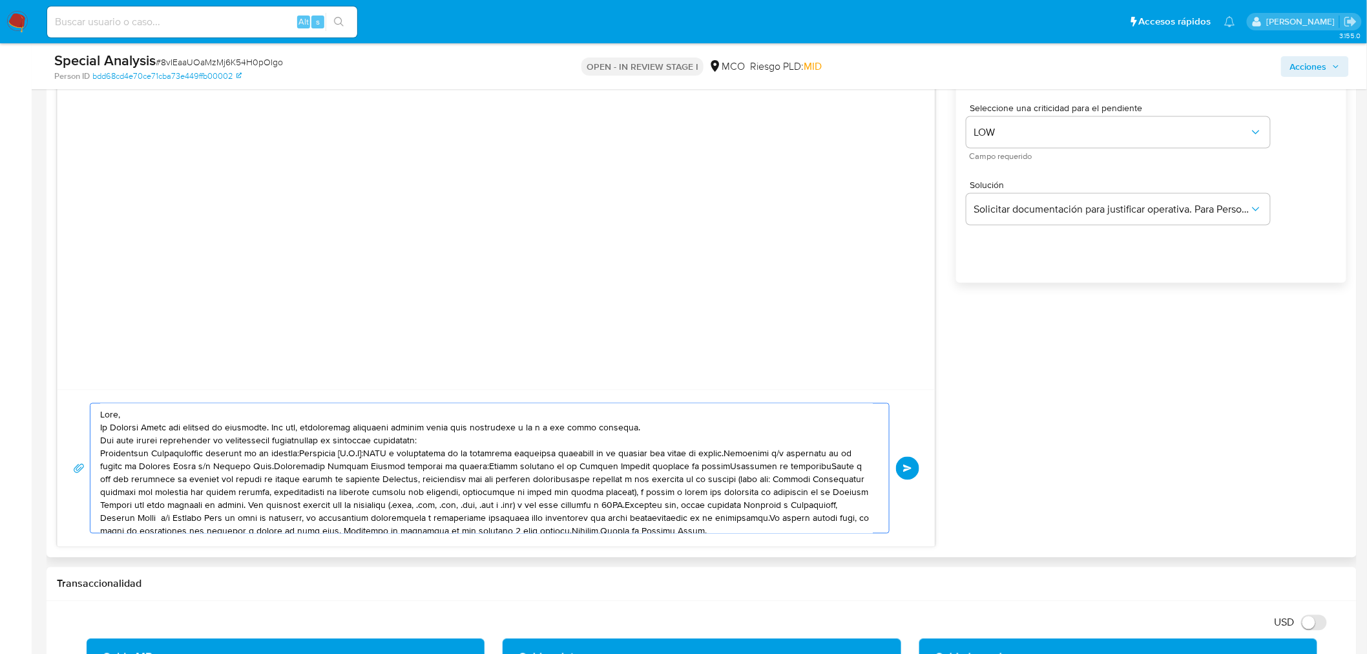
click at [184, 452] on textarea at bounding box center [486, 468] width 772 height 129
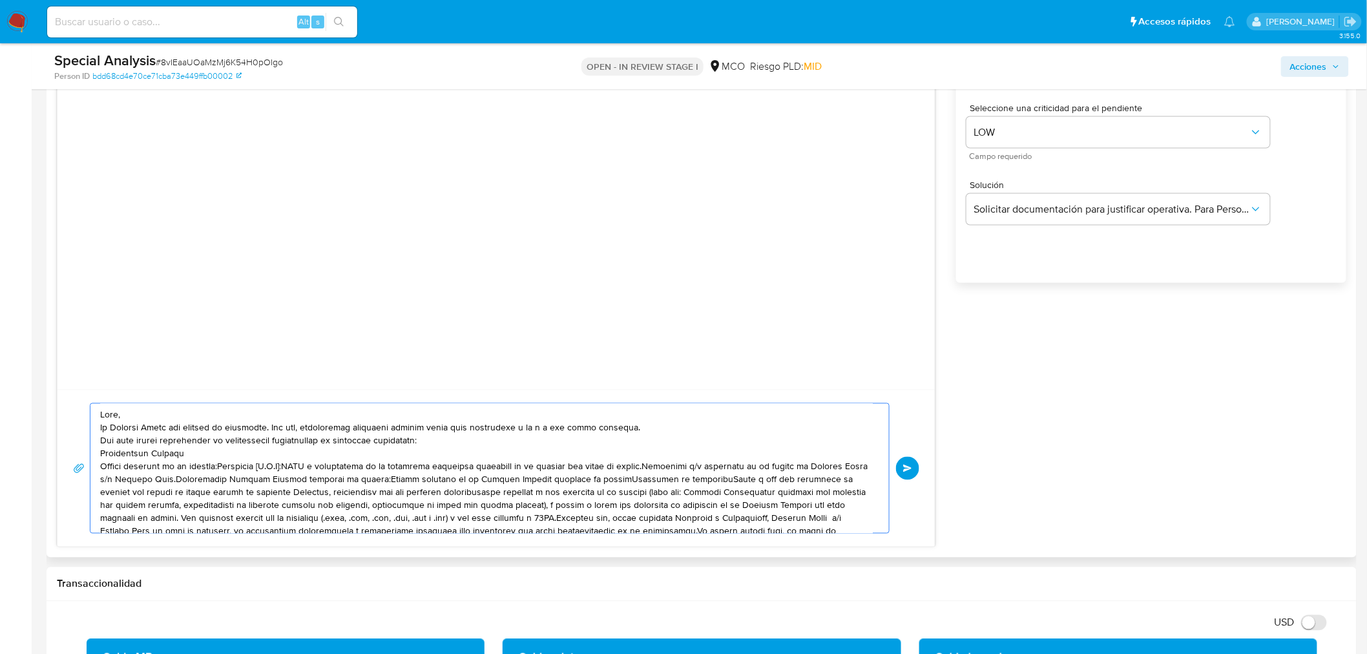
click at [234, 464] on textarea at bounding box center [486, 468] width 772 height 129
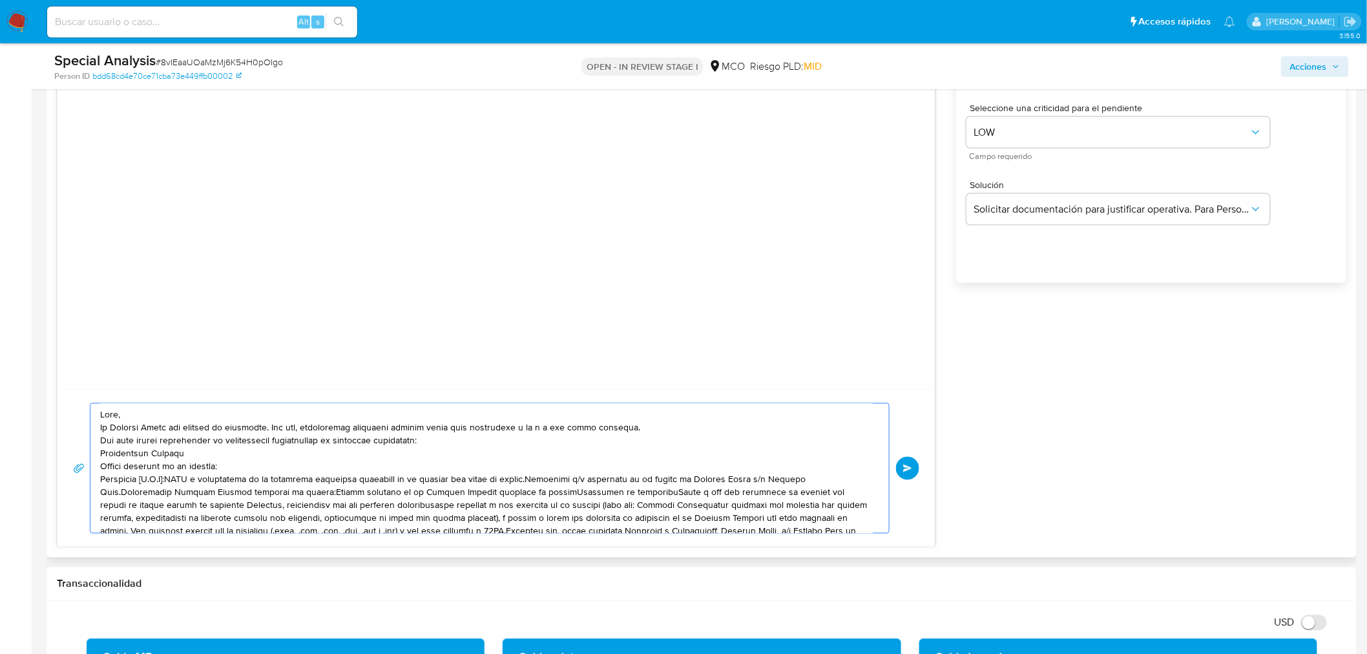
click at [173, 478] on textarea at bounding box center [486, 468] width 772 height 129
click at [456, 492] on textarea at bounding box center [486, 468] width 772 height 129
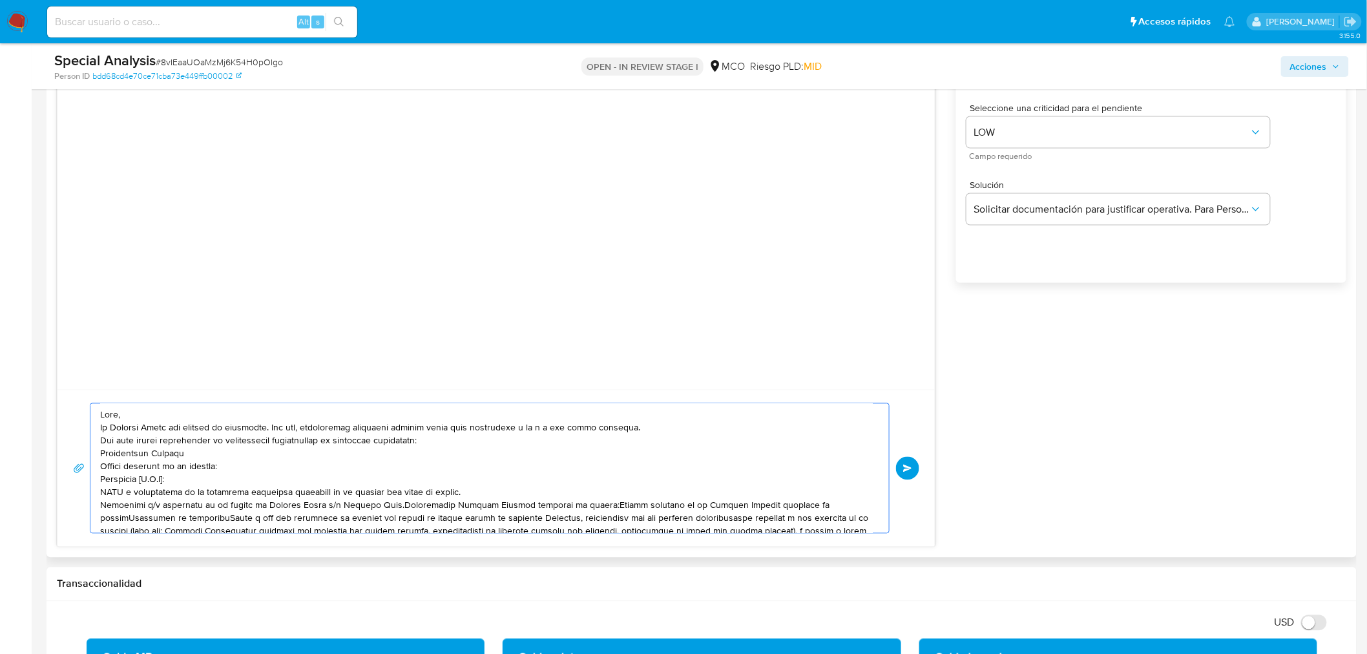
click at [390, 502] on textarea at bounding box center [486, 468] width 772 height 129
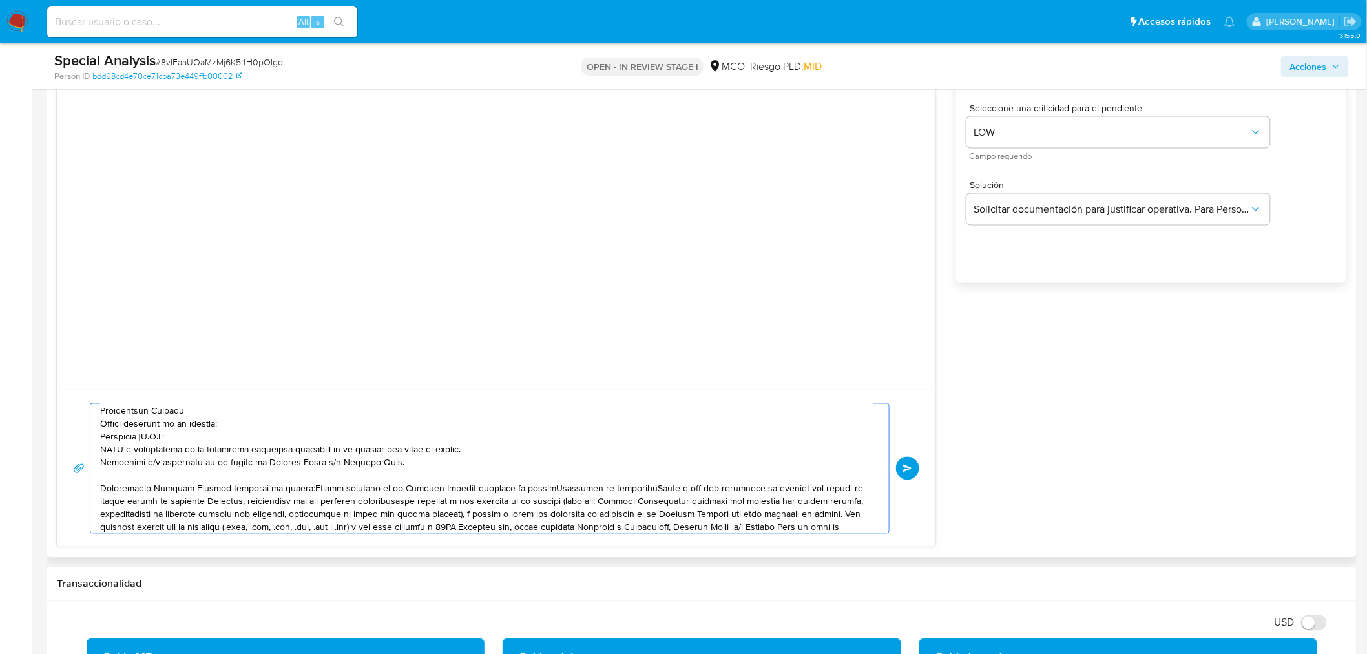
scroll to position [73, 0]
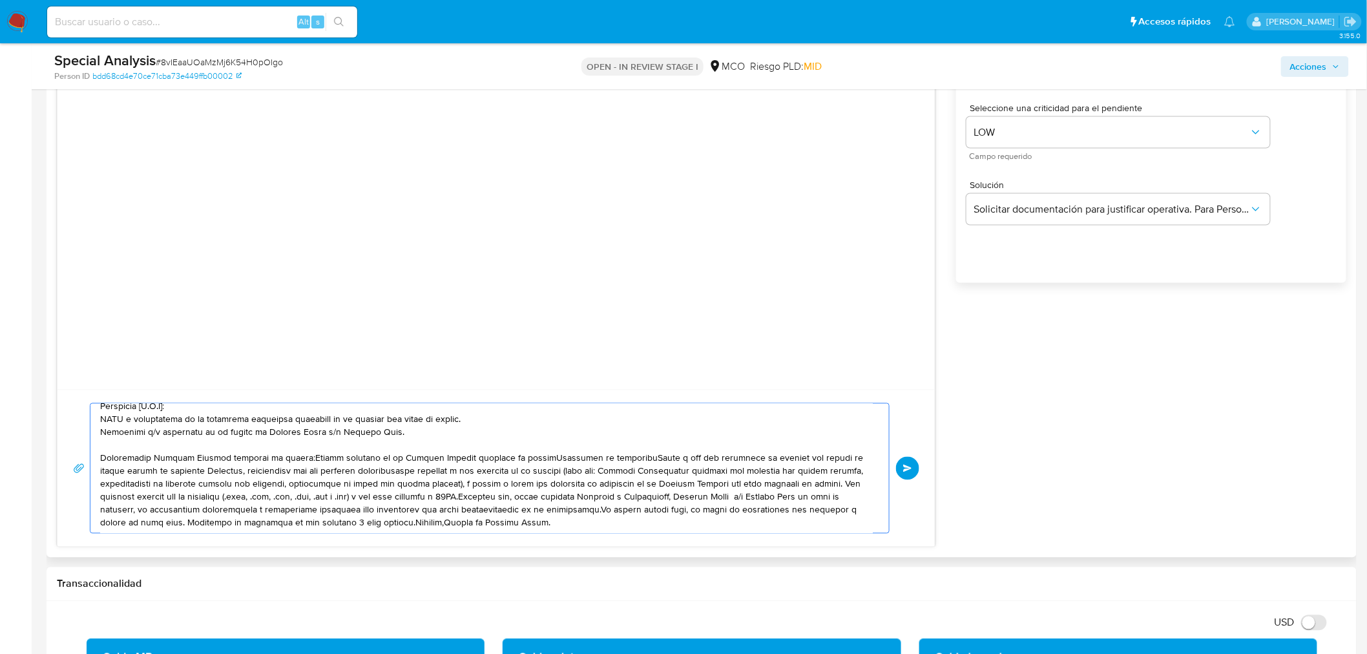
drag, startPoint x: 296, startPoint y: 455, endPoint x: 307, endPoint y: 460, distance: 11.9
click at [296, 455] on textarea at bounding box center [486, 468] width 772 height 129
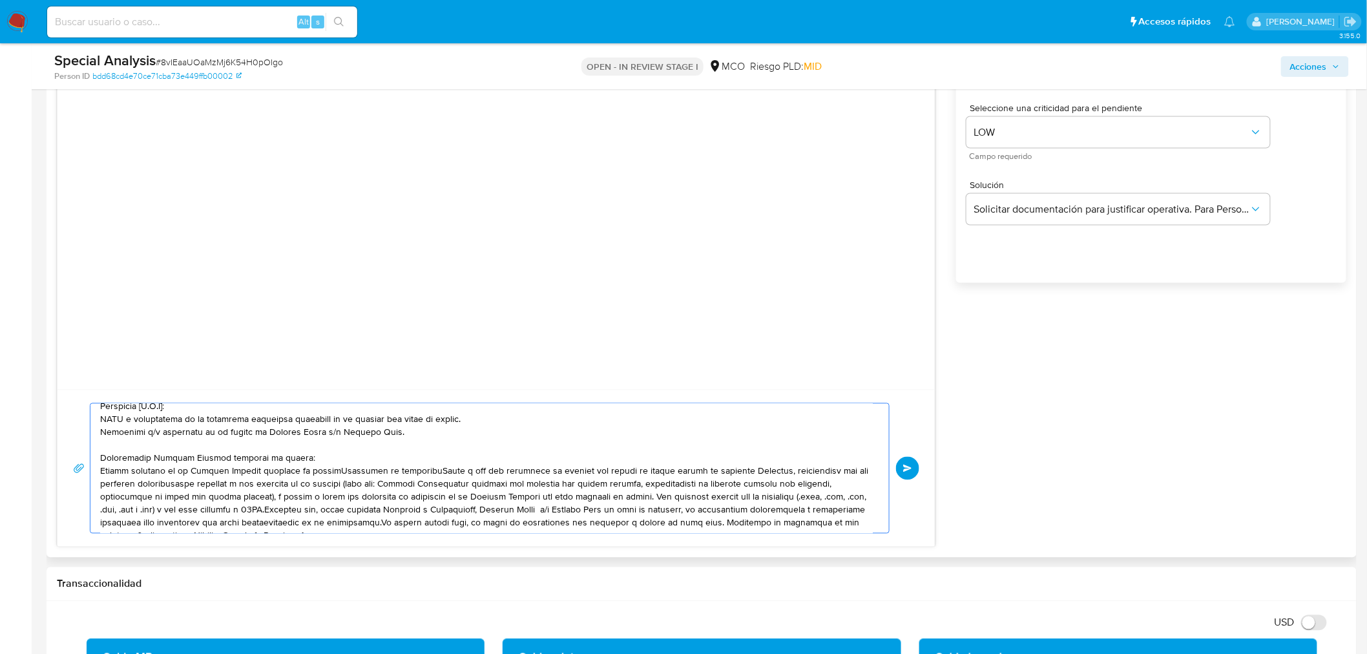
click at [338, 468] on textarea at bounding box center [486, 468] width 772 height 129
click at [200, 481] on textarea at bounding box center [486, 468] width 772 height 129
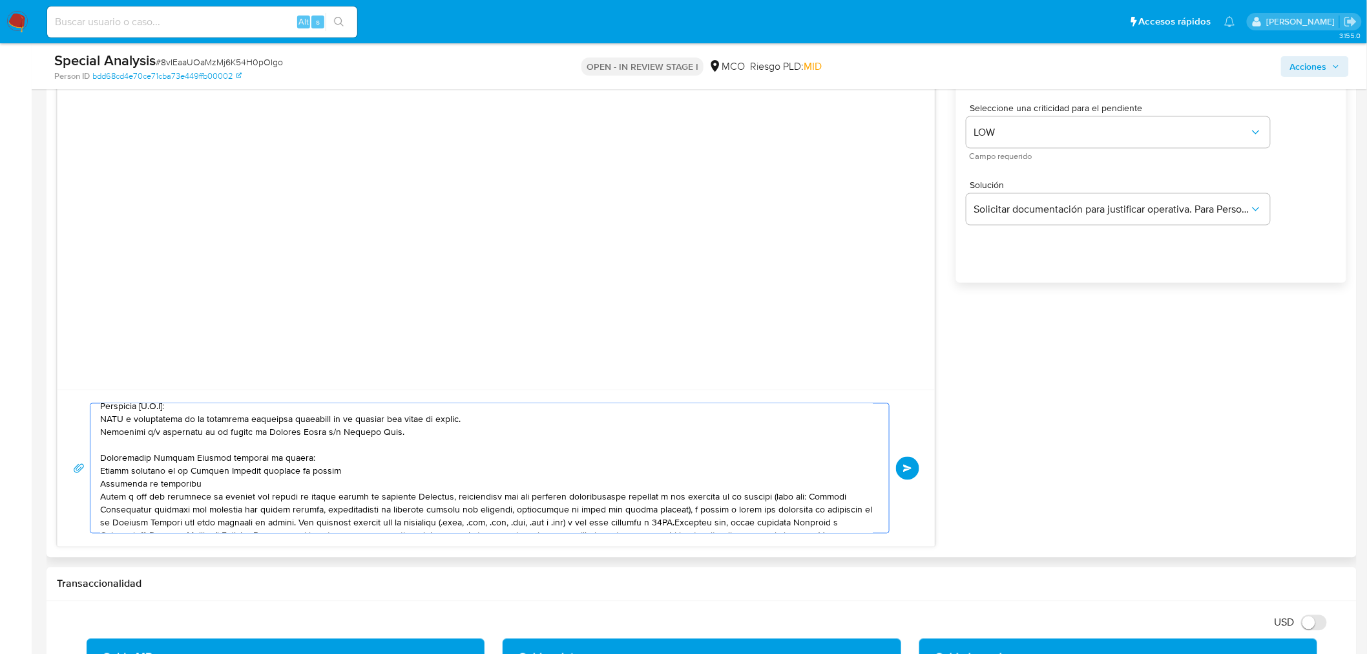
click at [422, 493] on textarea at bounding box center [486, 468] width 772 height 129
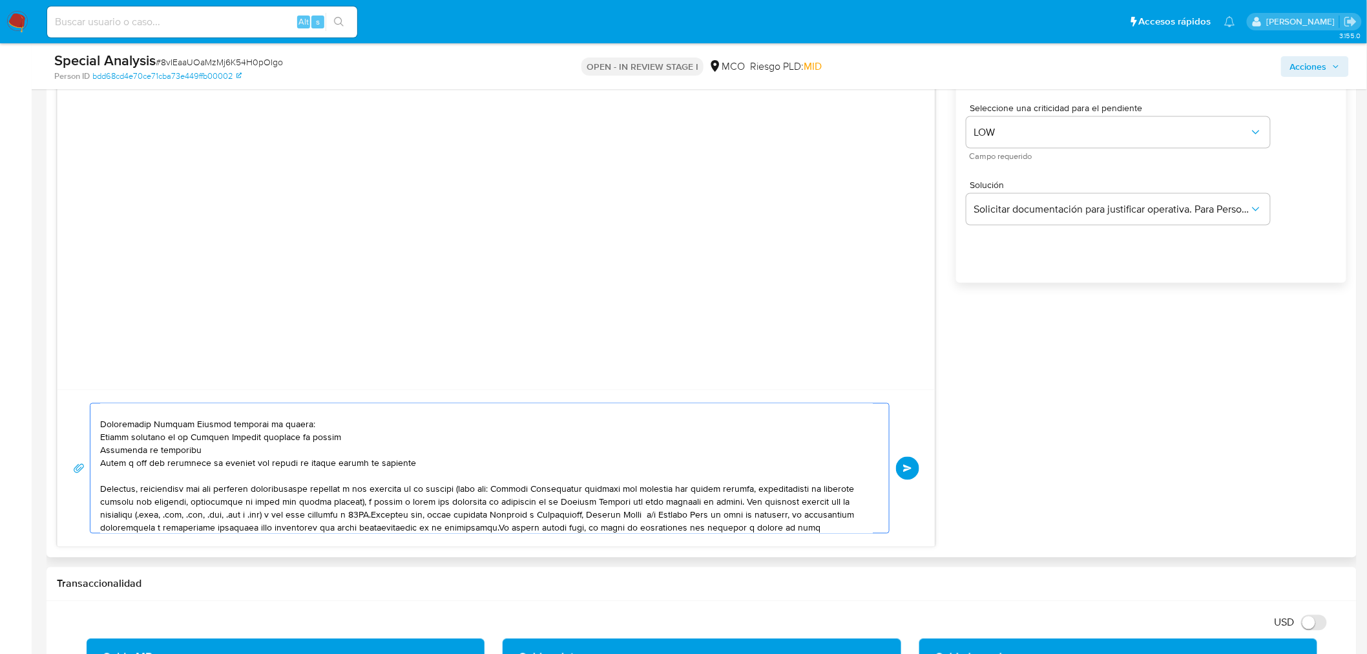
scroll to position [125, 0]
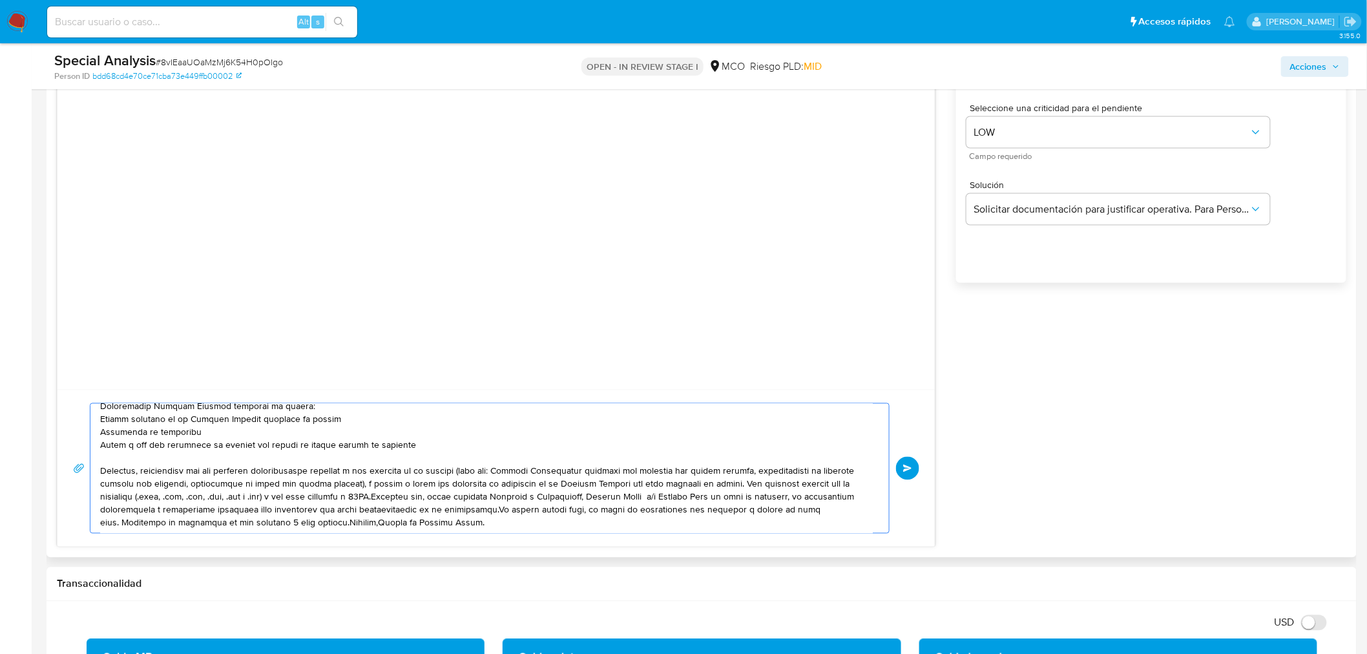
drag, startPoint x: 386, startPoint y: 486, endPoint x: 763, endPoint y: 482, distance: 377.8
click at [763, 482] on textarea at bounding box center [486, 468] width 772 height 129
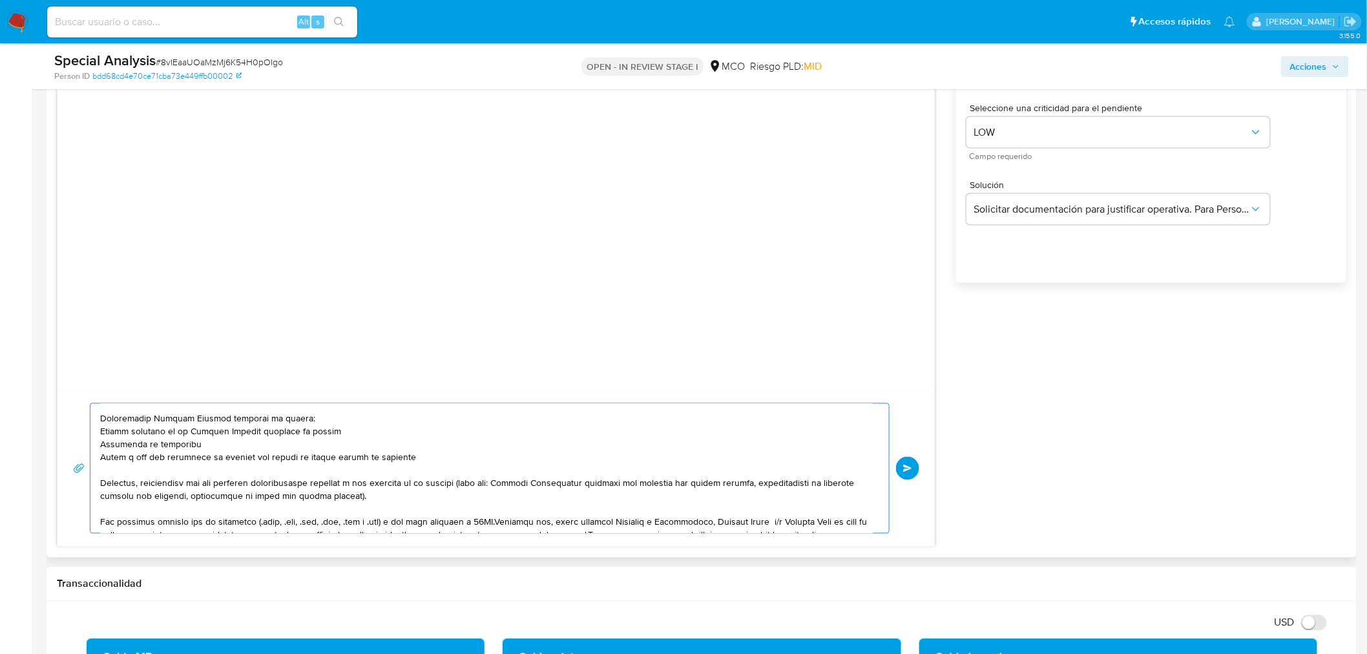
scroll to position [138, 0]
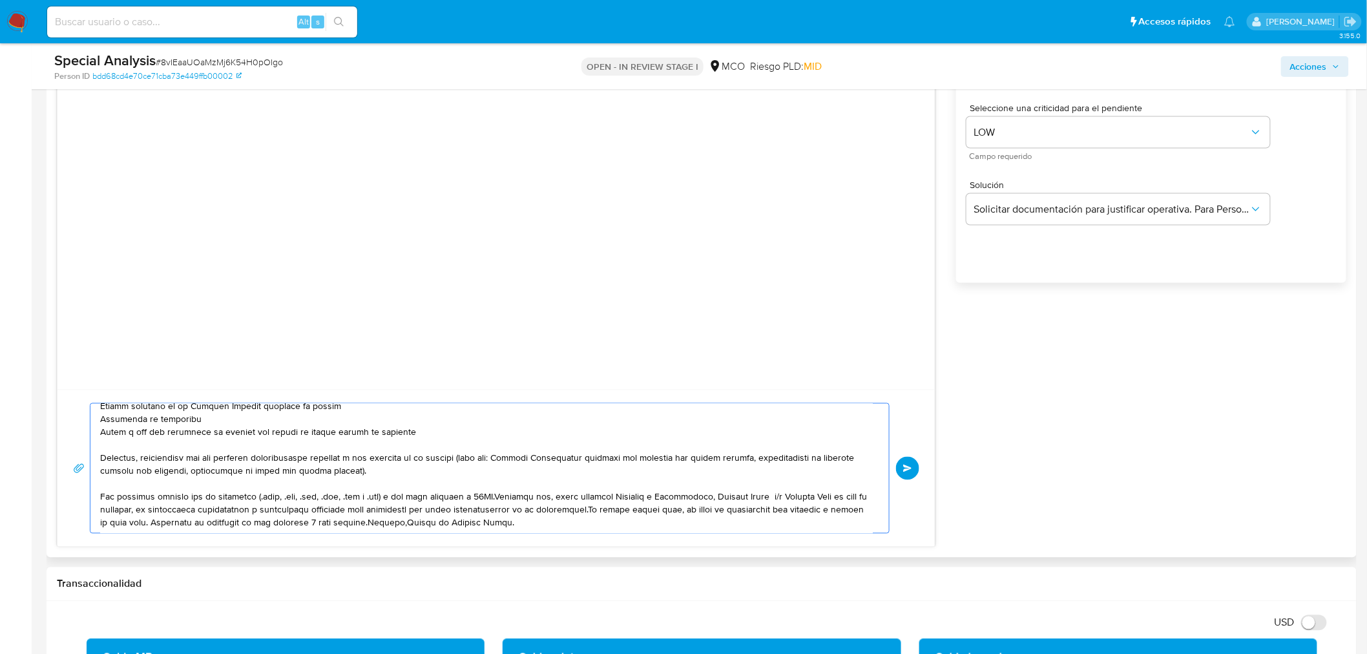
click at [492, 497] on textarea at bounding box center [486, 468] width 772 height 129
click at [493, 497] on textarea at bounding box center [486, 468] width 772 height 129
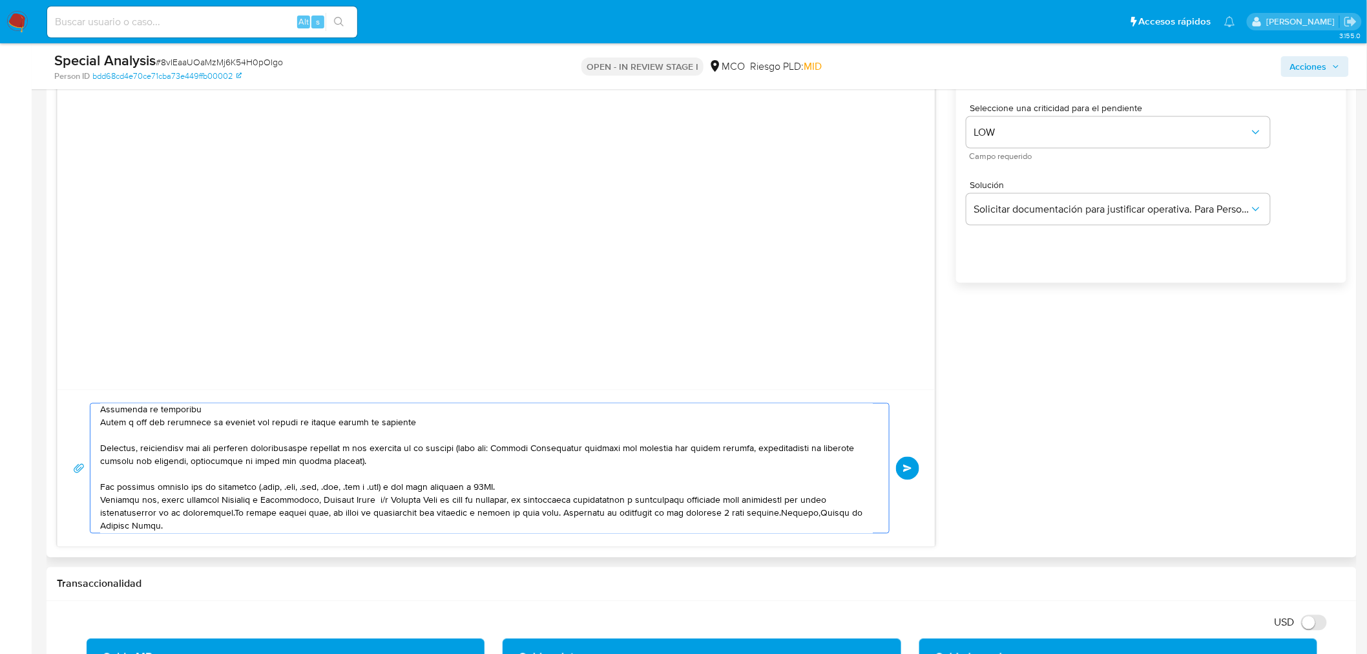
scroll to position [150, 0]
click at [235, 506] on textarea at bounding box center [486, 468] width 772 height 129
click at [434, 518] on textarea at bounding box center [486, 468] width 772 height 129
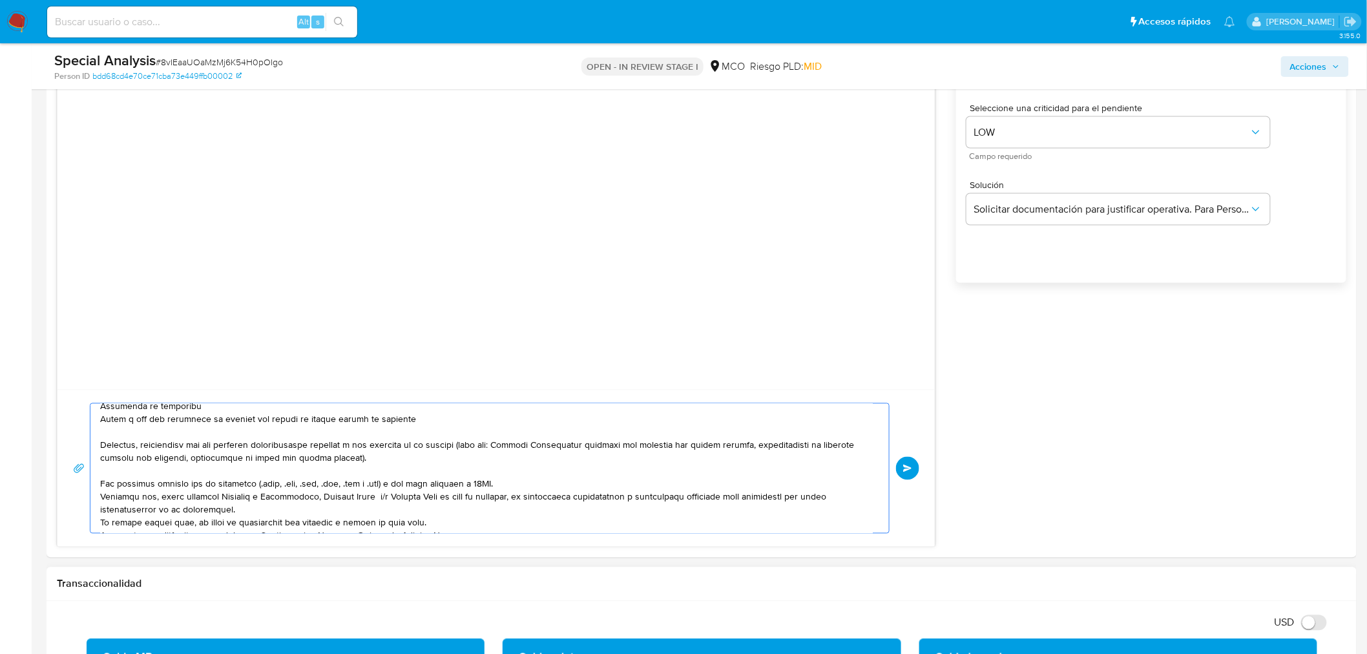
scroll to position [160, 0]
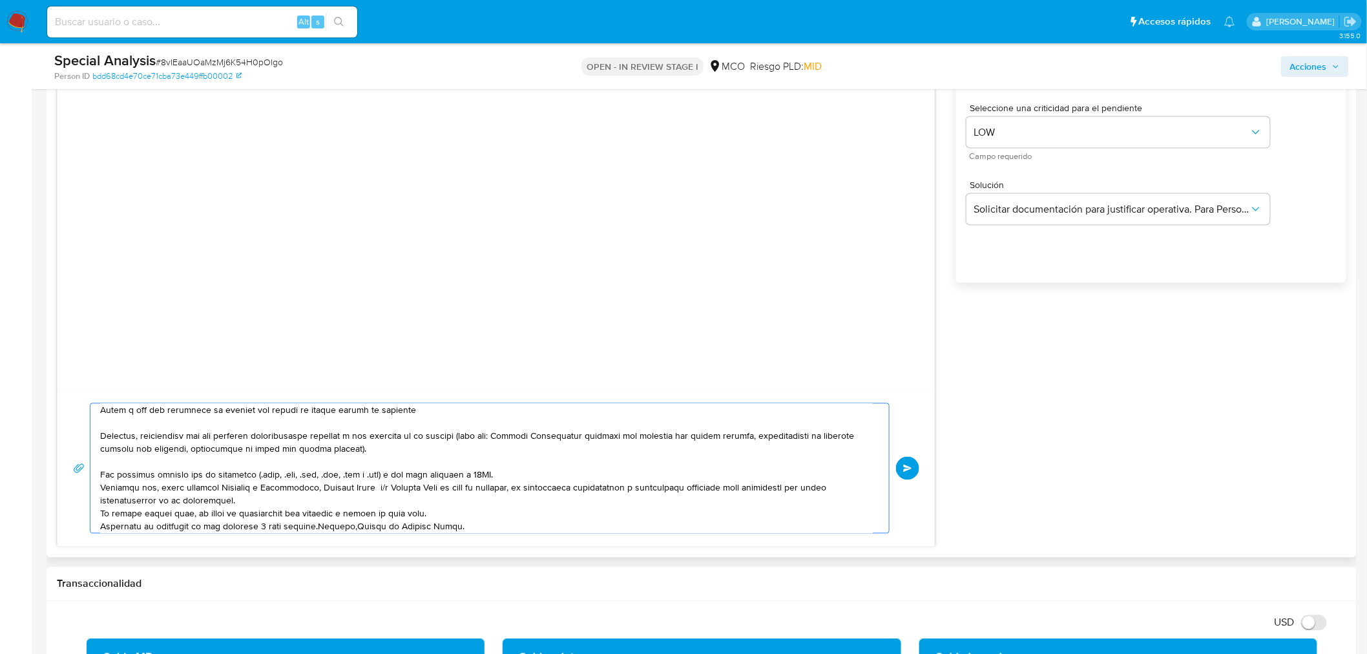
click at [318, 526] on textarea at bounding box center [486, 468] width 772 height 129
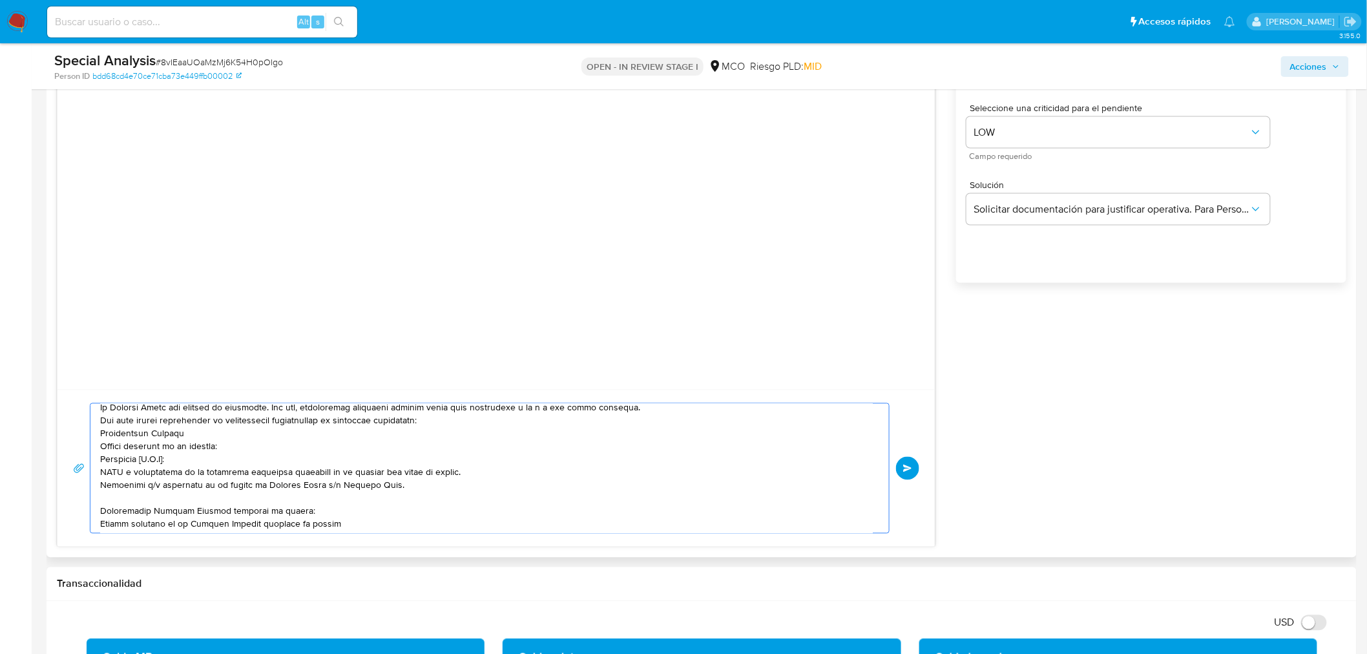
scroll to position [0, 0]
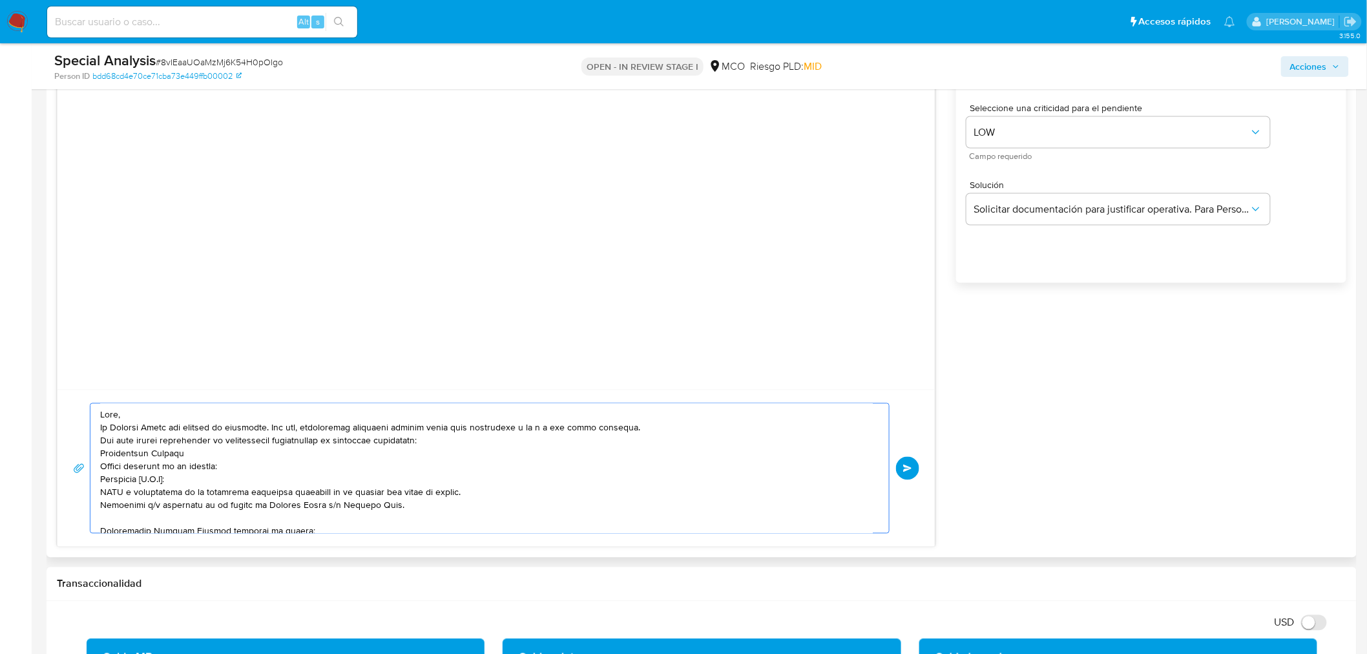
click at [168, 418] on textarea at bounding box center [486, 468] width 772 height 129
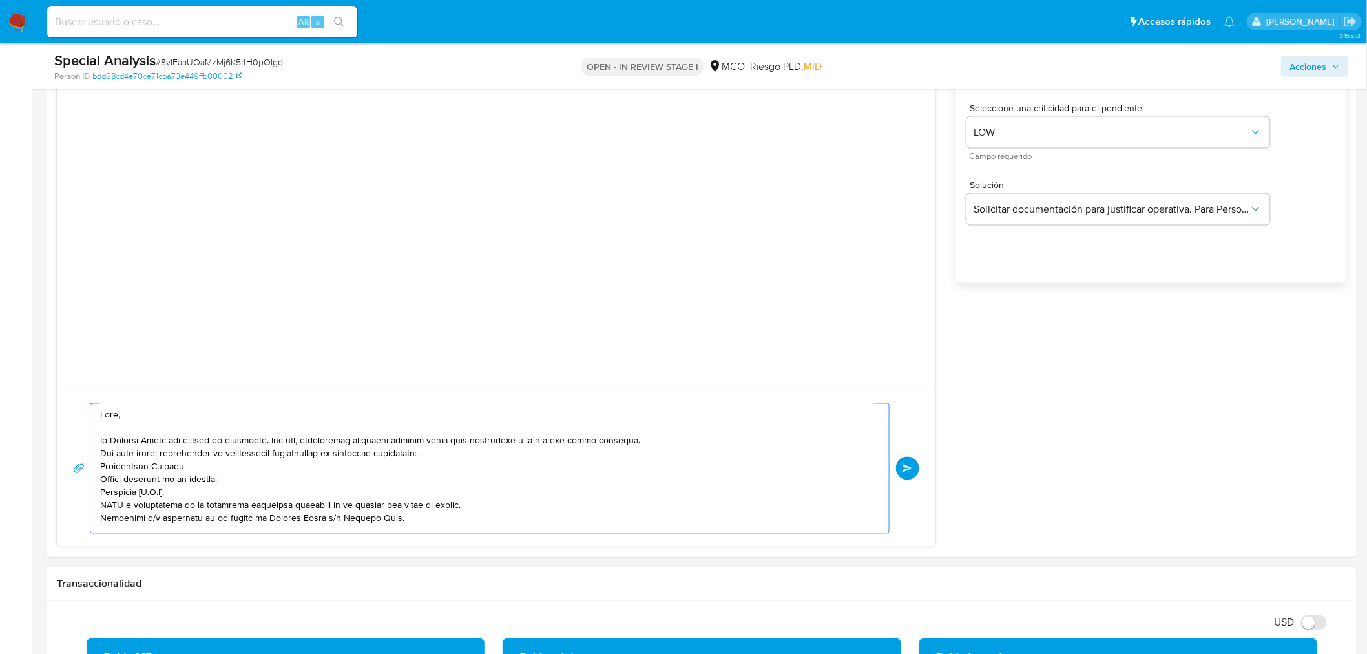
type textarea "Hola, En Mercado Libre nos importa tu seguridad. Por eso, necesitamos verificar…"
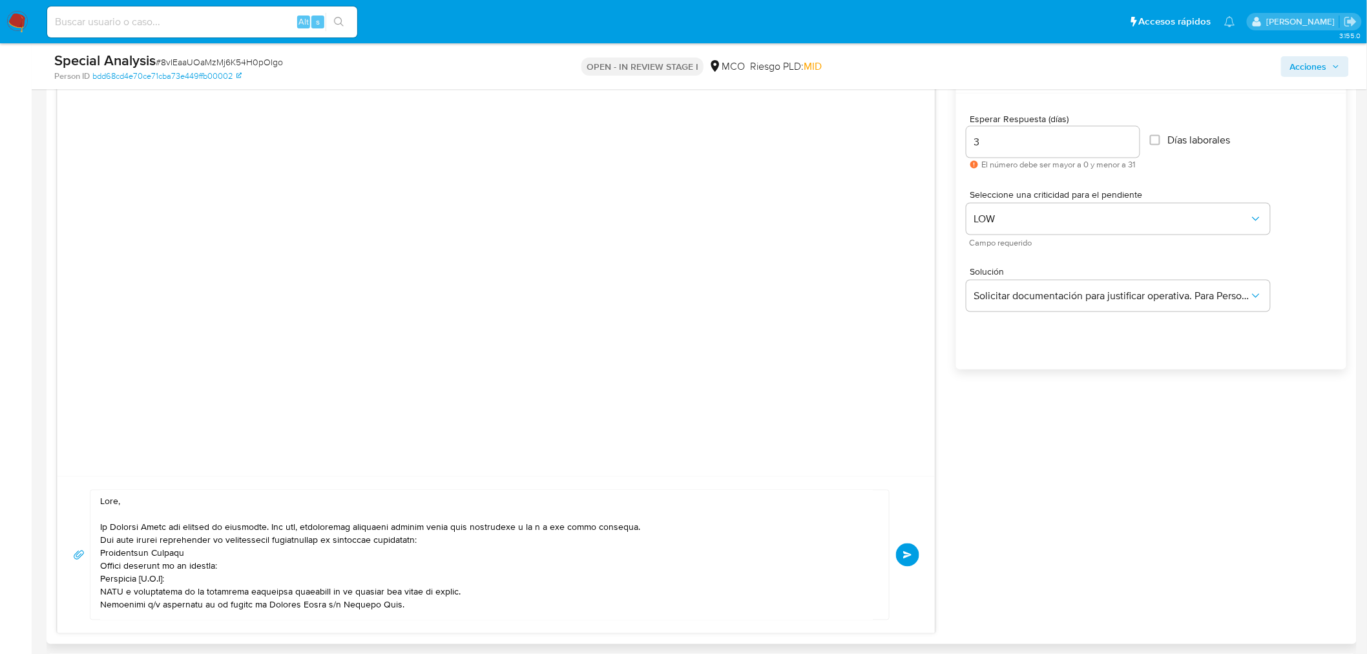
scroll to position [789, 0]
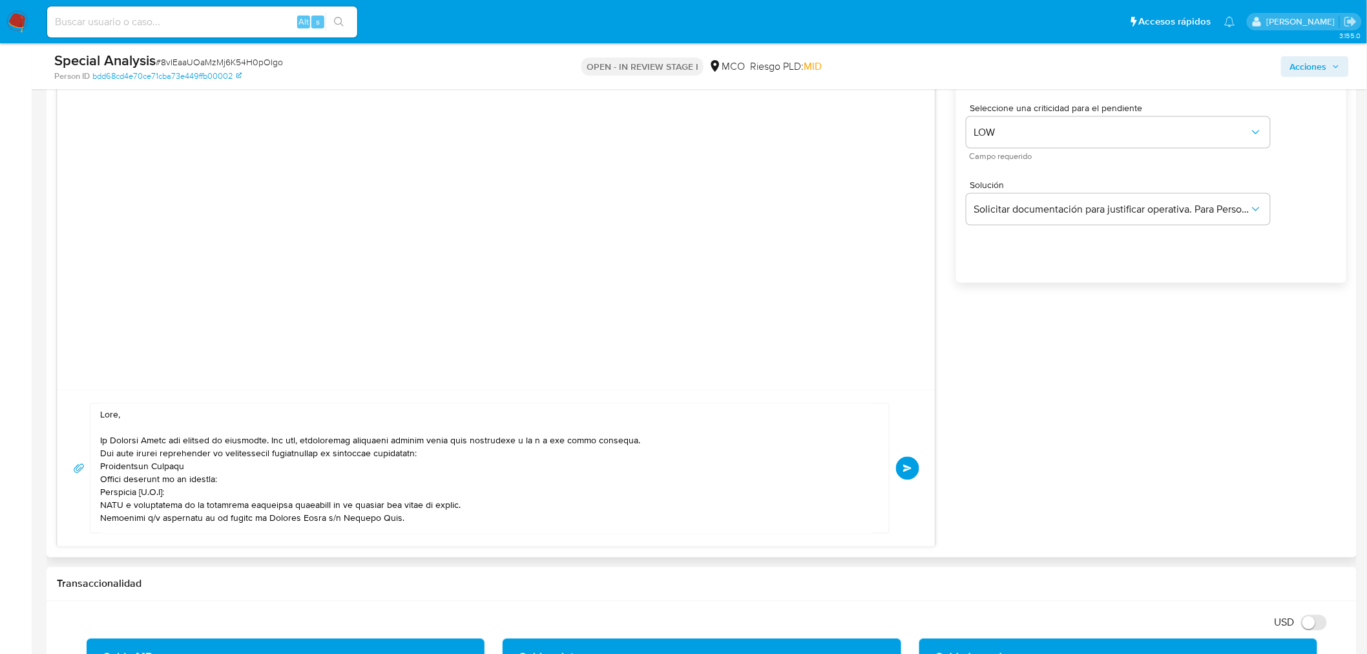
click at [914, 468] on button "Enviar" at bounding box center [907, 468] width 23 height 23
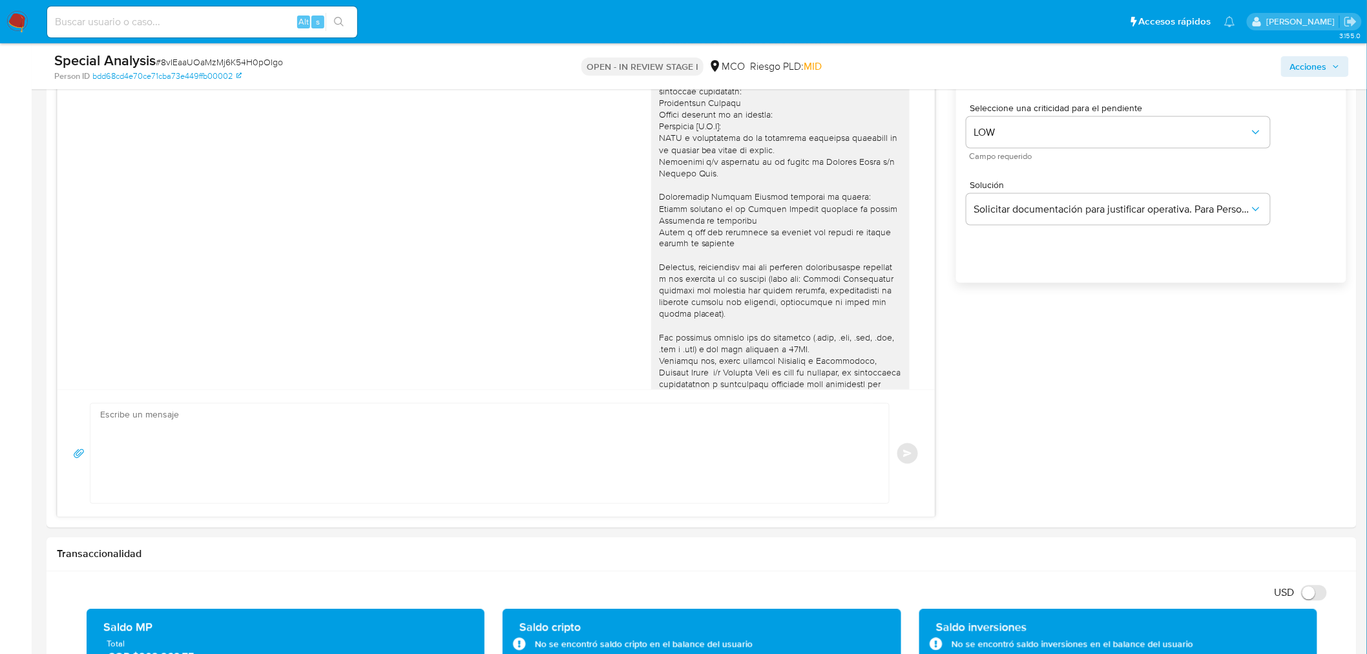
scroll to position [101, 0]
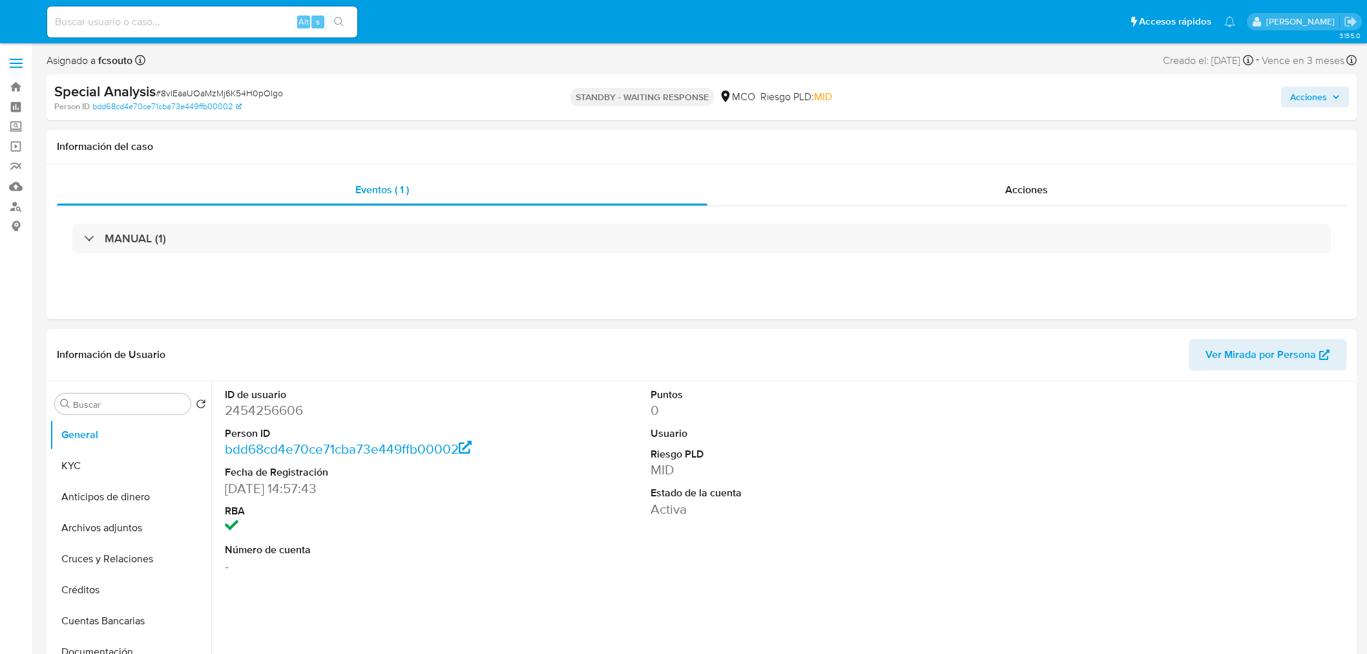
select select "10"
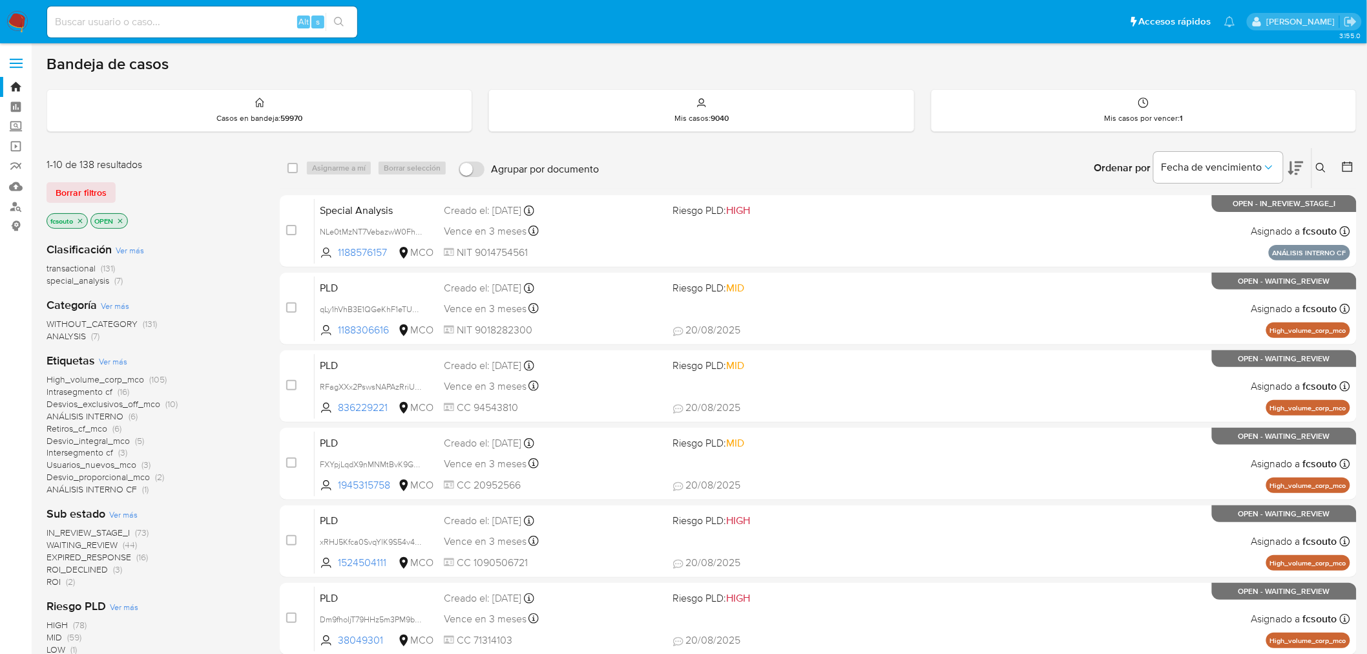
click at [256, 18] on input at bounding box center [202, 22] width 310 height 17
paste input "DdkLexeEbGsz8Je8tyX1iqad"
type input "DdkLexeEbGsz8Je8tyX1iqad"
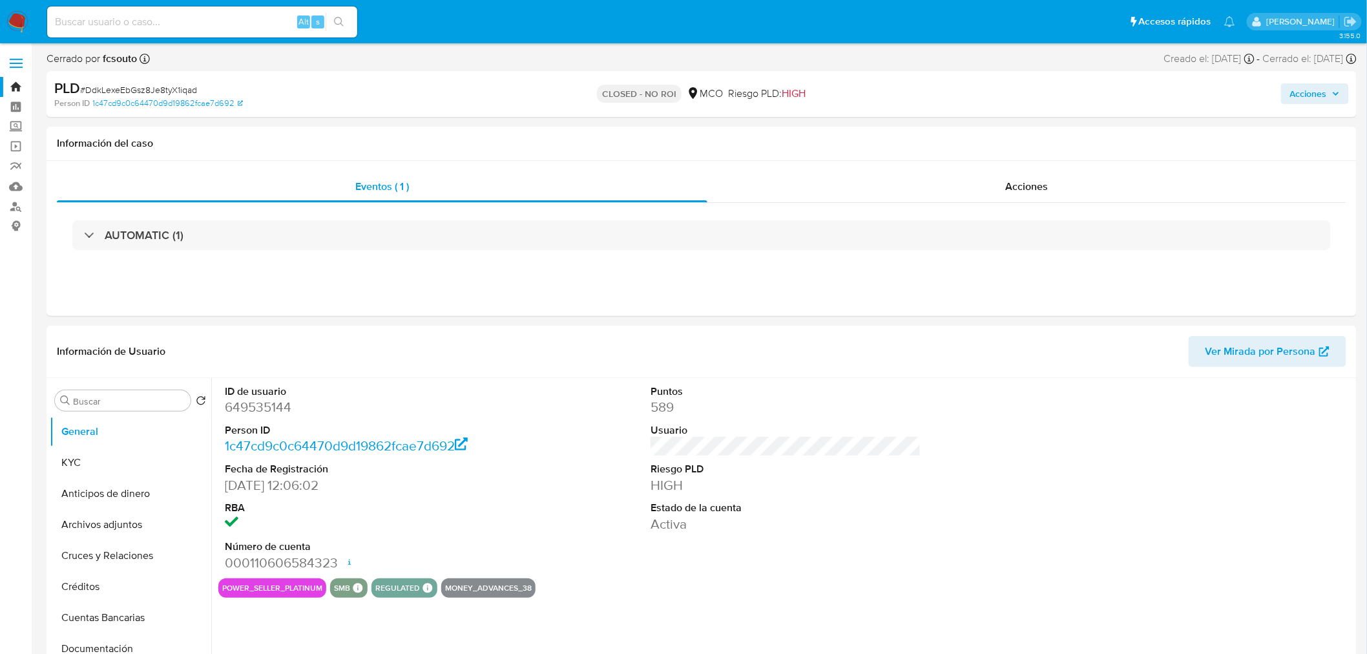
select select "10"
click at [1301, 99] on span "Acciones" at bounding box center [1308, 93] width 37 height 21
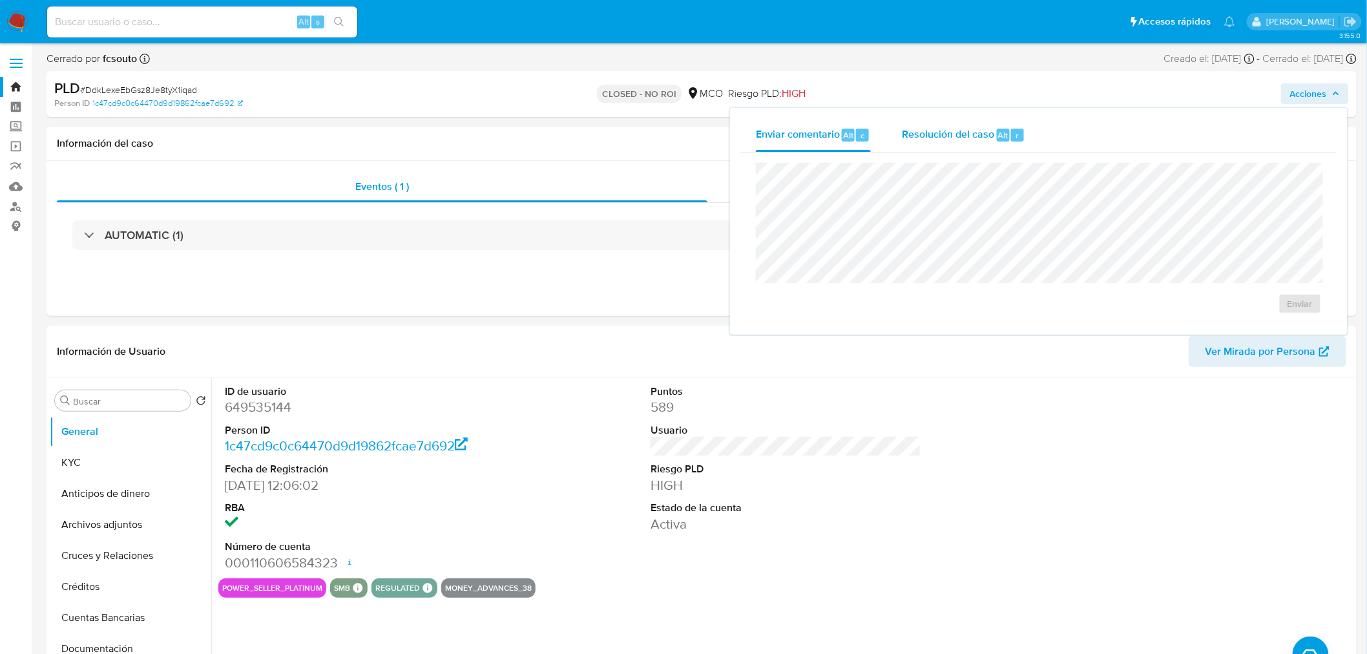
click at [949, 143] on div "Resolución del caso Alt r" at bounding box center [963, 135] width 123 height 34
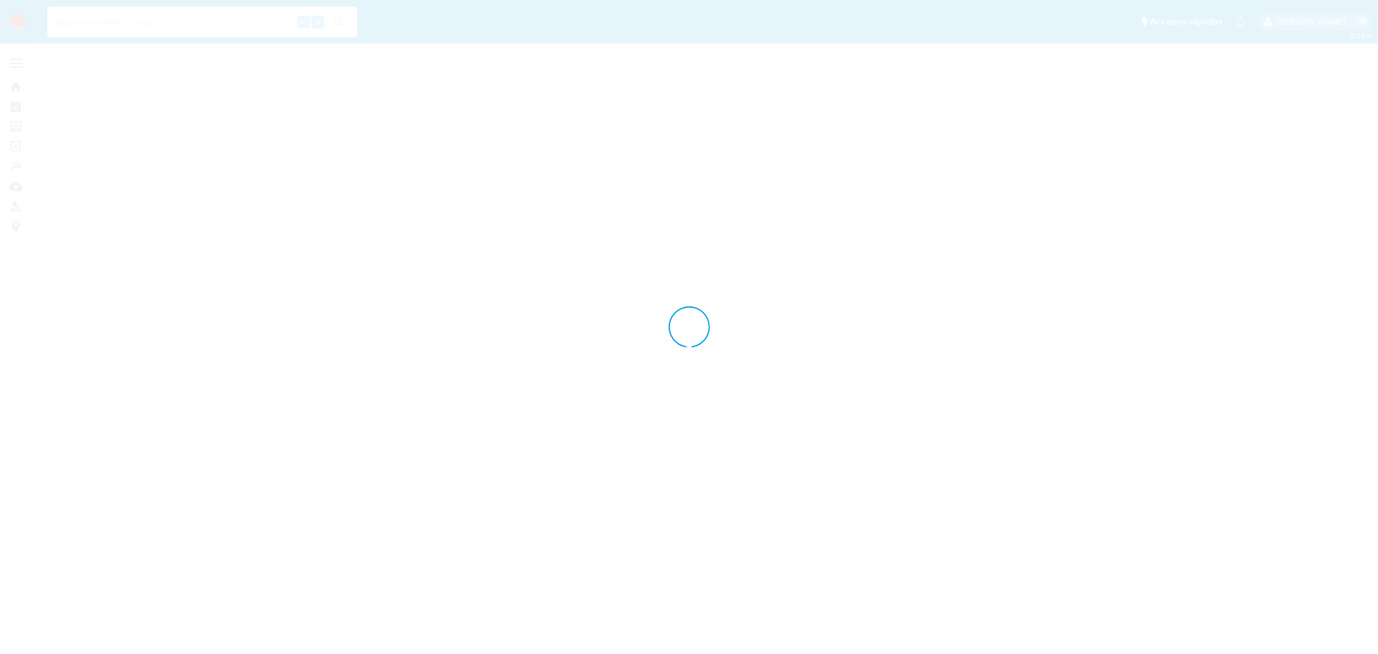
click at [19, 25] on div at bounding box center [689, 327] width 1378 height 654
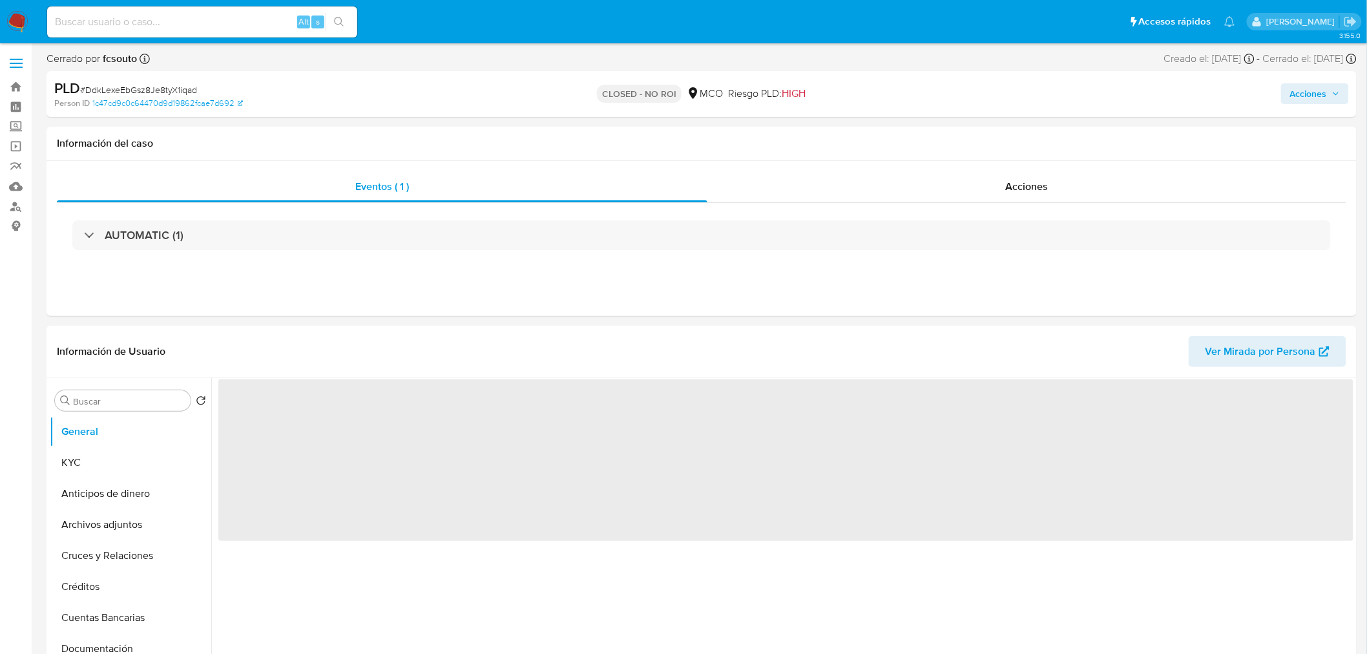
select select "10"
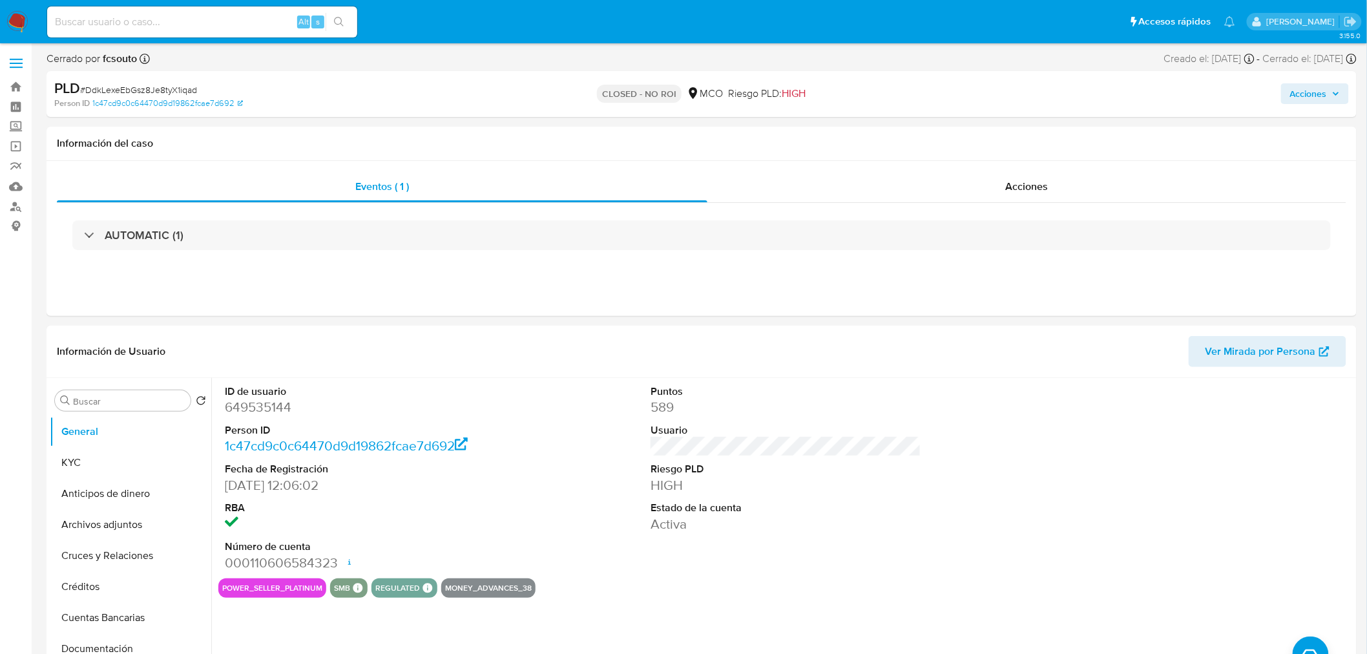
click at [22, 23] on img at bounding box center [17, 22] width 22 height 22
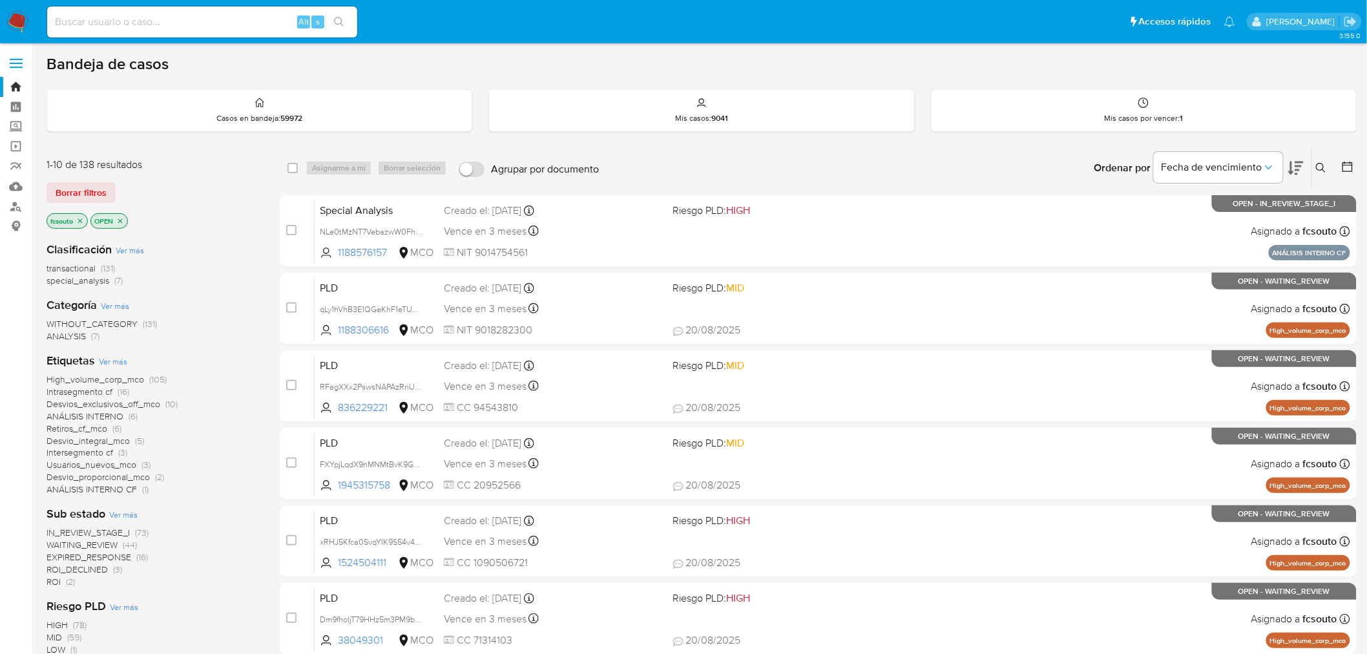
click at [105, 191] on span "Borrar filtros" at bounding box center [81, 192] width 51 height 18
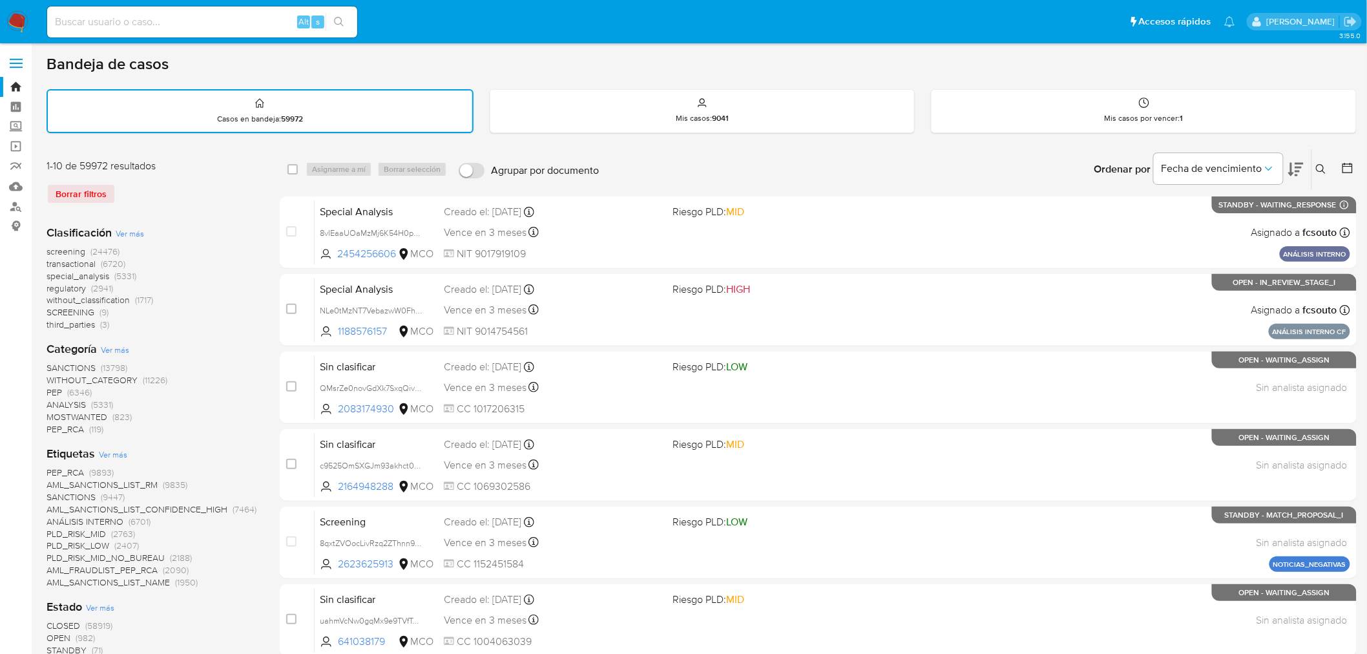
click at [1319, 164] on icon at bounding box center [1321, 169] width 10 height 10
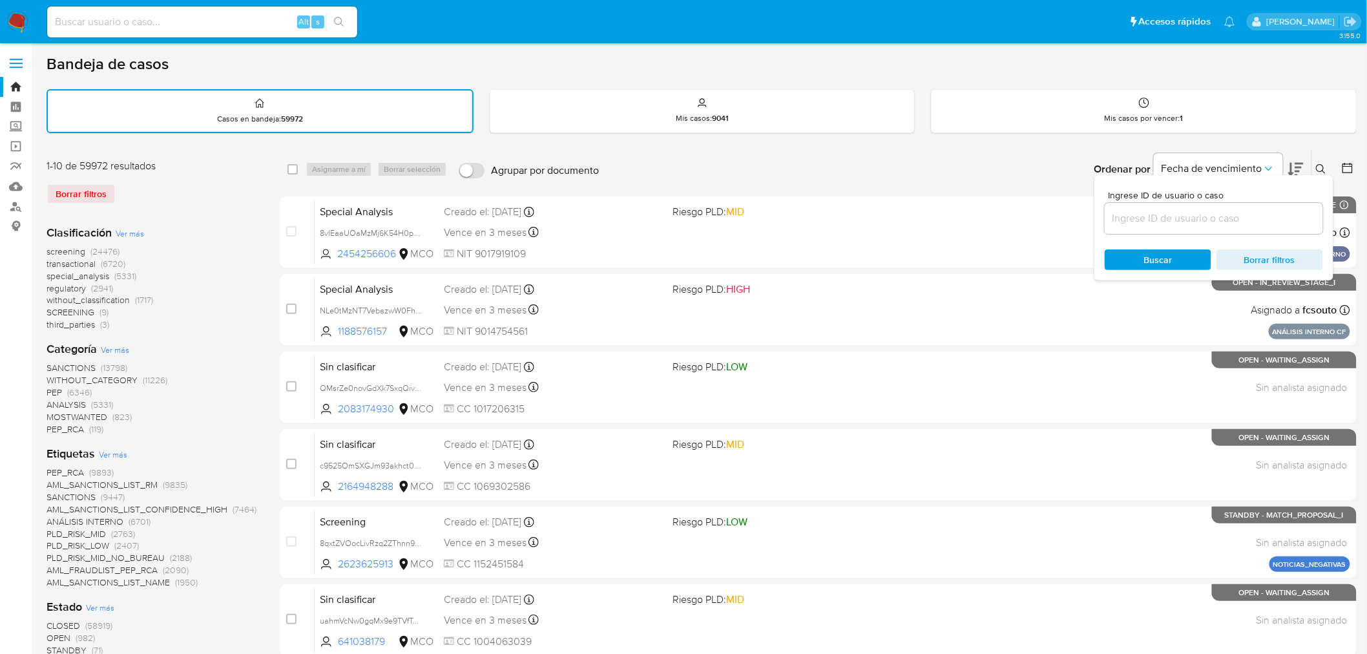
click at [1172, 228] on div at bounding box center [1213, 218] width 218 height 31
click at [1173, 221] on input at bounding box center [1213, 218] width 218 height 17
paste input "mtsvDZRqjwHvOQzhbqjKWiqq"
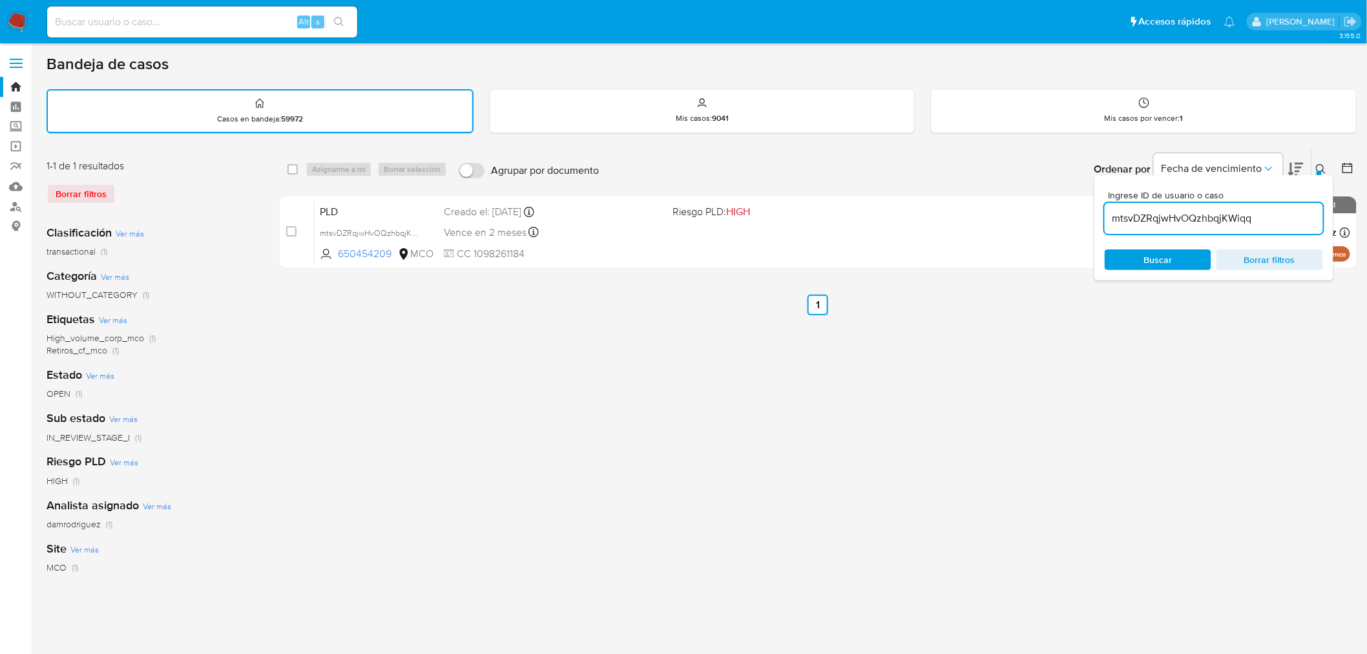
click at [890, 327] on div "select-all-cases-checkbox Asignarme a mí Borrar selección Agrupar por documento…" at bounding box center [818, 432] width 1077 height 567
click at [1319, 165] on icon at bounding box center [1321, 169] width 10 height 10
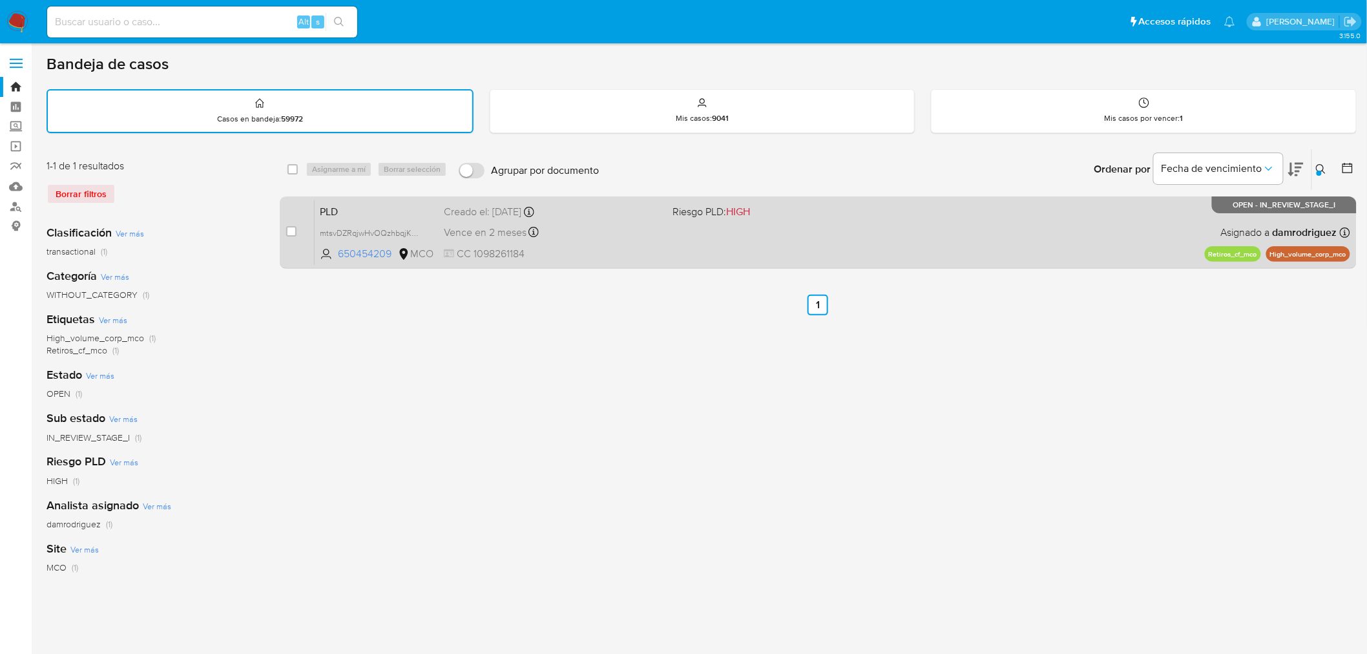
click at [702, 249] on div "PLD mtsvDZRqjwHvOQzhbqjKWiqq 650454209 MCO Riesgo PLD: HIGH Creado el: [DATE] C…" at bounding box center [832, 232] width 1035 height 65
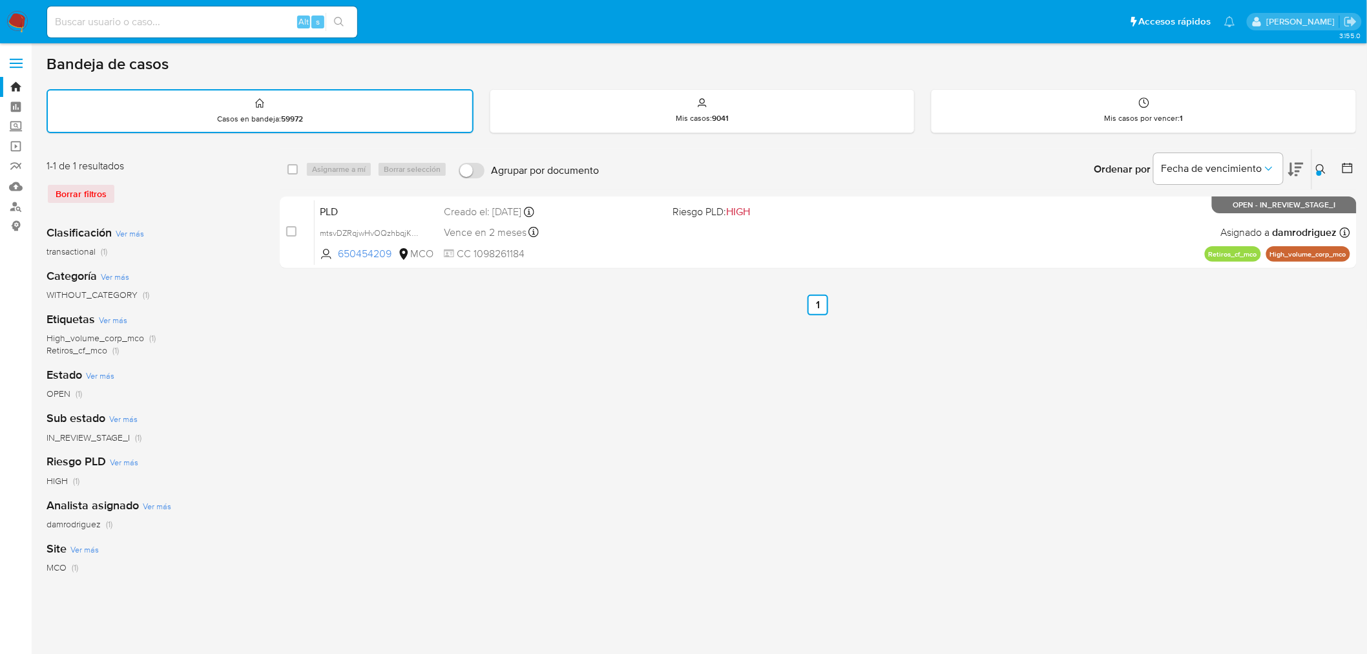
click at [1318, 165] on icon at bounding box center [1321, 169] width 10 height 10
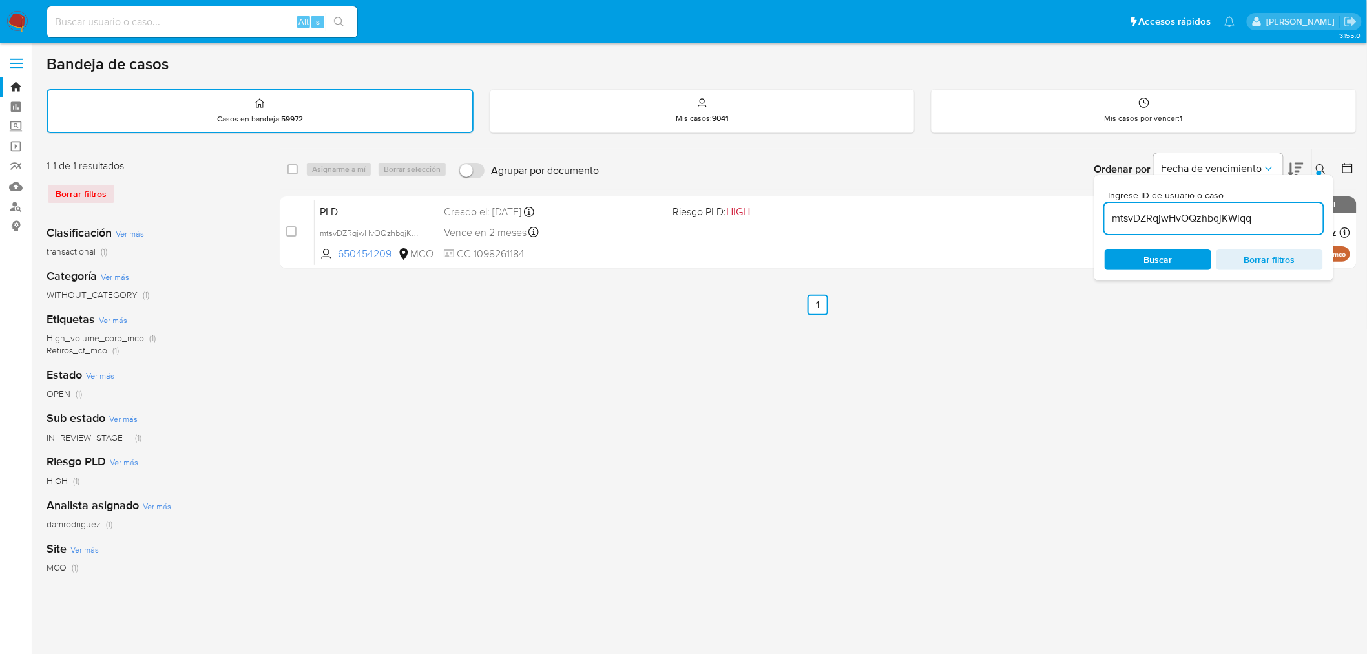
click at [1206, 216] on input "mtsvDZRqjwHvOQzhbqjKWiqq" at bounding box center [1213, 218] width 218 height 17
type input "z0OM90j8vpbj7CH9XP55kSDh"
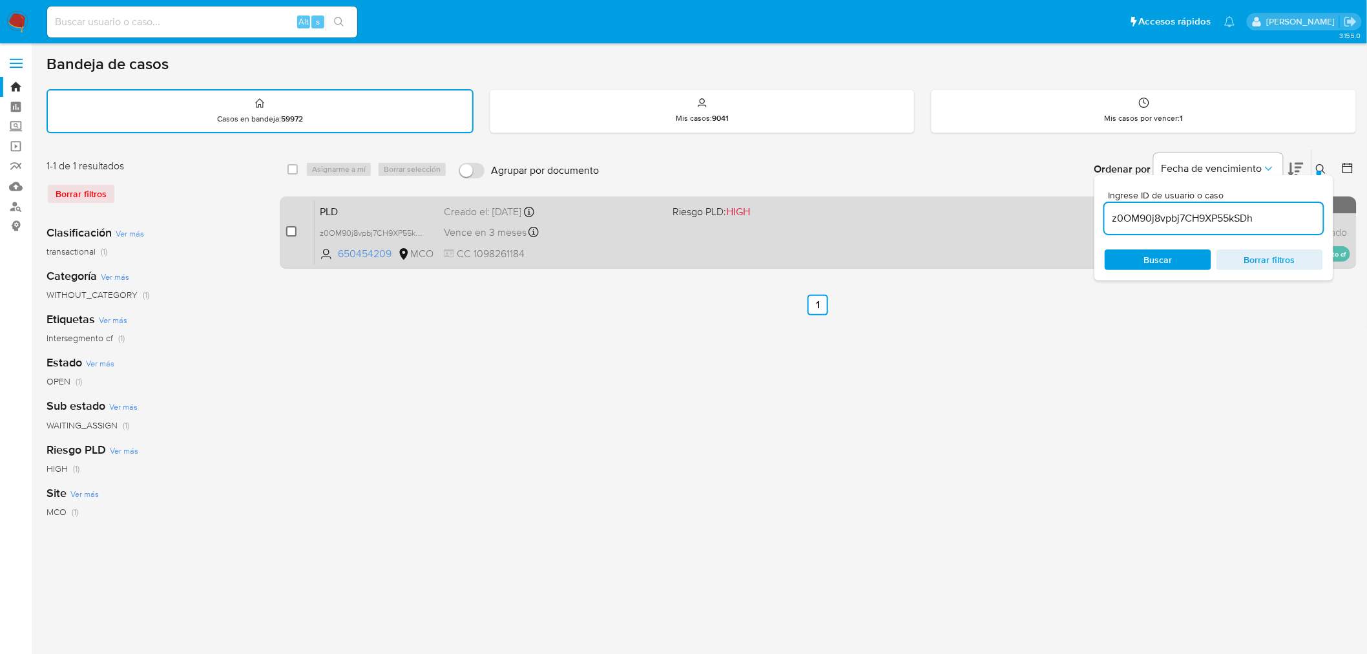
click at [287, 227] on input "checkbox" at bounding box center [291, 231] width 10 height 10
checkbox input "true"
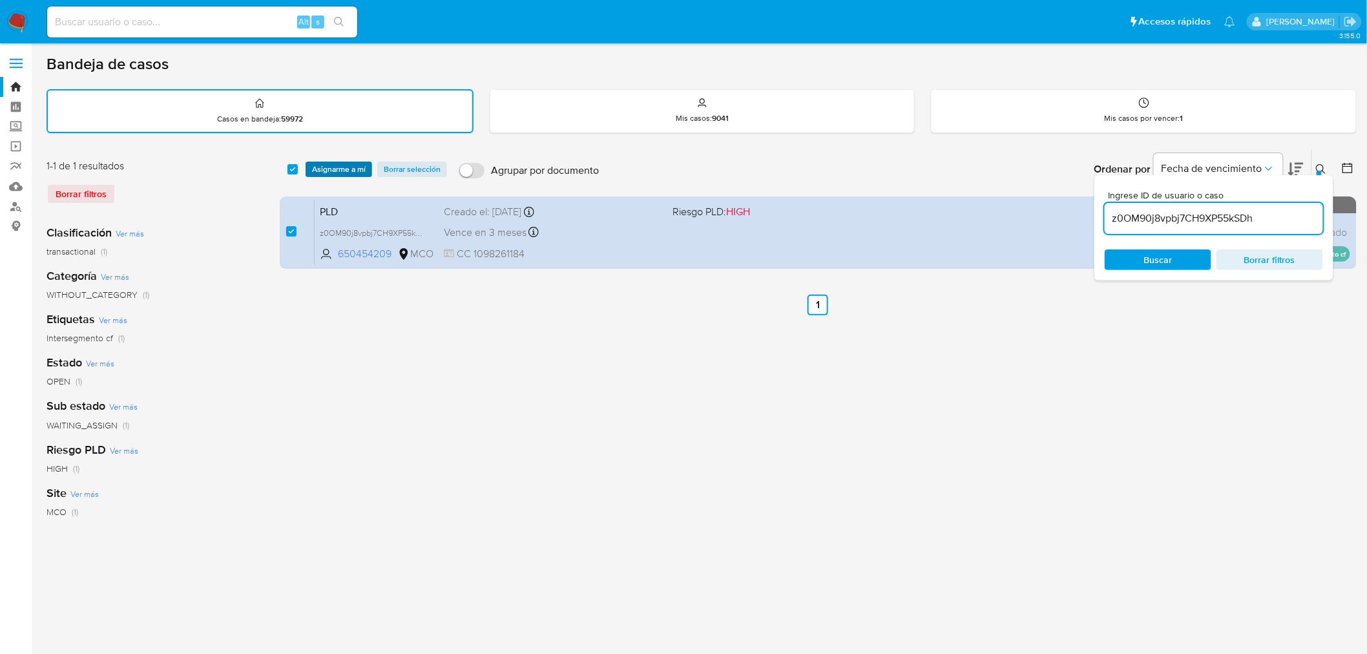
click at [335, 168] on span "Asignarme a mí" at bounding box center [339, 169] width 54 height 13
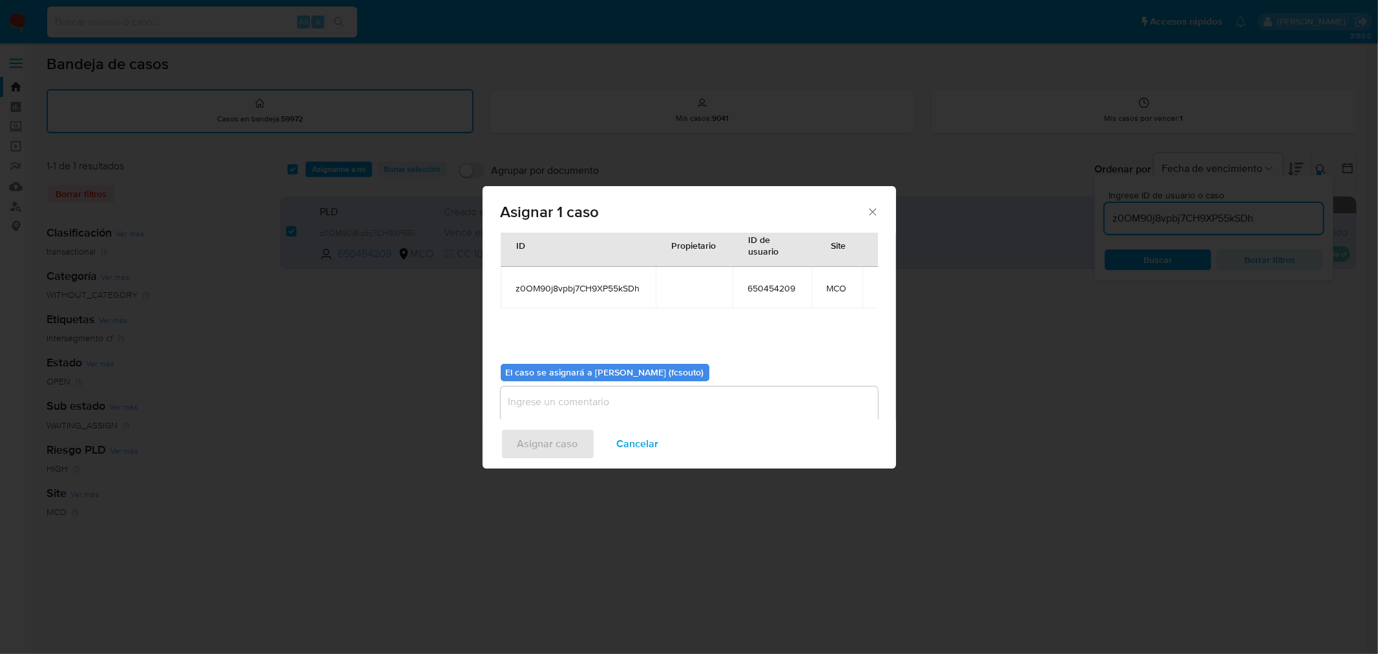
scroll to position [67, 0]
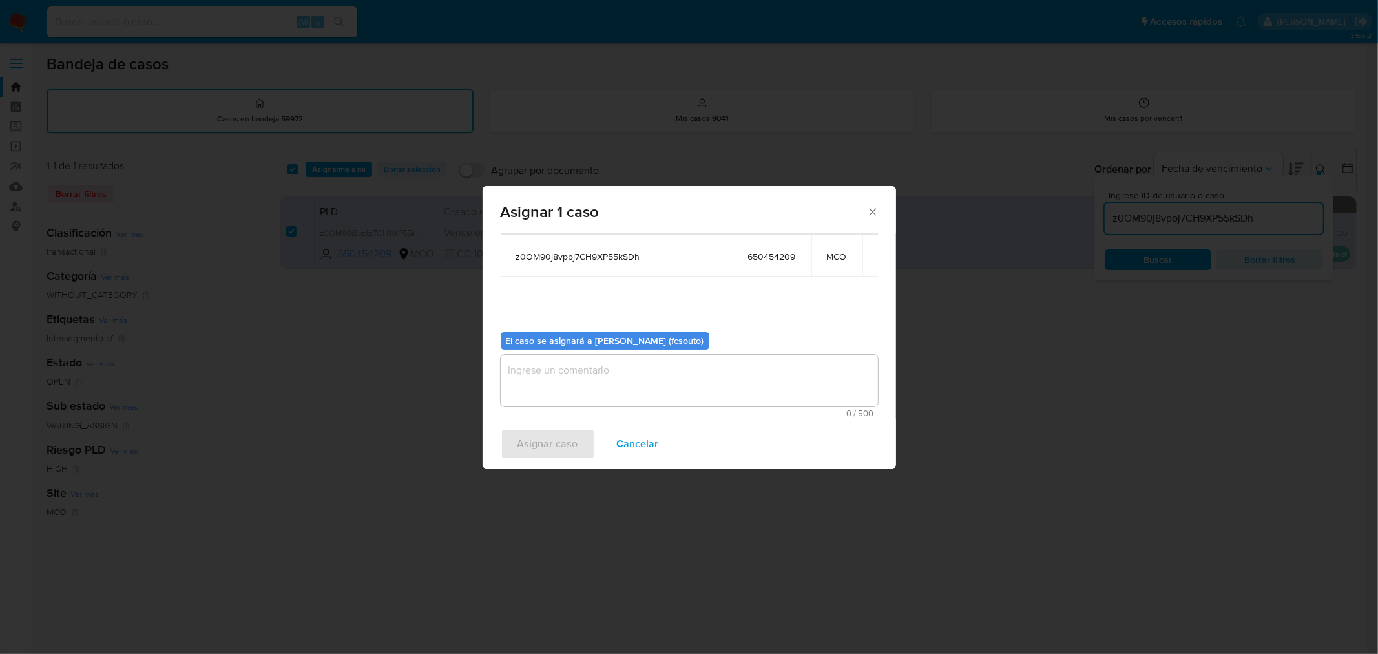
click at [645, 377] on textarea "assign-modal" at bounding box center [689, 381] width 377 height 52
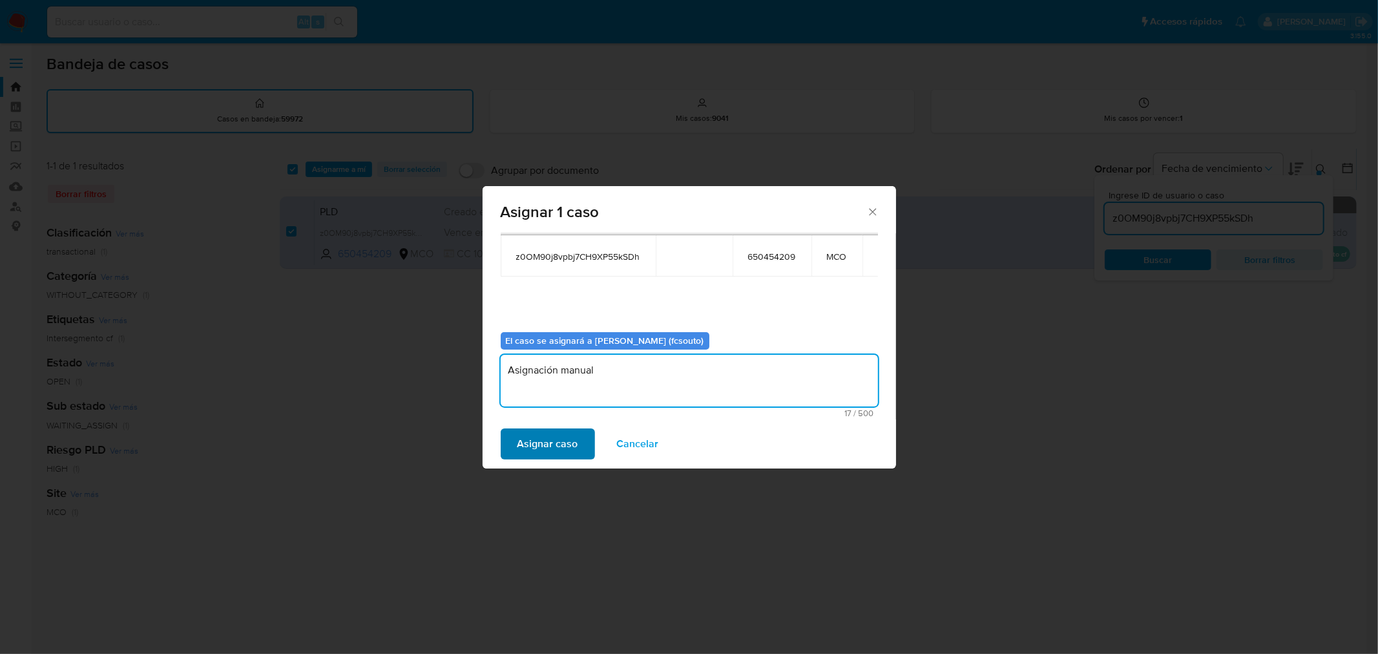
type textarea "Asignación manual"
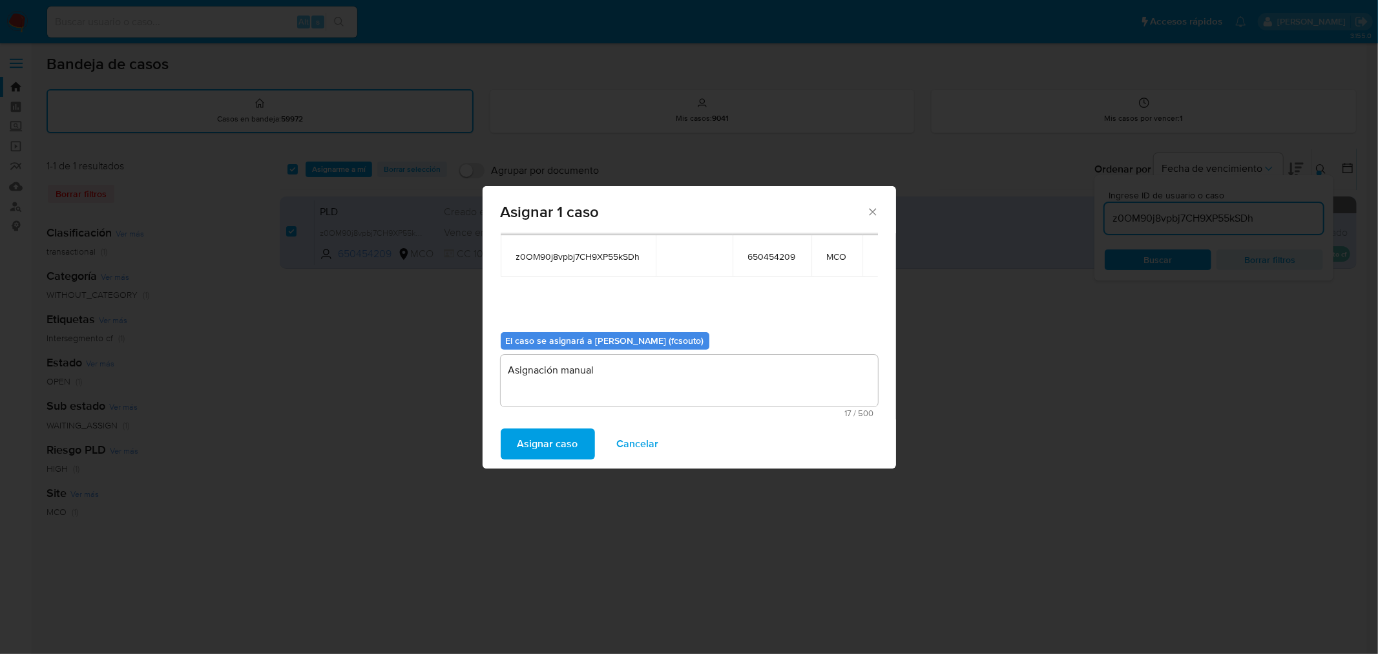
click at [543, 444] on span "Asignar caso" at bounding box center [547, 443] width 61 height 28
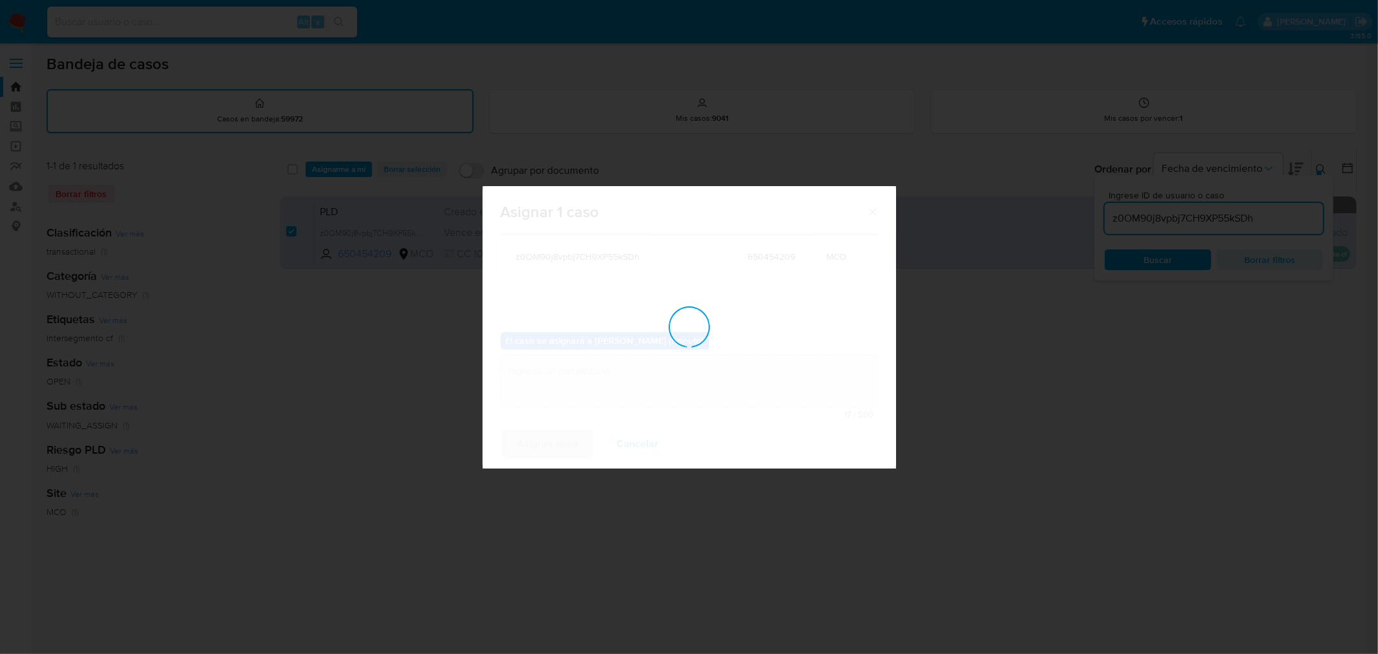
checkbox input "false"
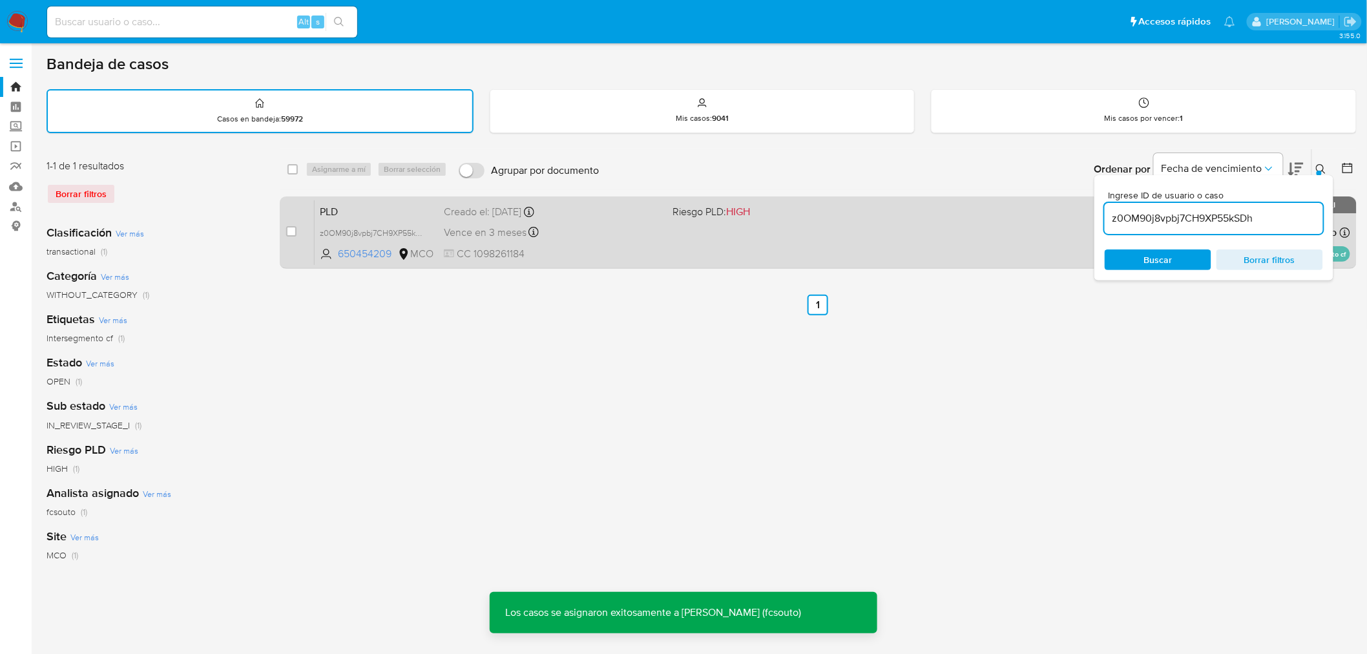
click at [696, 242] on div "PLD z0OM90j8vpbj7CH9XP55kSDh 650454209 MCO Riesgo PLD: HIGH Creado el: [DATE] C…" at bounding box center [832, 232] width 1035 height 65
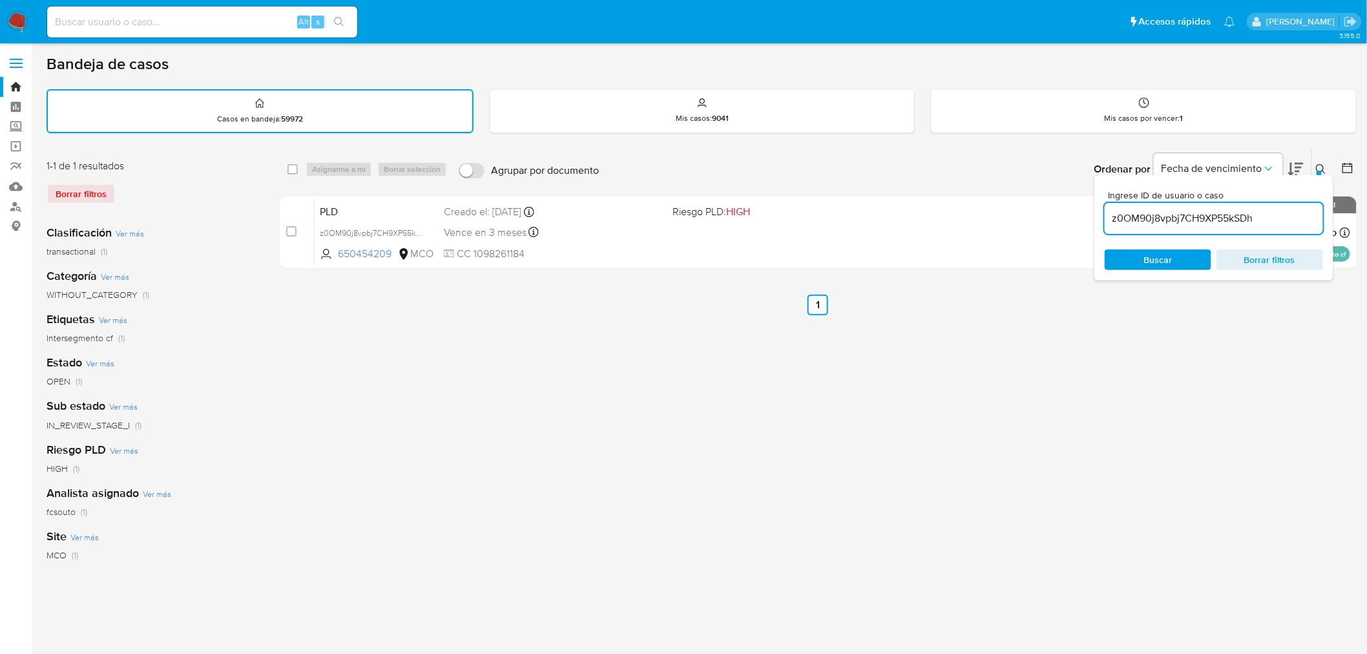
click at [1212, 205] on div "z0OM90j8vpbj7CH9XP55kSDh" at bounding box center [1213, 218] width 218 height 31
click at [1213, 205] on div "z0OM90j8vpbj7CH9XP55kSDh" at bounding box center [1213, 218] width 218 height 31
click at [1215, 222] on input "z0OM90j8vpbj7CH9XP55kSDh" at bounding box center [1213, 218] width 218 height 17
paste input "mtsvDZRqjwHvOQzhbqjKWiqq"
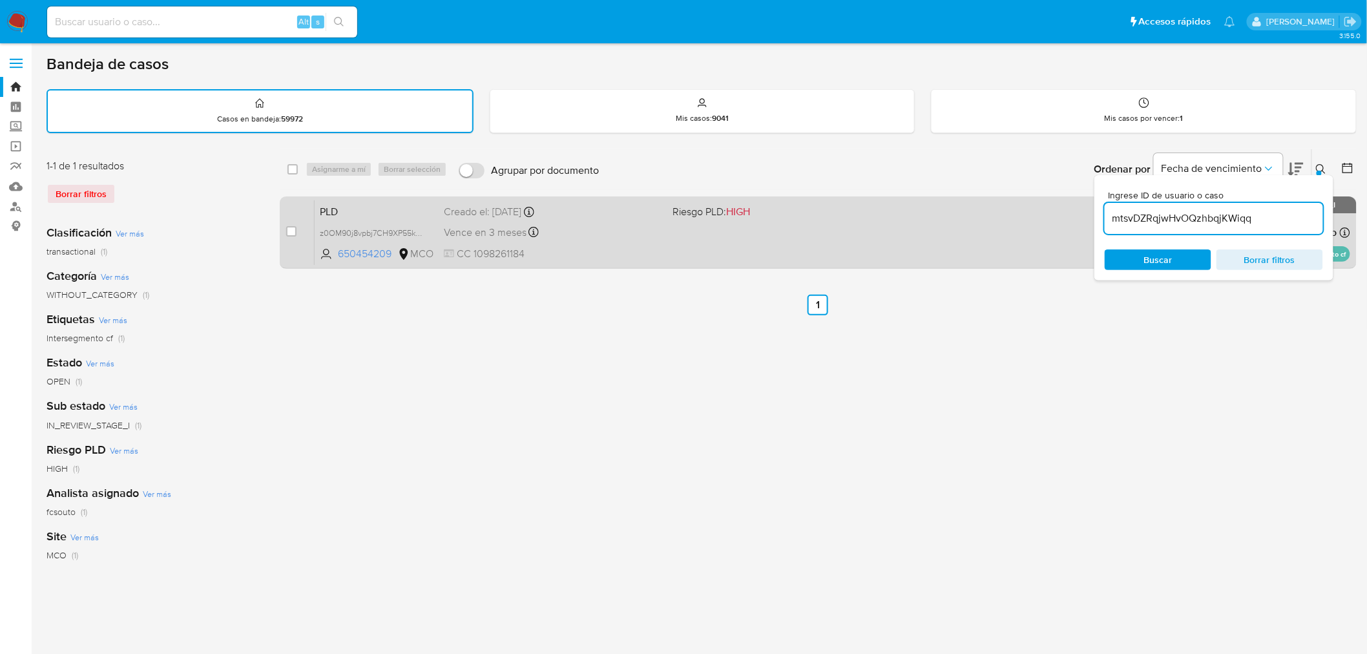
type input "mtsvDZRqjwHvOQzhbqjKWiqq"
click at [293, 229] on input "checkbox" at bounding box center [291, 231] width 10 height 10
checkbox input "true"
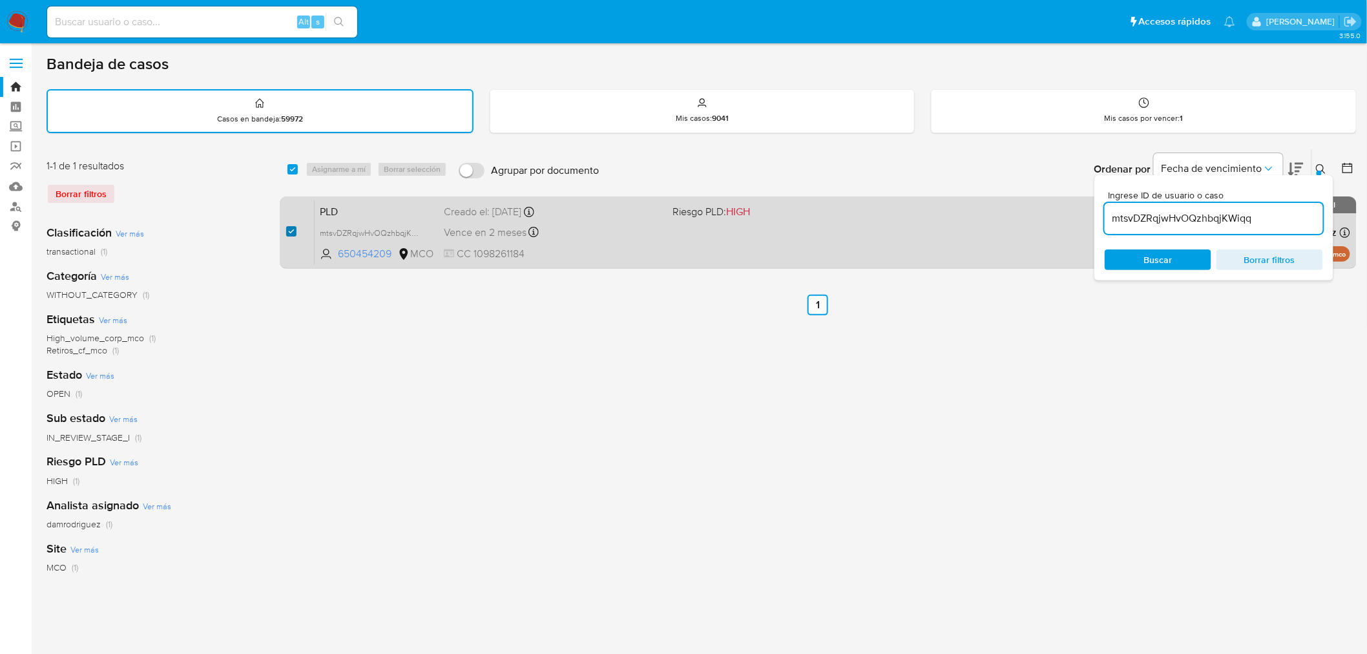
checkbox input "true"
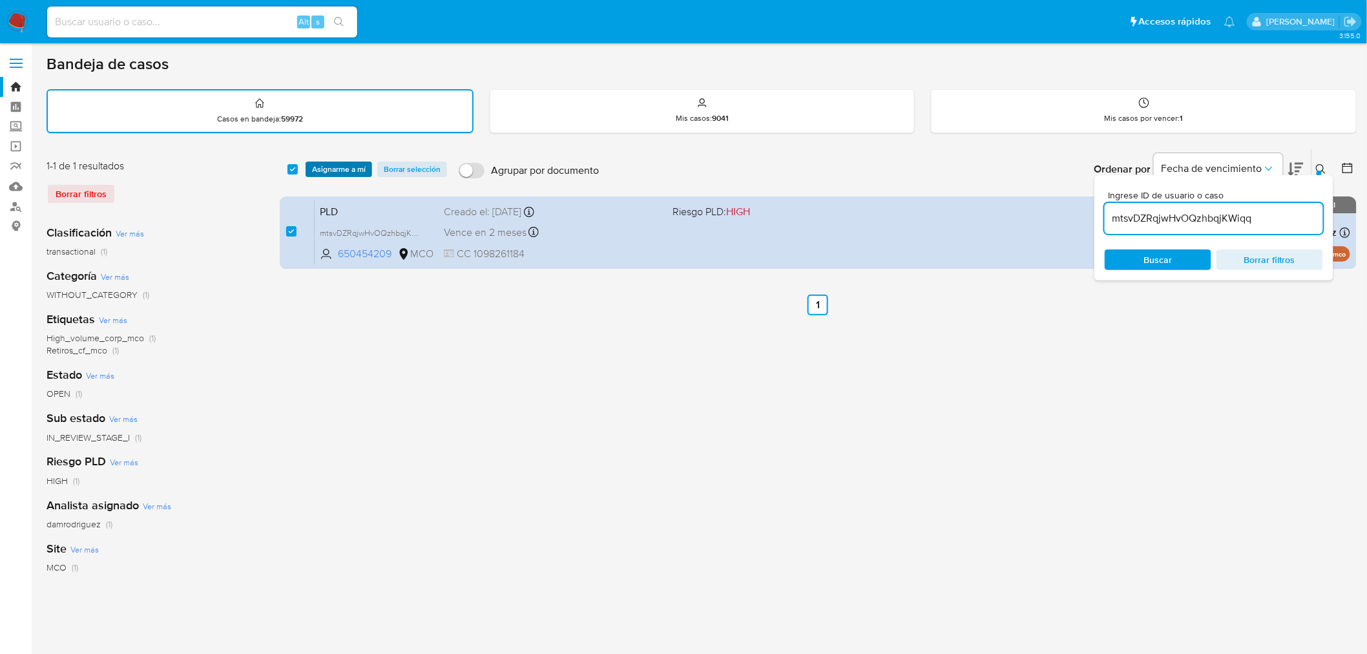
click at [351, 172] on span "Asignarme a mí" at bounding box center [339, 169] width 54 height 13
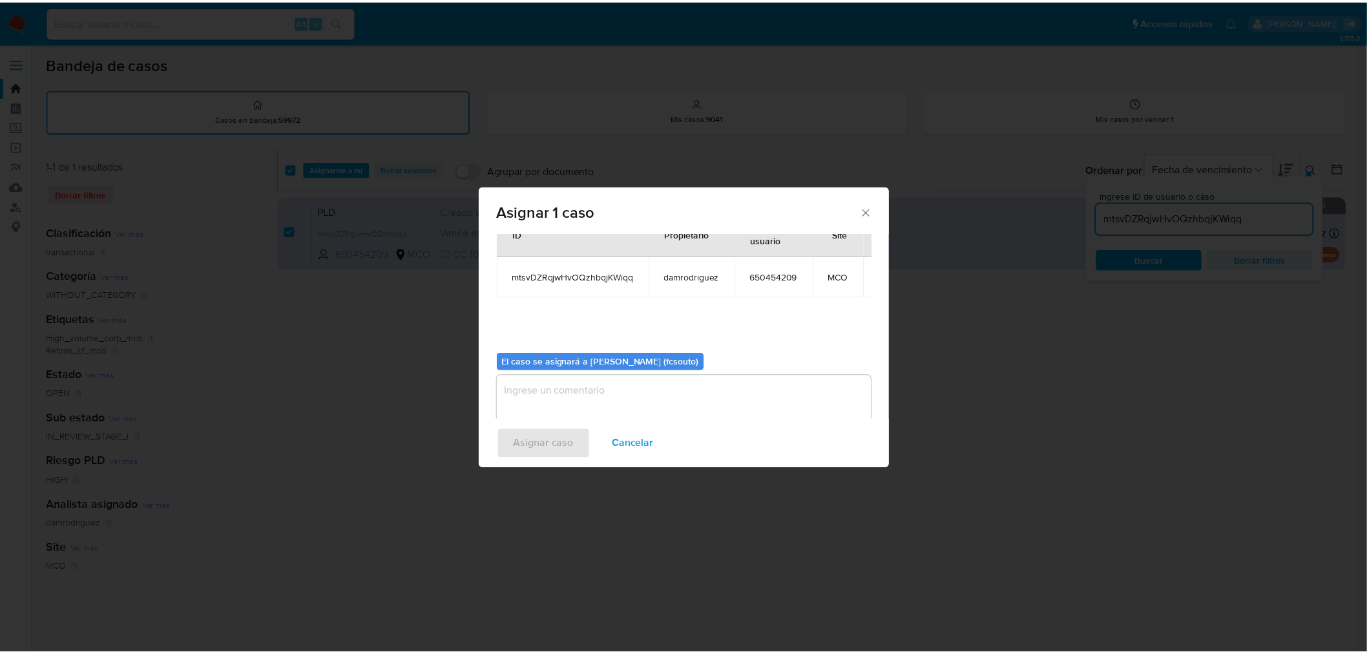
scroll to position [67, 0]
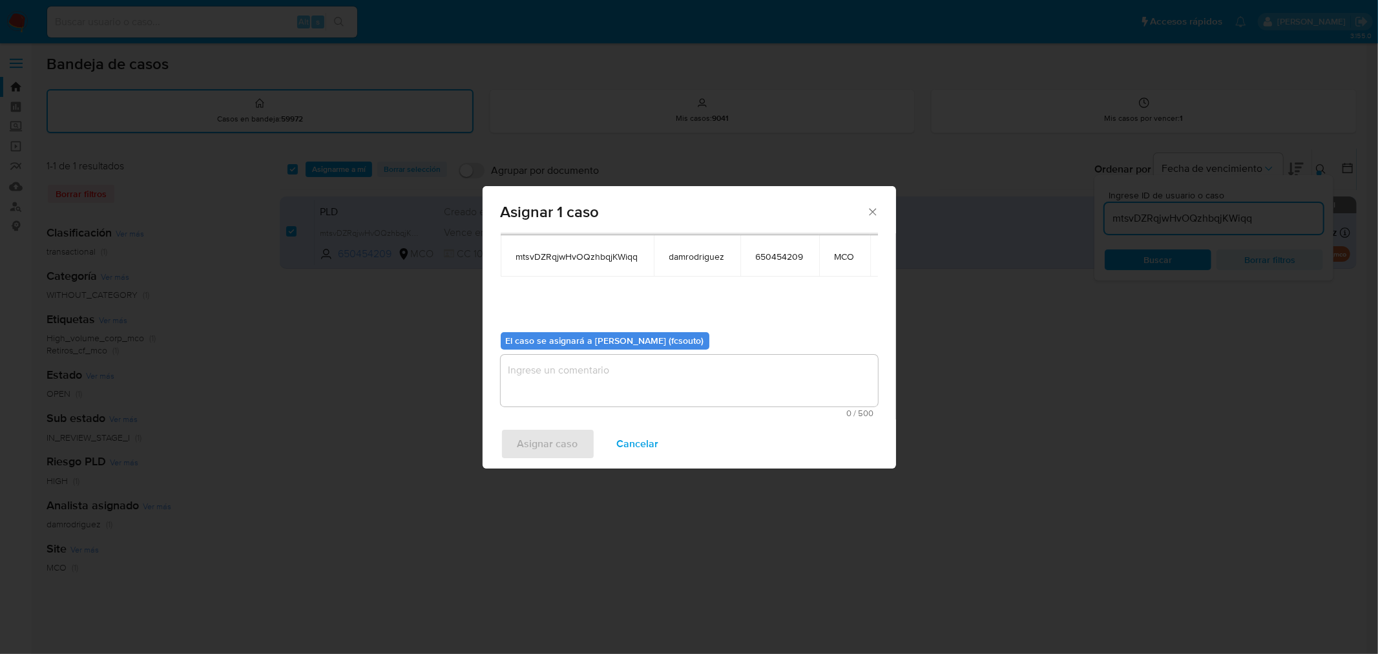
click at [590, 366] on textarea "assign-modal" at bounding box center [689, 381] width 377 height 52
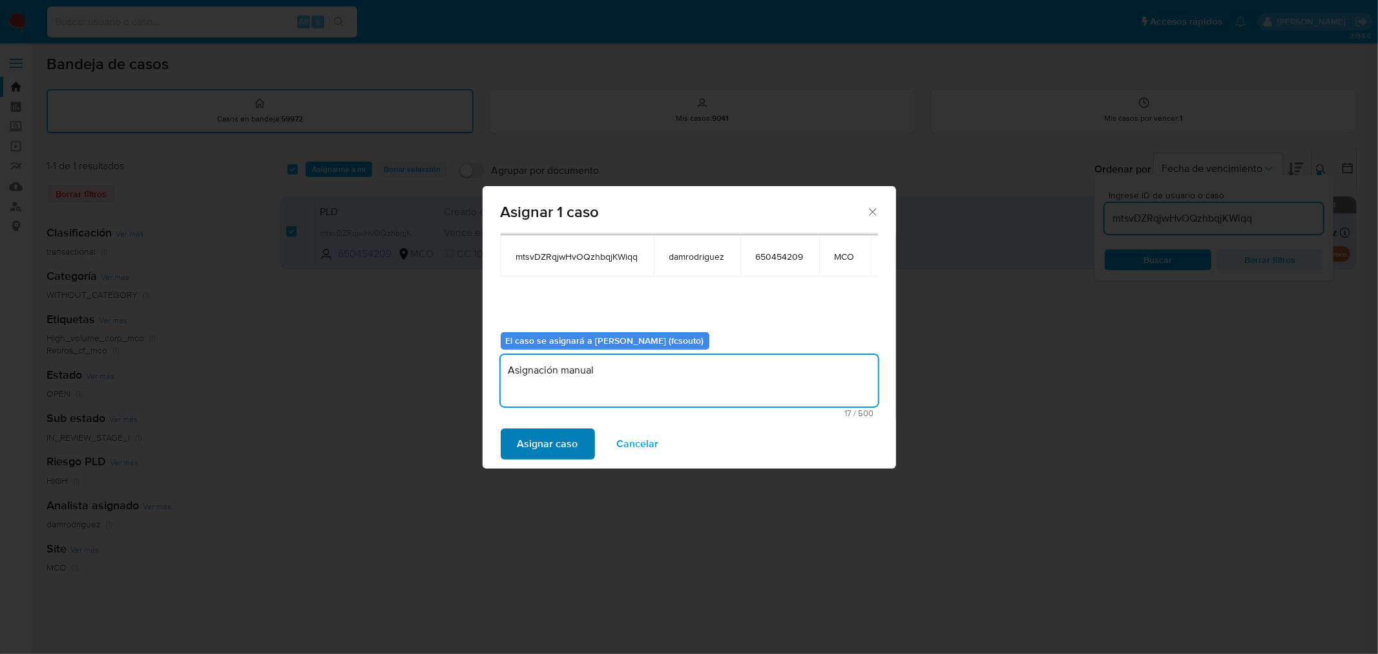
type textarea "Asignación manual"
click at [572, 450] on span "Asignar caso" at bounding box center [547, 443] width 61 height 28
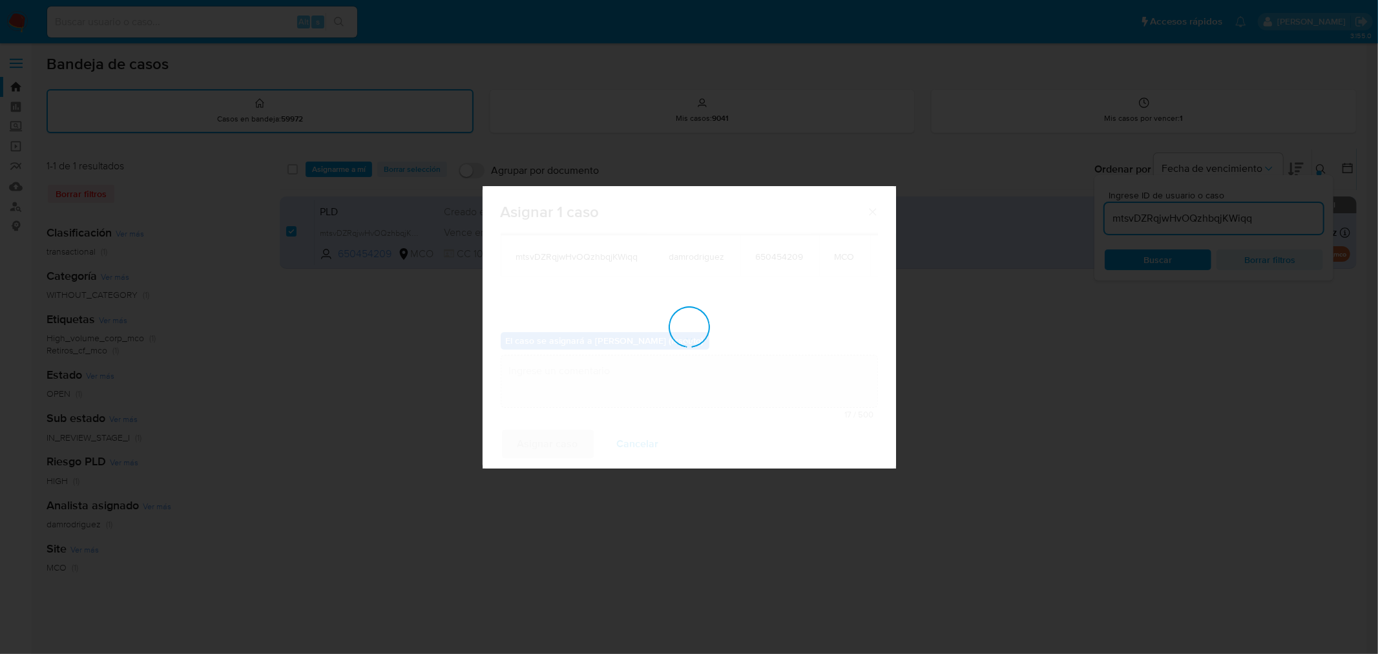
checkbox input "false"
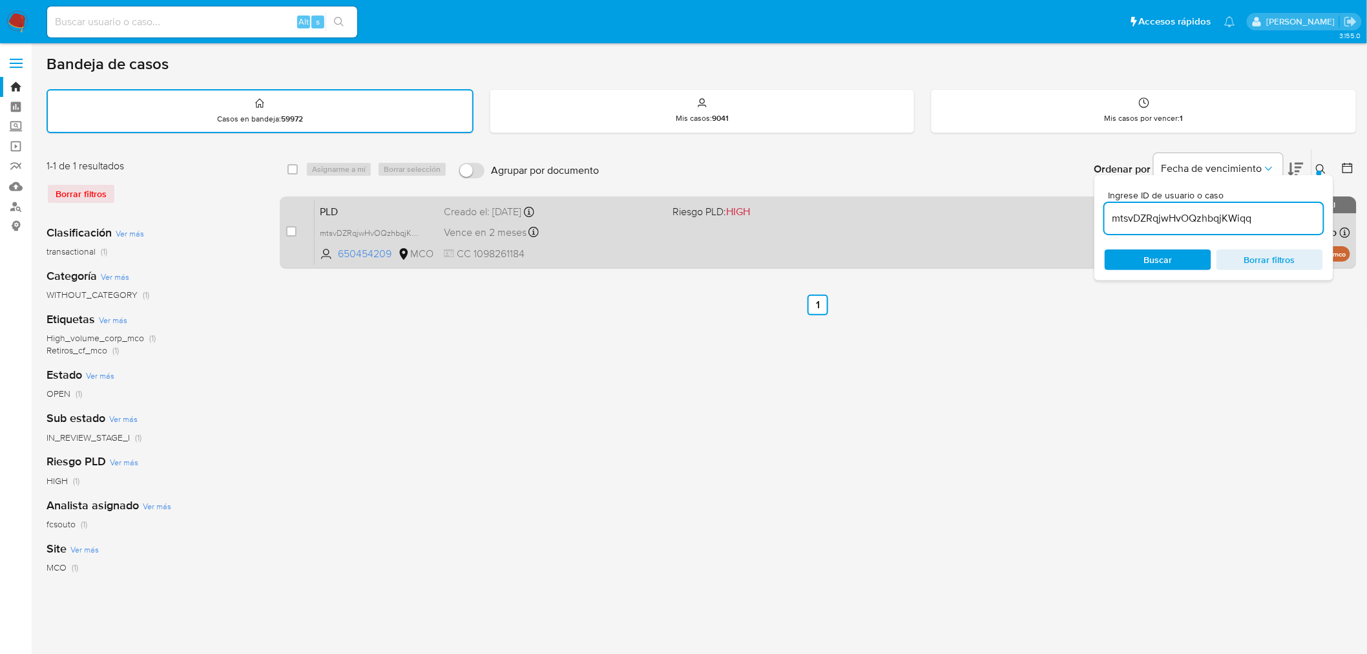
click at [641, 229] on div "Vence en 2 meses Vence el 10/10/2025 07:03:52" at bounding box center [553, 231] width 219 height 17
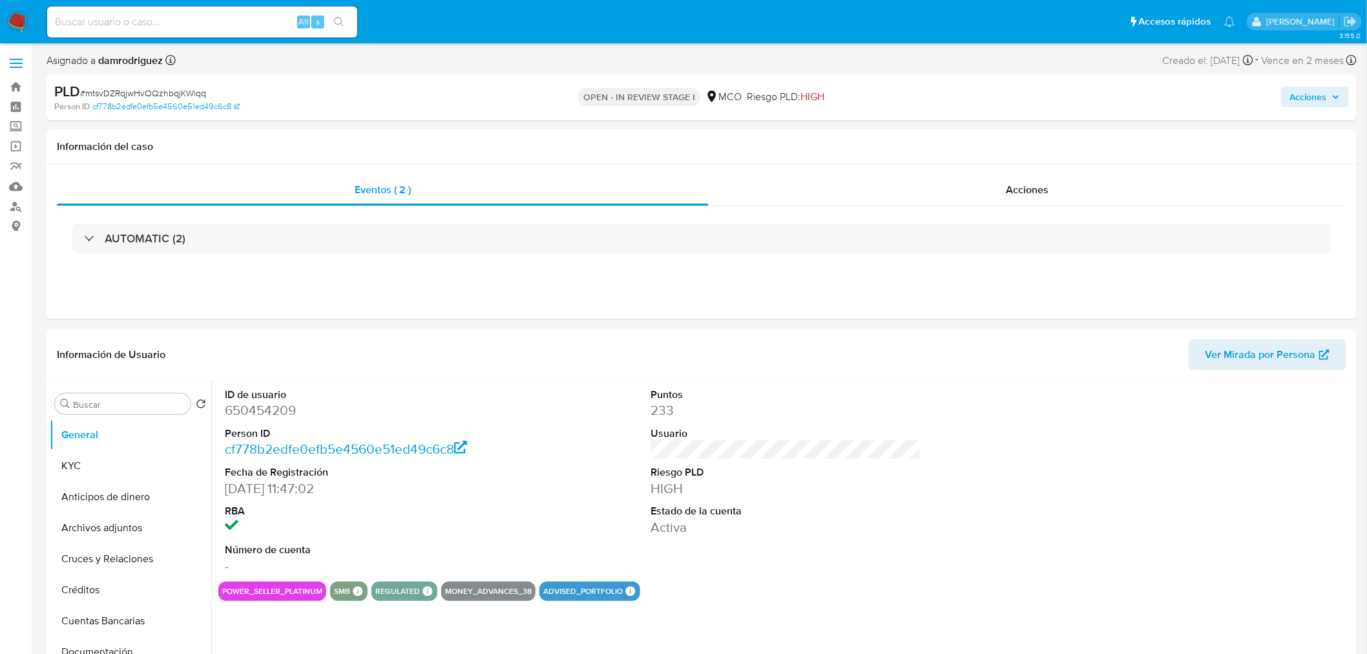
select select "10"
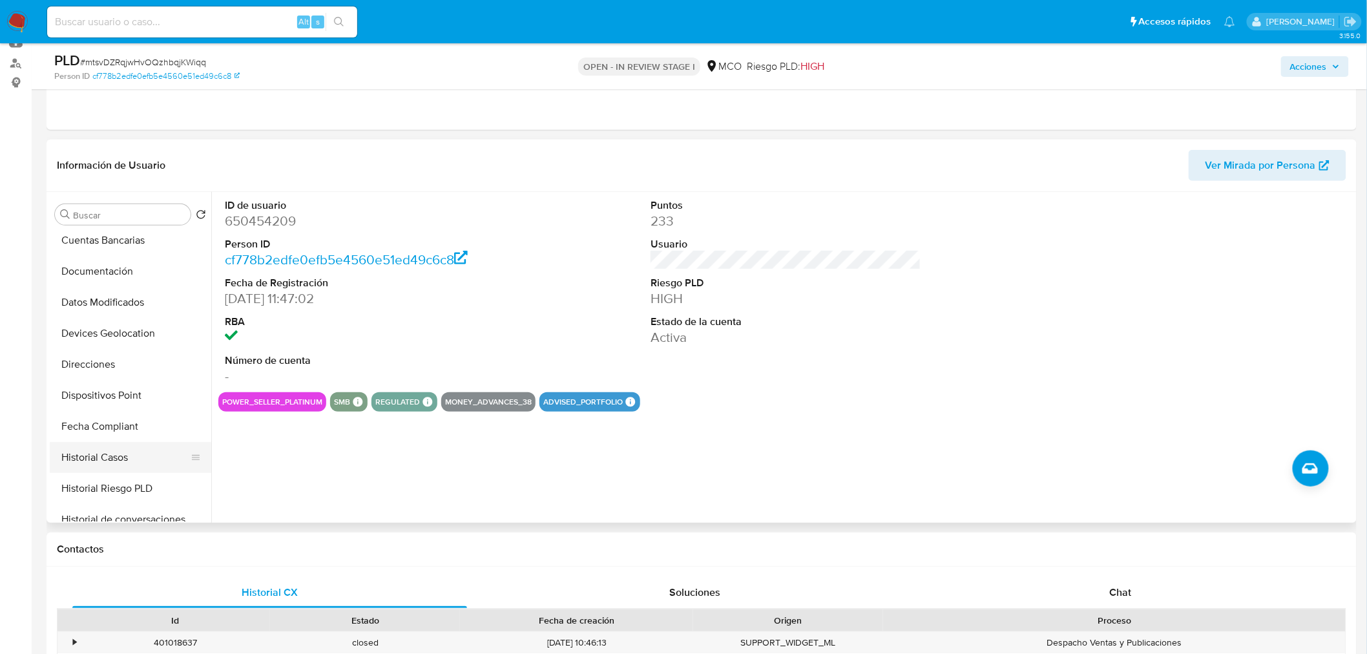
scroll to position [215, 0]
click at [121, 426] on button "Historial Casos" at bounding box center [125, 433] width 151 height 31
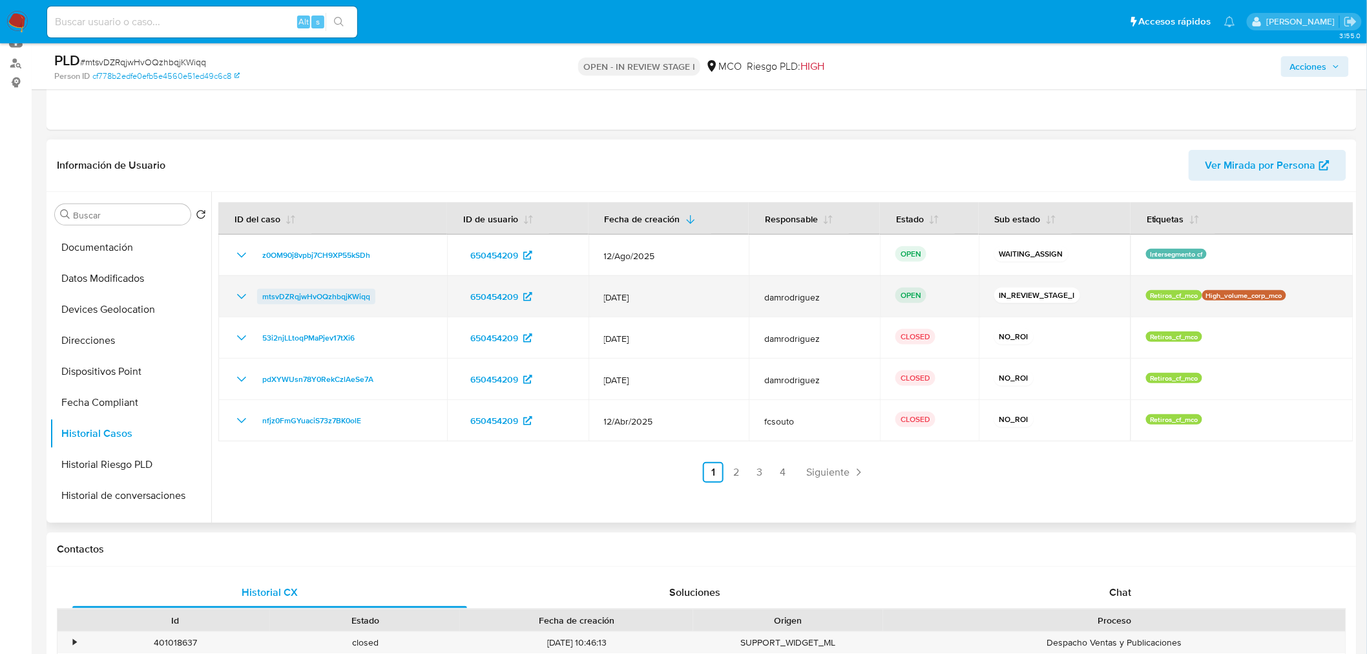
drag, startPoint x: 408, startPoint y: 305, endPoint x: 261, endPoint y: 293, distance: 147.1
click at [261, 293] on td "mtsvDZRqjwHvOQzhbqjKWiqq" at bounding box center [332, 296] width 229 height 41
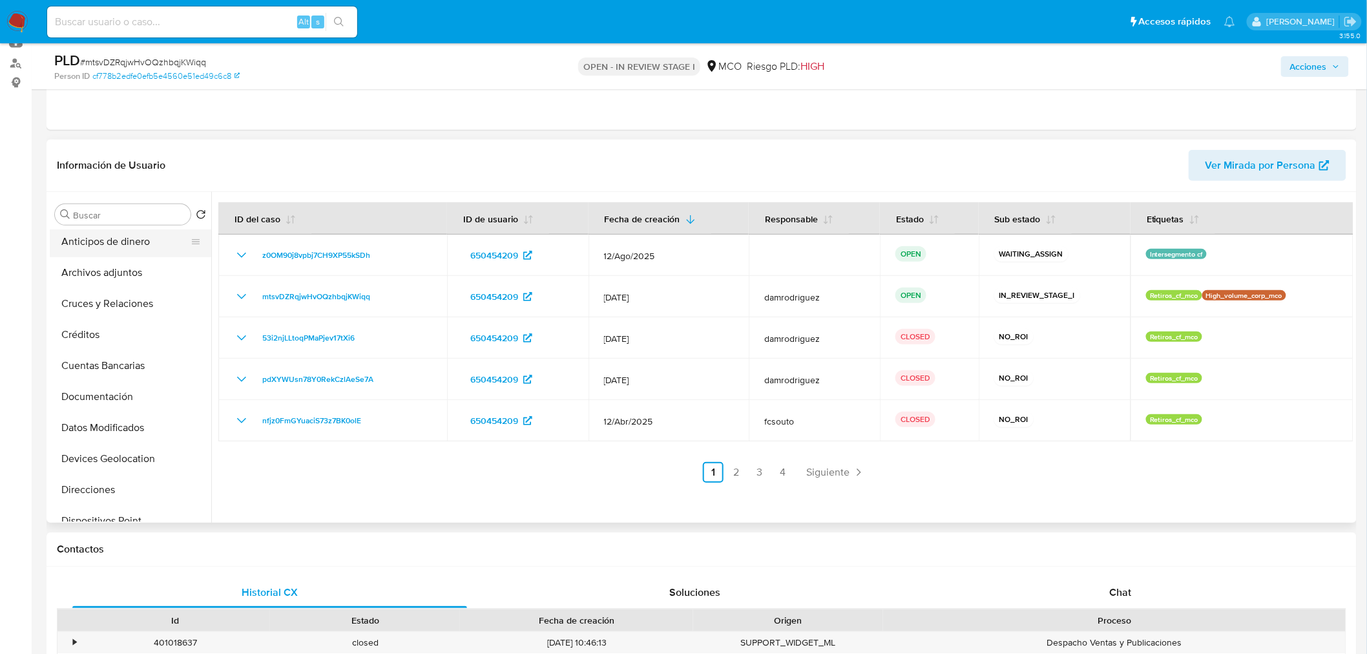
scroll to position [0, 0]
click at [94, 285] on button "KYC" at bounding box center [125, 276] width 151 height 31
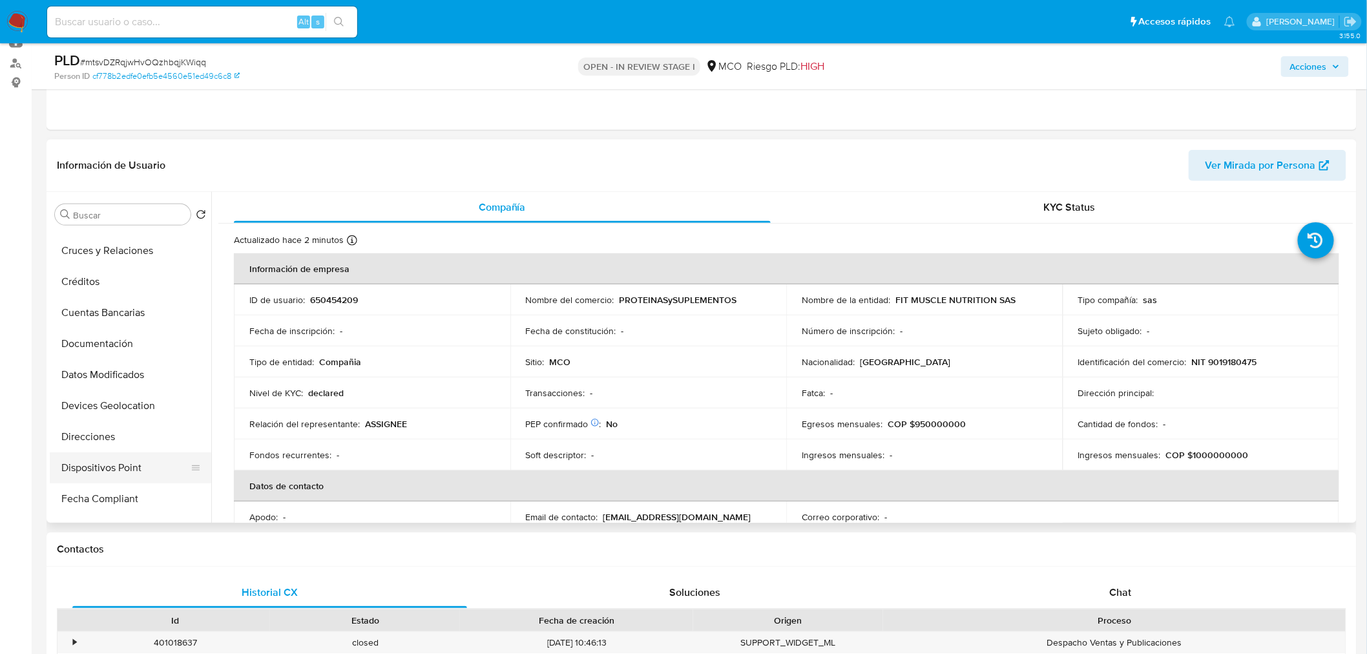
scroll to position [215, 0]
click at [118, 438] on button "Historial Casos" at bounding box center [125, 433] width 151 height 31
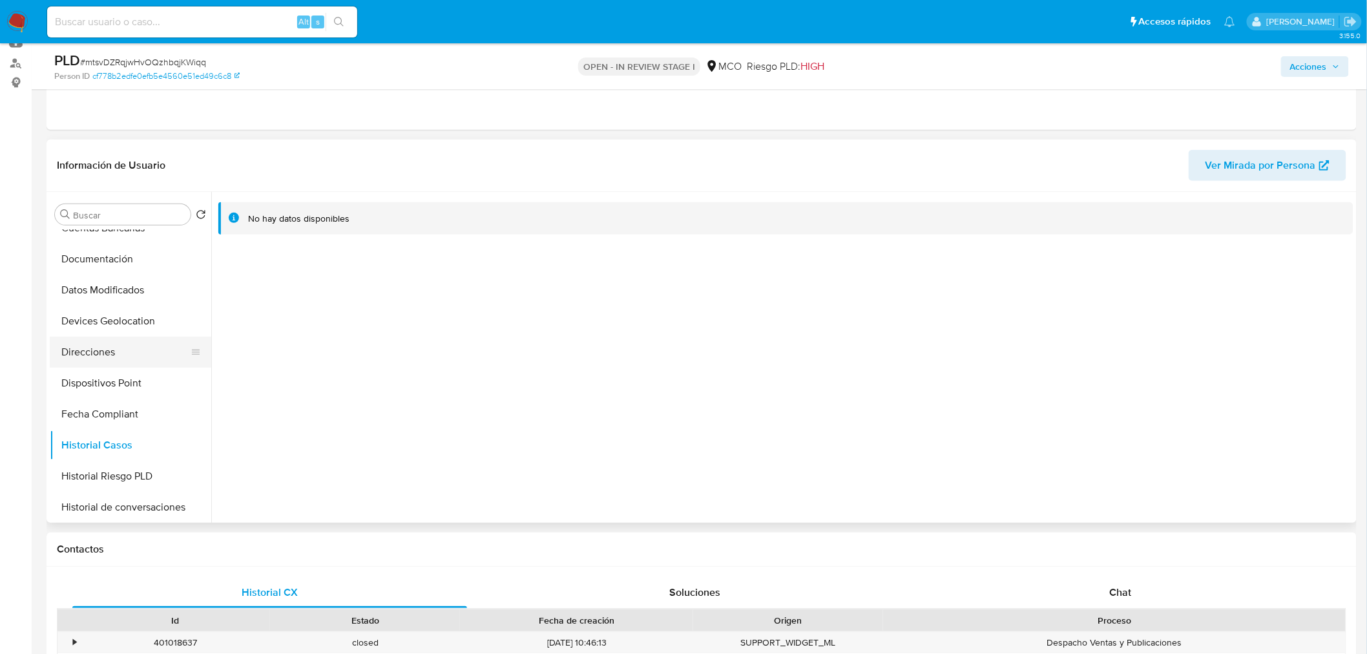
scroll to position [287, 0]
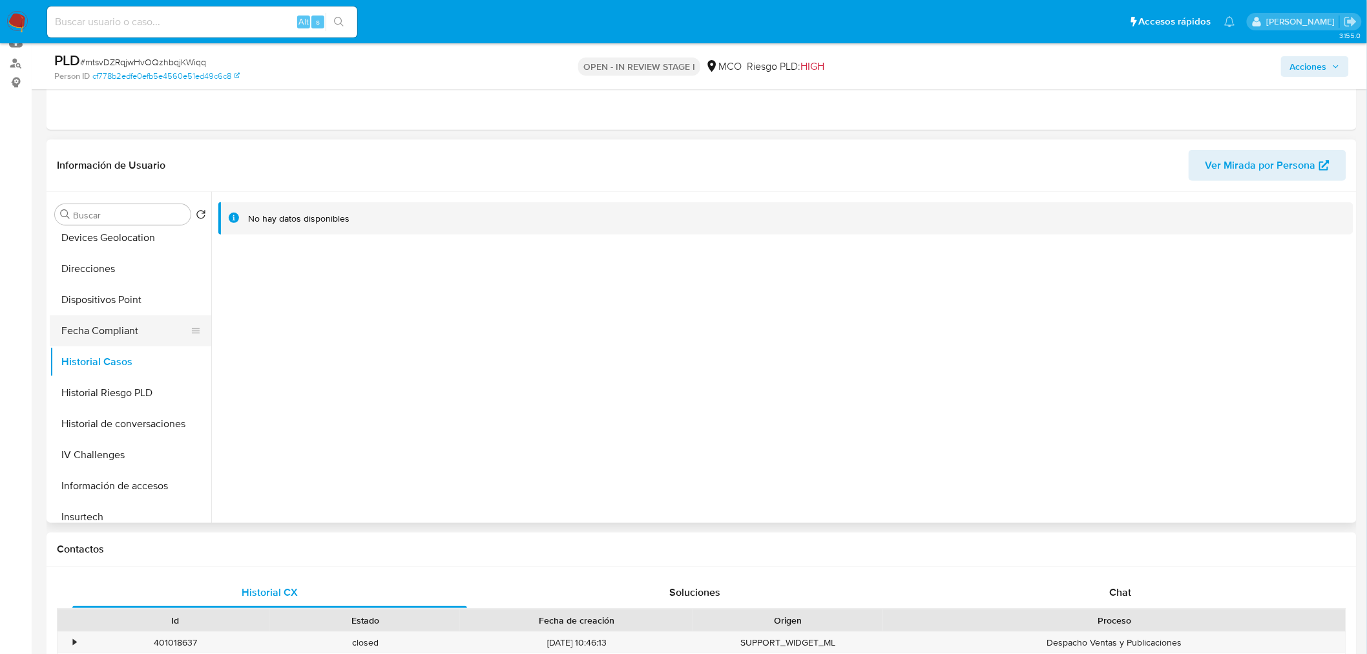
click at [124, 336] on button "Fecha Compliant" at bounding box center [125, 330] width 151 height 31
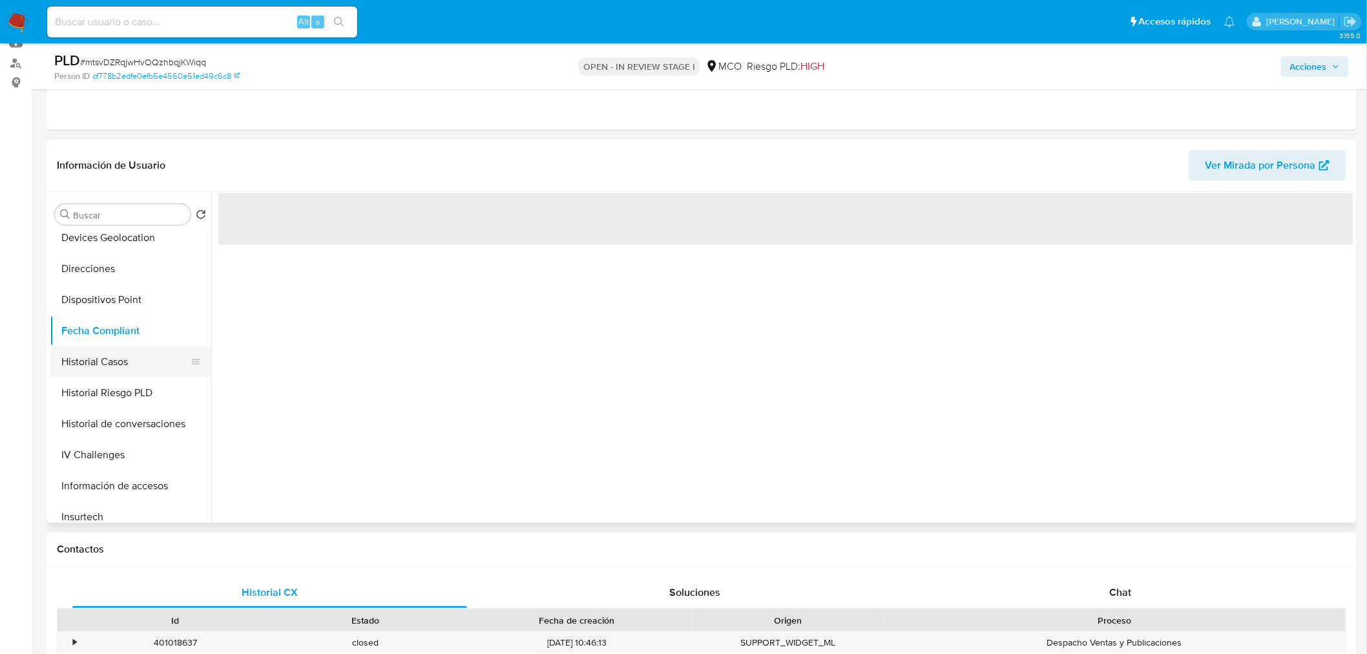
click at [119, 364] on button "Historial Casos" at bounding box center [125, 361] width 151 height 31
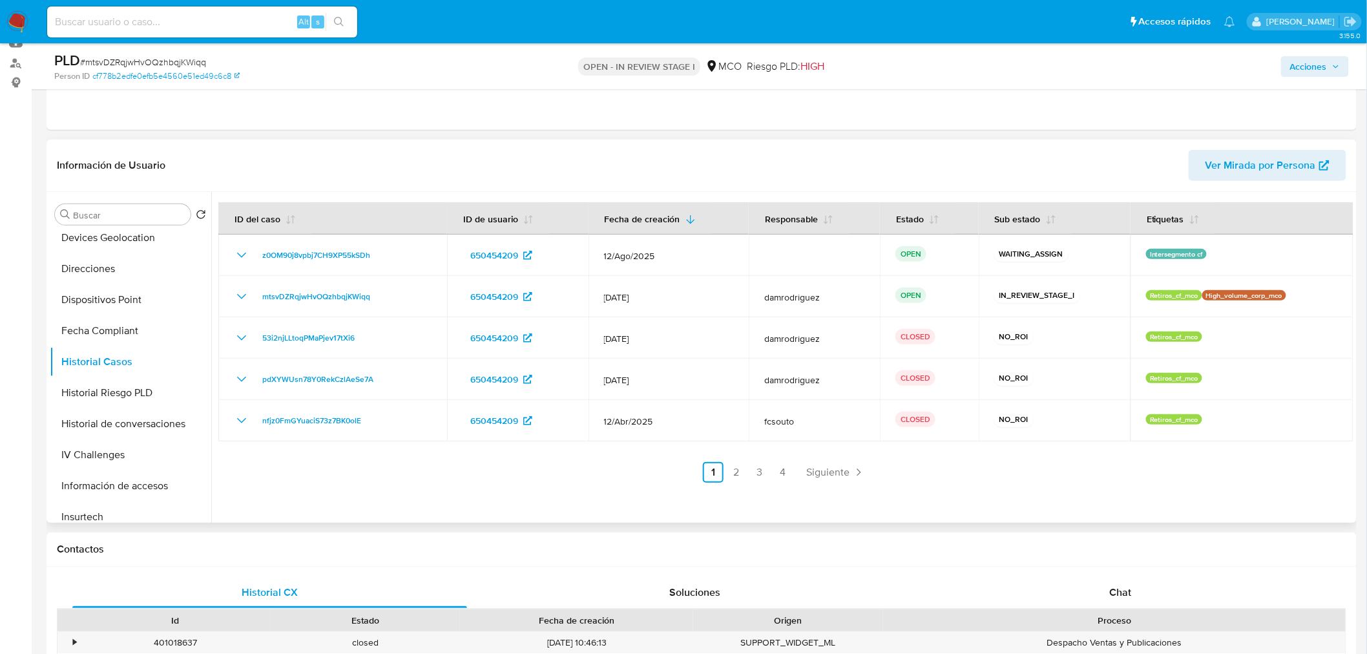
click at [734, 475] on link "2" at bounding box center [736, 472] width 21 height 21
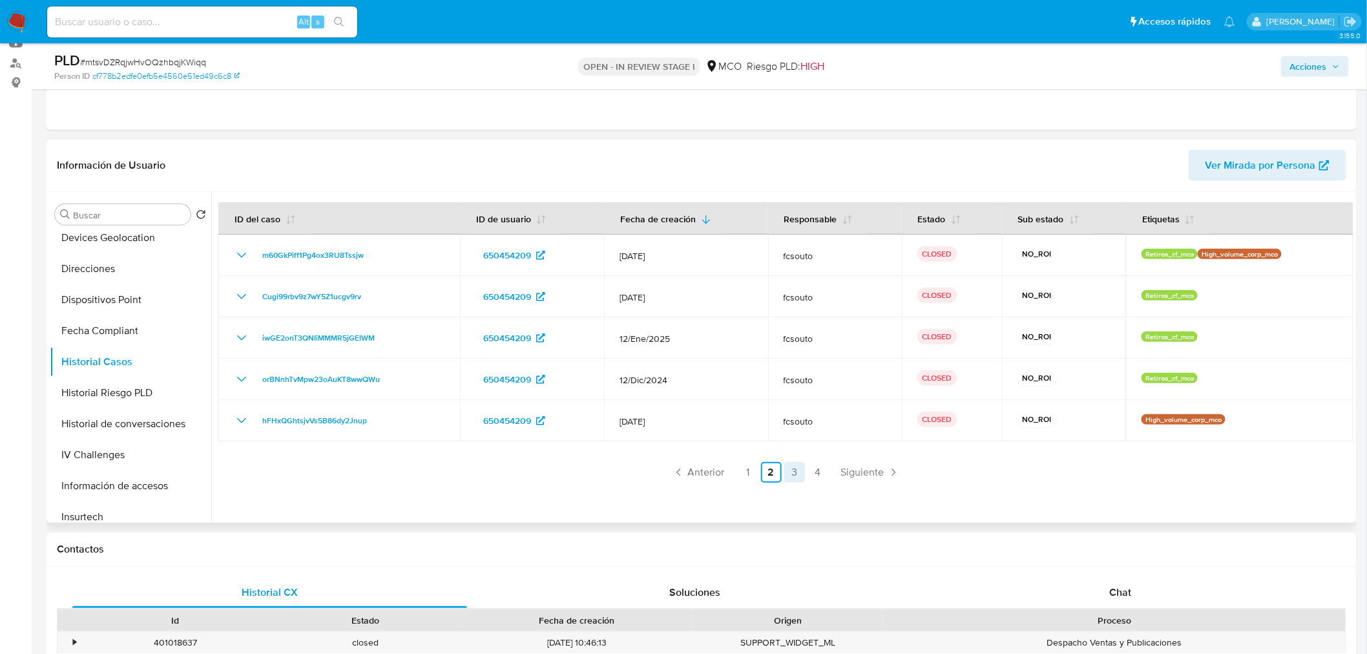
click at [788, 475] on link "3" at bounding box center [794, 472] width 21 height 21
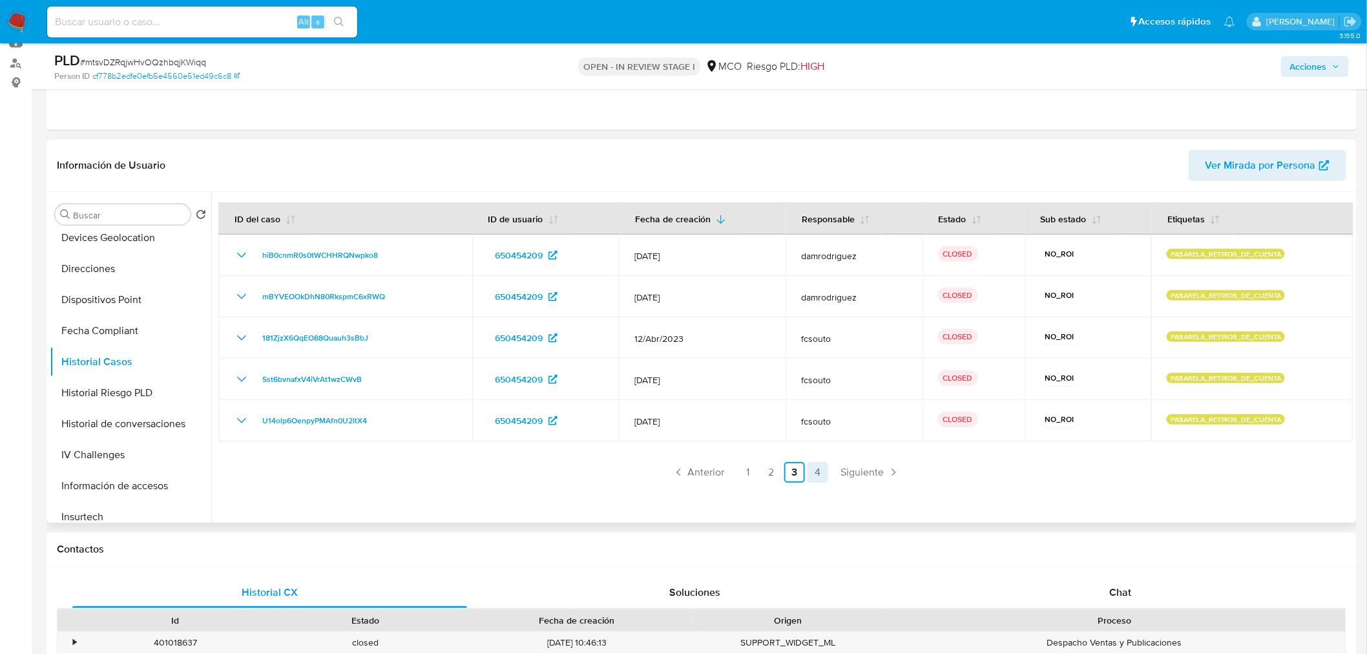
click at [814, 477] on link "4" at bounding box center [817, 472] width 21 height 21
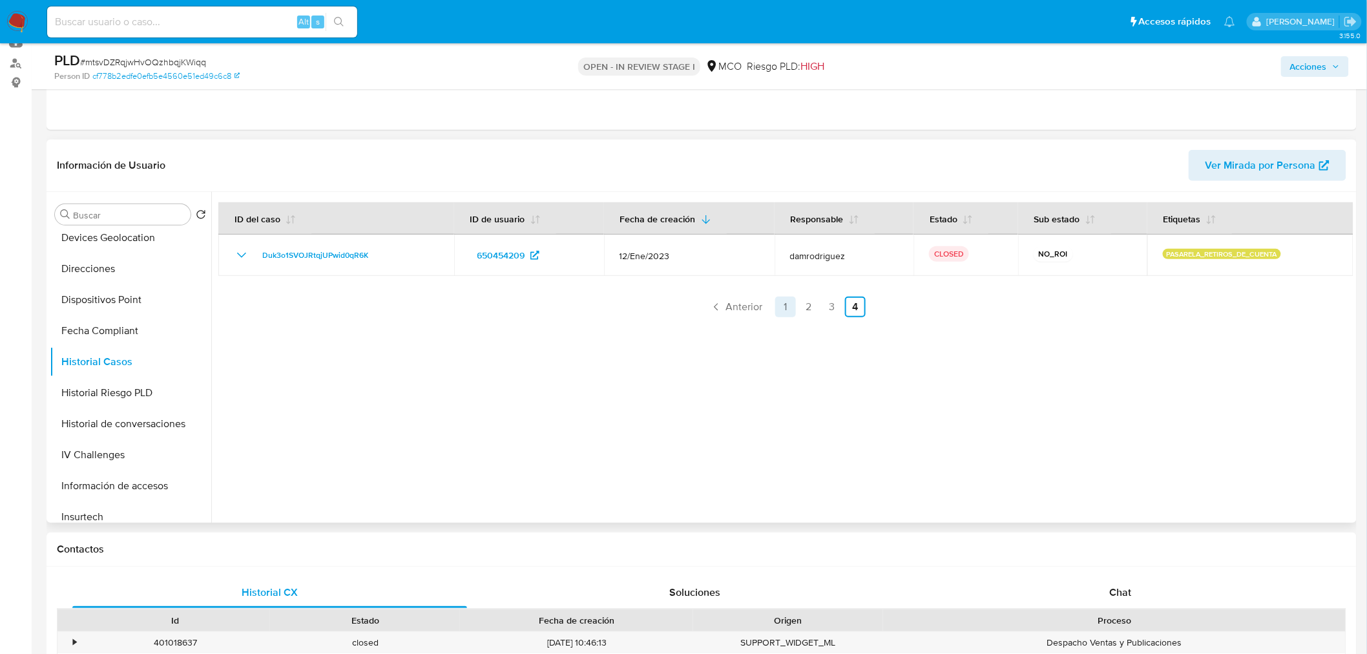
click at [780, 305] on link "1" at bounding box center [785, 306] width 21 height 21
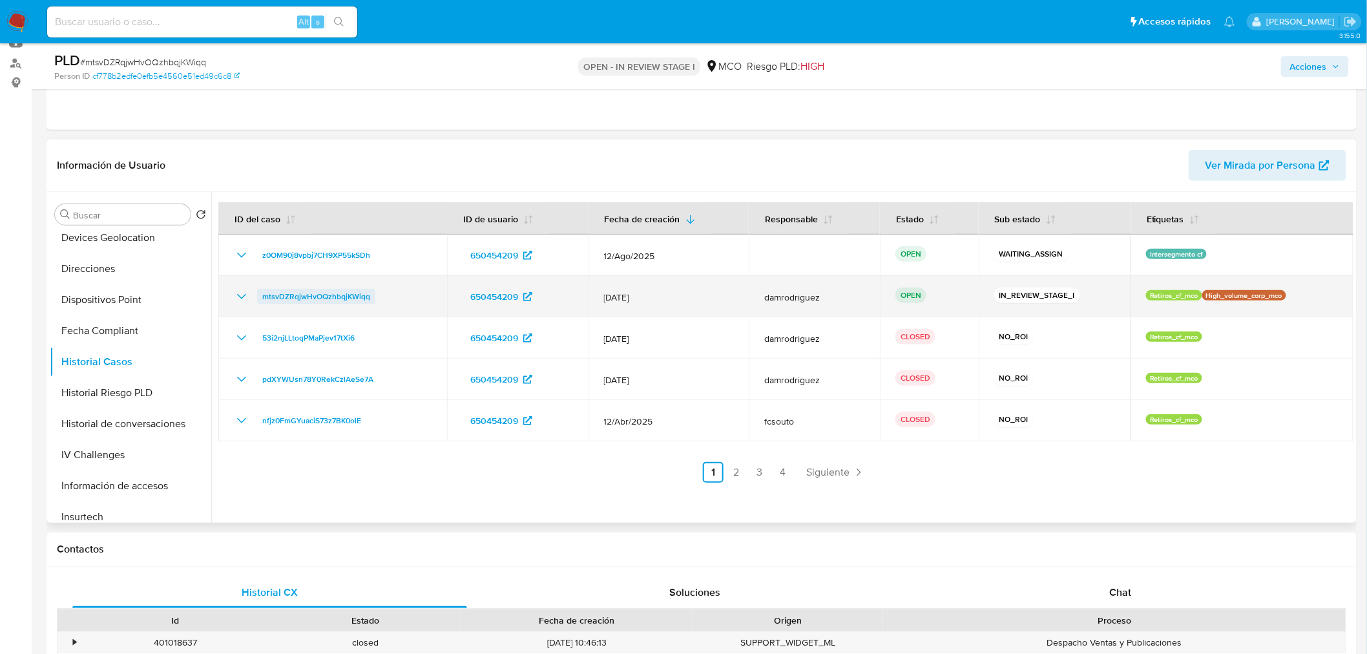
drag, startPoint x: 377, startPoint y: 302, endPoint x: 259, endPoint y: 293, distance: 118.6
click at [259, 293] on div "mtsvDZRqjwHvOQzhbqjKWiqq" at bounding box center [333, 297] width 198 height 16
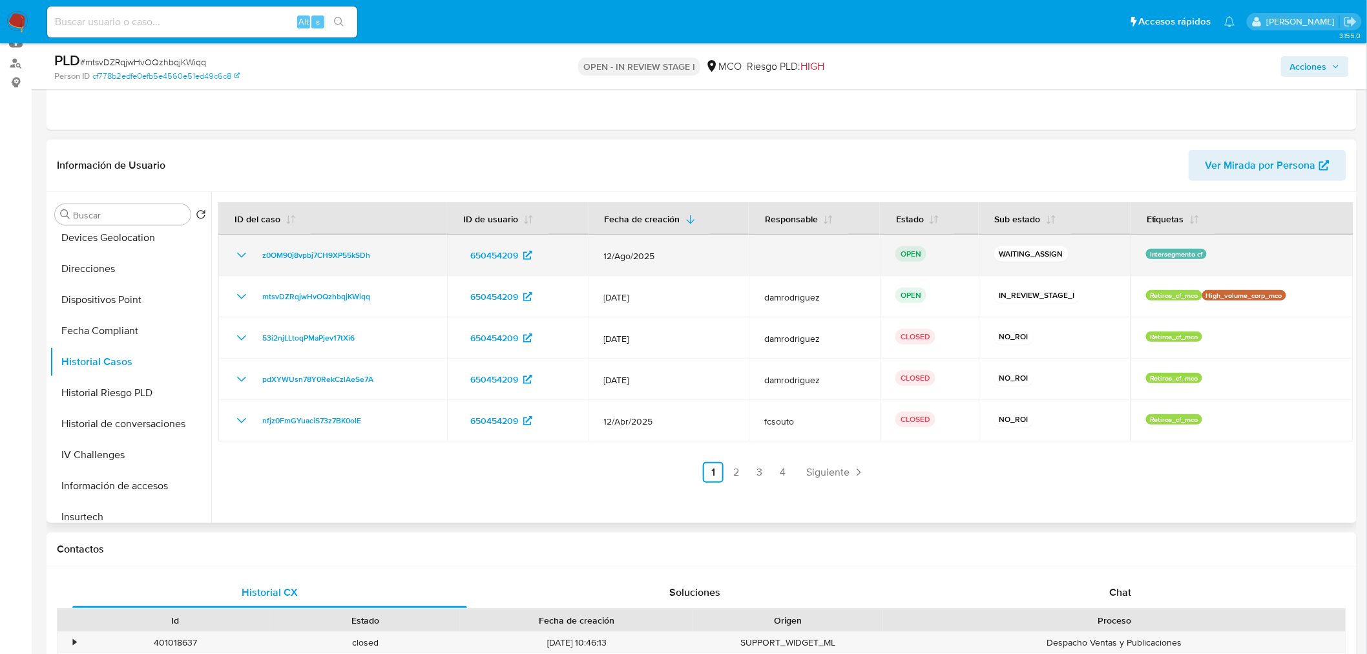
drag, startPoint x: 382, startPoint y: 253, endPoint x: 253, endPoint y: 258, distance: 128.7
click at [253, 258] on div "z0OM90j8vpbj7CH9XP55kSDh" at bounding box center [333, 255] width 198 height 16
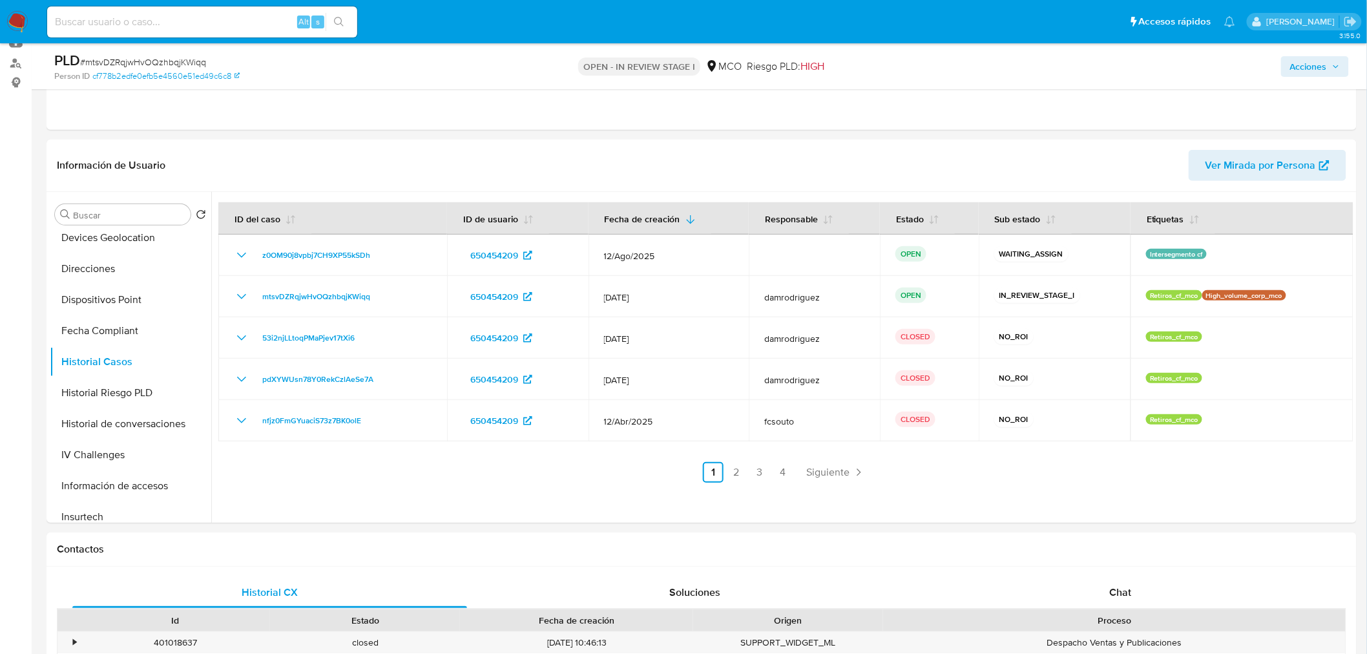
click at [1321, 61] on span "Acciones" at bounding box center [1308, 66] width 37 height 21
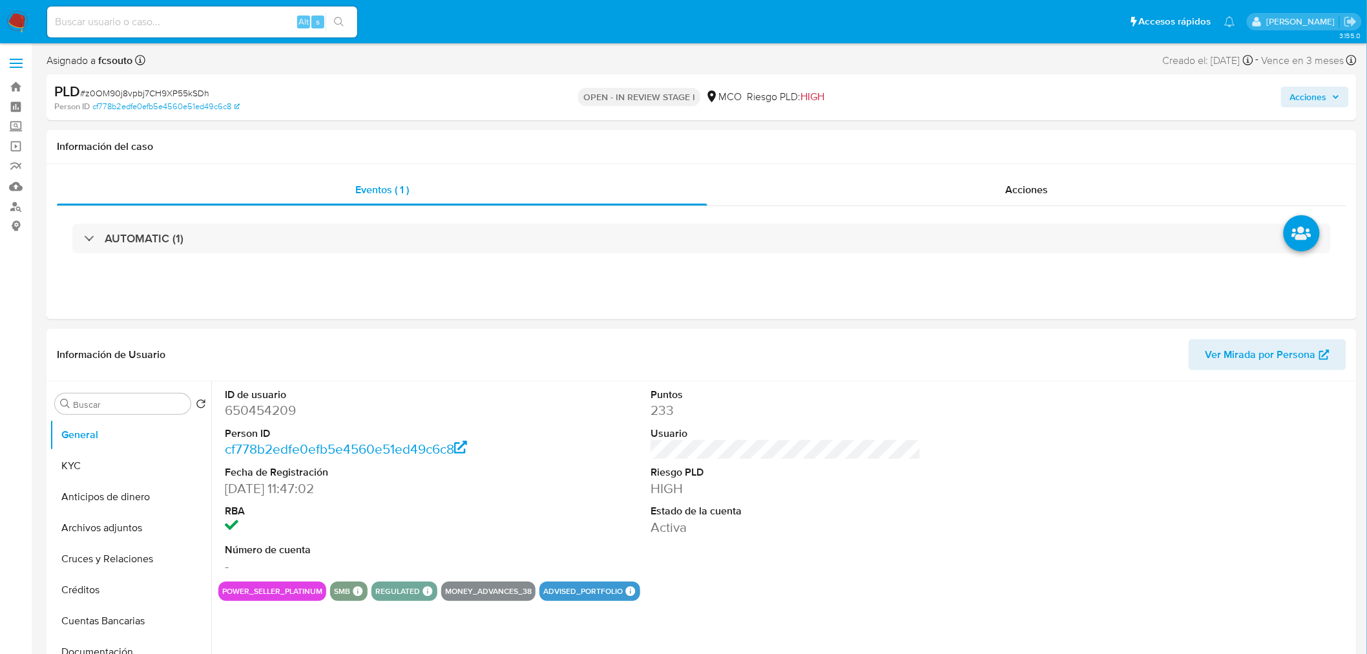
select select "10"
click at [477, 217] on div "AUTOMATIC (1)" at bounding box center [701, 238] width 1289 height 65
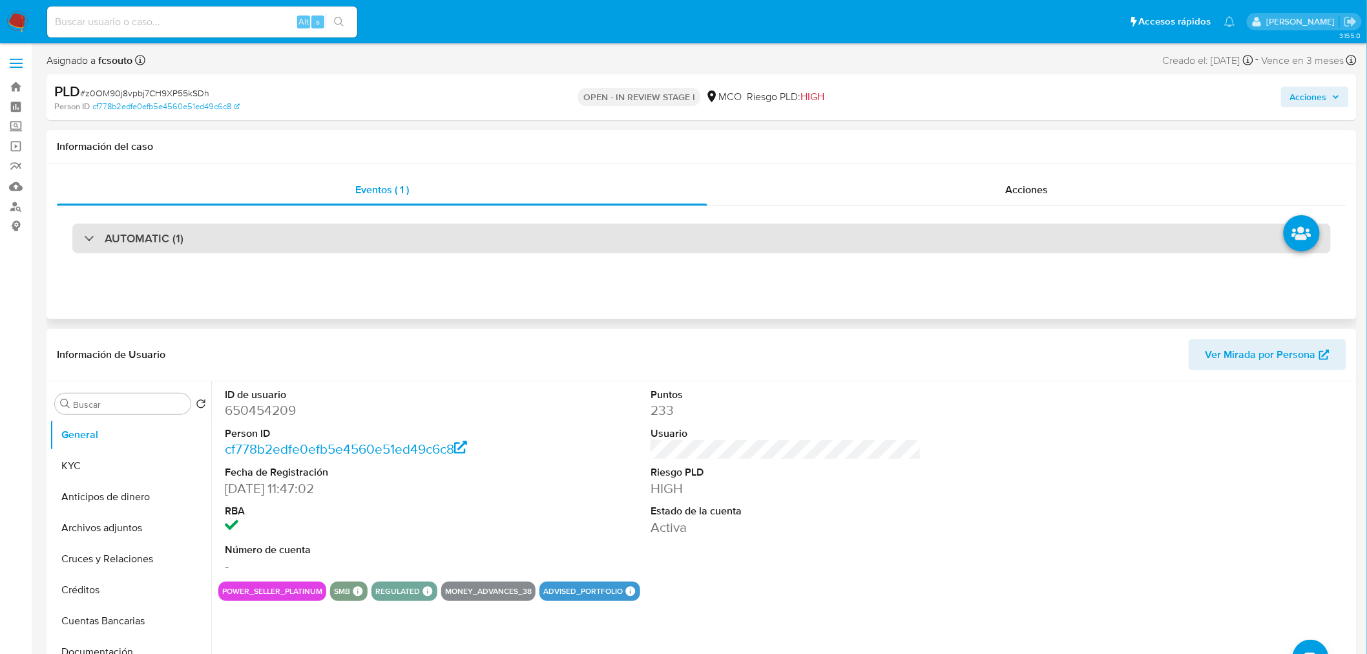
click at [487, 233] on div "AUTOMATIC (1)" at bounding box center [701, 238] width 1258 height 30
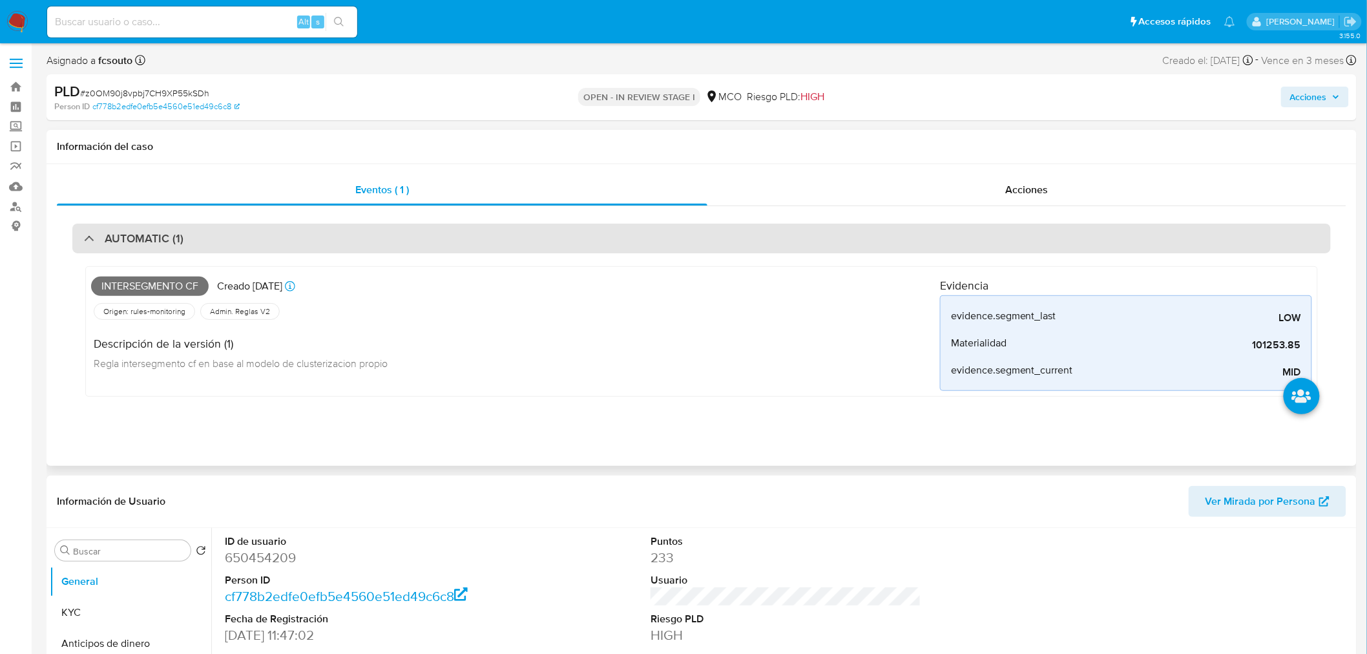
click at [487, 233] on div "AUTOMATIC (1)" at bounding box center [701, 238] width 1258 height 30
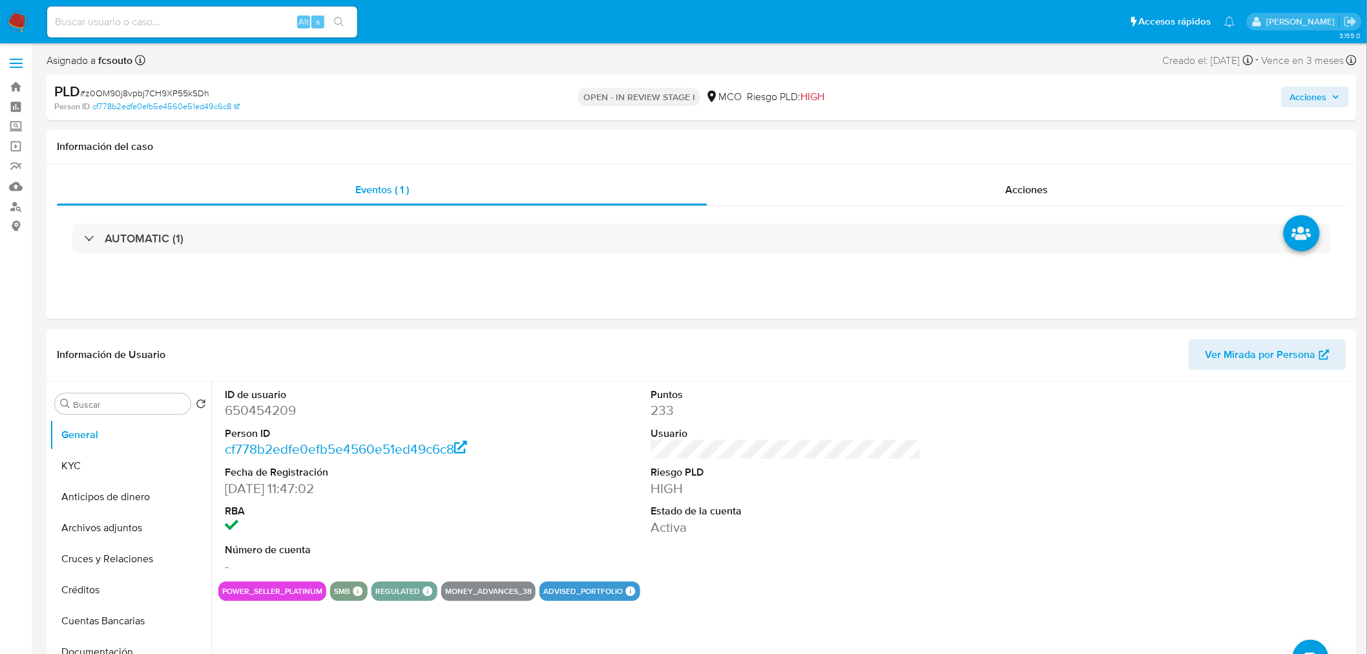
click at [1301, 96] on span "Acciones" at bounding box center [1308, 97] width 37 height 21
click at [1328, 101] on span "Acciones" at bounding box center [1315, 97] width 50 height 18
click at [941, 136] on span "Resolución del caso" at bounding box center [948, 137] width 92 height 15
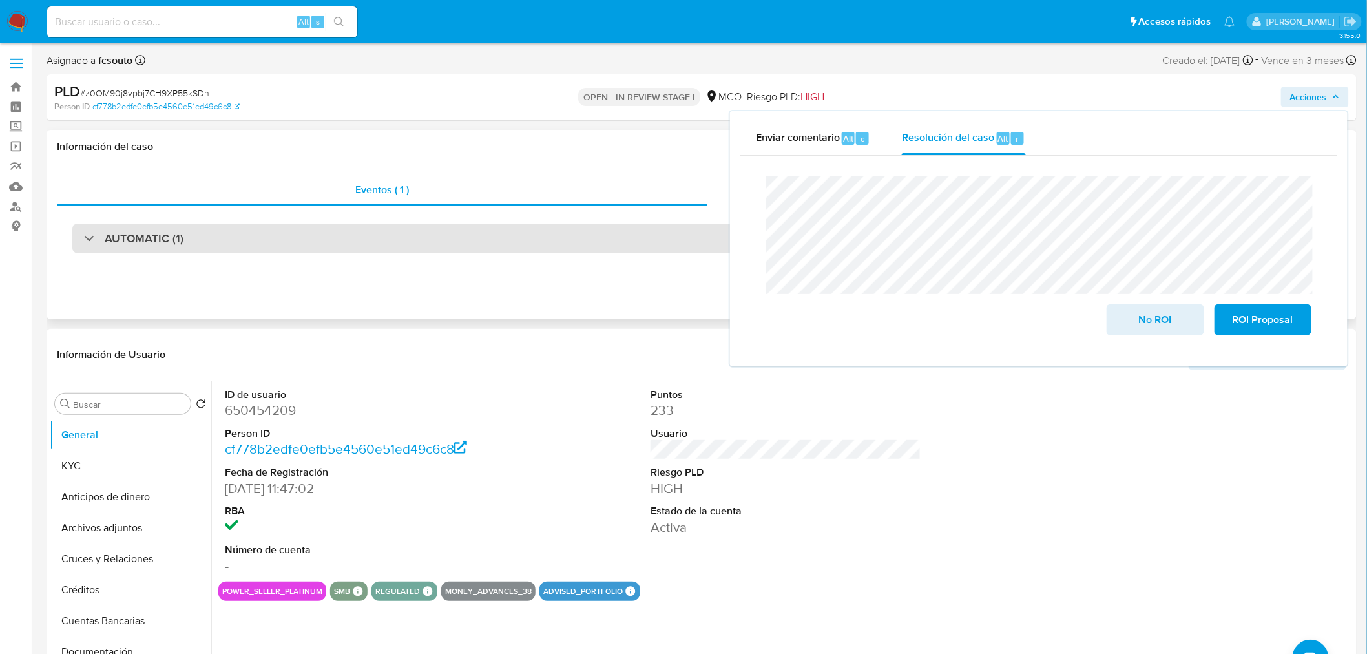
click at [310, 245] on div "AUTOMATIC (1)" at bounding box center [701, 238] width 1258 height 30
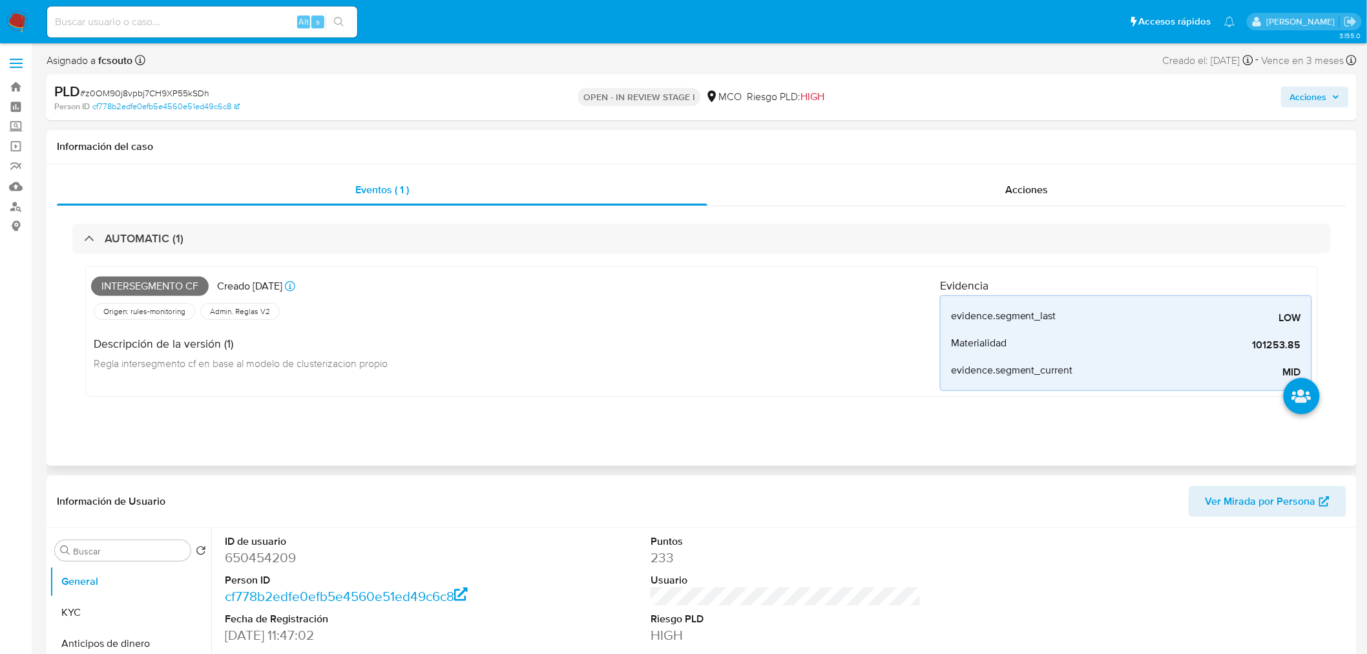
click at [176, 289] on span "Intersegmento cf" at bounding box center [150, 285] width 118 height 19
copy span "Intersegmento cf"
click at [1323, 96] on span "Acciones" at bounding box center [1308, 97] width 37 height 21
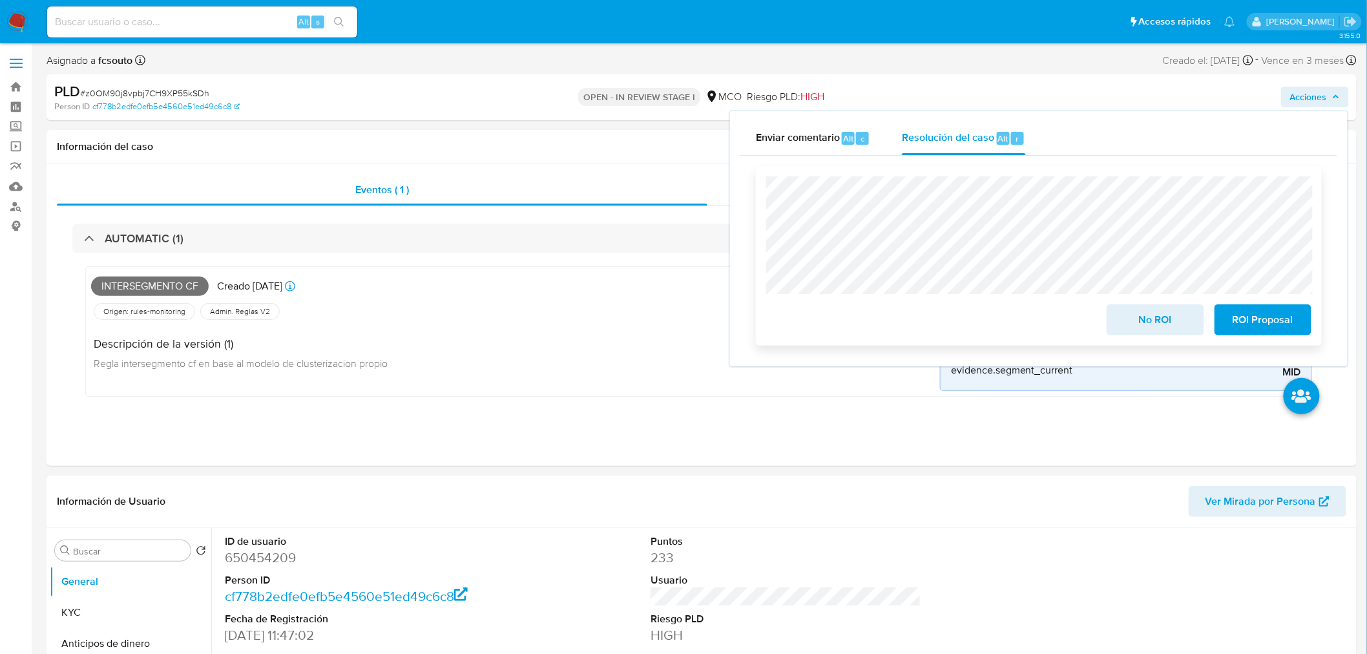
scroll to position [72, 0]
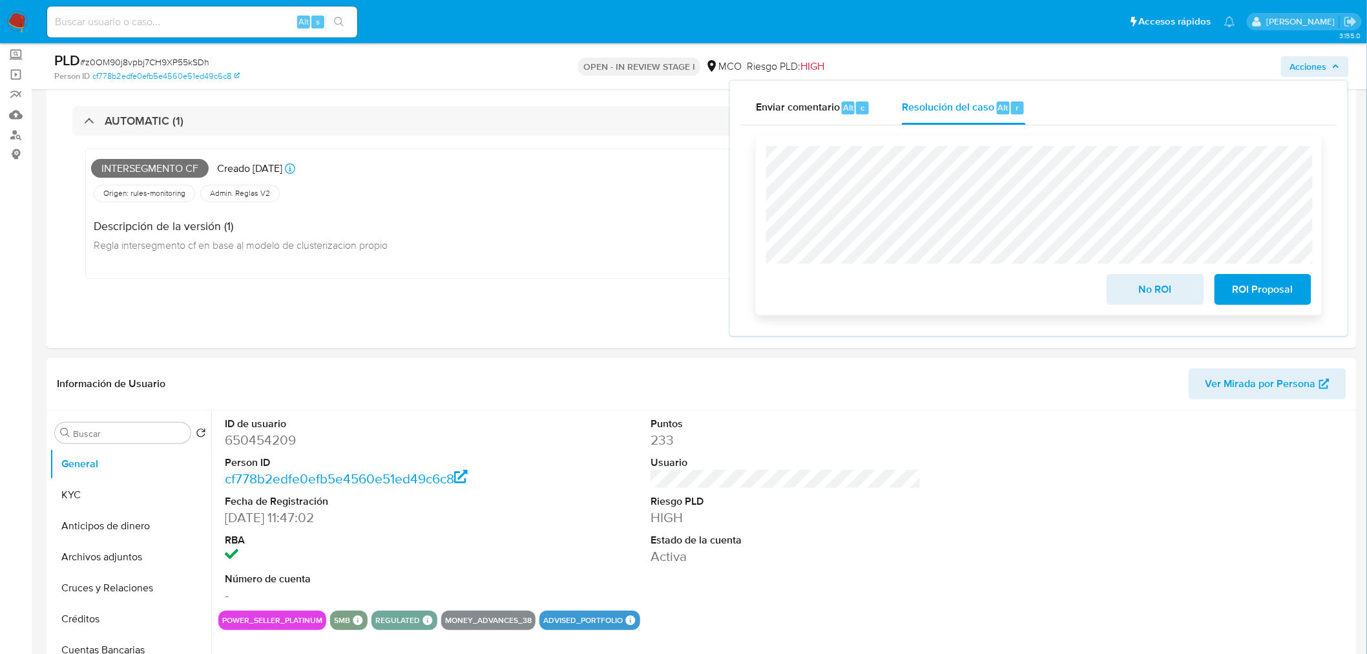
click at [1158, 280] on span "No ROI" at bounding box center [1154, 289] width 63 height 28
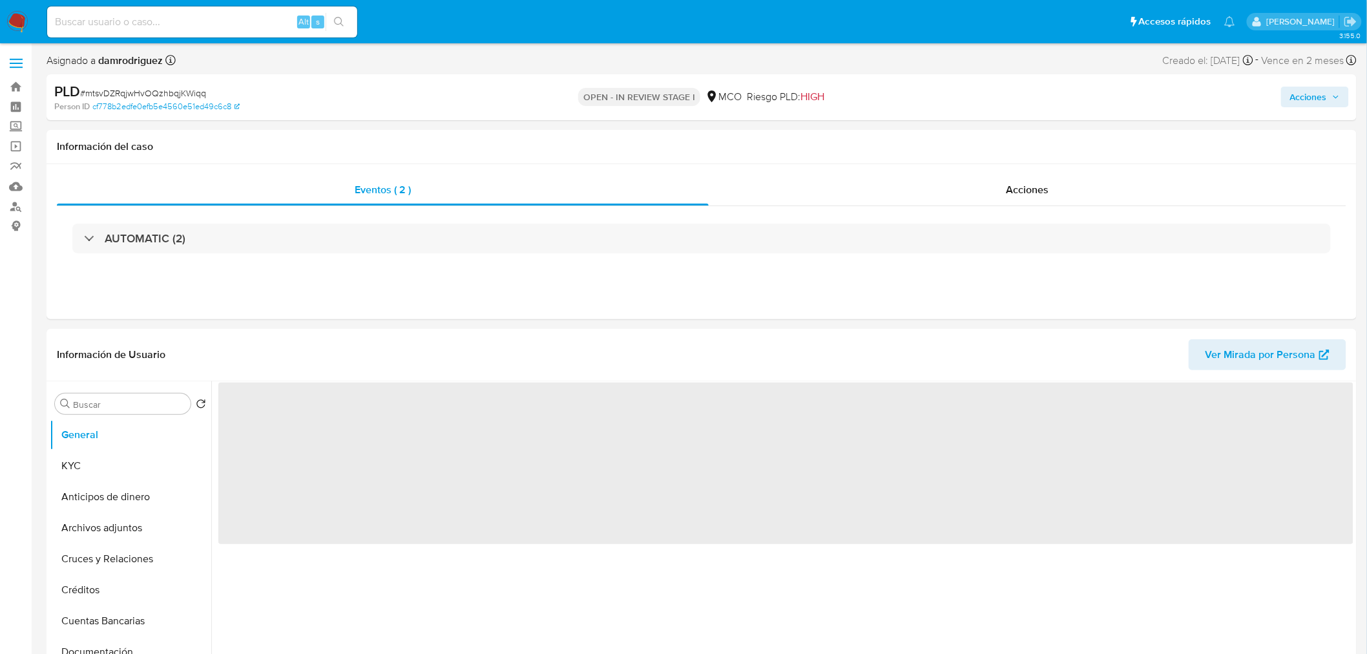
click at [1323, 98] on span "Acciones" at bounding box center [1308, 97] width 37 height 21
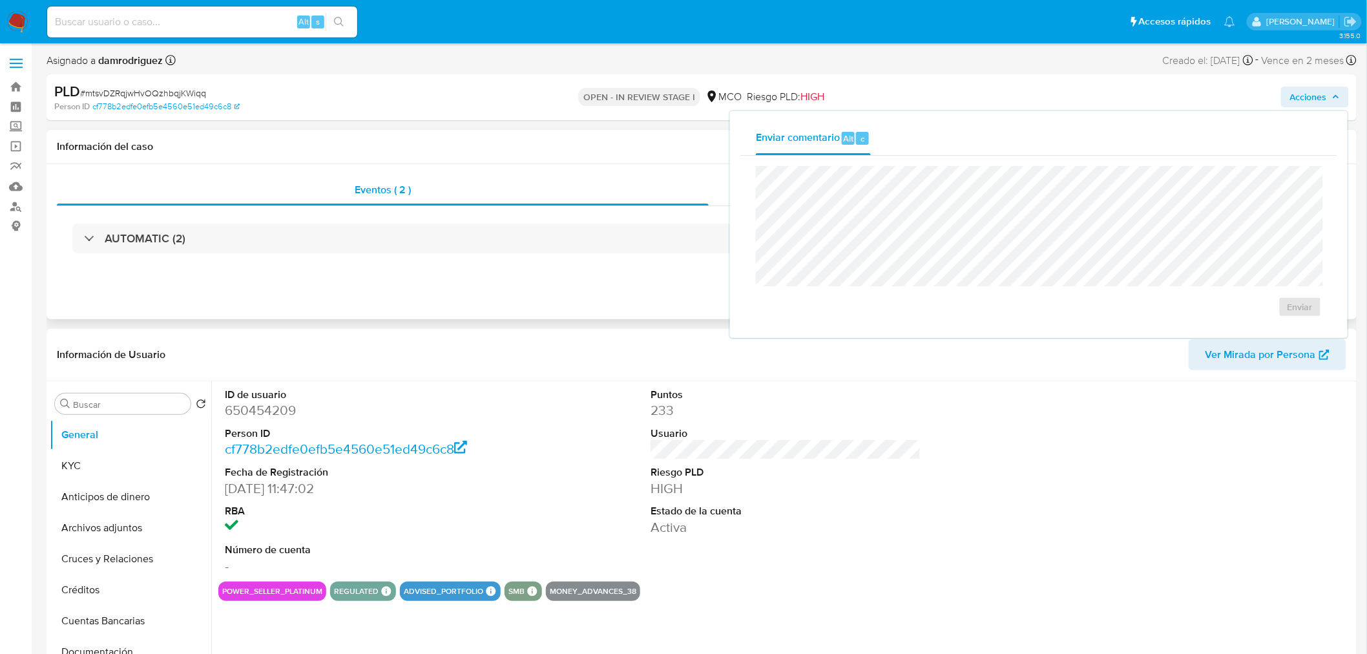
select select "10"
click at [298, 160] on div "Información del caso" at bounding box center [702, 147] width 1310 height 34
click at [1301, 94] on span "Acciones" at bounding box center [1308, 97] width 37 height 21
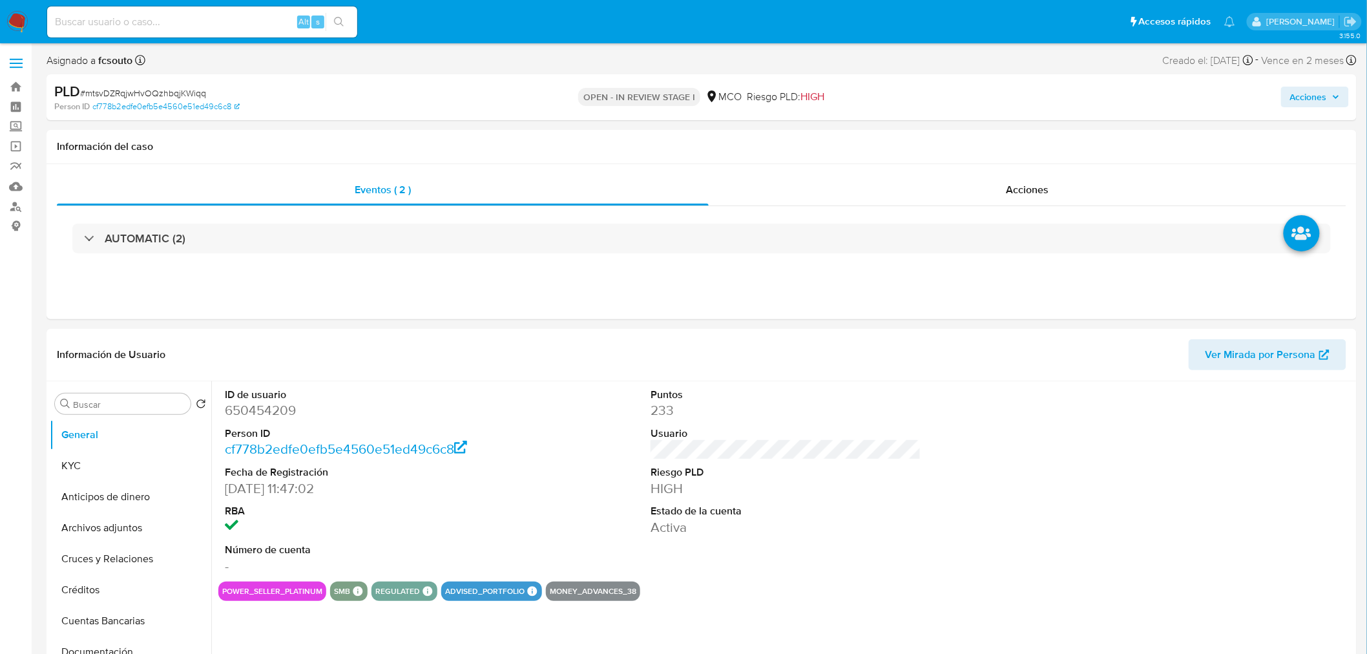
select select "10"
drag, startPoint x: 1328, startPoint y: 92, endPoint x: 1204, endPoint y: 107, distance: 124.2
click at [1327, 92] on span "Acciones" at bounding box center [1315, 97] width 50 height 18
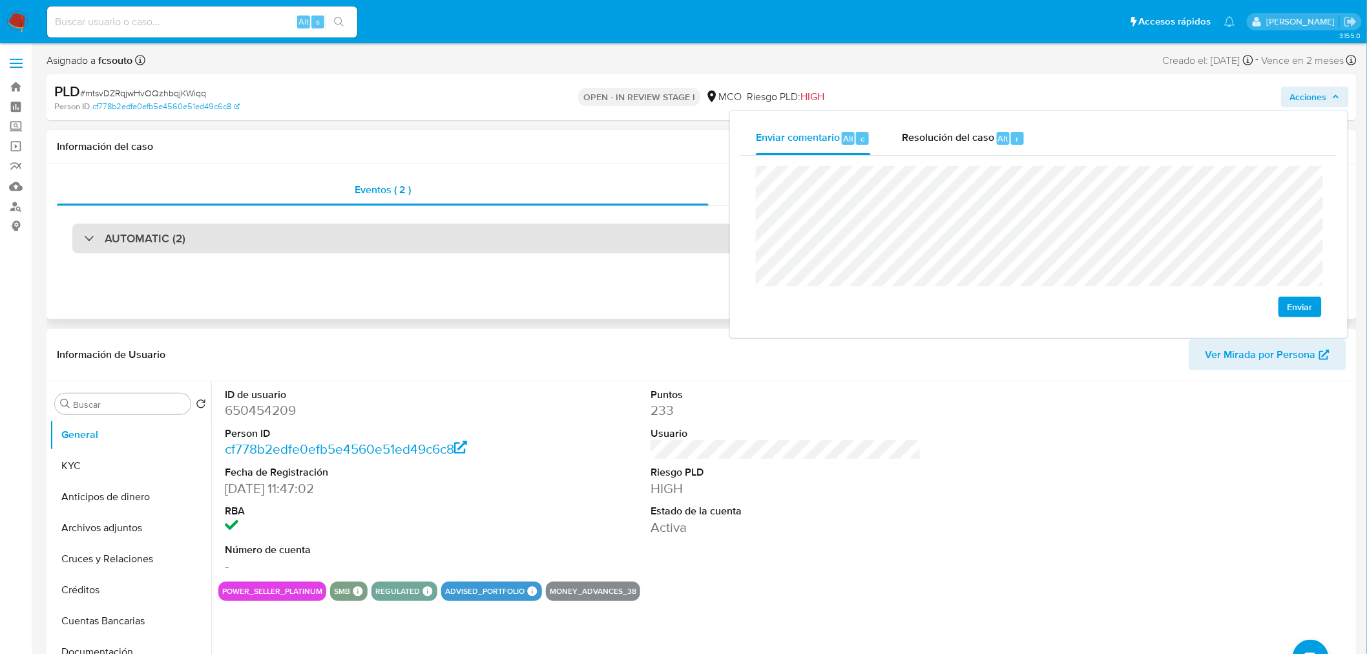
click at [285, 237] on div "AUTOMATIC (2)" at bounding box center [701, 238] width 1258 height 30
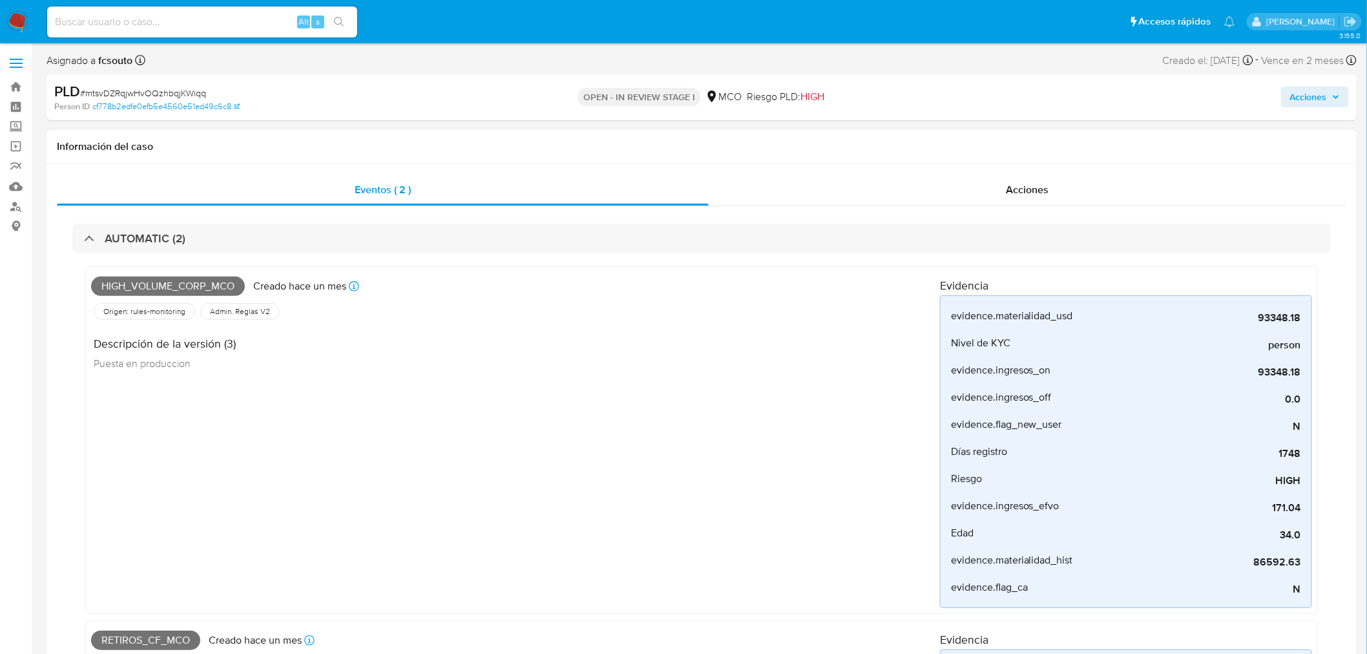
click at [203, 282] on span "High_volume_corp_mco" at bounding box center [168, 285] width 154 height 19
copy span "High_volume_corp_mco"
click at [1323, 90] on span "Acciones" at bounding box center [1308, 97] width 37 height 21
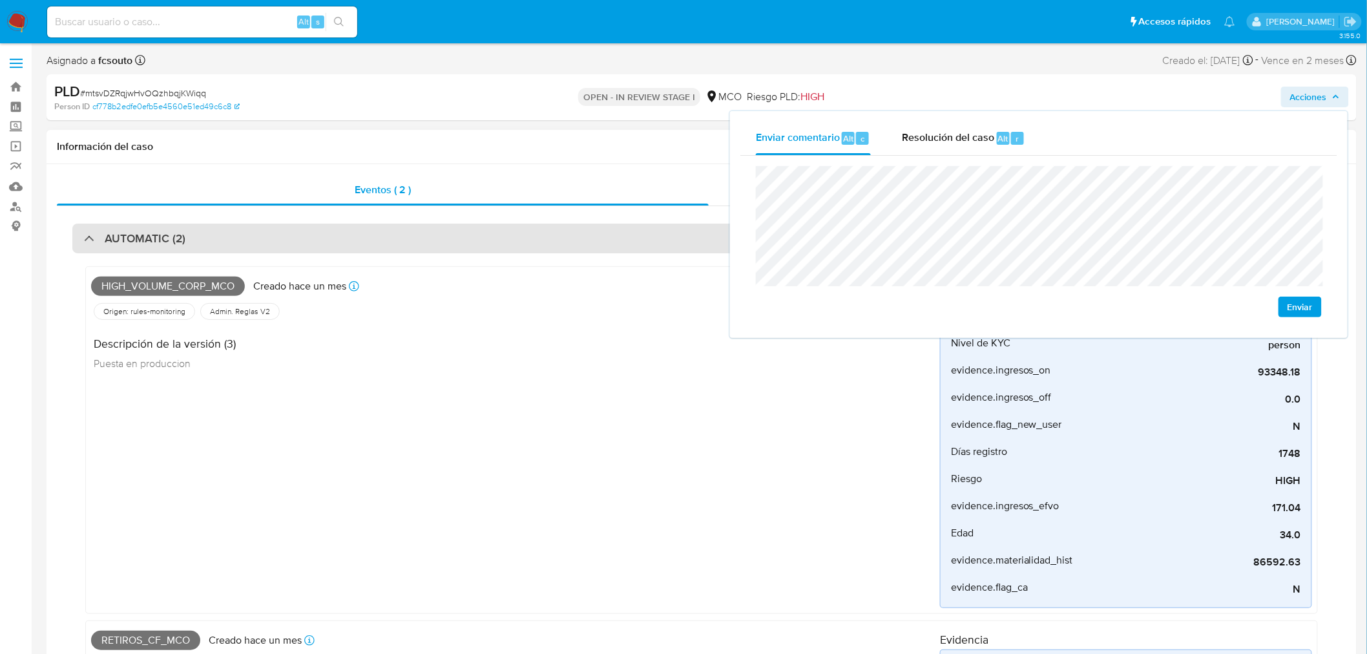
click at [394, 240] on div "AUTOMATIC (2)" at bounding box center [701, 238] width 1258 height 30
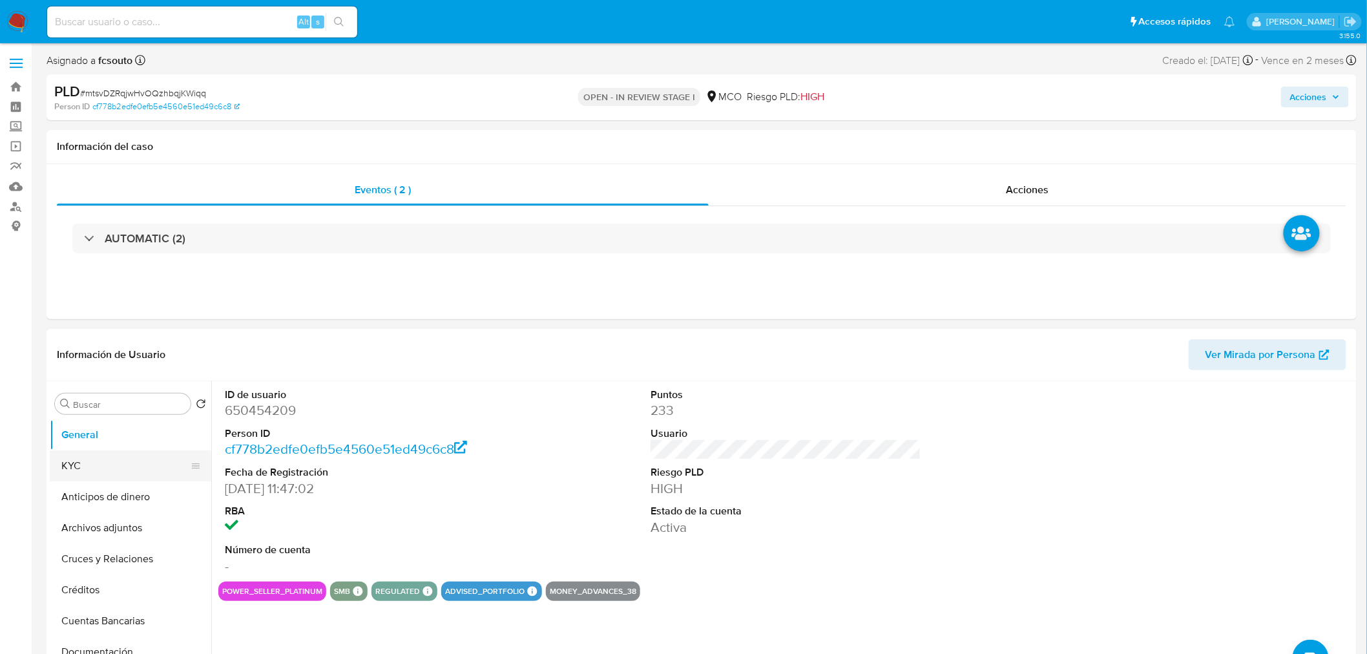
click at [130, 473] on button "KYC" at bounding box center [125, 465] width 151 height 31
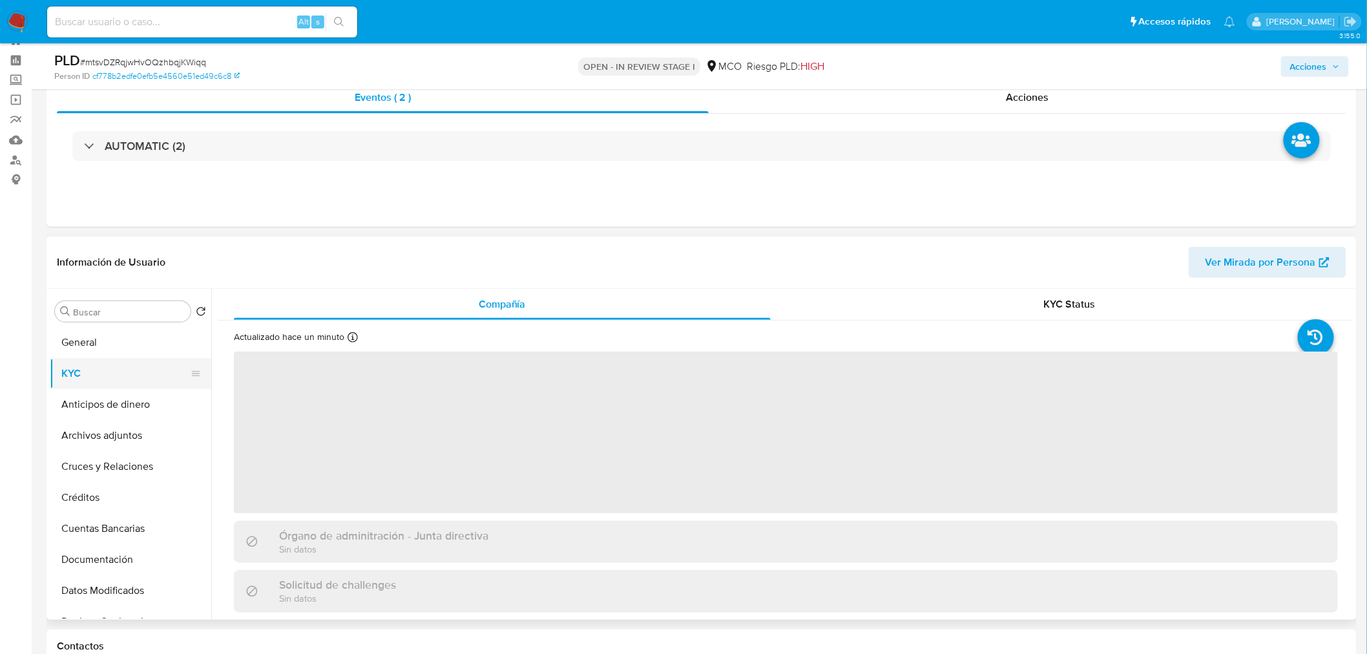
scroll to position [72, 0]
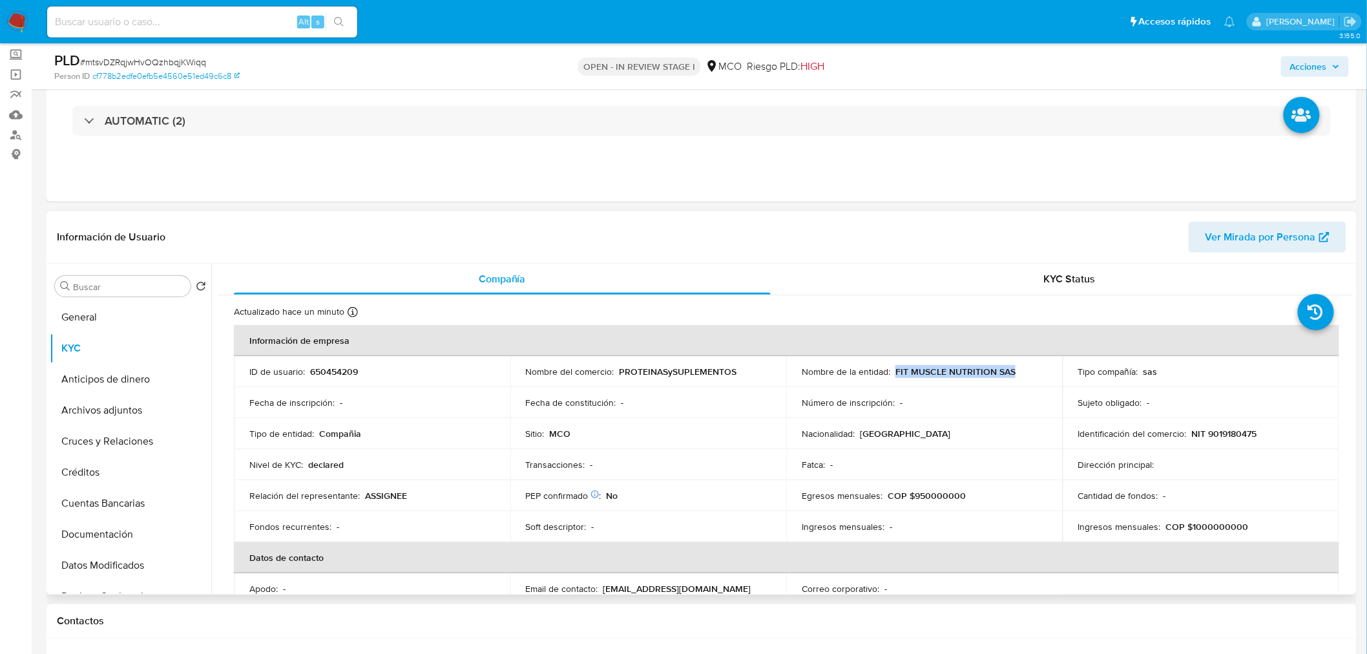
drag, startPoint x: 1024, startPoint y: 371, endPoint x: 893, endPoint y: 373, distance: 131.1
click at [893, 373] on div "Nombre de la entidad : FIT MUSCLE NUTRITION SAS" at bounding box center [923, 372] width 245 height 12
copy p "FIT MUSCLE NUTRITION SAS"
click at [1305, 73] on span "Acciones" at bounding box center [1308, 66] width 37 height 21
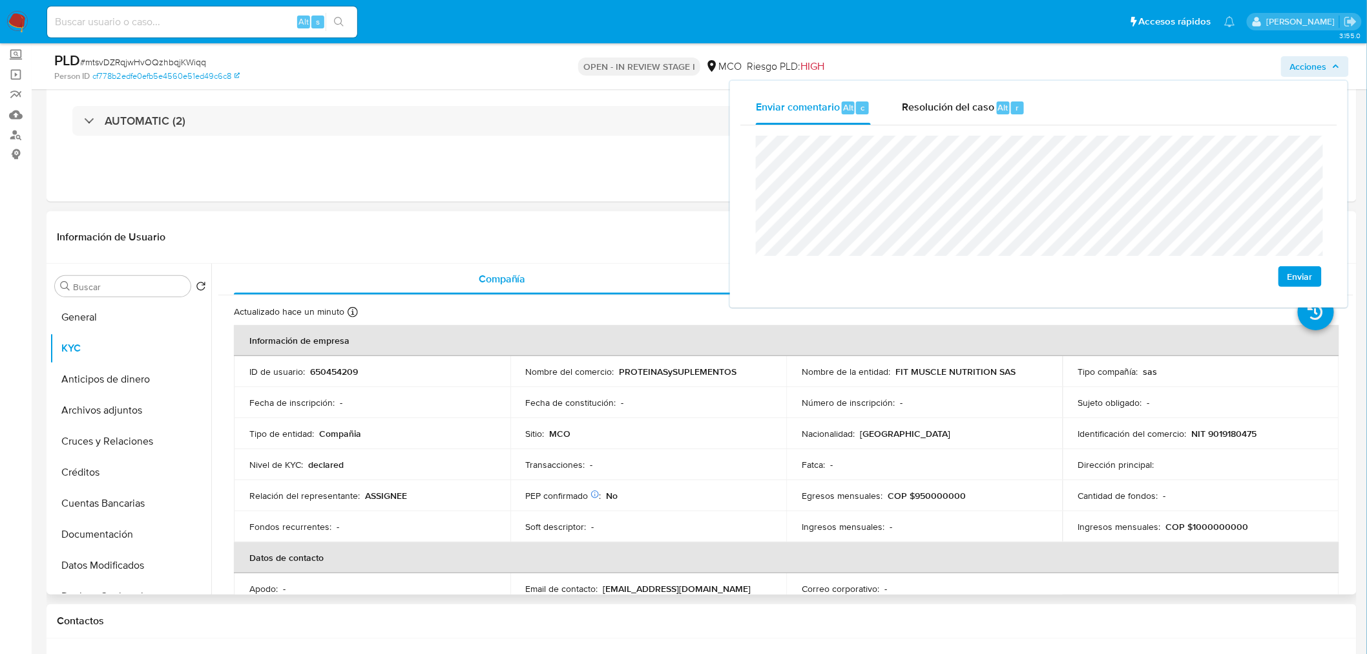
click at [1236, 433] on p "NIT 9019180475" at bounding box center [1224, 434] width 65 height 12
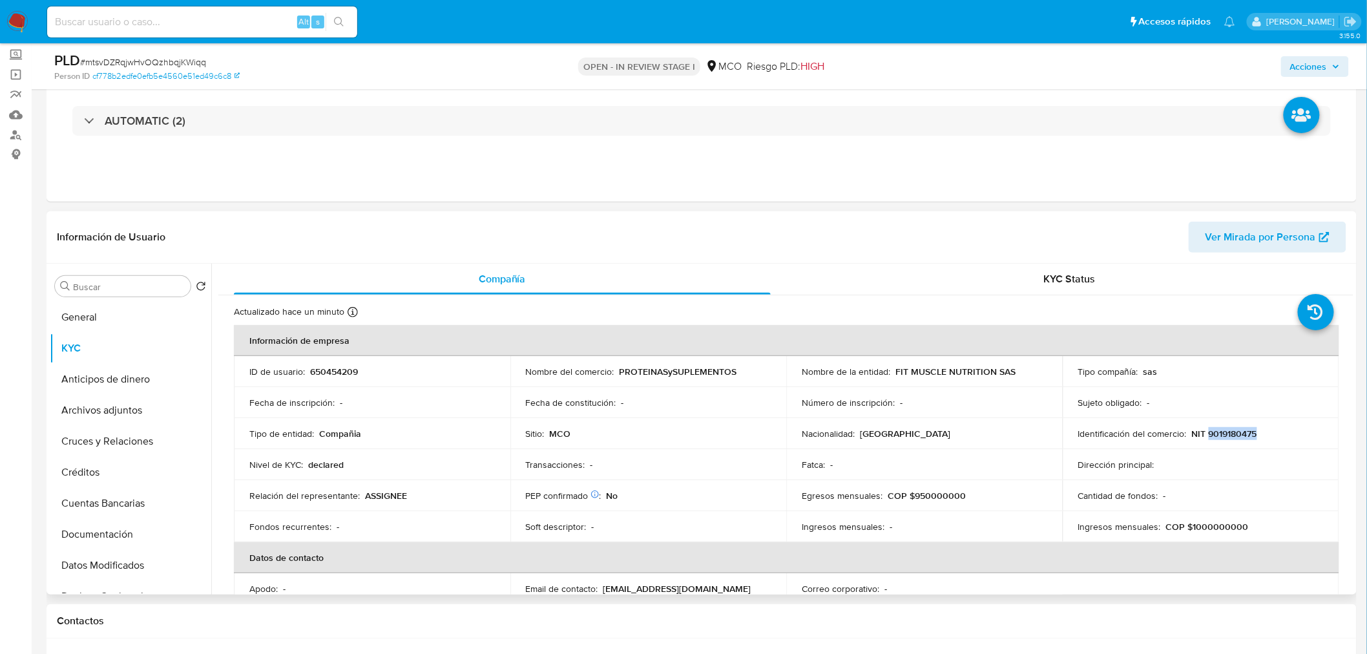
click at [1236, 433] on p "NIT 9019180475" at bounding box center [1224, 434] width 65 height 12
copy p "9019180475"
drag, startPoint x: 1334, startPoint y: 65, endPoint x: 1300, endPoint y: 74, distance: 34.6
click at [1334, 66] on icon "button" at bounding box center [1336, 67] width 8 height 8
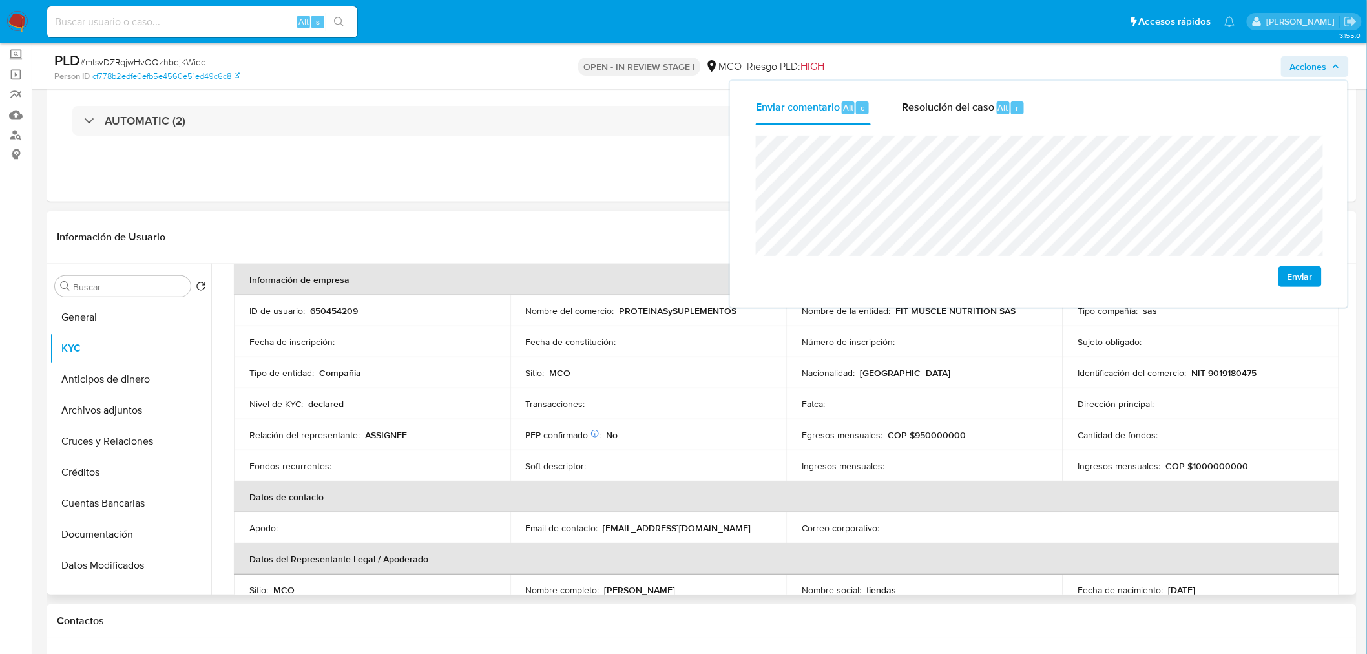
scroll to position [143, 0]
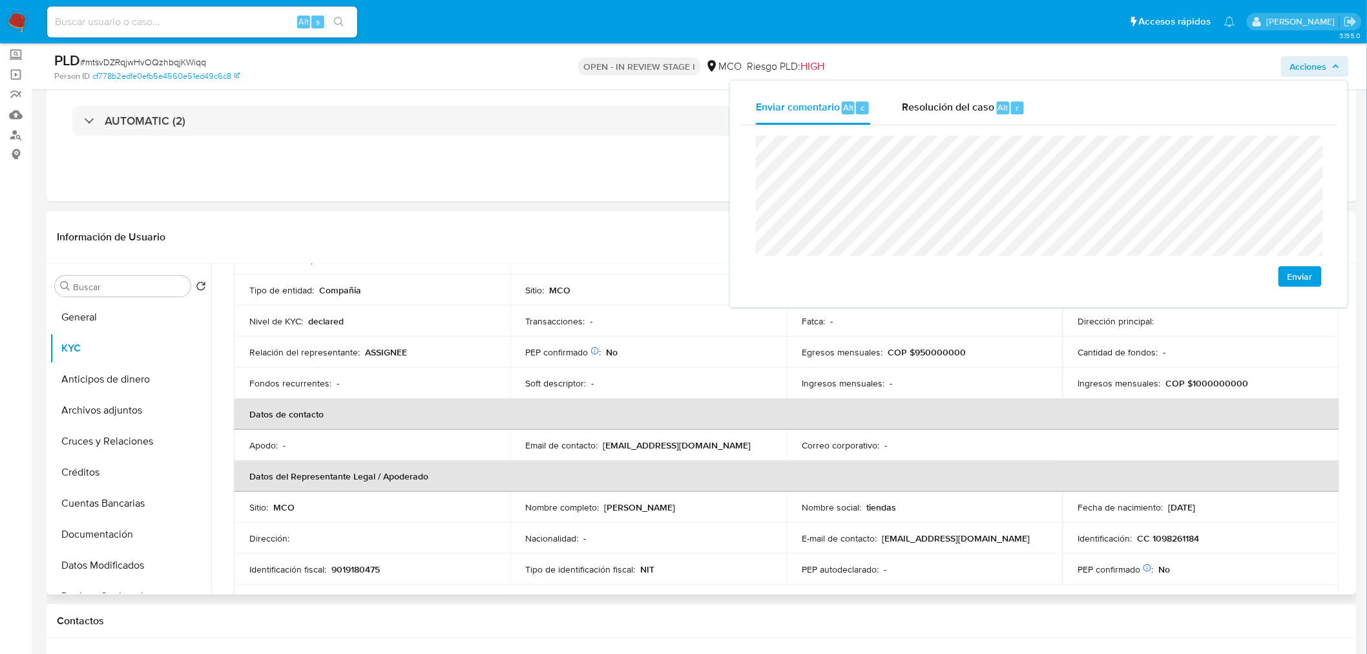
drag, startPoint x: 705, startPoint y: 506, endPoint x: 604, endPoint y: 510, distance: 100.8
click at [605, 510] on p "[PERSON_NAME]" at bounding box center [640, 507] width 71 height 12
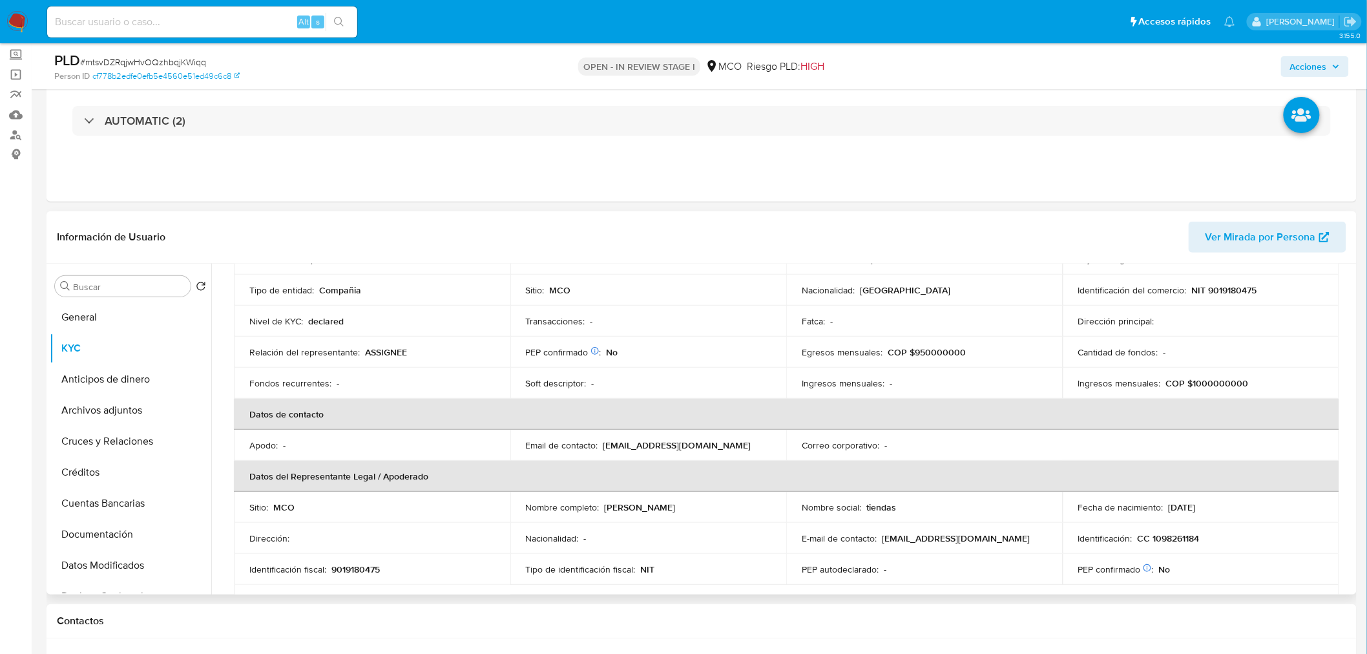
copy p "[PERSON_NAME]"
click at [1316, 62] on span "Acciones" at bounding box center [1308, 66] width 37 height 21
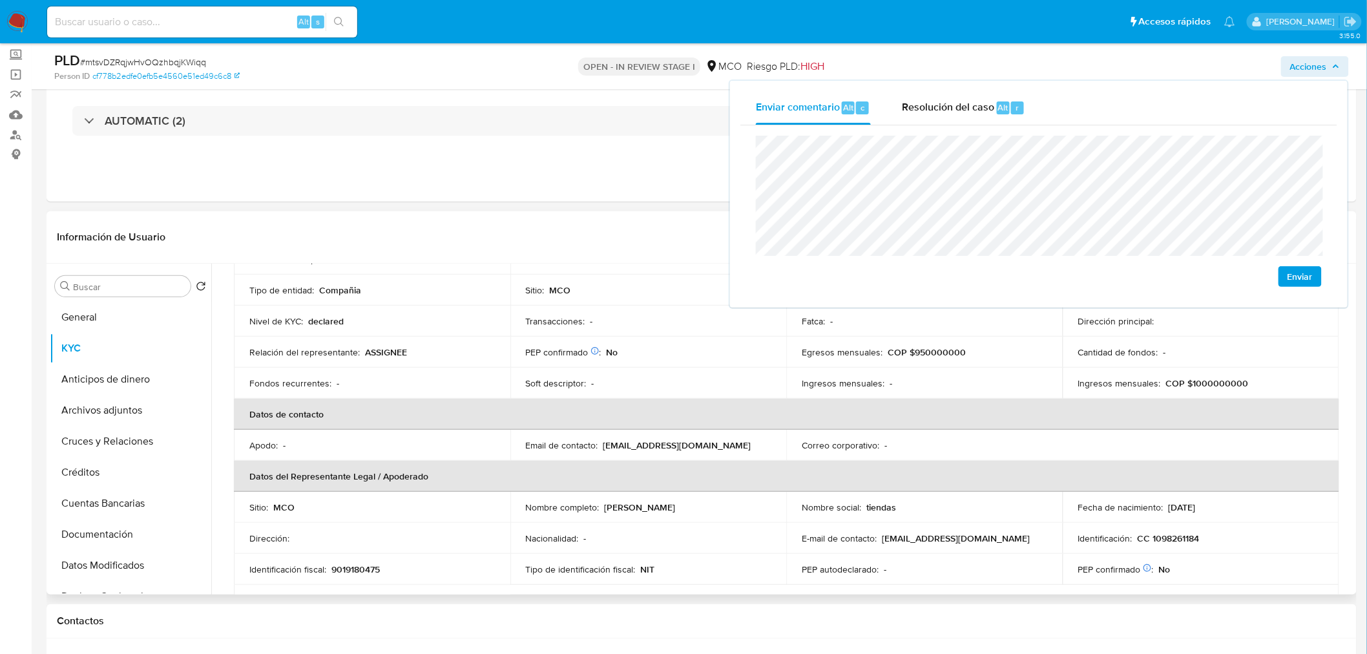
click at [1190, 532] on p "CC 1098261184" at bounding box center [1168, 538] width 62 height 12
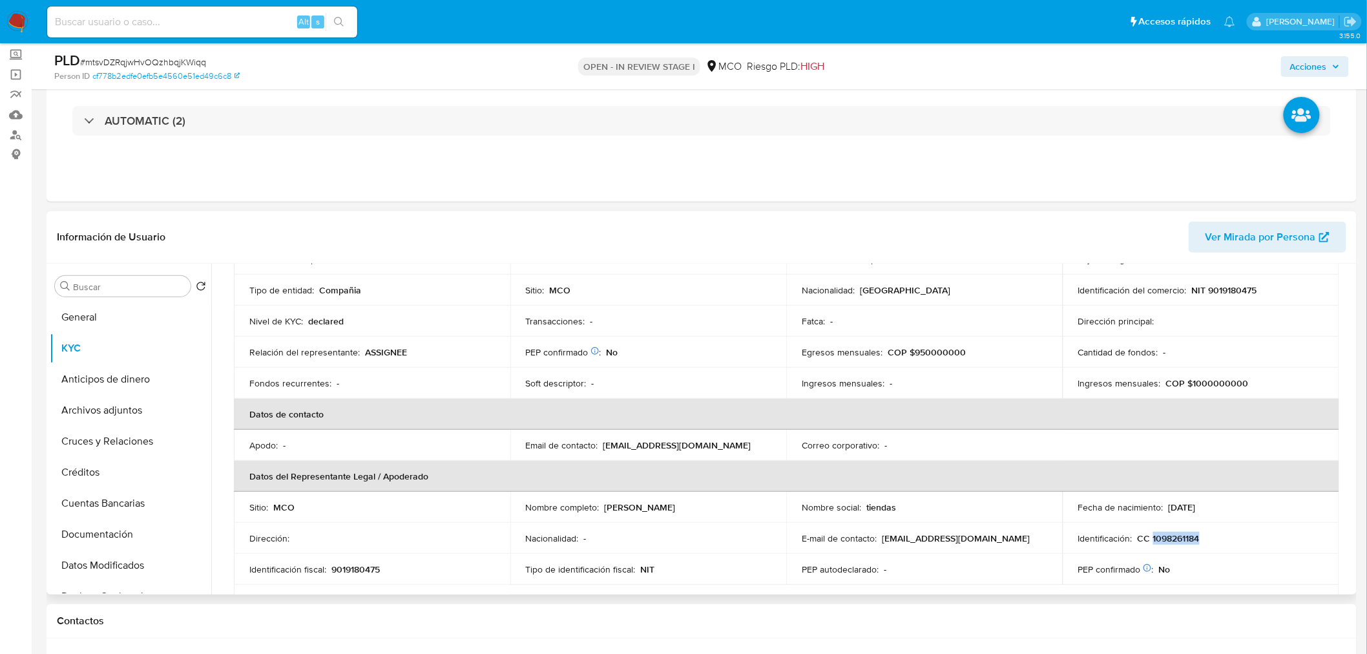
copy p "1098261184"
click at [1311, 63] on span "Acciones" at bounding box center [1308, 66] width 37 height 21
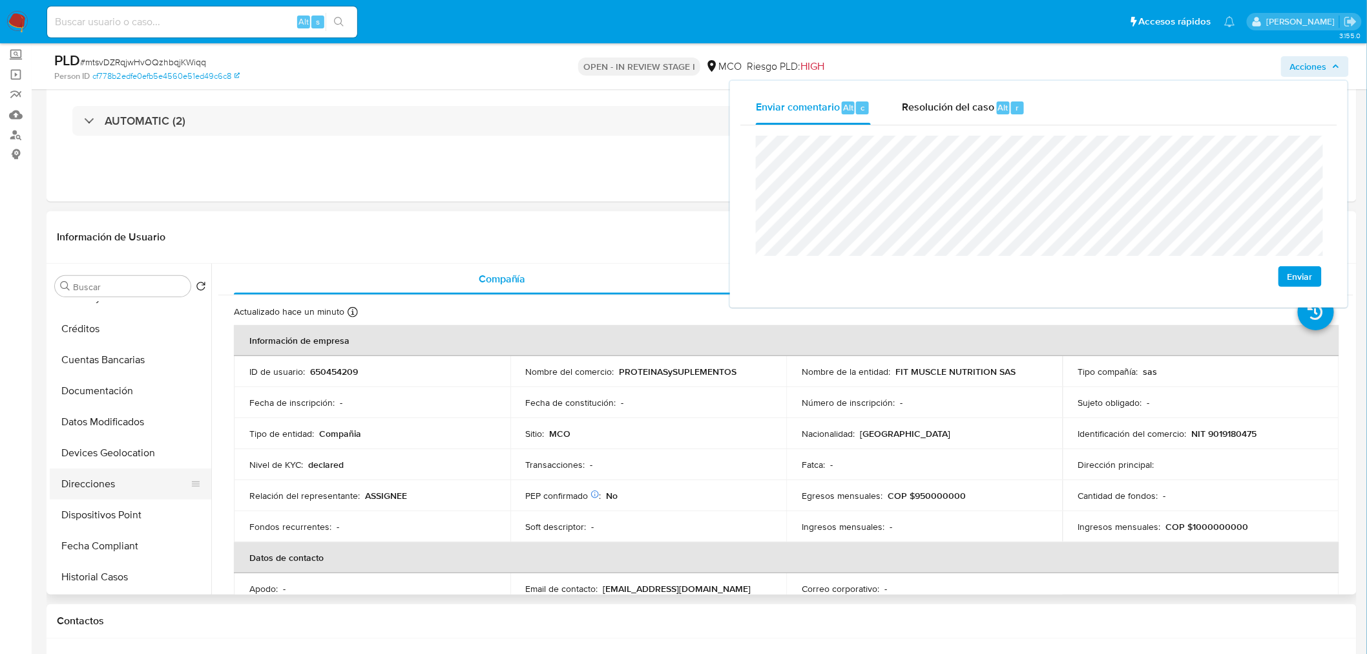
scroll to position [215, 0]
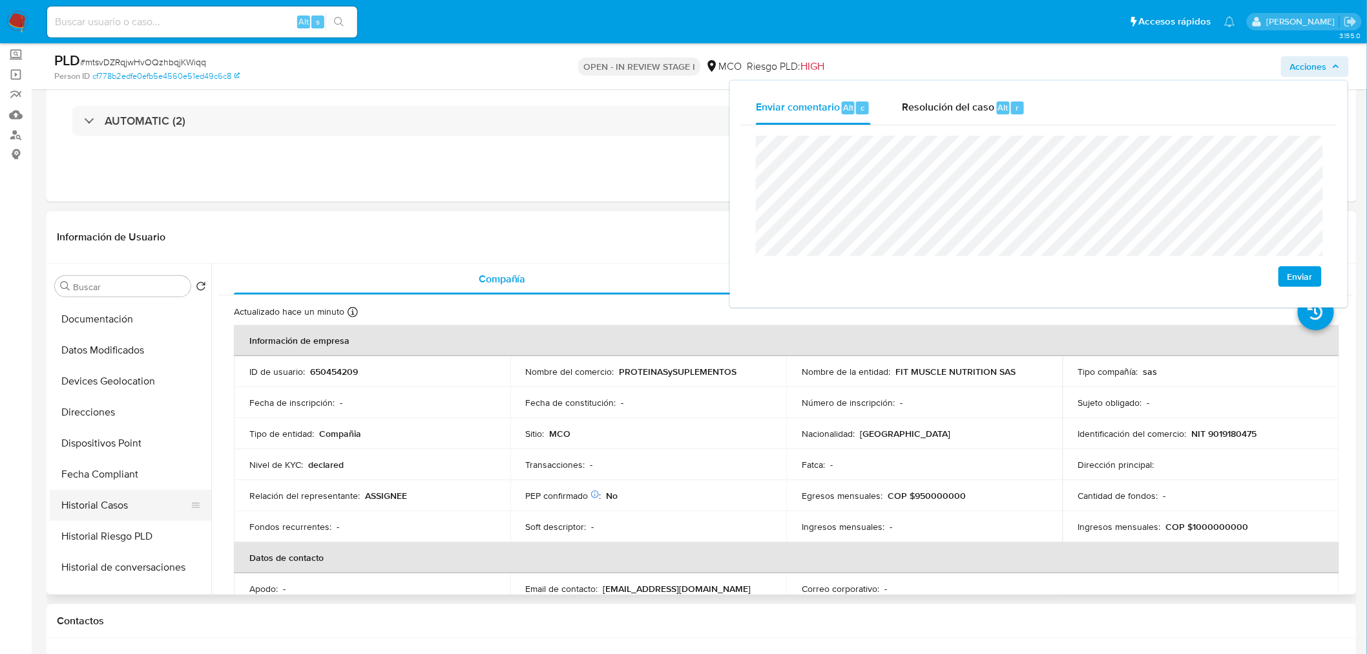
click at [121, 508] on button "Historial Casos" at bounding box center [125, 505] width 151 height 31
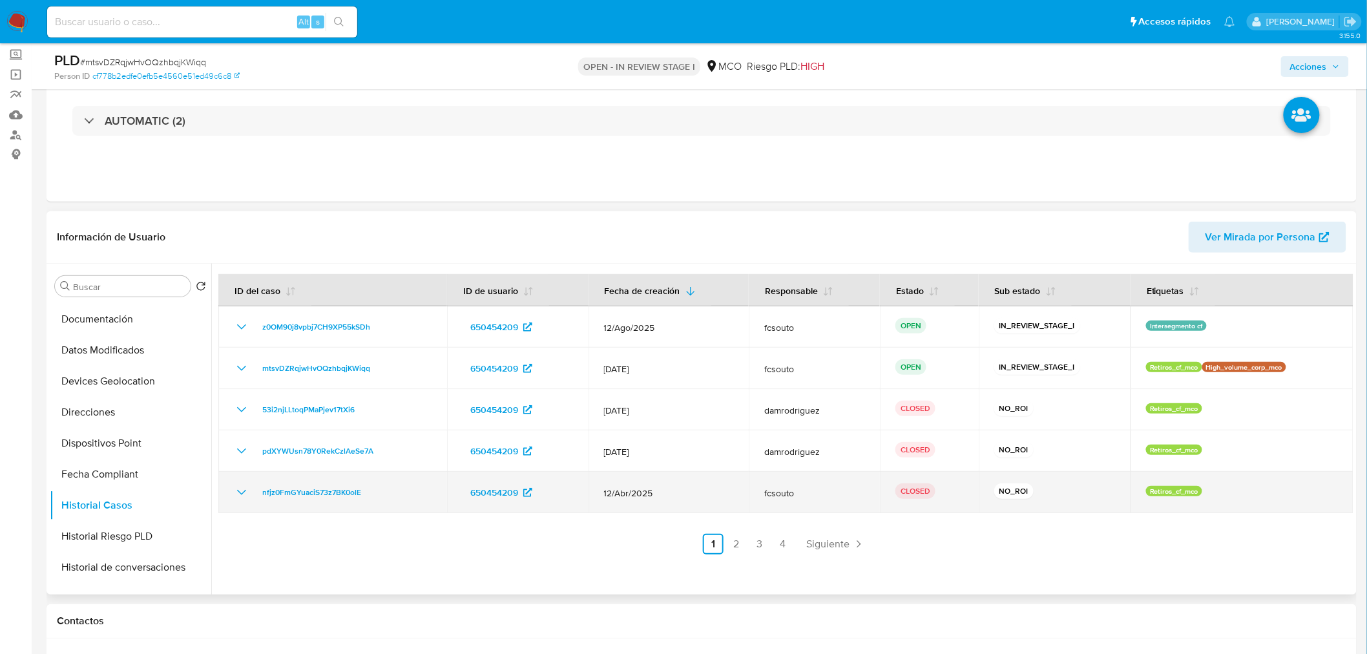
click at [231, 491] on td "nfjz0FmGYuaciS73z7BK0olE" at bounding box center [332, 491] width 229 height 41
click at [234, 491] on icon "Mostrar/Ocultar" at bounding box center [242, 492] width 16 height 16
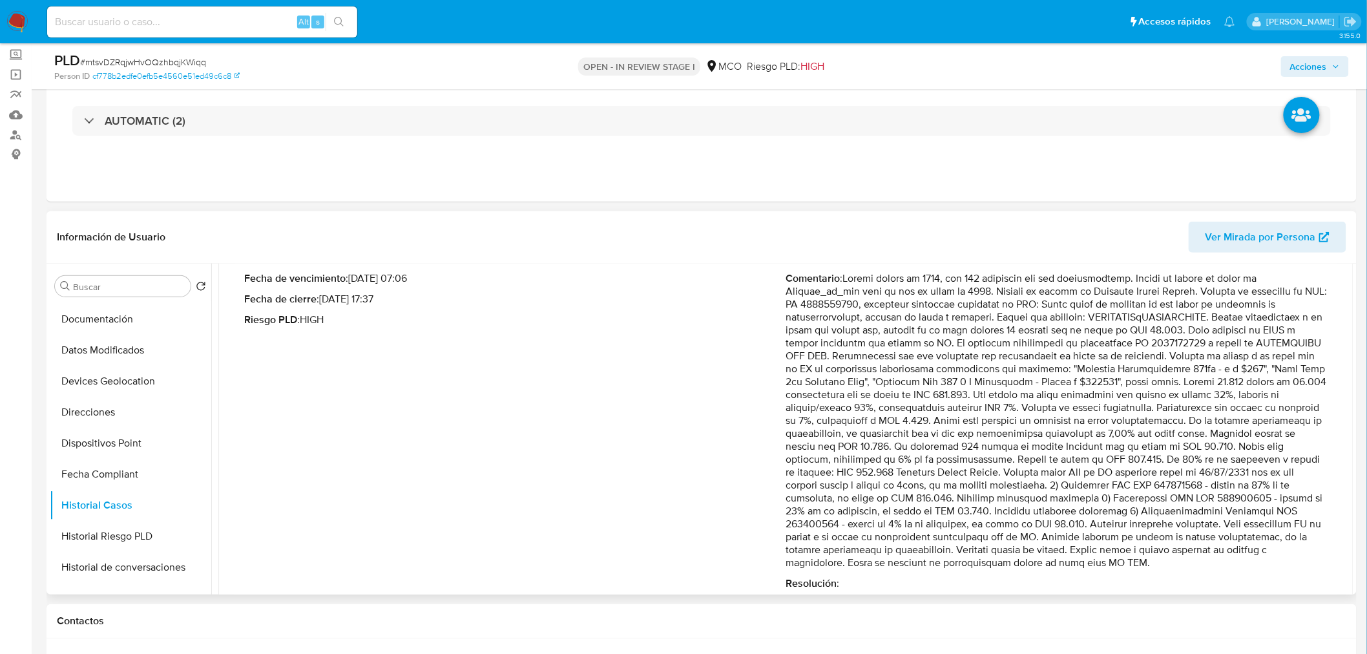
scroll to position [287, 0]
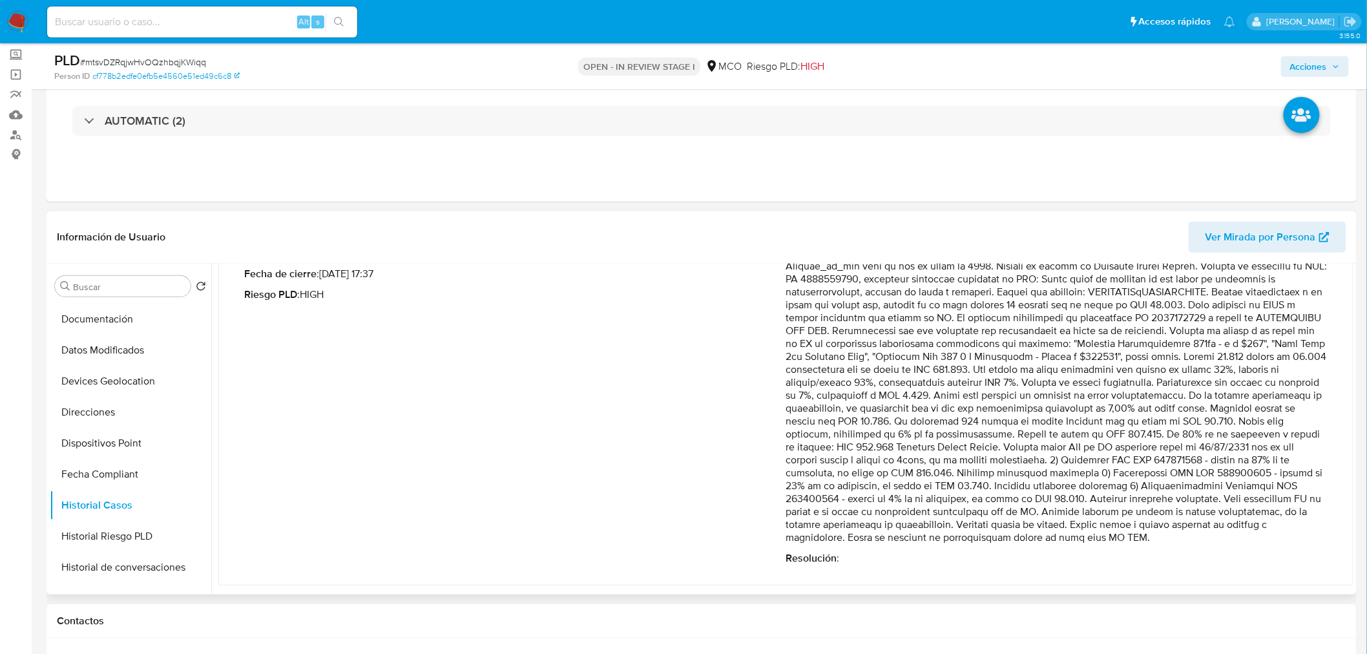
drag, startPoint x: 1118, startPoint y: 461, endPoint x: 1224, endPoint y: 500, distance: 112.8
click at [1224, 500] on p "Comentario :" at bounding box center [1057, 395] width 542 height 297
click at [1312, 71] on span "Acciones" at bounding box center [1308, 66] width 37 height 21
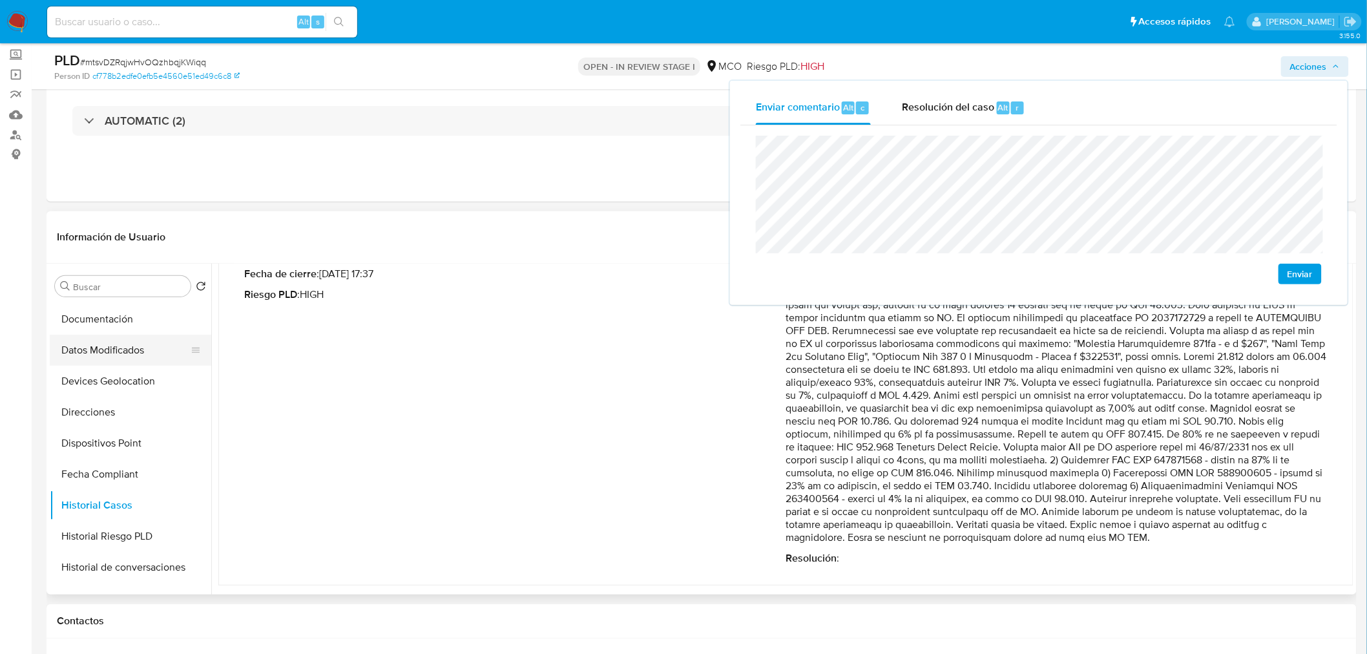
scroll to position [0, 0]
click at [100, 355] on button "KYC" at bounding box center [130, 348] width 161 height 31
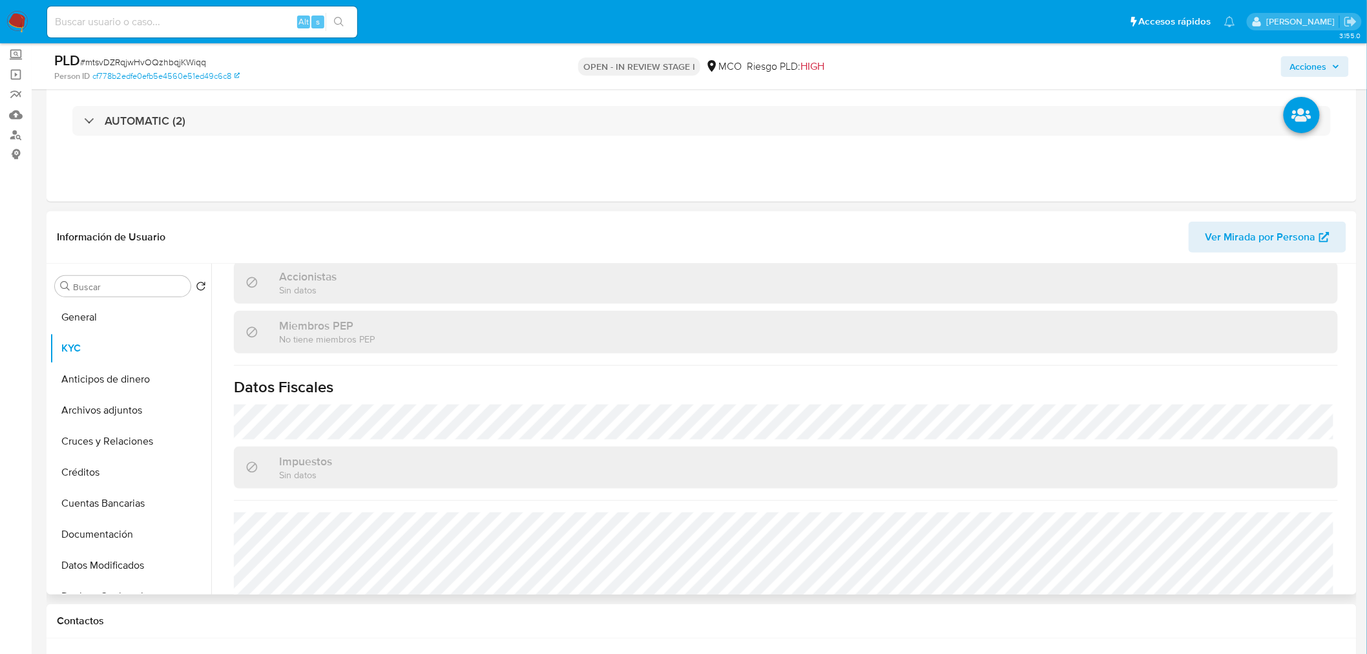
scroll to position [822, 0]
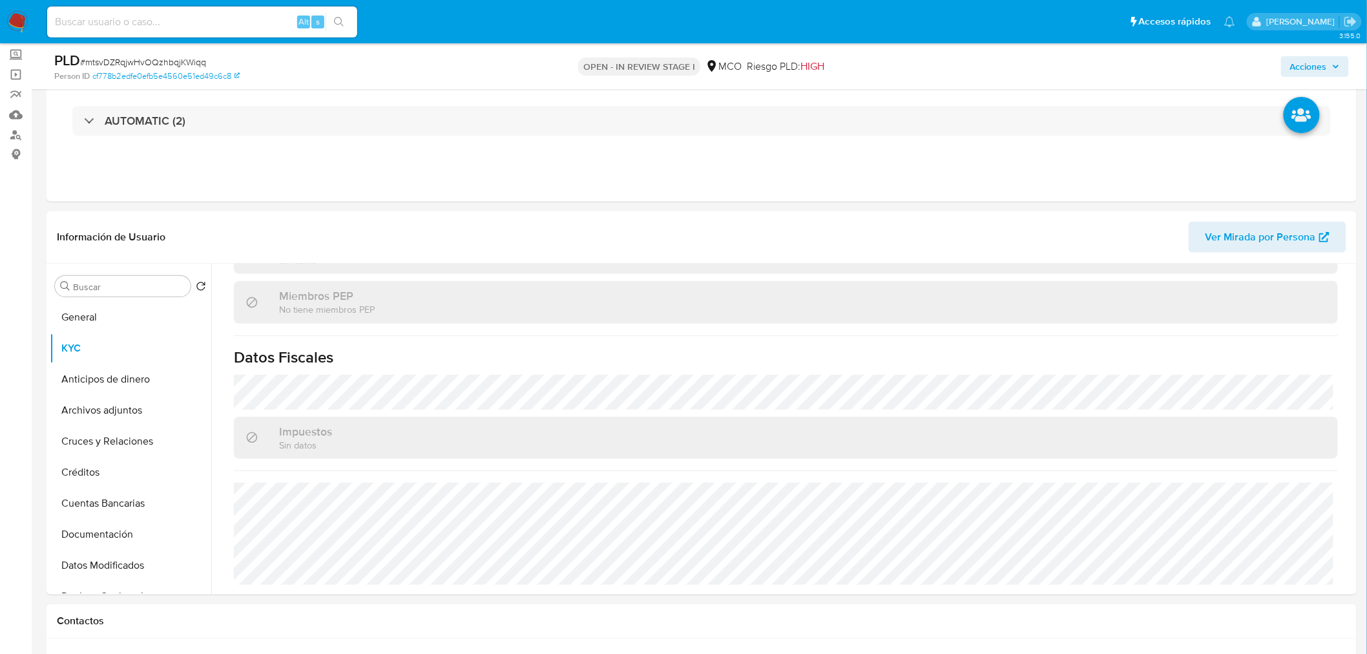
click at [1328, 63] on span "Acciones" at bounding box center [1315, 66] width 50 height 18
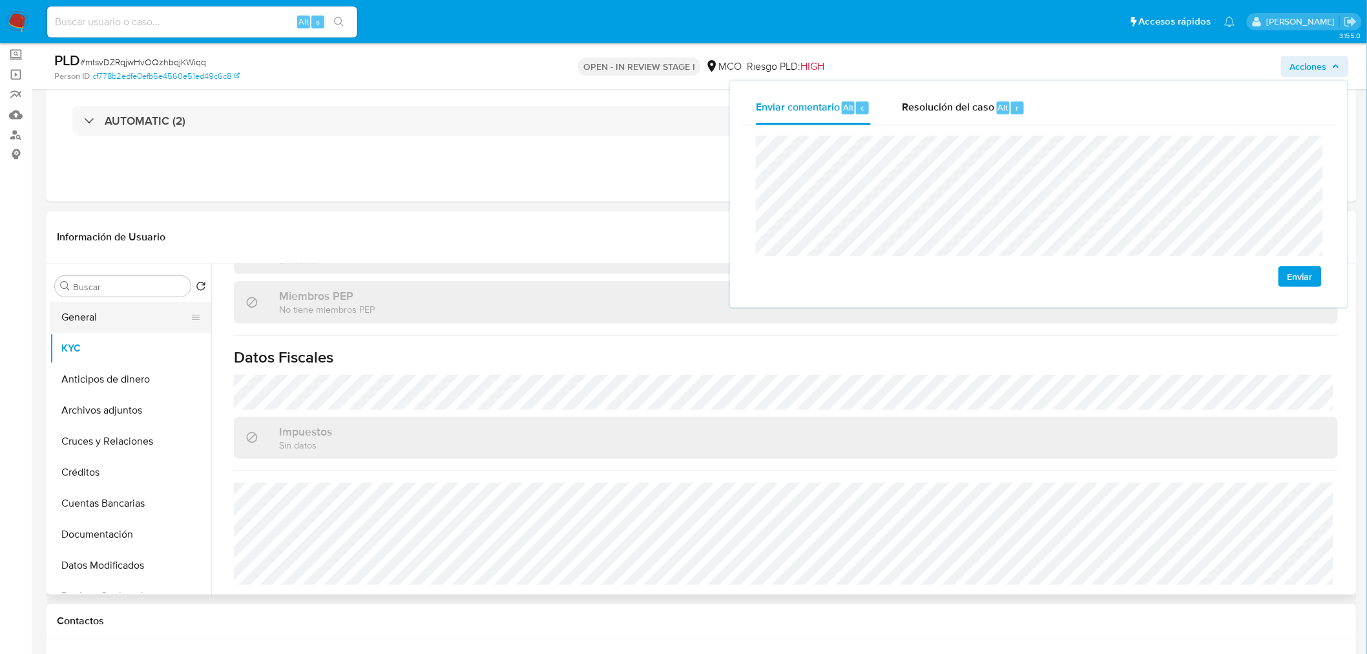
click at [86, 317] on button "General" at bounding box center [125, 317] width 151 height 31
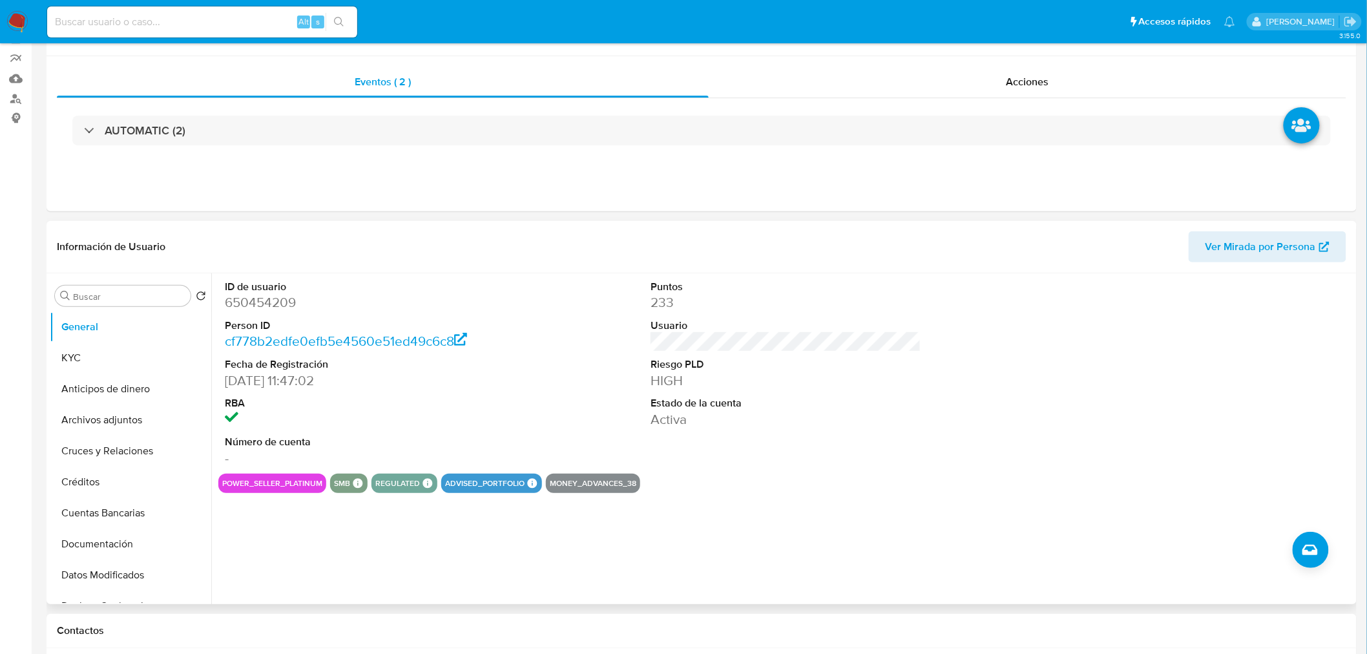
scroll to position [0, 0]
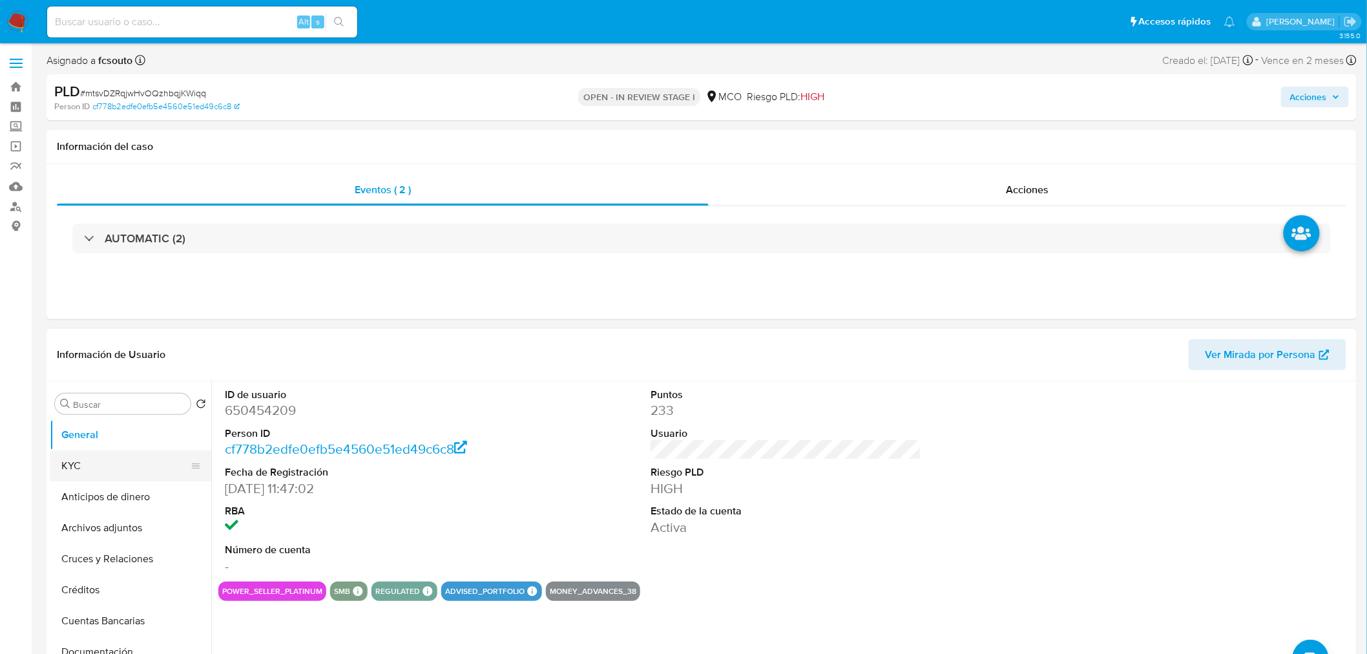
click at [138, 470] on button "KYC" at bounding box center [125, 465] width 151 height 31
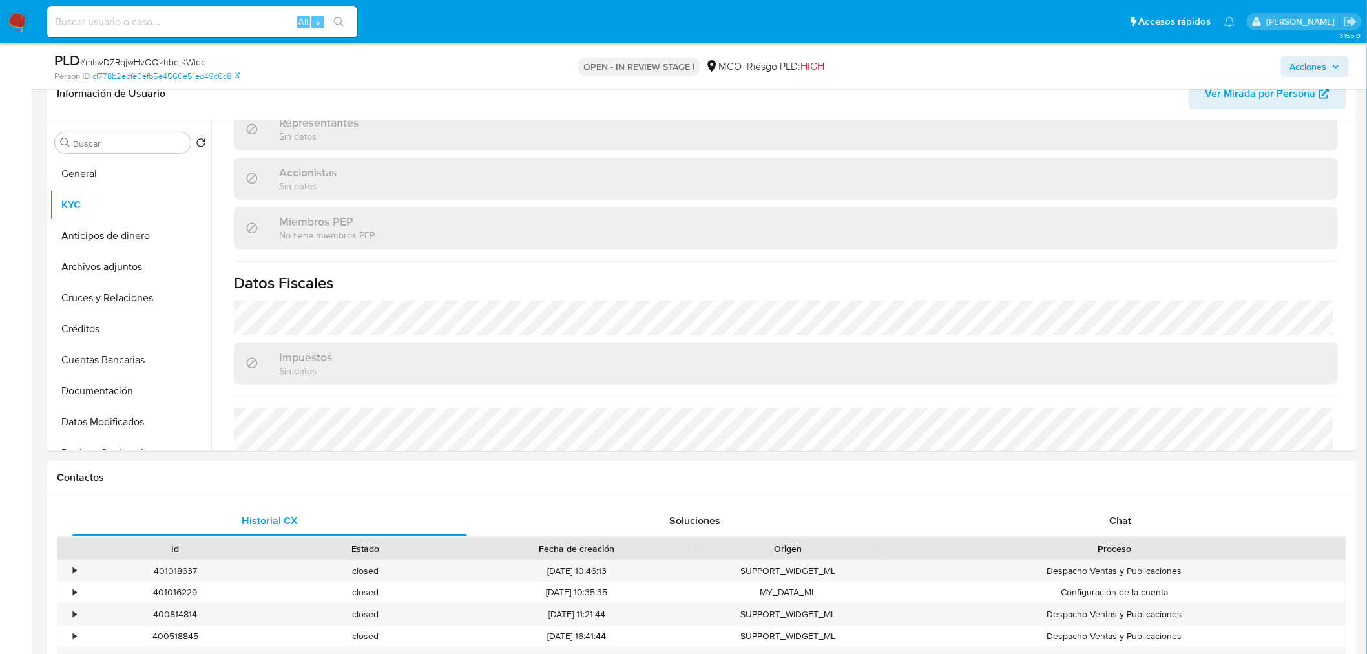
scroll to position [822, 0]
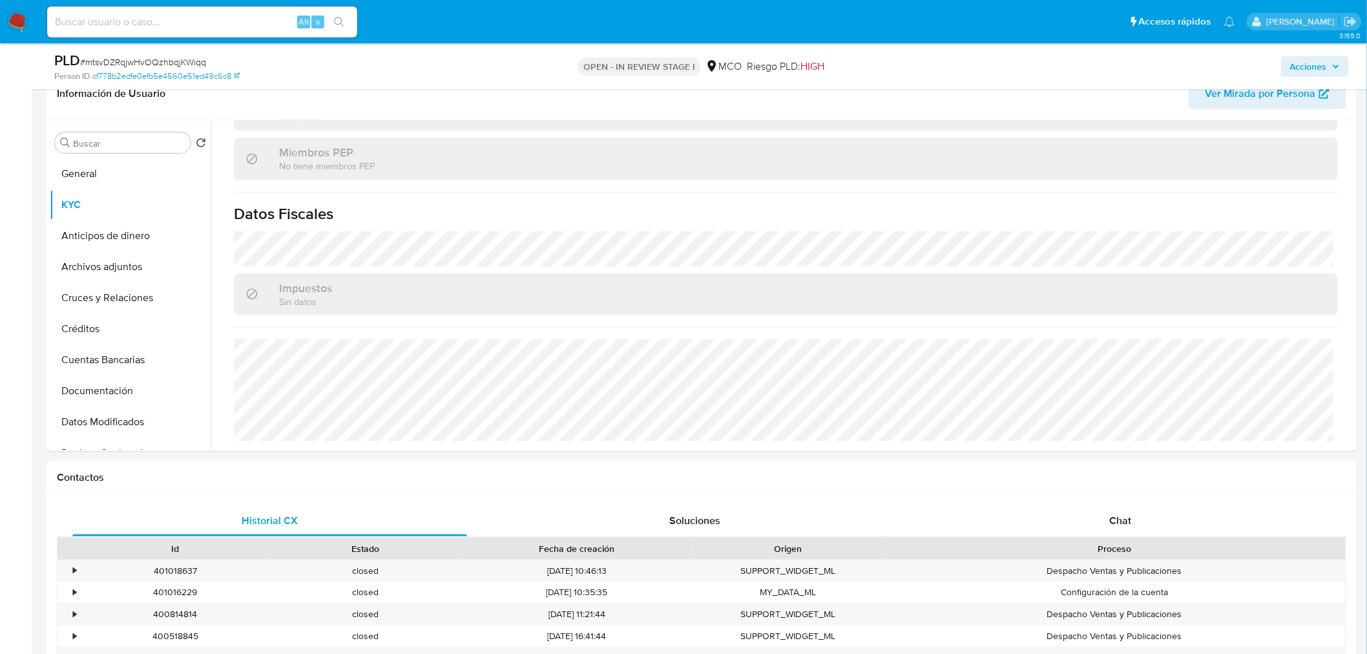
drag, startPoint x: 1318, startPoint y: 58, endPoint x: 1306, endPoint y: 61, distance: 11.9
click at [1318, 58] on span "Acciones" at bounding box center [1308, 66] width 37 height 21
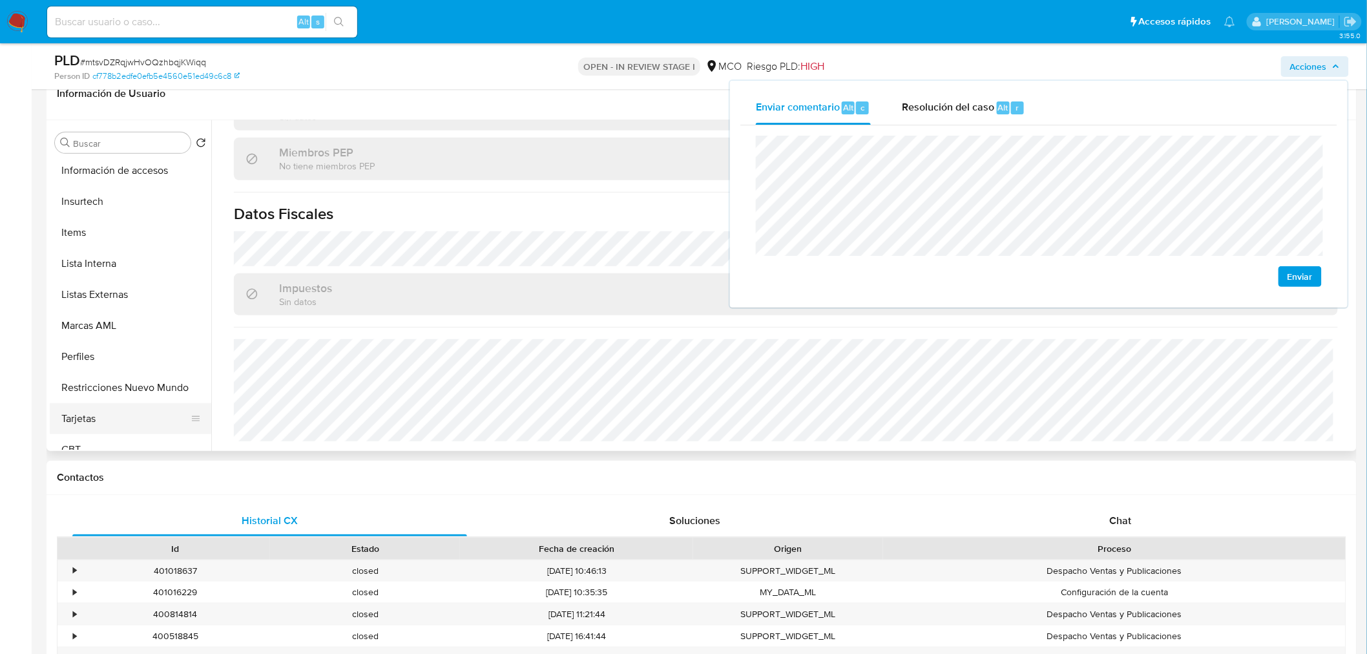
scroll to position [546, 0]
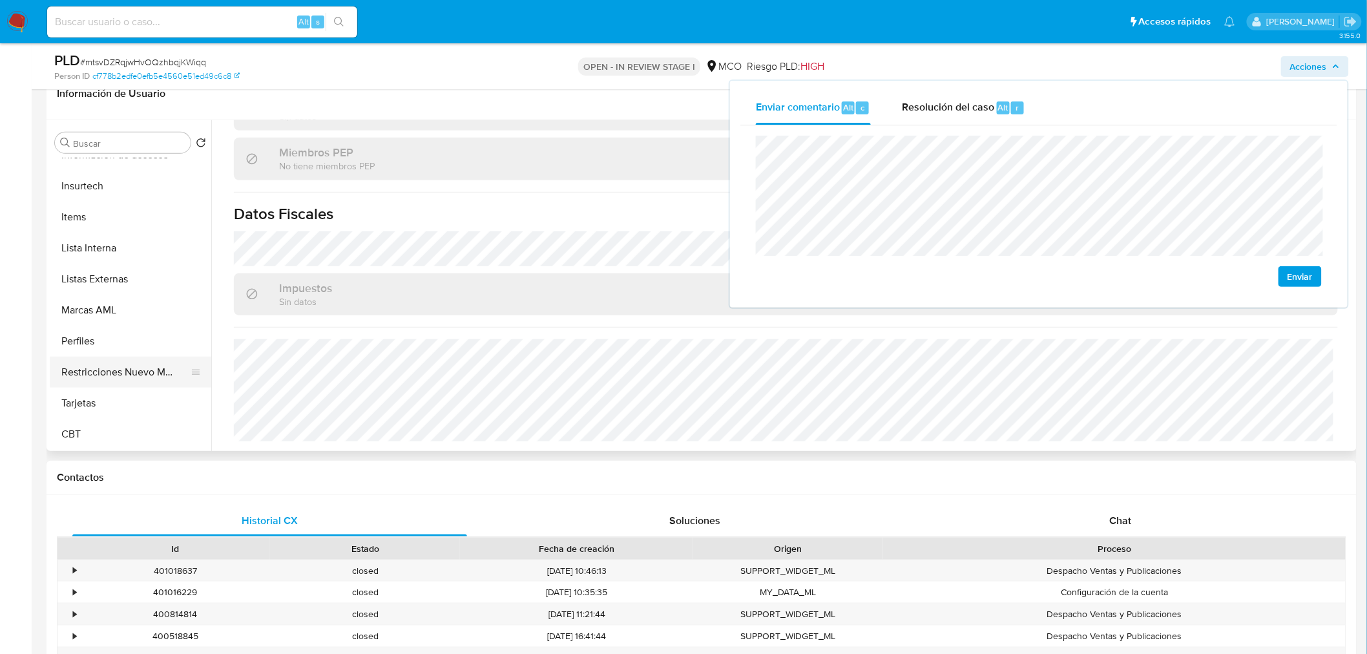
click at [143, 375] on button "Restricciones Nuevo Mundo" at bounding box center [125, 372] width 151 height 31
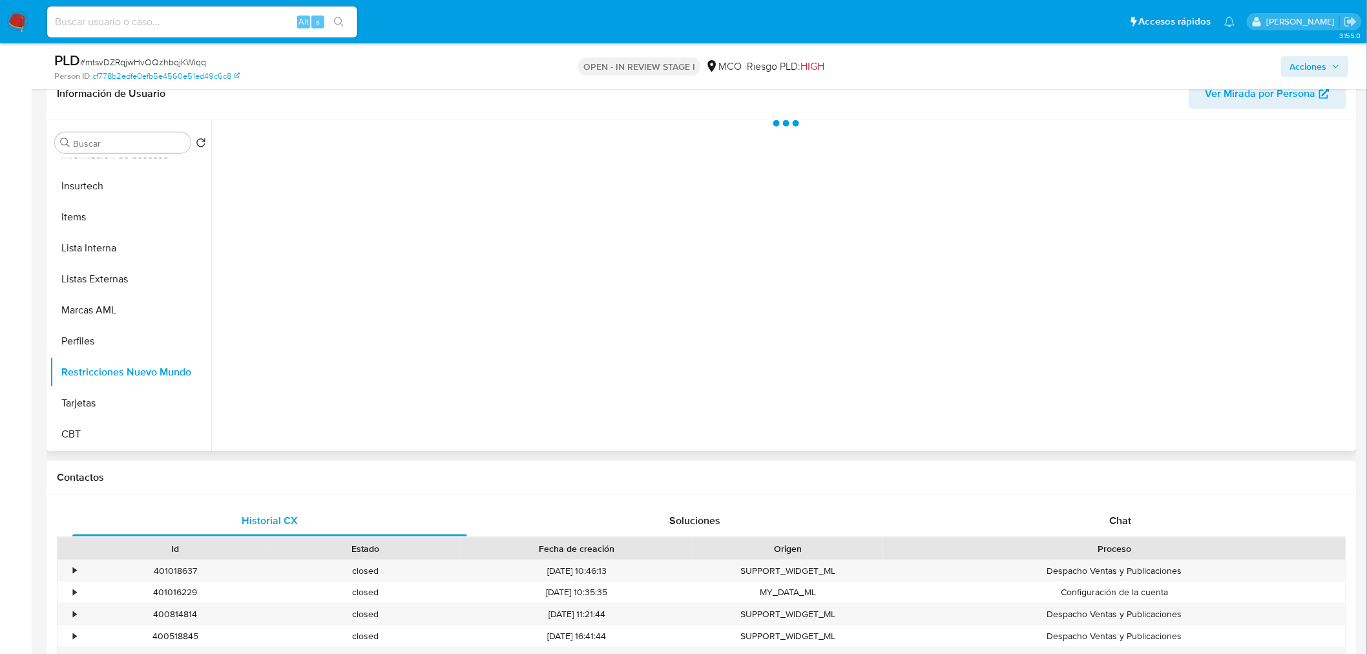
scroll to position [545, 0]
click at [1306, 59] on span "Acciones" at bounding box center [1308, 66] width 37 height 21
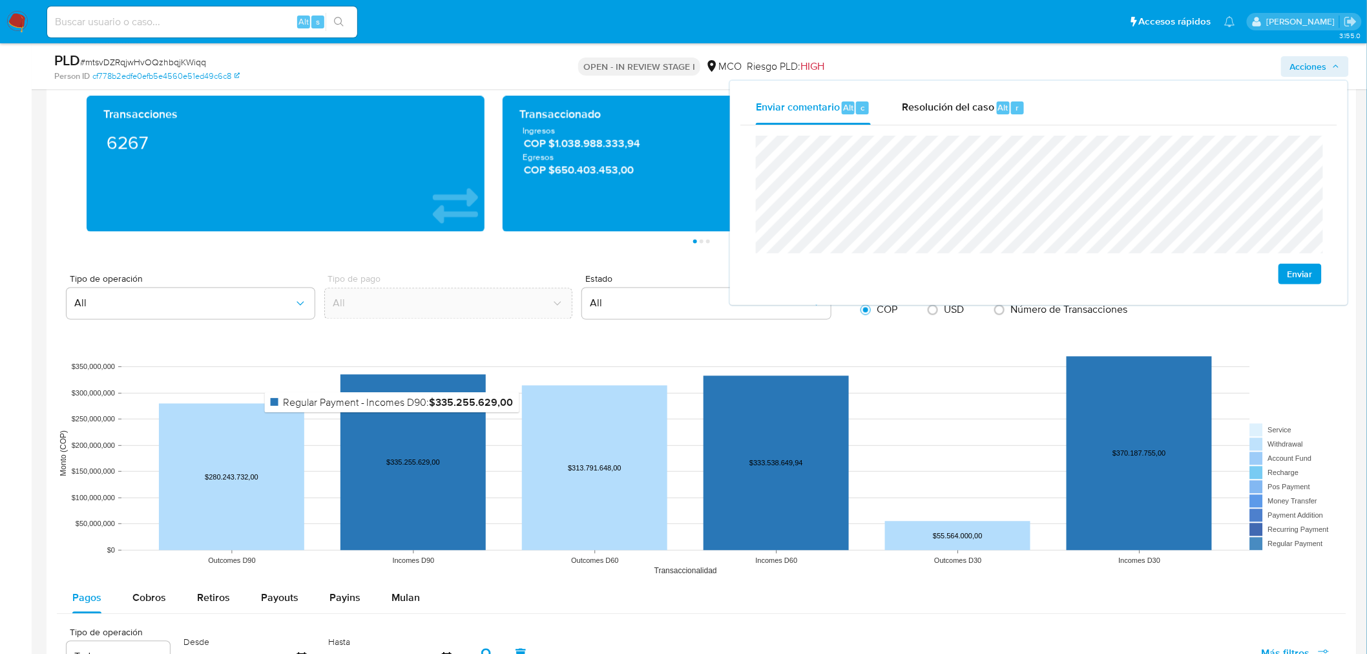
scroll to position [1076, 0]
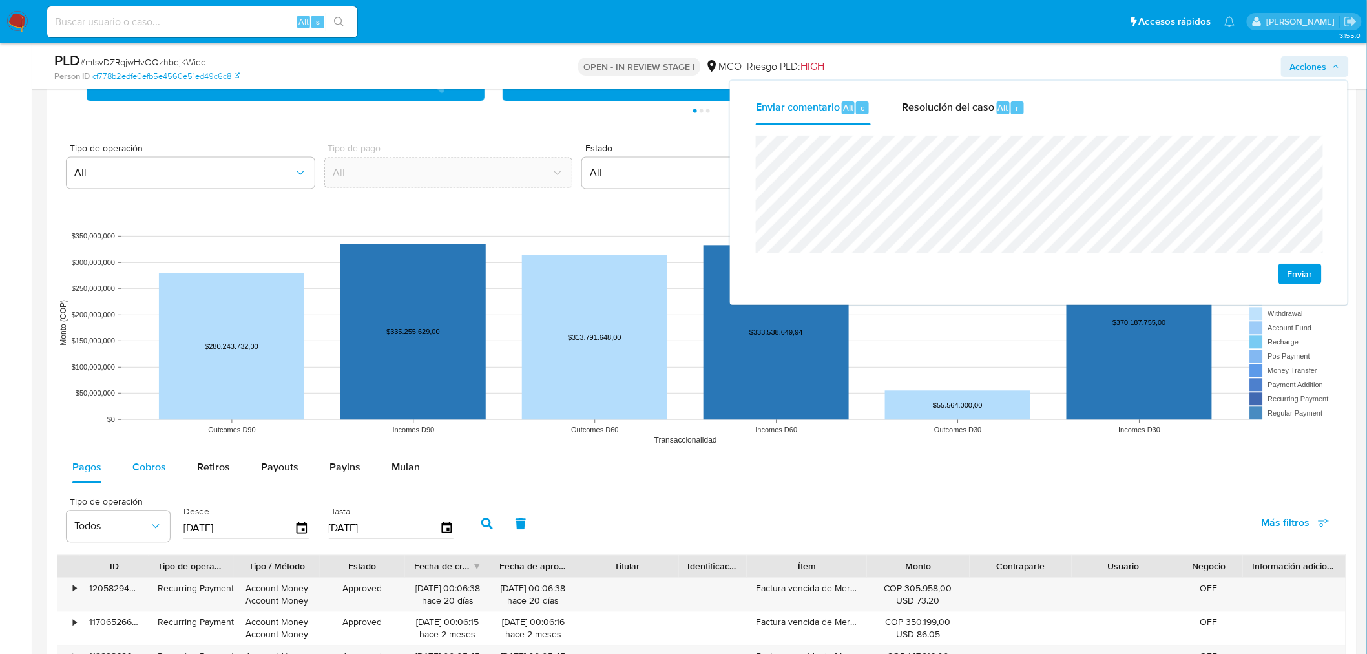
click at [140, 466] on span "Cobros" at bounding box center [149, 466] width 34 height 15
select select "10"
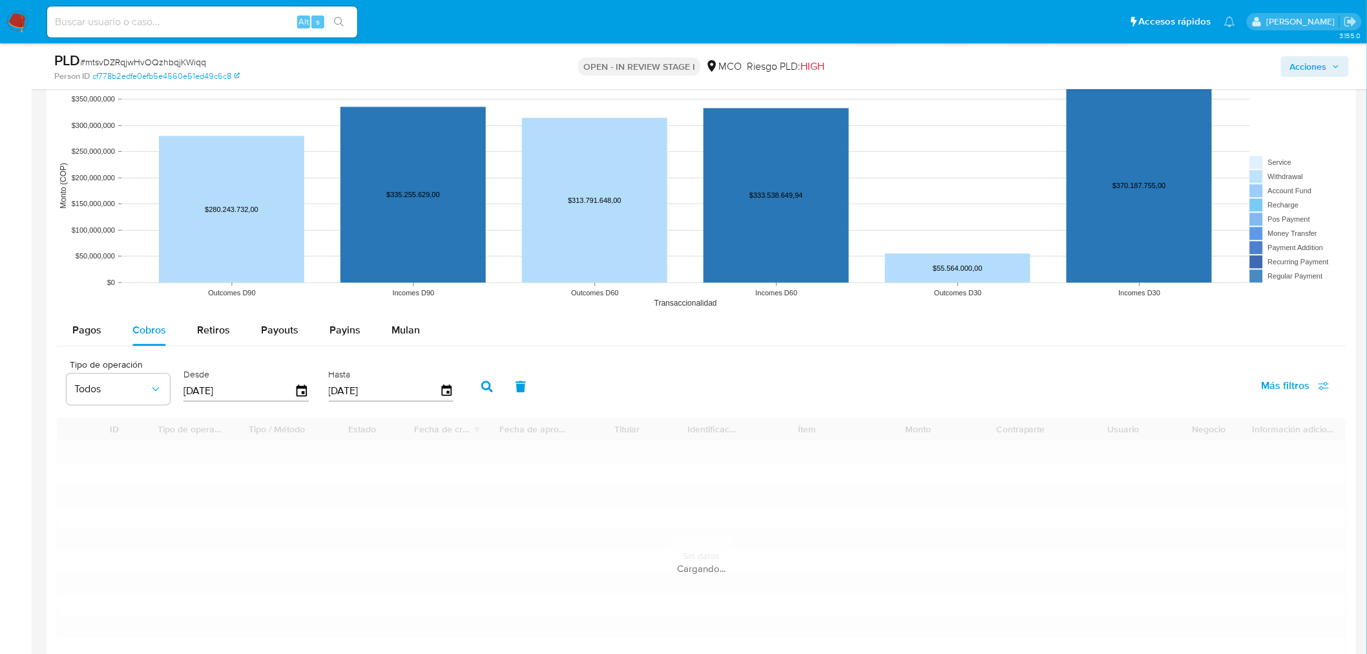
scroll to position [1219, 0]
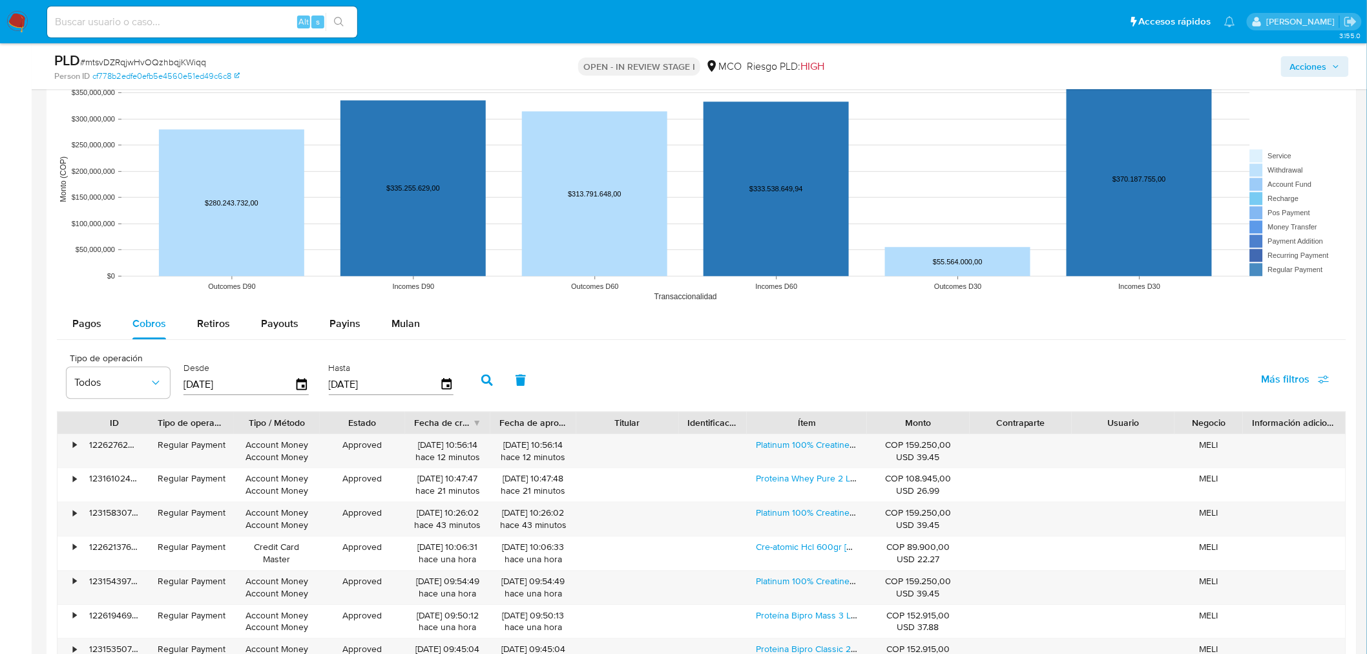
click at [1319, 65] on span "Acciones" at bounding box center [1308, 66] width 37 height 21
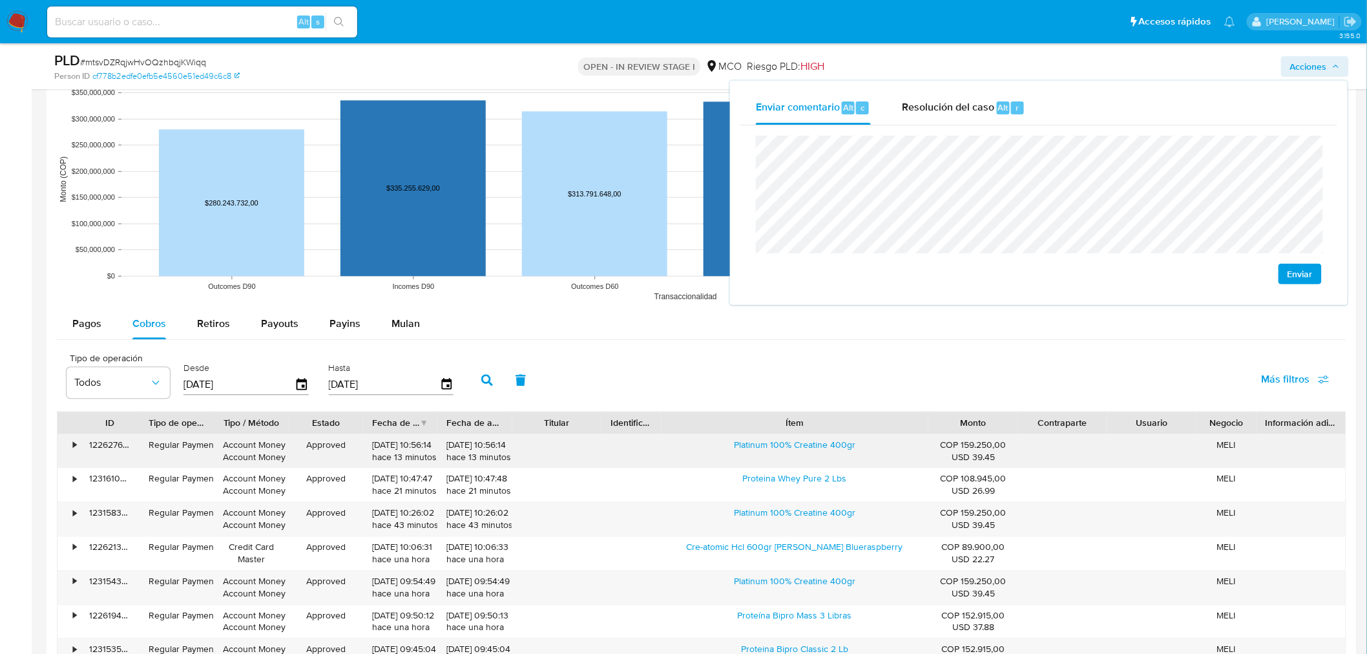
click at [1017, 442] on div "ID Tipo de operación Tipo / Método Estado Fecha de creación Fecha de aprobación…" at bounding box center [701, 593] width 1289 height 364
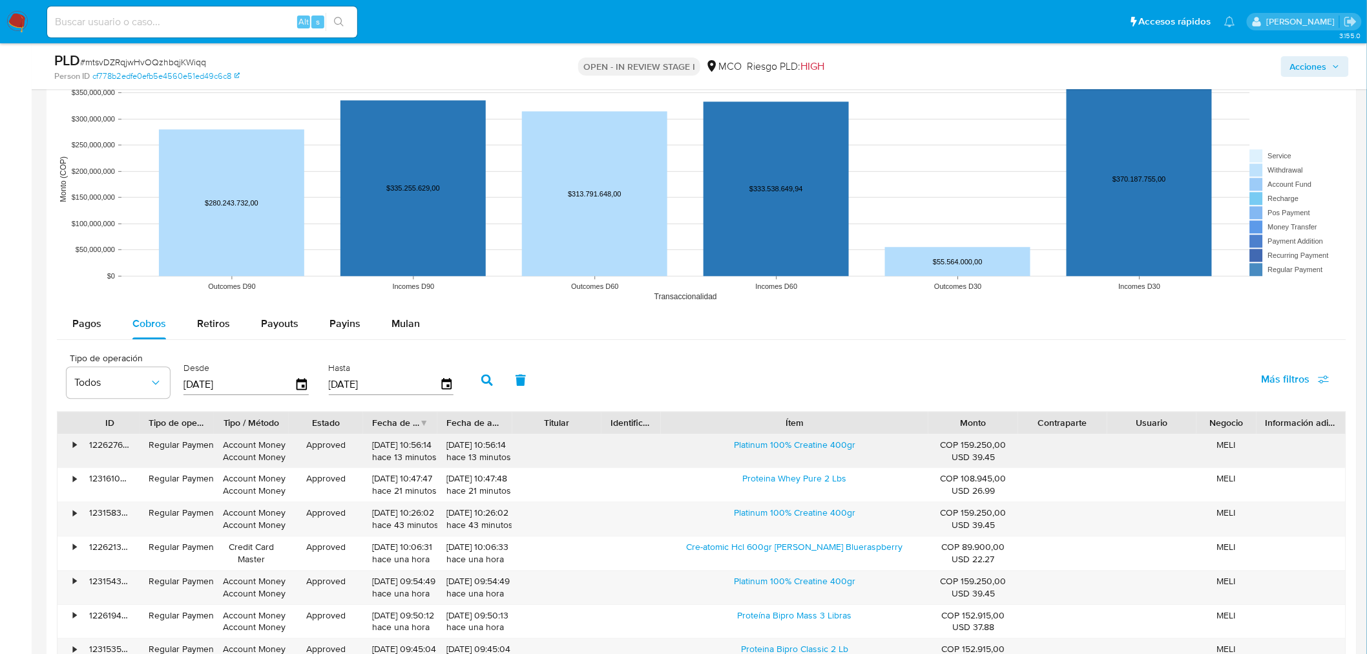
drag, startPoint x: 727, startPoint y: 449, endPoint x: 880, endPoint y: 451, distance: 153.1
click at [875, 460] on div "Platinum 100% Creatine 400gr" at bounding box center [794, 451] width 267 height 34
click at [1330, 69] on span "Acciones" at bounding box center [1315, 66] width 50 height 18
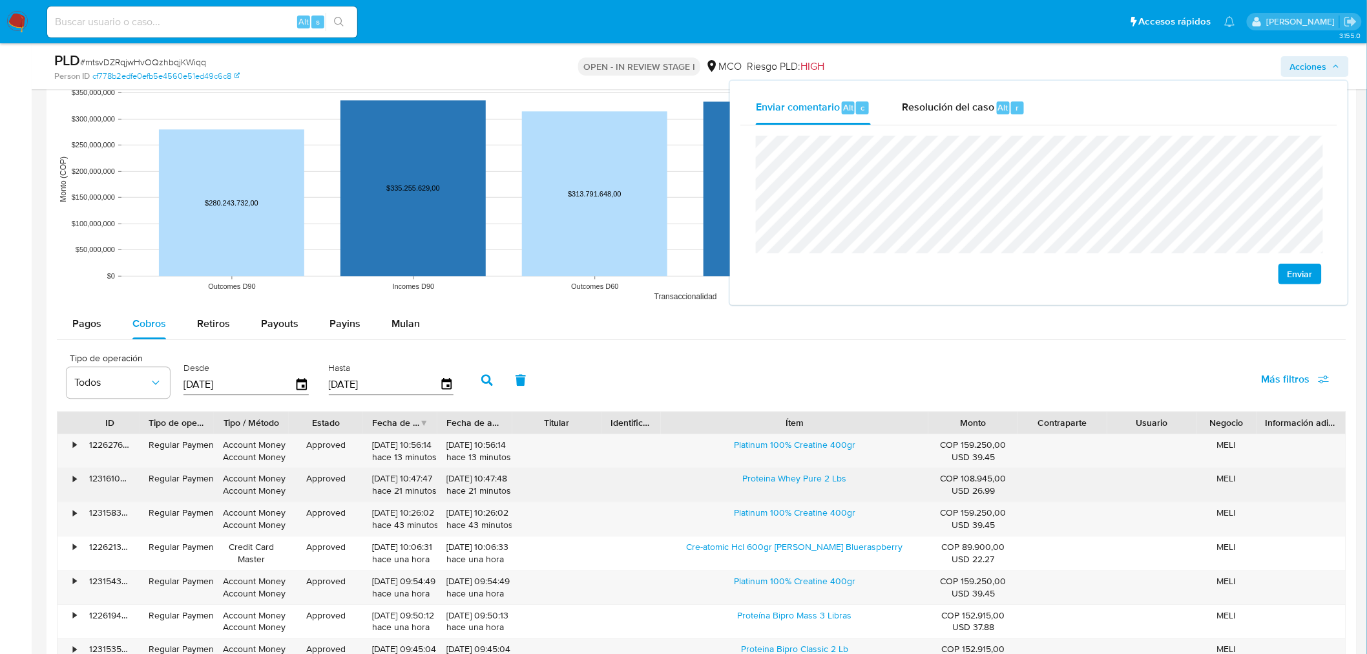
drag, startPoint x: 740, startPoint y: 486, endPoint x: 907, endPoint y: 488, distance: 167.3
click at [907, 488] on div "Proteina Whey Pure 2 Lbs" at bounding box center [794, 485] width 267 height 34
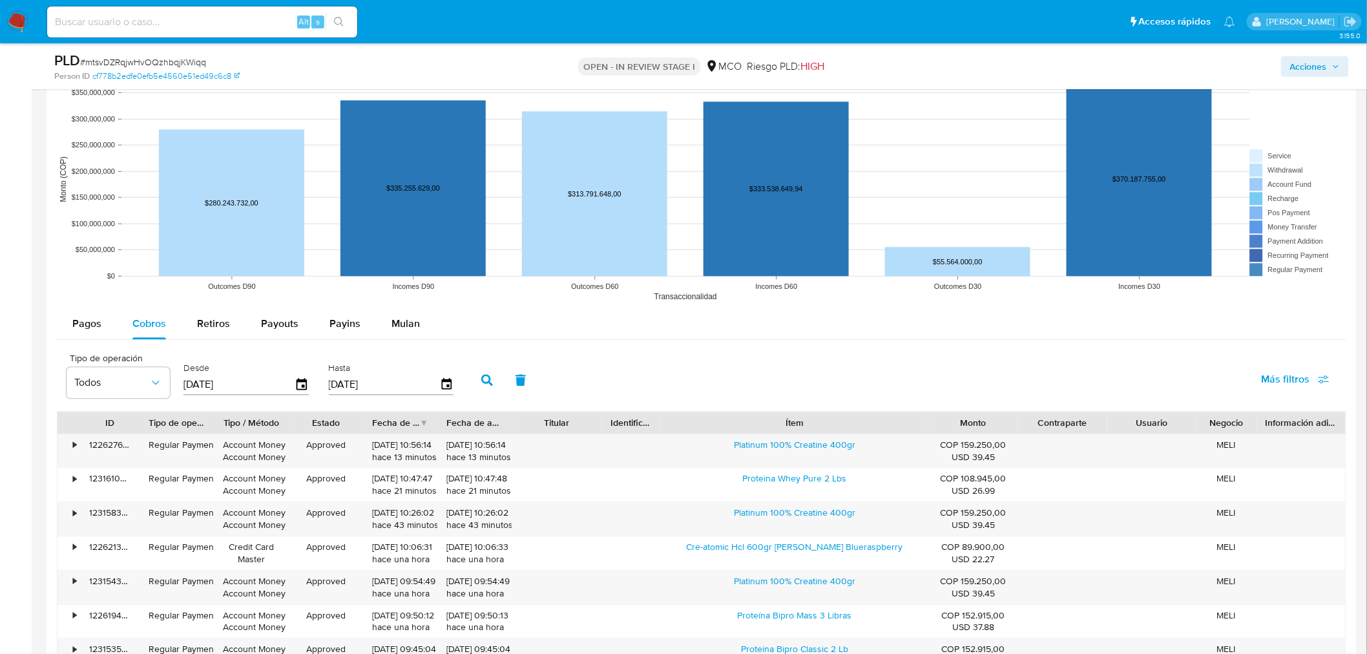
click at [1327, 59] on span "Acciones" at bounding box center [1308, 66] width 37 height 21
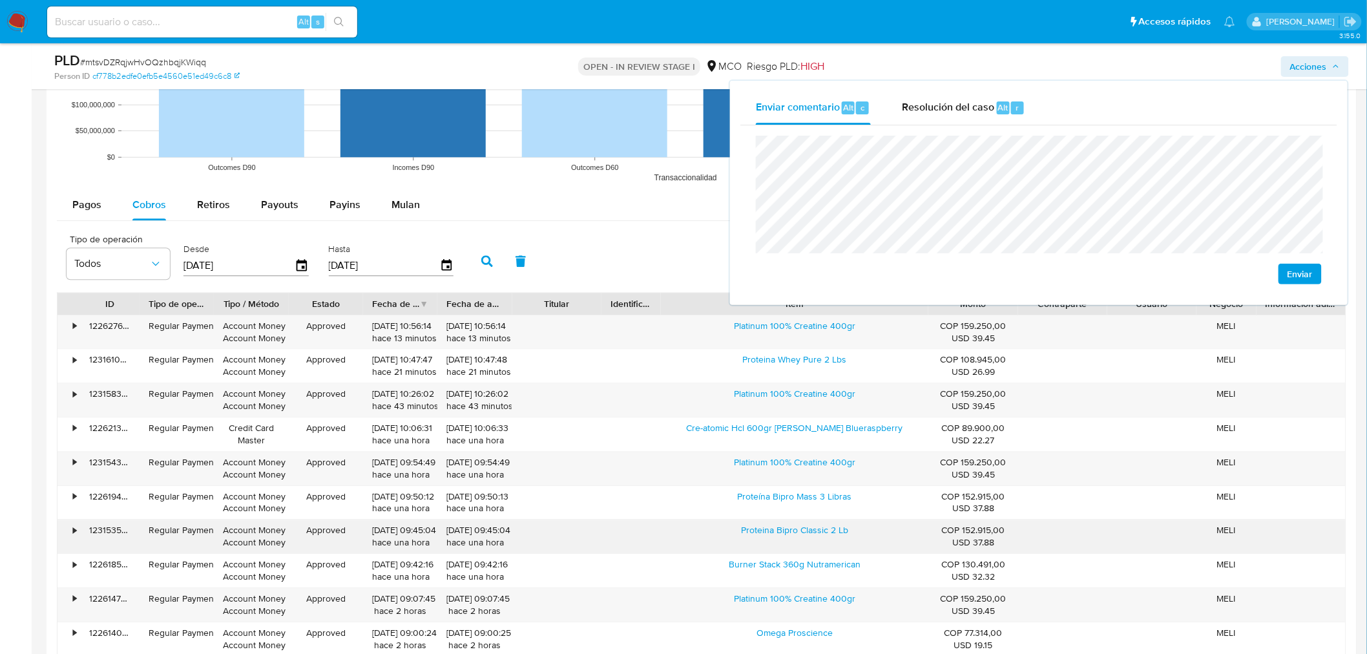
scroll to position [1363, 0]
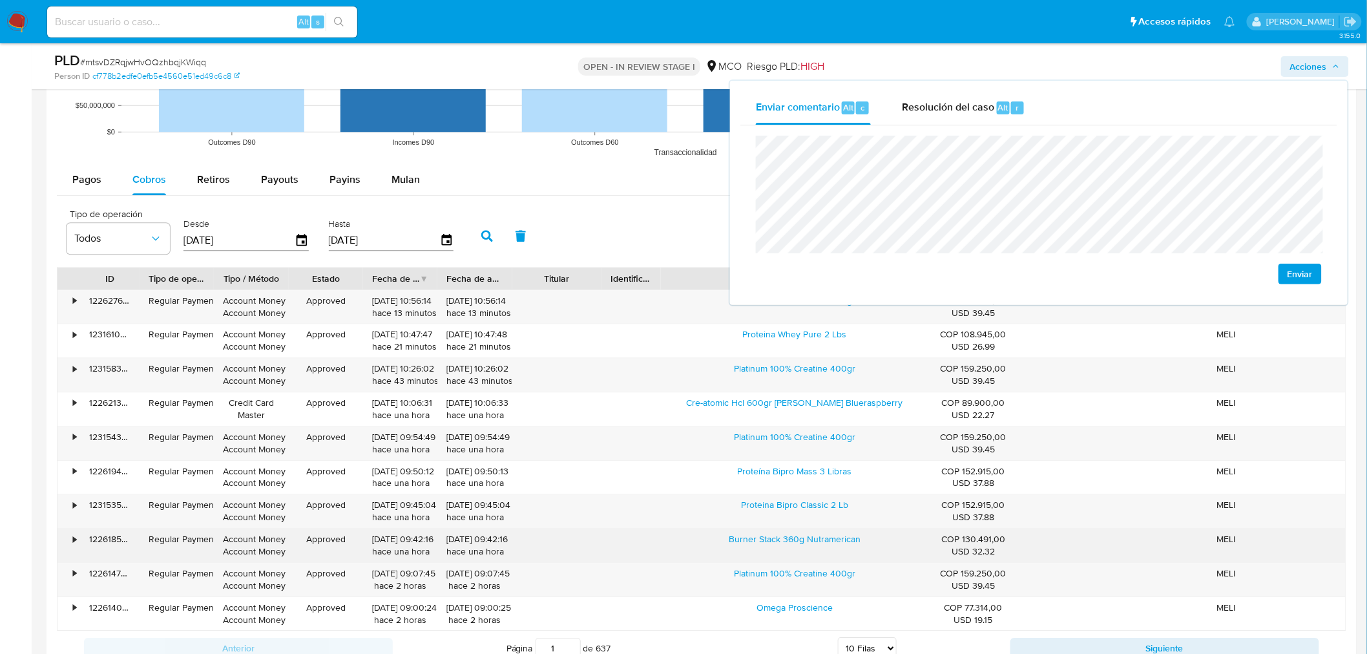
drag, startPoint x: 721, startPoint y: 541, endPoint x: 873, endPoint y: 556, distance: 152.6
click at [873, 556] on div "Burner Stack 360g Nutramerican" at bounding box center [794, 545] width 267 height 34
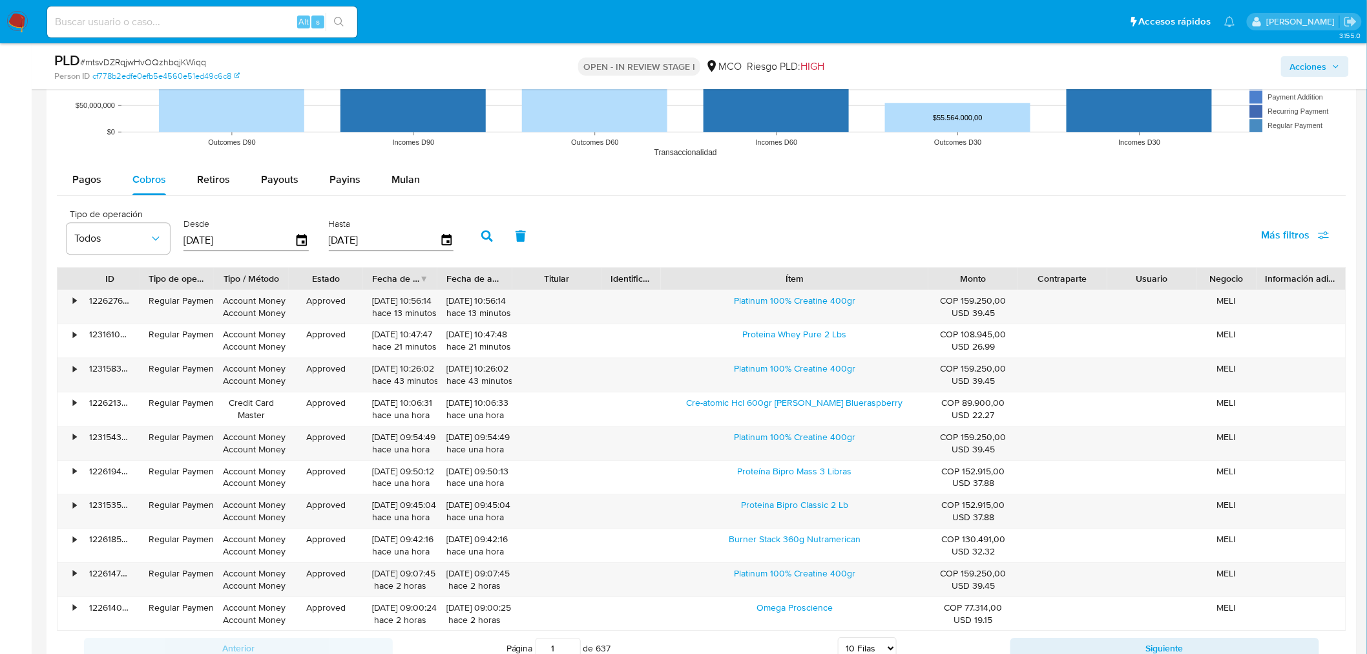
click at [1314, 69] on span "Acciones" at bounding box center [1308, 66] width 37 height 21
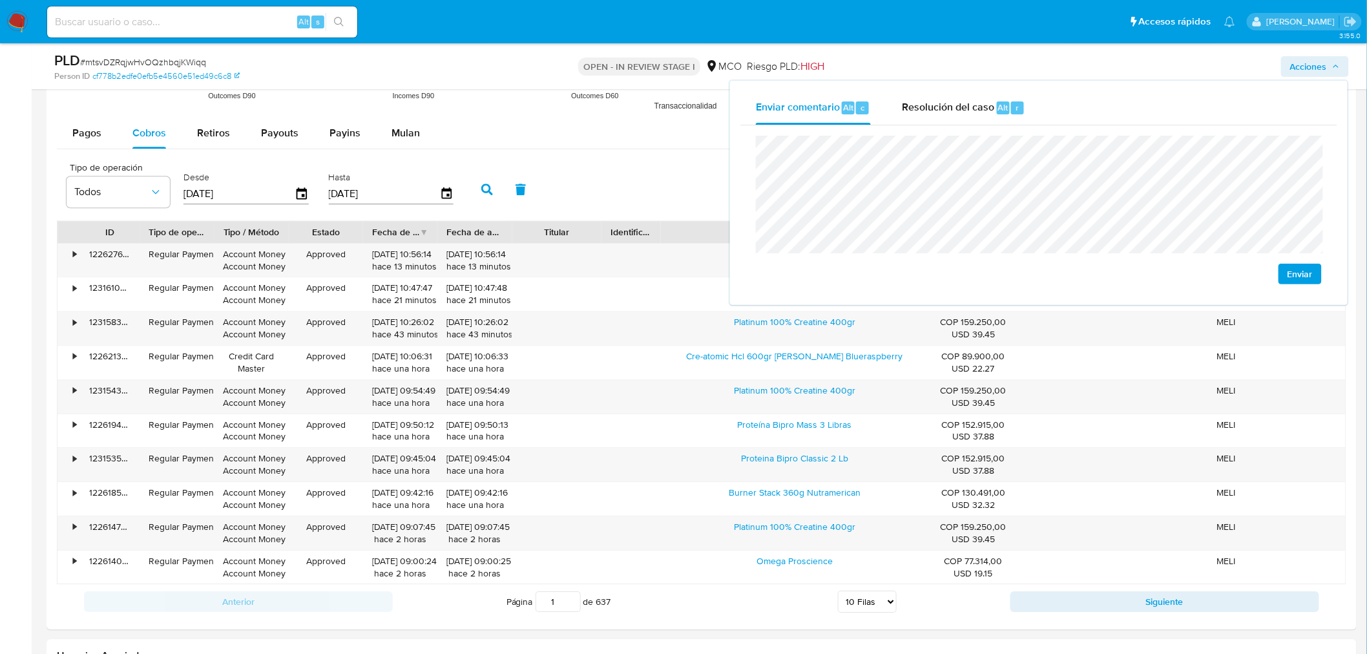
scroll to position [1435, 0]
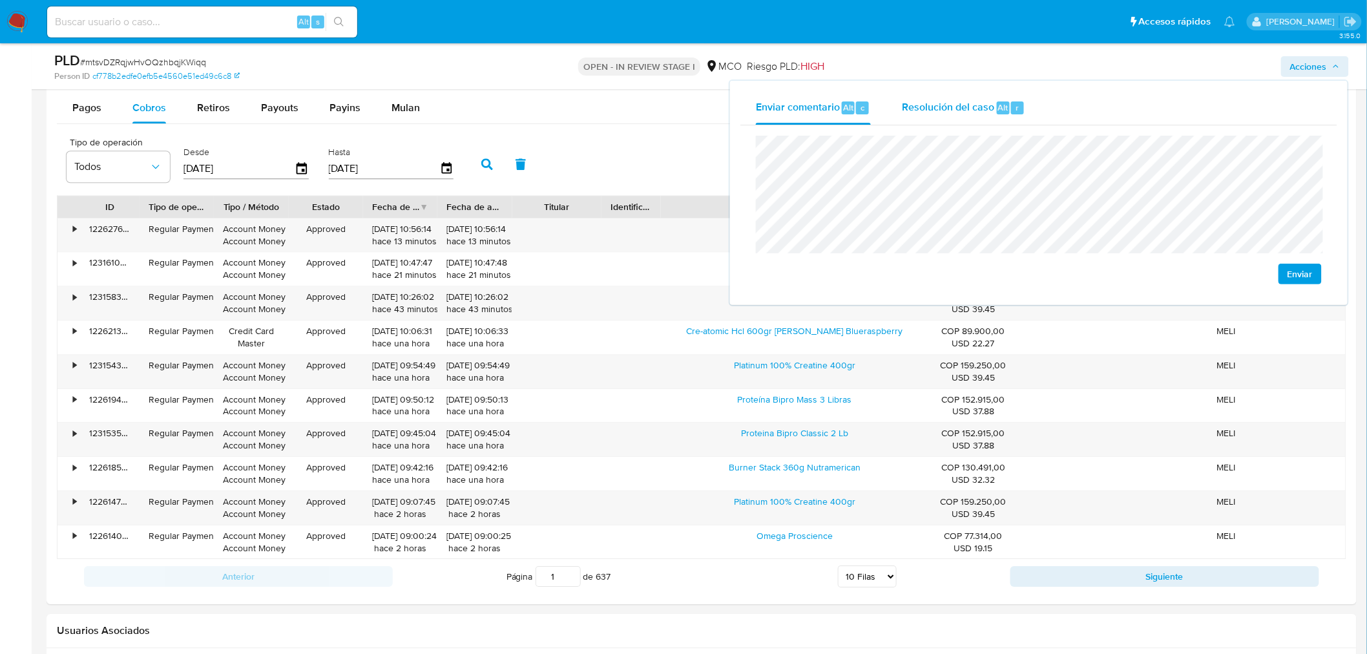
click at [917, 110] on span "Resolución del caso" at bounding box center [948, 106] width 92 height 15
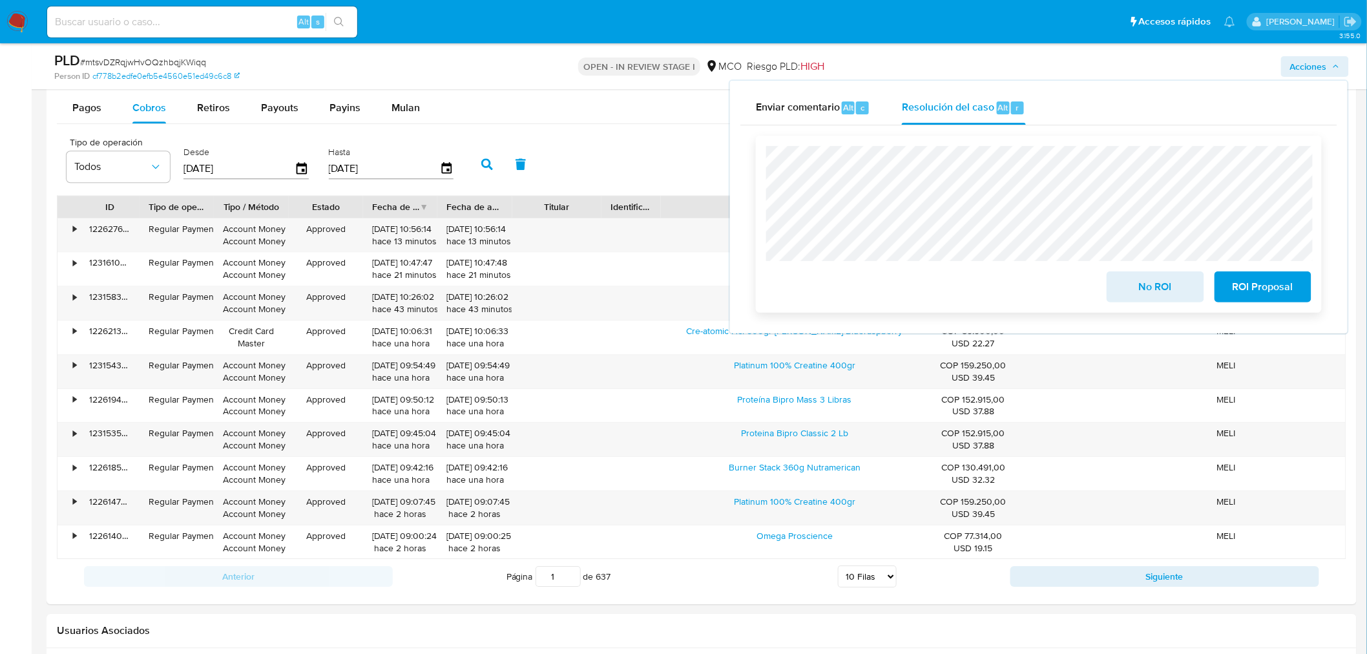
click at [1133, 285] on span "No ROI" at bounding box center [1154, 287] width 63 height 28
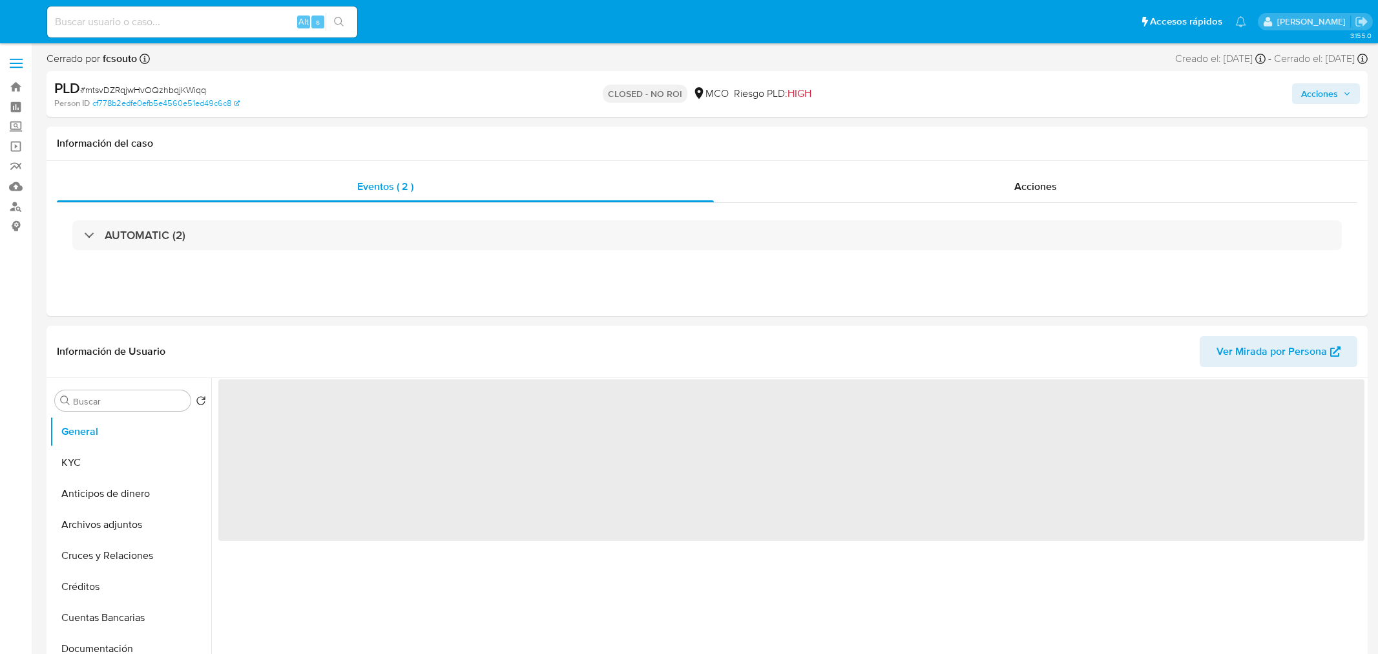
select select "10"
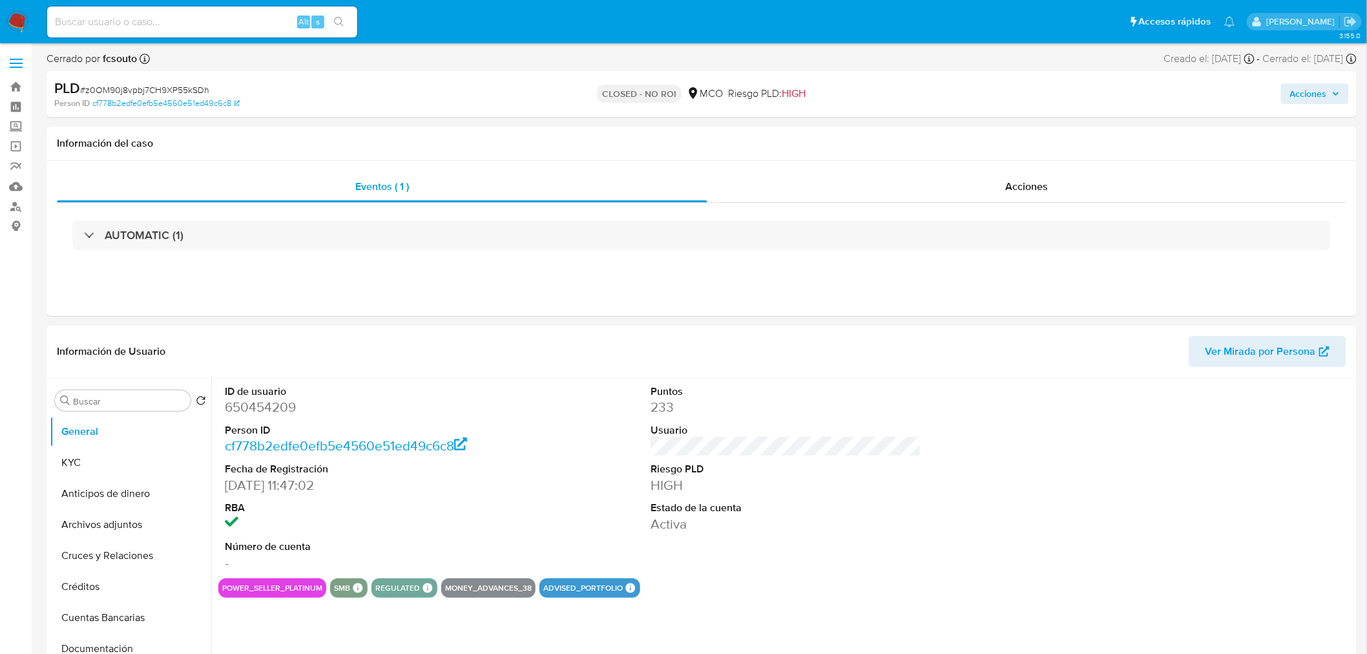
select select "10"
